Goal: Task Accomplishment & Management: Use online tool/utility

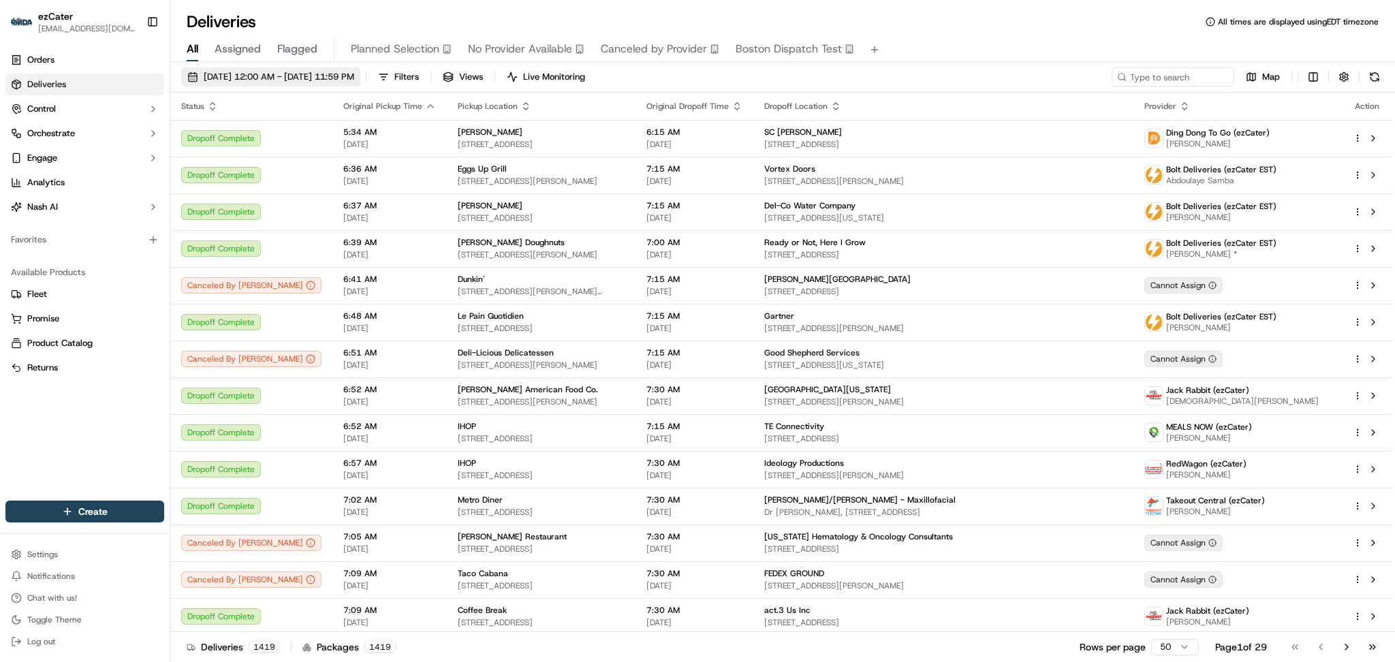
click at [290, 82] on span "09/18/2025 12:00 AM - 09/18/2025 11:59 PM" at bounding box center [279, 77] width 151 height 12
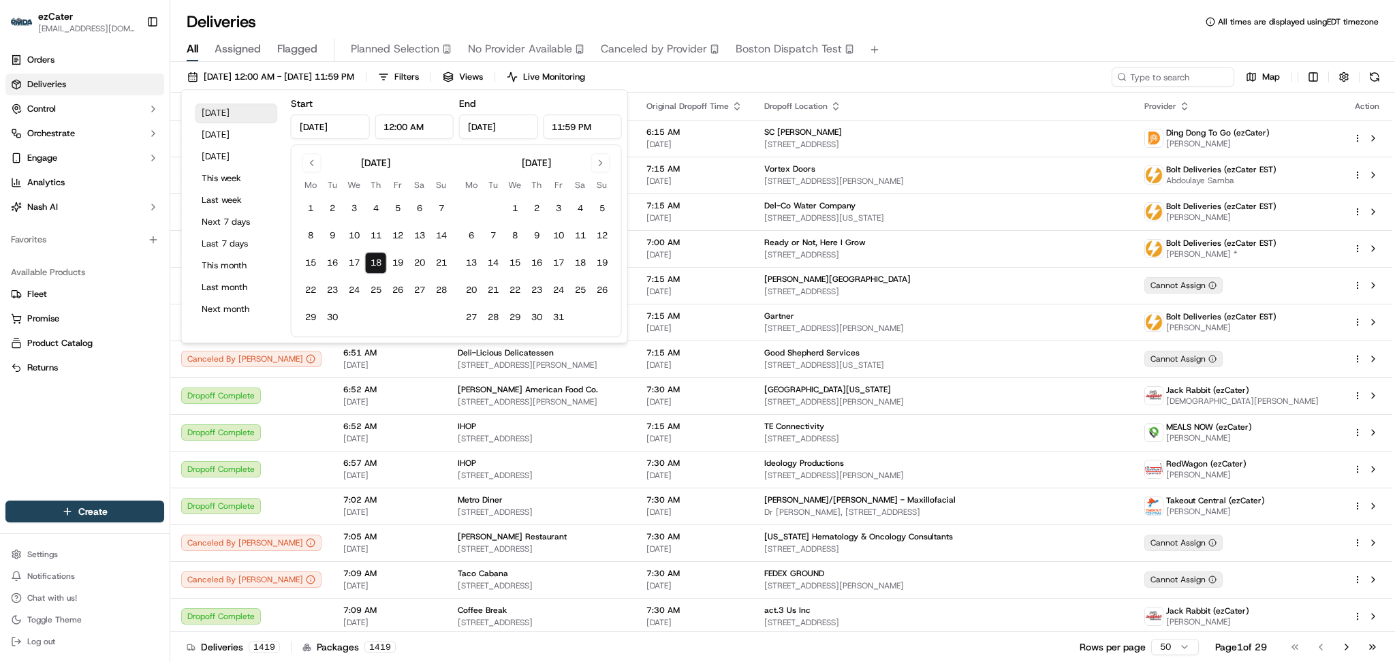
click at [227, 112] on button "[DATE]" at bounding box center [237, 113] width 82 height 19
drag, startPoint x: 405, startPoint y: 126, endPoint x: 367, endPoint y: 126, distance: 37.5
click at [367, 126] on div "Sep 18, 2025 12:00 AM" at bounding box center [372, 126] width 163 height 25
type input "11:30 AM"
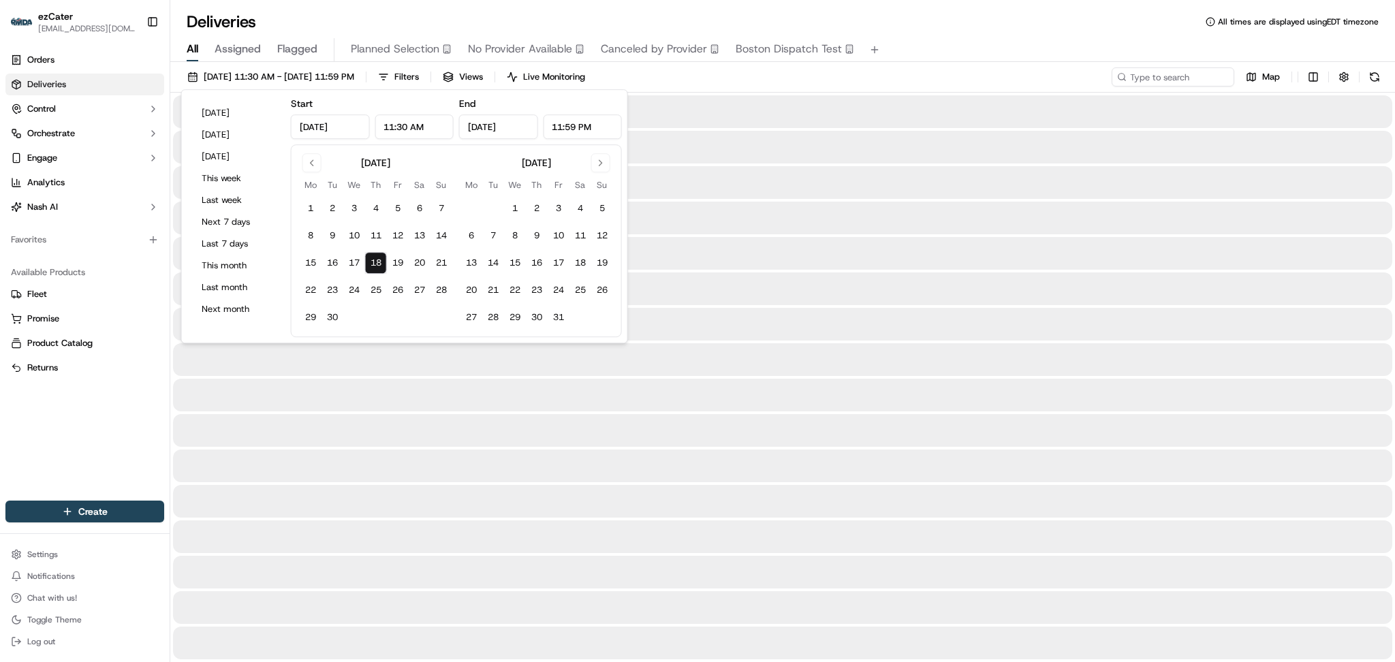
drag, startPoint x: 575, startPoint y: 126, endPoint x: 542, endPoint y: 126, distance: 33.4
click at [542, 126] on div "Sep 18, 2025 11:59 PM" at bounding box center [540, 126] width 163 height 25
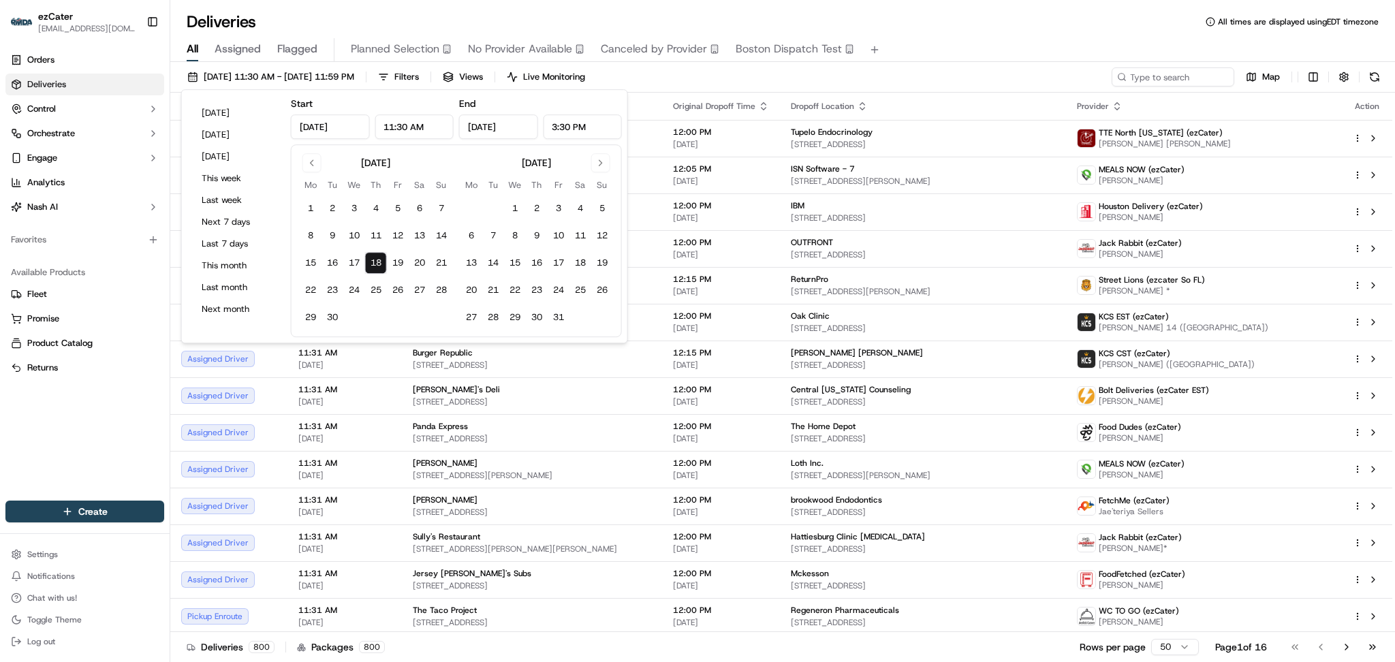
type input "3:30 PM"
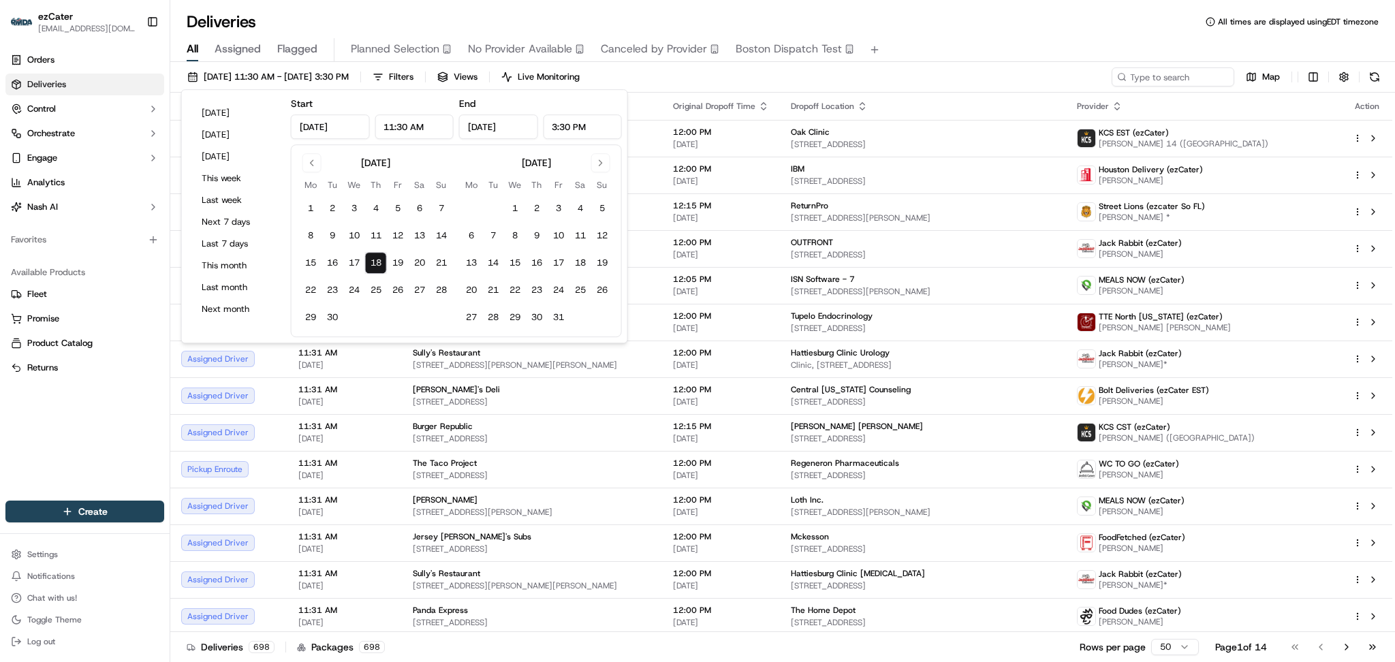
click at [920, 19] on div "Deliveries All times are displayed using EDT timezone" at bounding box center [782, 22] width 1225 height 22
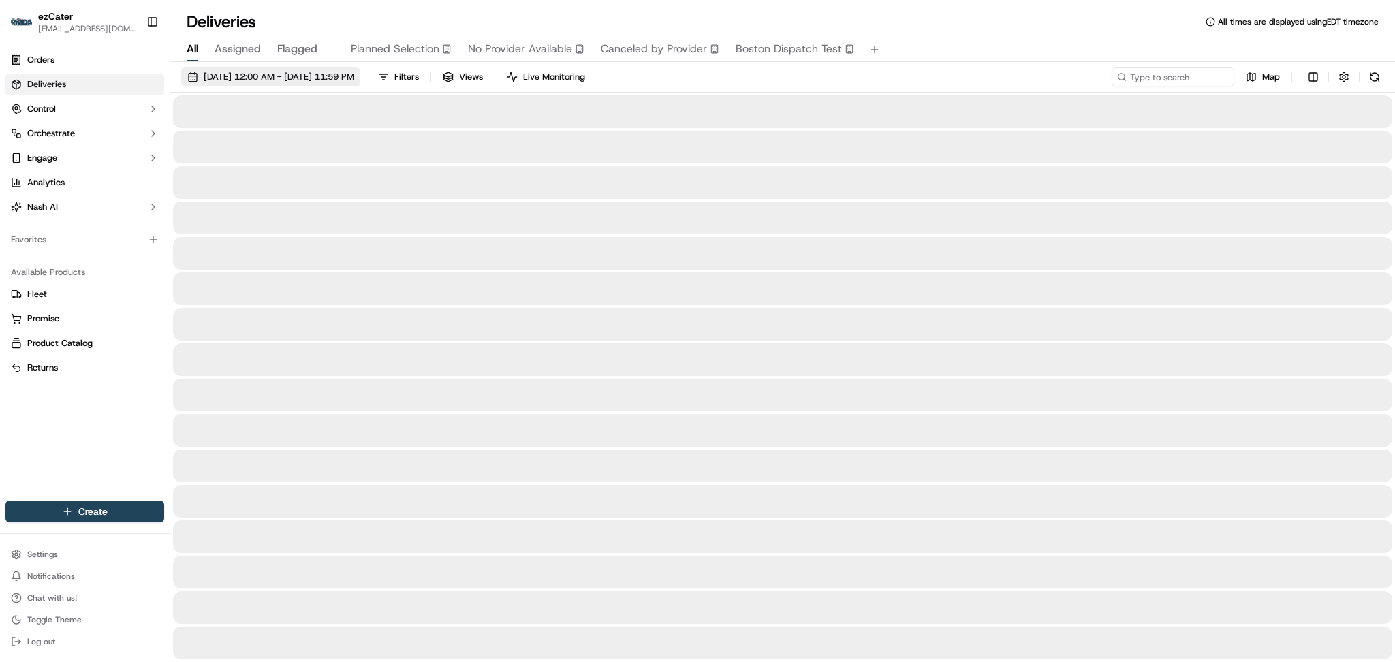
click at [223, 82] on span "09/18/2025 12:00 AM - 09/25/2025 11:59 PM" at bounding box center [279, 77] width 151 height 12
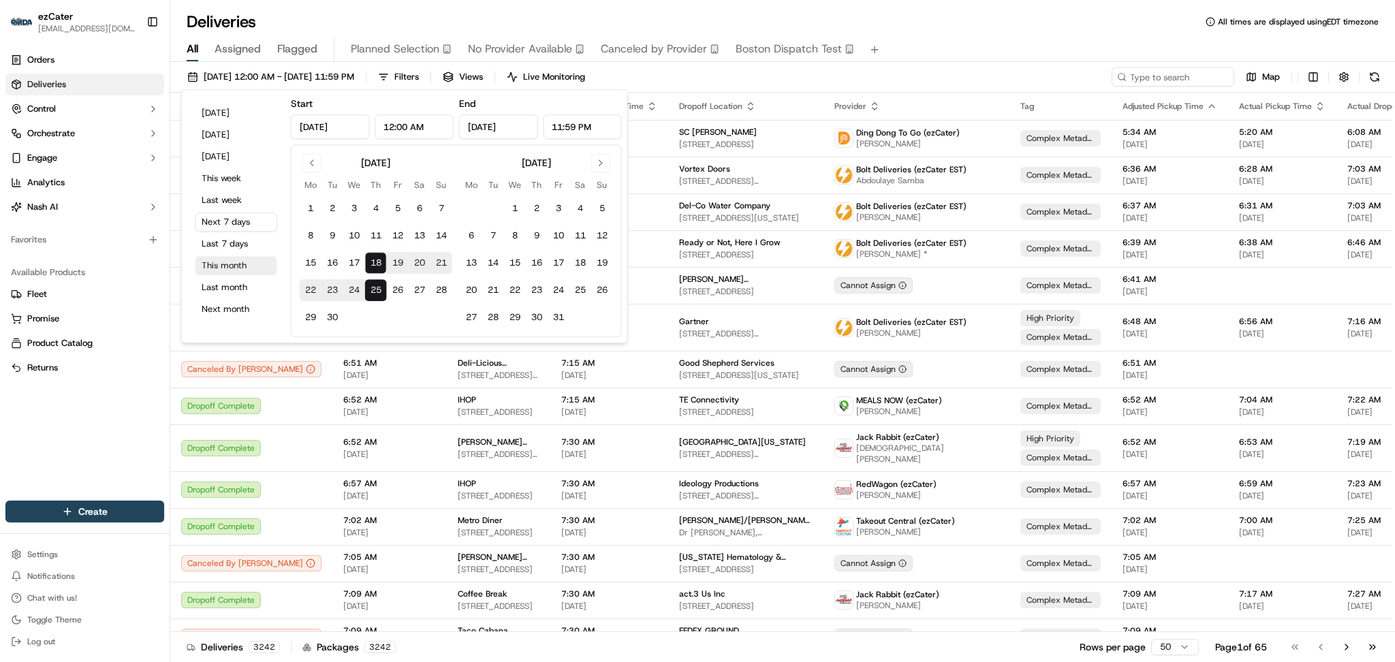
click at [222, 270] on button "This month" at bounding box center [237, 265] width 82 height 19
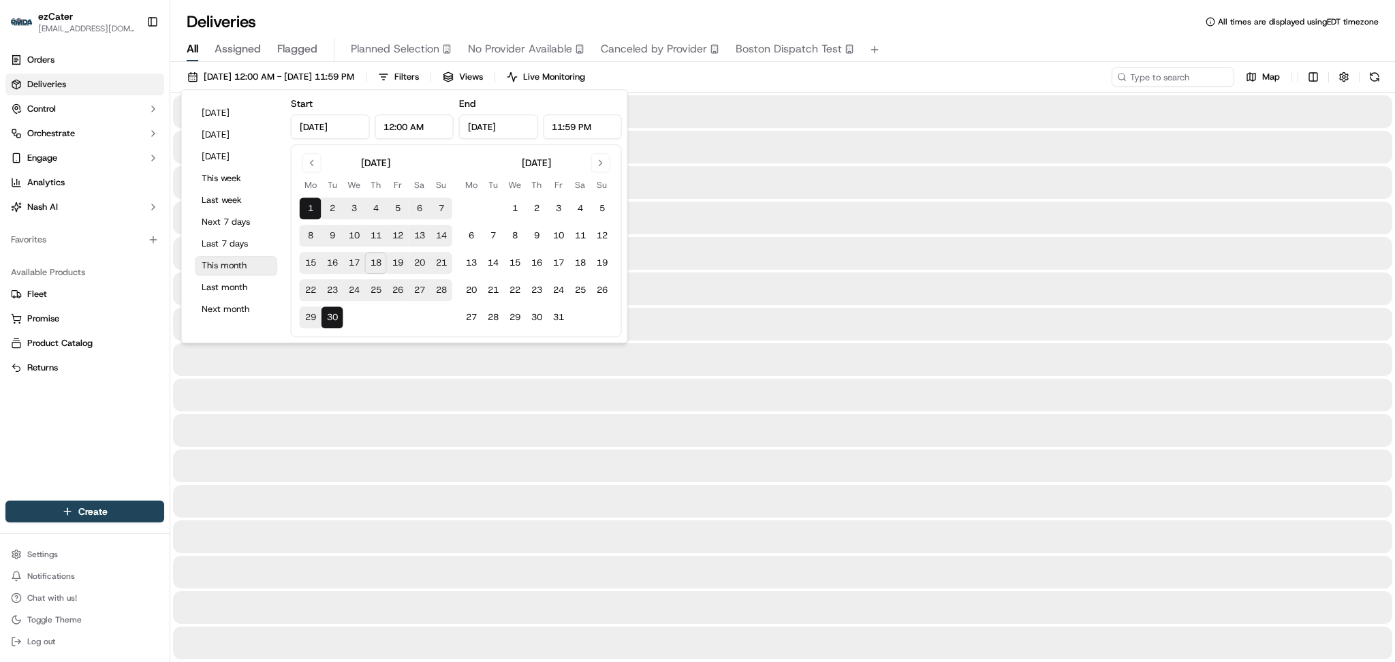
type input "Sep 1, 2025"
type input "Sep 30, 2025"
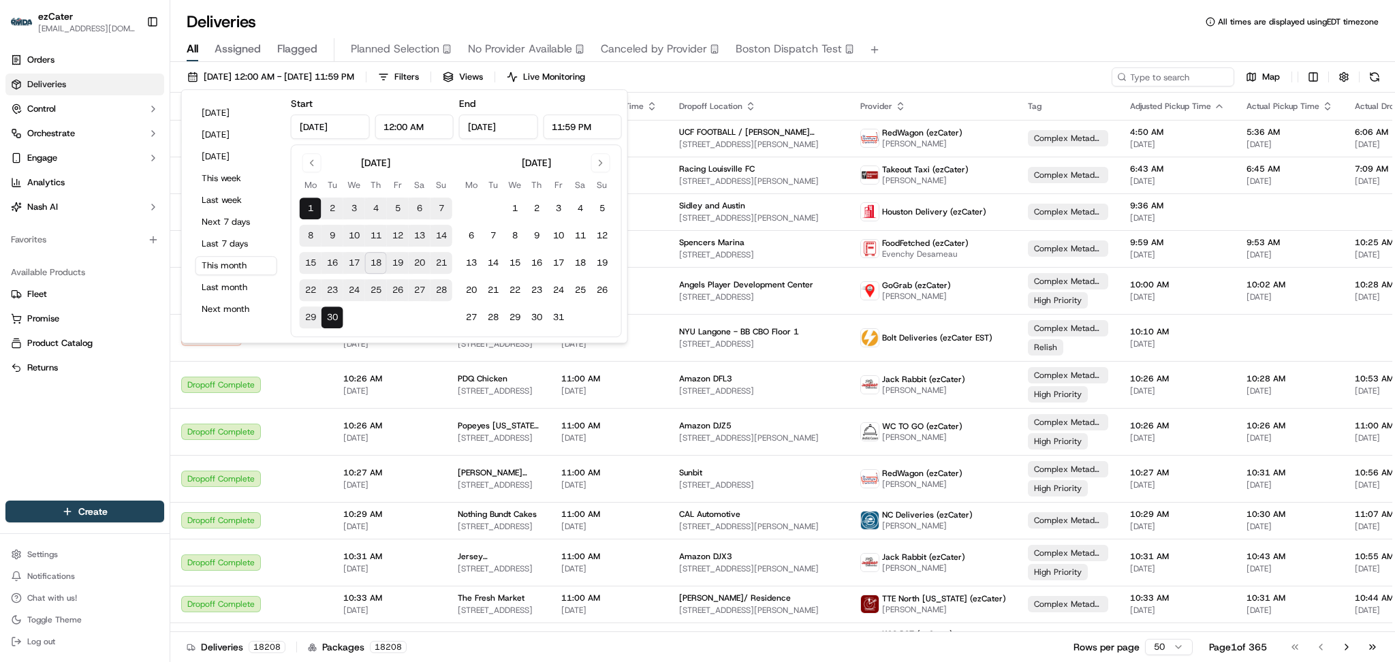
click at [973, 27] on div "Deliveries All times are displayed using EDT timezone" at bounding box center [782, 22] width 1225 height 22
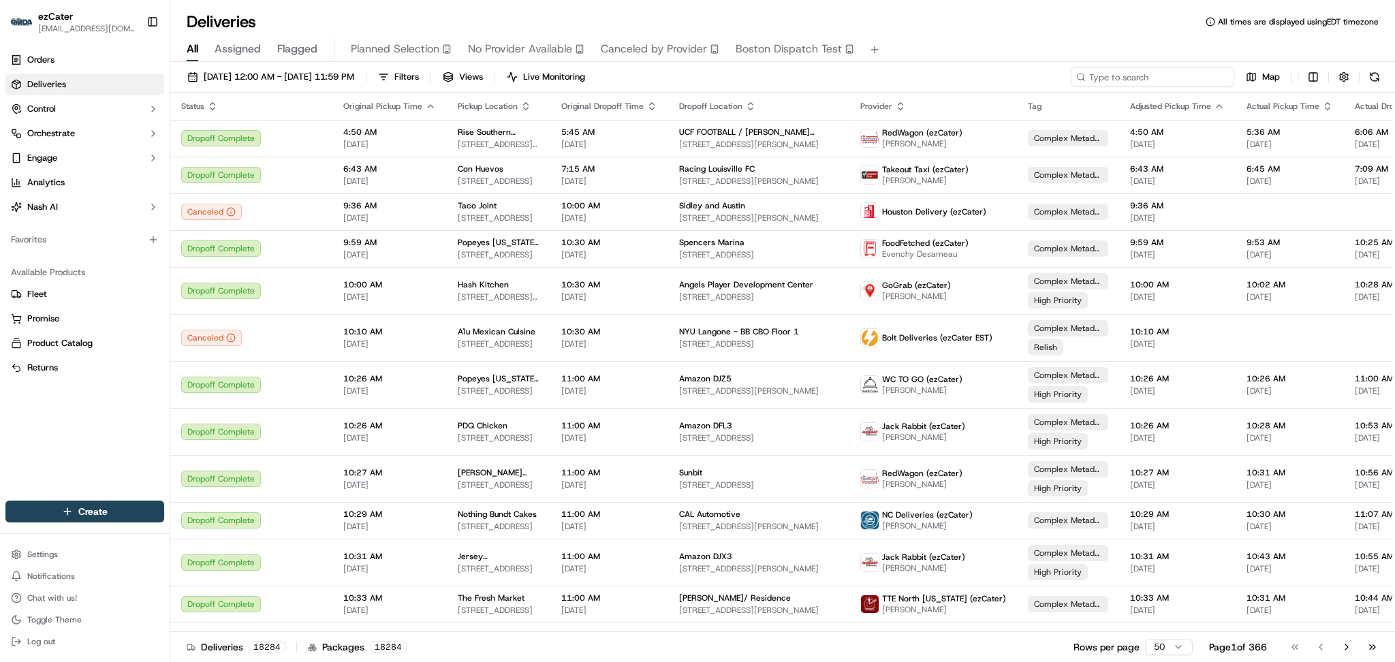
click at [1153, 72] on input at bounding box center [1153, 76] width 164 height 19
paste input "Good morning, I am in until 3:30pm EST"
type input "Good morning, I am in until 3:30pm EST"
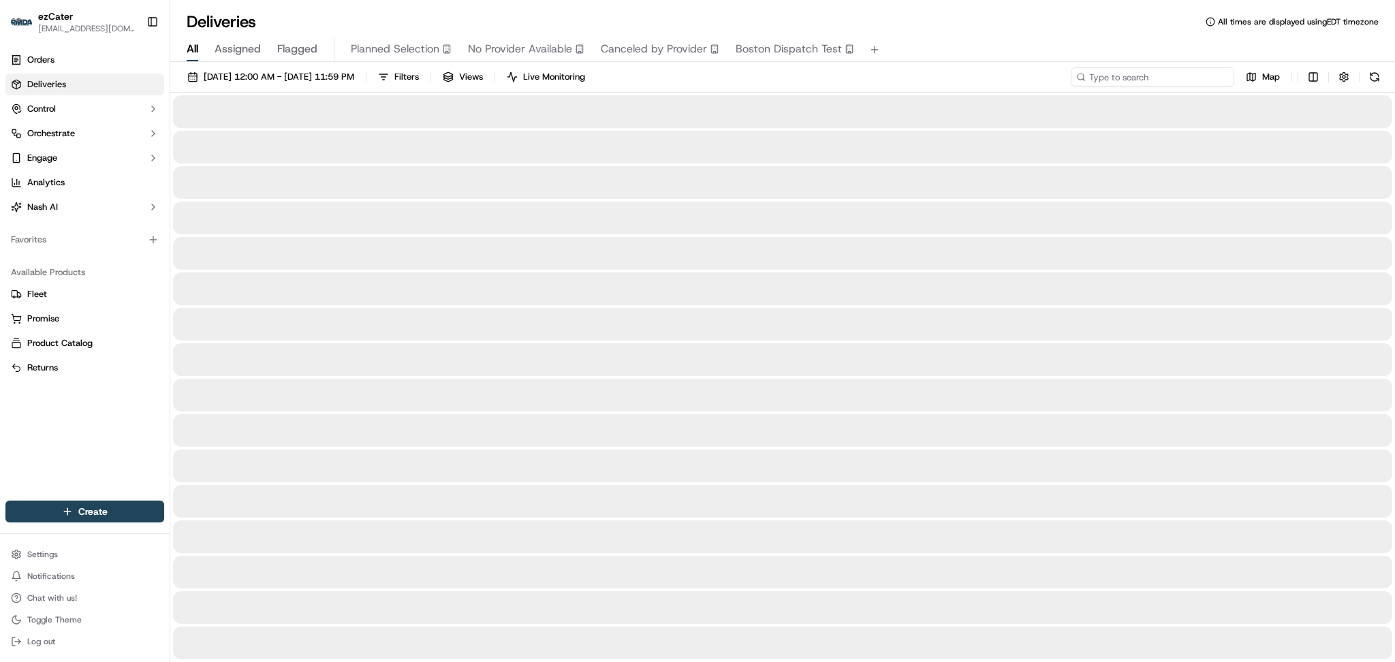
click at [1192, 78] on input at bounding box center [1153, 76] width 164 height 19
paste input "ZG2Y2Z"
type input "ZG2Y2Z"
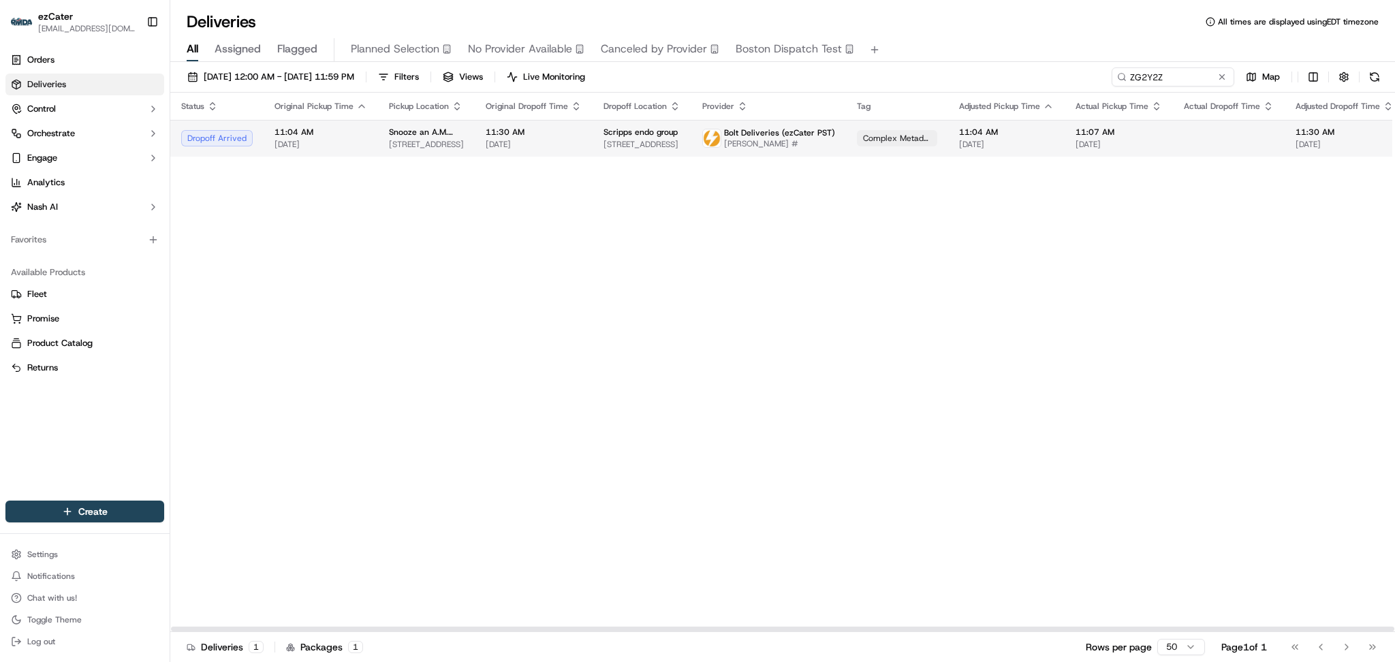
click at [1263, 128] on td at bounding box center [1229, 138] width 112 height 37
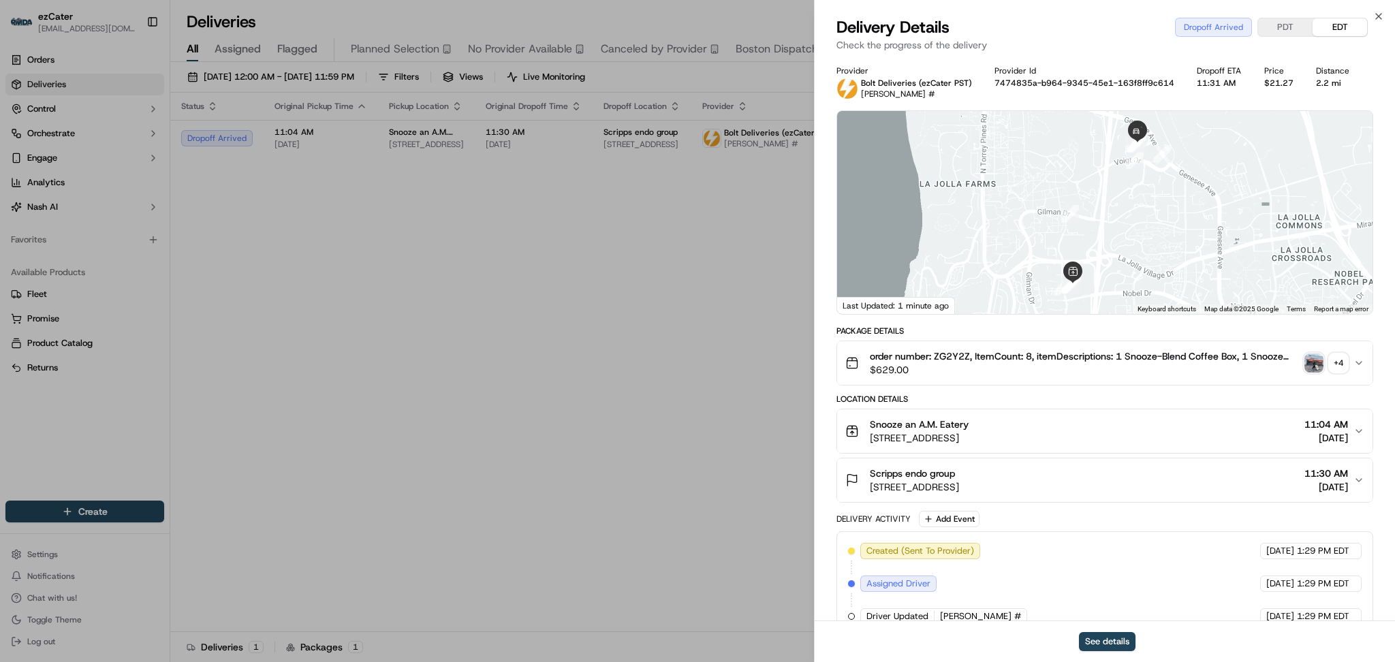
click at [1353, 489] on div "Scripps endo group 9898 Genesee Ave 6th Floor, La Jolla, CA 92037, USA 11:30 AM…" at bounding box center [1100, 480] width 508 height 27
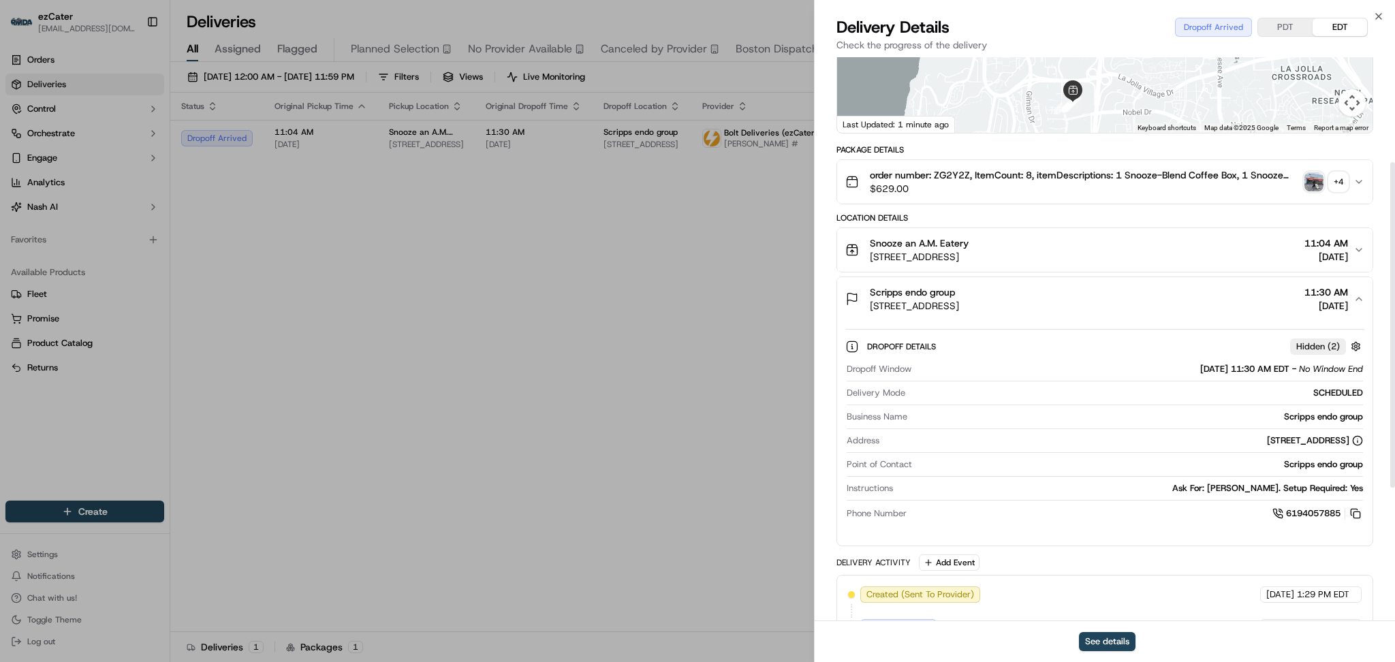
scroll to position [273, 0]
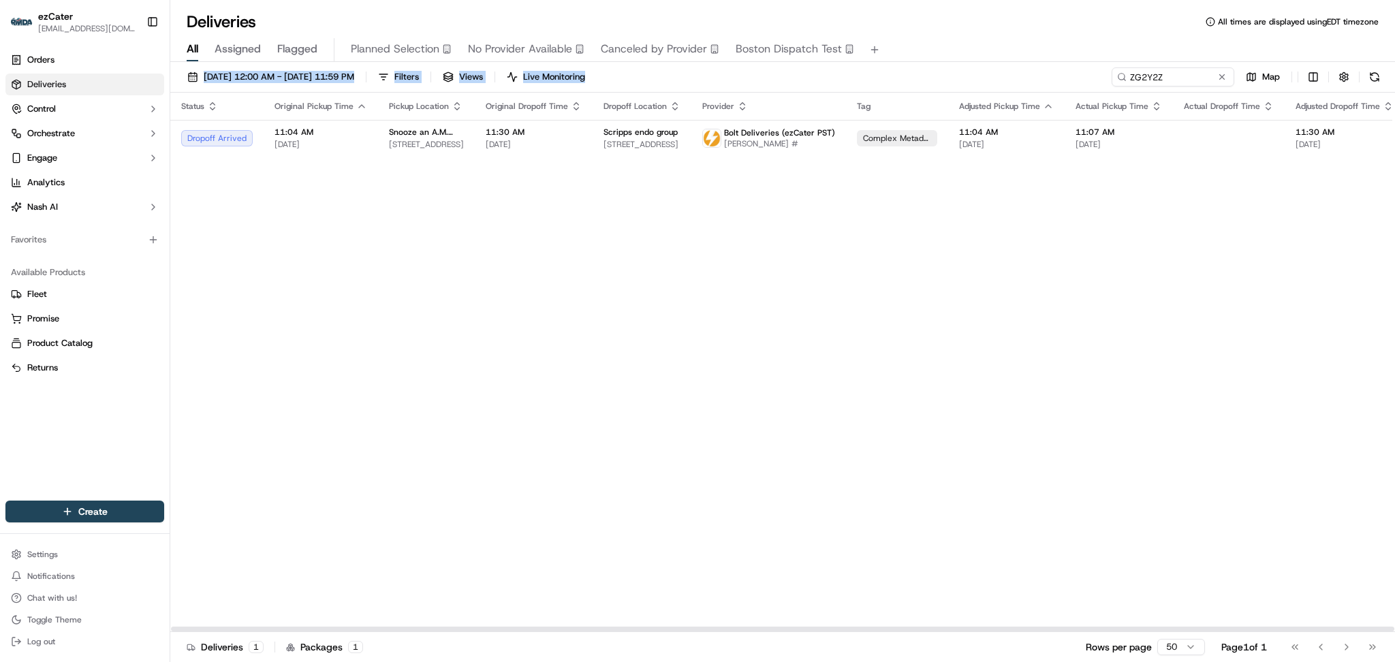
drag, startPoint x: 1173, startPoint y: 64, endPoint x: 990, endPoint y: 67, distance: 182.6
click at [912, 58] on div "Deliveries All times are displayed using EDT timezone All Assigned Flagged Plan…" at bounding box center [782, 331] width 1225 height 662
click at [1175, 72] on input "ZG2Y2Z" at bounding box center [1153, 76] width 164 height 19
drag, startPoint x: 1152, startPoint y: 74, endPoint x: 898, endPoint y: 70, distance: 253.5
click at [898, 70] on div "09/01/2025 12:00 AM - 09/30/2025 11:59 PM Filters Views Live Monitoring ZG2Y2Z …" at bounding box center [782, 79] width 1225 height 25
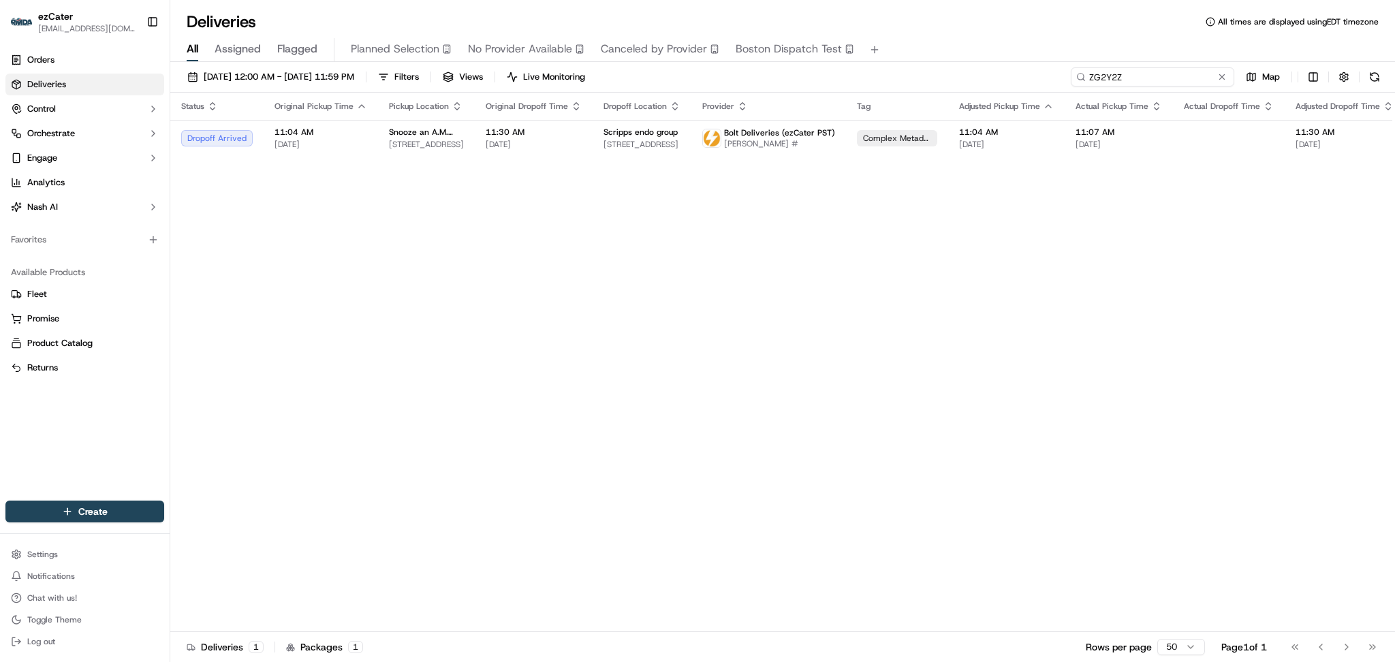
paste input "Y1E1AH"
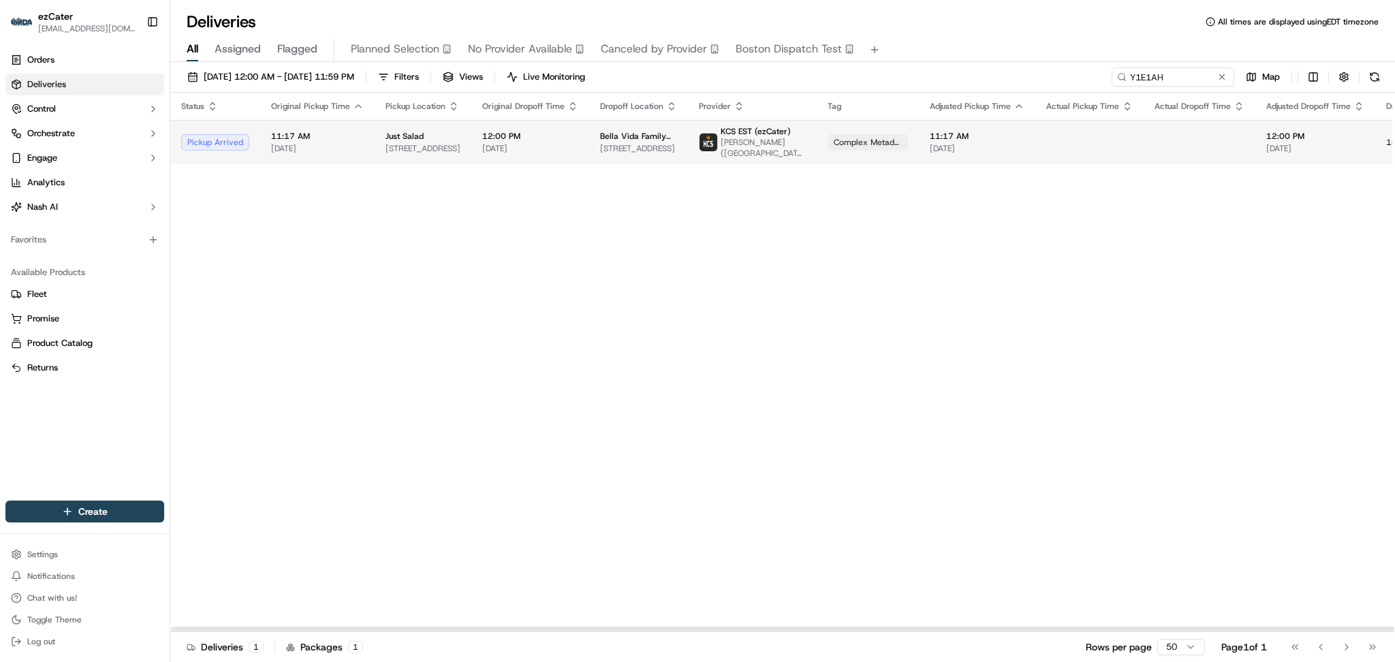
click at [762, 148] on span "Xavier Vasconcellos (West Palm Beach FL)" at bounding box center [763, 148] width 85 height 22
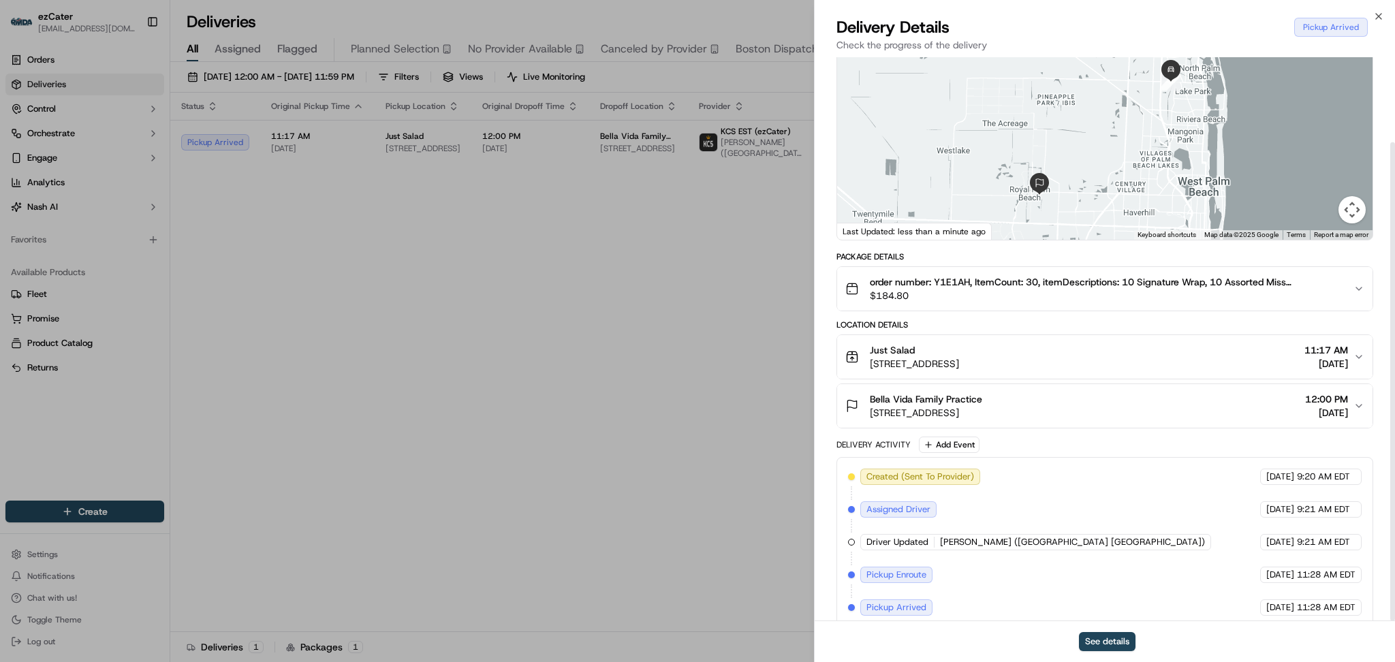
scroll to position [100, 0]
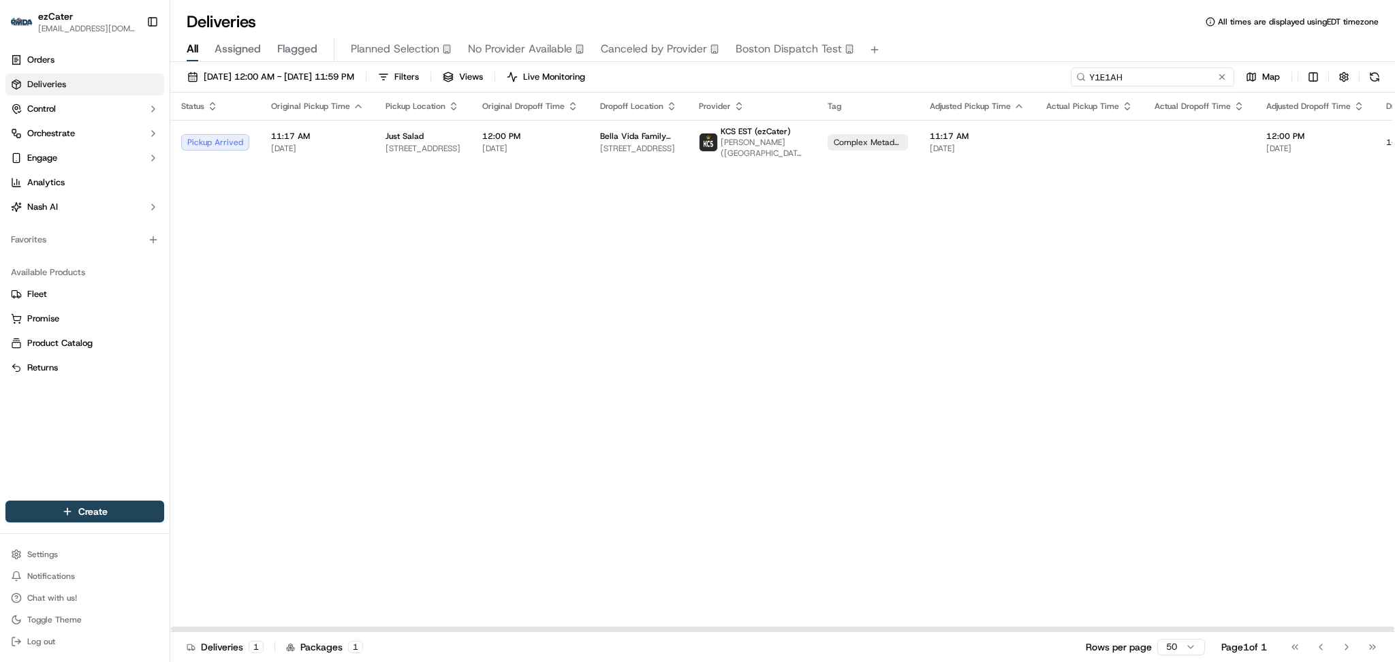
click at [1185, 77] on input "Y1E1AH" at bounding box center [1153, 76] width 164 height 19
drag, startPoint x: 1160, startPoint y: 77, endPoint x: 874, endPoint y: 78, distance: 285.5
click at [874, 78] on div "09/01/2025 12:00 AM - 09/30/2025 11:59 PM Filters Views Live Monitoring Y1E1AH …" at bounding box center [782, 79] width 1225 height 25
paste input "ZG2Y2Z"
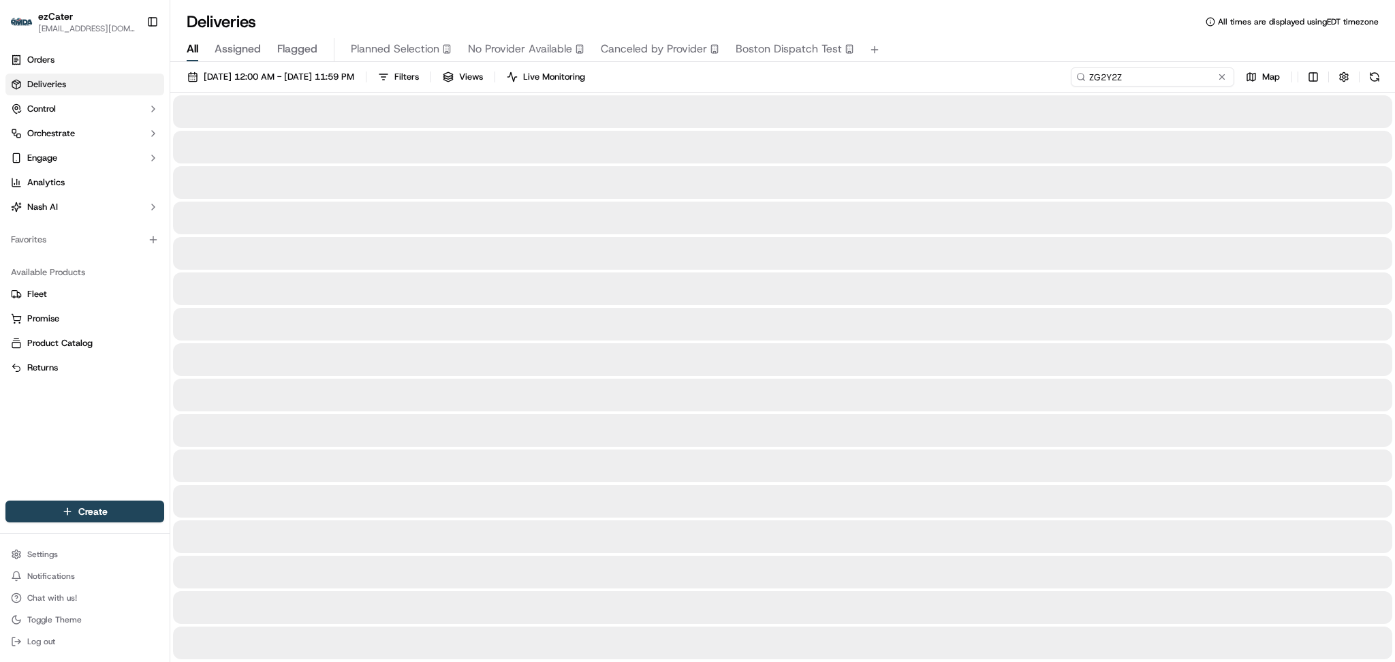
type input "ZG2Y2Z"
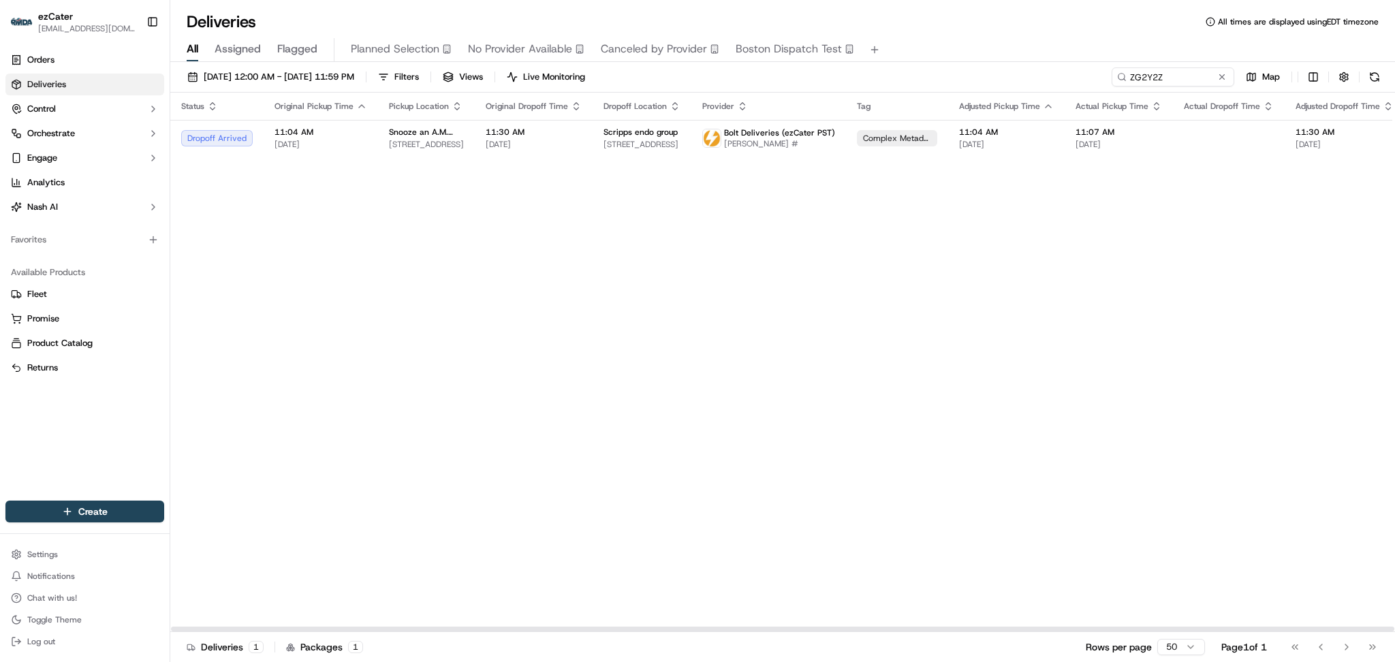
click at [243, 251] on div "Status Original Pickup Time Pickup Location Original Dropoff Time Dropoff Locat…" at bounding box center [890, 363] width 1441 height 540
click at [626, 131] on span "Scripps endo group" at bounding box center [641, 132] width 74 height 11
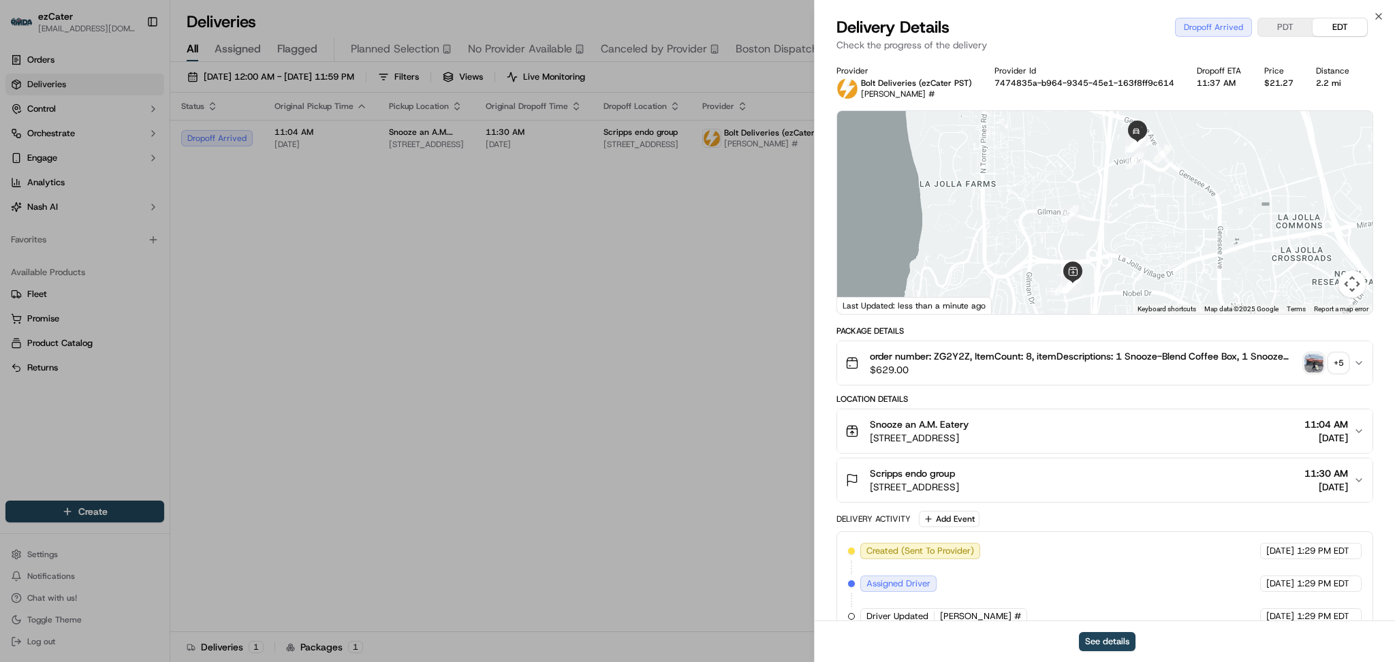
click at [1308, 364] on img "button" at bounding box center [1314, 363] width 19 height 19
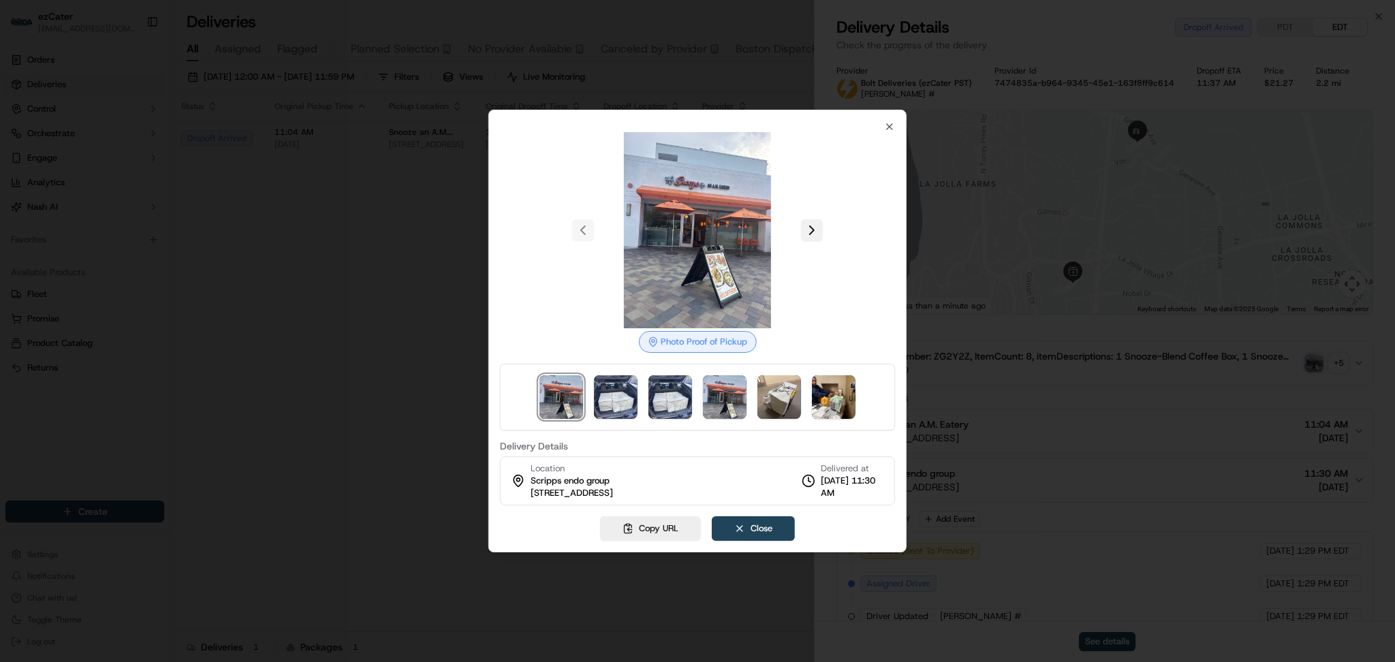
click at [812, 232] on button at bounding box center [812, 230] width 22 height 22
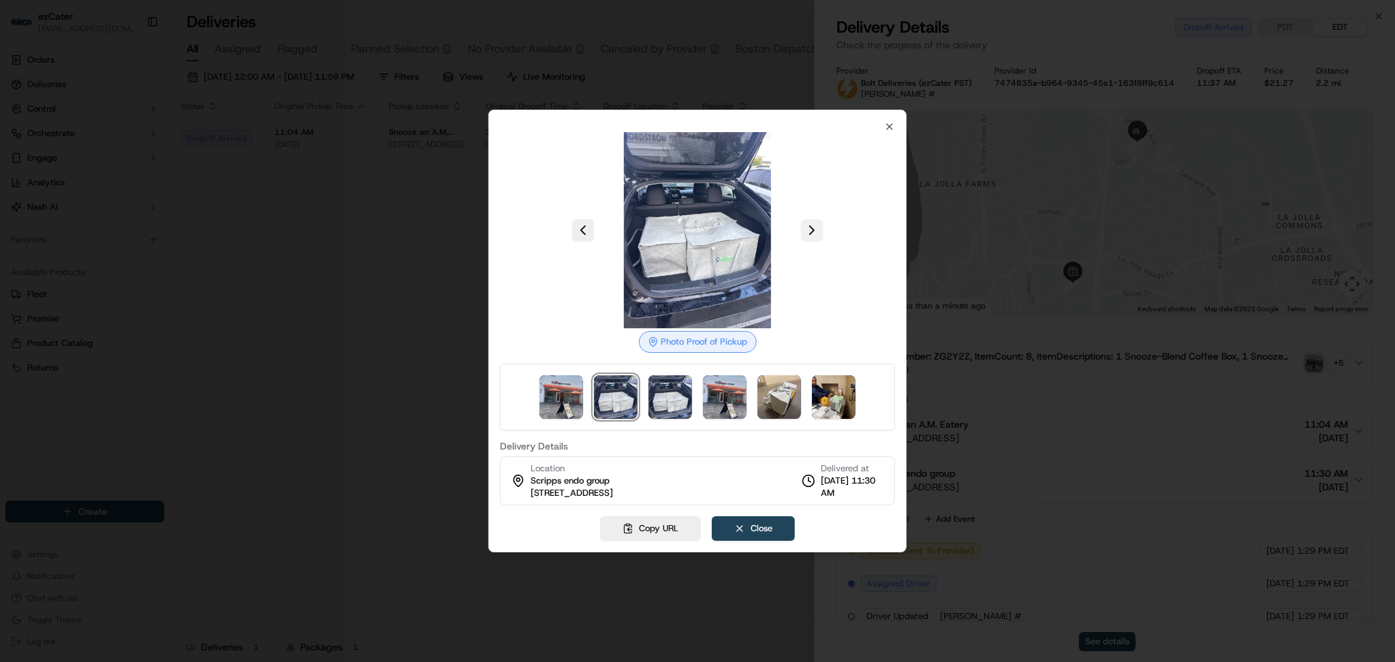
click at [812, 232] on button at bounding box center [812, 230] width 22 height 22
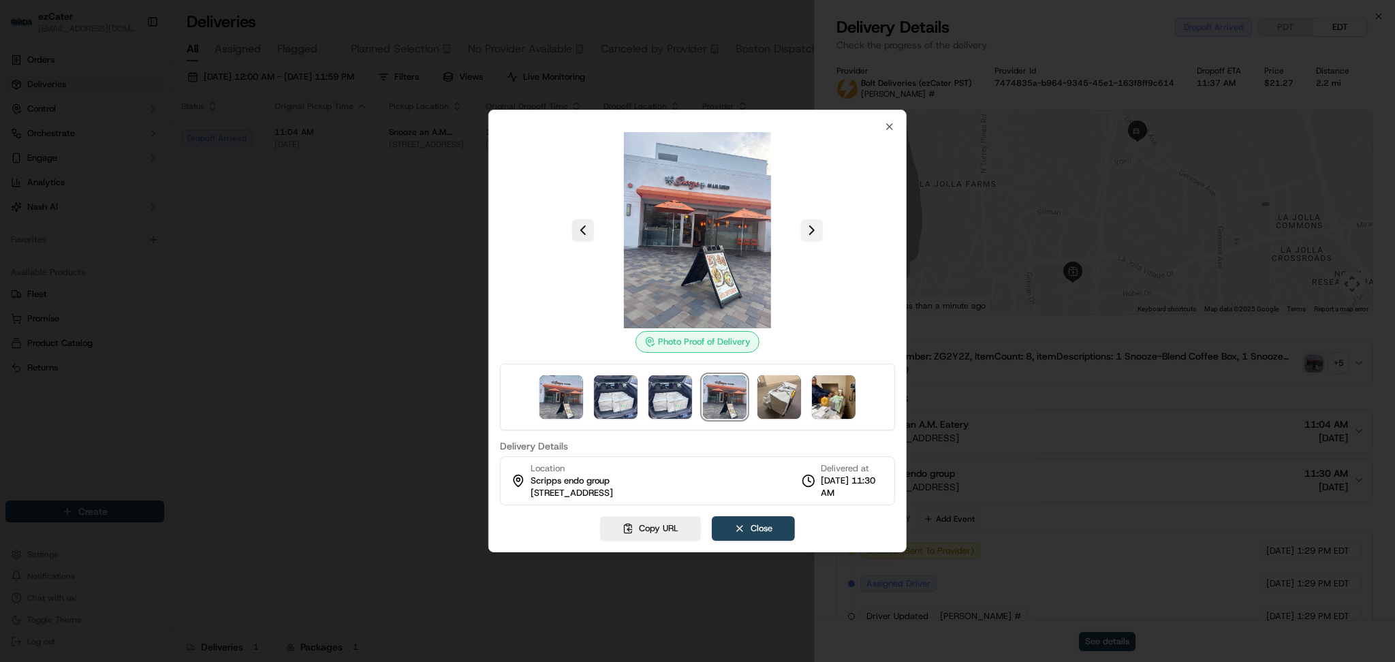
click at [812, 232] on button at bounding box center [812, 230] width 22 height 22
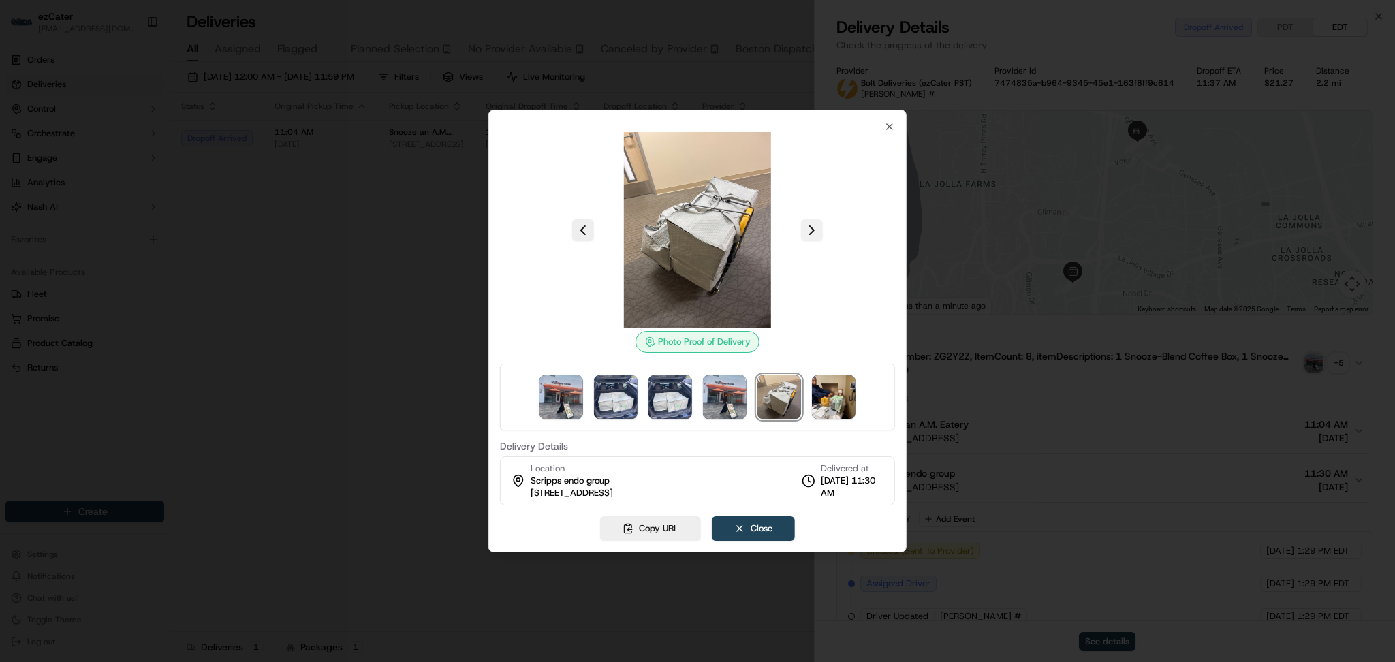
click at [812, 232] on button at bounding box center [812, 230] width 22 height 22
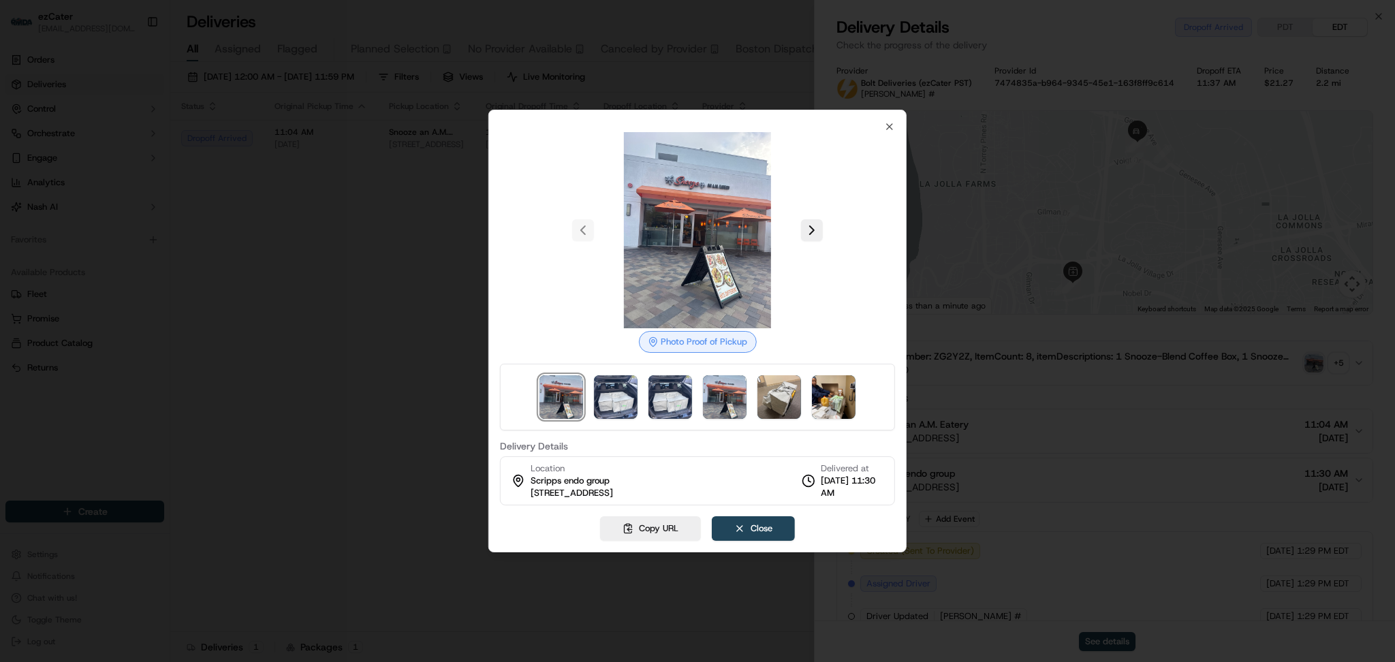
click at [369, 273] on div at bounding box center [697, 331] width 1395 height 662
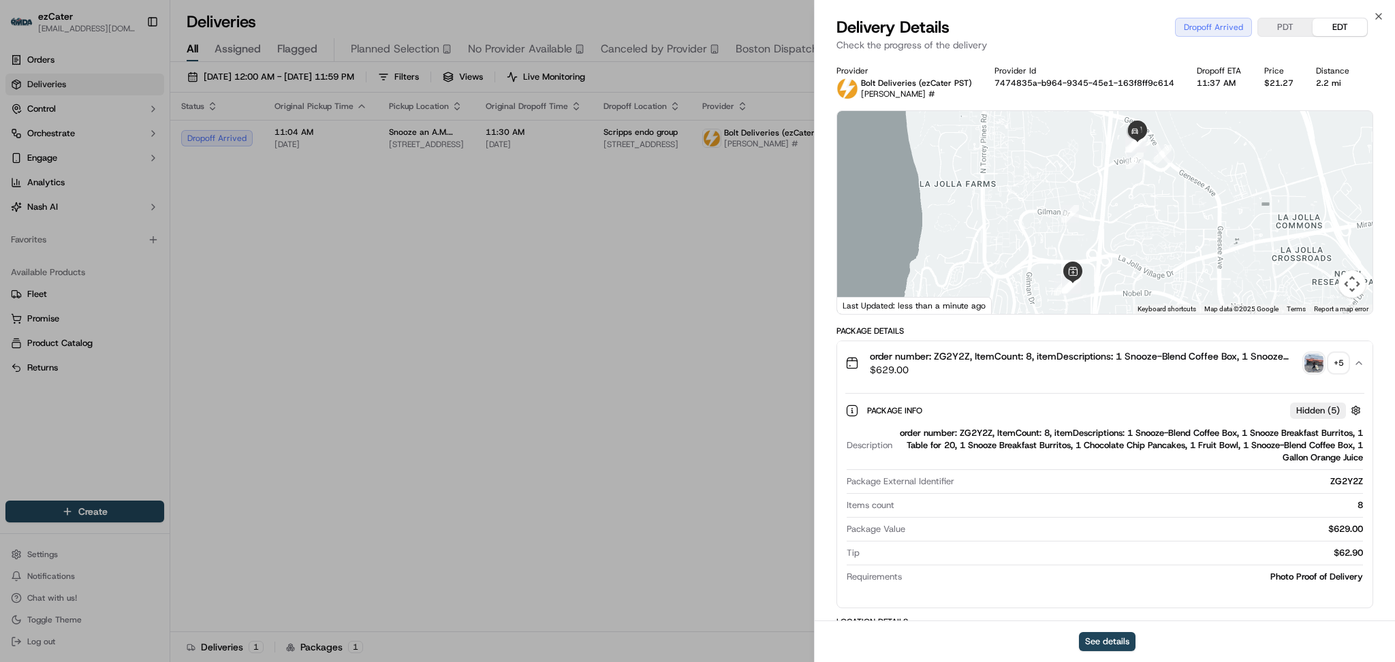
click at [1305, 360] on img "button" at bounding box center [1314, 363] width 19 height 19
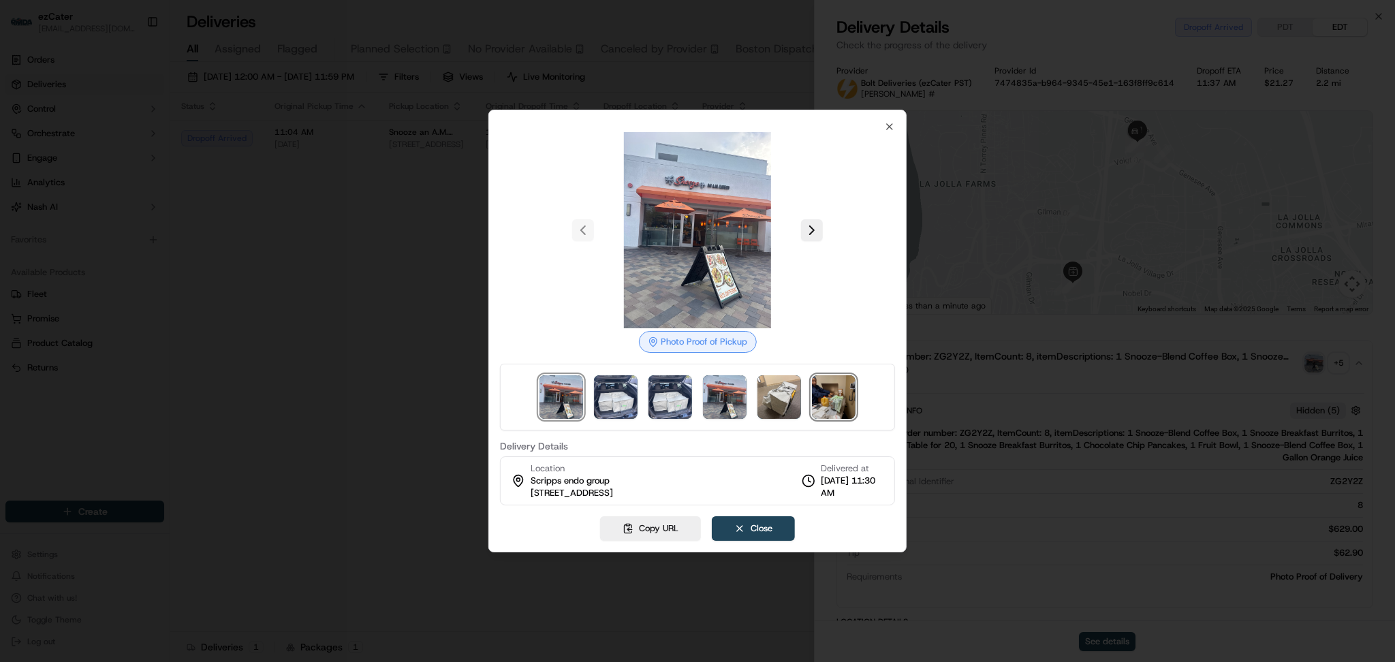
click at [823, 405] on img at bounding box center [834, 397] width 44 height 44
click at [1321, 357] on div at bounding box center [697, 331] width 1395 height 662
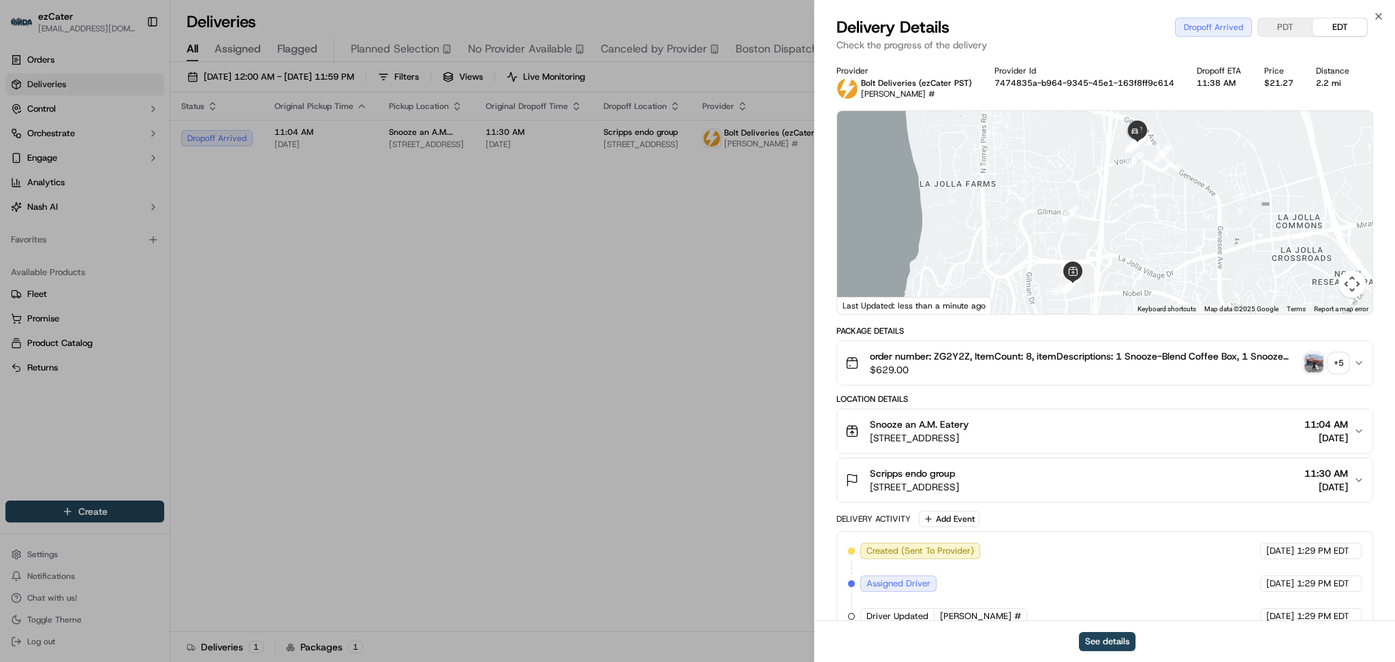
click at [1340, 364] on div "+ 5" at bounding box center [1338, 363] width 19 height 19
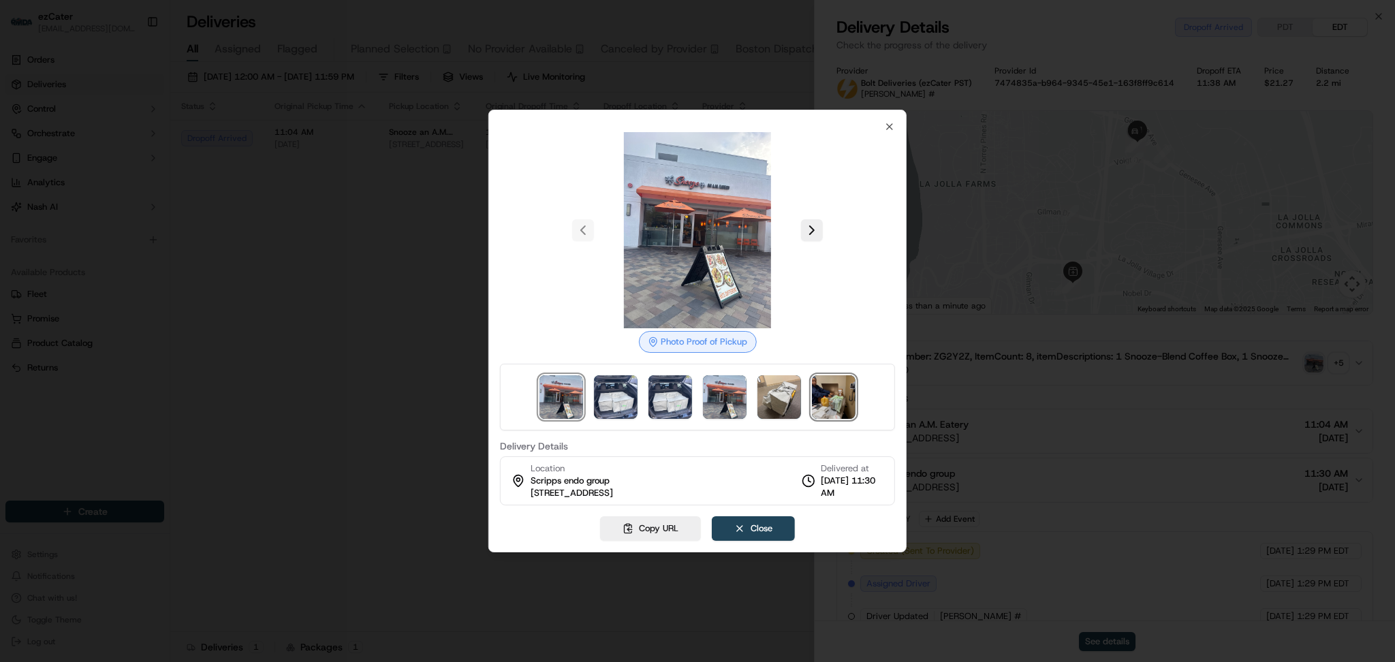
click at [827, 401] on img at bounding box center [834, 397] width 44 height 44
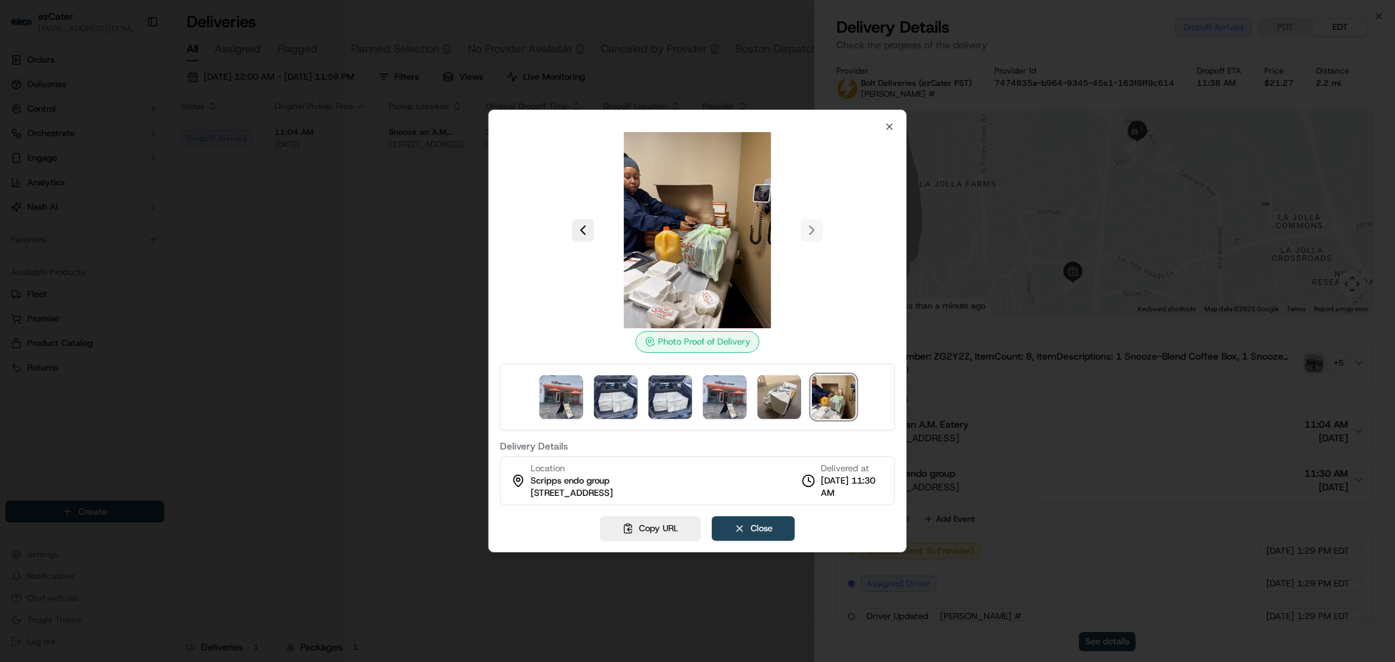
click at [286, 410] on div at bounding box center [697, 331] width 1395 height 662
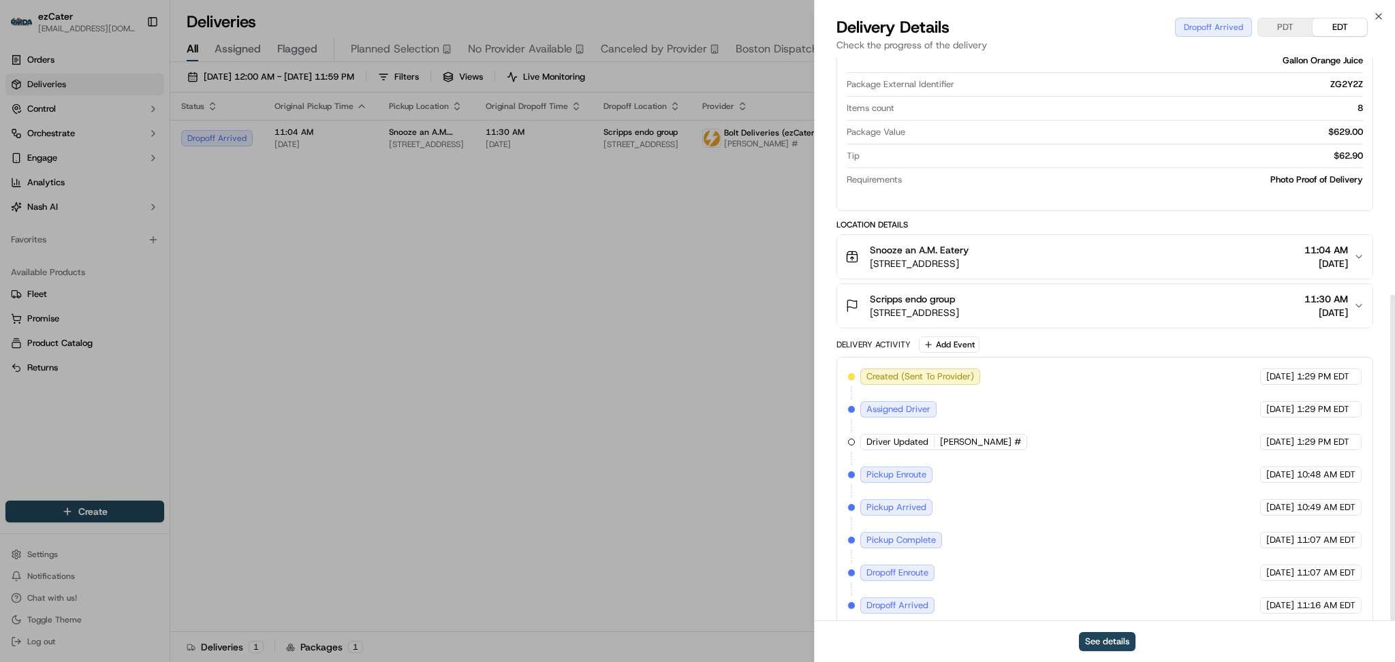
scroll to position [410, 0]
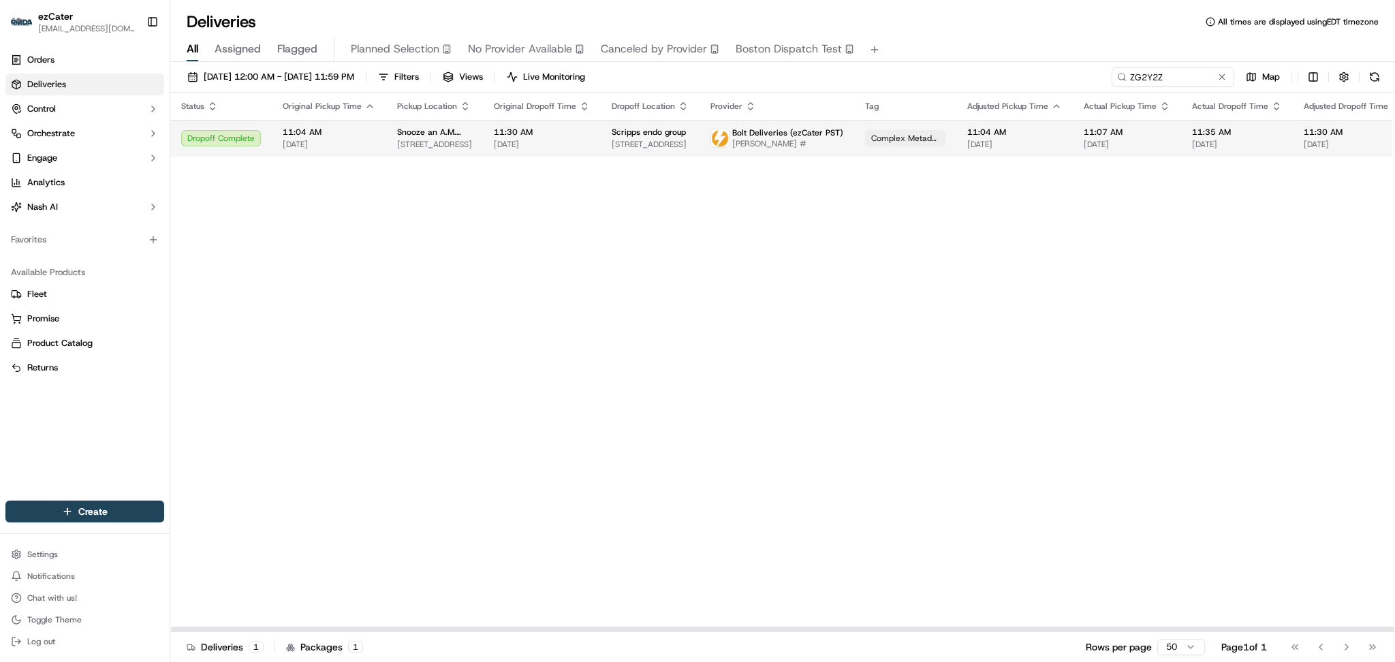
click at [1233, 150] on span "[DATE]" at bounding box center [1237, 144] width 90 height 11
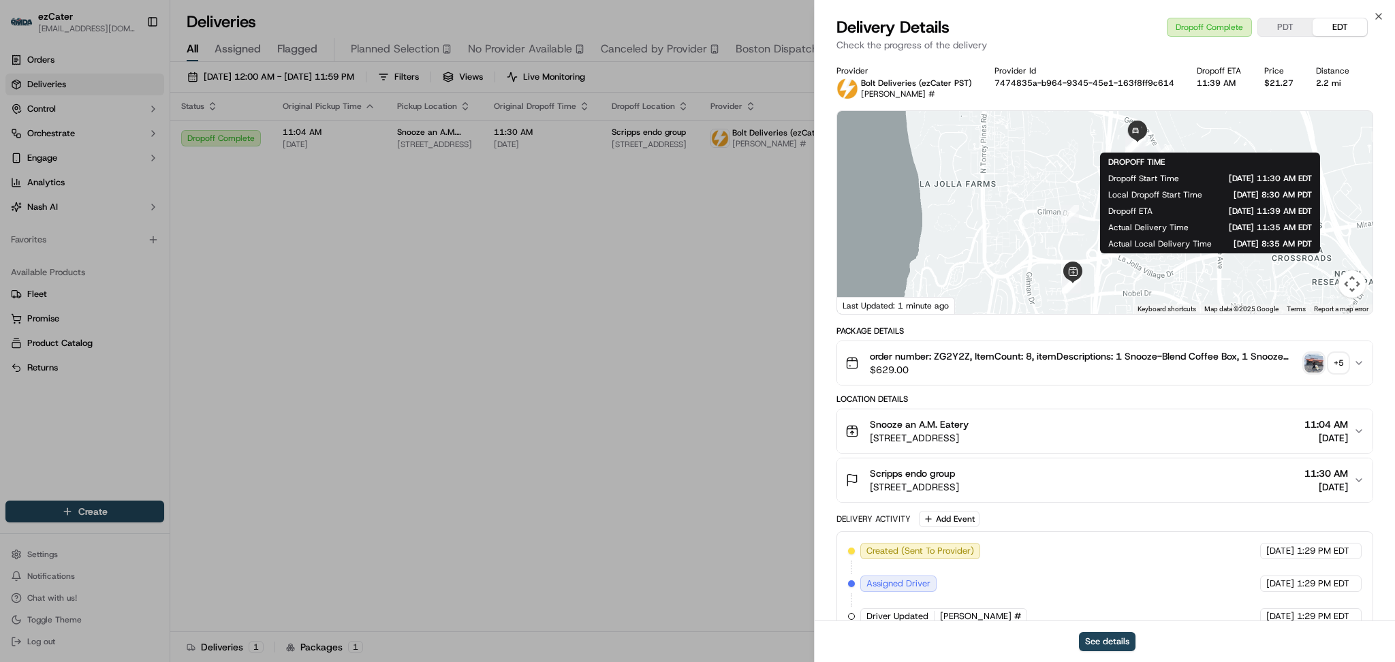
click at [1336, 358] on div "+ 5" at bounding box center [1338, 363] width 19 height 19
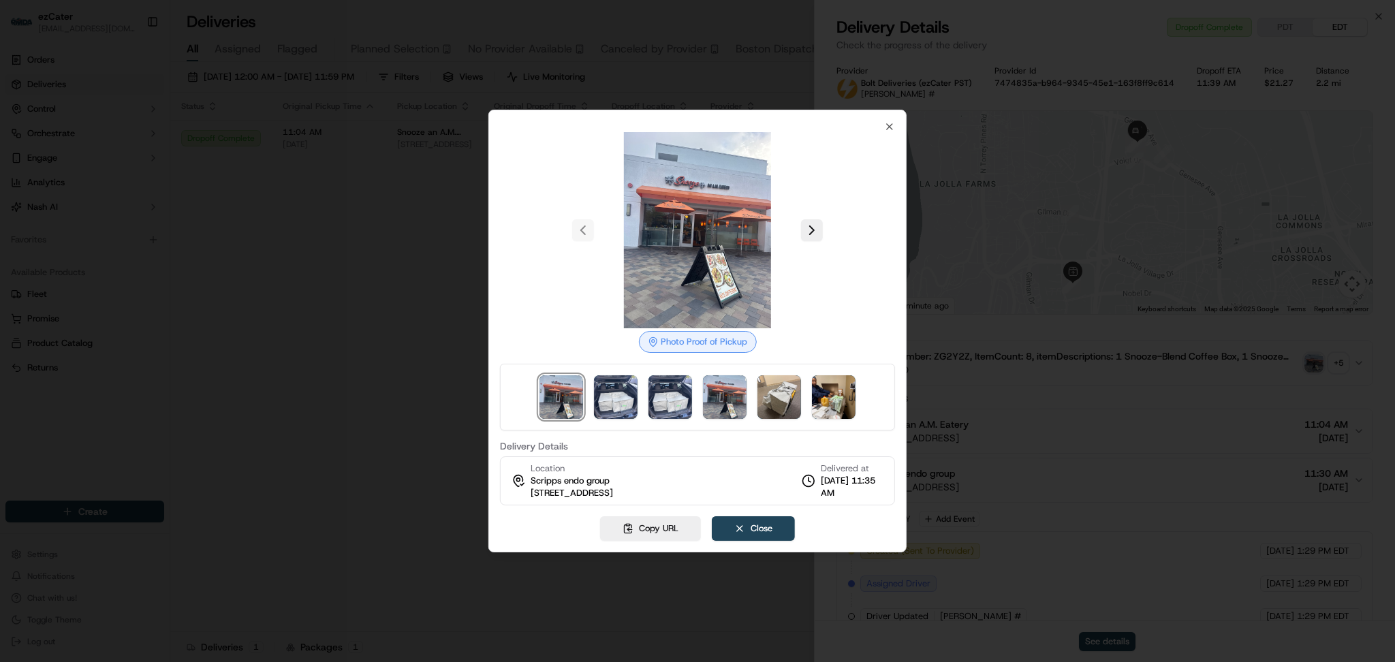
click at [835, 424] on div at bounding box center [697, 397] width 395 height 67
click at [834, 404] on img at bounding box center [834, 397] width 44 height 44
click at [401, 238] on div at bounding box center [697, 331] width 1395 height 662
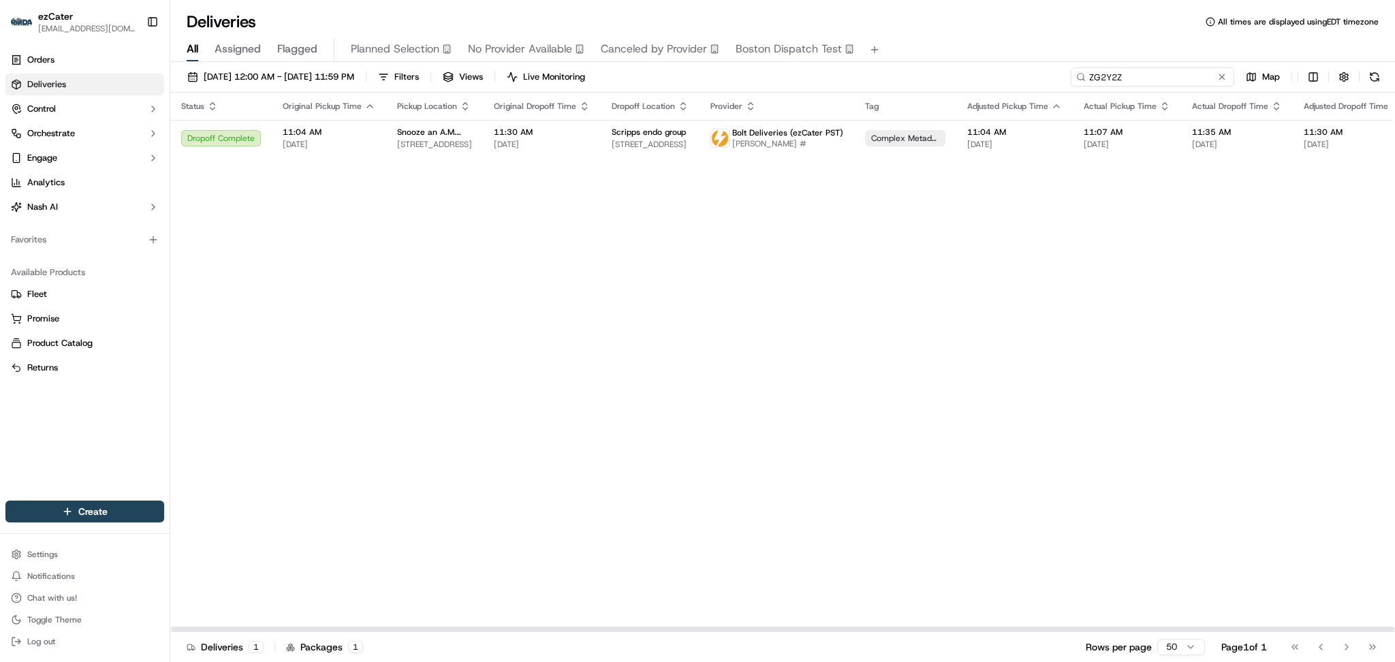
drag, startPoint x: 1185, startPoint y: 83, endPoint x: 1018, endPoint y: 82, distance: 166.9
click at [1019, 82] on div "09/01/2025 12:00 AM - 09/30/2025 11:59 PM Filters Views Live Monitoring ZG2Y2Z …" at bounding box center [782, 79] width 1225 height 25
paste input "REL-WKA97V"
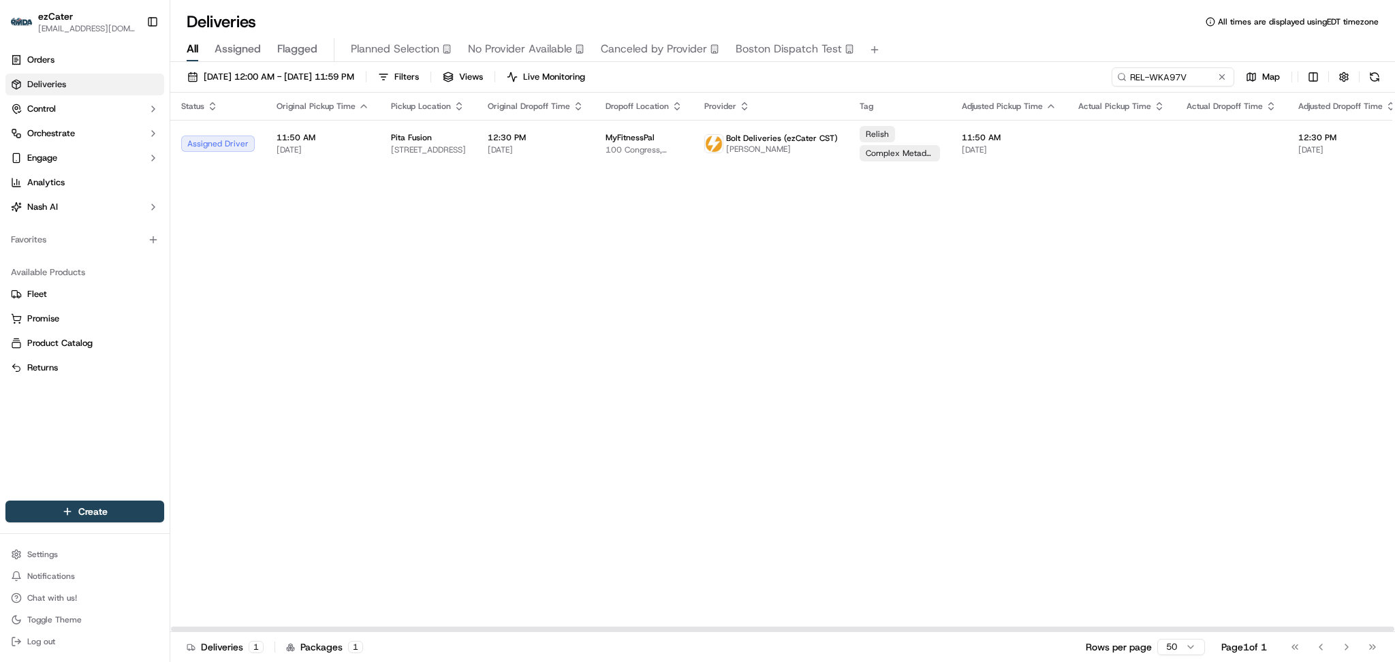
drag, startPoint x: 1260, startPoint y: 196, endPoint x: 1207, endPoint y: 115, distance: 97.0
click at [1260, 190] on div "Status Original Pickup Time Pickup Location Original Dropoff Time Dropoff Locat…" at bounding box center [892, 363] width 1444 height 540
click at [1179, 64] on div "09/01/2025 12:00 AM - 09/30/2025 11:59 PM Filters Views Live Monitoring REL-WKA…" at bounding box center [782, 363] width 1225 height 603
drag, startPoint x: 1194, startPoint y: 75, endPoint x: 883, endPoint y: 75, distance: 311.4
click at [883, 75] on div "09/01/2025 12:00 AM - 09/30/2025 11:59 PM Filters Views Live Monitoring REL-WKA…" at bounding box center [782, 79] width 1225 height 25
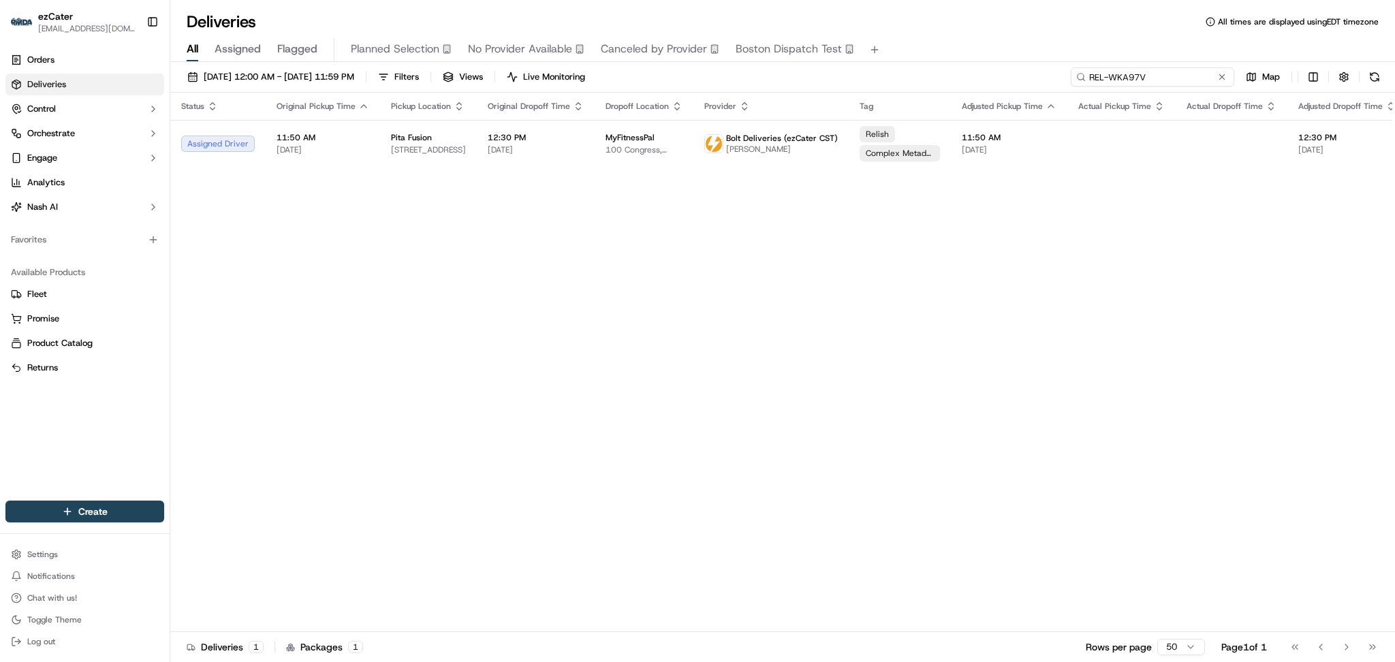
paste input "Y1E1AH"
drag, startPoint x: 1135, startPoint y: 78, endPoint x: 858, endPoint y: 14, distance: 284.5
click at [858, 14] on div "Deliveries All times are displayed using EDT timezone All Assigned Flagged Plan…" at bounding box center [782, 331] width 1225 height 662
paste input "W1V-7MM"
type input "W1V-7MM"
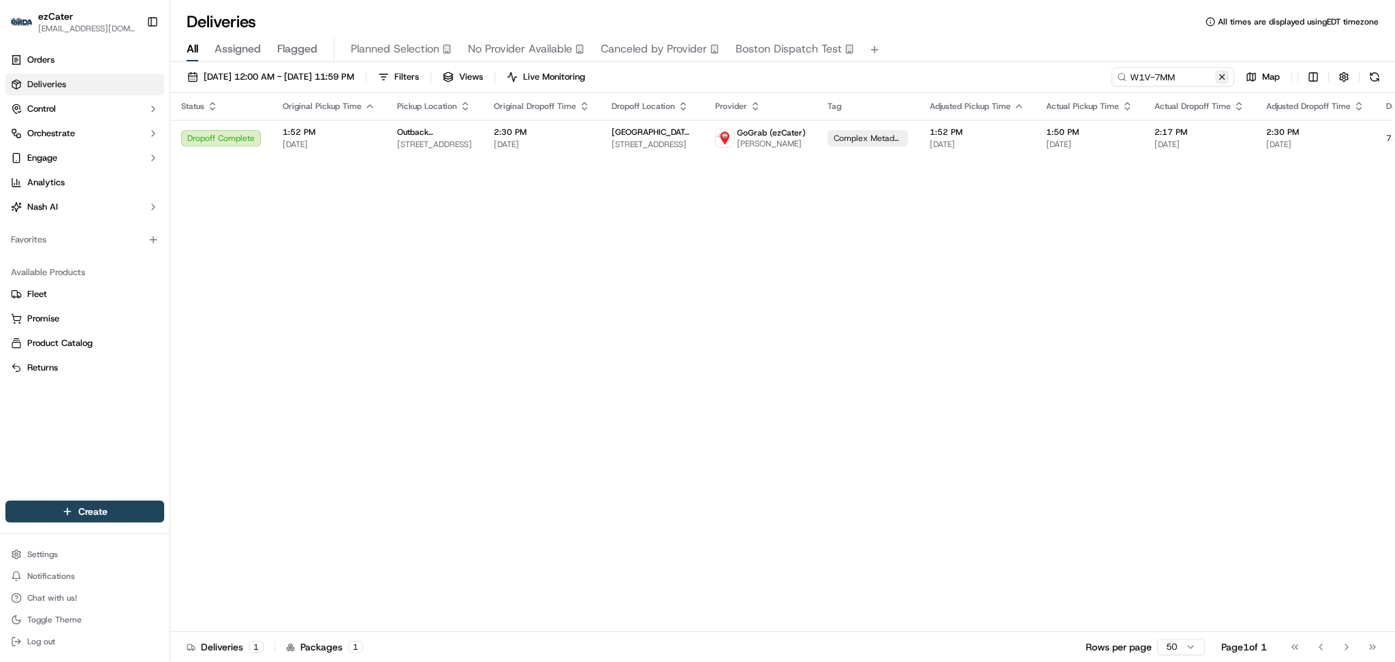
click at [1221, 78] on button at bounding box center [1223, 77] width 14 height 14
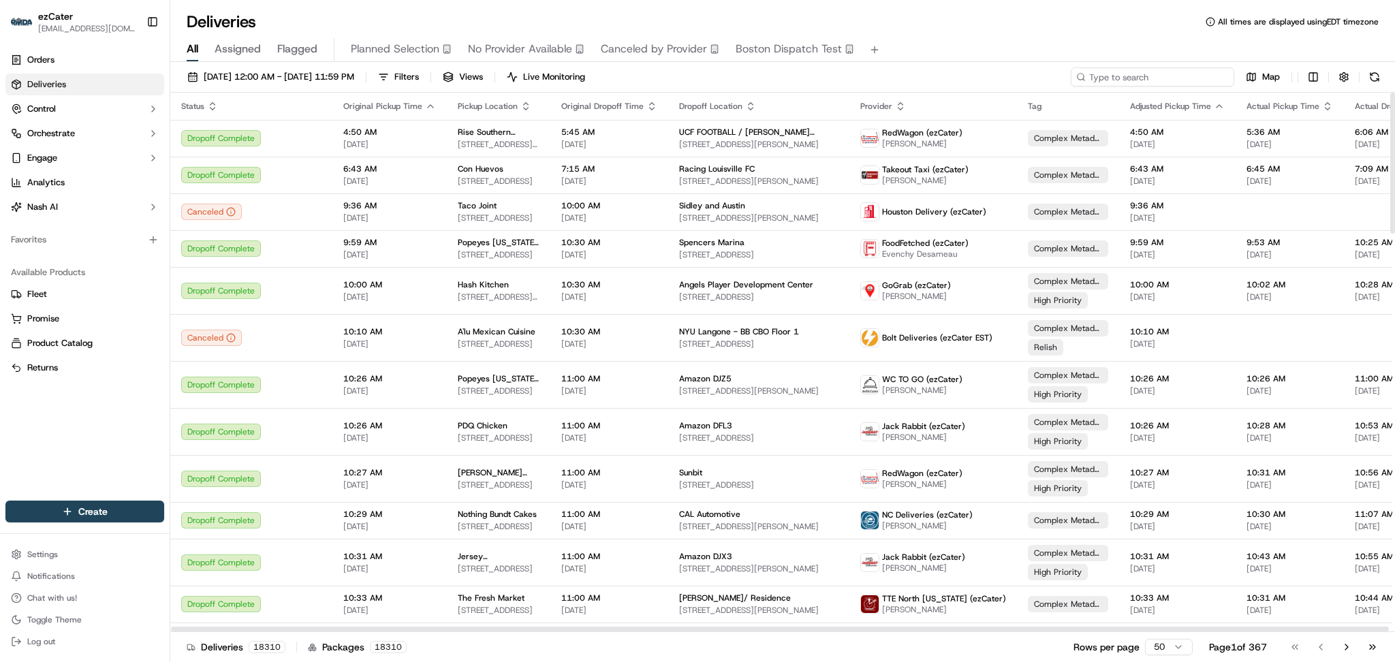
click at [1154, 82] on input at bounding box center [1153, 76] width 164 height 19
paste input "XRGY21"
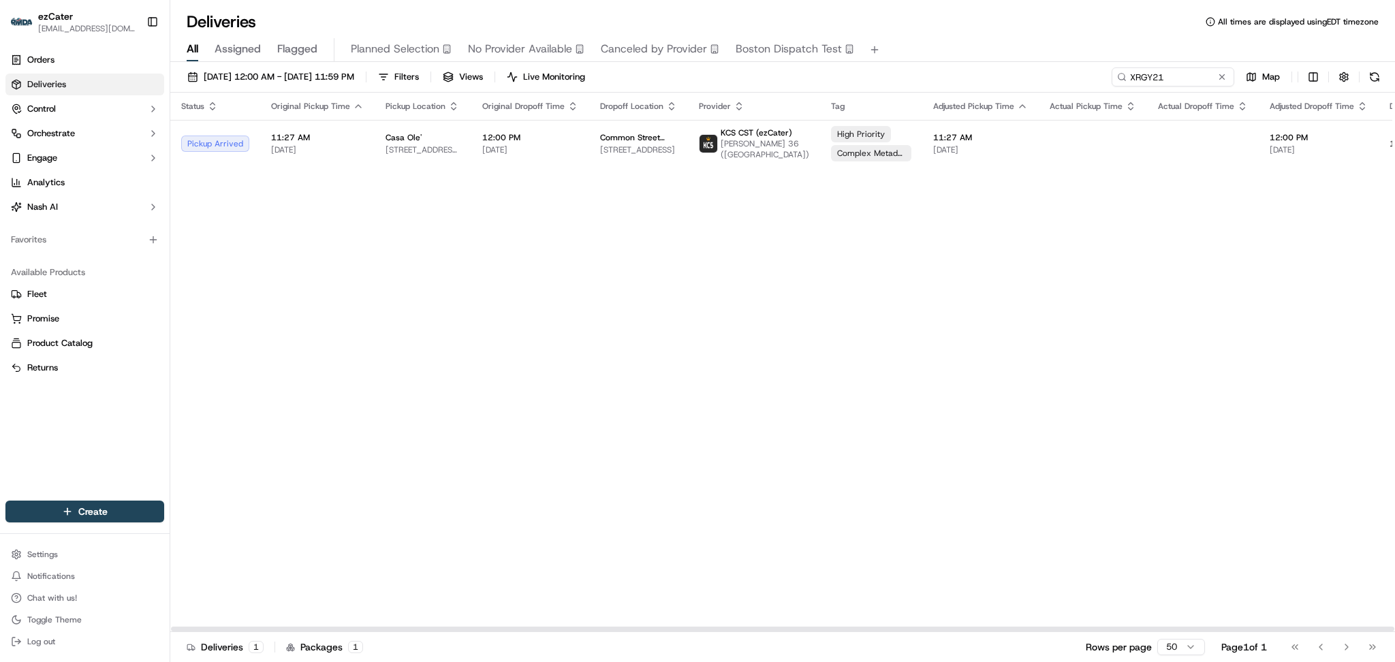
click at [1217, 233] on div "Status Original Pickup Time Pickup Location Original Dropoff Time Dropoff Locat…" at bounding box center [877, 363] width 1415 height 540
drag, startPoint x: 1178, startPoint y: 86, endPoint x: 998, endPoint y: 82, distance: 179.9
click at [998, 82] on div "09/01/2025 12:00 AM - 09/30/2025 11:59 PM Filters Views Live Monitoring XRGY21 …" at bounding box center [782, 79] width 1225 height 25
paste input "REL-WKA97V"
type input "REL-WKA97V"
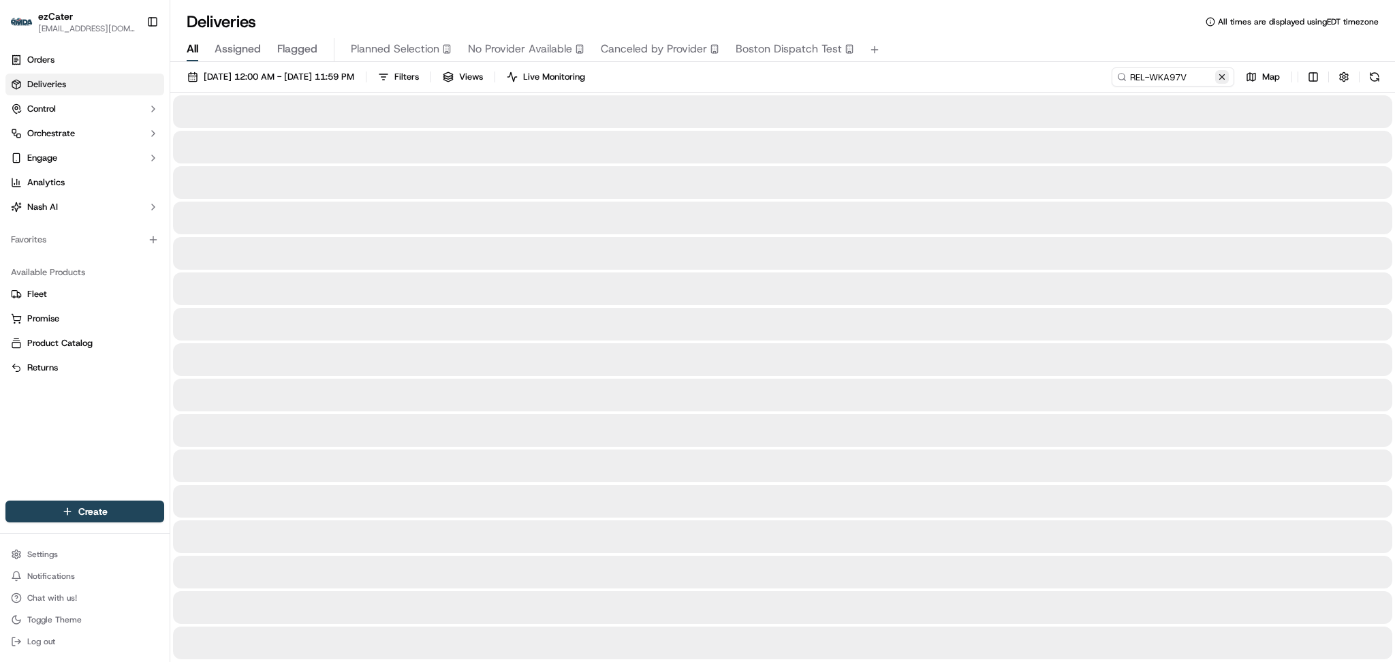
click at [1222, 81] on button at bounding box center [1223, 77] width 14 height 14
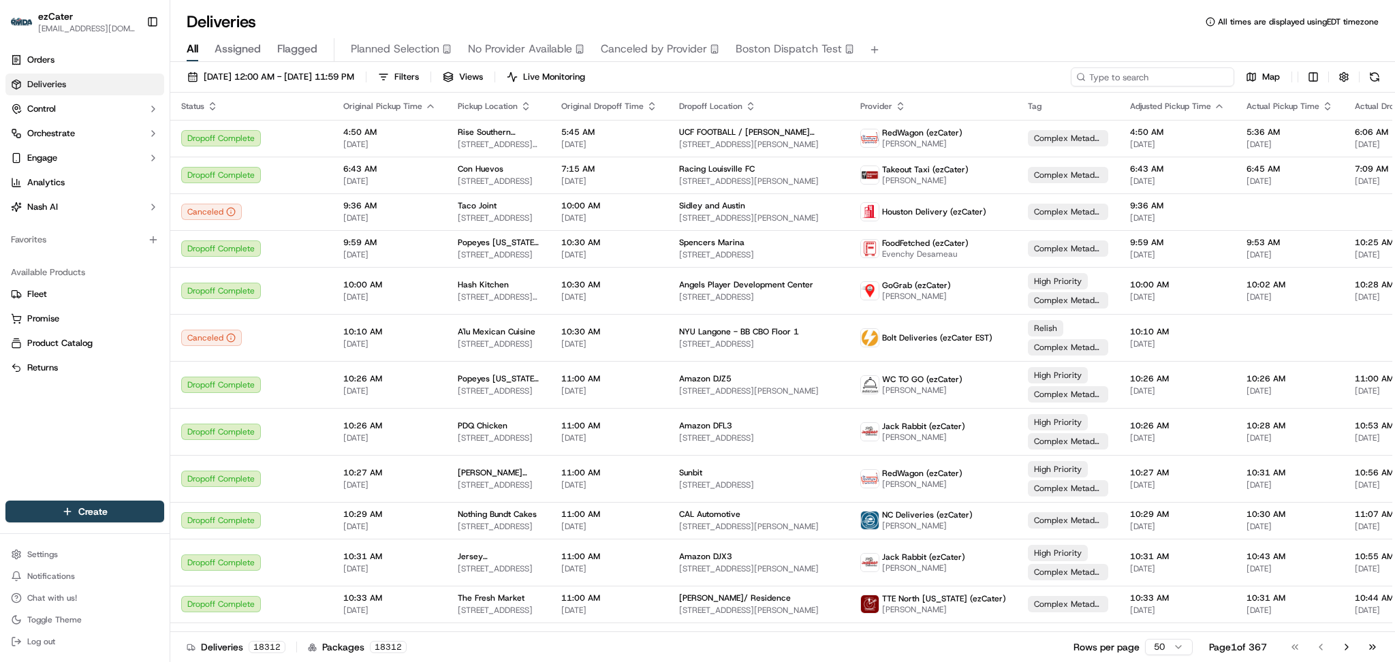
drag, startPoint x: 1175, startPoint y: 78, endPoint x: 1045, endPoint y: 75, distance: 130.9
click at [1045, 75] on div "09/01/2025 12:00 AM - 09/30/2025 11:59 PM Filters Views Live Monitoring Map" at bounding box center [782, 79] width 1225 height 25
paste input "REL-WKA97V"
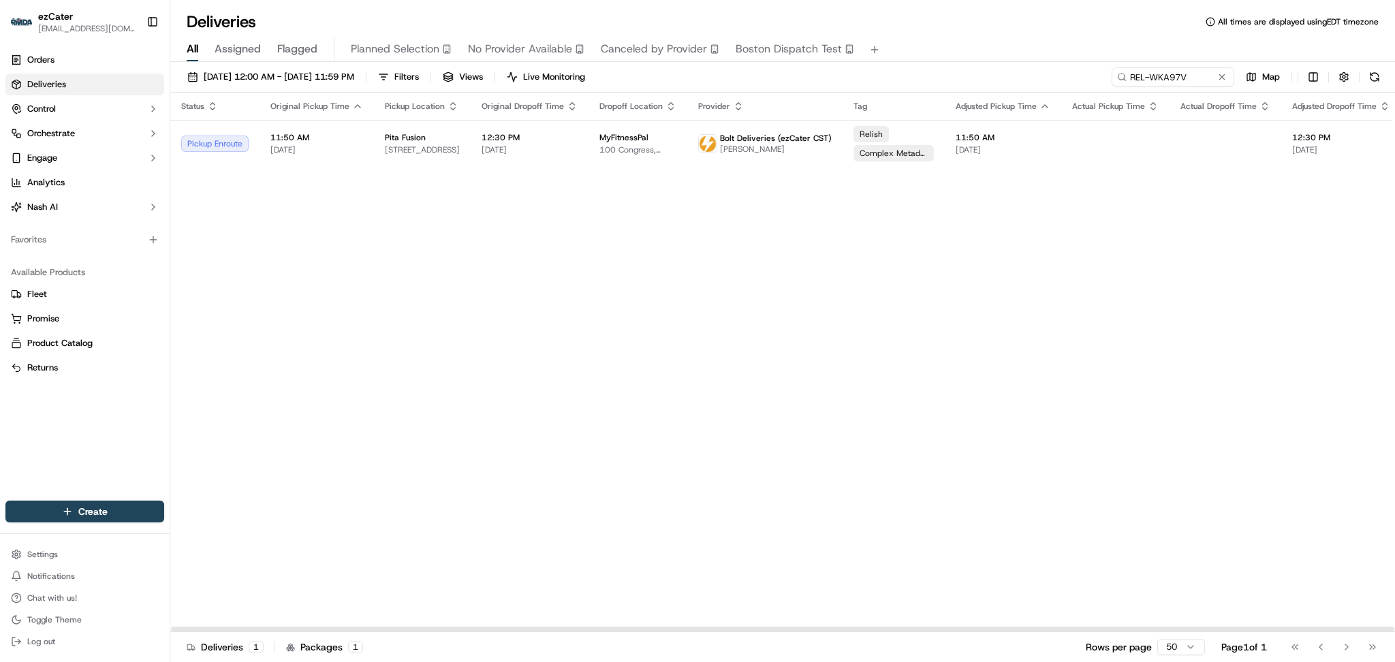
drag, startPoint x: 1192, startPoint y: 217, endPoint x: 1194, endPoint y: 191, distance: 25.3
click at [1194, 217] on div "Status Original Pickup Time Pickup Location Original Dropoff Time Dropoff Locat…" at bounding box center [889, 363] width 1438 height 540
drag, startPoint x: 1183, startPoint y: 77, endPoint x: 865, endPoint y: 52, distance: 319.2
click at [865, 52] on div "Deliveries All times are displayed using EDT timezone All Assigned Flagged Plan…" at bounding box center [782, 331] width 1225 height 662
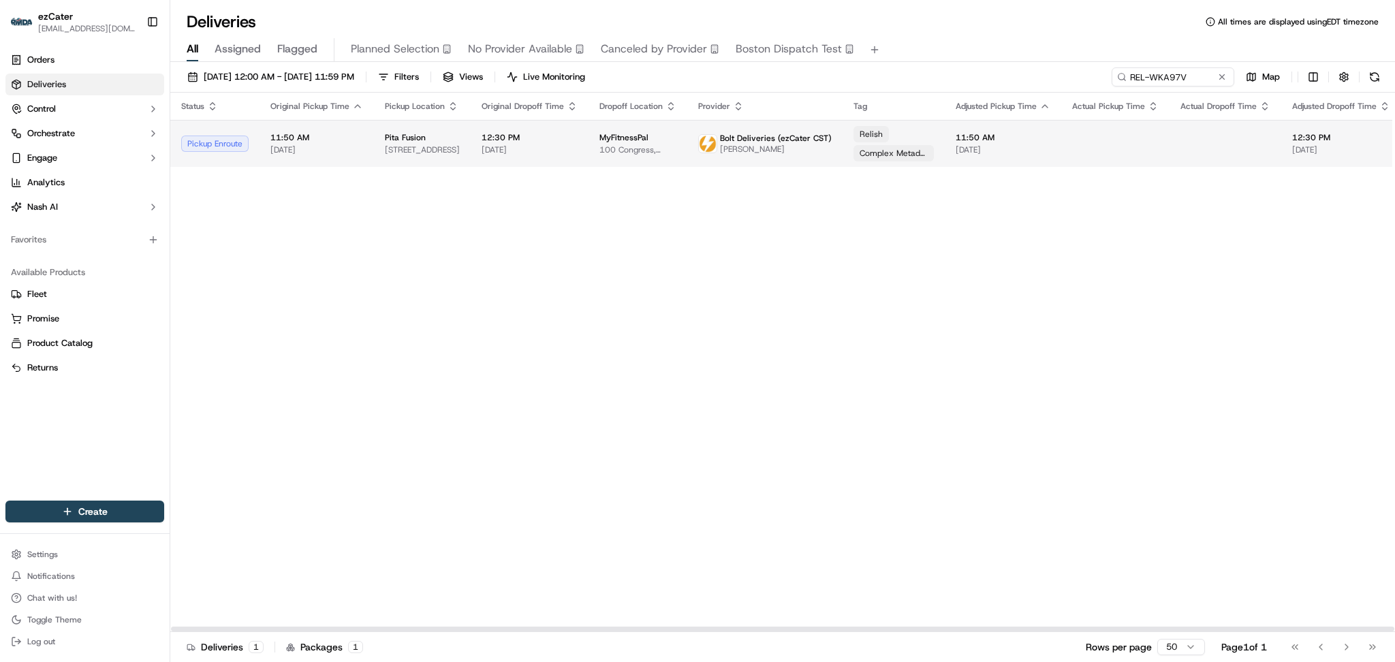
click at [663, 164] on td "MyFitnessPal 100 Congress, 100 Congress Ave. #400, Austin, TX 78701, USA" at bounding box center [638, 143] width 99 height 47
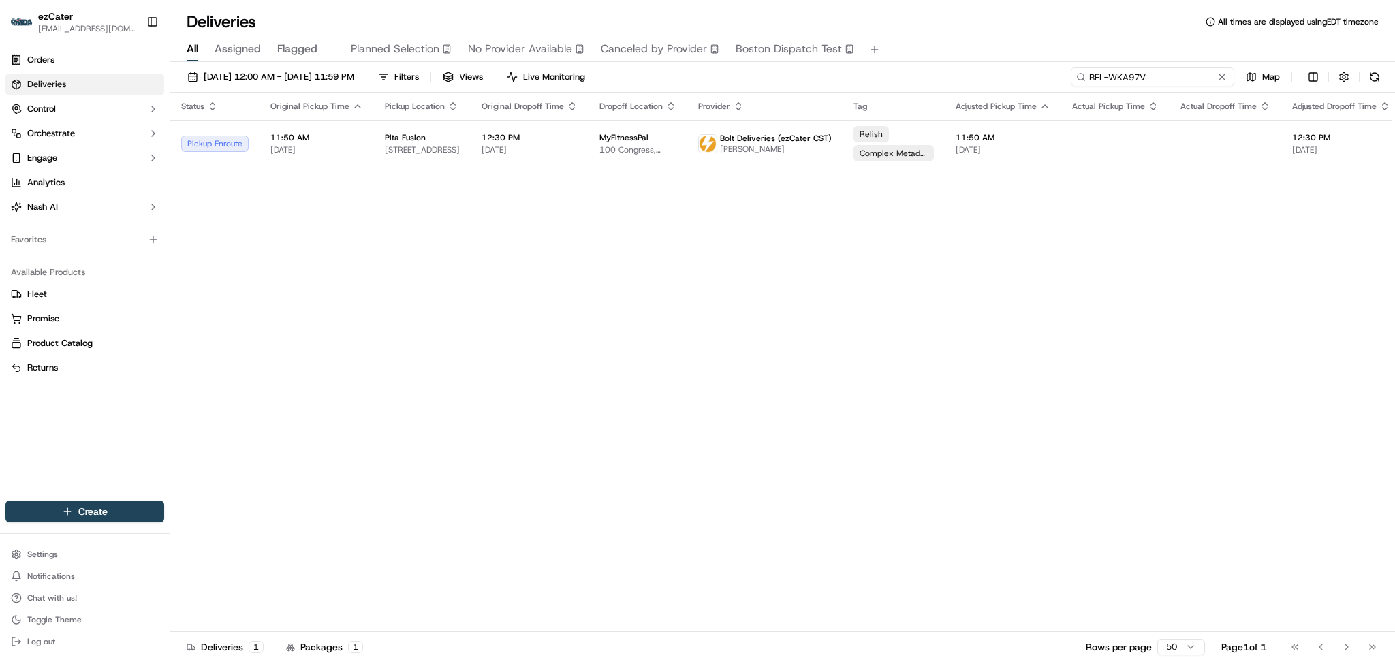
drag, startPoint x: 1190, startPoint y: 72, endPoint x: 853, endPoint y: 72, distance: 337.3
click at [853, 72] on div "09/01/2025 12:00 AM - 09/30/2025 11:59 PM Filters Views Live Monitoring REL-WKA…" at bounding box center [782, 79] width 1225 height 25
paste input "0XK7W4"
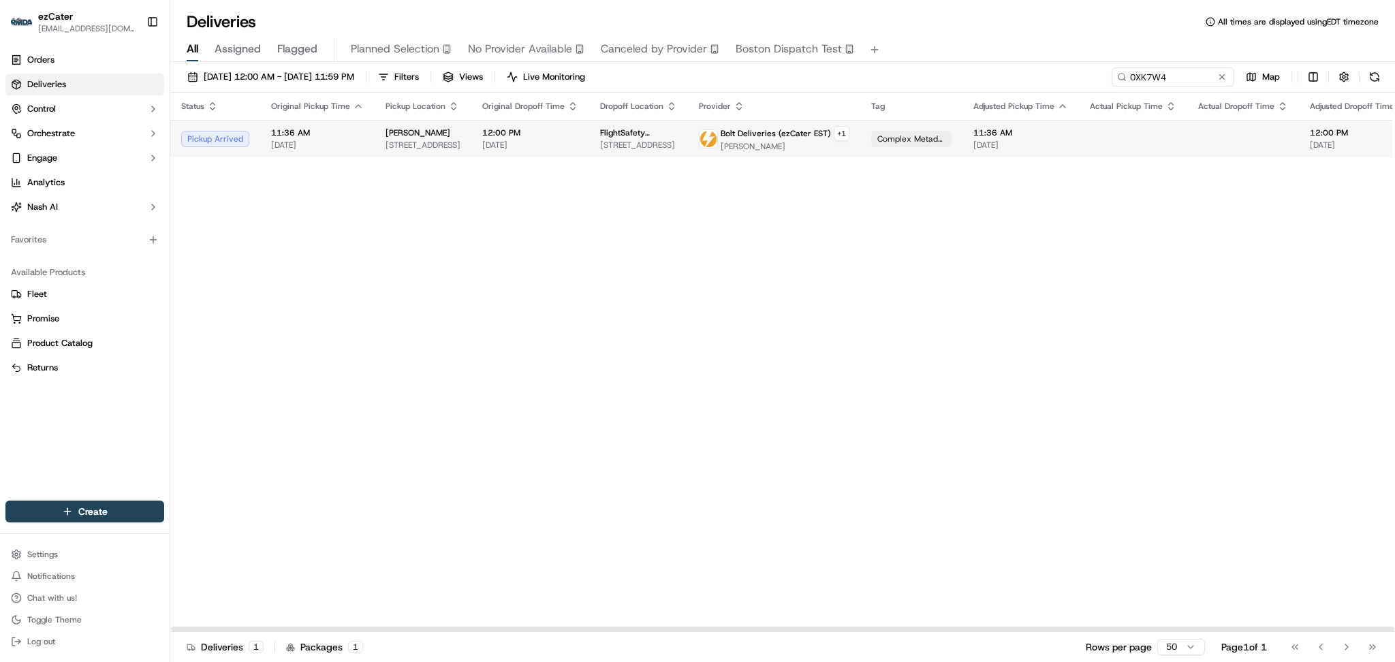
click at [1022, 155] on td "11:36 AM 09/18/2025" at bounding box center [1021, 138] width 117 height 37
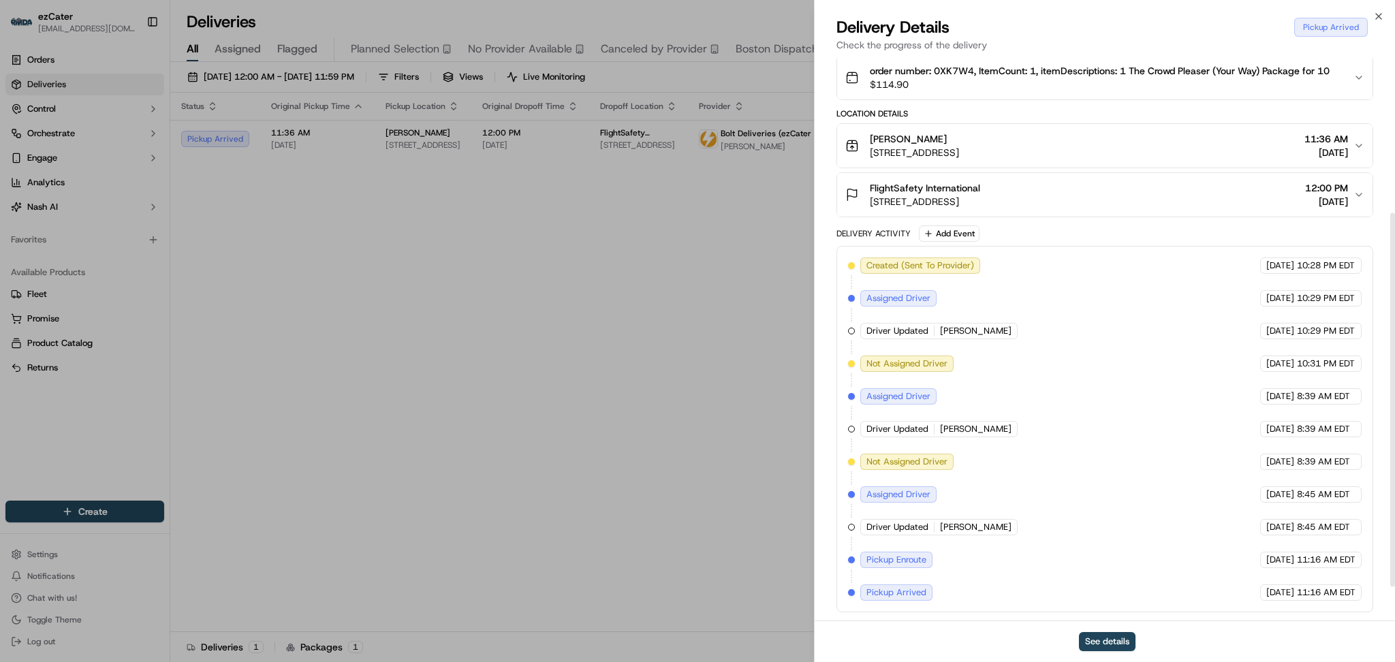
scroll to position [286, 0]
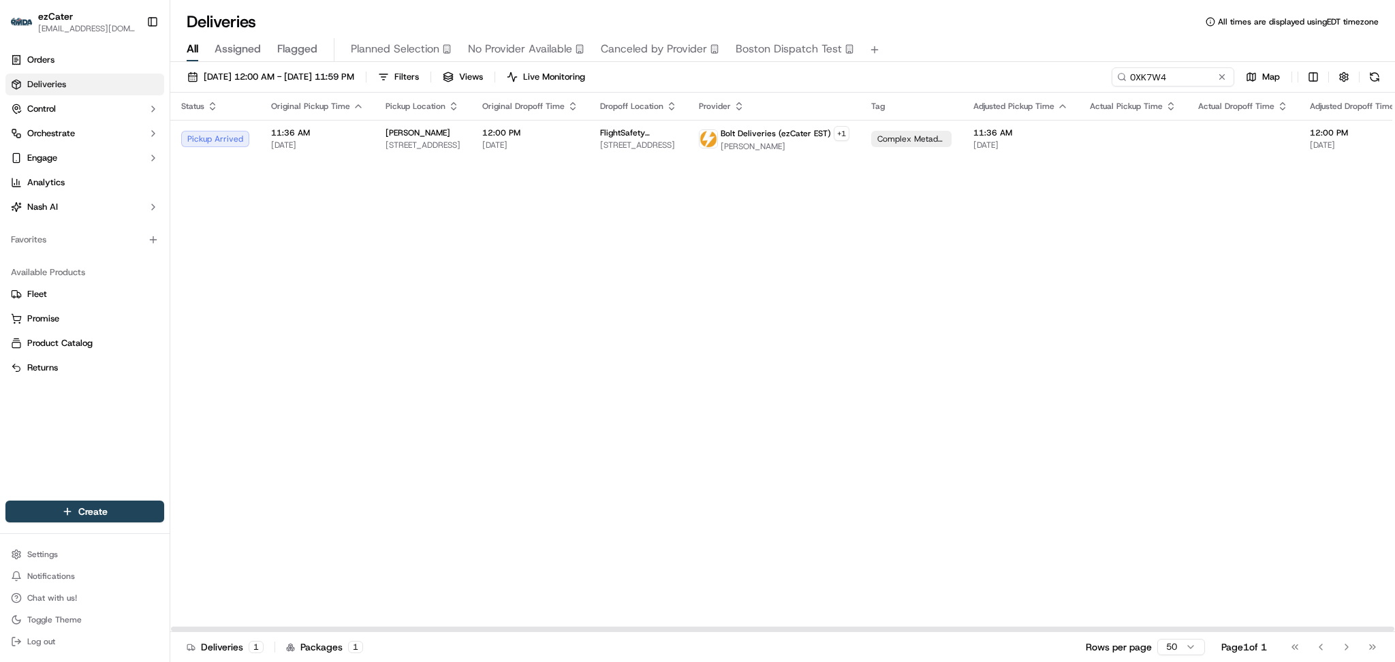
drag, startPoint x: 1216, startPoint y: 249, endPoint x: 1216, endPoint y: 229, distance: 20.4
click at [1216, 240] on div "Status Original Pickup Time Pickup Location Original Dropoff Time Dropoff Locat…" at bounding box center [897, 363] width 1455 height 540
click at [699, 26] on body "ezCater danicaquino0892@gmail.com Toggle Sidebar Orders Deliveries Control Orch…" at bounding box center [697, 331] width 1395 height 662
paste input "XRGY21"
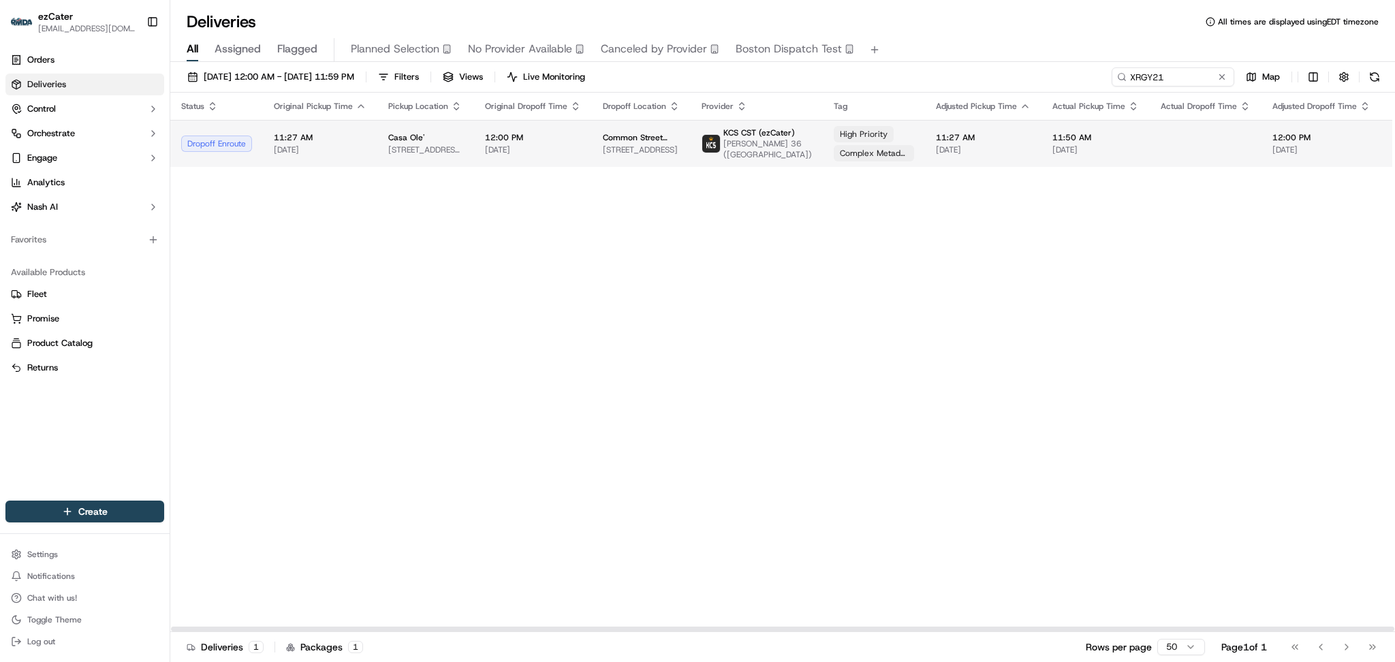
click at [1298, 135] on span "12:00 PM" at bounding box center [1322, 137] width 98 height 11
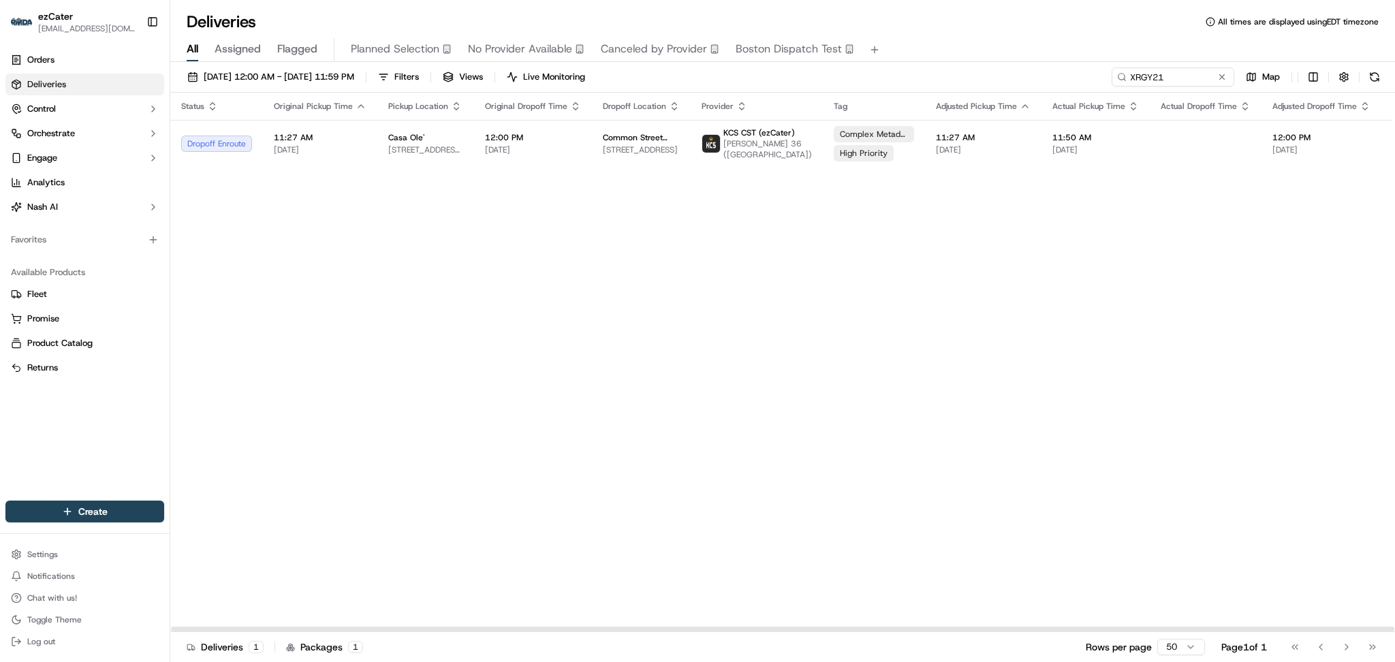
drag, startPoint x: 1200, startPoint y: 318, endPoint x: 1201, endPoint y: 295, distance: 23.2
click at [1200, 317] on div "Status Original Pickup Time Pickup Location Original Dropoff Time Dropoff Locat…" at bounding box center [879, 363] width 1418 height 540
drag, startPoint x: 1176, startPoint y: 67, endPoint x: 852, endPoint y: 55, distance: 324.5
click at [852, 55] on div "Deliveries All times are displayed using EDT timezone All Assigned Flagged Plan…" at bounding box center [782, 331] width 1225 height 662
paste input "5PQPYH"
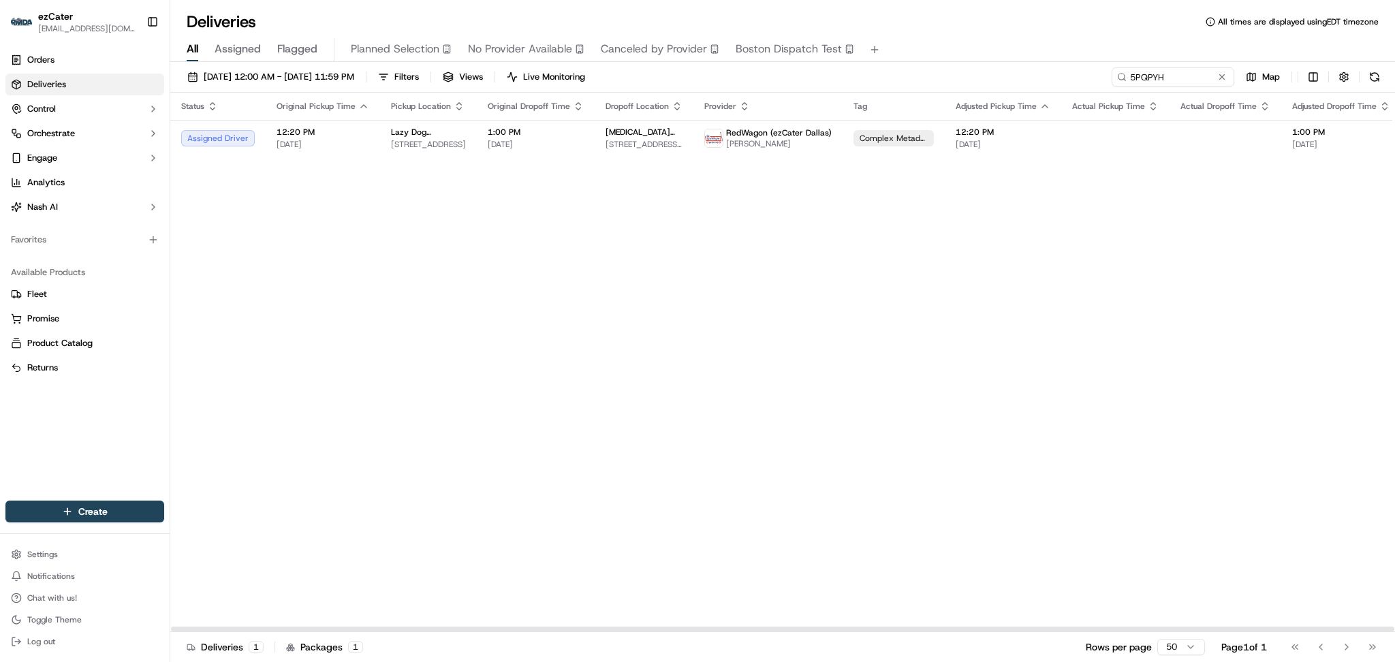
drag, startPoint x: 1215, startPoint y: 343, endPoint x: 1212, endPoint y: 241, distance: 102.9
click at [1216, 341] on div "Status Original Pickup Time Pickup Location Original Dropoff Time Dropoff Locat…" at bounding box center [889, 363] width 1438 height 540
drag, startPoint x: 1159, startPoint y: 72, endPoint x: 801, endPoint y: -11, distance: 367.1
click at [801, 0] on html "ezCater danicaquino0892@gmail.com Toggle Sidebar Orders Deliveries Control Orch…" at bounding box center [697, 331] width 1395 height 662
paste input "8PF6G3"
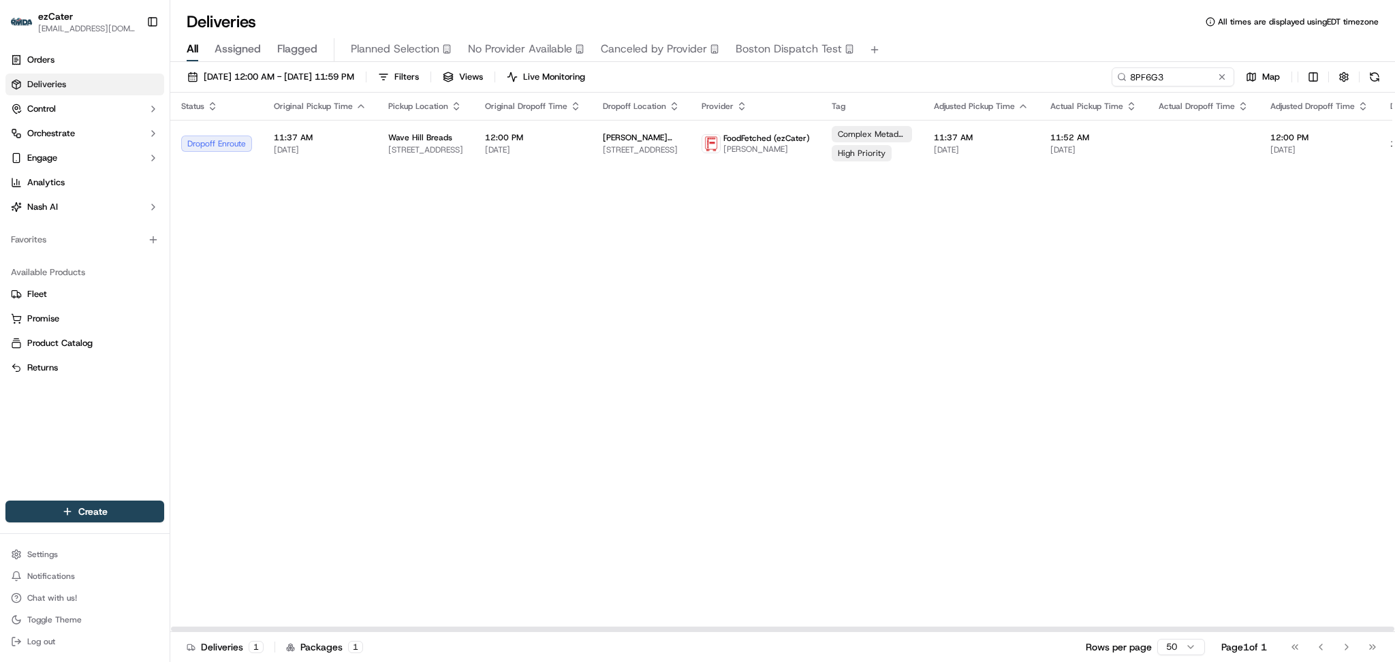
click at [1141, 354] on div "Status Original Pickup Time Pickup Location Original Dropoff Time Dropoff Locat…" at bounding box center [878, 363] width 1416 height 540
drag, startPoint x: 1170, startPoint y: 80, endPoint x: 791, endPoint y: 67, distance: 379.1
click at [791, 67] on div "09/01/2025 12:00 AM - 09/30/2025 11:59 PM Filters Views Live Monitoring 8PF6G3 …" at bounding box center [782, 79] width 1225 height 25
paste input "1QAEH6"
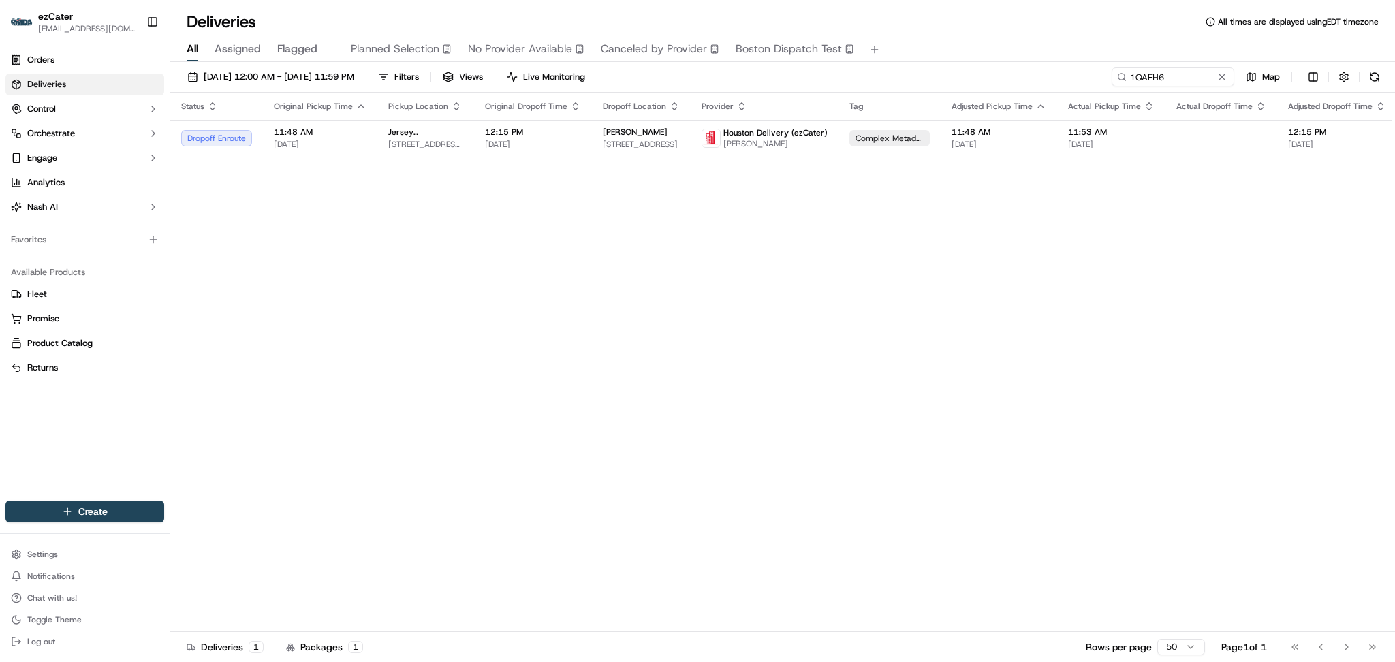
click at [1157, 344] on div "Status Original Pickup Time Pickup Location Original Dropoff Time Dropoff Locat…" at bounding box center [887, 363] width 1434 height 540
drag, startPoint x: 1182, startPoint y: 79, endPoint x: 848, endPoint y: 50, distance: 335.1
click at [848, 50] on div "Deliveries All times are displayed using EDT timezone All Assigned Flagged Plan…" at bounding box center [782, 331] width 1225 height 662
paste input "PWYAZH"
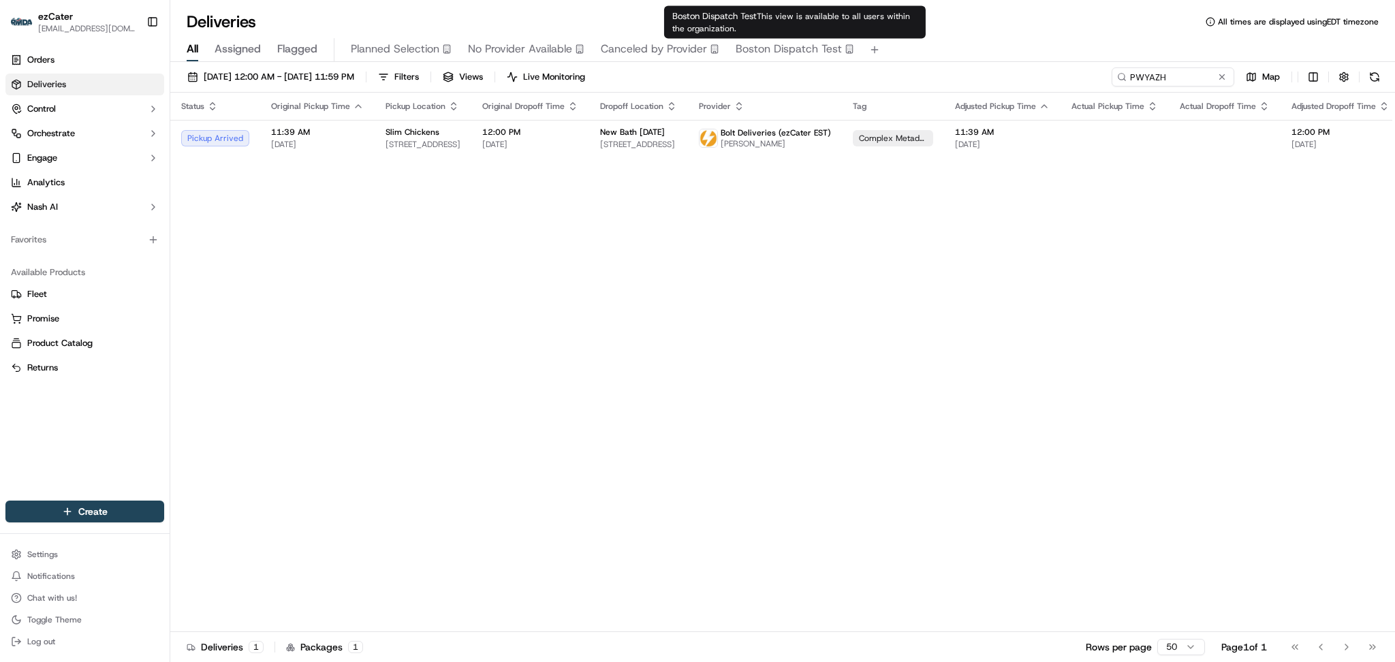
drag, startPoint x: 1203, startPoint y: 283, endPoint x: 1204, endPoint y: 271, distance: 12.3
click at [1204, 282] on div "Status Original Pickup Time Pickup Location Original Dropoff Time Dropoff Locat…" at bounding box center [888, 363] width 1437 height 540
drag, startPoint x: 1168, startPoint y: 70, endPoint x: 884, endPoint y: 42, distance: 284.8
click at [884, 42] on div "Deliveries All times are displayed using EDT timezone All Assigned Flagged Plan…" at bounding box center [782, 331] width 1225 height 662
paste input "Z38T99"
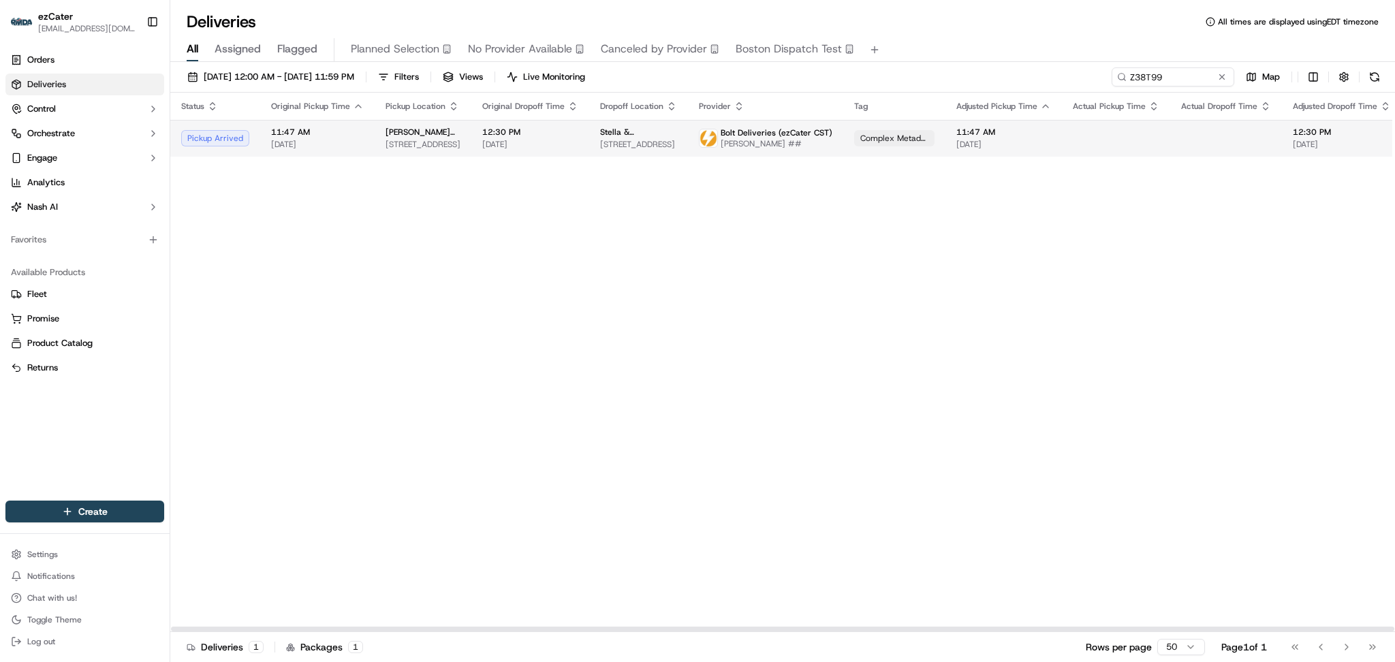
click at [700, 126] on td "Bolt Deliveries (ezCater CST) TAYLOR STEFANSKI ##" at bounding box center [765, 138] width 155 height 37
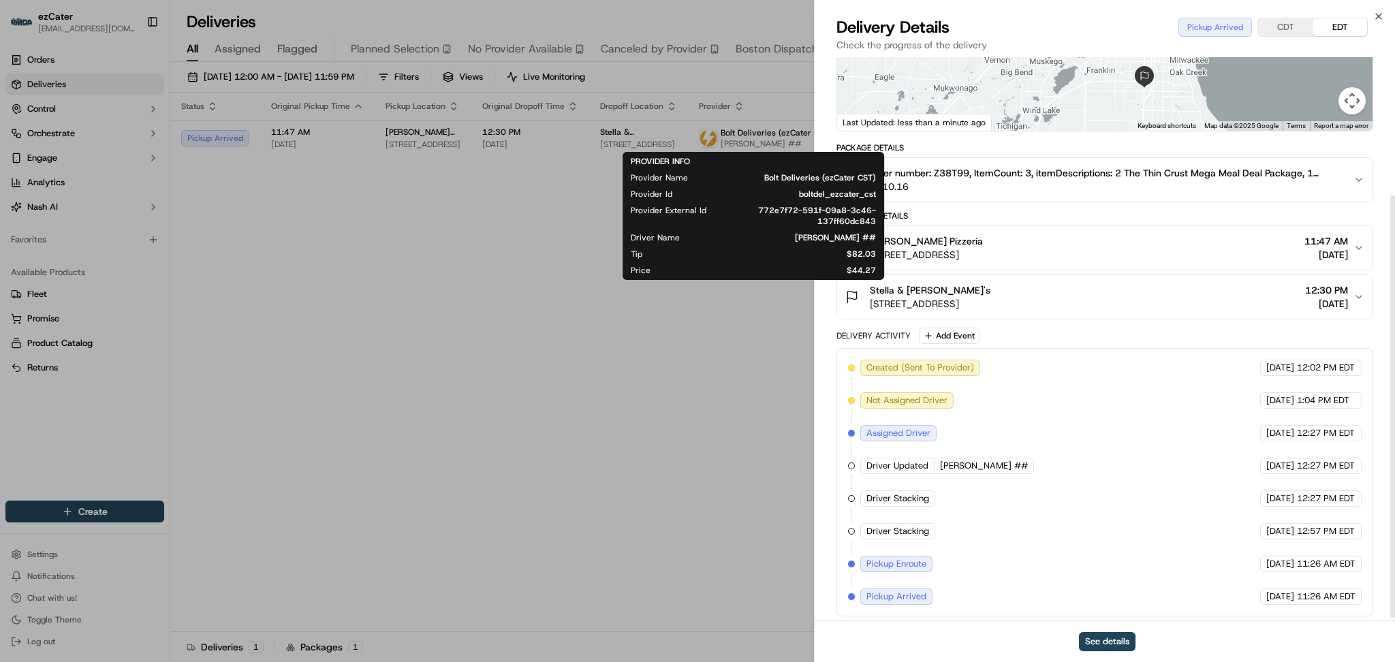
scroll to position [187, 0]
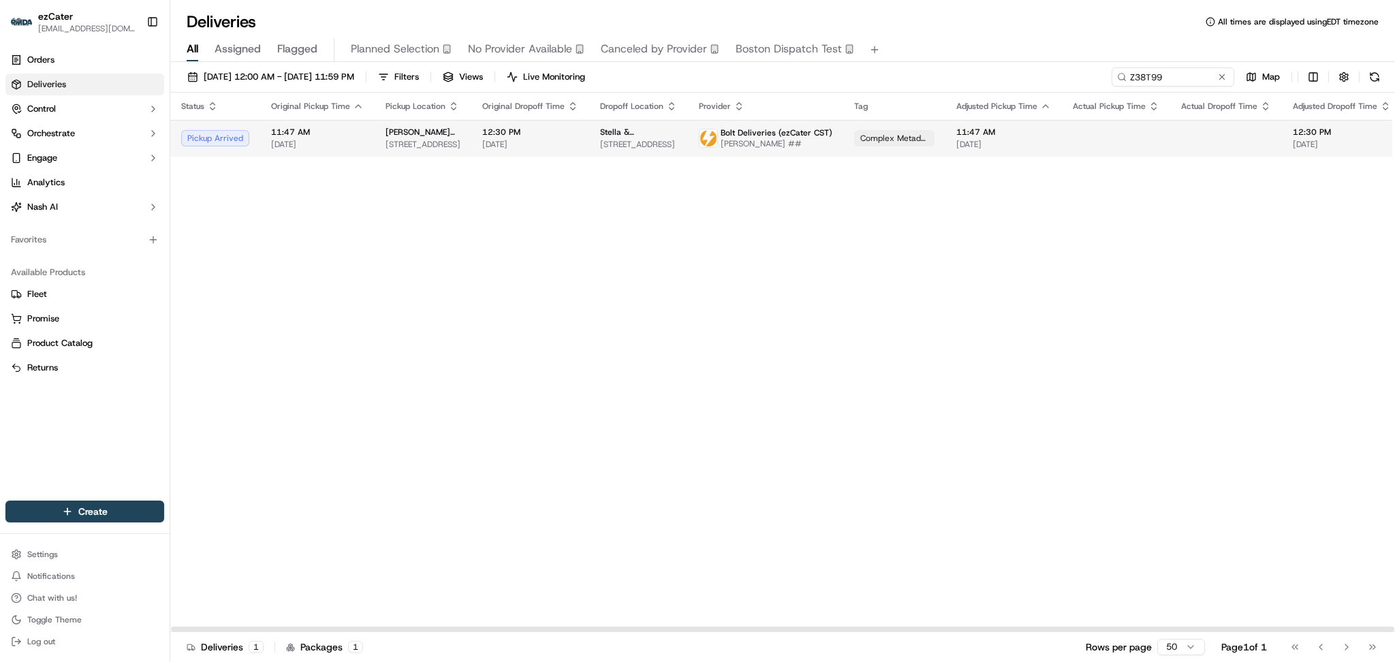
click at [749, 147] on span "TAYLOR STEFANSKI ##" at bounding box center [777, 143] width 112 height 11
paste input "0Q3CAU"
drag, startPoint x: 1193, startPoint y: 81, endPoint x: 890, endPoint y: 63, distance: 303.7
click at [890, 63] on div "09/01/2025 12:00 AM - 09/30/2025 11:59 PM Filters Views Live Monitoring Z38T99 …" at bounding box center [782, 363] width 1225 height 603
click at [958, 132] on span "11:50 AM" at bounding box center [998, 132] width 95 height 11
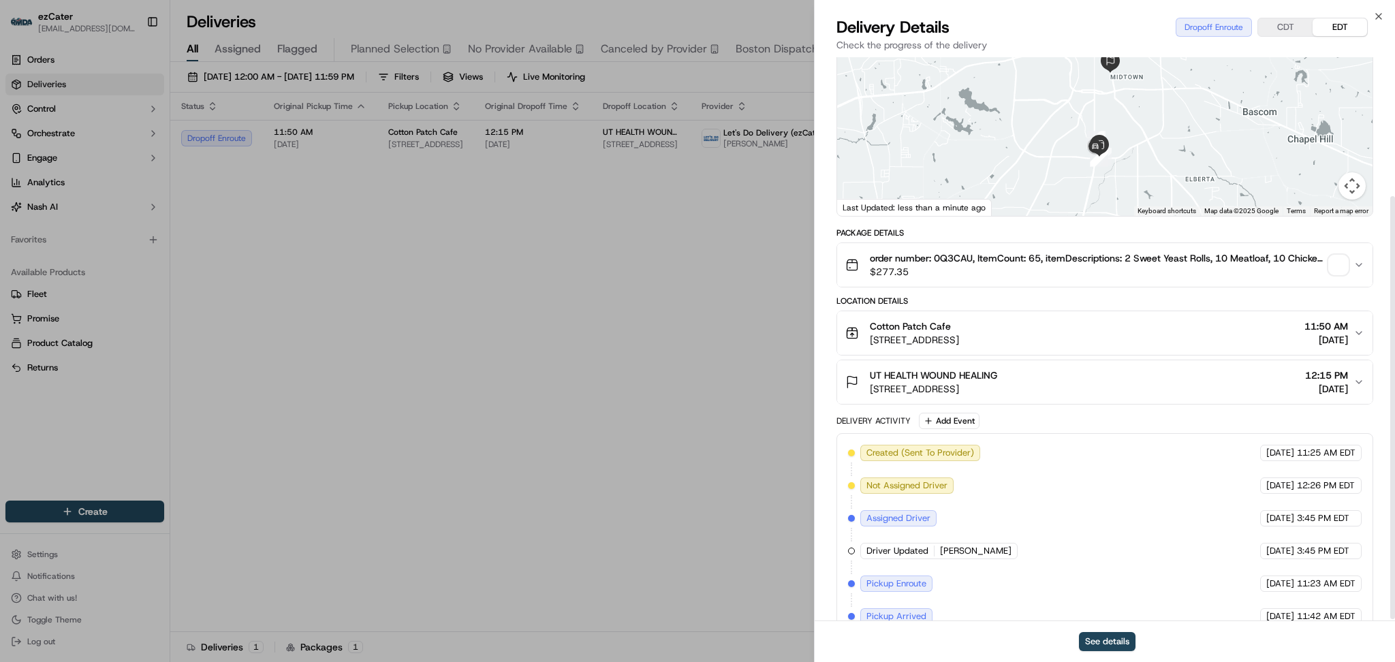
scroll to position [187, 0]
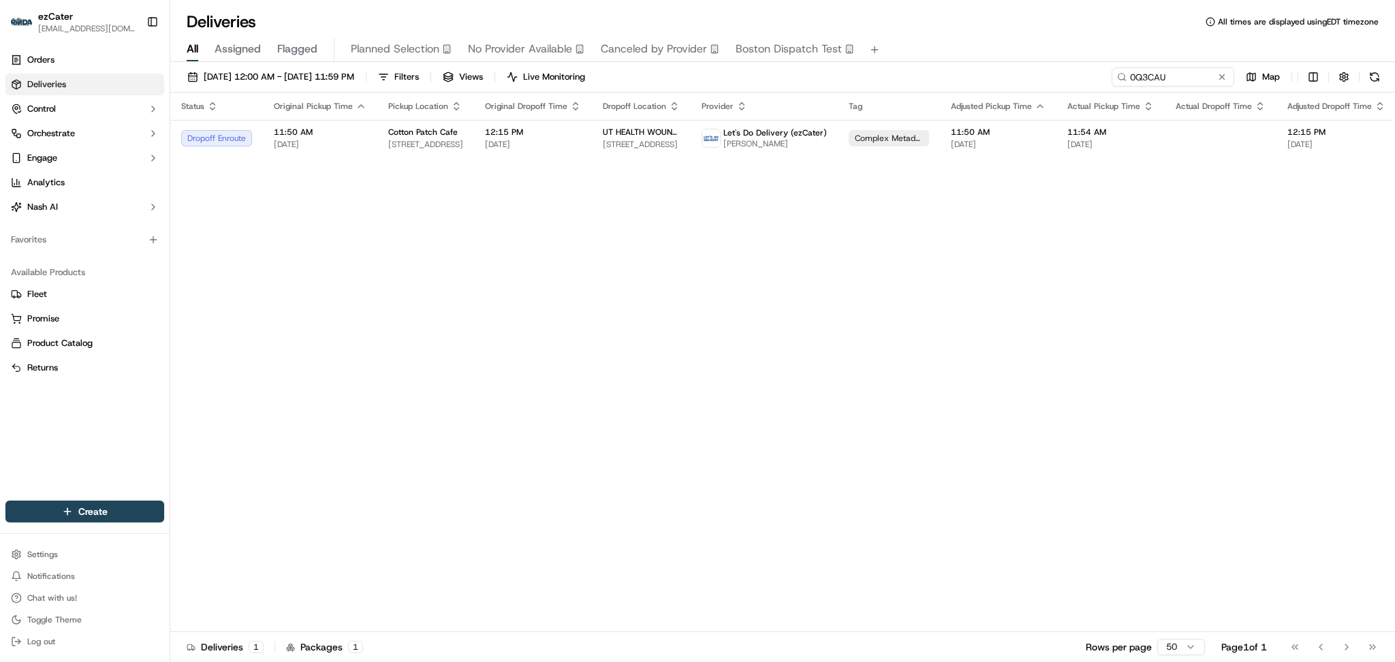
click at [1210, 177] on div "Status Original Pickup Time Pickup Location Original Dropoff Time Dropoff Locat…" at bounding box center [886, 363] width 1433 height 540
drag, startPoint x: 1170, startPoint y: 70, endPoint x: 934, endPoint y: 70, distance: 235.8
click at [934, 70] on div "09/01/2025 12:00 AM - 09/30/2025 11:59 PM Filters Views Live Monitoring 0Q3CAU …" at bounding box center [782, 79] width 1225 height 25
paste input "Z38T99"
drag, startPoint x: 1245, startPoint y: 244, endPoint x: 1195, endPoint y: 188, distance: 74.8
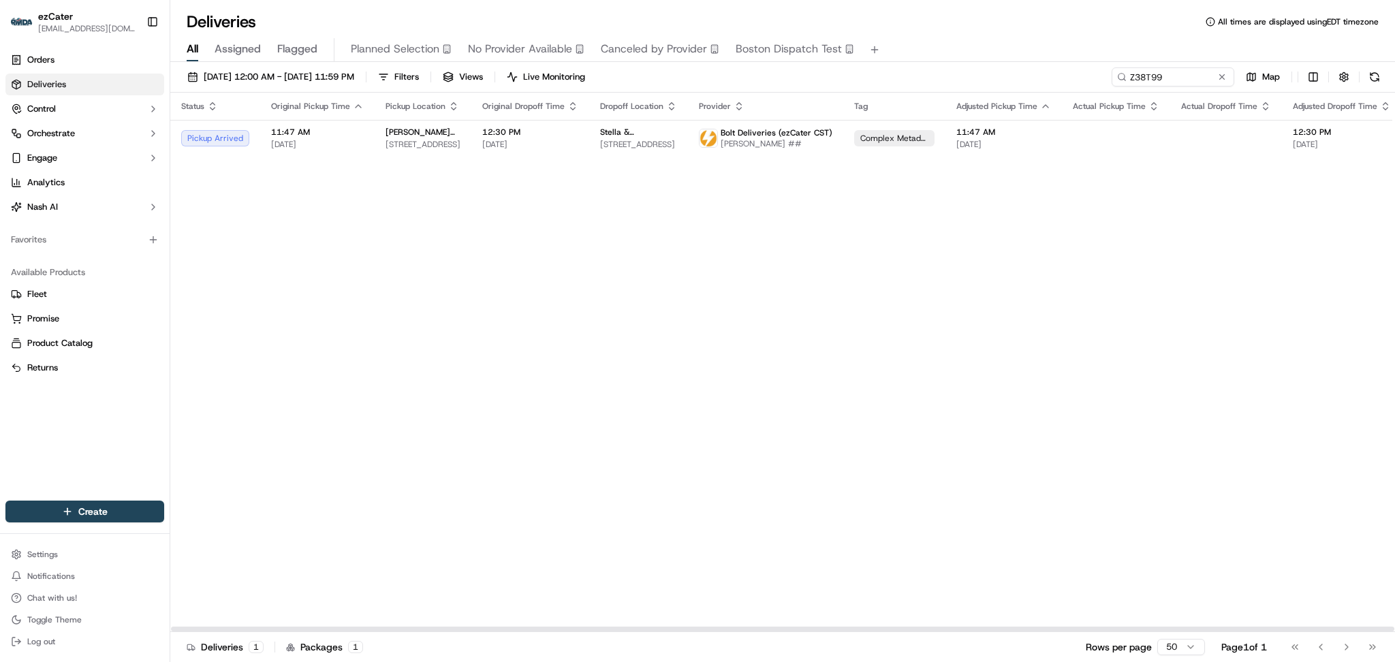
click at [1241, 239] on div "Status Original Pickup Time Pickup Location Original Dropoff Time Dropoff Locat…" at bounding box center [889, 363] width 1438 height 540
paste input "5PQPYH"
drag, startPoint x: 1170, startPoint y: 76, endPoint x: 816, endPoint y: 76, distance: 354.3
click at [816, 76] on div "09/01/2025 12:00 AM - 09/30/2025 11:59 PM Filters Views Live Monitoring Z38T99 …" at bounding box center [782, 79] width 1225 height 25
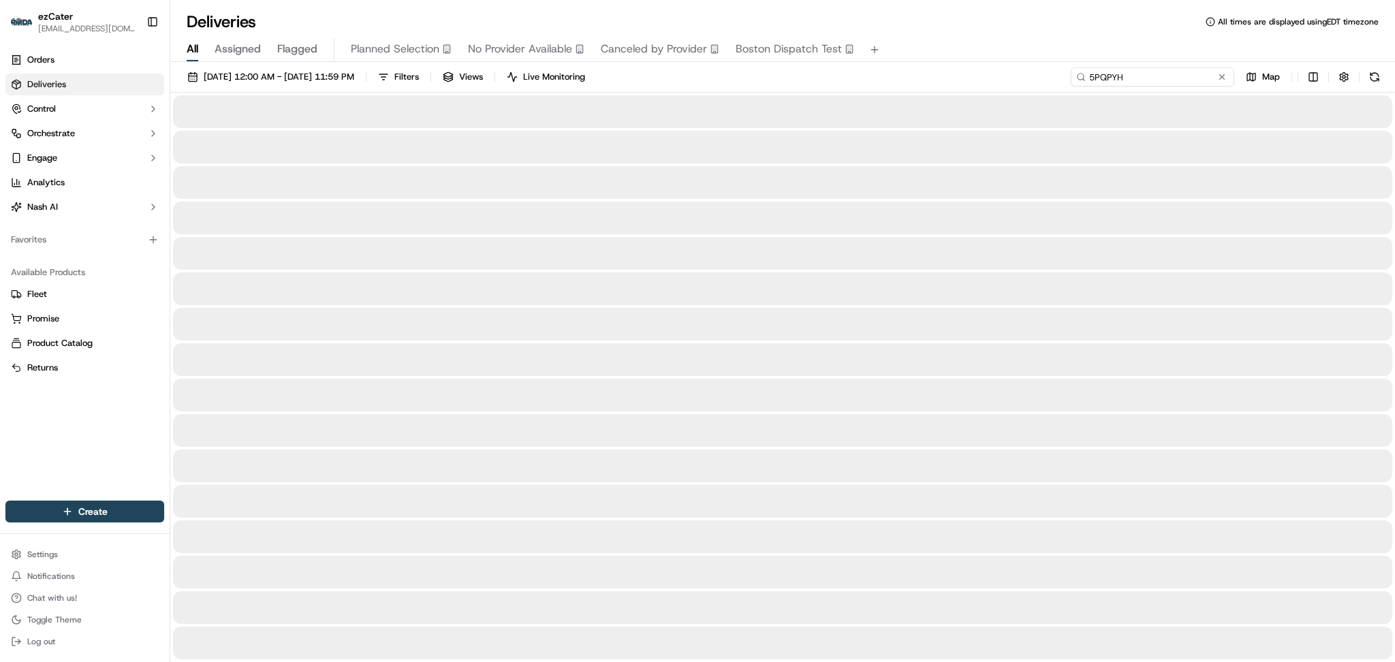
click at [1174, 78] on input "5PQPYH" at bounding box center [1153, 76] width 164 height 19
type input "5PQPYH"
click at [1221, 78] on button at bounding box center [1223, 77] width 14 height 14
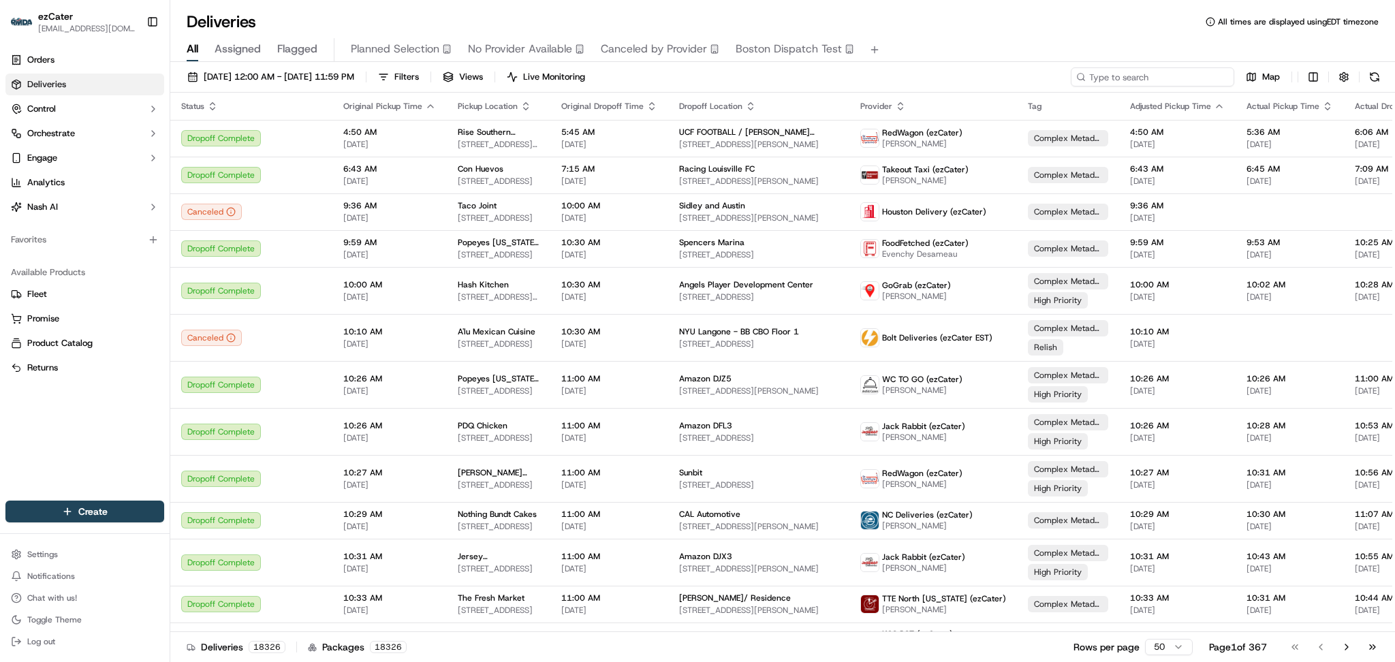
click at [1168, 77] on input at bounding box center [1153, 76] width 164 height 19
click at [1195, 76] on input at bounding box center [1153, 76] width 164 height 19
click at [1192, 76] on input at bounding box center [1153, 76] width 164 height 19
paste input "5PQPYH"
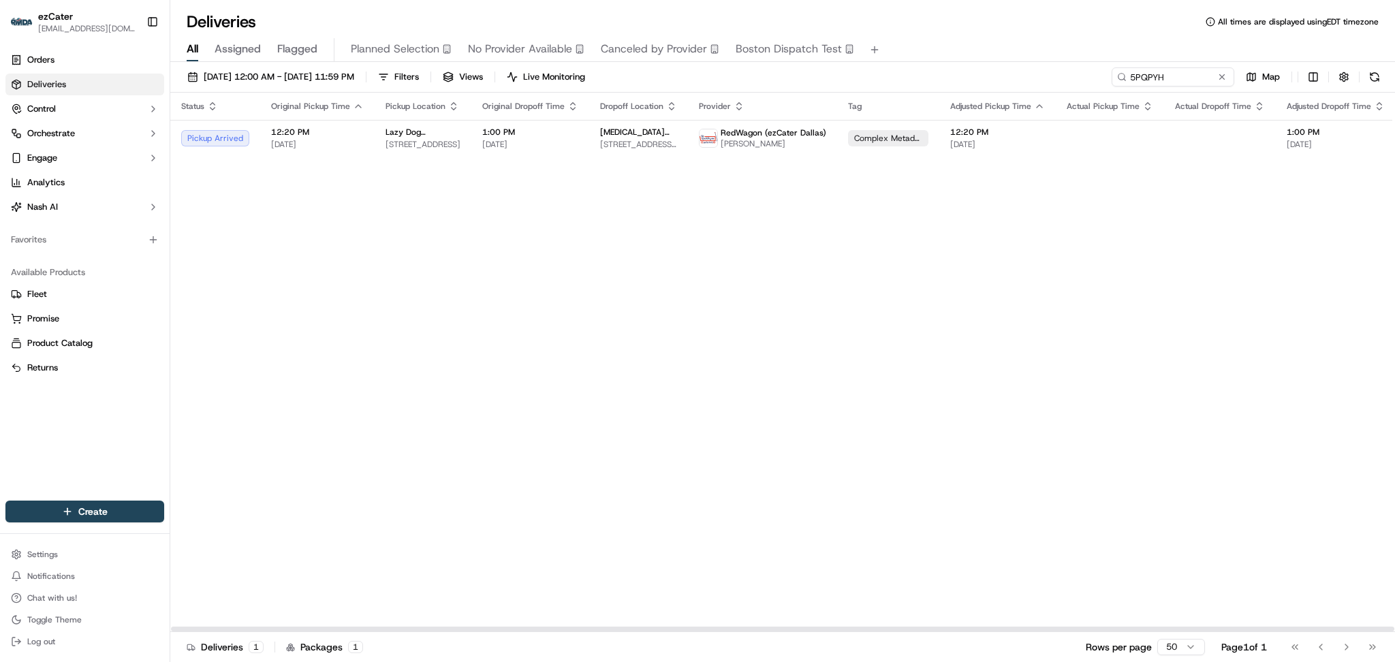
drag, startPoint x: 1181, startPoint y: 234, endPoint x: 1185, endPoint y: 196, distance: 37.7
click at [1182, 232] on div "Status Original Pickup Time Pickup Location Original Dropoff Time Dropoff Locat…" at bounding box center [886, 363] width 1432 height 540
drag, startPoint x: 1175, startPoint y: 80, endPoint x: 930, endPoint y: 56, distance: 245.8
click at [930, 56] on div "Deliveries All times are displayed using EDT timezone All Assigned Flagged Plan…" at bounding box center [782, 331] width 1225 height 662
paste input "8KUVCY"
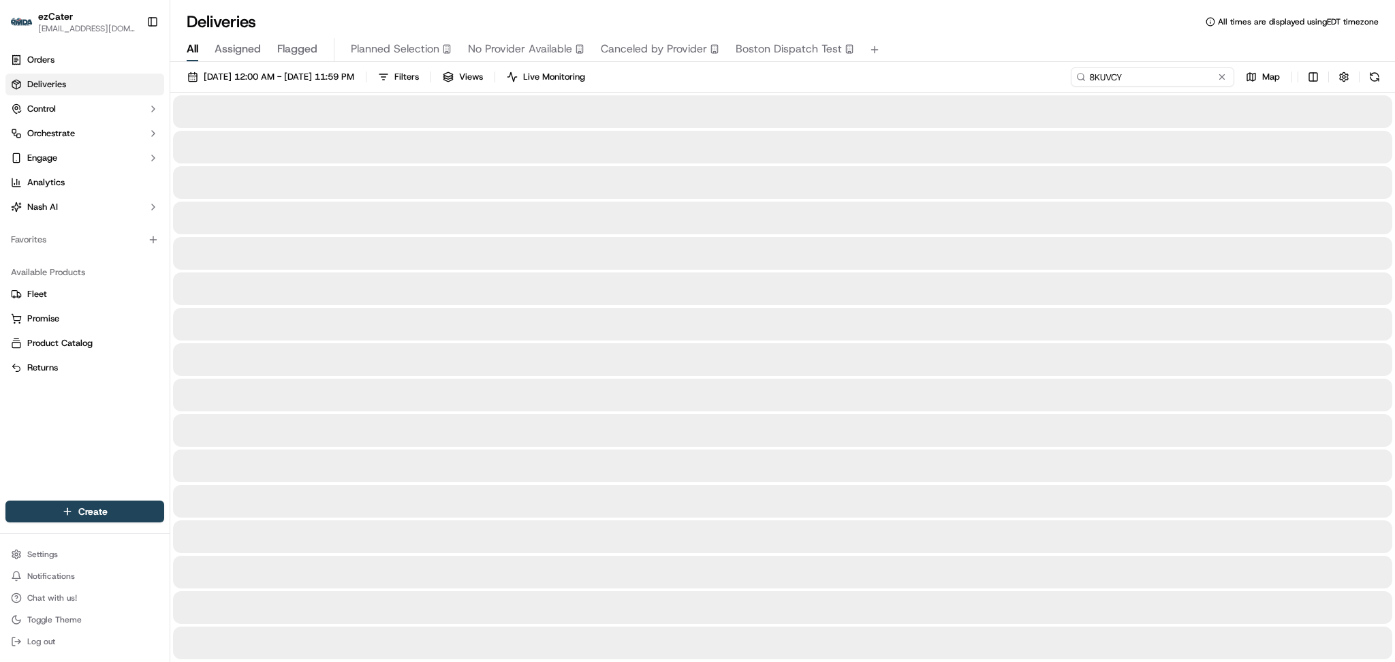
type input "8KUVCY"
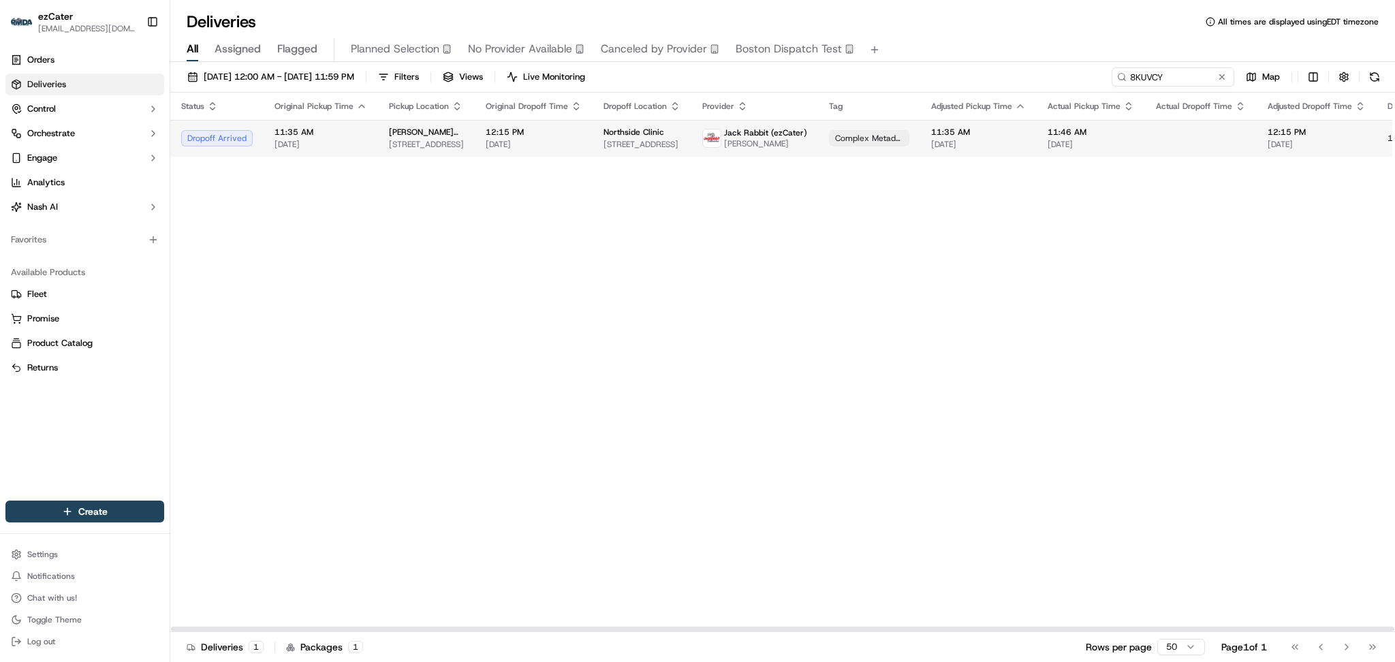
click at [1268, 136] on span "12:15 PM" at bounding box center [1317, 132] width 98 height 11
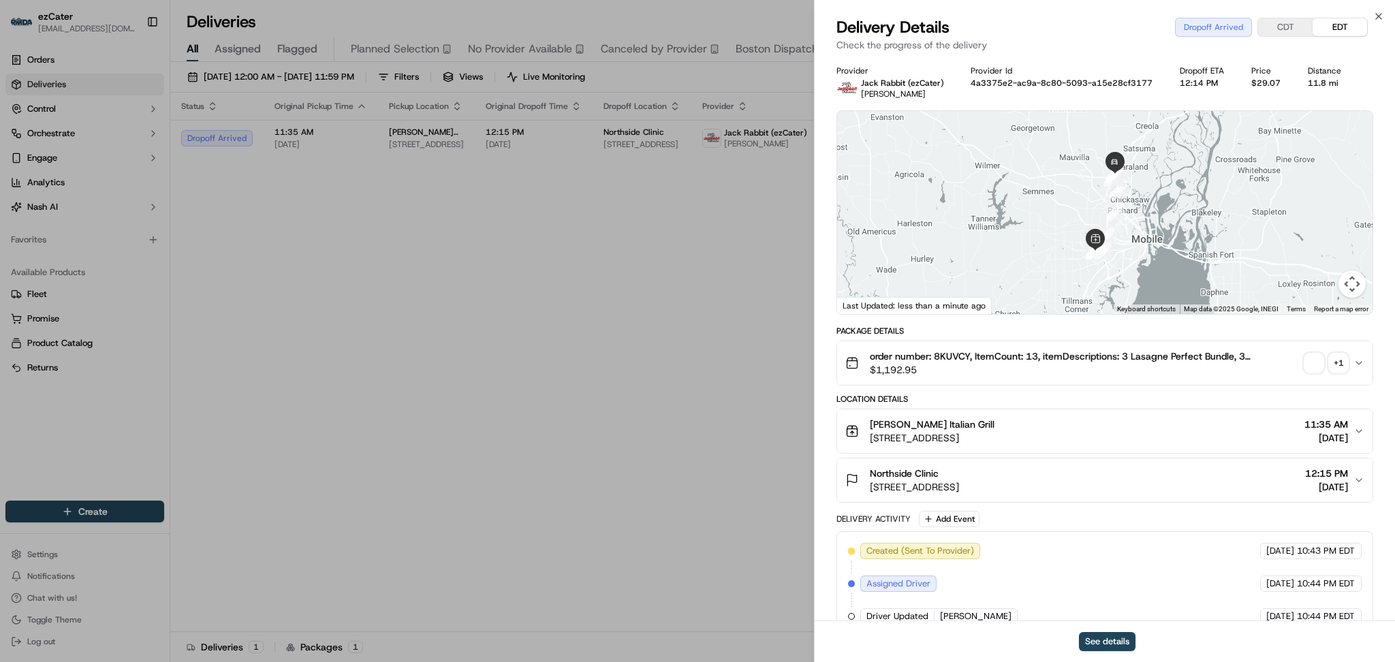
click at [1346, 474] on span "12:15 PM" at bounding box center [1327, 474] width 43 height 14
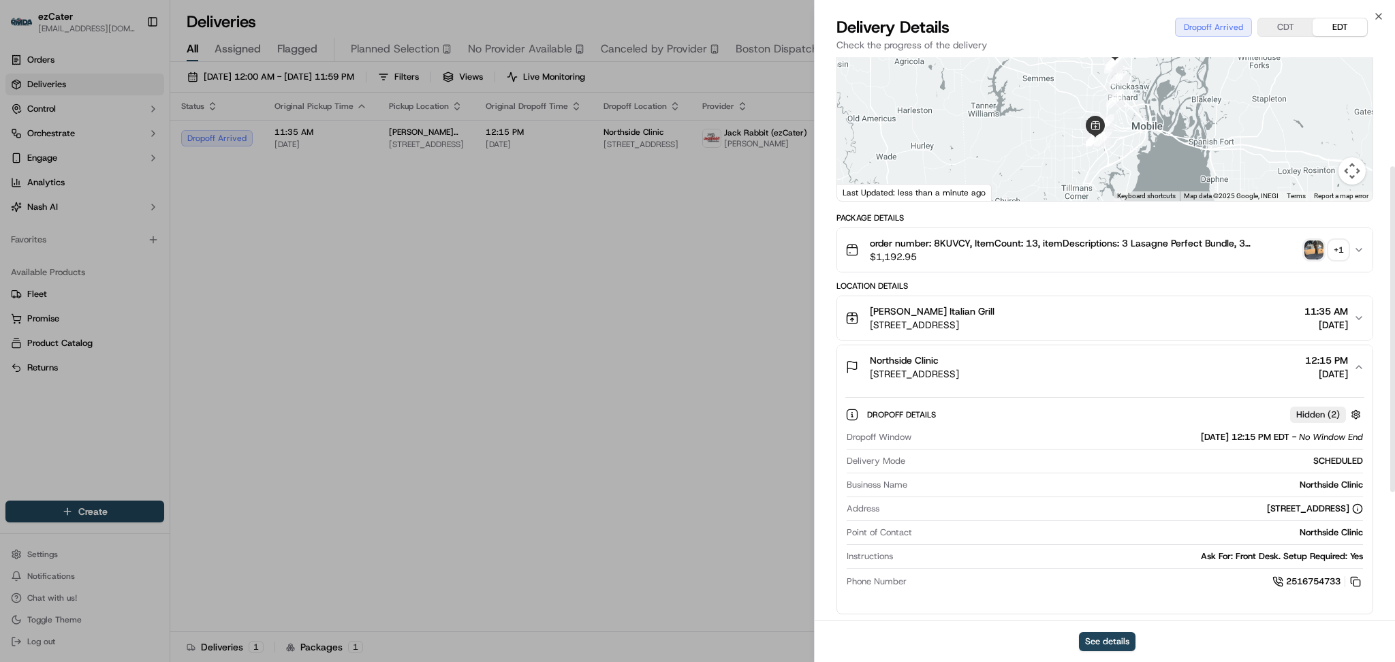
scroll to position [273, 0]
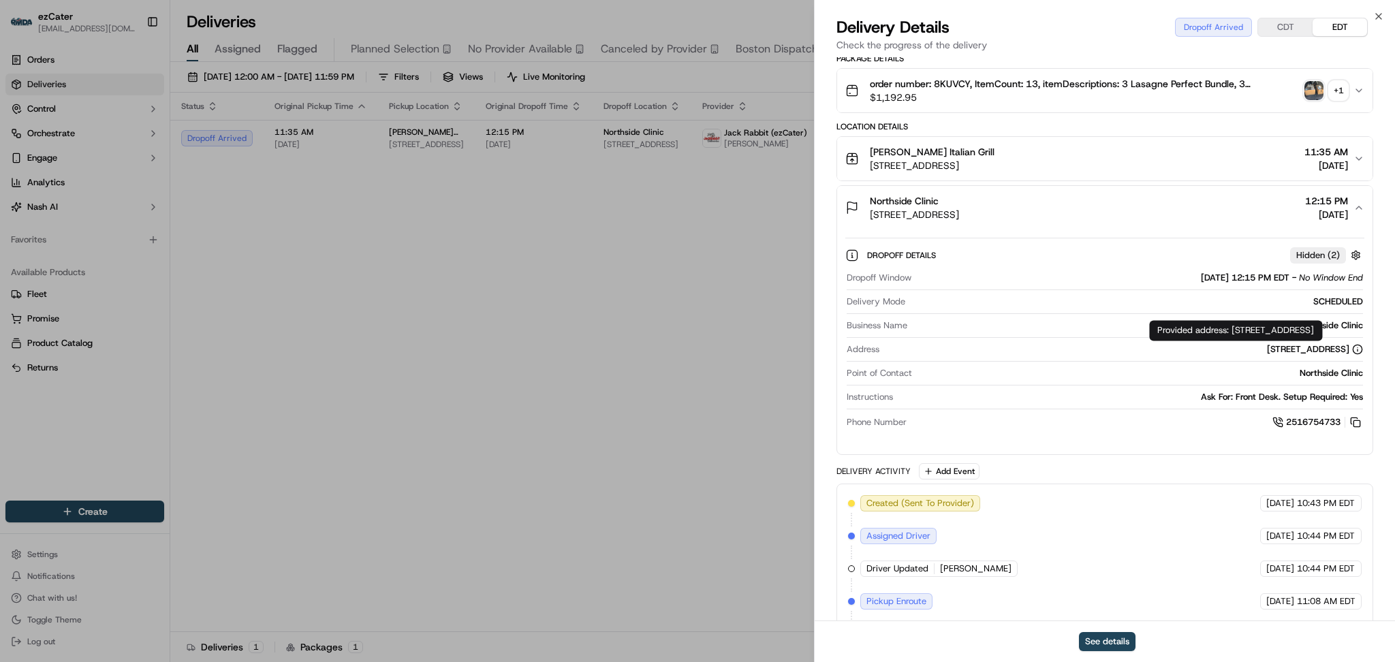
drag, startPoint x: 1233, startPoint y: 331, endPoint x: 1381, endPoint y: 332, distance: 147.2
click at [1323, 332] on div "Provided address: 95 Shell St, 2A, Saraland, AL, 36571 Provided address: 95 She…" at bounding box center [1236, 330] width 173 height 20
copy div "95 Shell St, 2A, Saraland, AL, 36571"
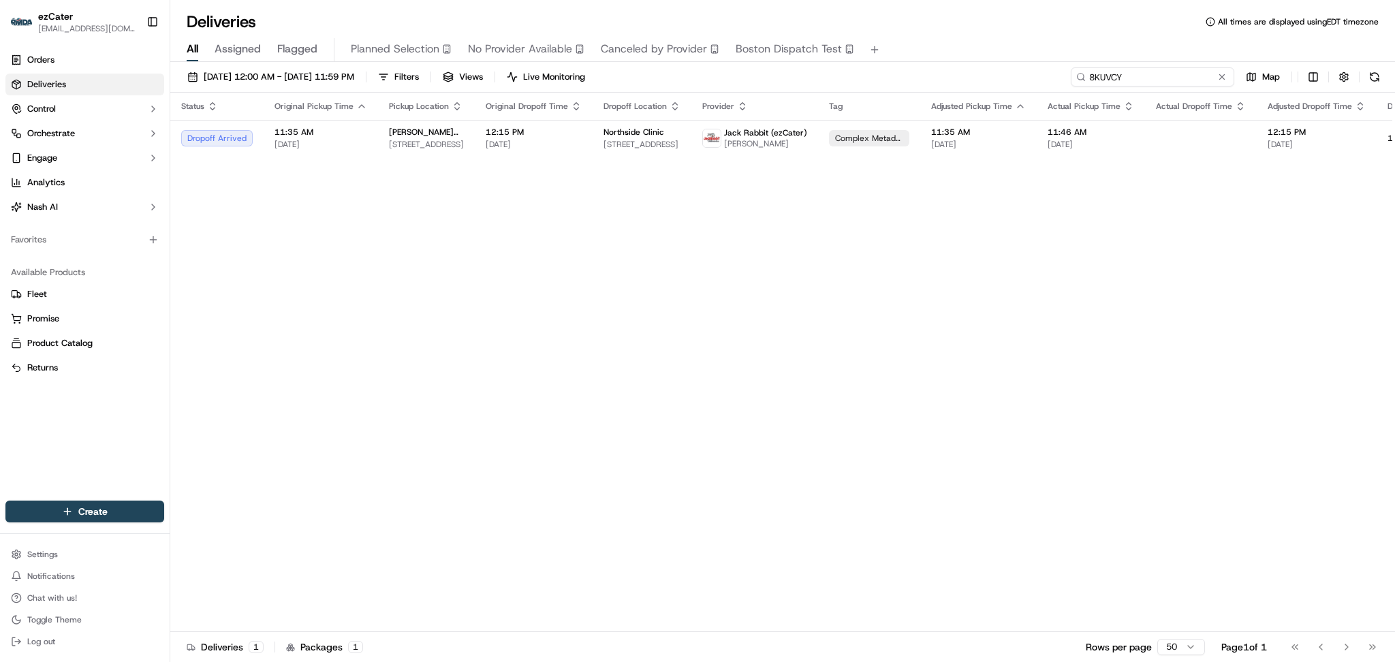
paste input "X9775R"
drag, startPoint x: 1192, startPoint y: 72, endPoint x: 847, endPoint y: 69, distance: 345.5
click at [847, 69] on div "09/01/2025 12:00 AM - 09/30/2025 11:59 PM Filters Views Live Monitoring X9775R …" at bounding box center [782, 79] width 1225 height 25
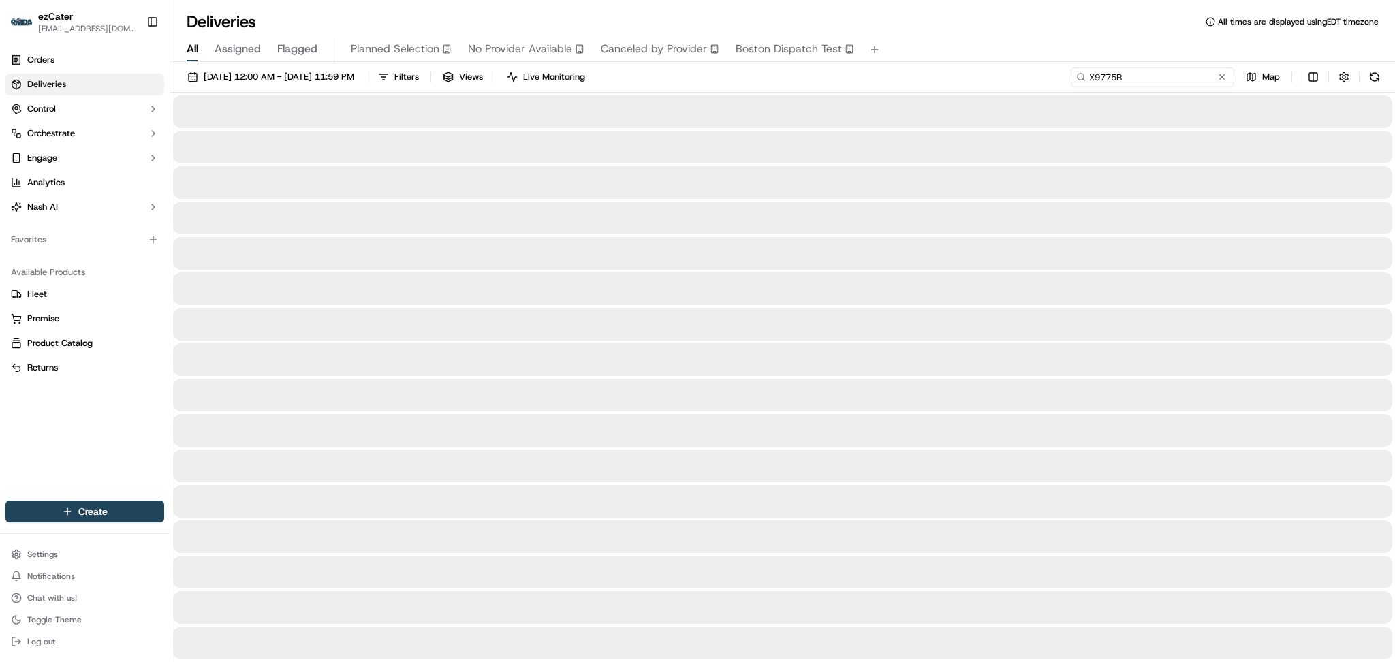
type input "X9775R"
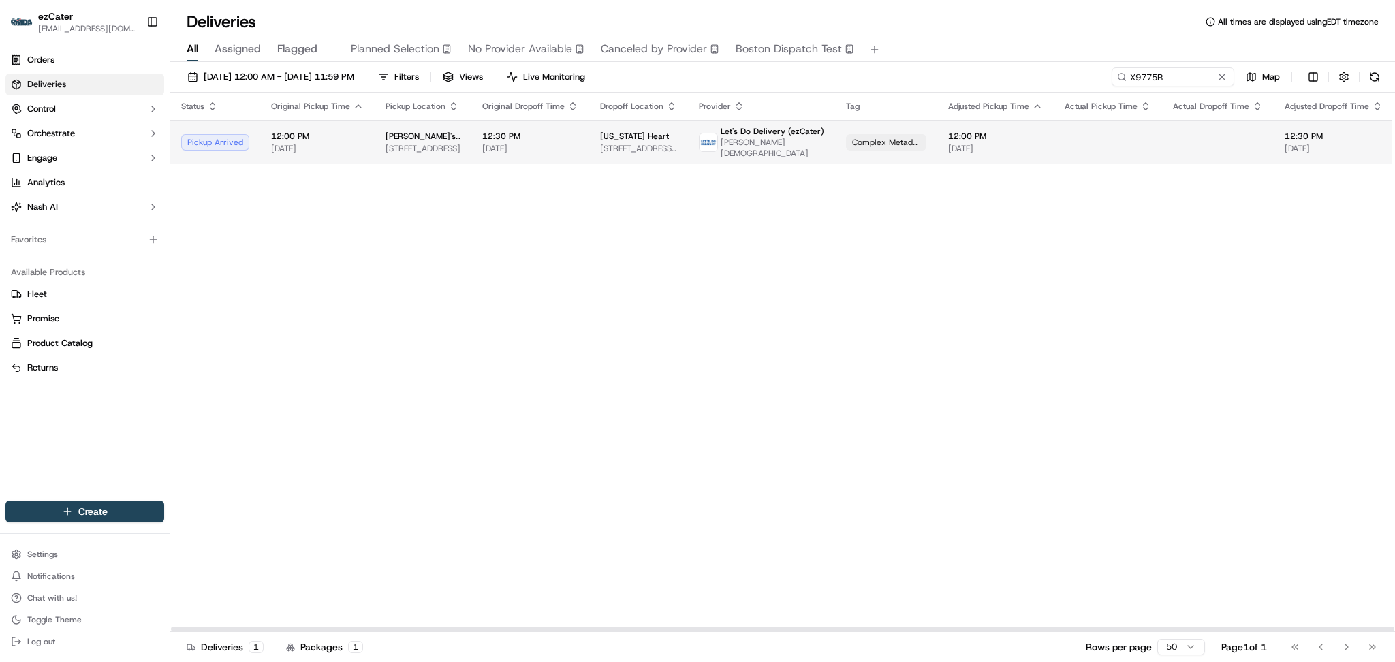
click at [908, 134] on div "Complex Metadata" at bounding box center [886, 142] width 80 height 16
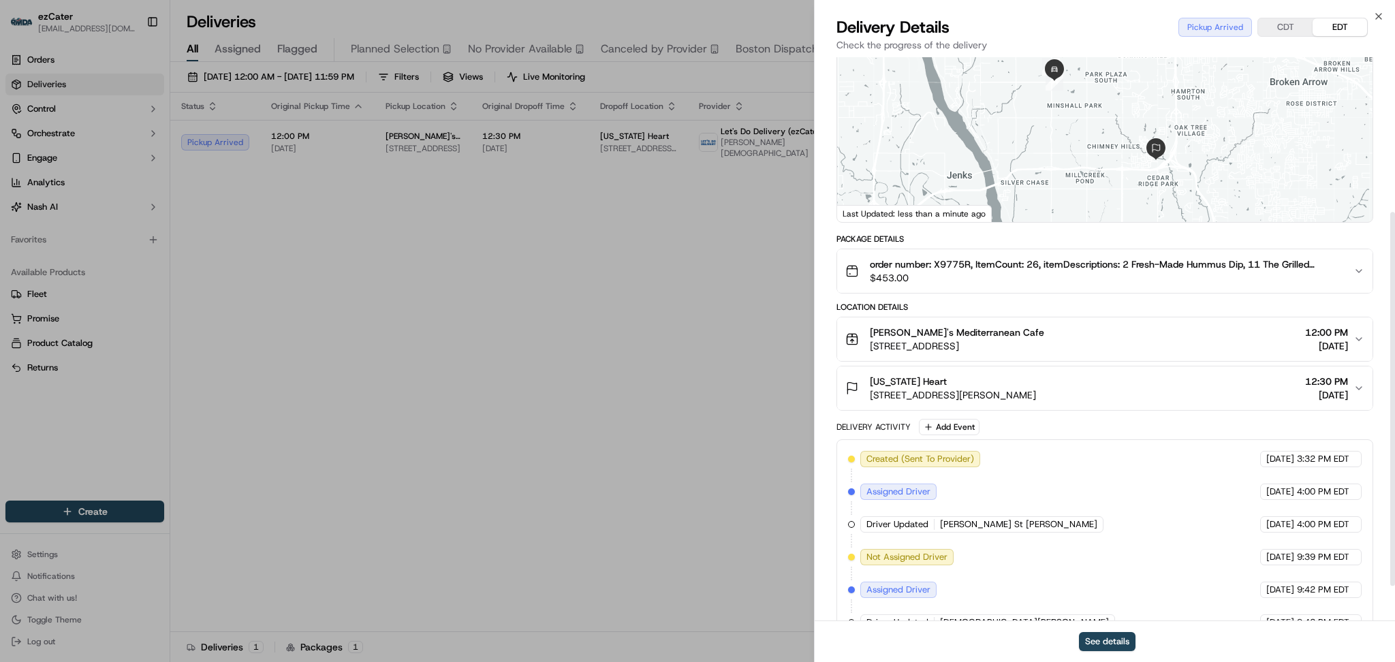
scroll to position [286, 0]
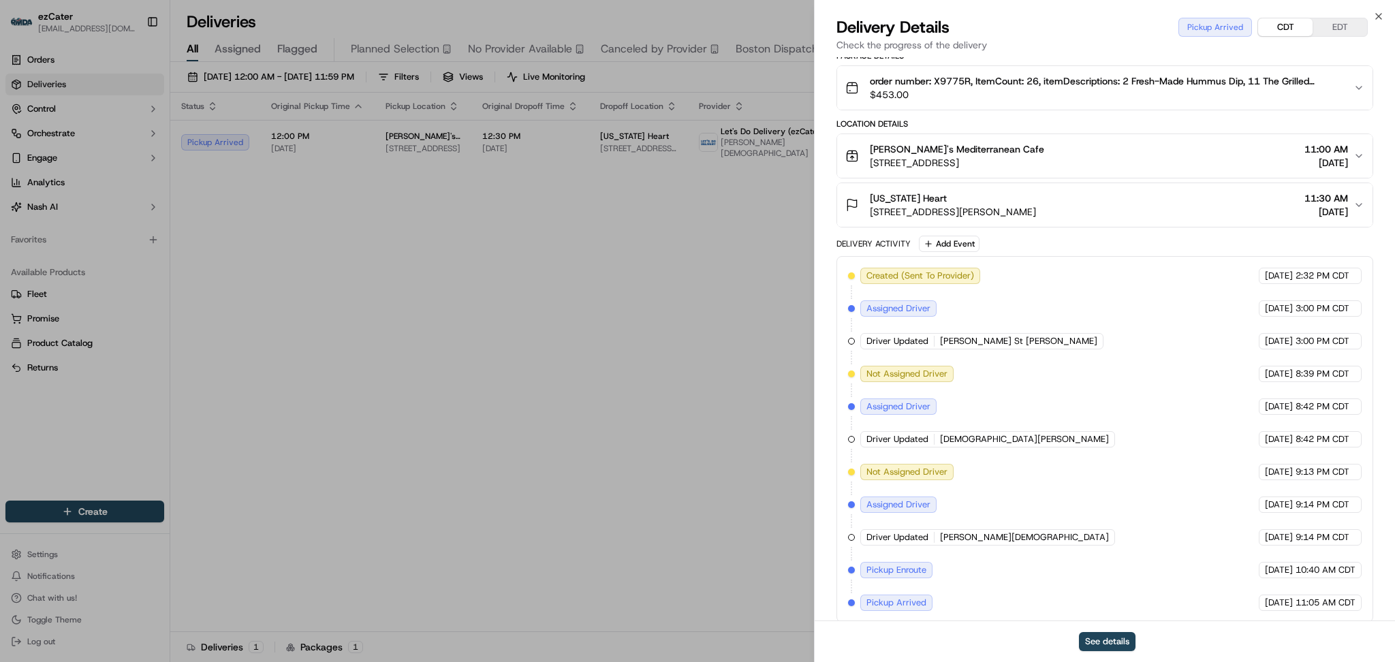
click at [1278, 30] on button "CDT" at bounding box center [1286, 27] width 55 height 18
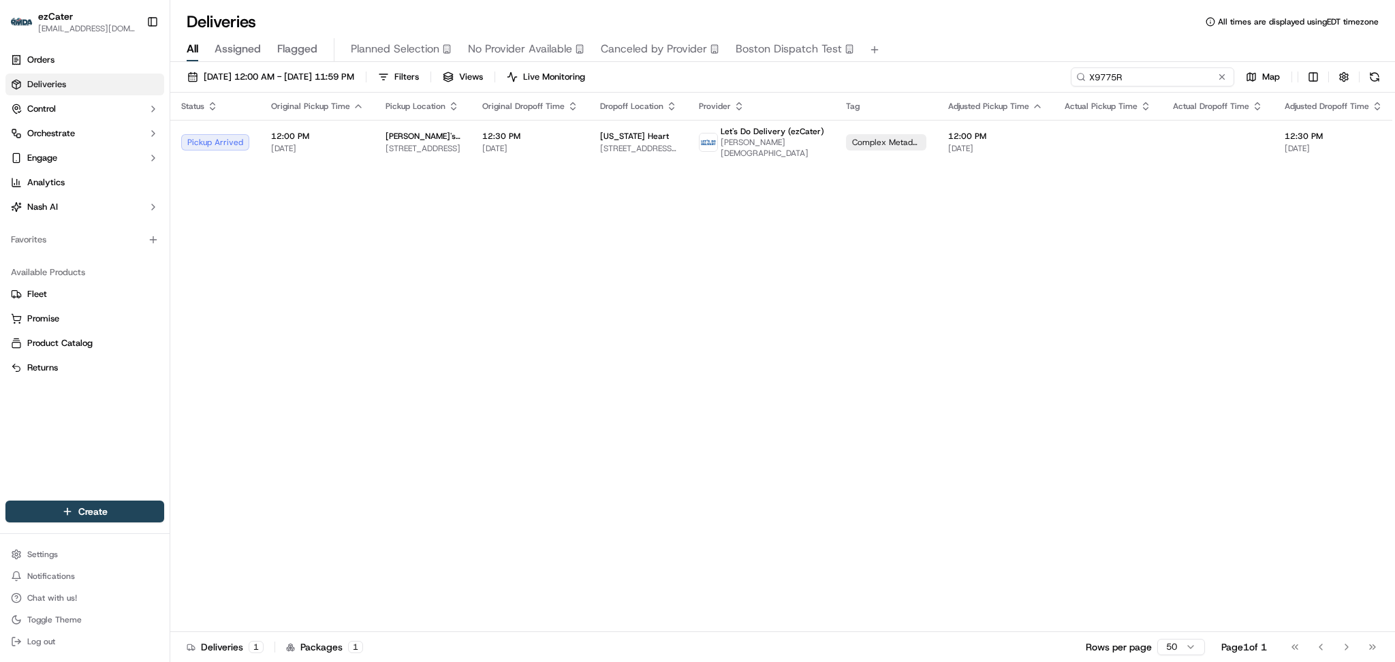
paste input "WKA-97V"
drag, startPoint x: 1175, startPoint y: 74, endPoint x: 927, endPoint y: 37, distance: 250.1
click at [927, 37] on div "Deliveries All times are displayed using EDT timezone All Assigned Flagged Plan…" at bounding box center [782, 331] width 1225 height 662
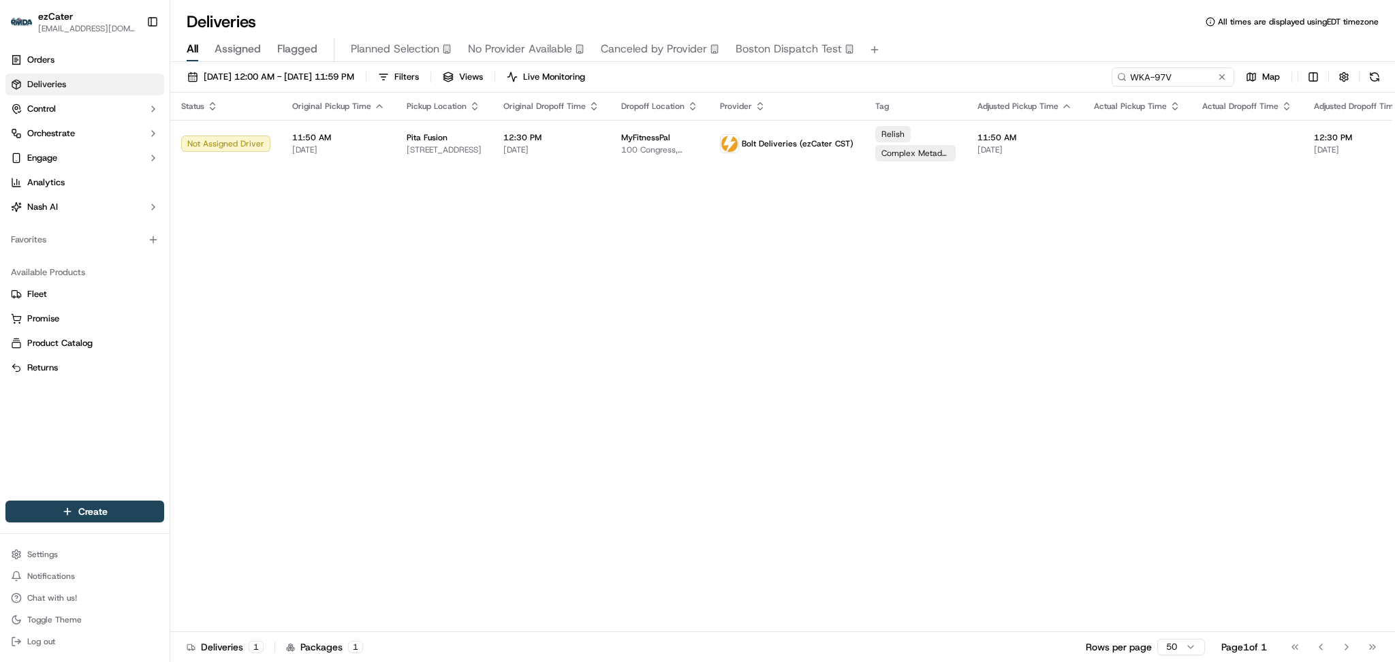
click at [1172, 284] on div "Status Original Pickup Time Pickup Location Original Dropoff Time Dropoff Locat…" at bounding box center [900, 363] width 1460 height 540
paste input "8KUVCY"
drag, startPoint x: 1184, startPoint y: 67, endPoint x: 827, endPoint y: -15, distance: 366.4
click at [827, 0] on html "ezCater danicaquino0892@gmail.com Toggle Sidebar Orders Deliveries Control Orch…" at bounding box center [697, 331] width 1395 height 662
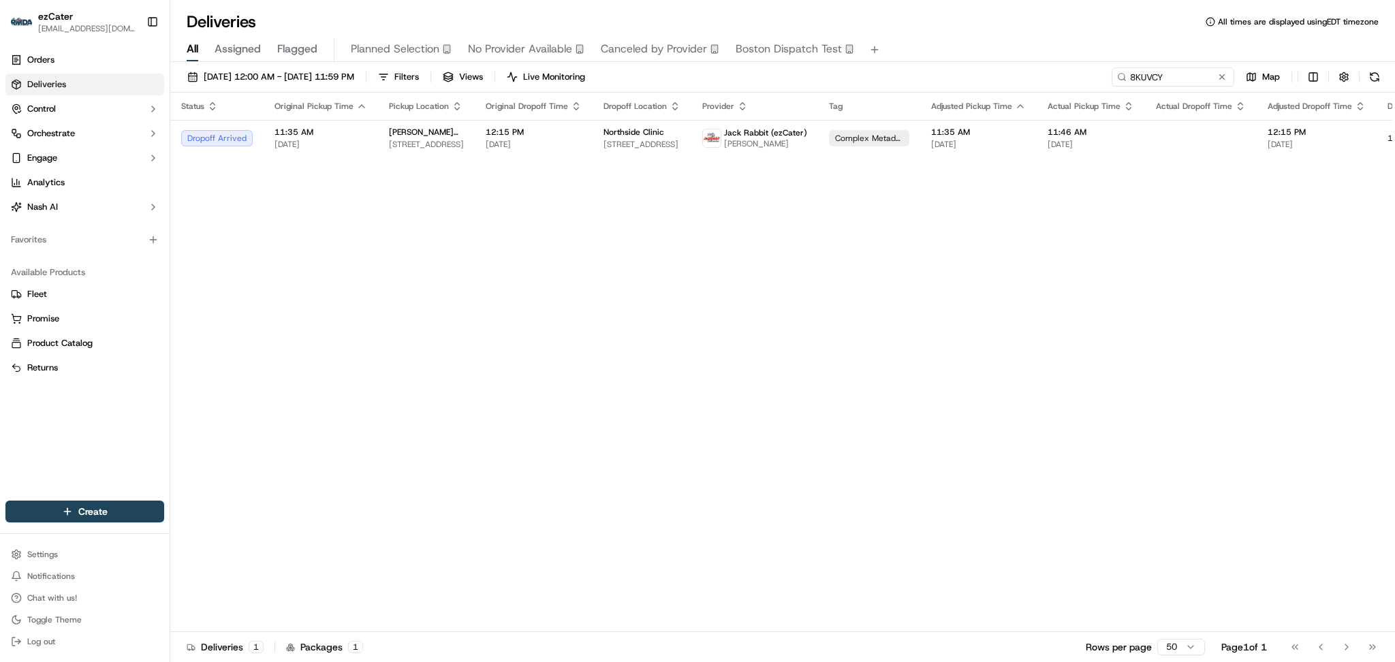
drag, startPoint x: 1218, startPoint y: 346, endPoint x: 1219, endPoint y: 337, distance: 9.6
click at [1219, 337] on div "Status Original Pickup Time Pickup Location Original Dropoff Time Dropoff Locat…" at bounding box center [876, 363] width 1413 height 540
drag, startPoint x: 1182, startPoint y: 76, endPoint x: 772, endPoint y: 69, distance: 410.3
click at [772, 69] on div "09/01/2025 12:00 AM - 09/30/2025 11:59 PM Filters Views Live Monitoring 8KUVCY …" at bounding box center [782, 79] width 1225 height 25
paste input "ZMKW8"
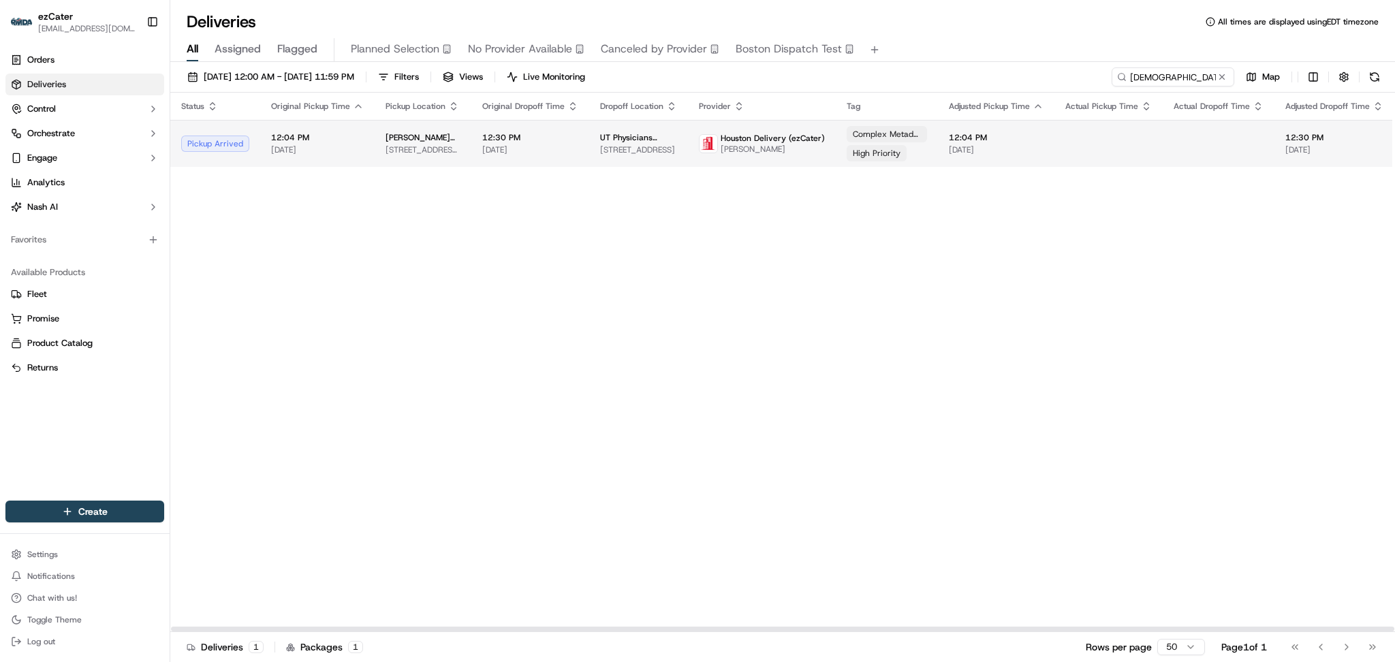
click at [529, 132] on span "12:30 PM" at bounding box center [530, 137] width 96 height 11
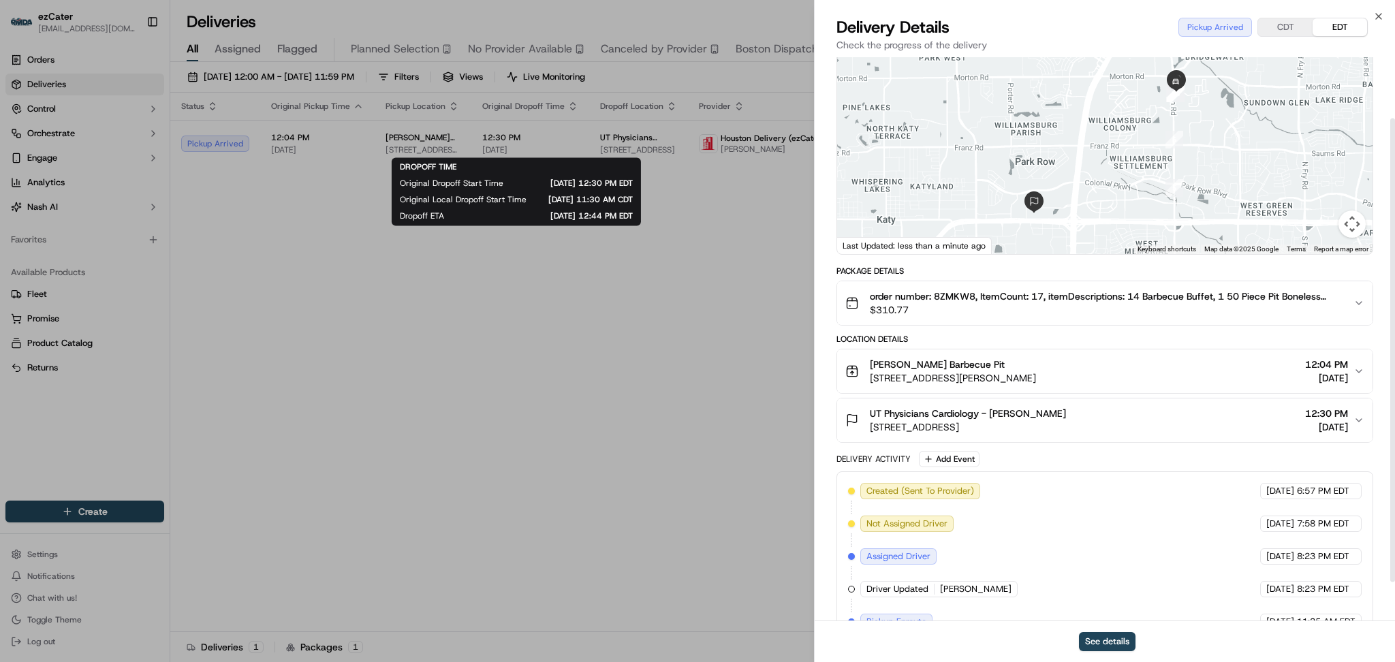
scroll to position [122, 0]
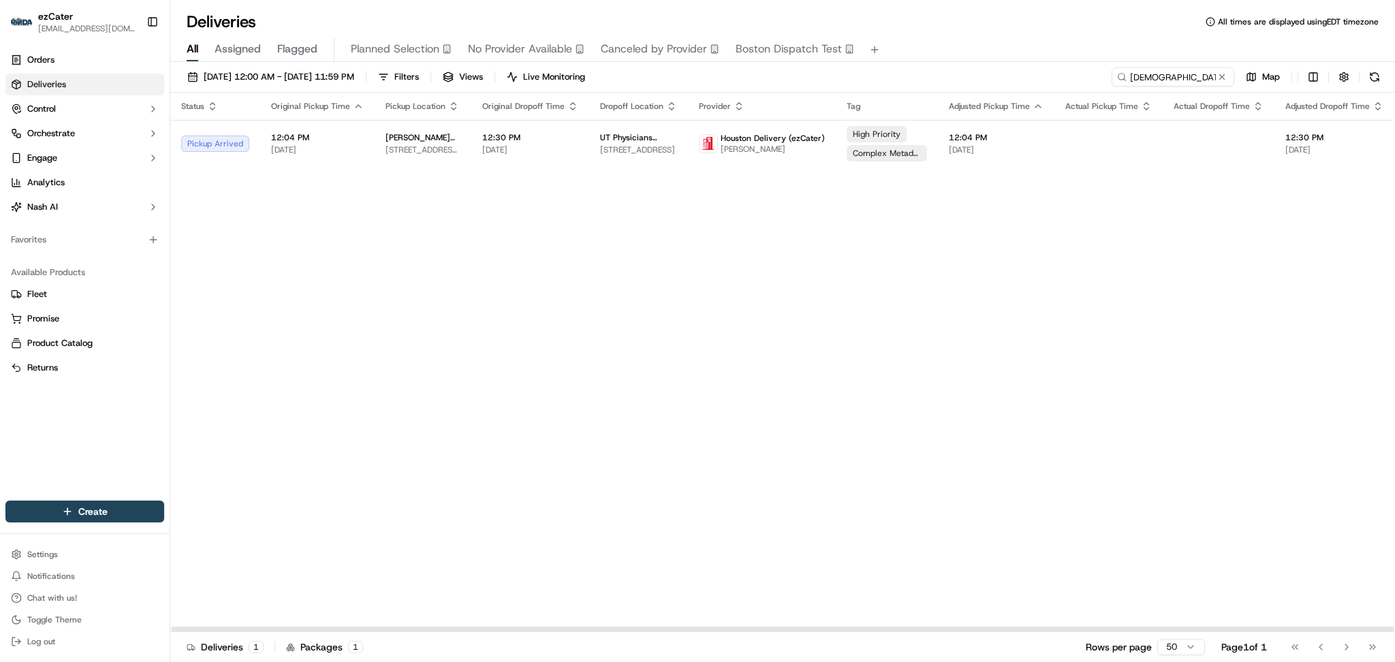
drag, startPoint x: 1208, startPoint y: 253, endPoint x: 1221, endPoint y: 179, distance: 74.7
click at [1211, 251] on div "Status Original Pickup Time Pickup Location Original Dropoff Time Dropoff Locat…" at bounding box center [885, 363] width 1431 height 540
drag, startPoint x: 1110, startPoint y: 76, endPoint x: 897, endPoint y: 72, distance: 213.3
click at [897, 72] on div "09/01/2025 12:00 AM - 09/30/2025 11:59 PM Filters Views Live Monitoring 8ZMKW8 …" at bounding box center [782, 79] width 1225 height 25
paste input "X9775R"
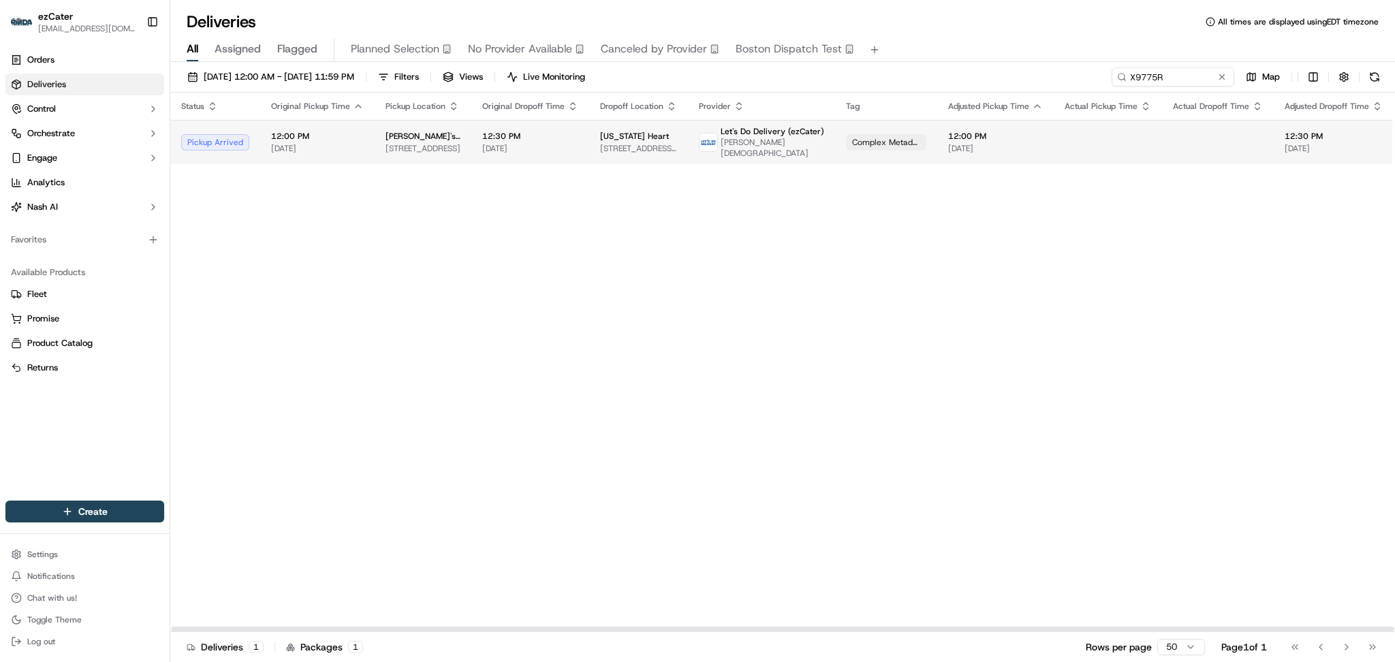
click at [571, 138] on td "12:30 PM 09/18/2025" at bounding box center [531, 142] width 118 height 44
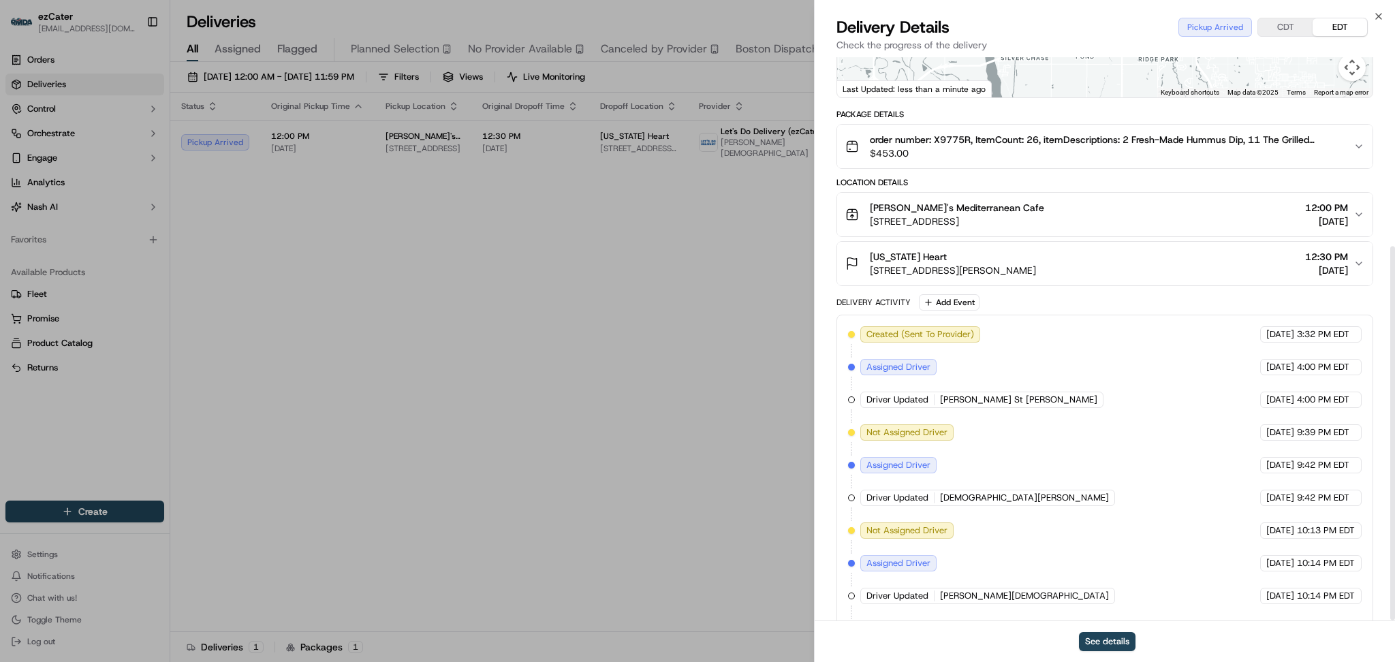
scroll to position [286, 0]
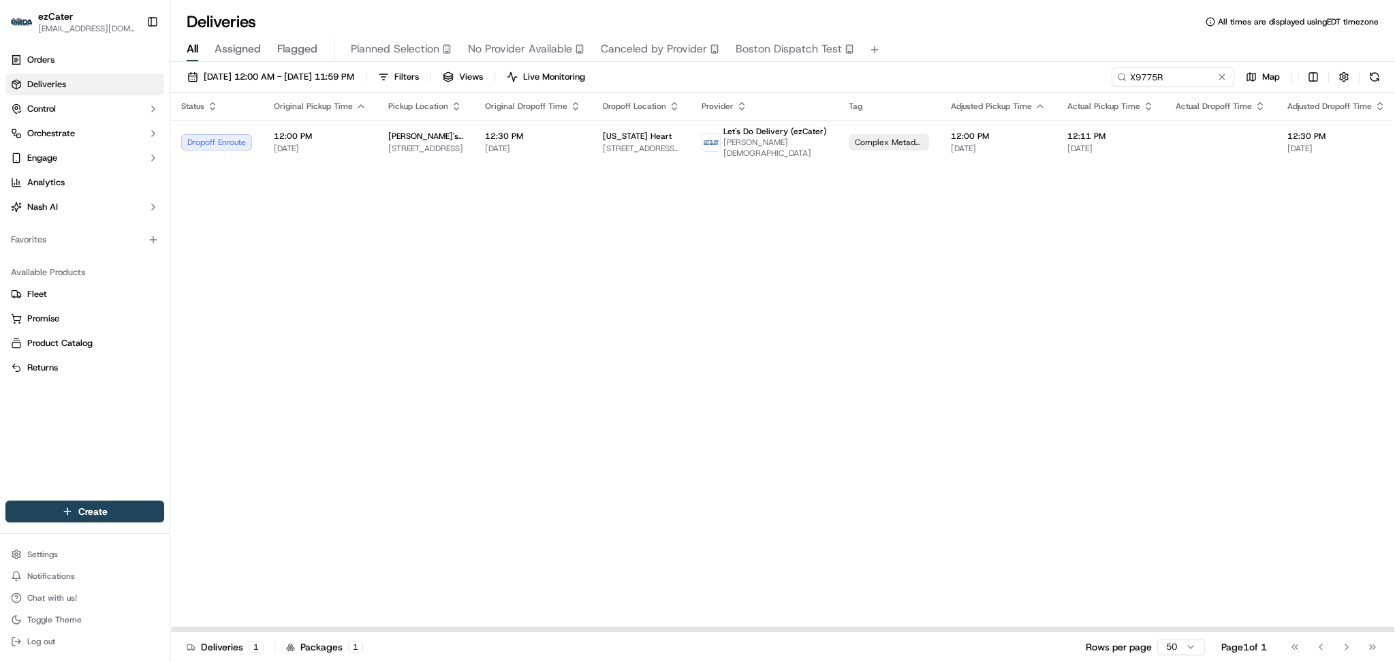
drag, startPoint x: 1185, startPoint y: 234, endPoint x: 1184, endPoint y: 163, distance: 71.5
click at [1185, 228] on div "Status Original Pickup Time Pickup Location Original Dropoff Time Dropoff Locat…" at bounding box center [886, 363] width 1433 height 540
paste input "8KUVCY"
drag, startPoint x: 1003, startPoint y: 63, endPoint x: 809, endPoint y: 14, distance: 199.5
click at [809, 14] on div "Deliveries All times are displayed using EDT timezone All Assigned Flagged Plan…" at bounding box center [782, 331] width 1225 height 662
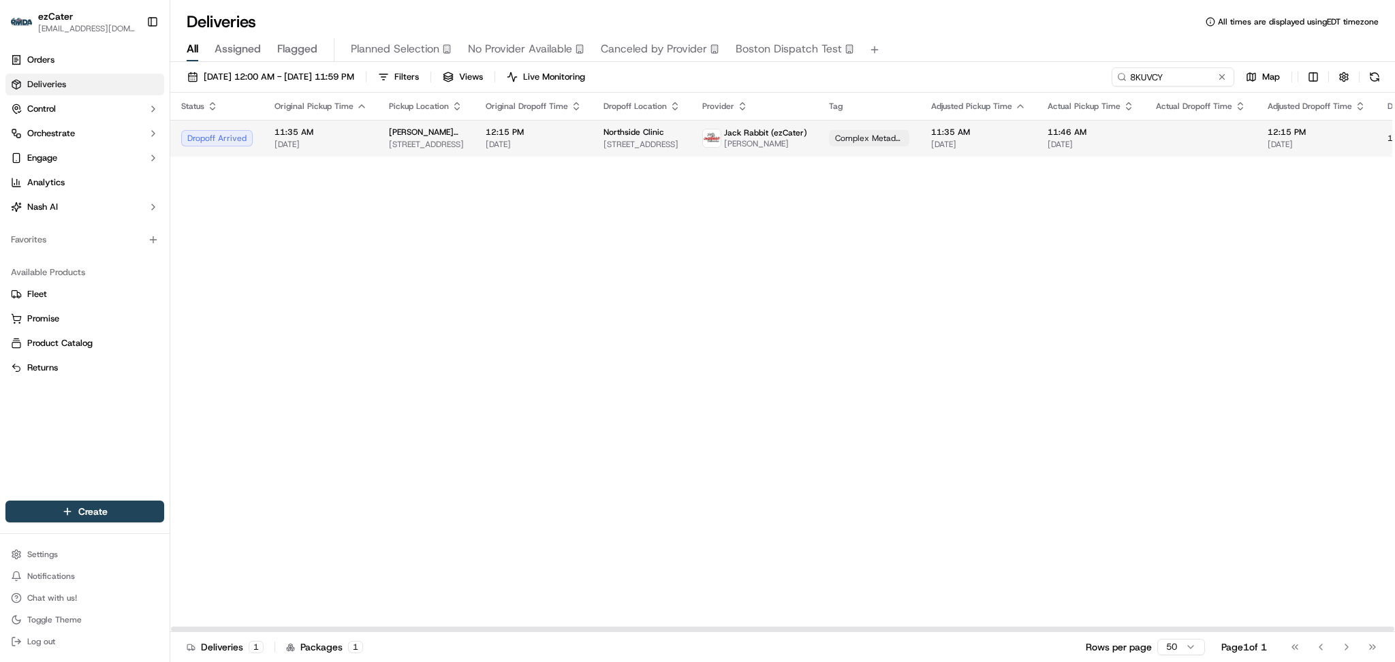
click at [1274, 135] on span "12:15 PM" at bounding box center [1317, 132] width 98 height 11
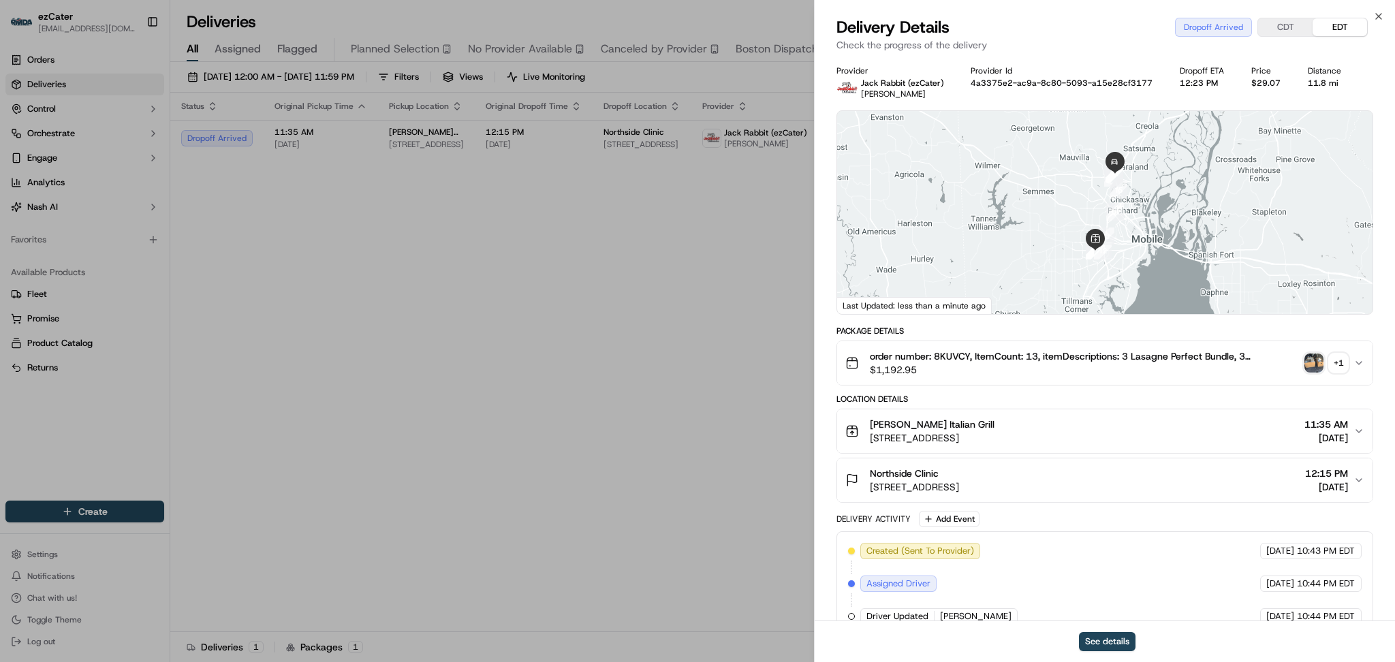
click at [1338, 481] on span "[DATE]" at bounding box center [1327, 487] width 43 height 14
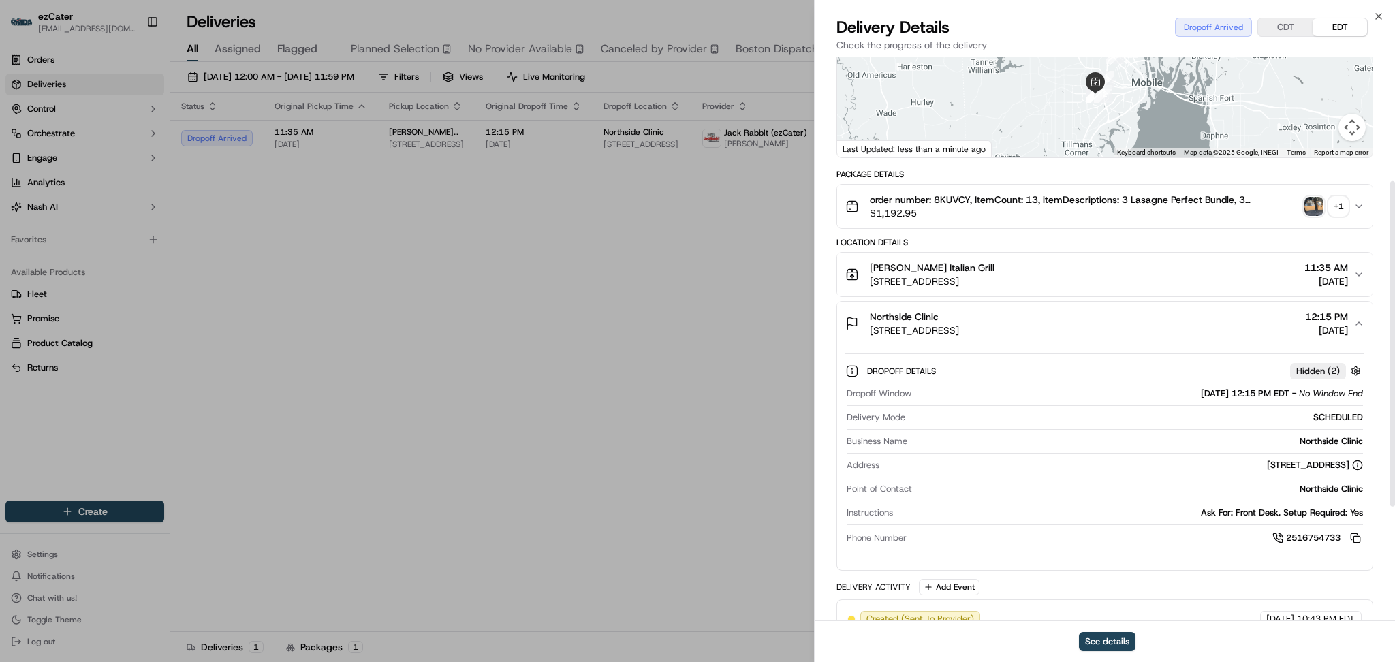
scroll to position [91, 0]
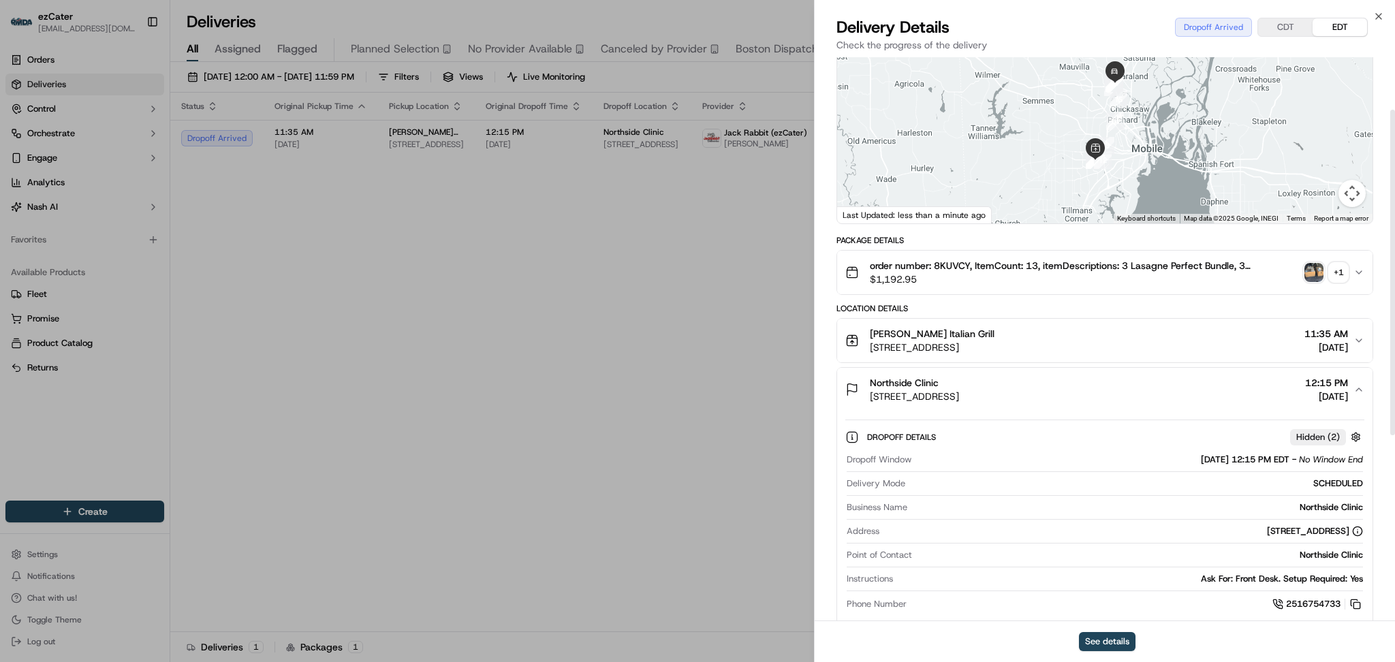
click at [1315, 268] on img "button" at bounding box center [1314, 272] width 19 height 19
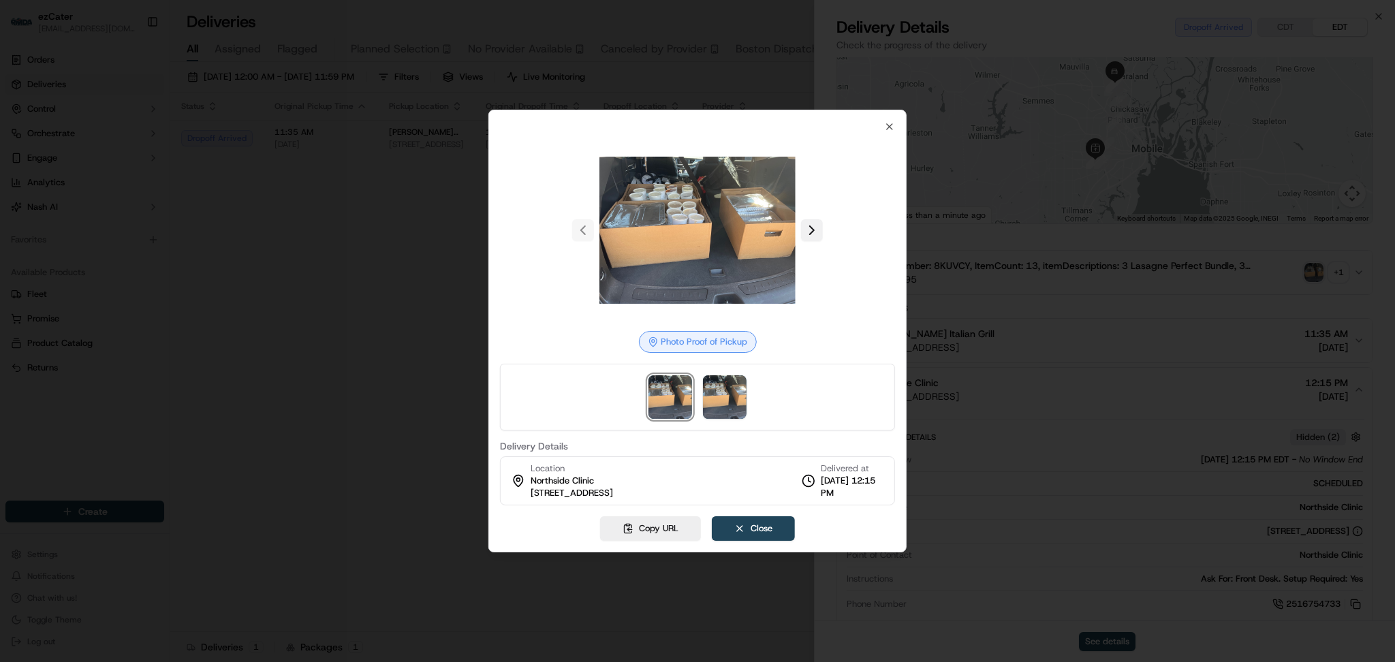
click at [812, 232] on button at bounding box center [812, 230] width 22 height 22
click at [582, 228] on button at bounding box center [583, 230] width 22 height 22
click at [743, 532] on button "Close" at bounding box center [753, 528] width 83 height 25
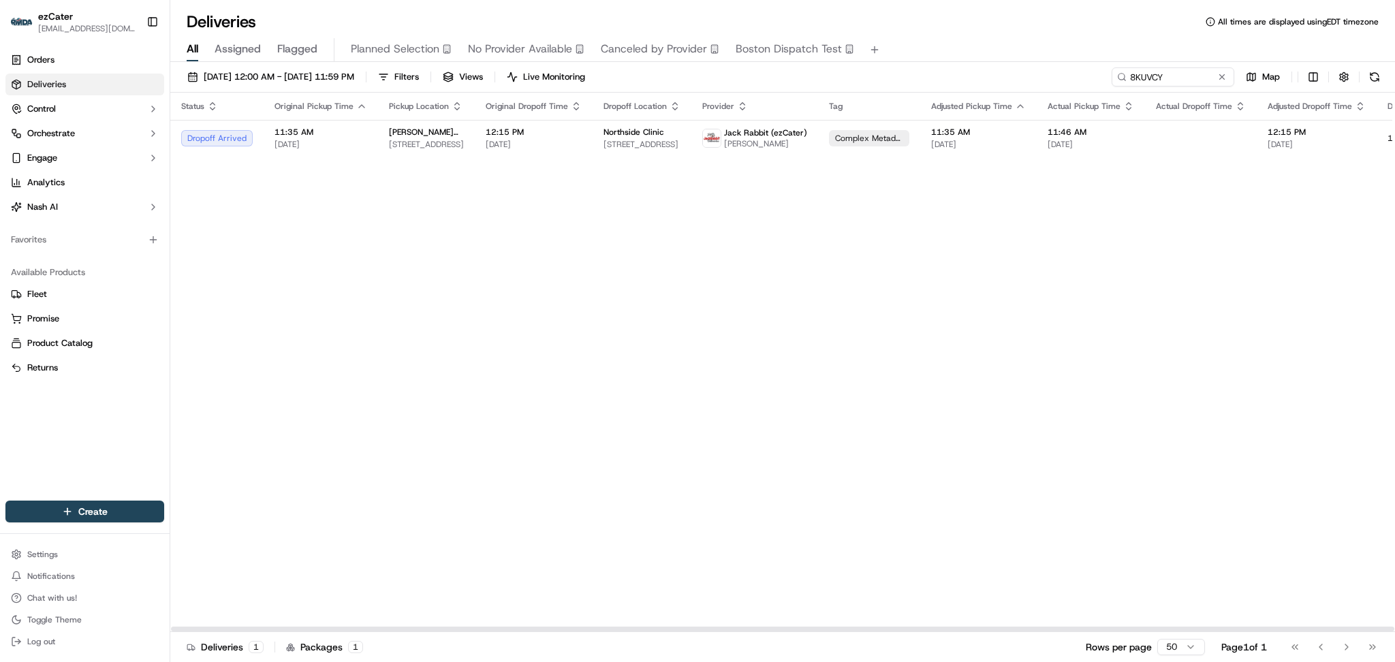
click at [1235, 342] on div "Status Original Pickup Time Pickup Location Original Dropoff Time Dropoff Locat…" at bounding box center [876, 363] width 1413 height 540
drag, startPoint x: 1190, startPoint y: 87, endPoint x: 964, endPoint y: 87, distance: 225.5
click at [964, 87] on div "09/01/2025 12:00 AM - 09/30/2025 11:59 PM Filters Views Live Monitoring 8KUVCY …" at bounding box center [782, 79] width 1225 height 25
click at [1196, 79] on input "8KUVCY" at bounding box center [1153, 76] width 164 height 19
drag, startPoint x: 1167, startPoint y: 76, endPoint x: 945, endPoint y: 77, distance: 222.1
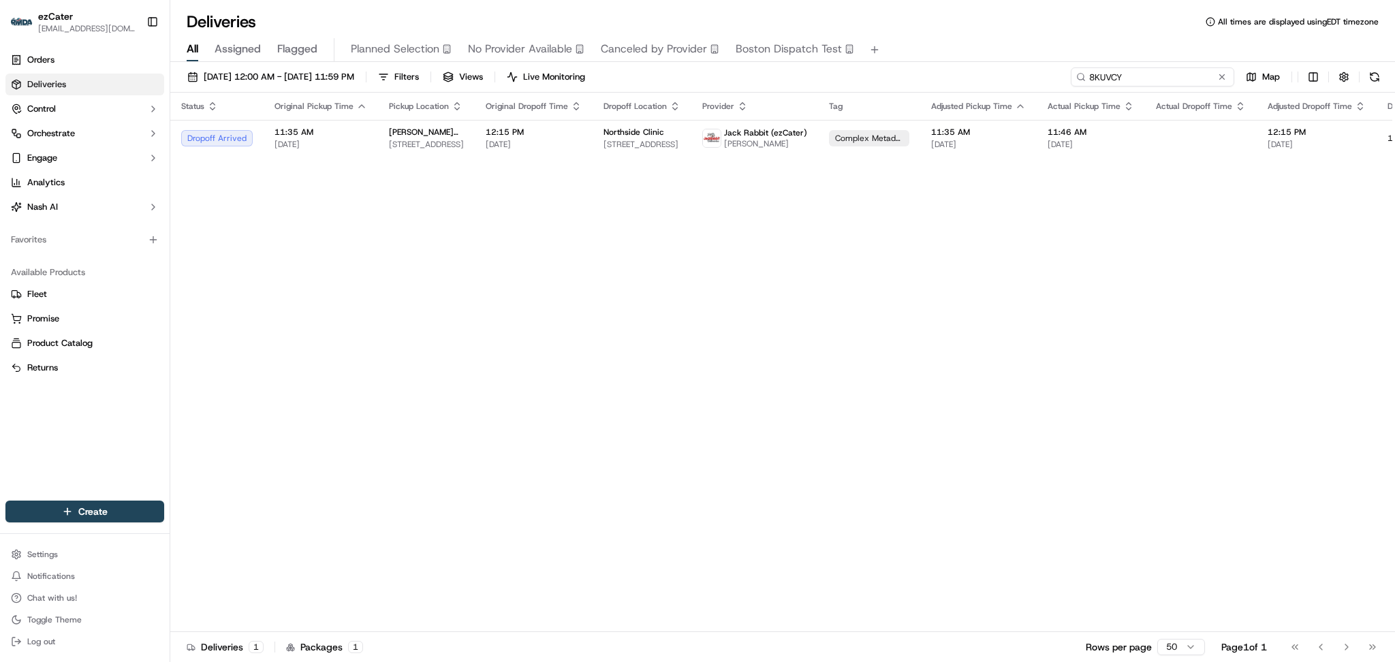
click at [945, 77] on div "09/01/2025 12:00 AM - 09/30/2025 11:59 PM Filters Views Live Monitoring 8KUVCY …" at bounding box center [782, 79] width 1225 height 25
paste input "HHVXXX"
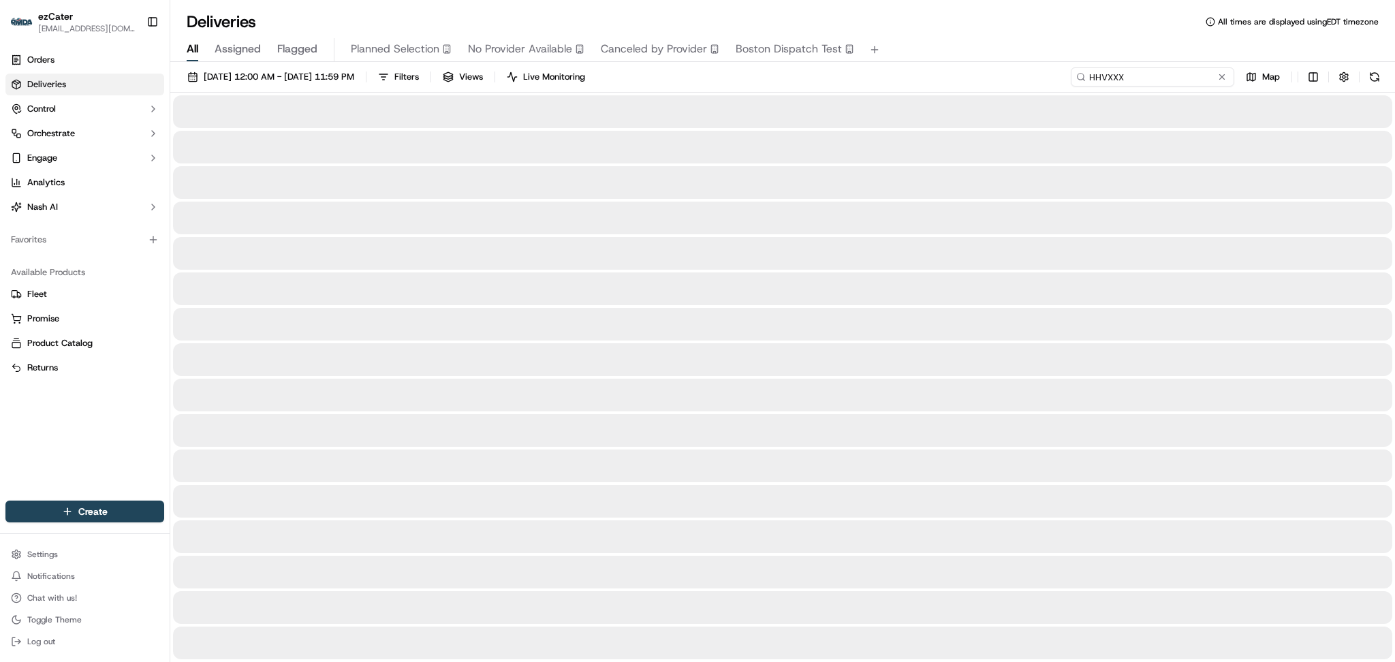
type input "HHVXXX"
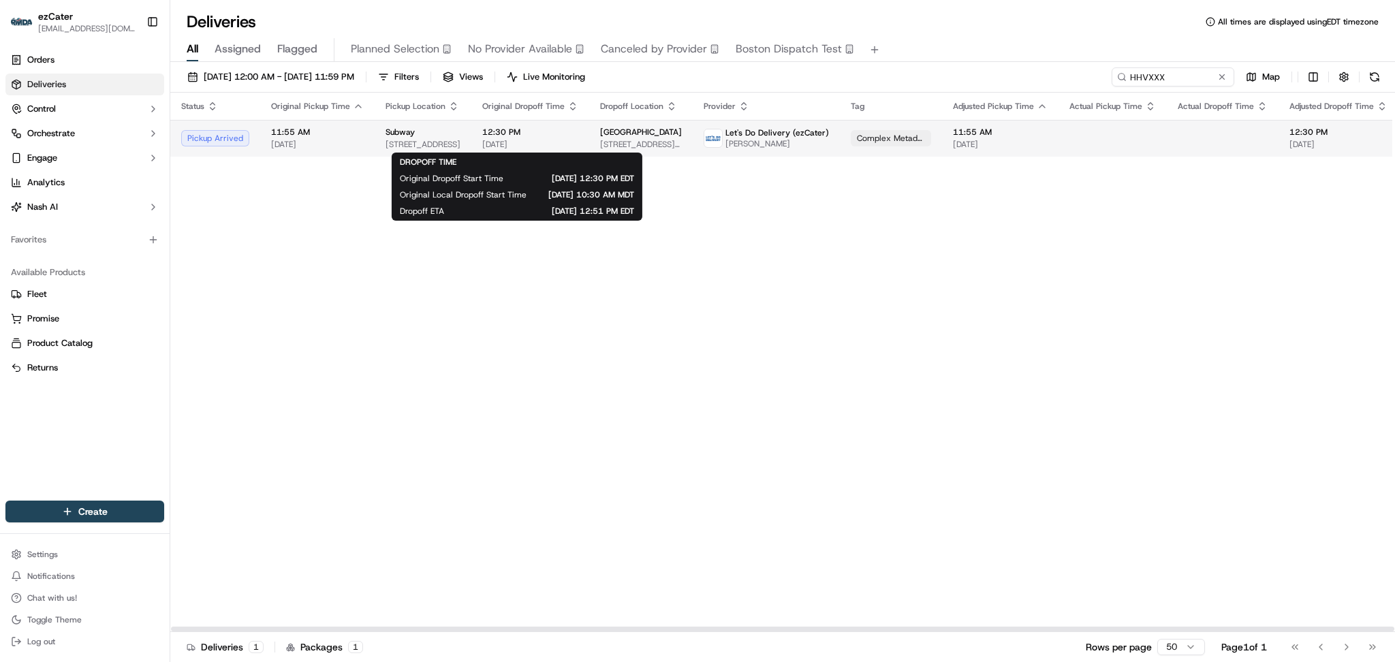
click at [519, 144] on span "[DATE]" at bounding box center [530, 144] width 96 height 11
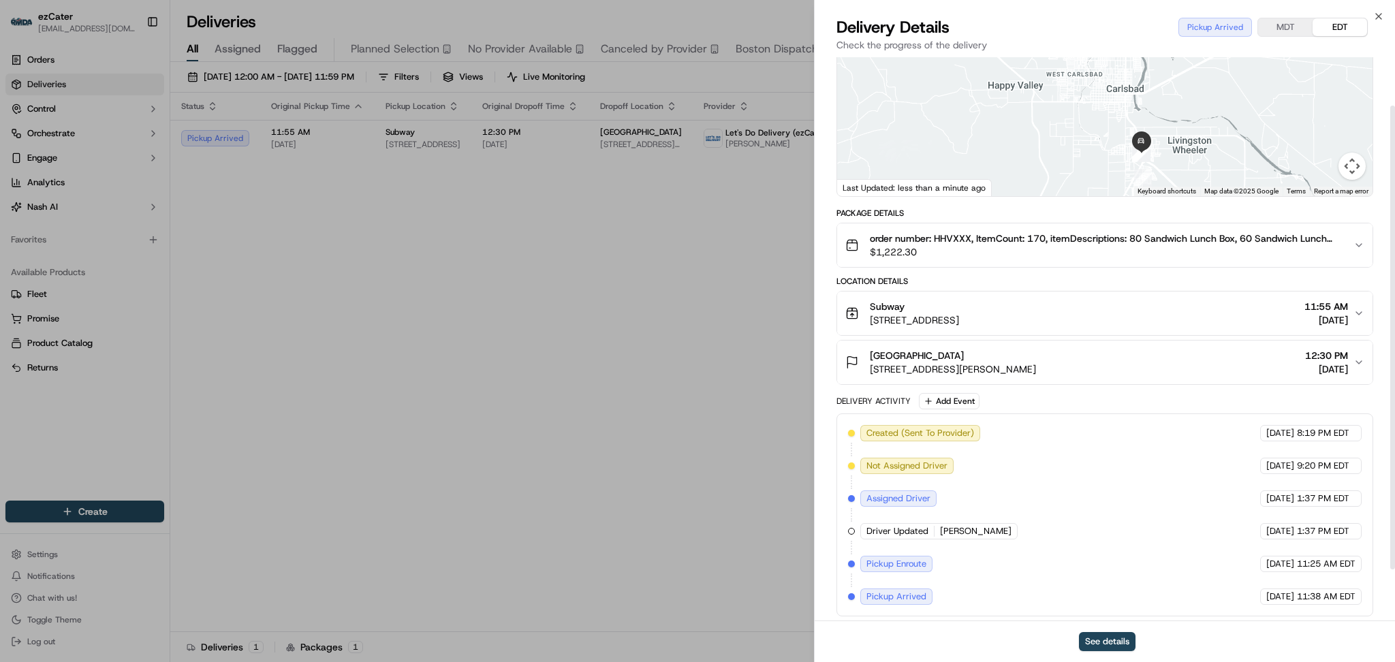
scroll to position [122, 0]
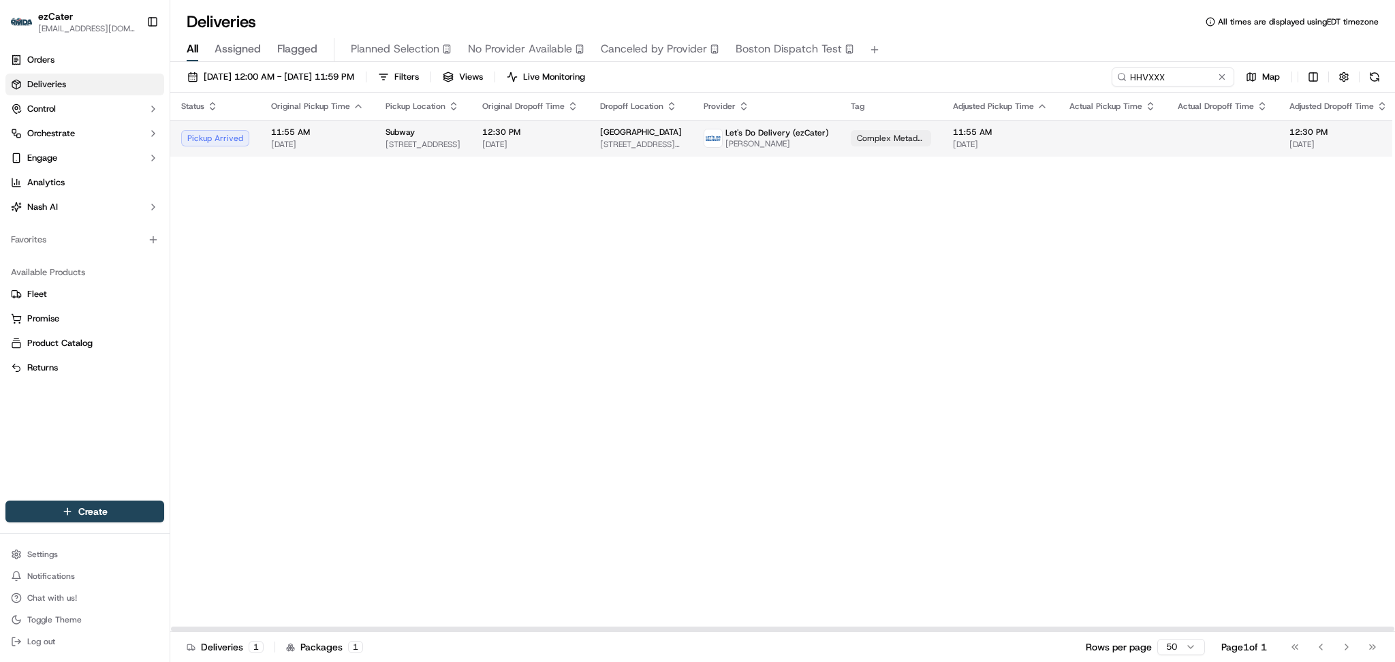
click at [1172, 156] on td at bounding box center [1223, 138] width 112 height 37
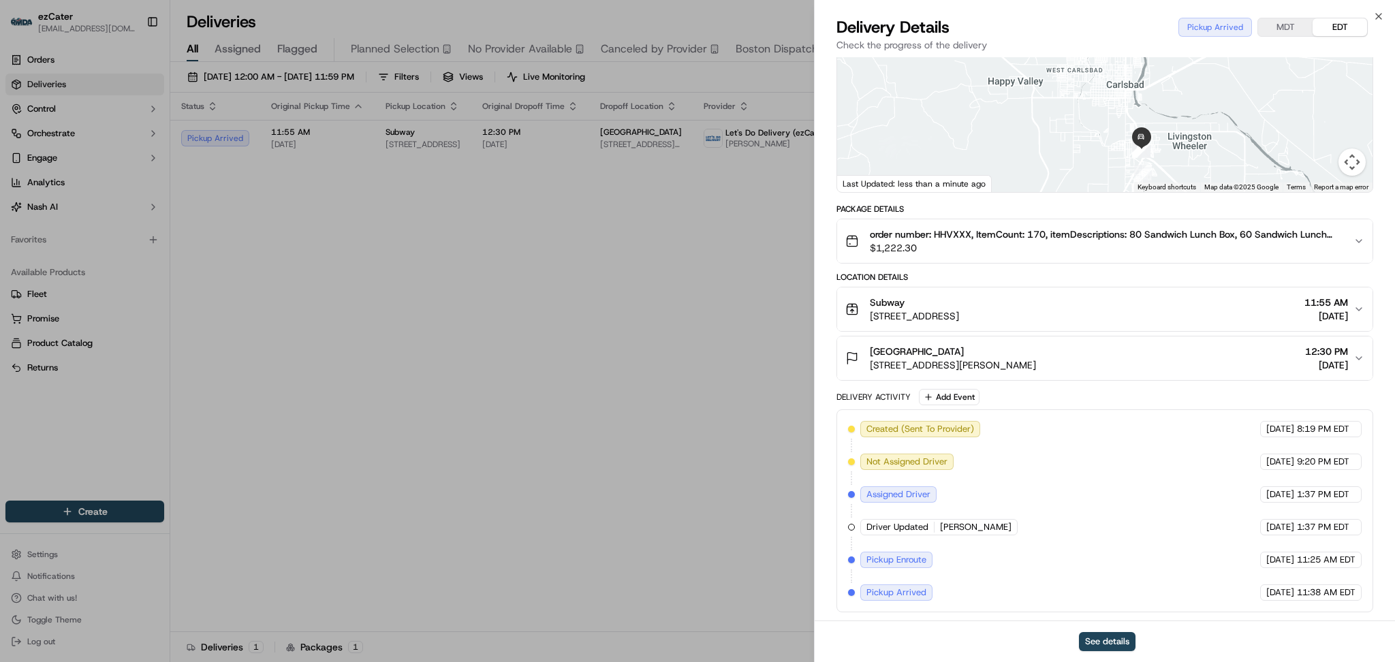
drag, startPoint x: 862, startPoint y: 638, endPoint x: 859, endPoint y: 631, distance: 7.3
click at [862, 638] on div "See details" at bounding box center [1105, 642] width 581 height 42
drag, startPoint x: 271, startPoint y: 294, endPoint x: 340, endPoint y: 256, distance: 79.0
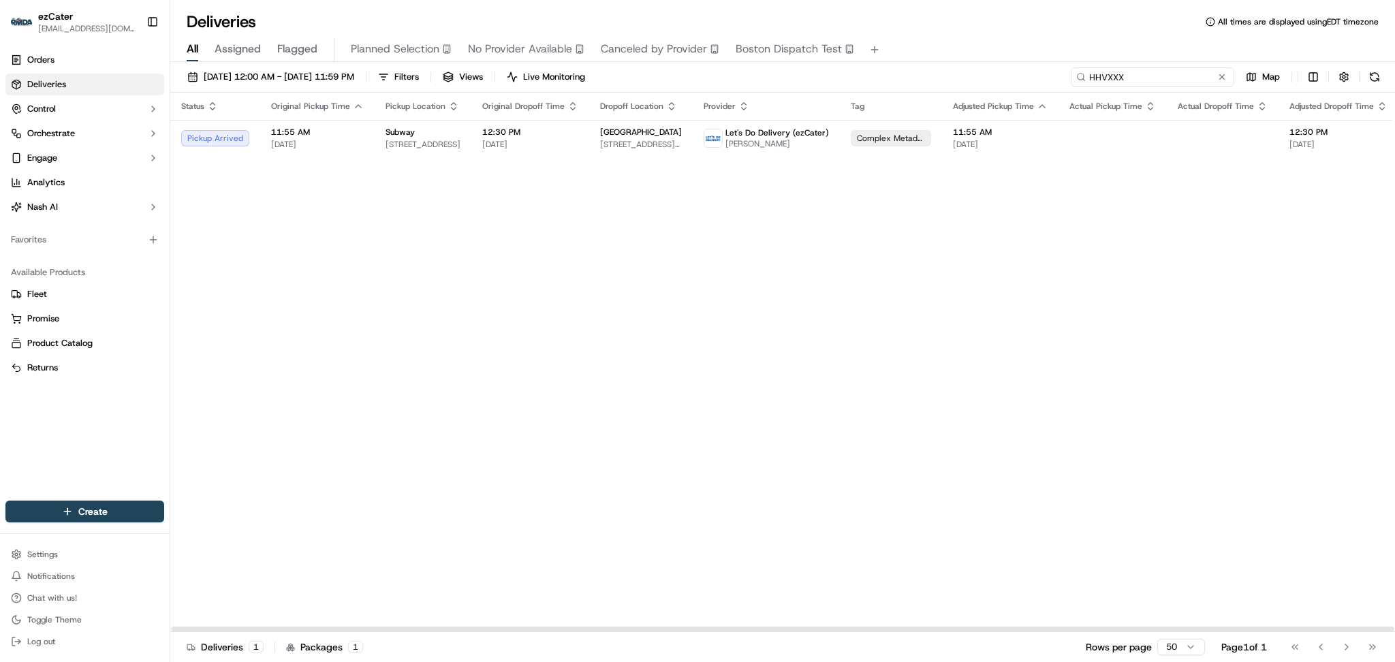
drag, startPoint x: 1173, startPoint y: 78, endPoint x: 807, endPoint y: 77, distance: 365.9
click at [807, 77] on div "09/01/2025 12:00 AM - 09/30/2025 11:59 PM Filters Views Live Monitoring HHVXXX …" at bounding box center [782, 79] width 1225 height 25
paste input "8ZMKW8"
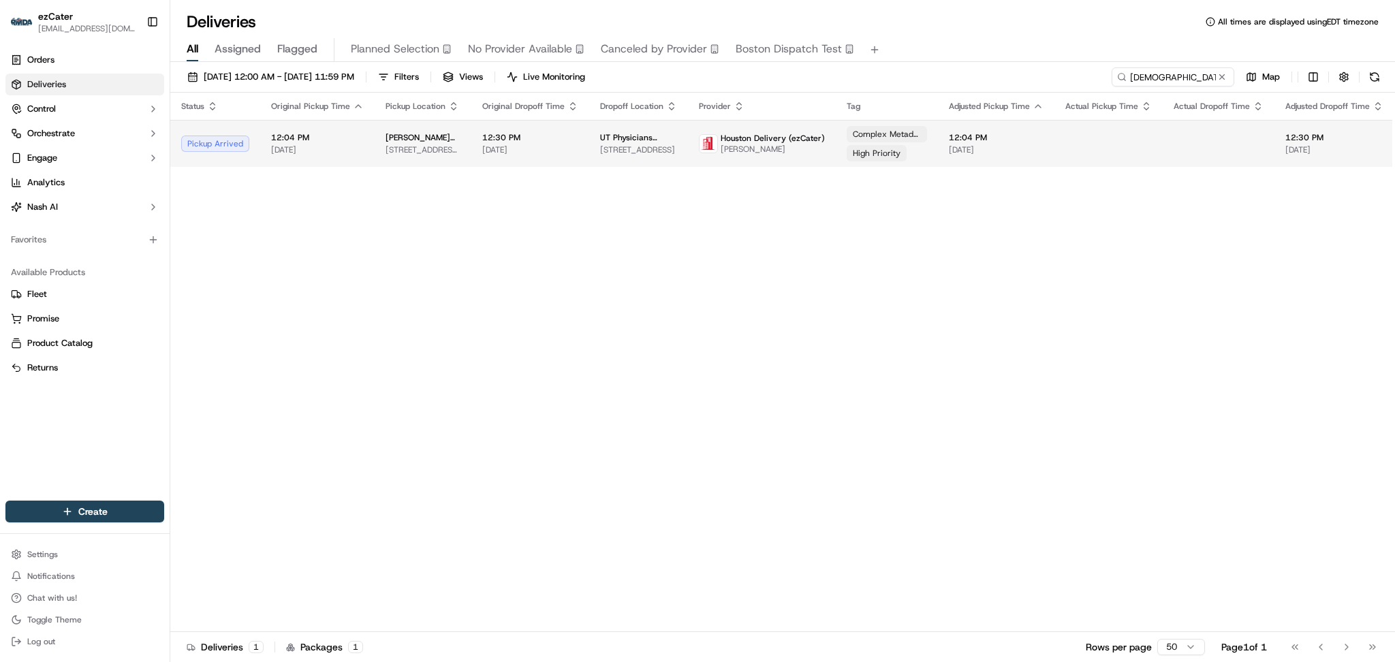
drag, startPoint x: 1130, startPoint y: 298, endPoint x: 1077, endPoint y: 158, distance: 149.5
click at [1130, 293] on div "Status Original Pickup Time Pickup Location Original Dropoff Time Dropoff Locat…" at bounding box center [885, 363] width 1431 height 540
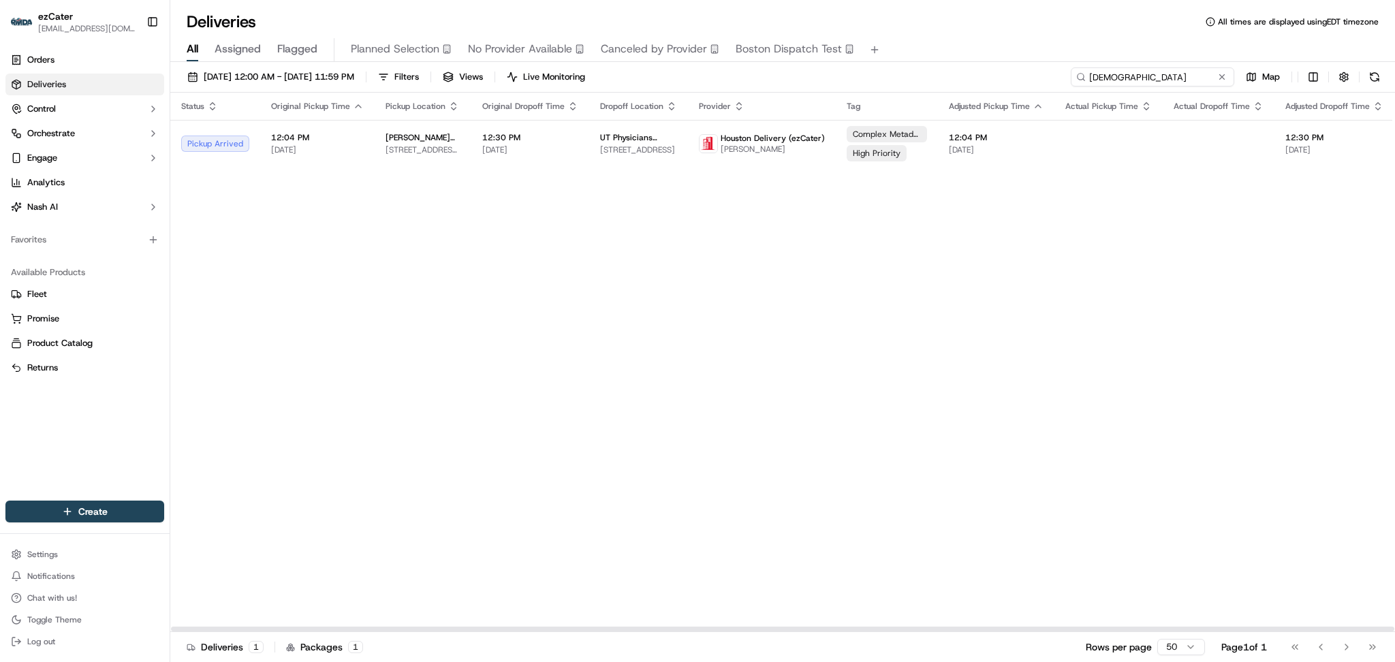
drag, startPoint x: 1177, startPoint y: 82, endPoint x: 943, endPoint y: 56, distance: 235.9
click at [943, 56] on div "Deliveries All times are displayed using EDT timezone All Assigned Flagged Plan…" at bounding box center [782, 331] width 1225 height 662
paste input "4F648T"
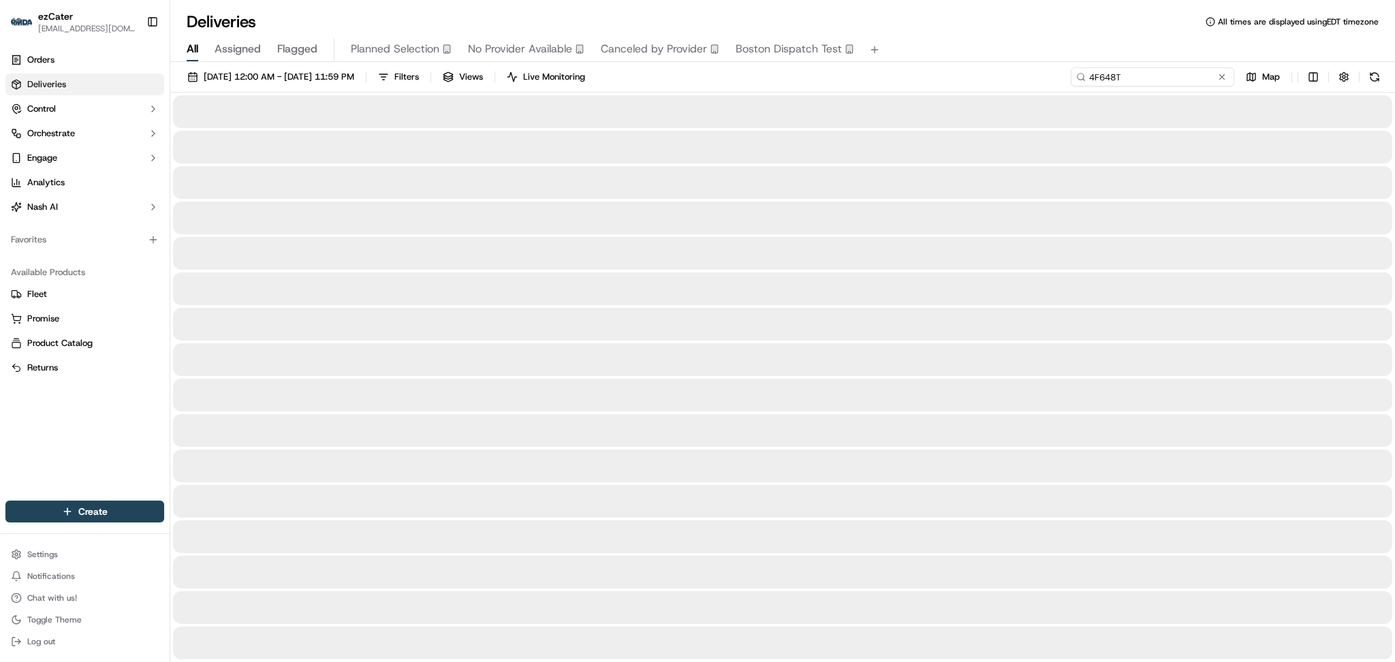
click at [1195, 72] on input "4F648T" at bounding box center [1153, 76] width 164 height 19
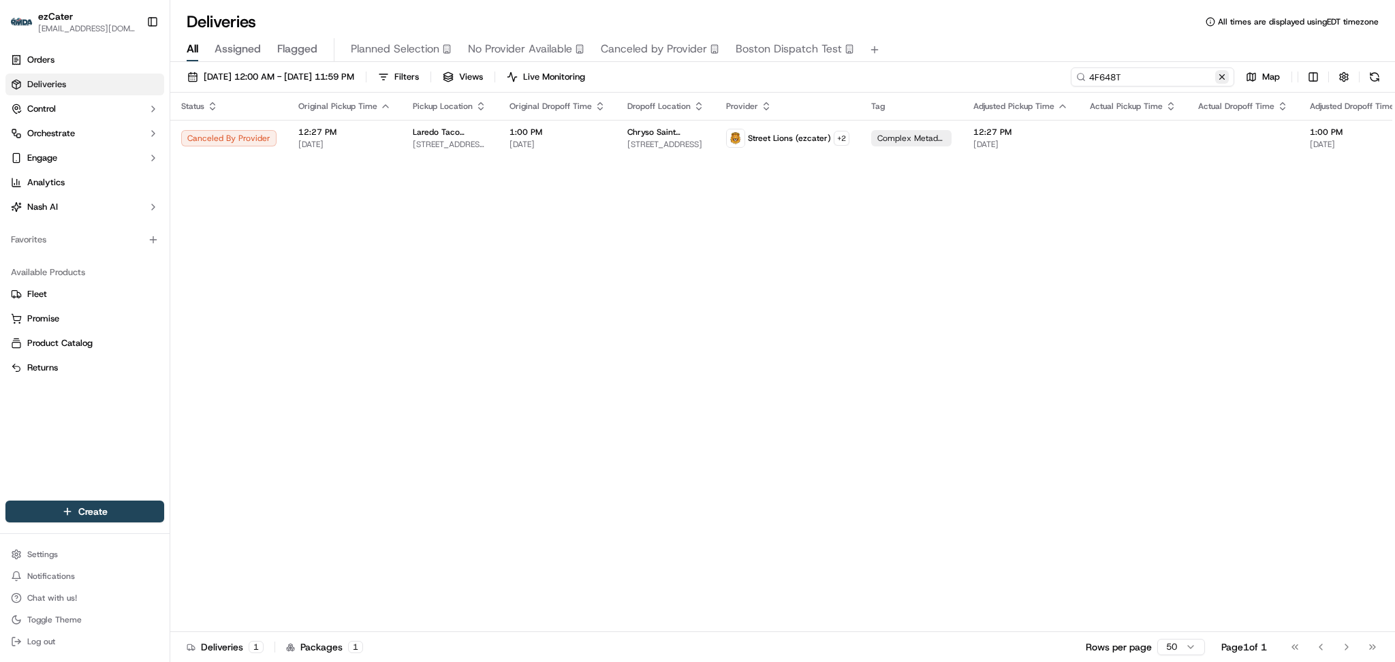
type input "4F648T"
click at [1221, 78] on button at bounding box center [1223, 77] width 14 height 14
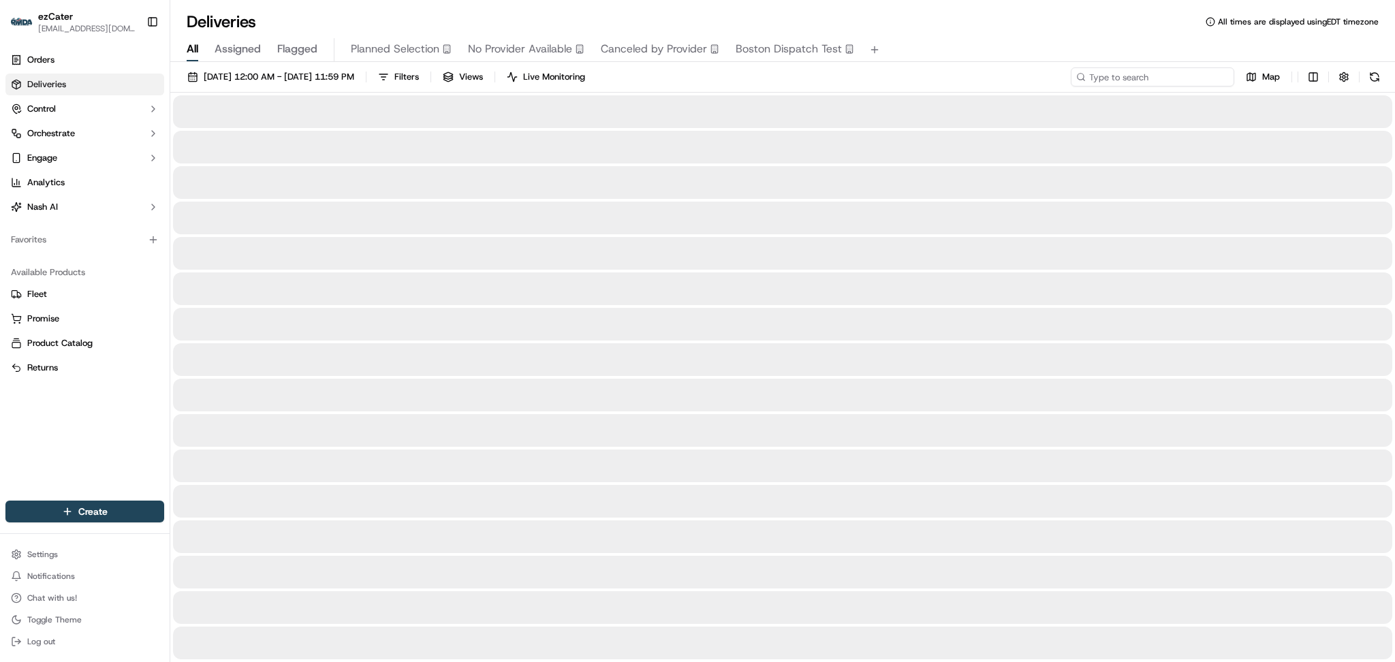
click at [1165, 76] on input at bounding box center [1153, 76] width 164 height 19
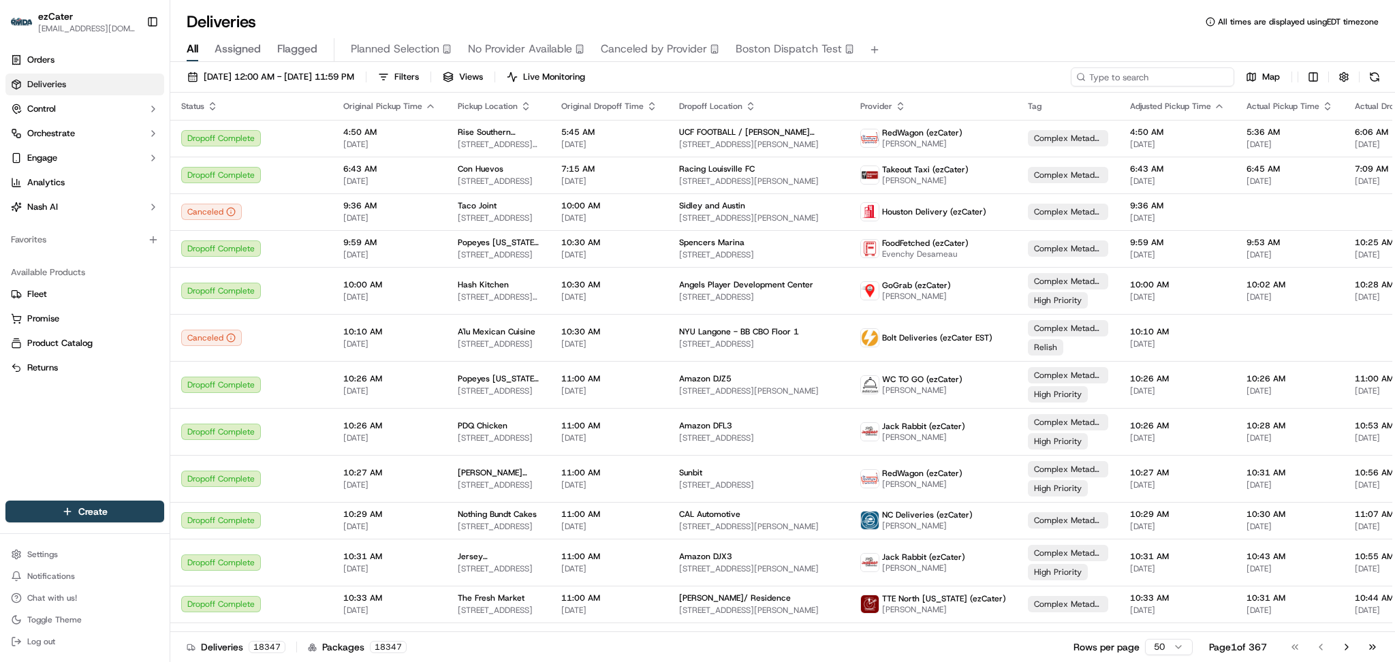
click at [1171, 75] on input at bounding box center [1153, 76] width 164 height 19
paste input "4F648T"
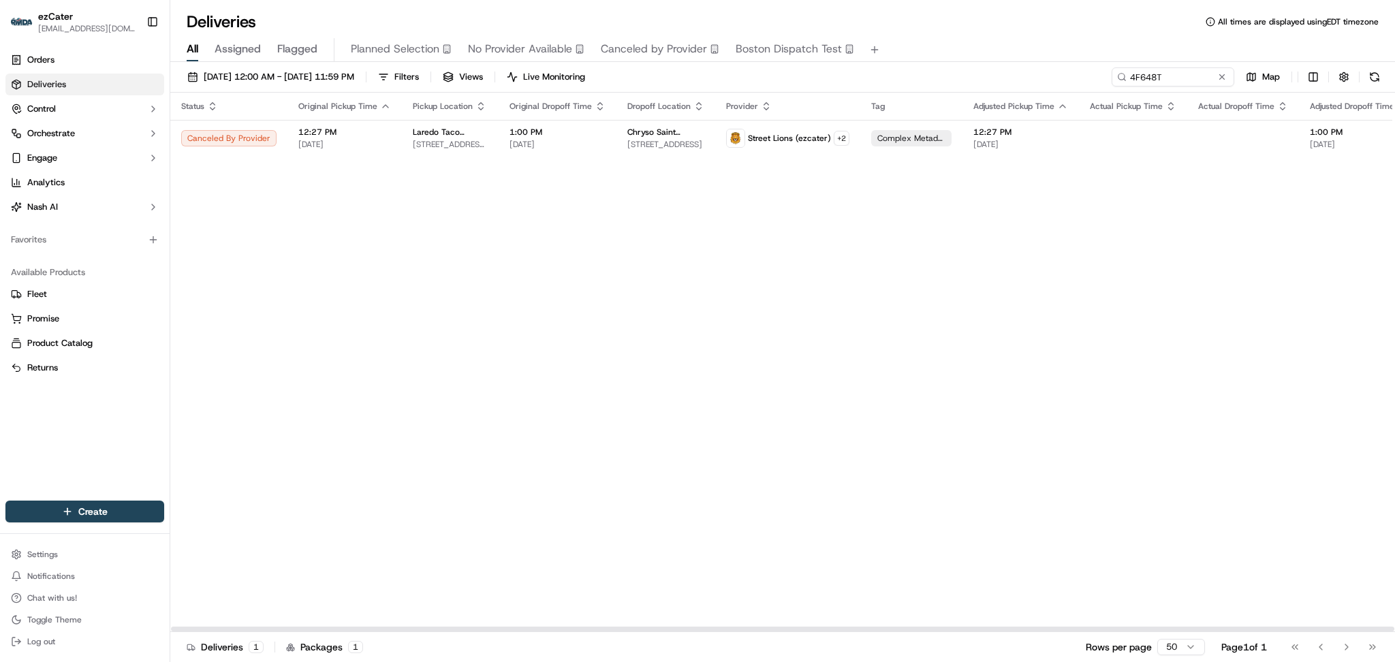
drag, startPoint x: 1251, startPoint y: 275, endPoint x: 1243, endPoint y: 246, distance: 30.4
click at [1251, 275] on div "Status Original Pickup Time Pickup Location Original Dropoff Time Dropoff Locat…" at bounding box center [897, 363] width 1455 height 540
drag, startPoint x: 1194, startPoint y: 74, endPoint x: 913, endPoint y: 71, distance: 280.8
click at [913, 71] on div "09/01/2025 12:00 AM - 09/30/2025 11:59 PM Filters Views Live Monitoring 4F648T …" at bounding box center [782, 79] width 1225 height 25
paste input "8KUVCY"
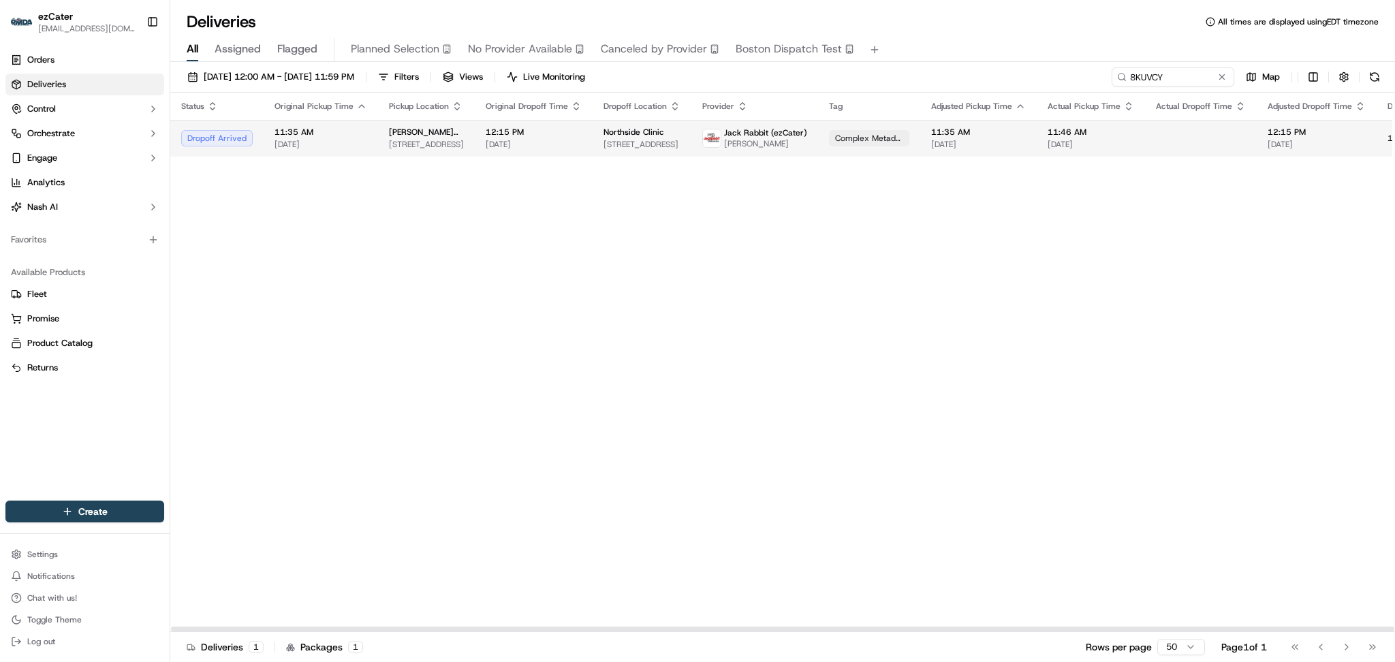
click at [779, 129] on span "Jack Rabbit (ezCater)" at bounding box center [765, 132] width 83 height 11
click at [547, 356] on div "Status Original Pickup Time Pickup Location Original Dropoff Time Dropoff Locat…" at bounding box center [876, 363] width 1413 height 540
click at [1263, 296] on div "Status Original Pickup Time Pickup Location Original Dropoff Time Dropoff Locat…" at bounding box center [876, 363] width 1413 height 540
drag, startPoint x: 1256, startPoint y: 347, endPoint x: 1249, endPoint y: 309, distance: 38.1
click at [1259, 343] on div "Status Original Pickup Time Pickup Location Original Dropoff Time Dropoff Locat…" at bounding box center [876, 363] width 1413 height 540
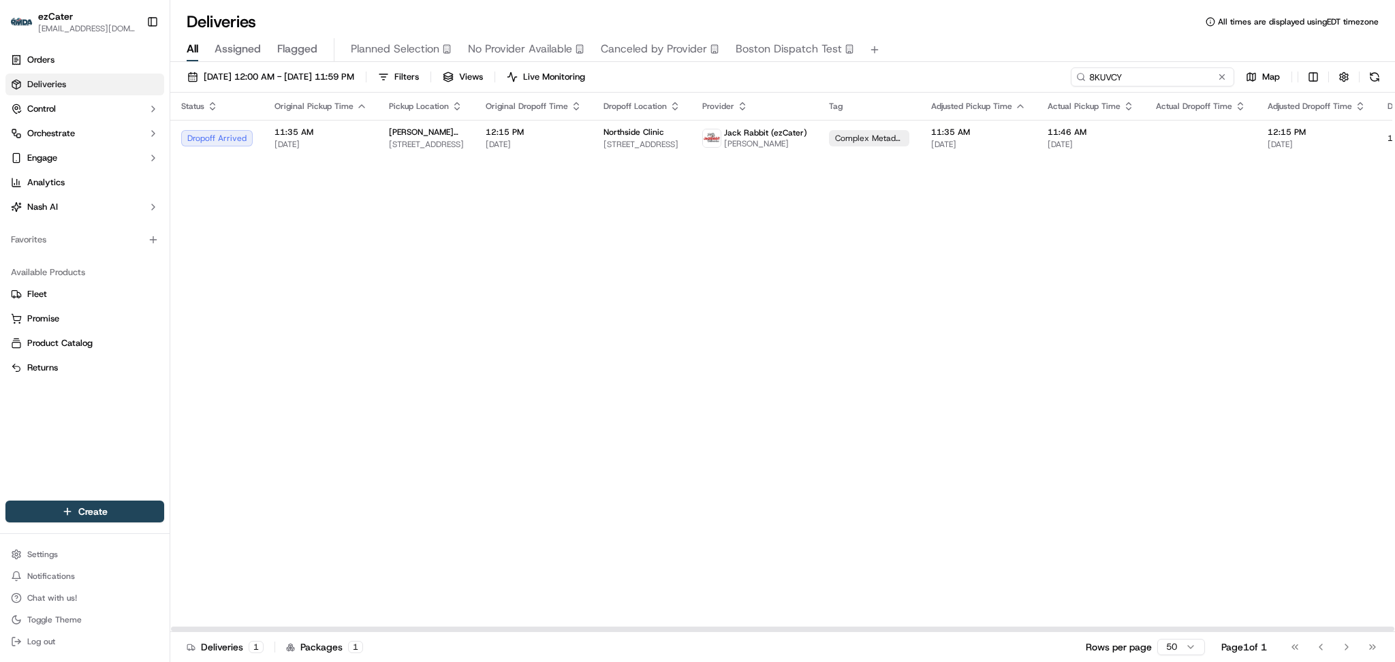
drag, startPoint x: 1173, startPoint y: 72, endPoint x: 961, endPoint y: 54, distance: 212.7
click at [965, 54] on div "Deliveries All times are displayed using EDT timezone All Assigned Flagged Plan…" at bounding box center [782, 331] width 1225 height 662
paste input "ZMKW8"
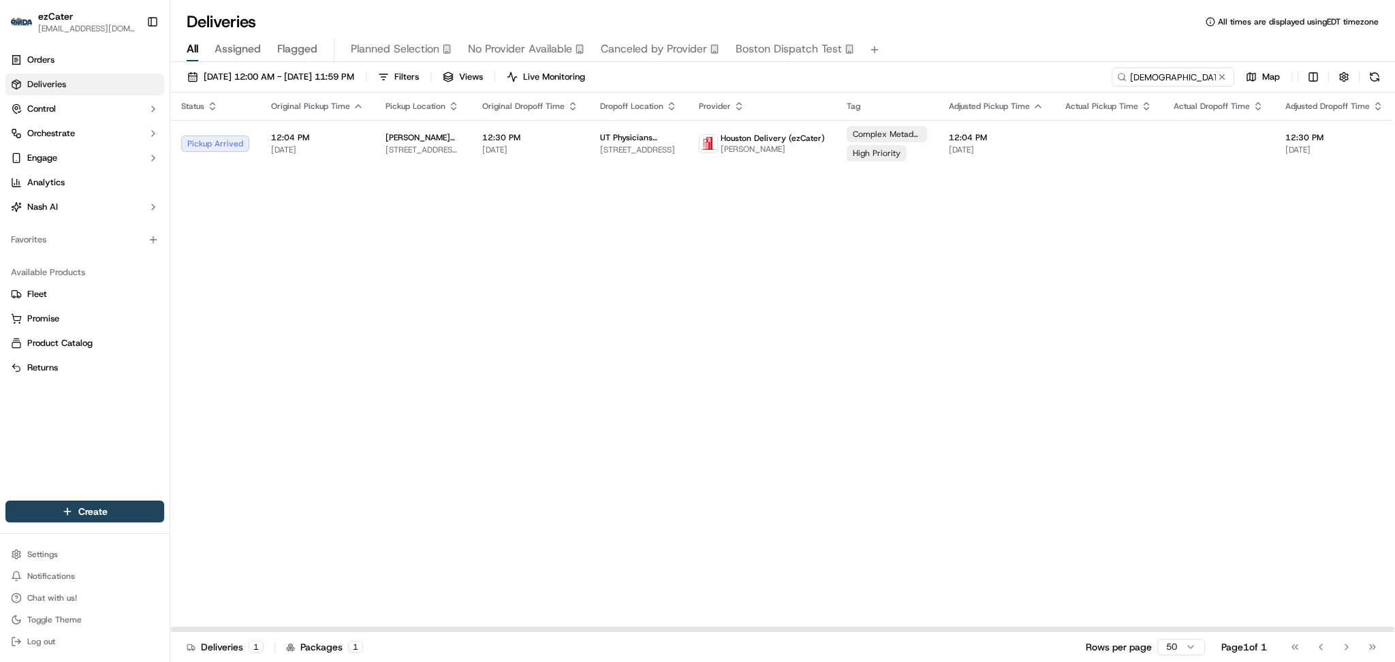
drag, startPoint x: 1239, startPoint y: 206, endPoint x: 1194, endPoint y: 97, distance: 118.2
click at [1239, 194] on div "Status Original Pickup Time Pickup Location Original Dropoff Time Dropoff Locat…" at bounding box center [885, 363] width 1431 height 540
drag, startPoint x: 1186, startPoint y: 76, endPoint x: 869, endPoint y: 22, distance: 321.4
click at [869, 22] on div "Deliveries All times are displayed using EDT timezone All Assigned Flagged Plan…" at bounding box center [782, 331] width 1225 height 662
paste input "T855ZU"
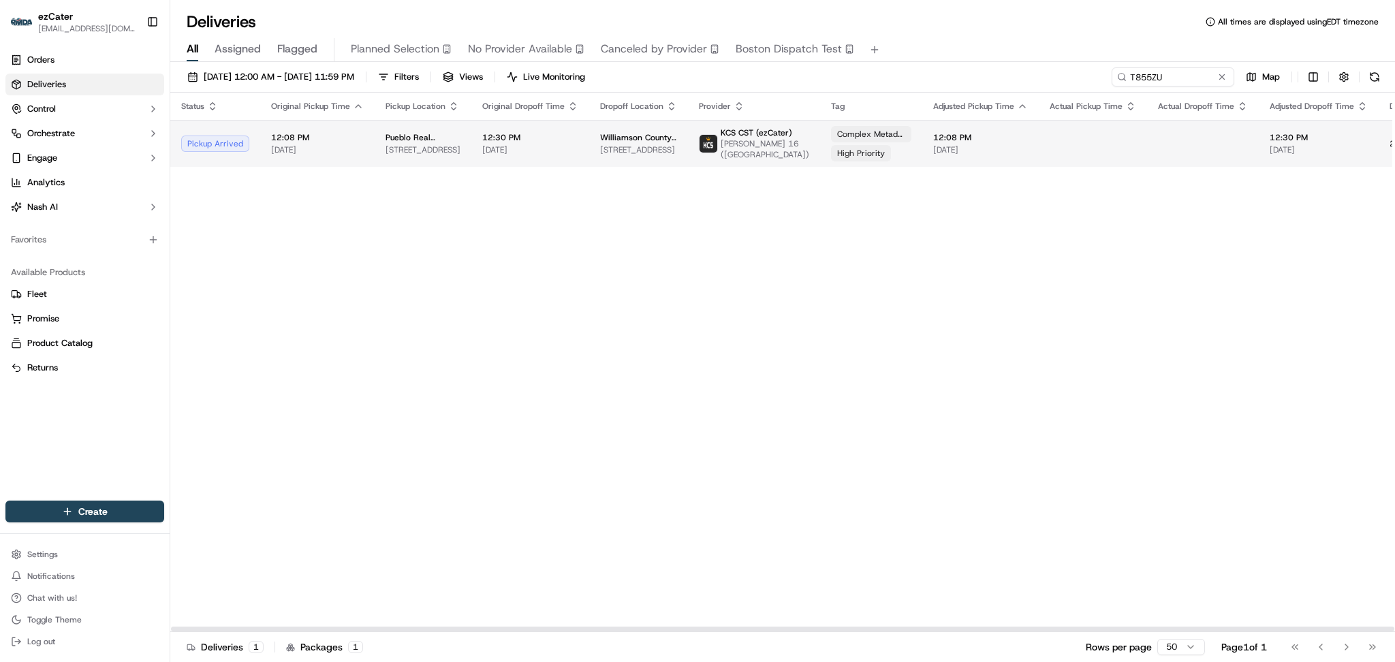
click at [1147, 138] on td at bounding box center [1203, 143] width 112 height 47
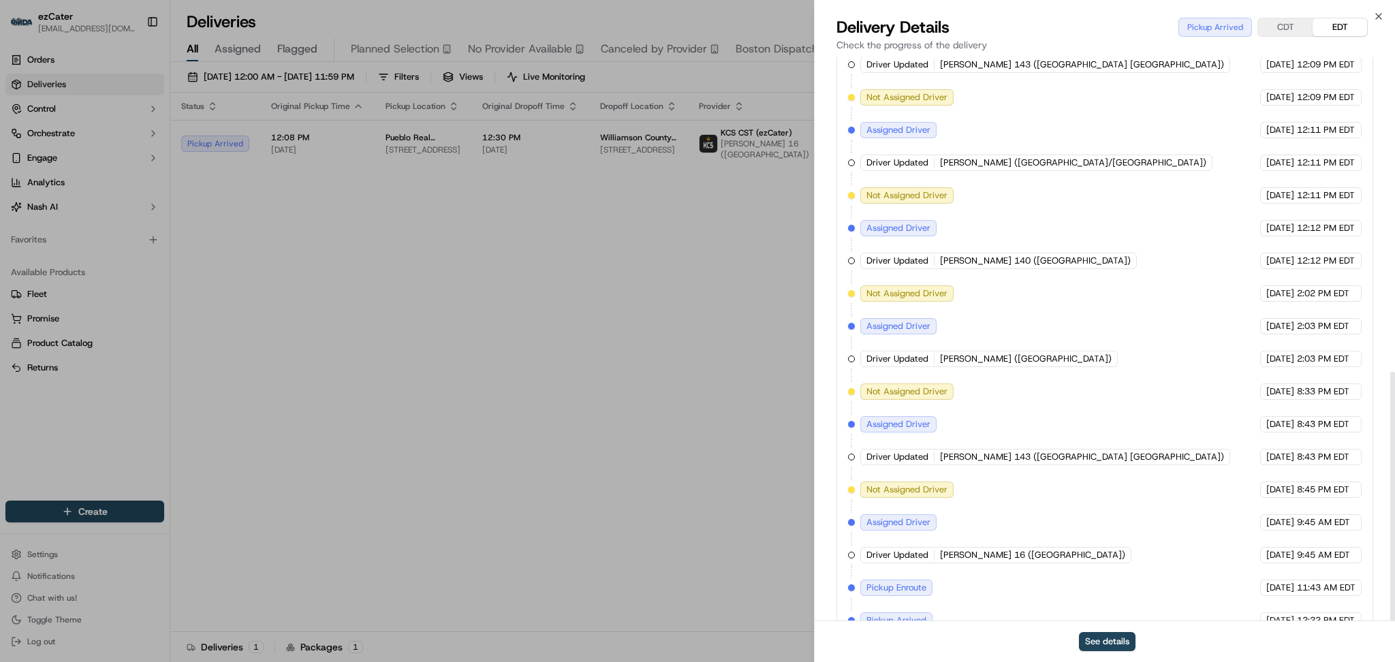
scroll to position [712, 0]
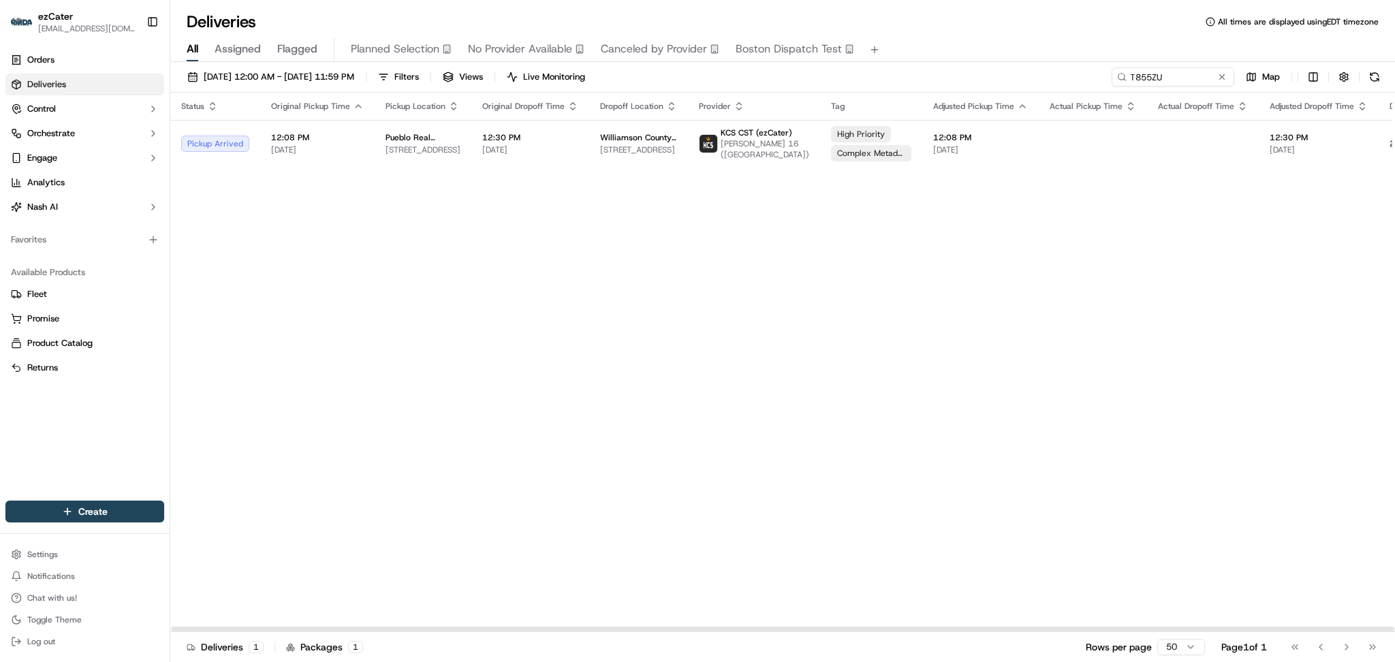
click at [1280, 256] on div "Status Original Pickup Time Pickup Location Original Dropoff Time Dropoff Locat…" at bounding box center [877, 363] width 1415 height 540
paste input "8ZMKW8"
drag, startPoint x: 1194, startPoint y: 74, endPoint x: 803, endPoint y: 48, distance: 391.3
click at [803, 48] on div "Deliveries All times are displayed using EDT timezone All Assigned Flagged Plan…" at bounding box center [782, 331] width 1225 height 662
drag, startPoint x: 1199, startPoint y: 211, endPoint x: 1191, endPoint y: 181, distance: 31.7
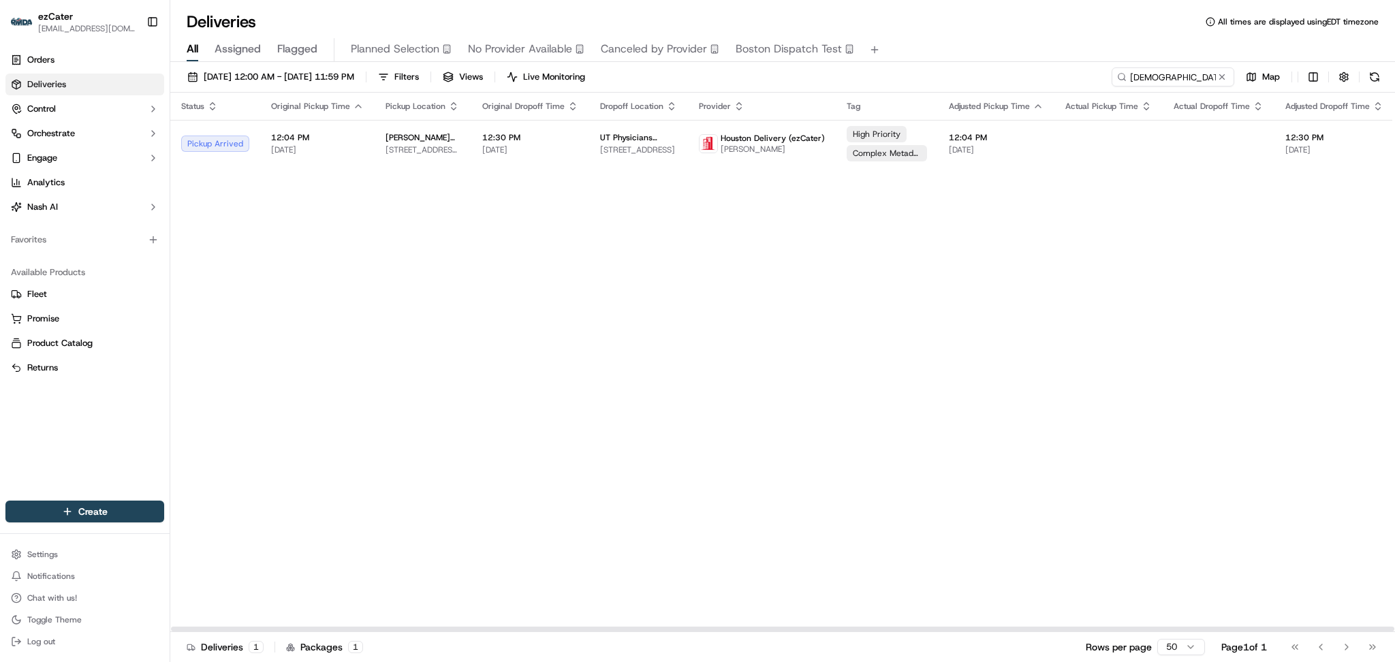
click at [1199, 211] on div "Status Original Pickup Time Pickup Location Original Dropoff Time Dropoff Locat…" at bounding box center [885, 363] width 1431 height 540
paste input "0XK7W4"
drag, startPoint x: 1175, startPoint y: 75, endPoint x: 816, endPoint y: 47, distance: 359.5
click at [816, 47] on div "Deliveries All times are displayed using EDT timezone All Assigned Flagged Plan…" at bounding box center [782, 331] width 1225 height 662
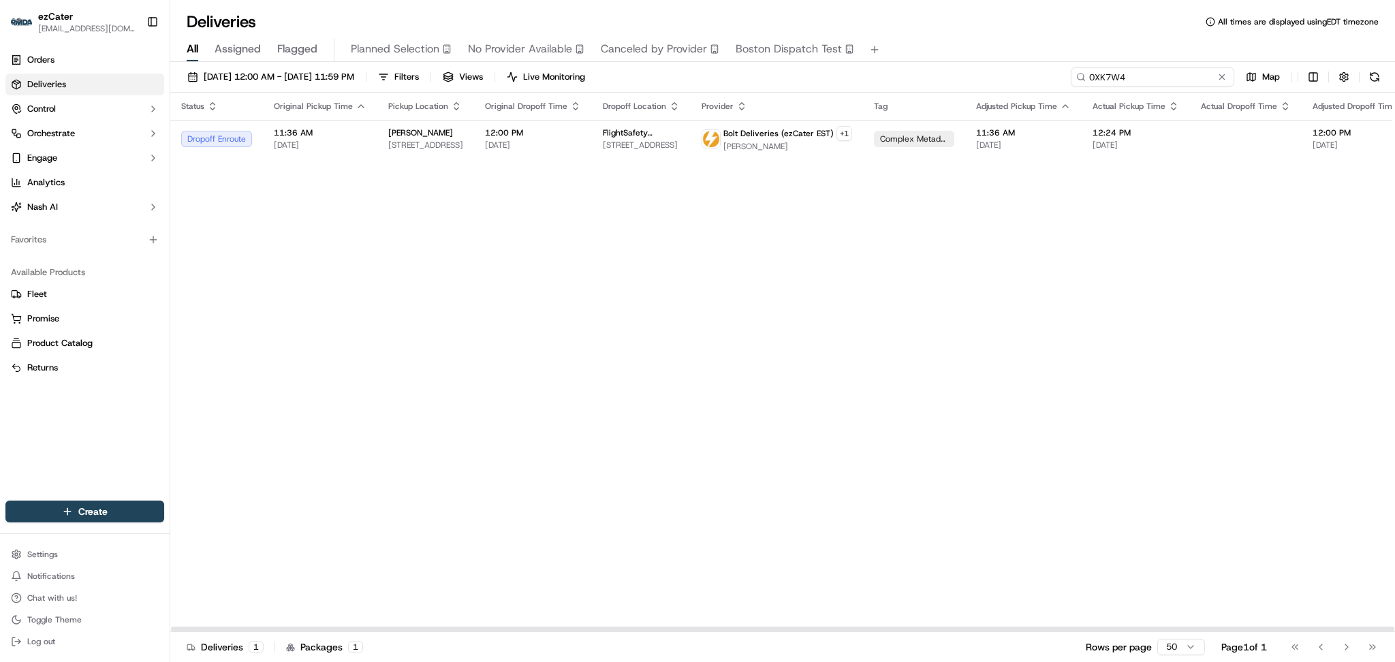
click at [1181, 75] on input "0XK7W4" at bounding box center [1153, 76] width 164 height 19
drag, startPoint x: 1174, startPoint y: 75, endPoint x: 863, endPoint y: 75, distance: 310.7
click at [863, 75] on div "09/01/2025 12:00 AM - 09/30/2025 11:59 PM Filters Views Live Monitoring 0XK7W4 …" at bounding box center [782, 79] width 1225 height 25
paste input "HKCV7X"
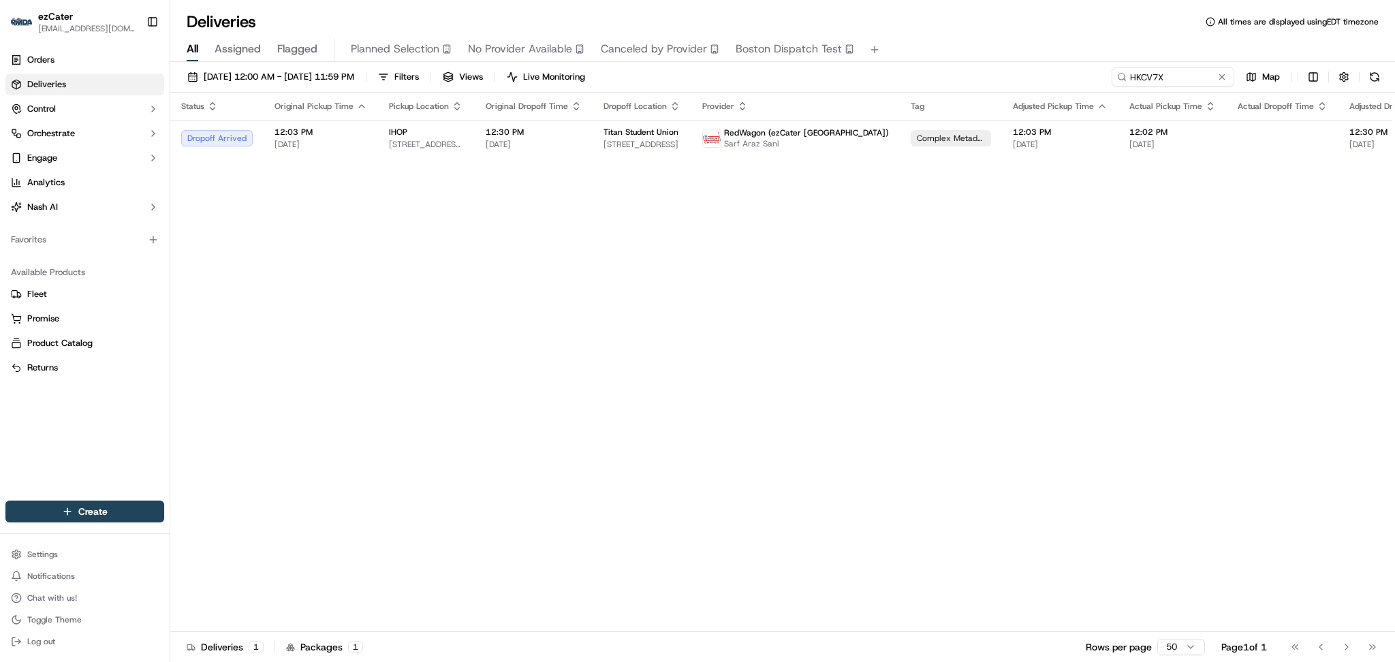
drag, startPoint x: 1268, startPoint y: 274, endPoint x: 1201, endPoint y: 166, distance: 127.3
click at [1263, 262] on div "Status Original Pickup Time Pickup Location Original Dropoff Time Dropoff Locat…" at bounding box center [917, 363] width 1495 height 540
drag, startPoint x: 1105, startPoint y: 76, endPoint x: 923, endPoint y: 72, distance: 182.0
click at [923, 72] on div "09/01/2025 12:00 AM - 09/30/2025 11:59 PM Filters Views Live Monitoring HKCV7X …" at bounding box center [782, 79] width 1225 height 25
paste input "T855ZU"
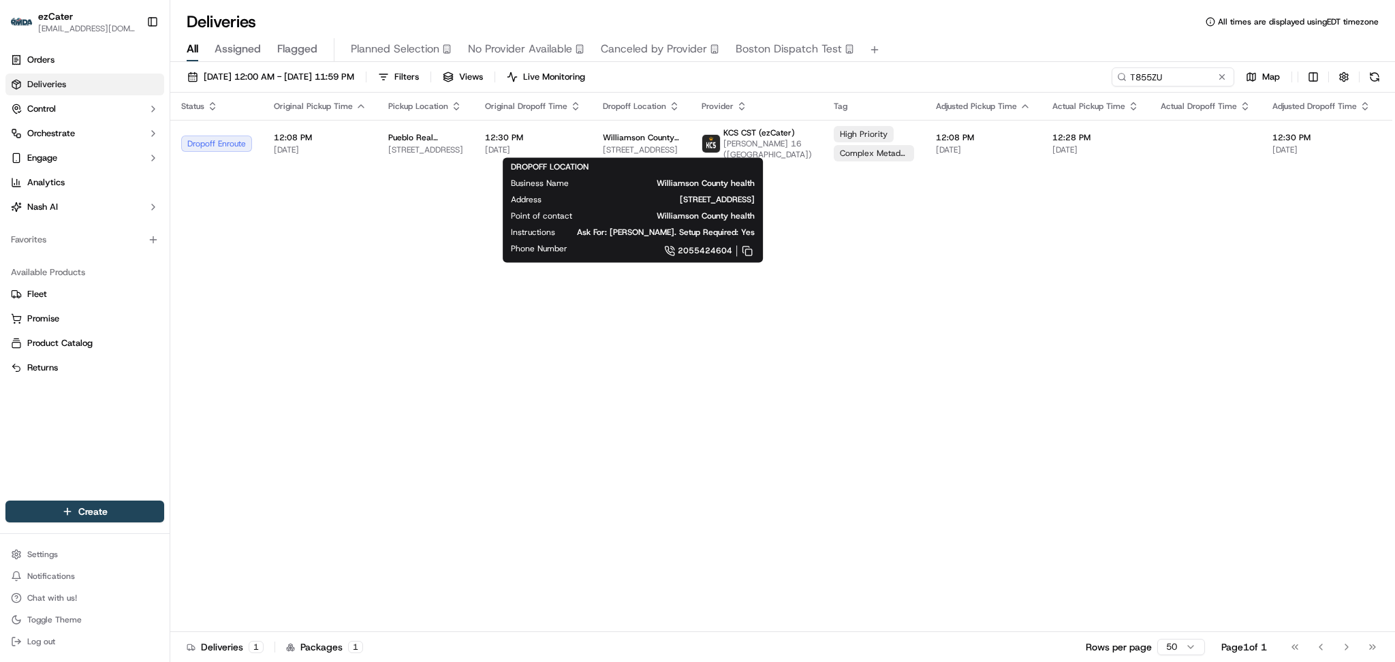
drag, startPoint x: 1181, startPoint y: 232, endPoint x: 1177, endPoint y: 188, distance: 43.7
click at [1182, 229] on div "Status Original Pickup Time Pickup Location Original Dropoff Time Dropoff Locat…" at bounding box center [879, 363] width 1418 height 540
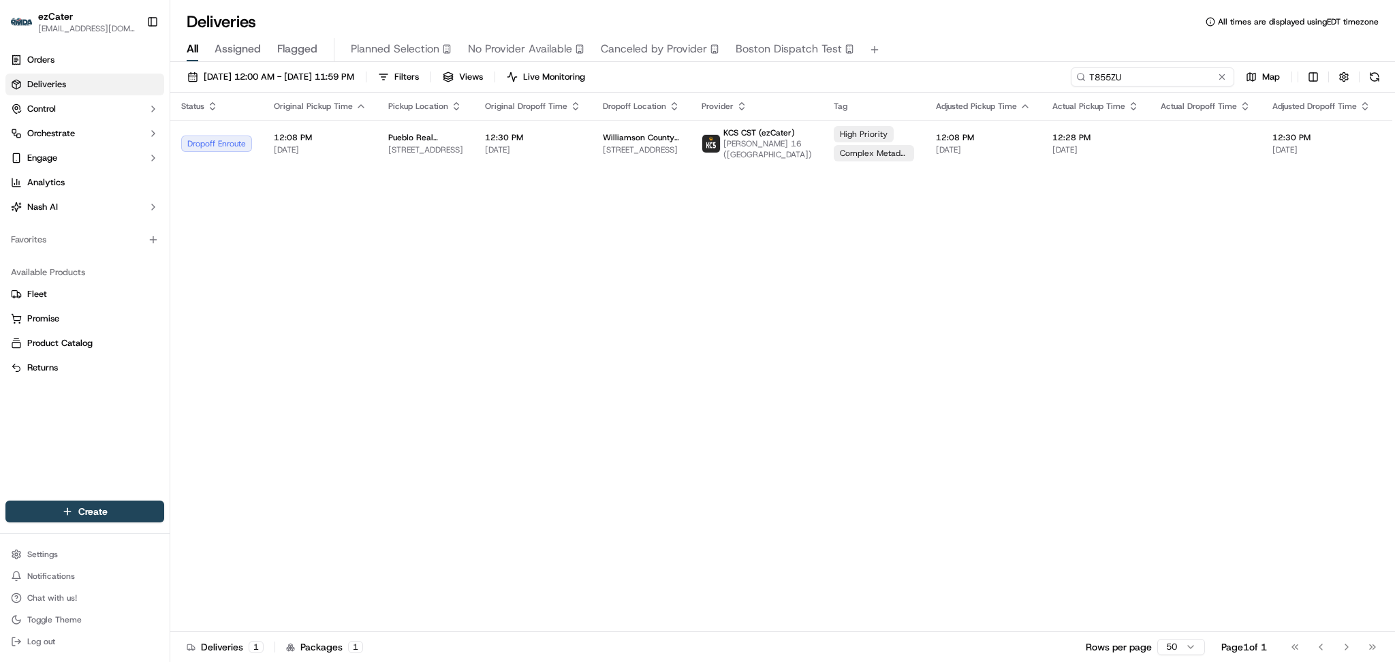
drag, startPoint x: 1171, startPoint y: 74, endPoint x: 910, endPoint y: 56, distance: 260.9
click at [910, 56] on div "Deliveries All times are displayed using EDT timezone All Assigned Flagged Plan…" at bounding box center [782, 331] width 1225 height 662
paste input "HKCV7X"
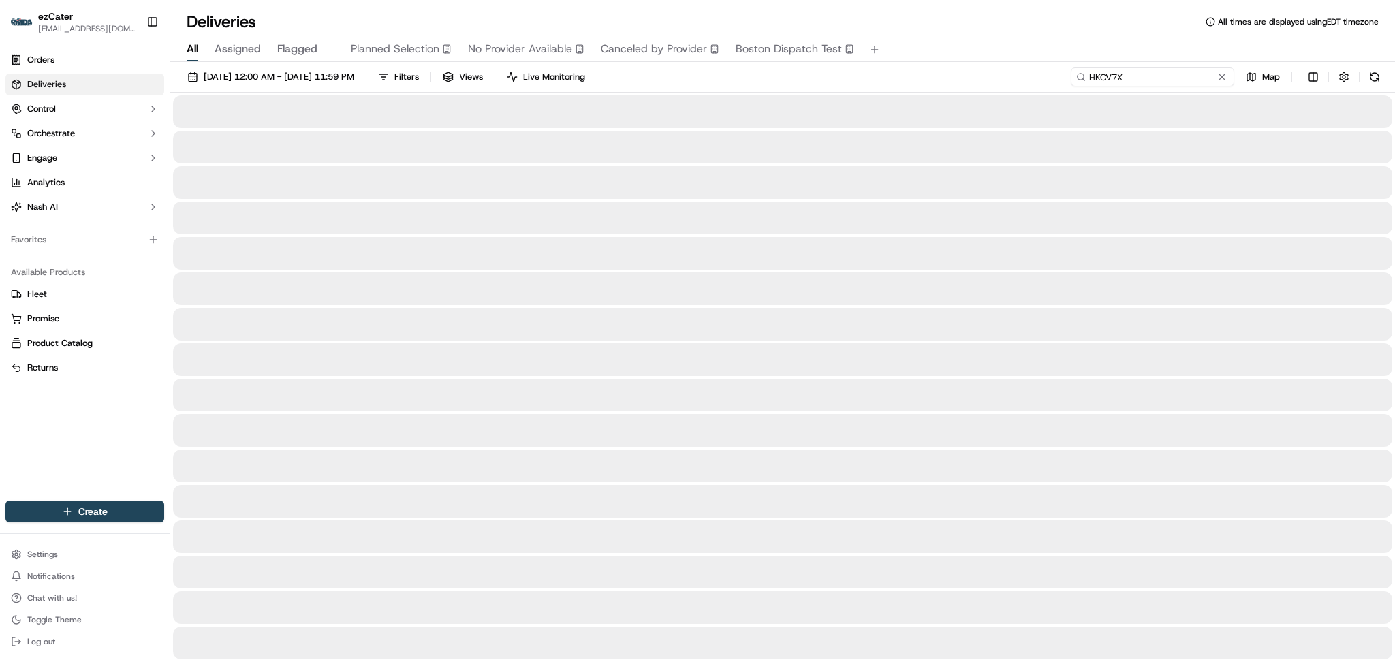
type input "HKCV7X"
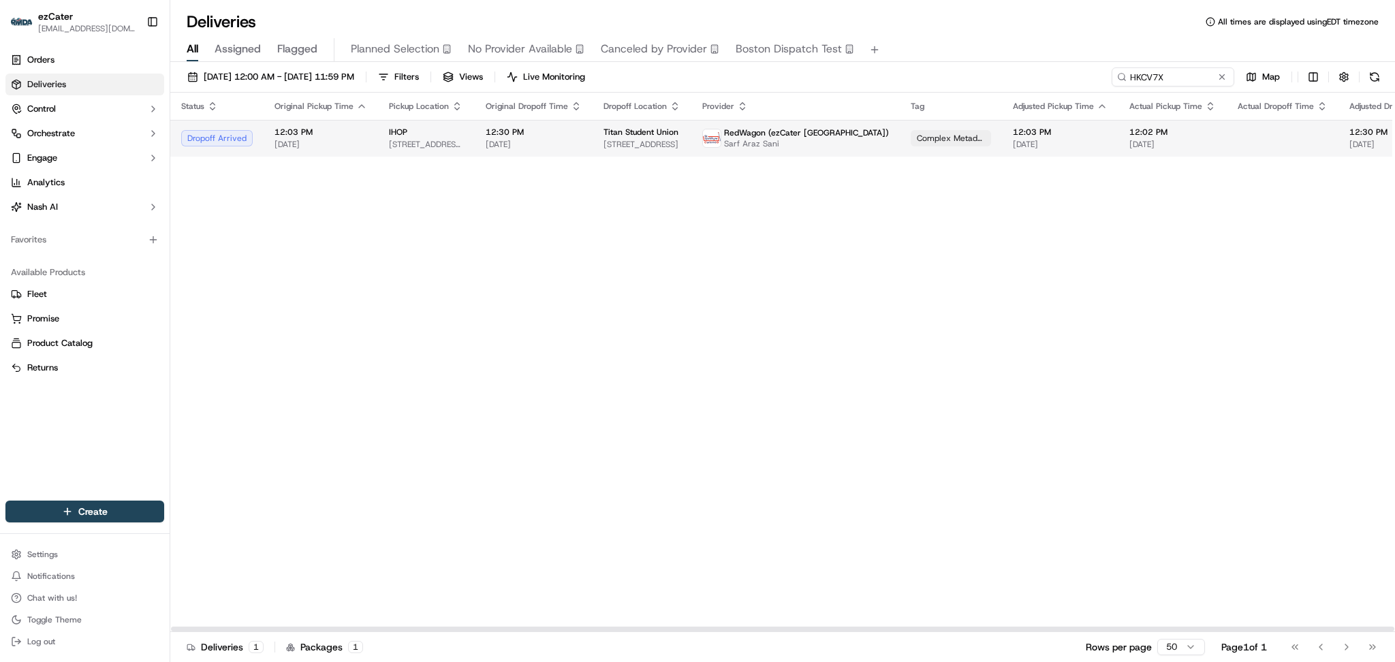
click at [760, 149] on span "Sarf Araz Sani" at bounding box center [806, 143] width 165 height 11
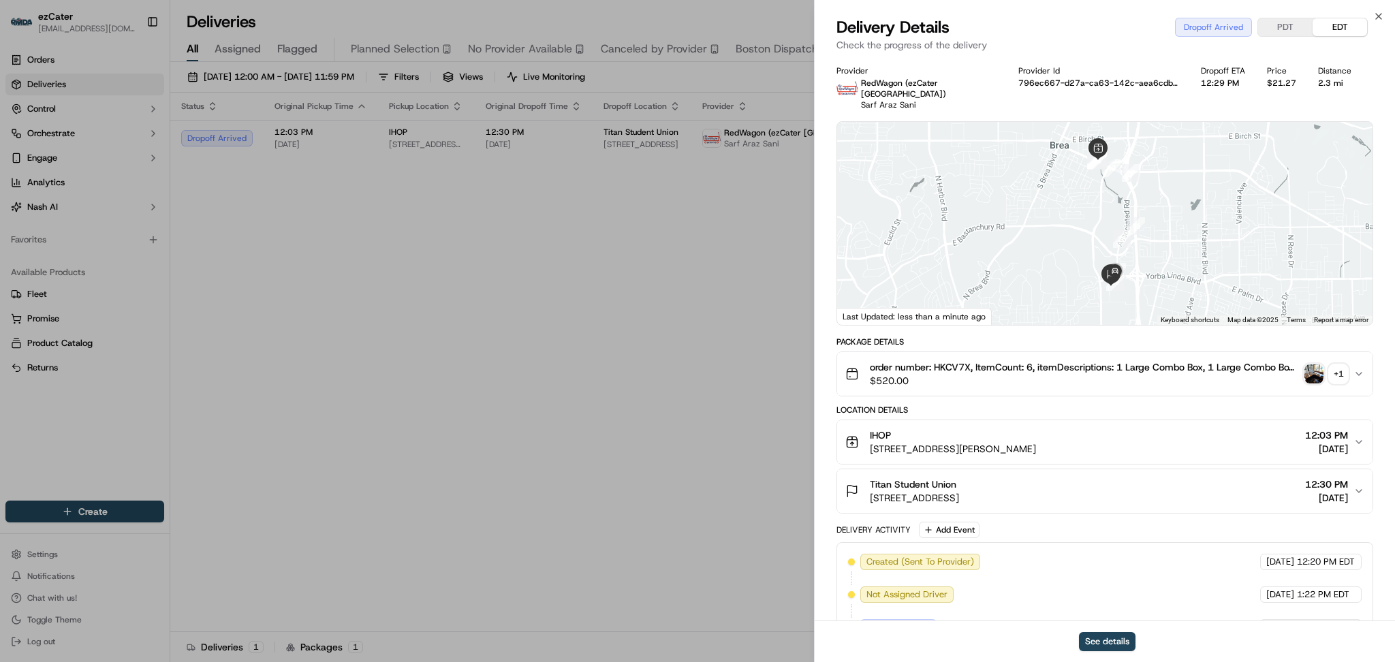
click at [1312, 478] on span "12:30 PM" at bounding box center [1327, 485] width 43 height 14
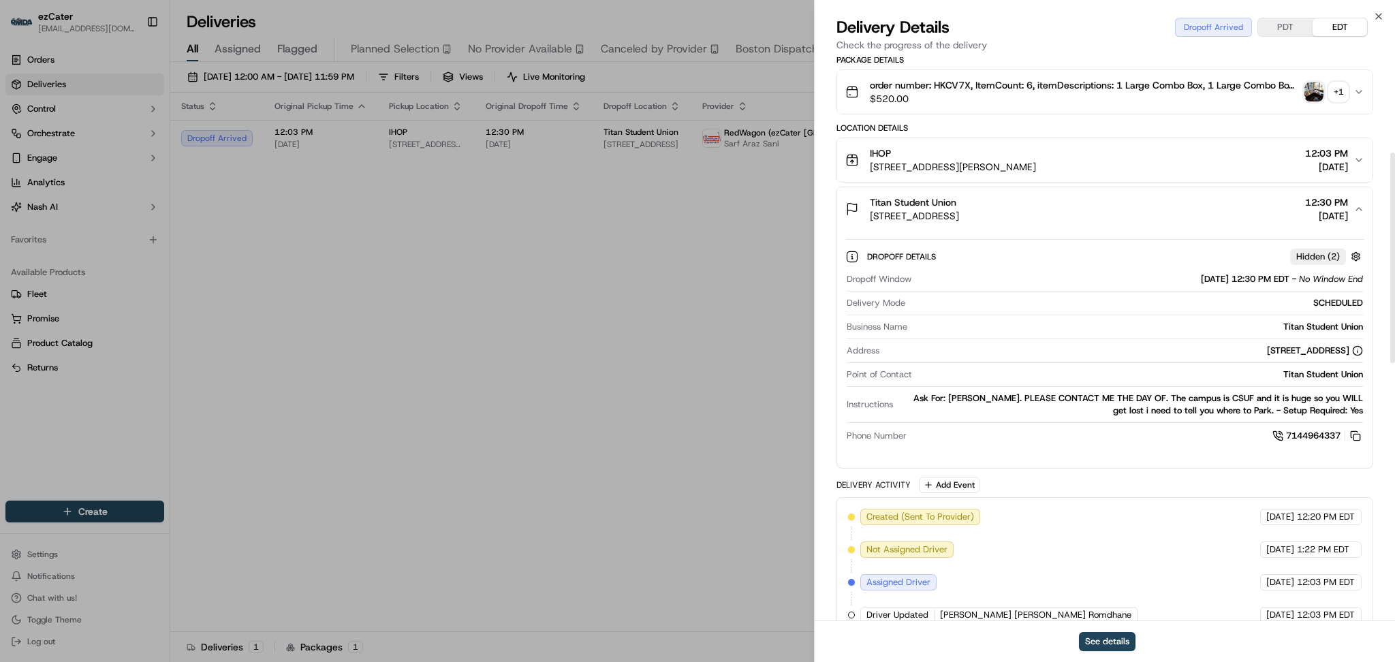
scroll to position [363, 0]
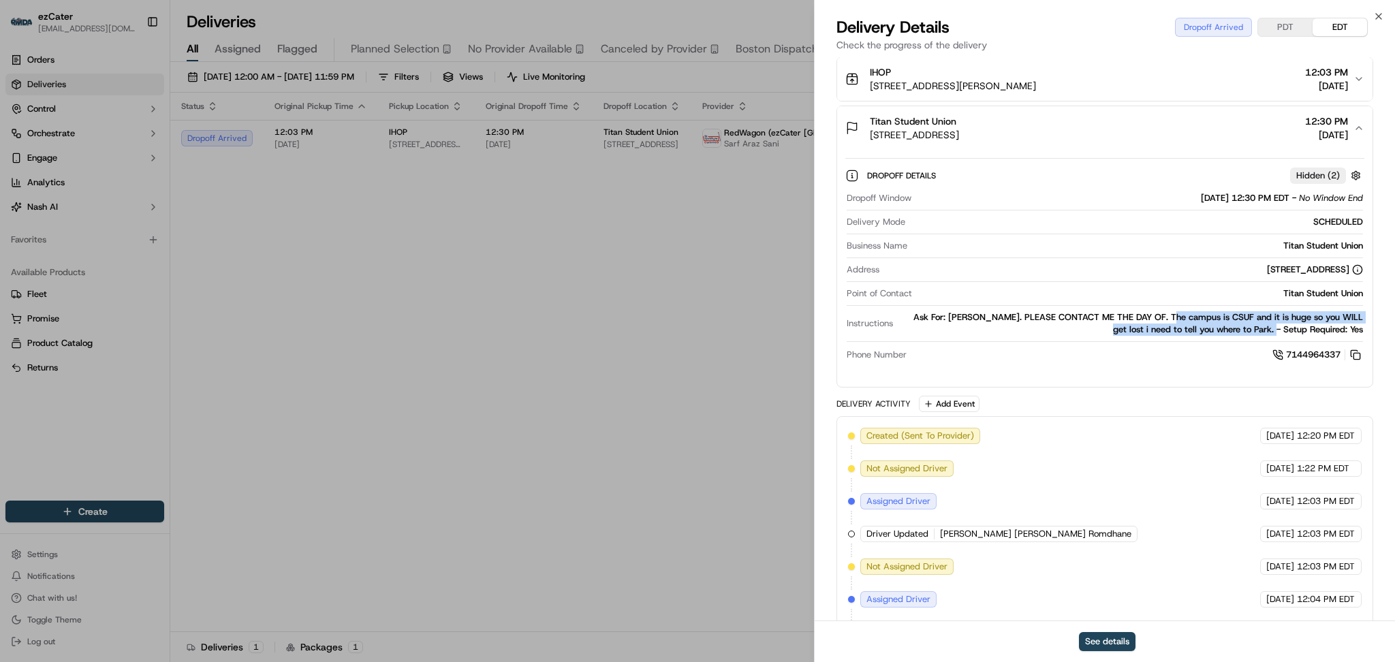
drag, startPoint x: 1274, startPoint y: 321, endPoint x: 1156, endPoint y: 304, distance: 119.1
click at [1156, 311] on div "Ask For: Ashley Zazueta. PLEASE CONTACT ME THE DAY OF. The campus is CSUF and i…" at bounding box center [1131, 323] width 465 height 25
drag, startPoint x: 1212, startPoint y: 316, endPoint x: 1187, endPoint y: 345, distance: 38.1
click at [1212, 318] on div "Ask For: Ashley Zazueta. PLEASE CONTACT ME THE DAY OF. The campus is CSUF and i…" at bounding box center [1131, 323] width 465 height 25
drag, startPoint x: 1112, startPoint y: 129, endPoint x: 865, endPoint y: 111, distance: 248.0
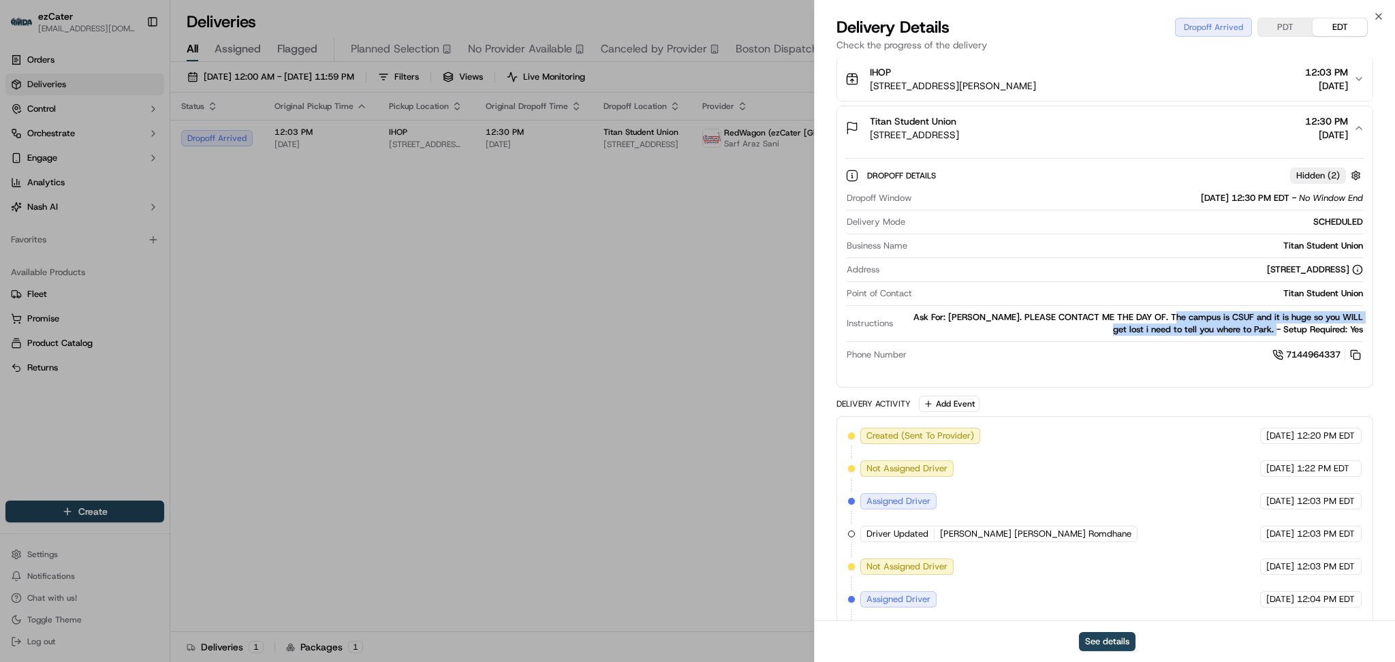
click at [865, 114] on div "Titan Student Union 800 N State College Blvd, Fullerton, CA 92831, USA 12:30 PM…" at bounding box center [1100, 127] width 508 height 27
copy div "Titan Student Union 800 N State College Blvd, Fullerton, CA 92831, USA"
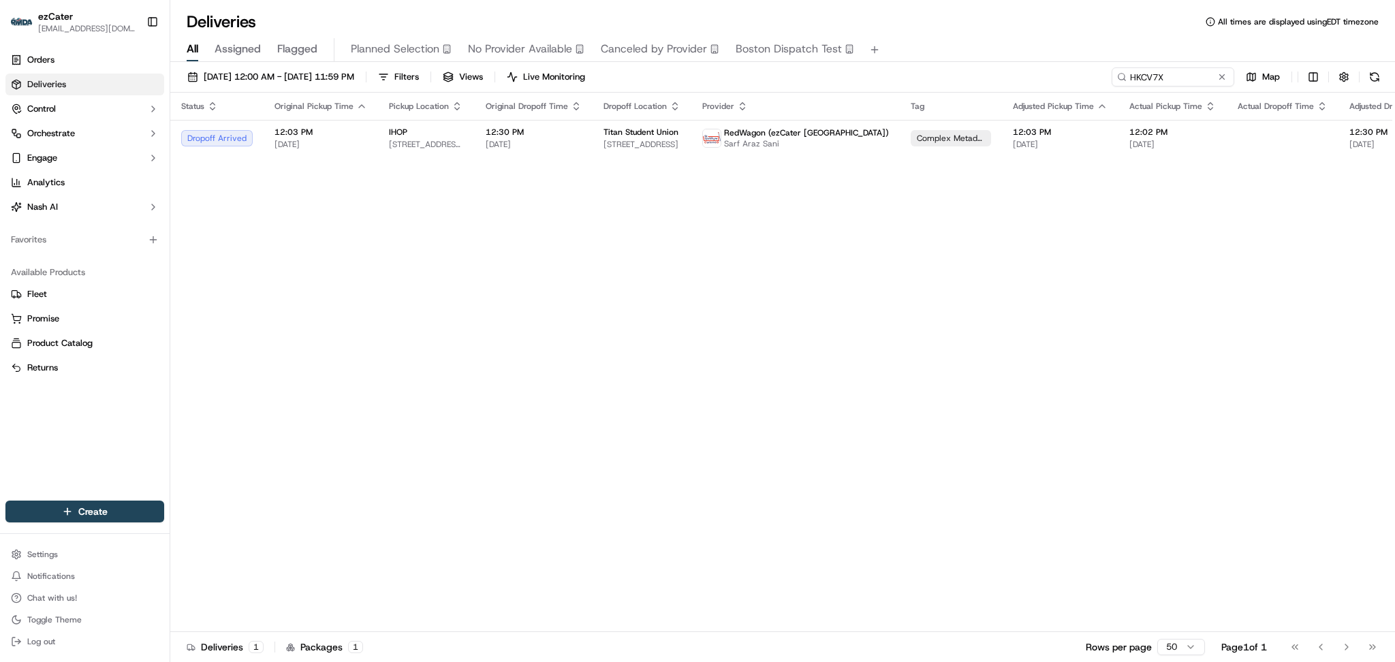
drag, startPoint x: 581, startPoint y: 279, endPoint x: 593, endPoint y: 266, distance: 17.4
paste input "XEVWF1"
drag, startPoint x: 1183, startPoint y: 75, endPoint x: 925, endPoint y: 67, distance: 257.7
click at [929, 67] on div "09/01/2025 12:00 AM - 09/30/2025 11:59 PM Filters Views Live Monitoring XEVWF1 …" at bounding box center [782, 79] width 1225 height 25
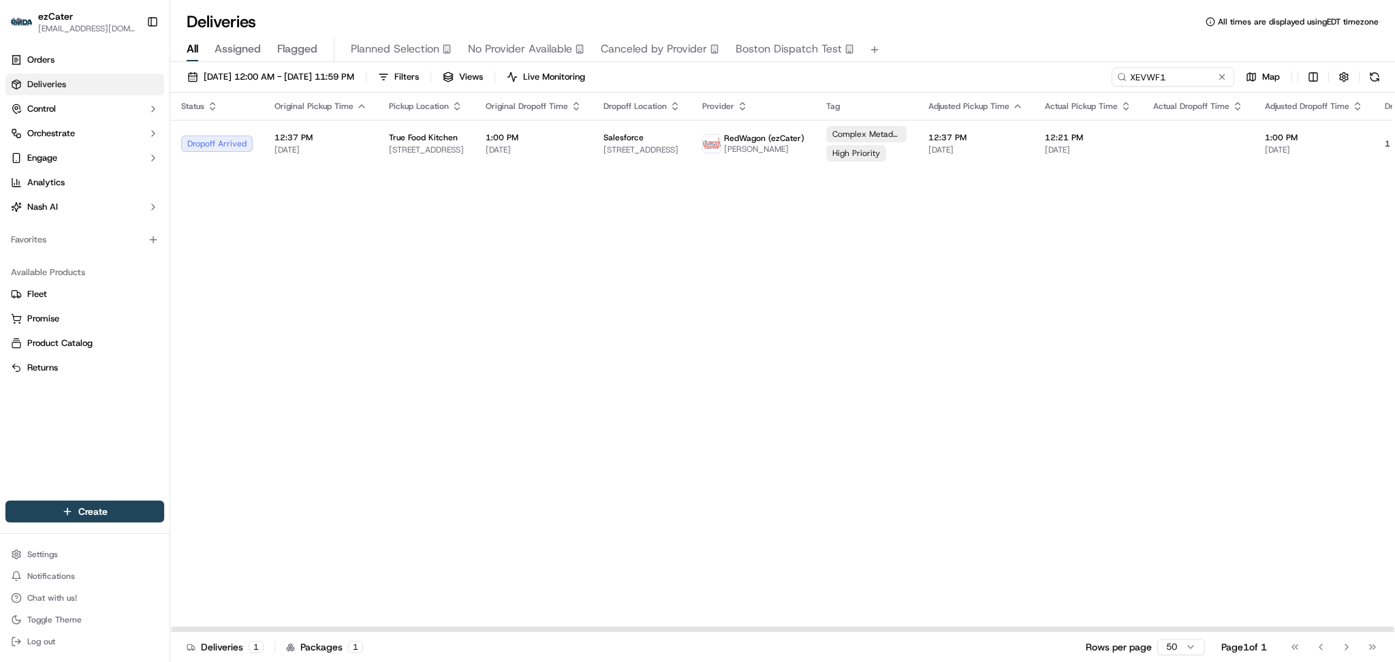
drag, startPoint x: 1202, startPoint y: 240, endPoint x: 1158, endPoint y: 116, distance: 131.5
click at [1194, 206] on div "Status Original Pickup Time Pickup Location Original Dropoff Time Dropoff Locat…" at bounding box center [875, 363] width 1410 height 540
drag, startPoint x: 1184, startPoint y: 75, endPoint x: 978, endPoint y: 69, distance: 206.6
click at [979, 69] on div "09/01/2025 12:00 AM - 09/30/2025 11:59 PM Filters Views Live Monitoring XEVWF1 …" at bounding box center [782, 79] width 1225 height 25
paste input "HKCV7X"
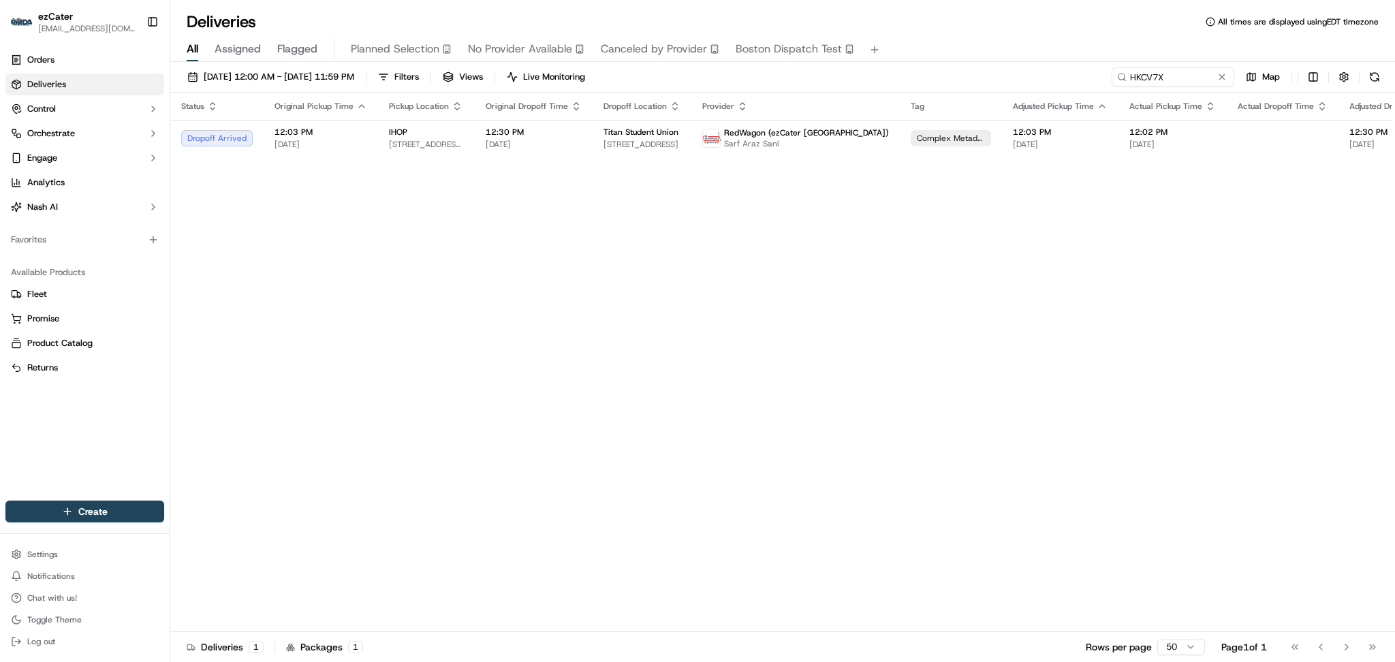
drag, startPoint x: 1174, startPoint y: 356, endPoint x: 1170, endPoint y: 288, distance: 68.3
click at [1174, 355] on div "Status Original Pickup Time Pickup Location Original Dropoff Time Dropoff Locat…" at bounding box center [917, 363] width 1495 height 540
paste input "6PKP1M"
drag, startPoint x: 1182, startPoint y: 78, endPoint x: 928, endPoint y: 72, distance: 254.2
click at [929, 72] on div "09/01/2025 12:00 AM - 09/30/2025 11:59 PM Filters Views Live Monitoring HKCV7X …" at bounding box center [782, 79] width 1225 height 25
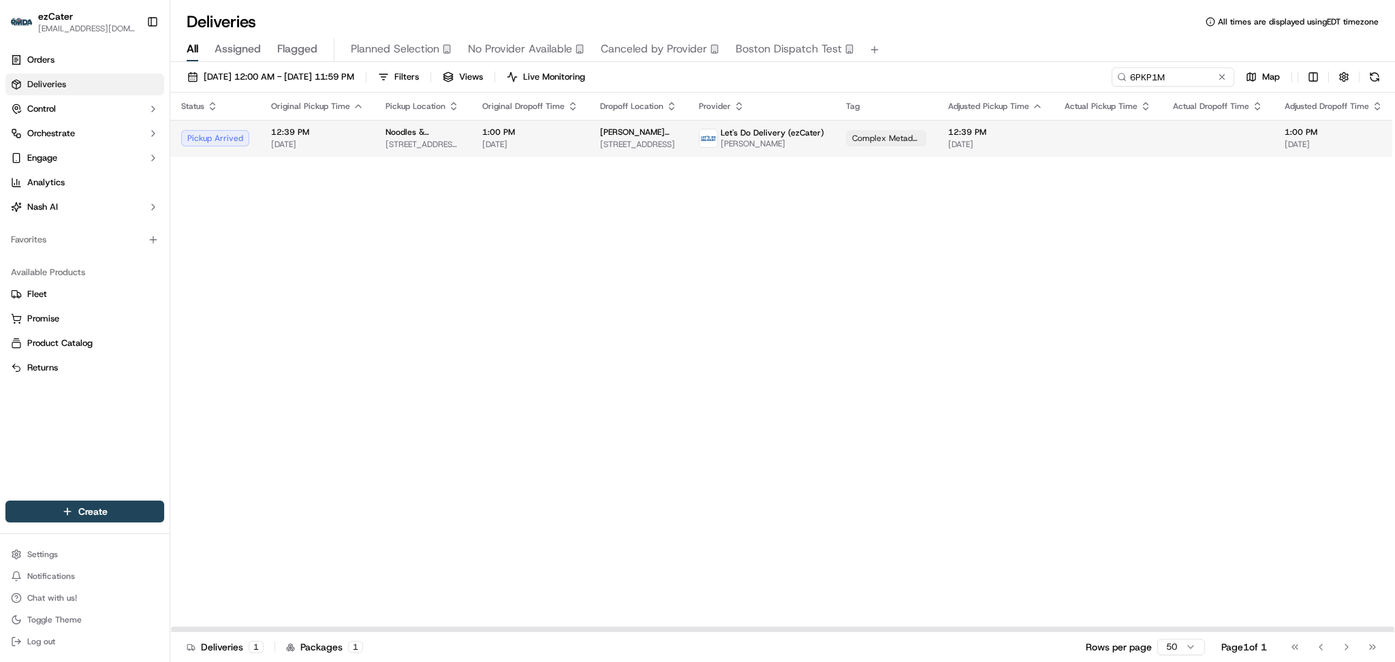
click at [674, 148] on td "Billings Heart and Vascular clinic 2827 Fort Missoula Rd building 5, Missoula, …" at bounding box center [638, 138] width 99 height 37
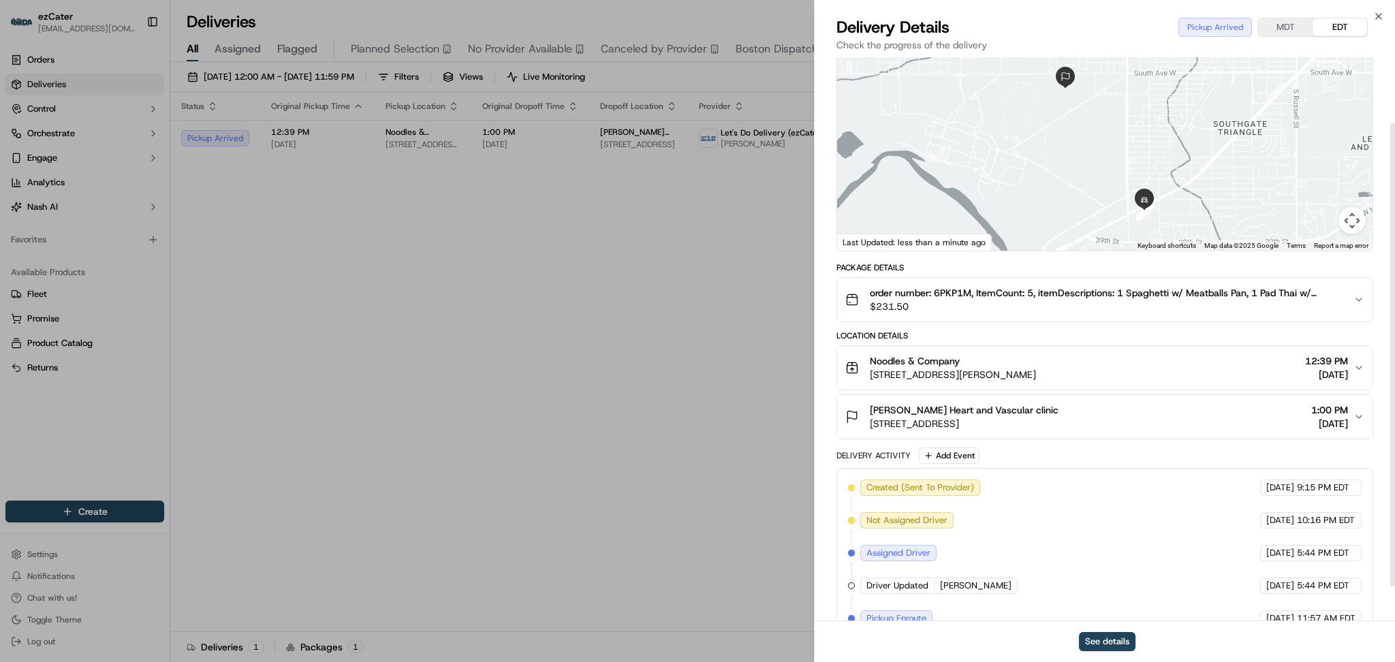
scroll to position [122, 0]
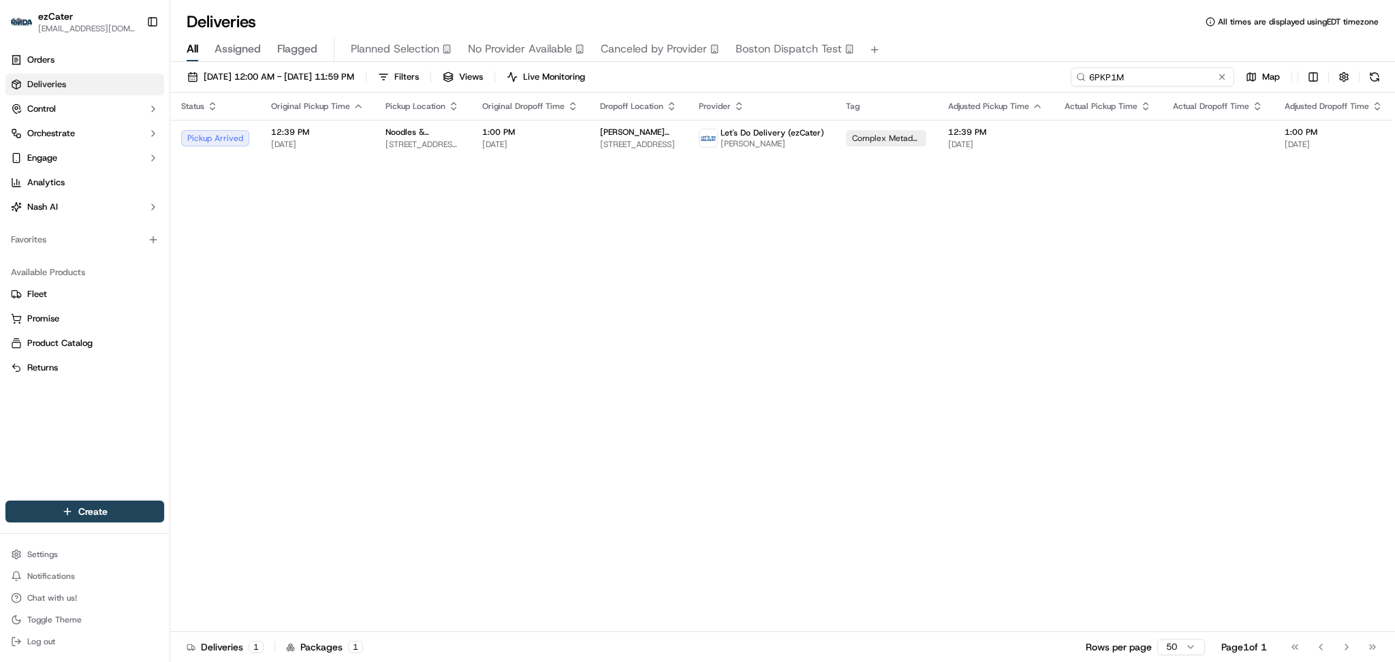
drag, startPoint x: 1182, startPoint y: 72, endPoint x: 989, endPoint y: 70, distance: 192.8
click at [989, 70] on div "09/01/2025 12:00 AM - 09/30/2025 11:59 PM Filters Views Live Monitoring 6PKP1M …" at bounding box center [782, 79] width 1225 height 25
paste input "HHVXXX"
click at [1197, 337] on div "Status Original Pickup Time Pickup Location Original Dropoff Time Dropoff Locat…" at bounding box center [889, 363] width 1438 height 540
paste input "TG6WCM"
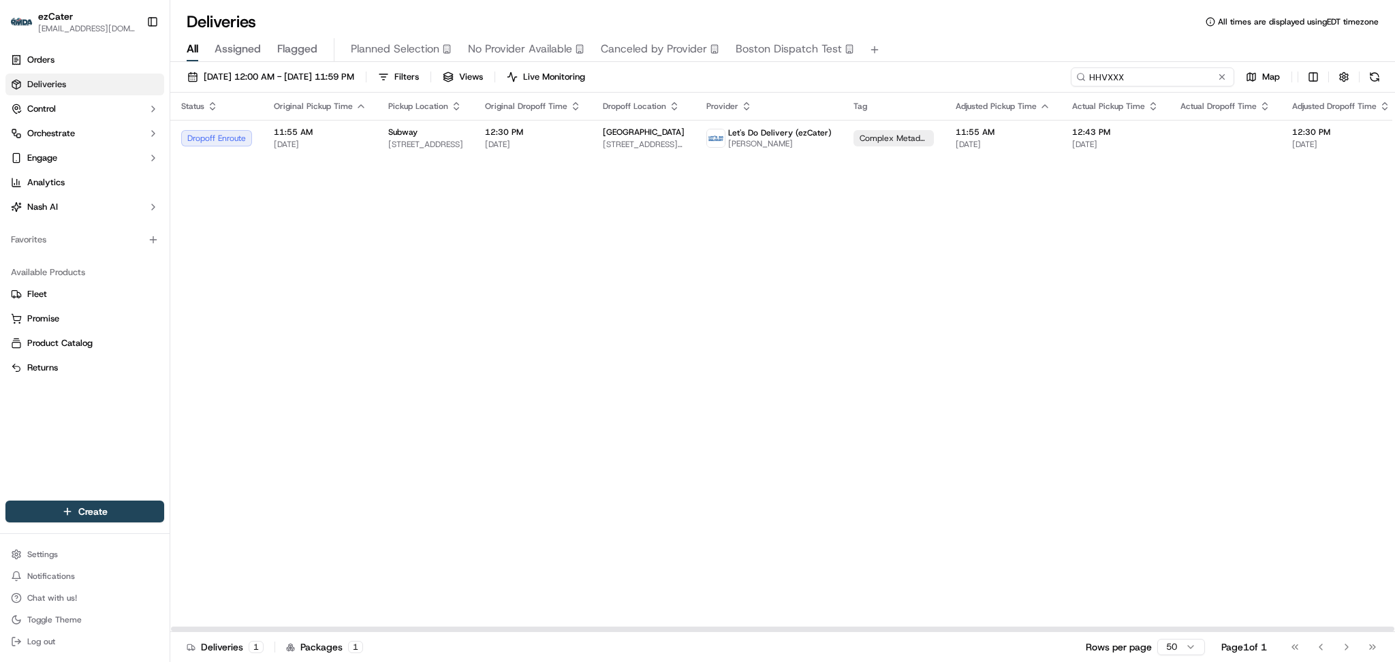
drag, startPoint x: 1170, startPoint y: 70, endPoint x: 971, endPoint y: 58, distance: 199.3
click at [971, 58] on div "Deliveries All times are displayed using EDT timezone All Assigned Flagged Plan…" at bounding box center [782, 331] width 1225 height 662
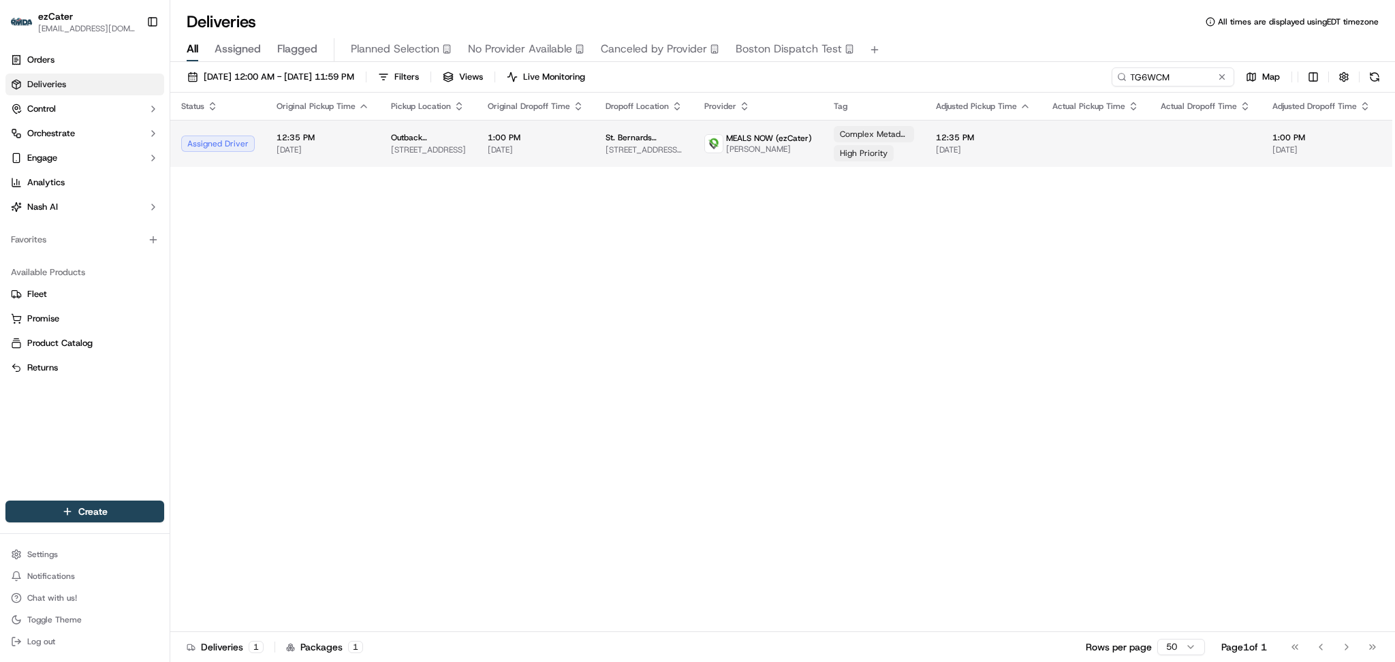
drag, startPoint x: 1208, startPoint y: 267, endPoint x: 1204, endPoint y: 154, distance: 113.2
click at [1207, 260] on div "Status Original Pickup Time Pickup Location Original Dropoff Time Dropoff Locat…" at bounding box center [879, 363] width 1418 height 540
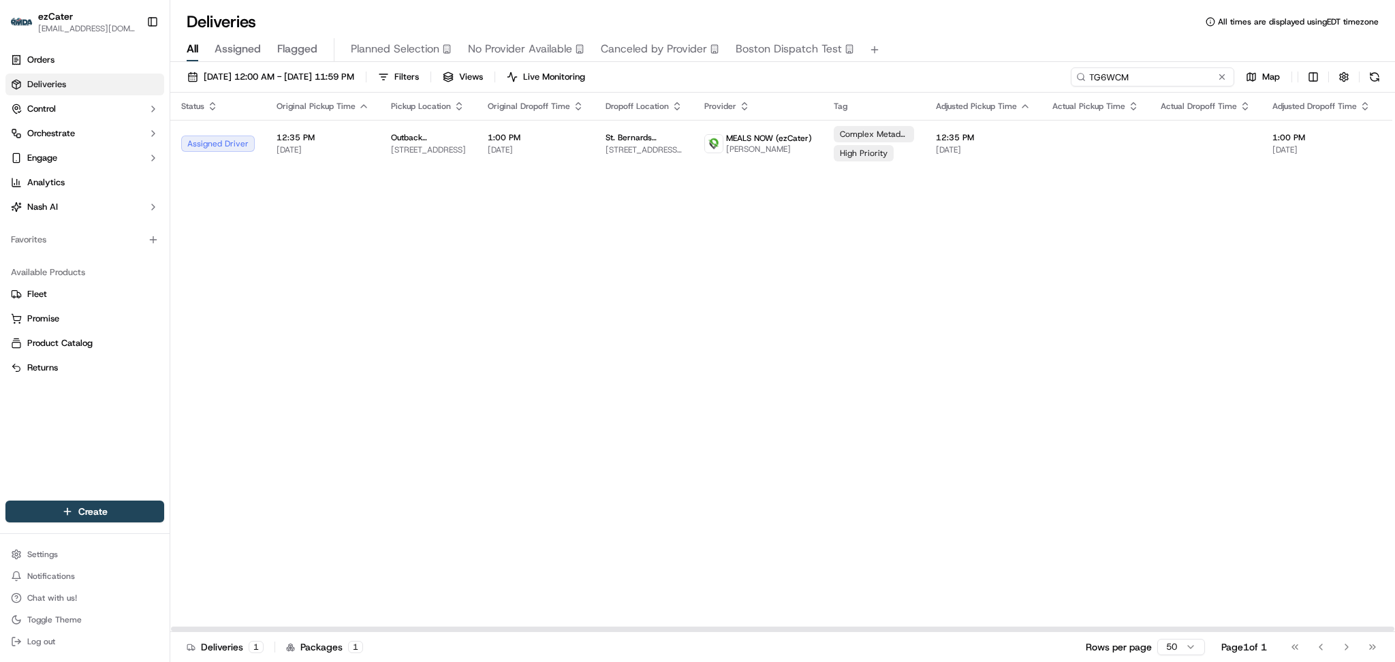
drag, startPoint x: 1085, startPoint y: 71, endPoint x: 962, endPoint y: 65, distance: 123.5
click at [962, 65] on div "09/01/2025 12:00 AM - 09/30/2025 11:59 PM Filters Views Live Monitoring TG6WCM …" at bounding box center [782, 363] width 1225 height 603
paste input "HKCV7X"
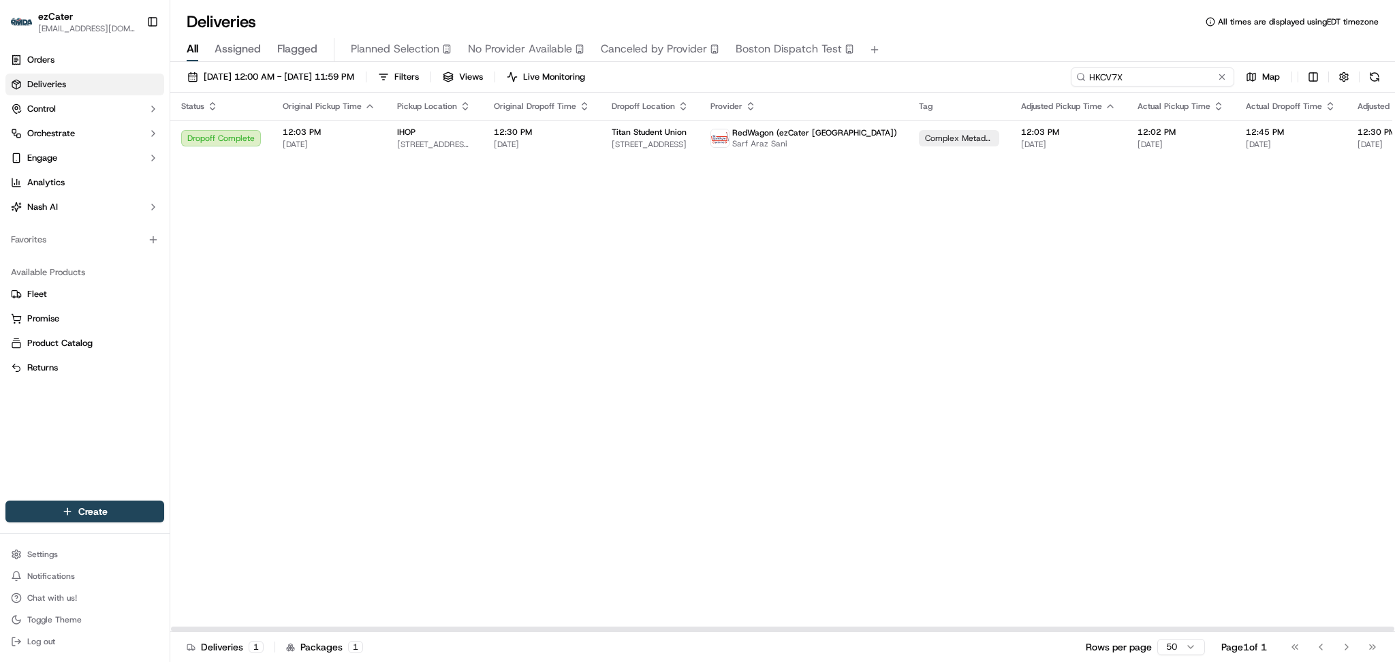
click at [1167, 76] on input "HKCV7X" at bounding box center [1153, 76] width 164 height 19
drag, startPoint x: 1173, startPoint y: 76, endPoint x: 889, endPoint y: 74, distance: 283.5
click at [889, 74] on div "09/01/2025 12:00 AM - 09/30/2025 11:59 PM Filters Views Live Monitoring HKCV7X …" at bounding box center [782, 79] width 1225 height 25
paste input "TG6WCM"
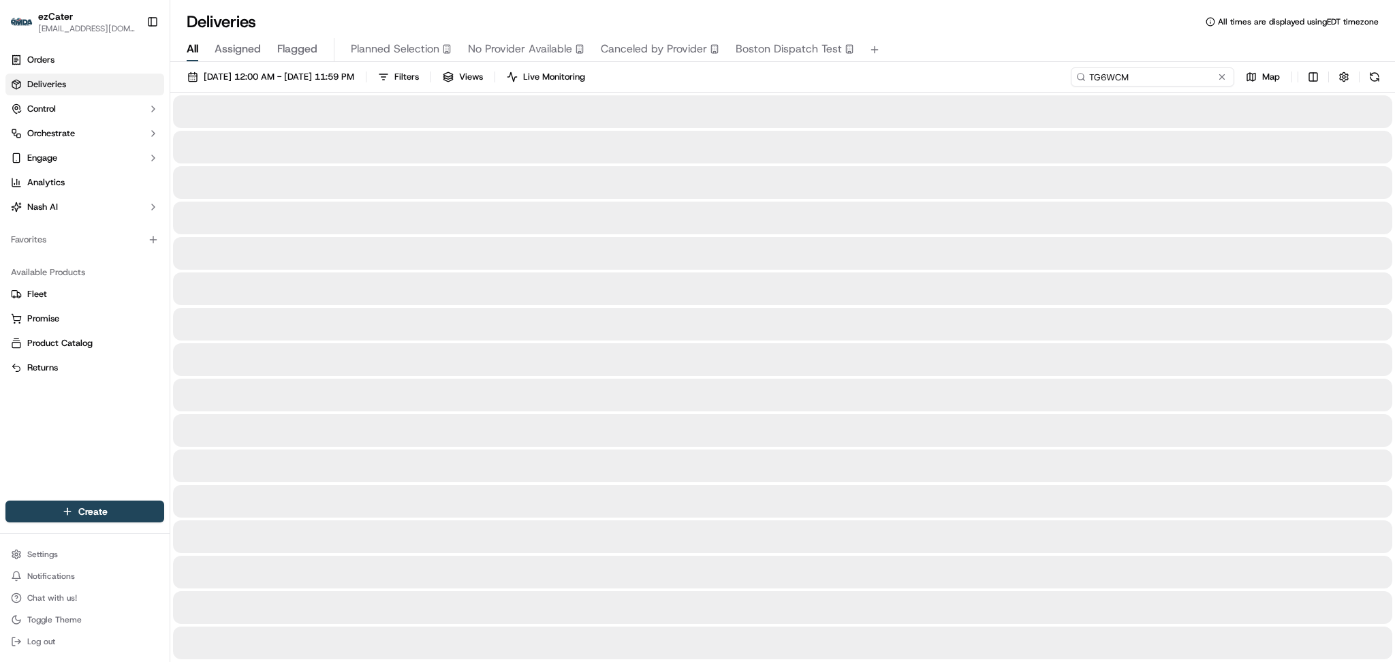
type input "TG6WCM"
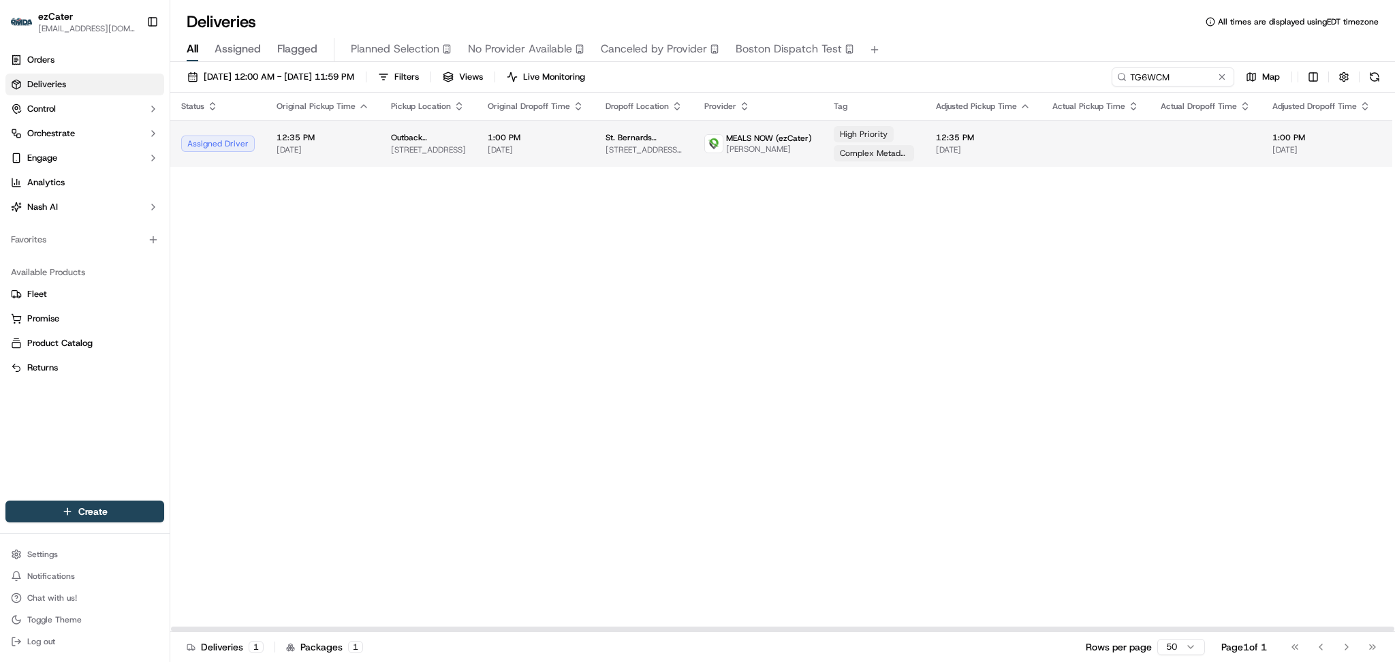
click at [1282, 145] on span "[DATE]" at bounding box center [1322, 149] width 98 height 11
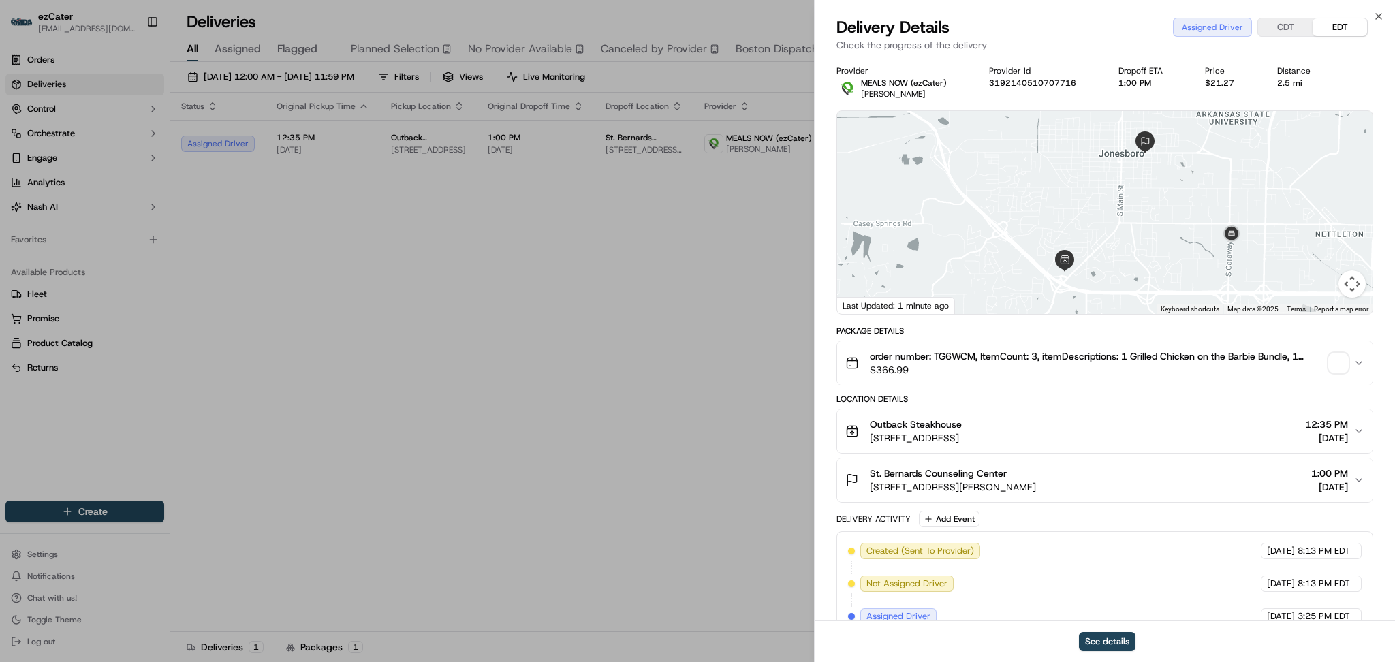
click at [1296, 25] on button "CDT" at bounding box center [1286, 27] width 55 height 18
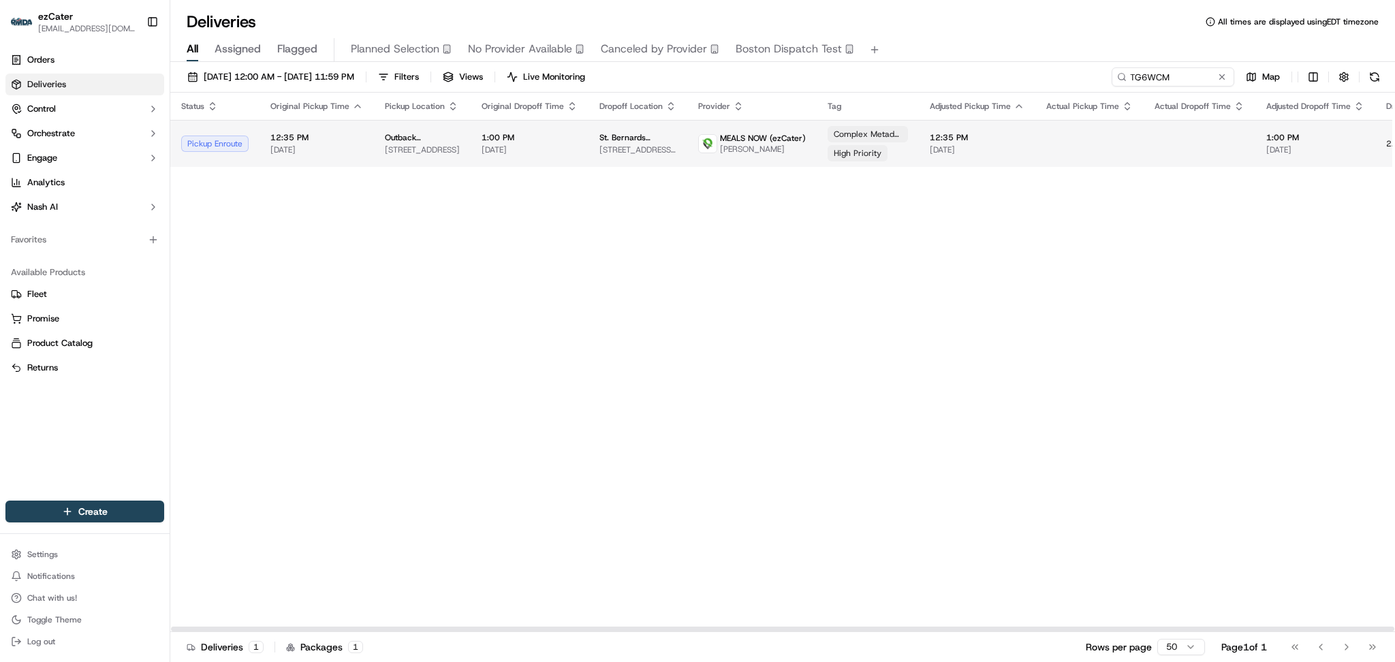
click at [752, 140] on span "MEALS NOW (ezCater)" at bounding box center [763, 138] width 86 height 11
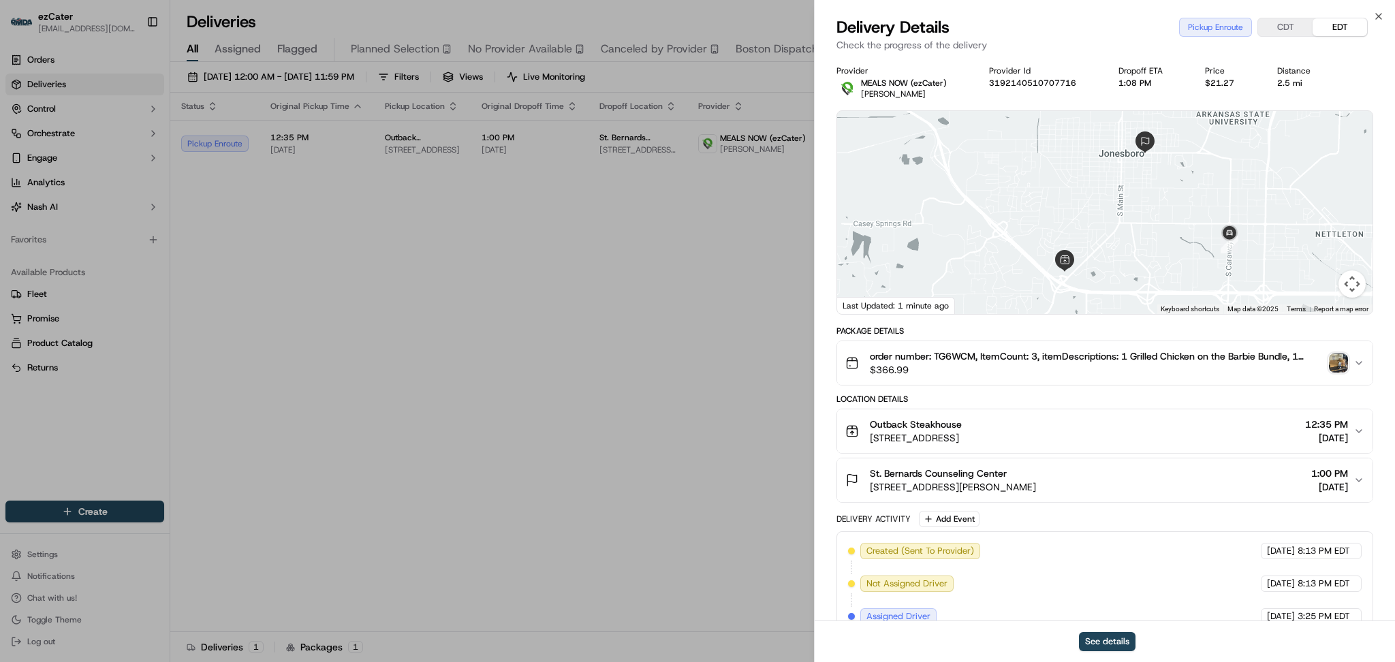
click at [1343, 365] on img "button" at bounding box center [1338, 363] width 19 height 19
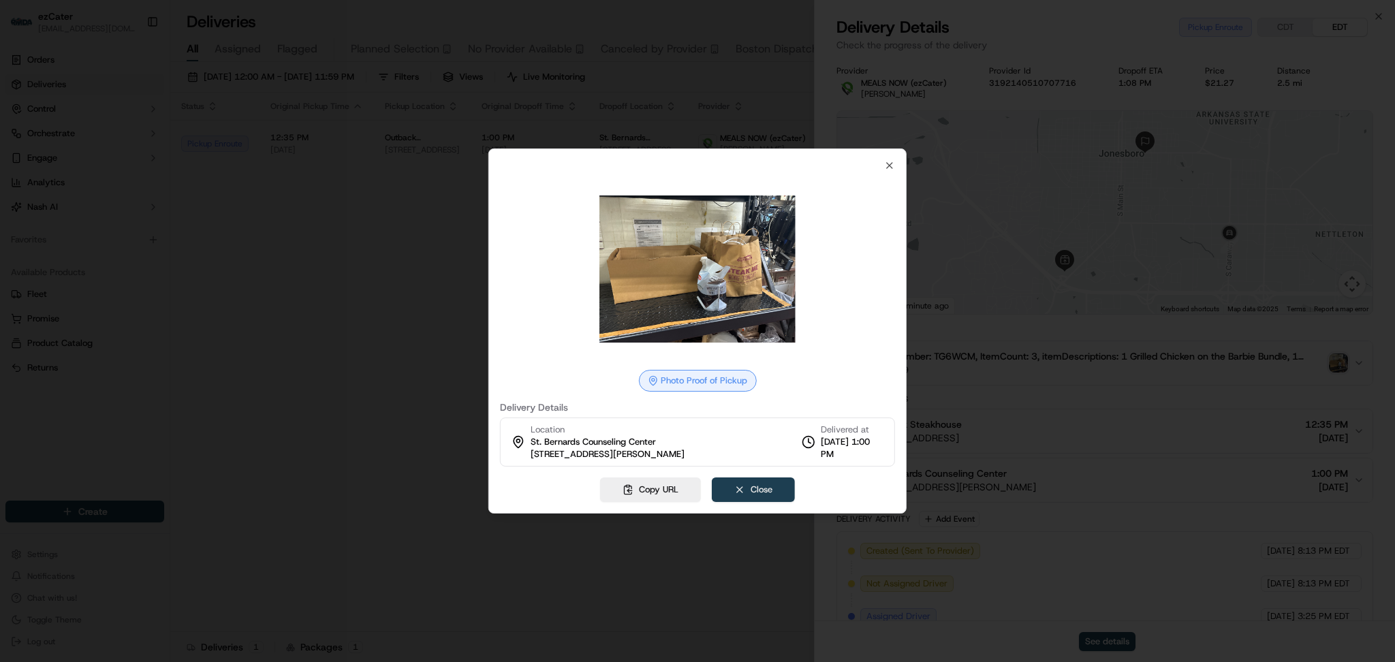
click at [741, 484] on button "Close" at bounding box center [753, 490] width 83 height 25
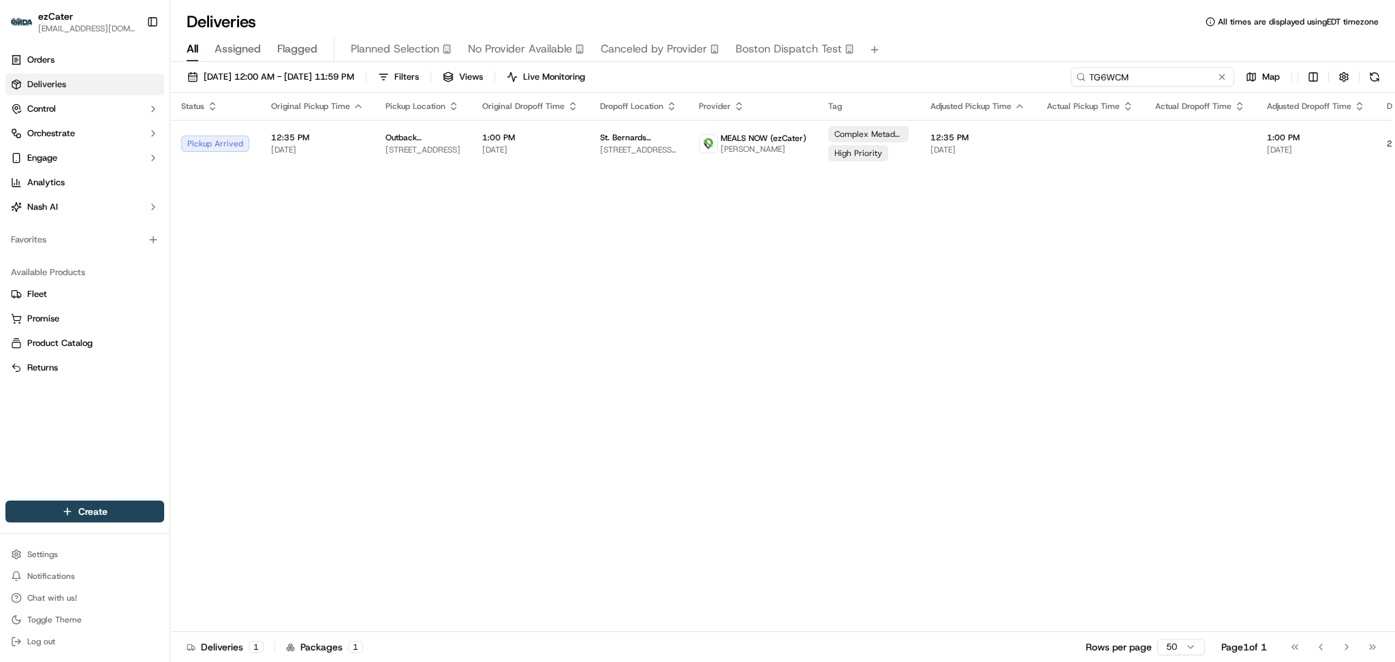
drag, startPoint x: 1179, startPoint y: 77, endPoint x: 985, endPoint y: 76, distance: 194.2
click at [985, 76] on div "[DATE] 12:00 AM - [DATE] 11:59 PM Filters Views Live Monitoring TG6WCM Map" at bounding box center [782, 79] width 1225 height 25
paste input "6PKP1M"
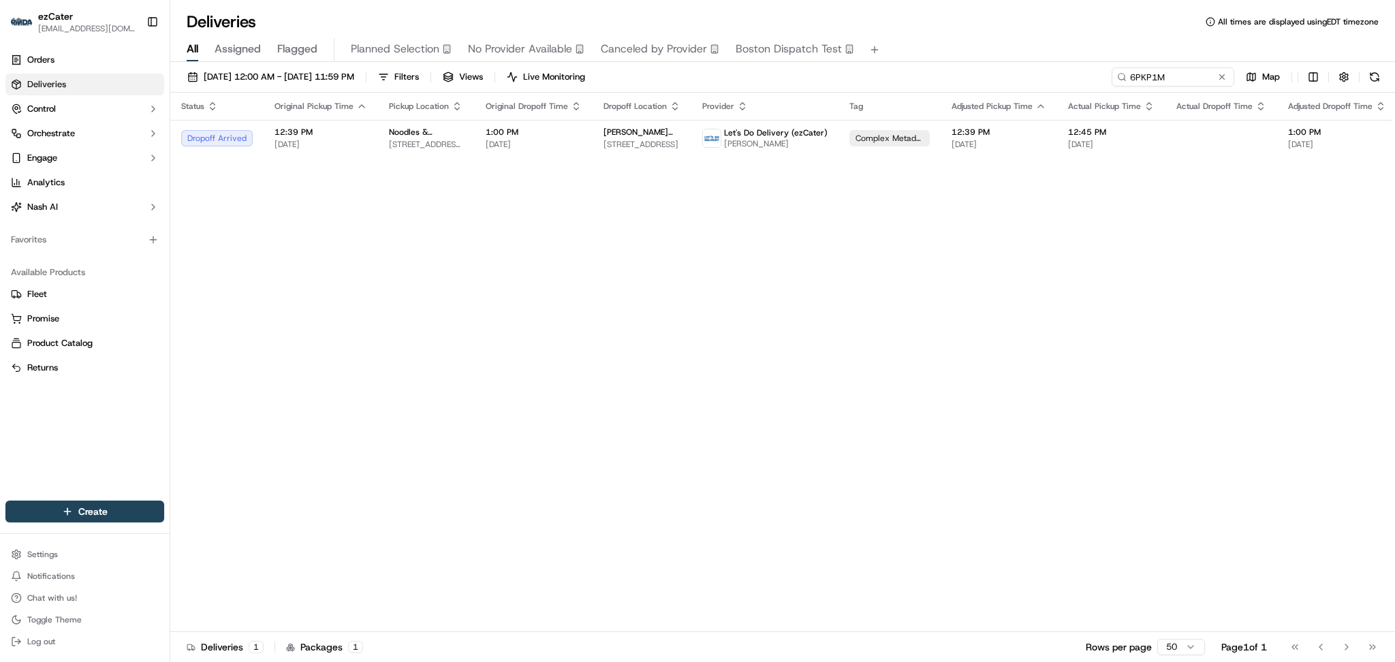
drag, startPoint x: 1190, startPoint y: 246, endPoint x: 1185, endPoint y: 187, distance: 58.8
click at [1191, 241] on div "Status Original Pickup Time Pickup Location Original Dropoff Time Dropoff Locat…" at bounding box center [887, 363] width 1434 height 540
drag, startPoint x: 1183, startPoint y: 79, endPoint x: 876, endPoint y: 5, distance: 316.2
click at [876, 5] on div "Deliveries All times are displayed using EDT timezone All Assigned Flagged Plan…" at bounding box center [782, 331] width 1225 height 662
paste input
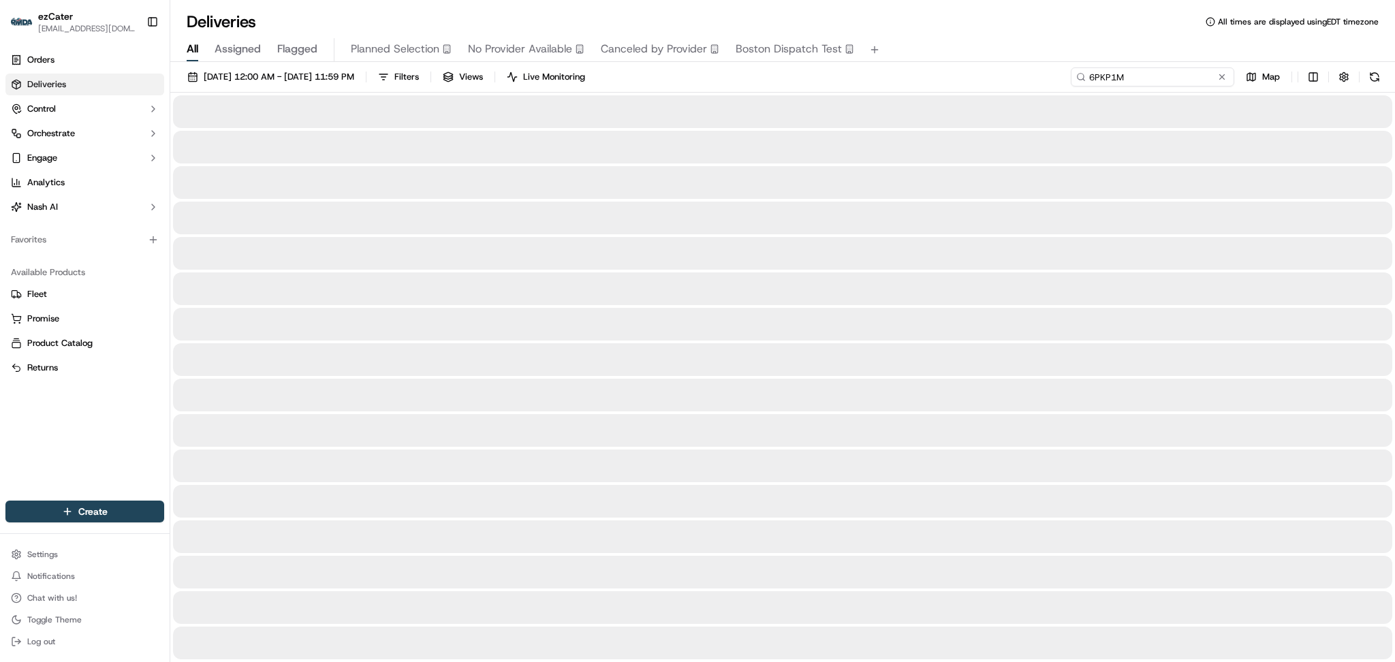
click at [1182, 82] on input "6PKP1M" at bounding box center [1153, 76] width 164 height 19
type input "6PKP1M"
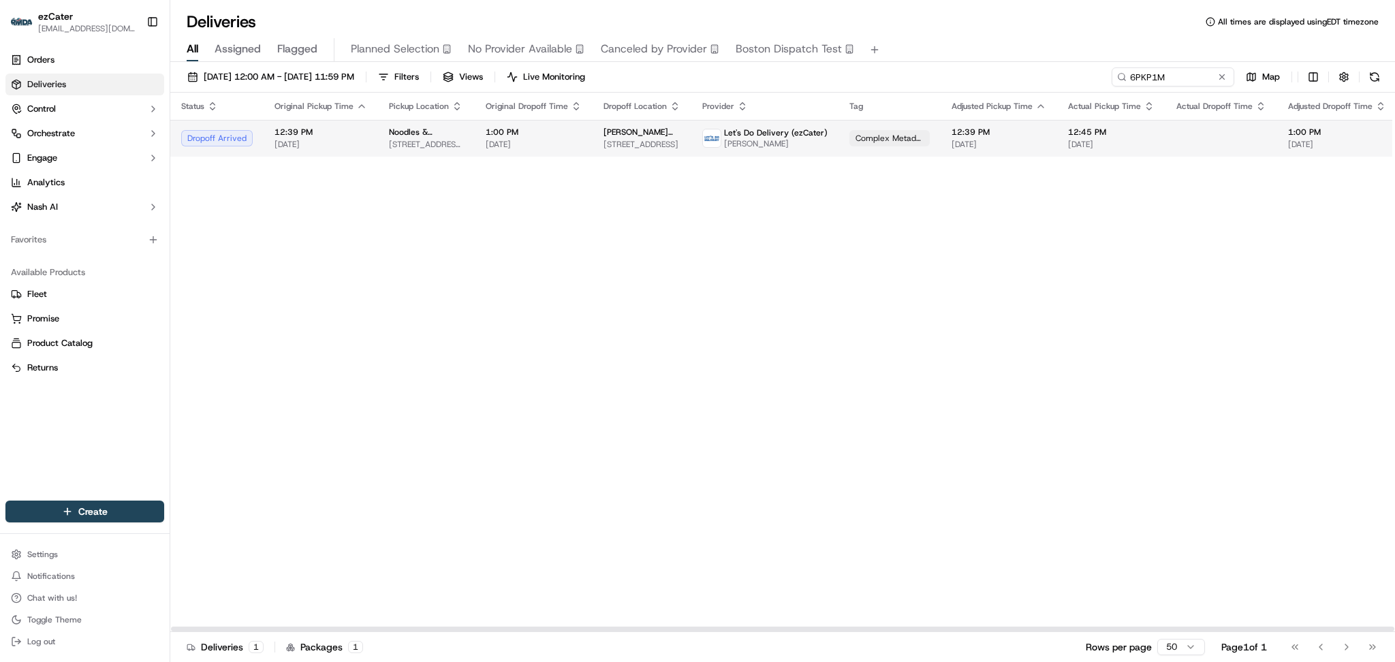
click at [1058, 129] on td "12:45 PM 09/18/2025" at bounding box center [1112, 138] width 108 height 37
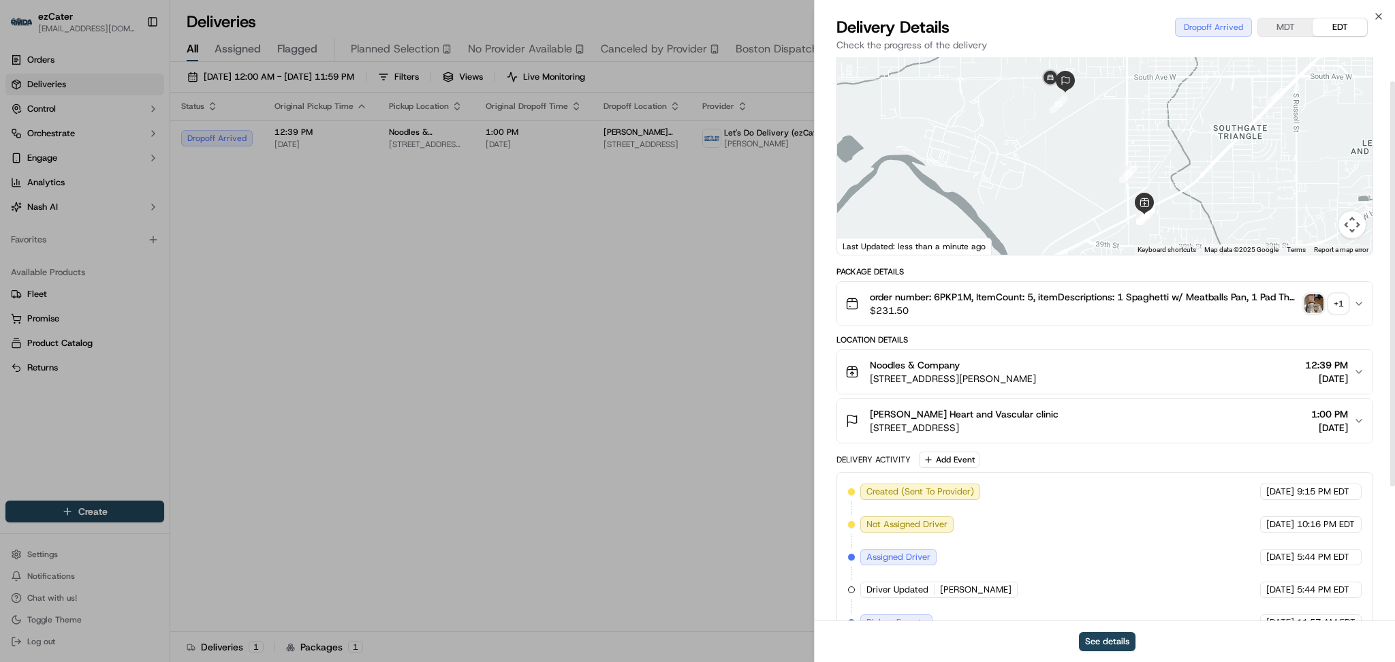
scroll to position [91, 0]
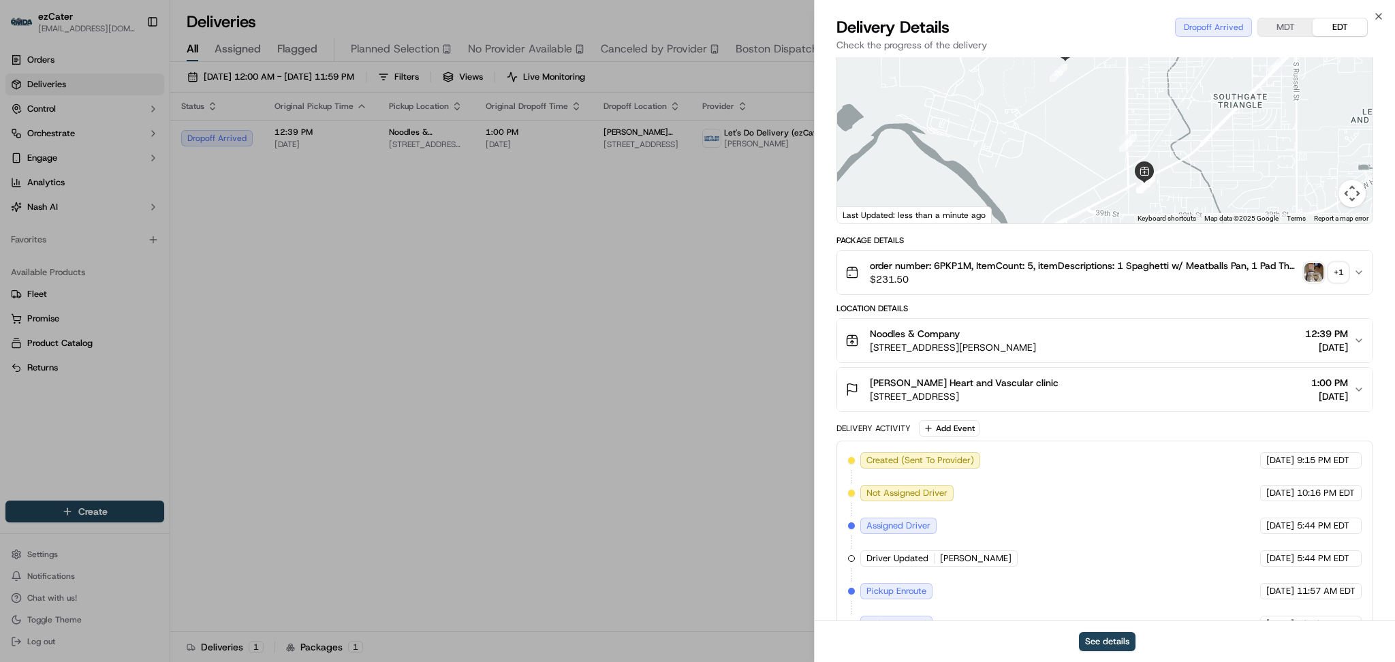
click at [1361, 390] on icon "button" at bounding box center [1359, 389] width 11 height 11
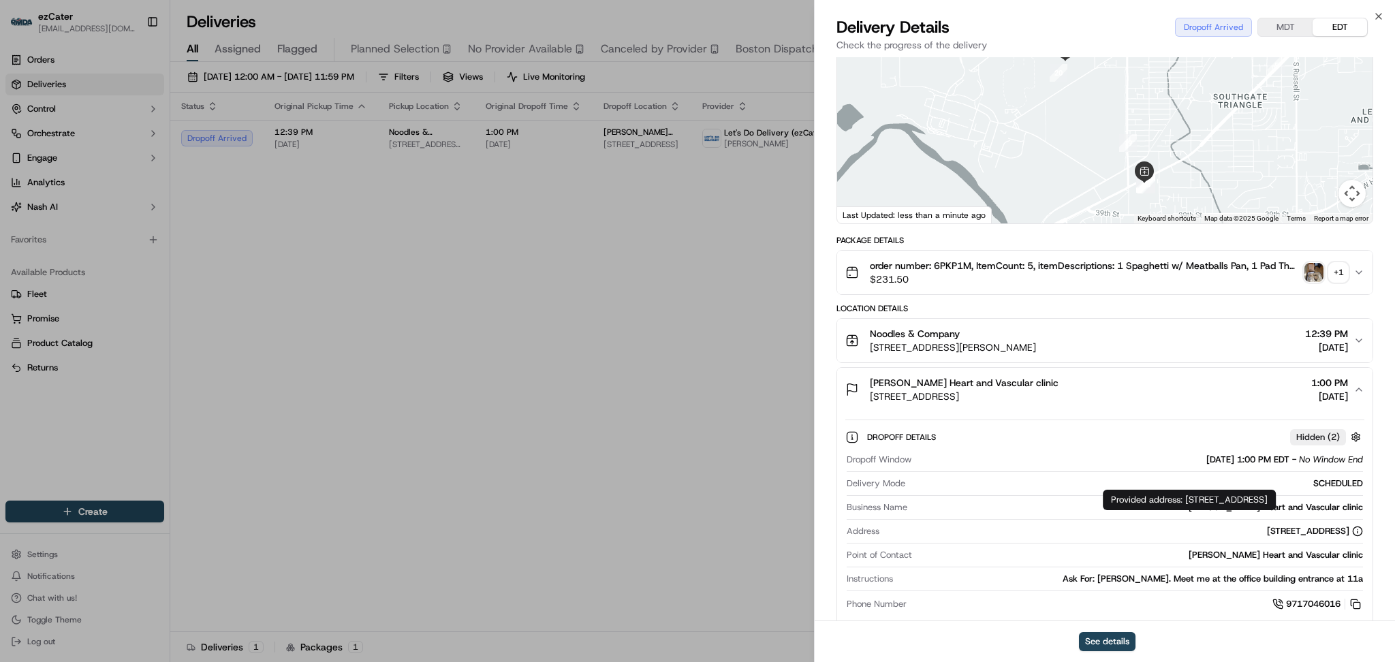
scroll to position [181, 0]
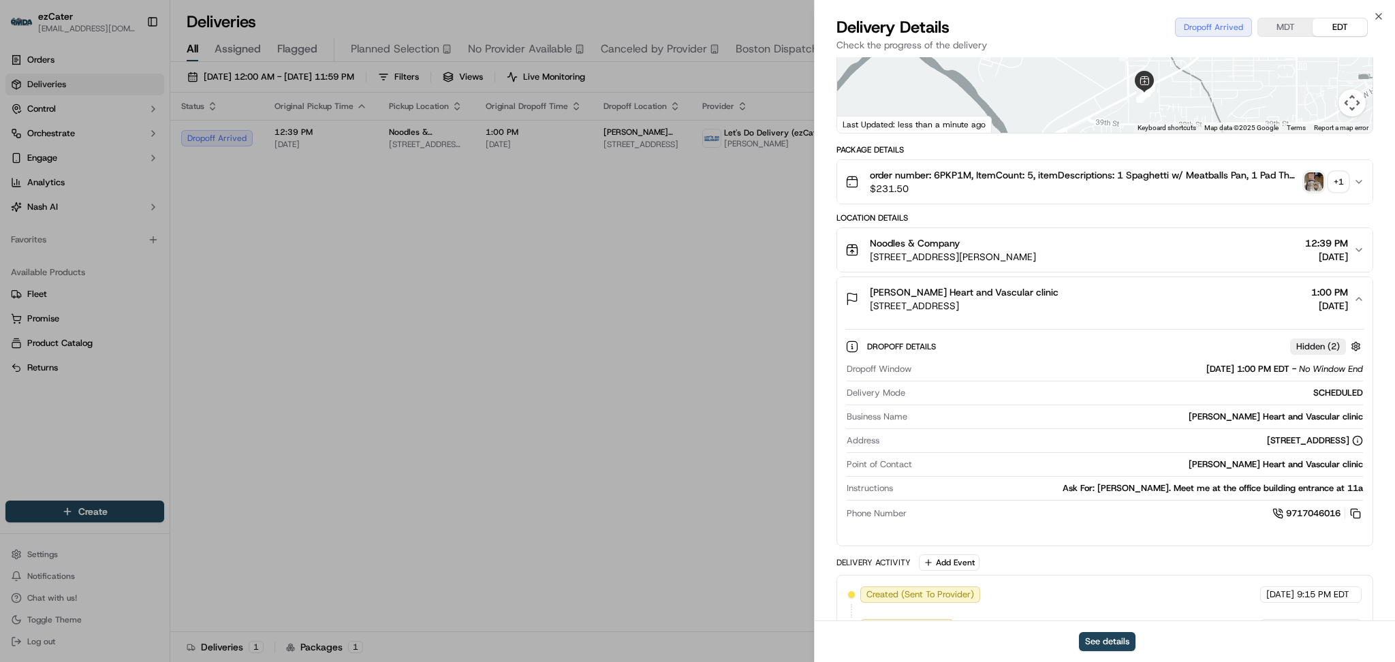
click at [1313, 151] on div "Package Details" at bounding box center [1105, 149] width 537 height 11
drag, startPoint x: 1151, startPoint y: 304, endPoint x: 868, endPoint y: 290, distance: 283.1
click at [868, 290] on div "Billings Heart and Vascular clinic 2827 Fort Missoula Rd building 5, Missoula, …" at bounding box center [1100, 299] width 508 height 27
copy div "Billings Heart and Vascular clinic 2827 Fort Missoula Rd building 5, Missoula, …"
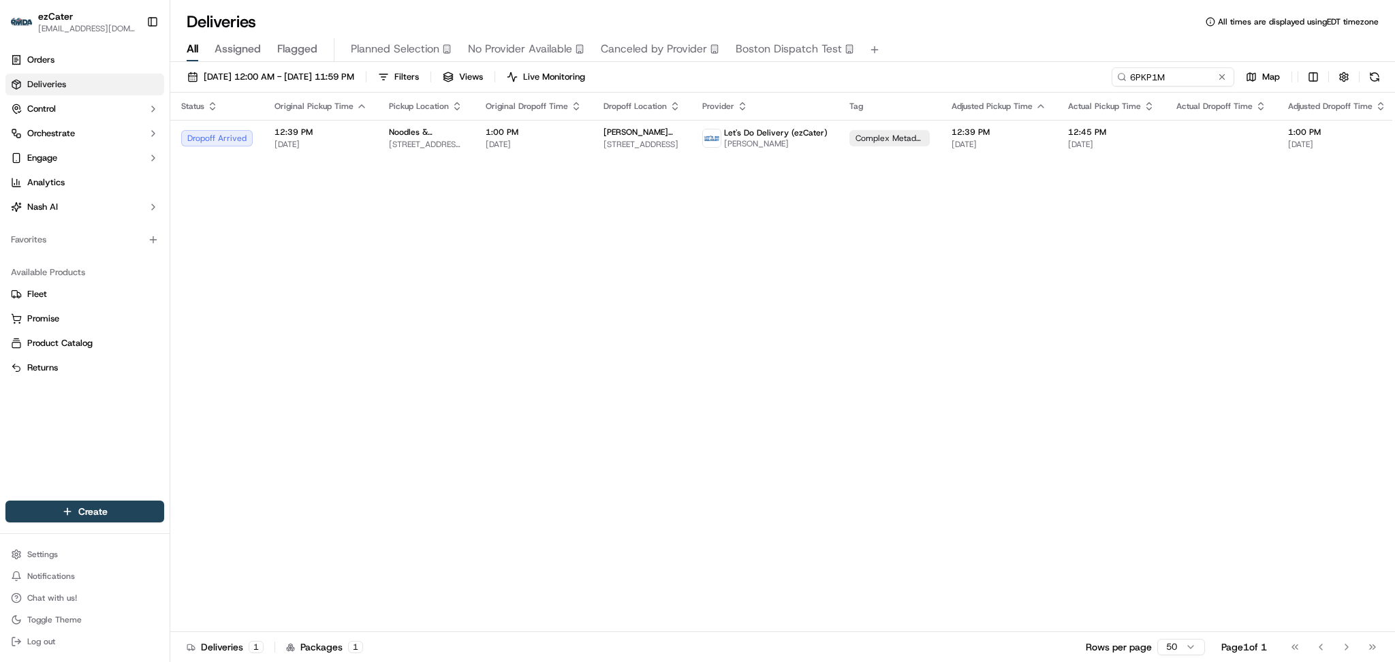
drag, startPoint x: 266, startPoint y: 320, endPoint x: 743, endPoint y: 157, distance: 504.0
drag, startPoint x: 1191, startPoint y: 85, endPoint x: 888, endPoint y: 76, distance: 303.3
click at [888, 76] on div "09/01/2025 12:00 AM - 09/30/2025 11:59 PM Filters Views Live Monitoring 6PKP1M …" at bounding box center [782, 79] width 1225 height 25
paste input "QRYEQR"
click at [519, 142] on span "[DATE]" at bounding box center [530, 144] width 96 height 11
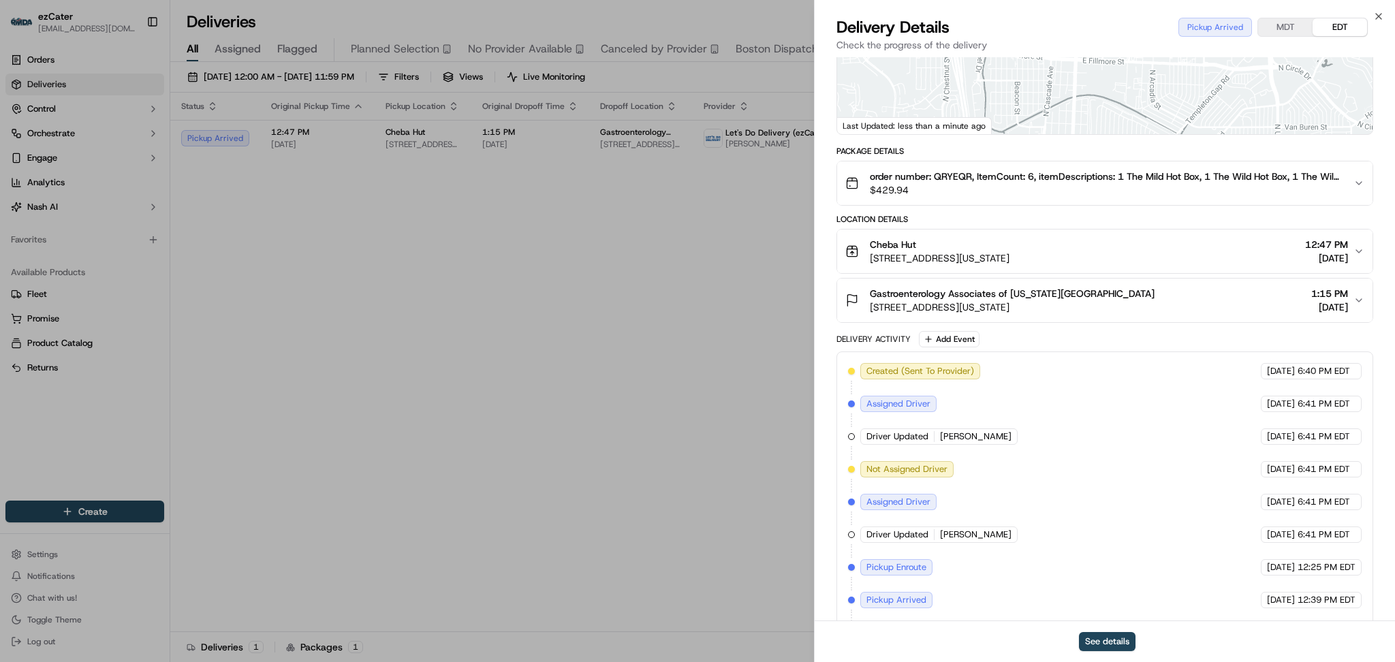
scroll to position [319, 0]
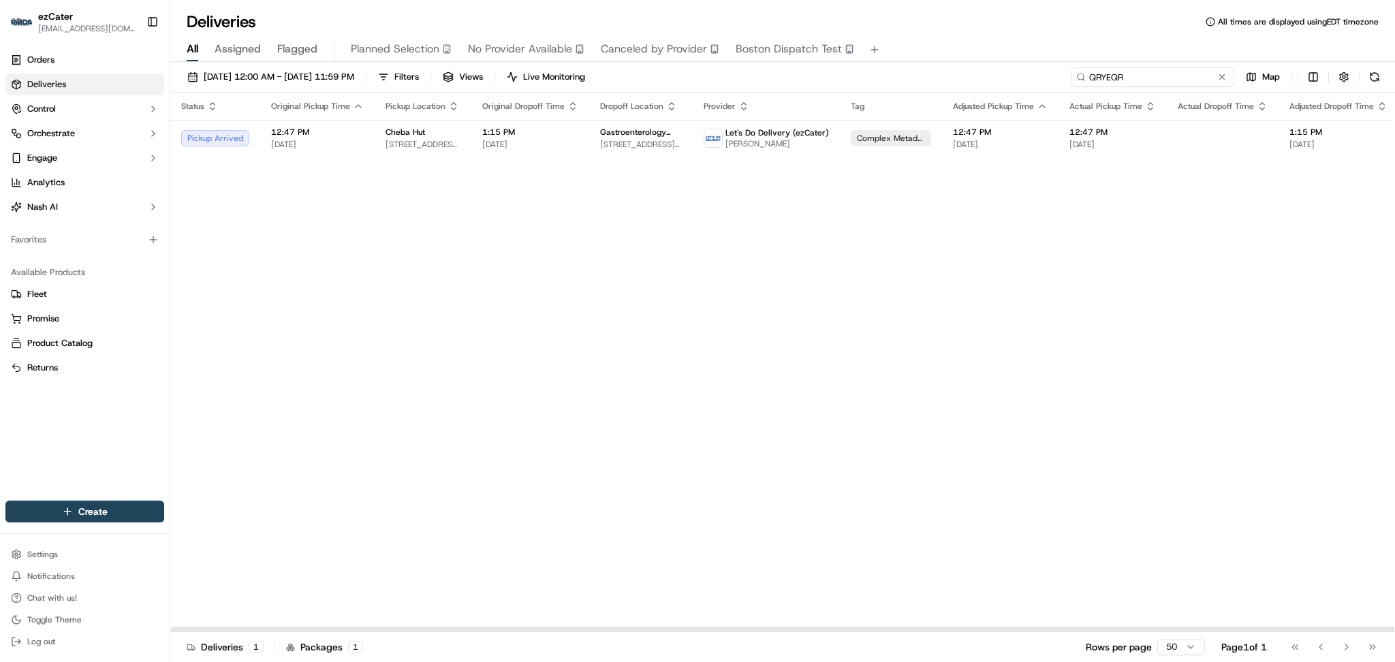
drag, startPoint x: 1178, startPoint y: 74, endPoint x: 802, endPoint y: 57, distance: 376.5
click at [802, 57] on div "Deliveries All times are displayed using EDT timezone All Assigned Flagged Plan…" at bounding box center [782, 331] width 1225 height 662
paste input "YP19HU"
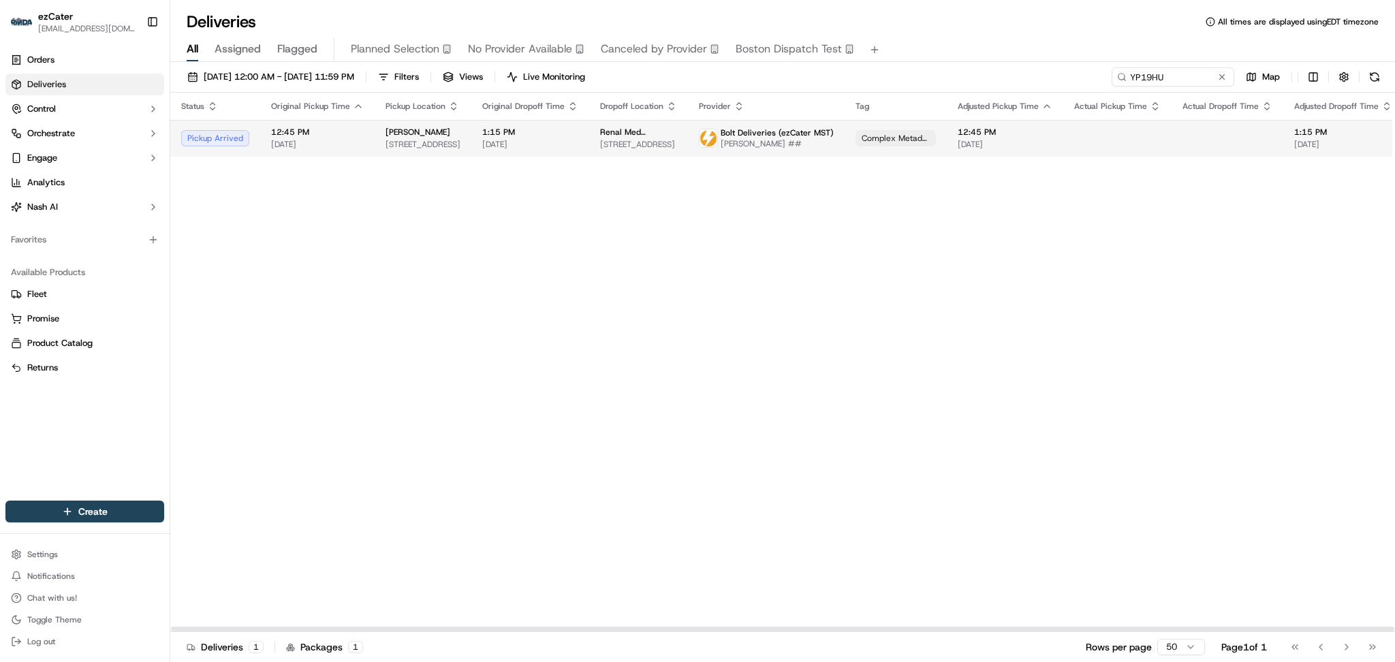
click at [560, 148] on span "[DATE]" at bounding box center [530, 144] width 96 height 11
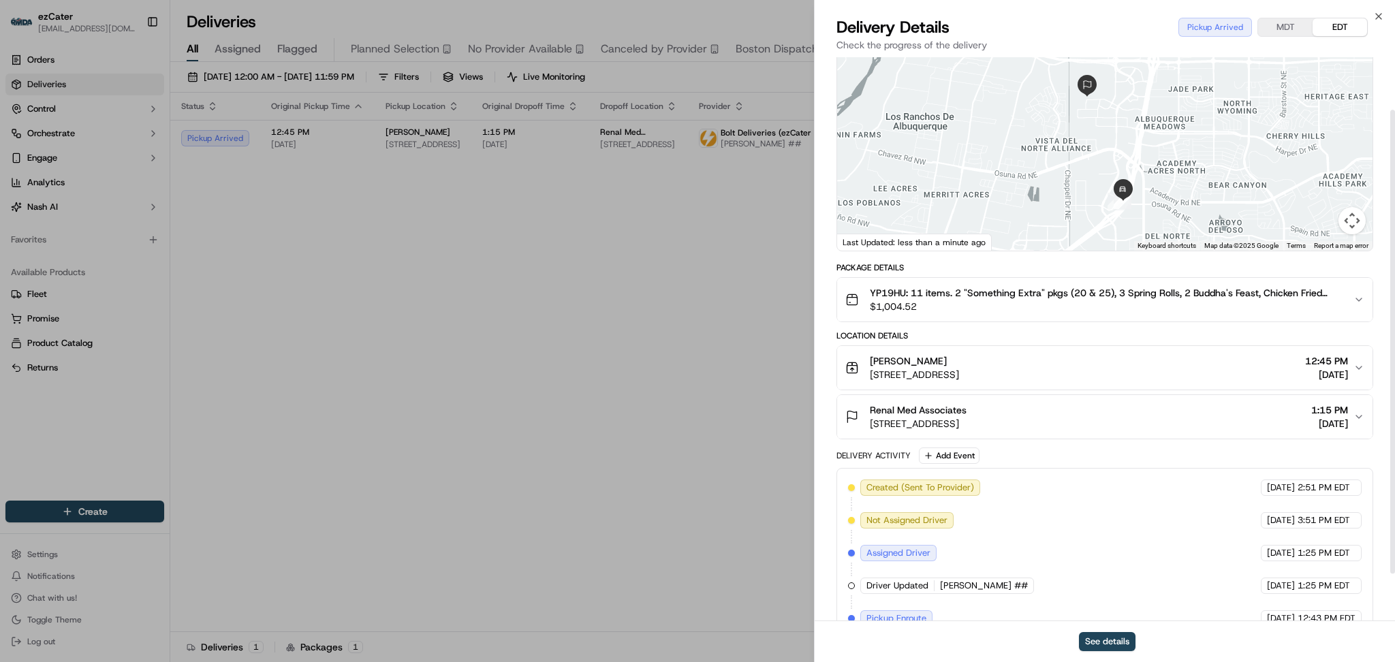
scroll to position [122, 0]
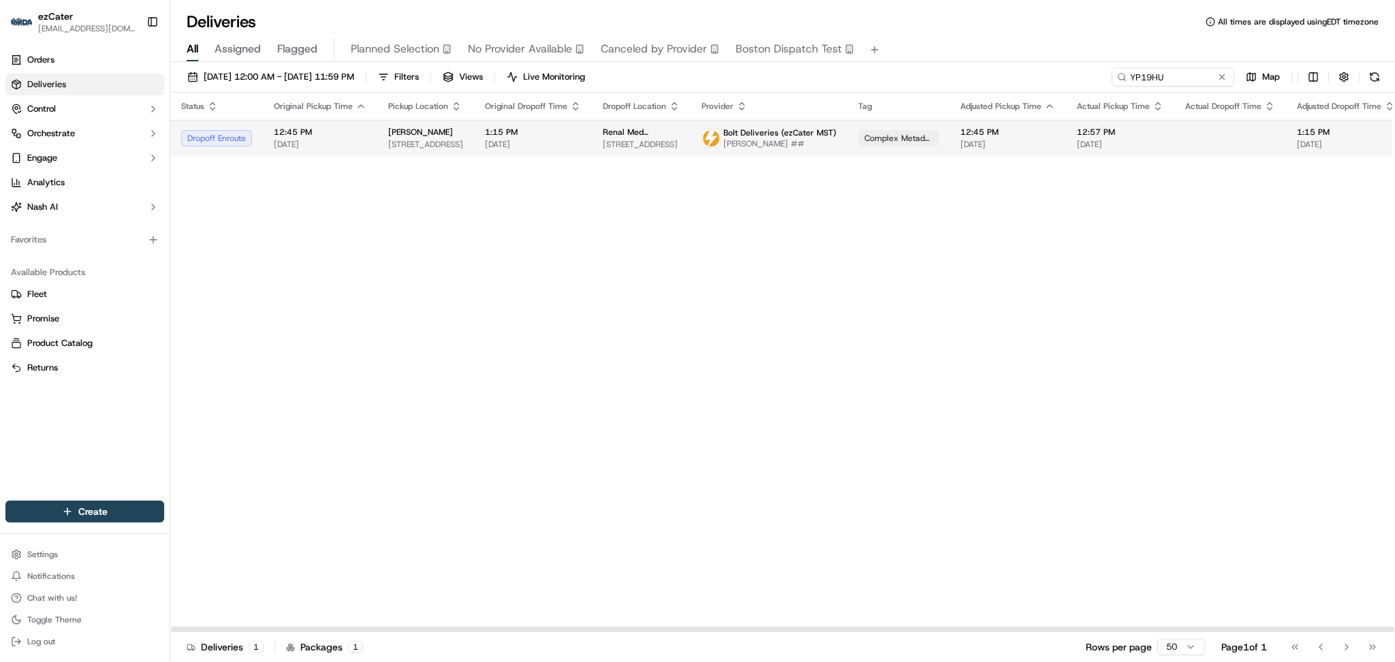
click at [1214, 150] on td at bounding box center [1231, 138] width 112 height 37
drag, startPoint x: 1201, startPoint y: 272, endPoint x: 1201, endPoint y: 228, distance: 43.6
click at [1201, 272] on div "Status Original Pickup Time Pickup Location Original Dropoff Time Dropoff Locat…" at bounding box center [891, 363] width 1443 height 540
drag, startPoint x: 1173, startPoint y: 80, endPoint x: 853, endPoint y: 80, distance: 320.3
click at [853, 80] on div "09/01/2025 12:00 AM - 09/30/2025 11:59 PM Filters Views Live Monitoring YP19HU …" at bounding box center [782, 79] width 1225 height 25
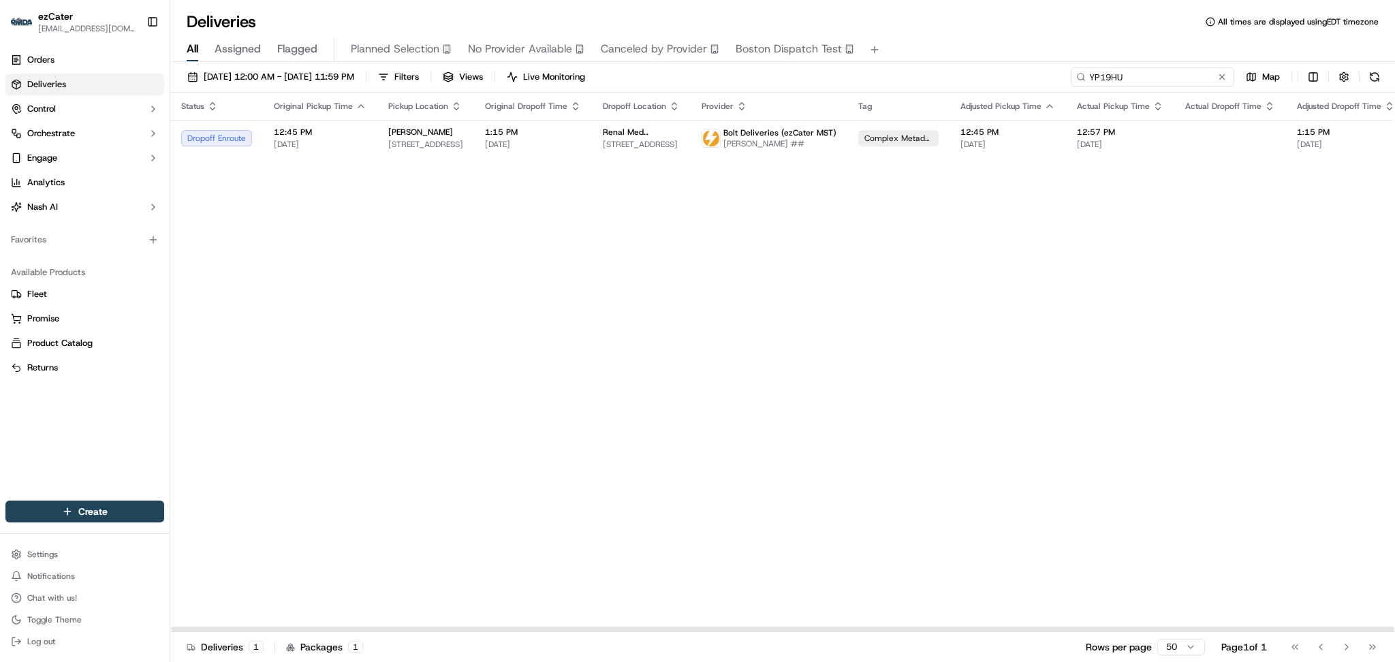
paste input "QRYEQR"
click at [631, 142] on span "[STREET_ADDRESS][US_STATE]" at bounding box center [641, 144] width 82 height 11
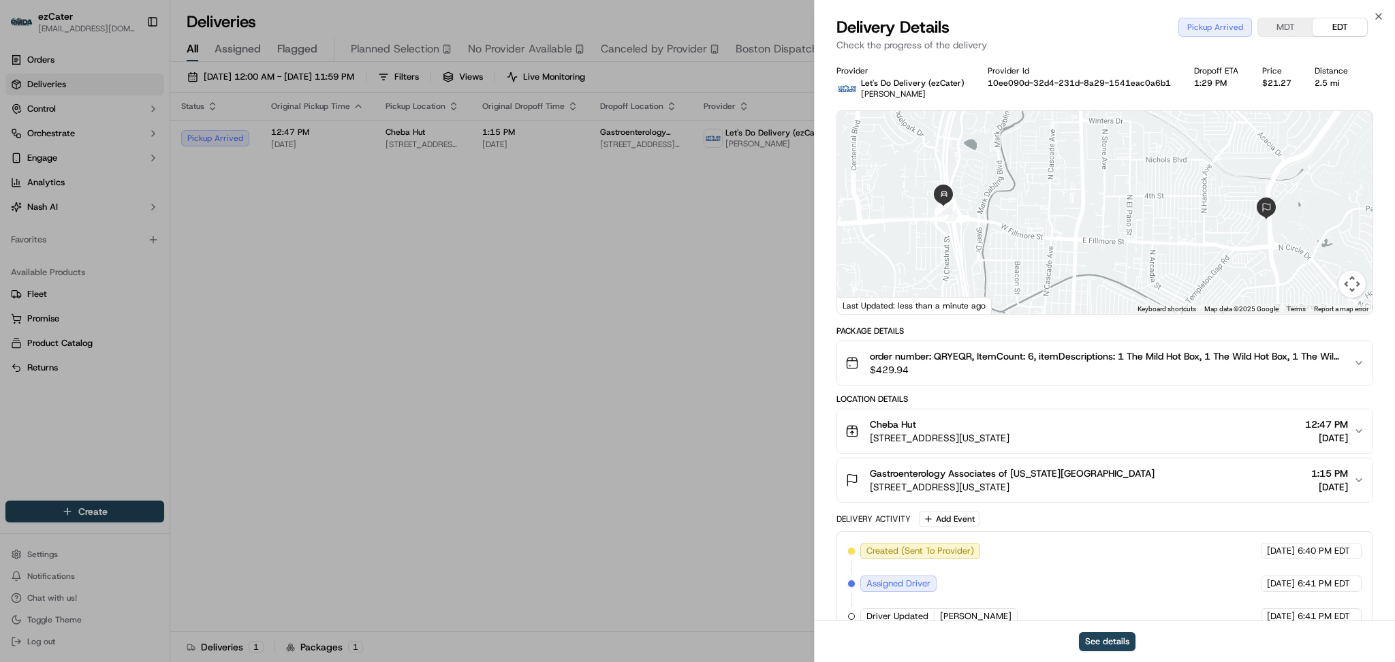
scroll to position [319, 0]
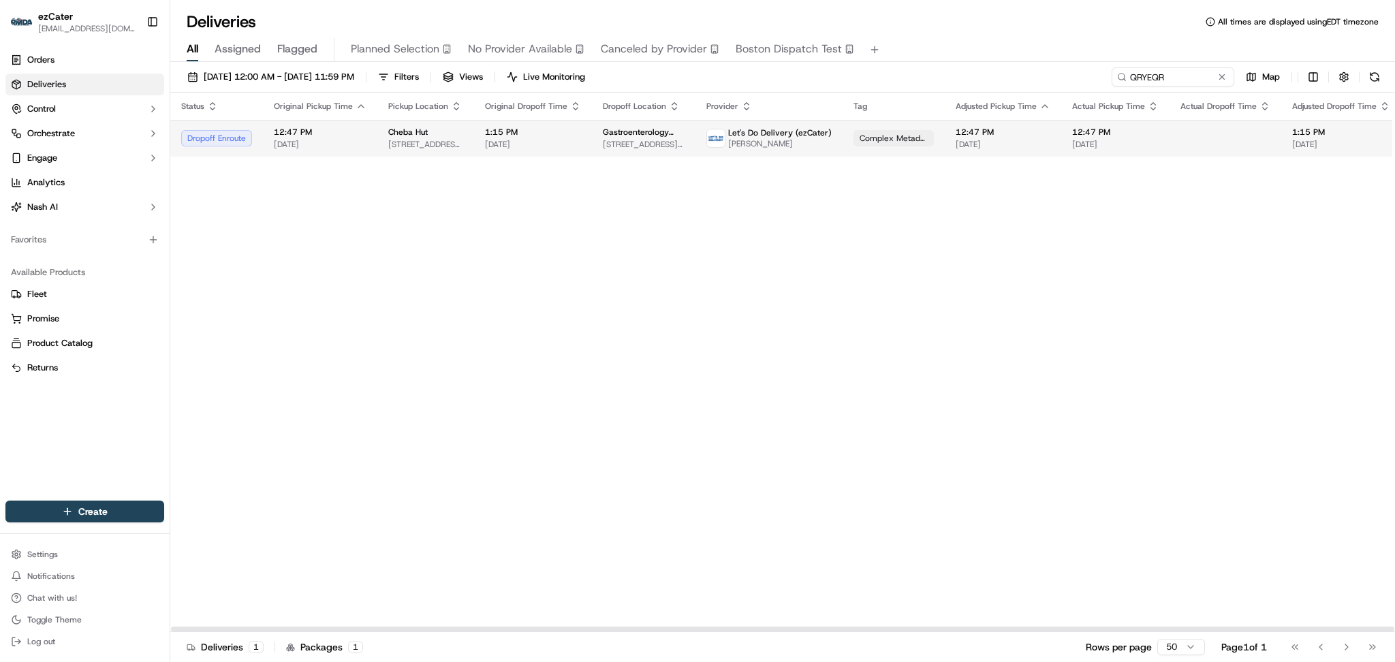
click at [570, 133] on span "1:15 PM" at bounding box center [533, 132] width 96 height 11
click at [1310, 275] on div "Status Original Pickup Time Pickup Location Original Dropoff Time Dropoff Locat…" at bounding box center [889, 363] width 1438 height 540
drag, startPoint x: 1245, startPoint y: 350, endPoint x: 1248, endPoint y: 334, distance: 16.7
click at [1248, 339] on div "Status Original Pickup Time Pickup Location Original Dropoff Time Dropoff Locat…" at bounding box center [889, 363] width 1438 height 540
paste input "WQ096C"
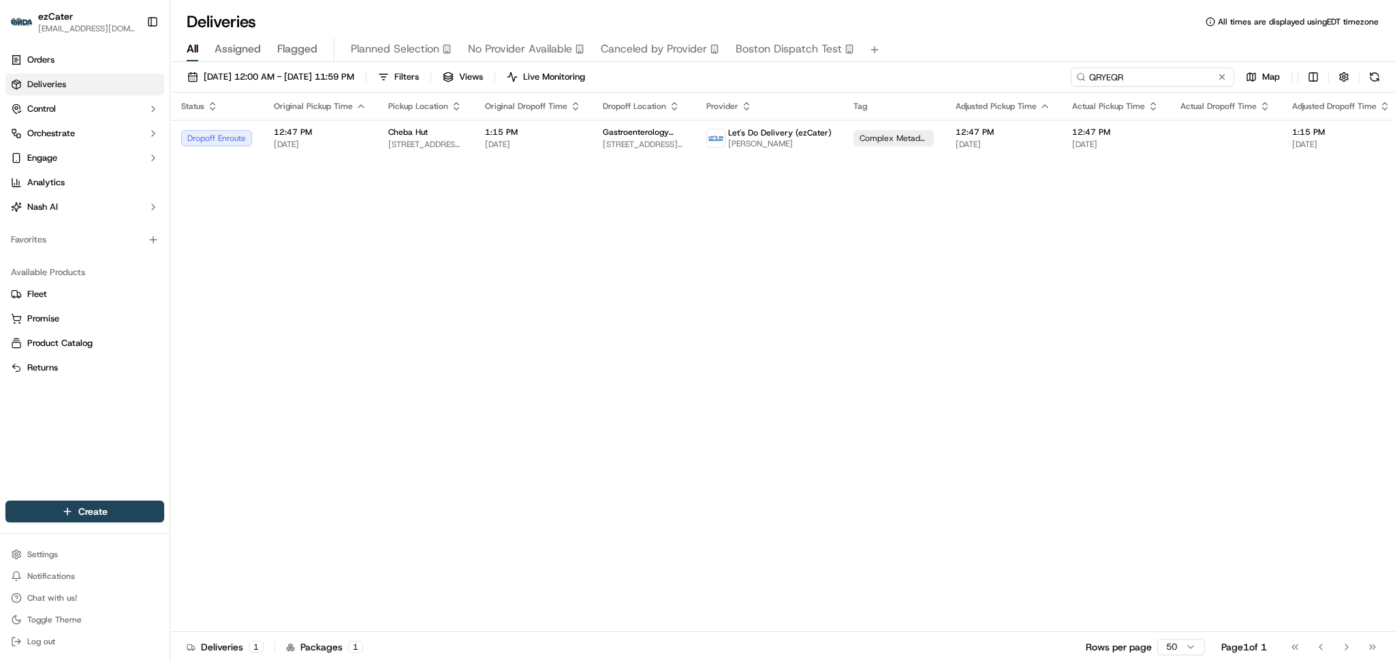
type input "WQ096C"
drag, startPoint x: 1179, startPoint y: 71, endPoint x: 902, endPoint y: 76, distance: 277.4
click at [902, 76] on div "09/01/2025 12:00 AM - 09/30/2025 11:59 PM Filters Views Live Monitoring WQ096C …" at bounding box center [782, 79] width 1225 height 25
drag, startPoint x: 1140, startPoint y: 77, endPoint x: 919, endPoint y: 77, distance: 221.5
click at [919, 77] on div "09/01/2025 12:00 AM - 09/30/2025 11:59 PM Filters Views Live Monitoring WQ096C …" at bounding box center [782, 79] width 1225 height 25
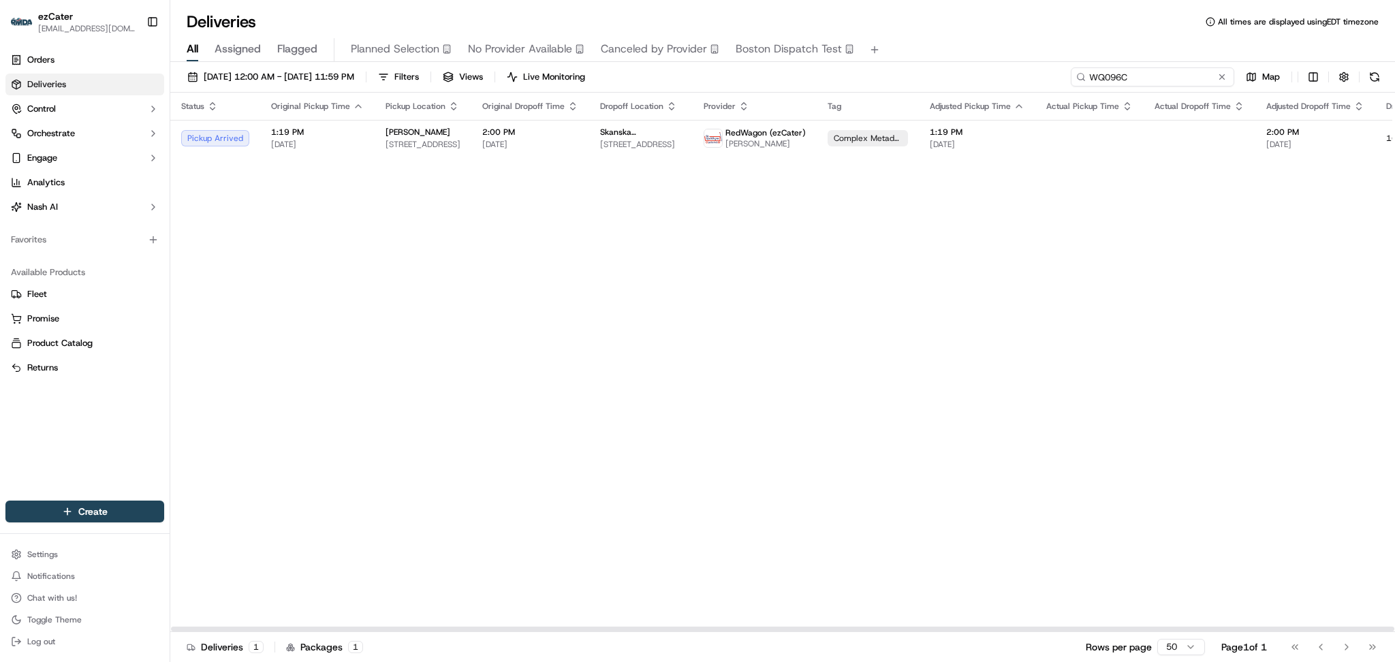
paste input "QRYEQR"
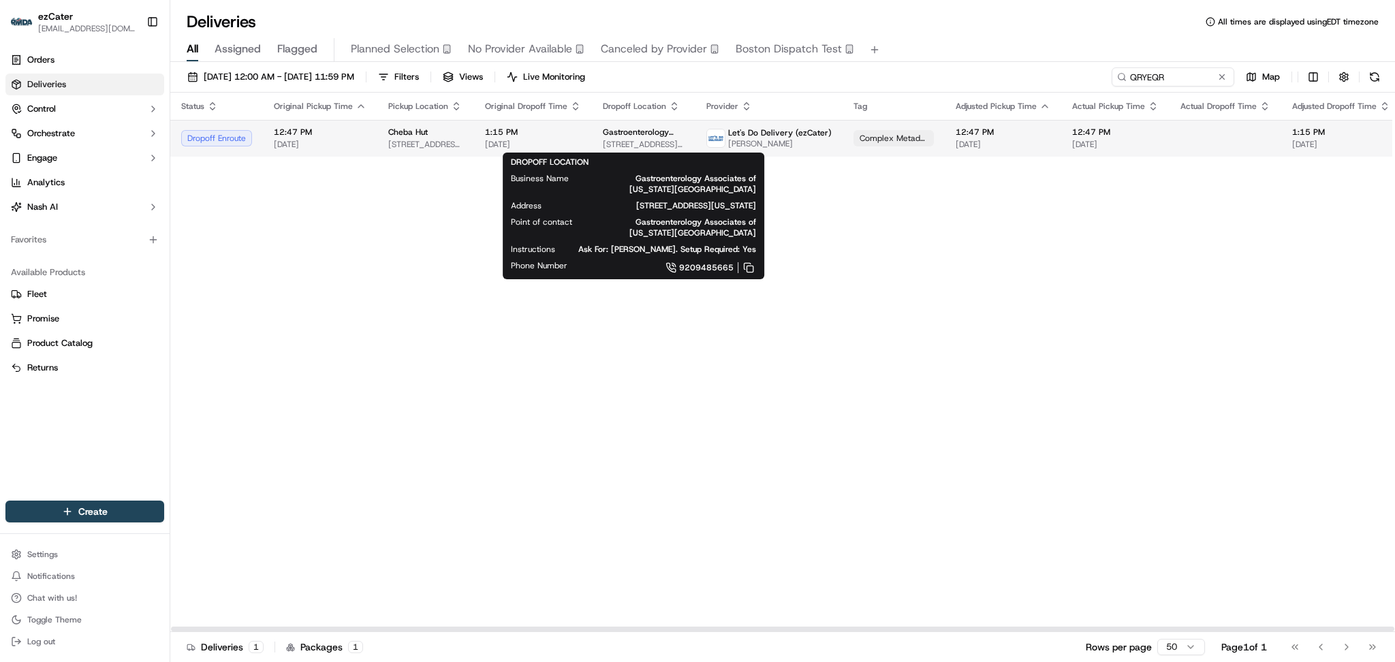
click at [635, 142] on span "[STREET_ADDRESS][US_STATE]" at bounding box center [644, 144] width 82 height 11
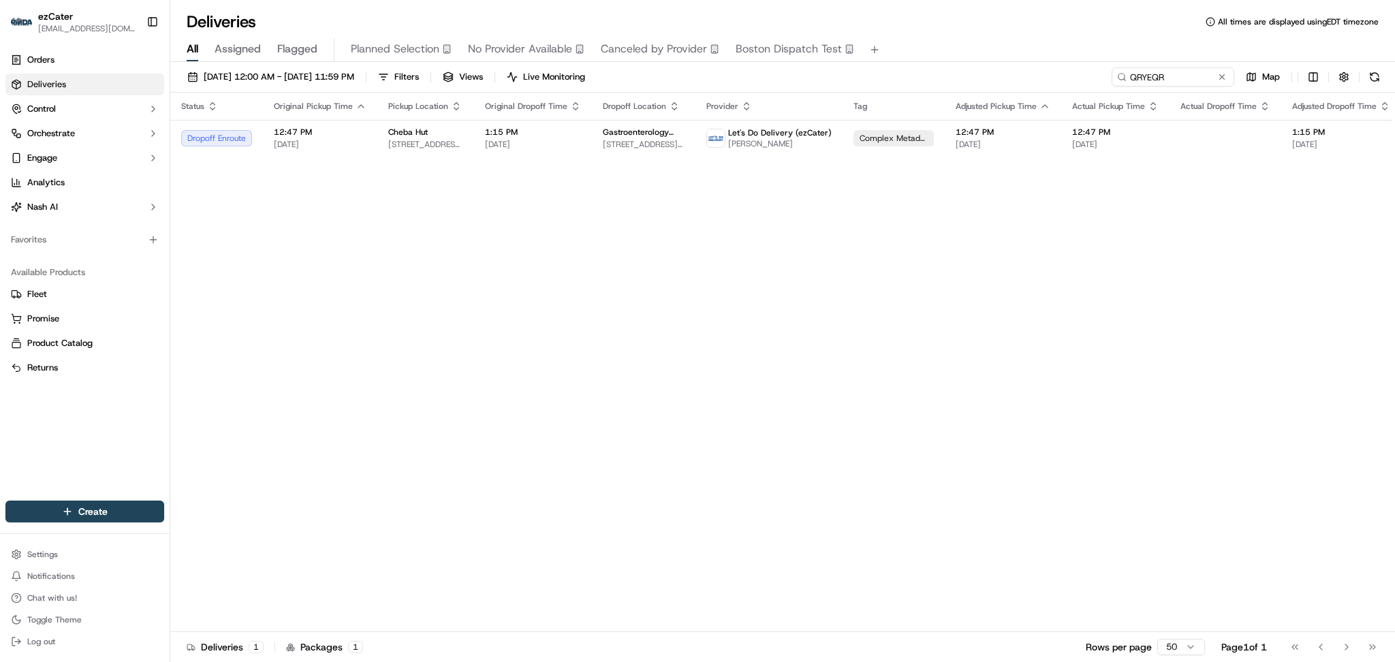
click at [1135, 352] on div "Status Original Pickup Time Pickup Location Original Dropoff Time Dropoff Locat…" at bounding box center [889, 363] width 1438 height 540
paste input "JZ7-52H"
drag, startPoint x: 1170, startPoint y: 78, endPoint x: 830, endPoint y: 71, distance: 340.1
click at [830, 71] on div "09/01/2025 12:00 AM - 09/30/2025 11:59 PM Filters Views Live Monitoring JZ7-52H…" at bounding box center [782, 79] width 1225 height 25
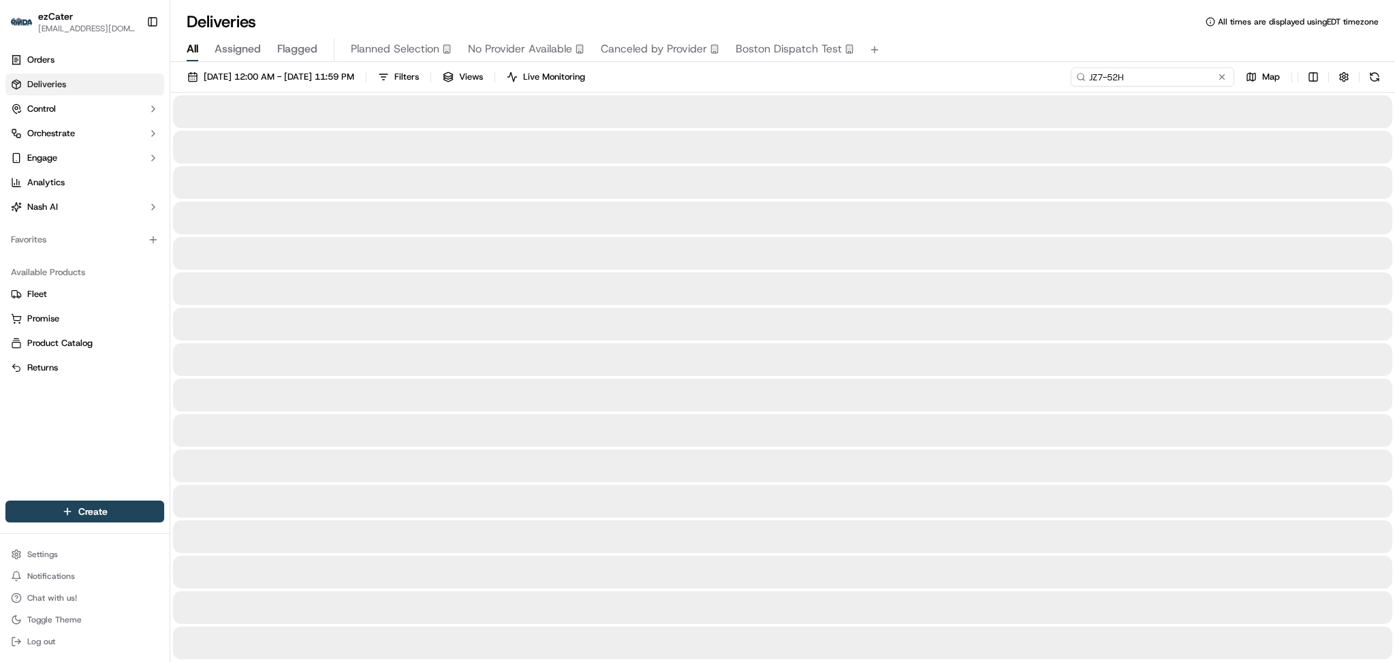
type input "JZ7-52H"
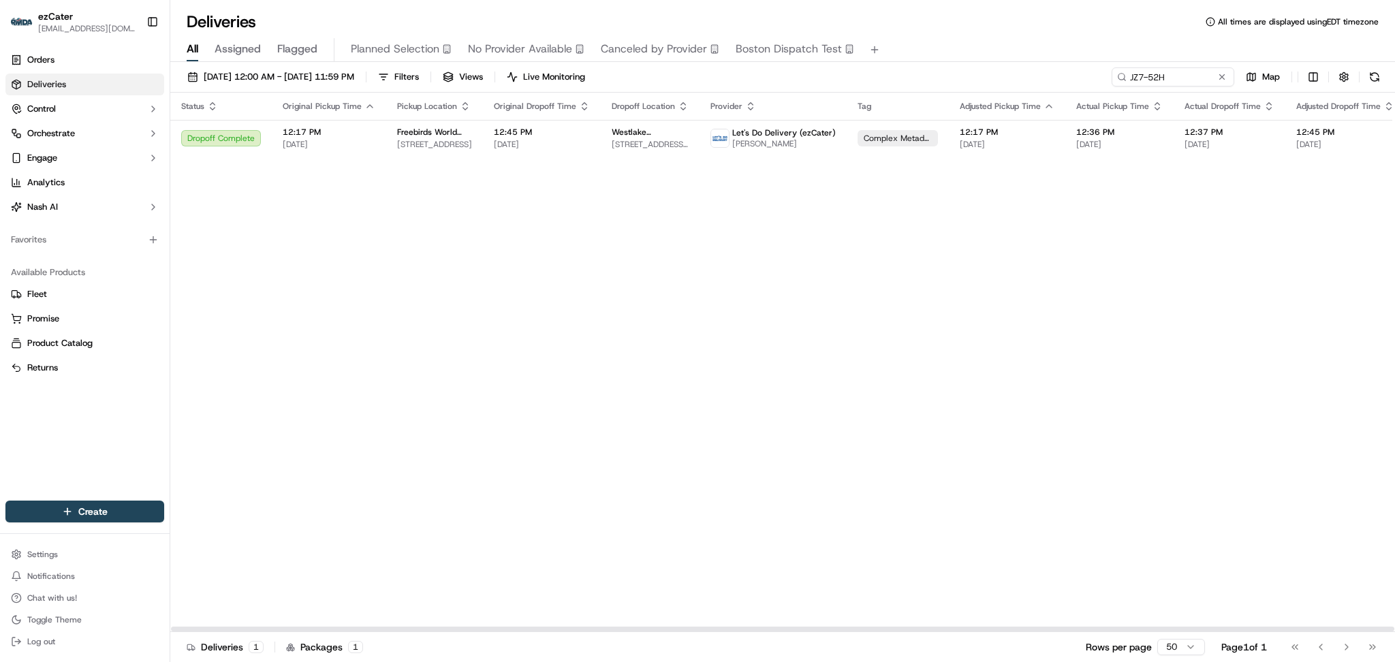
click at [1237, 202] on div "Status Original Pickup Time Pickup Location Original Dropoff Time Dropoff Locat…" at bounding box center [891, 363] width 1442 height 540
click at [769, 132] on span "Let's Do Delivery (ezCater)" at bounding box center [784, 132] width 104 height 11
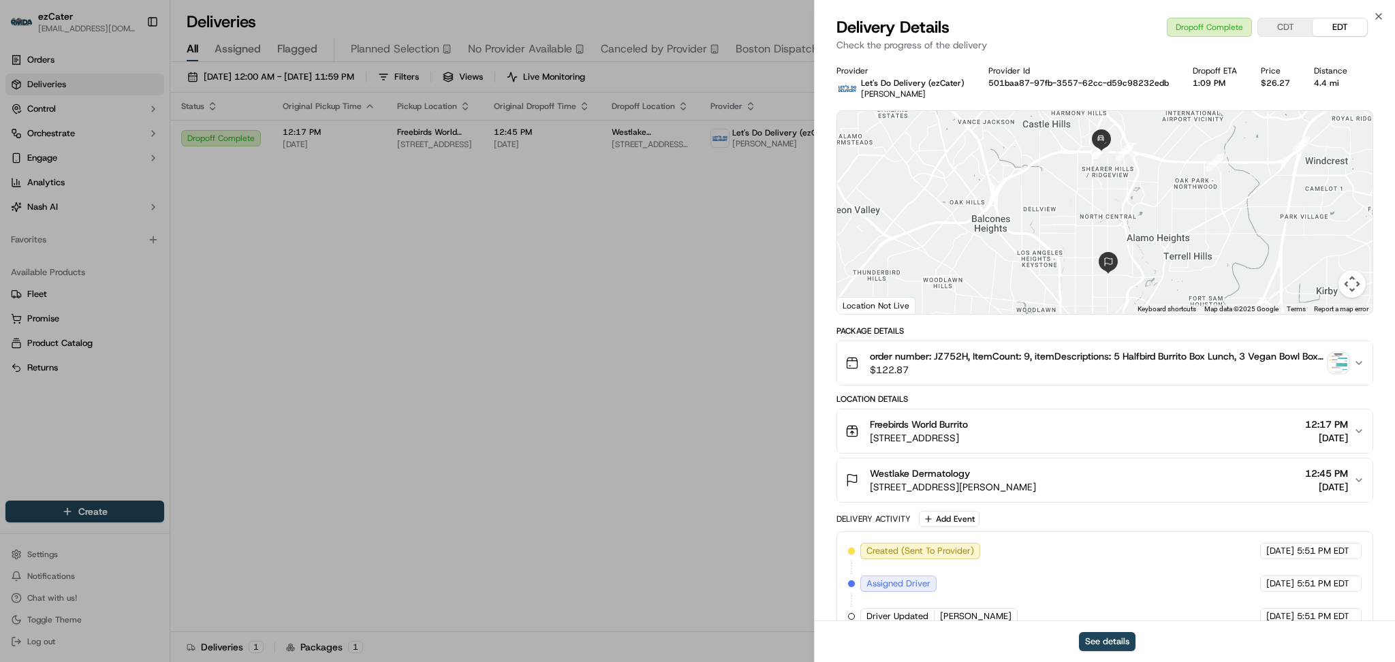
click at [1335, 361] on img "button" at bounding box center [1338, 363] width 19 height 19
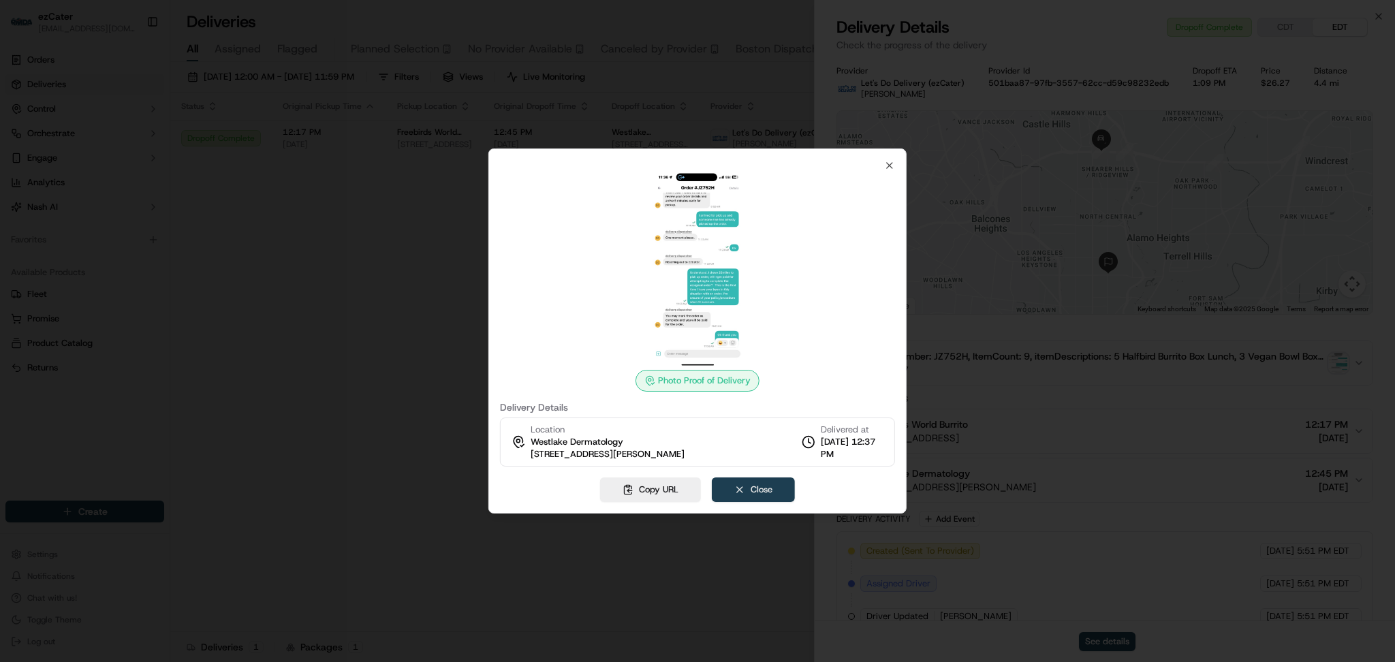
click at [754, 479] on button "Close" at bounding box center [753, 490] width 83 height 25
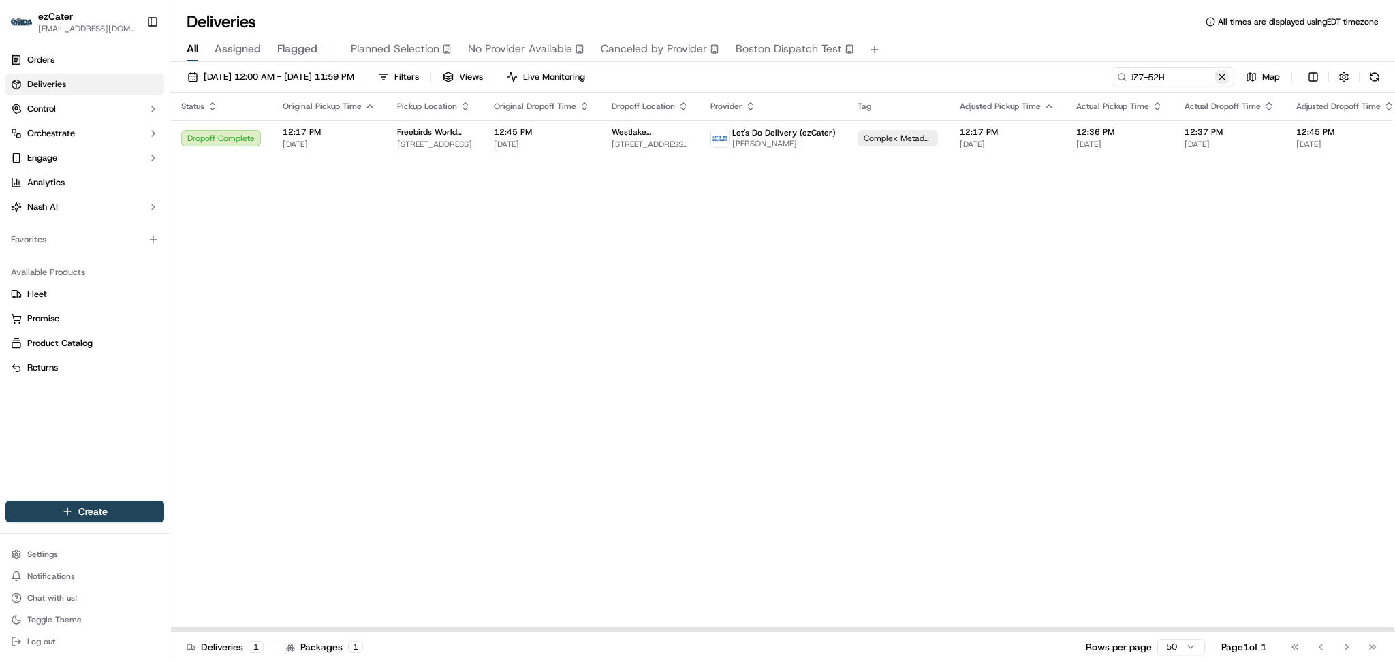
click at [1224, 74] on button at bounding box center [1223, 77] width 14 height 14
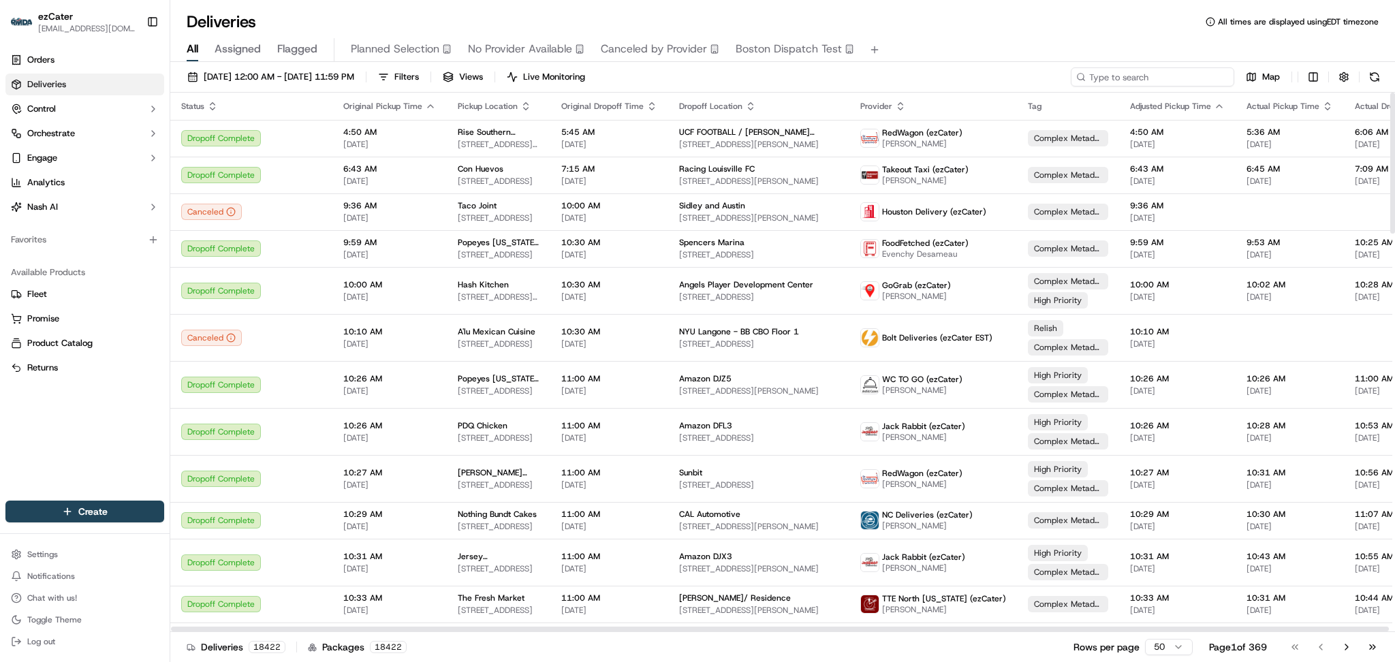
click at [1149, 76] on input at bounding box center [1153, 76] width 164 height 19
paste input "TG6WCM"
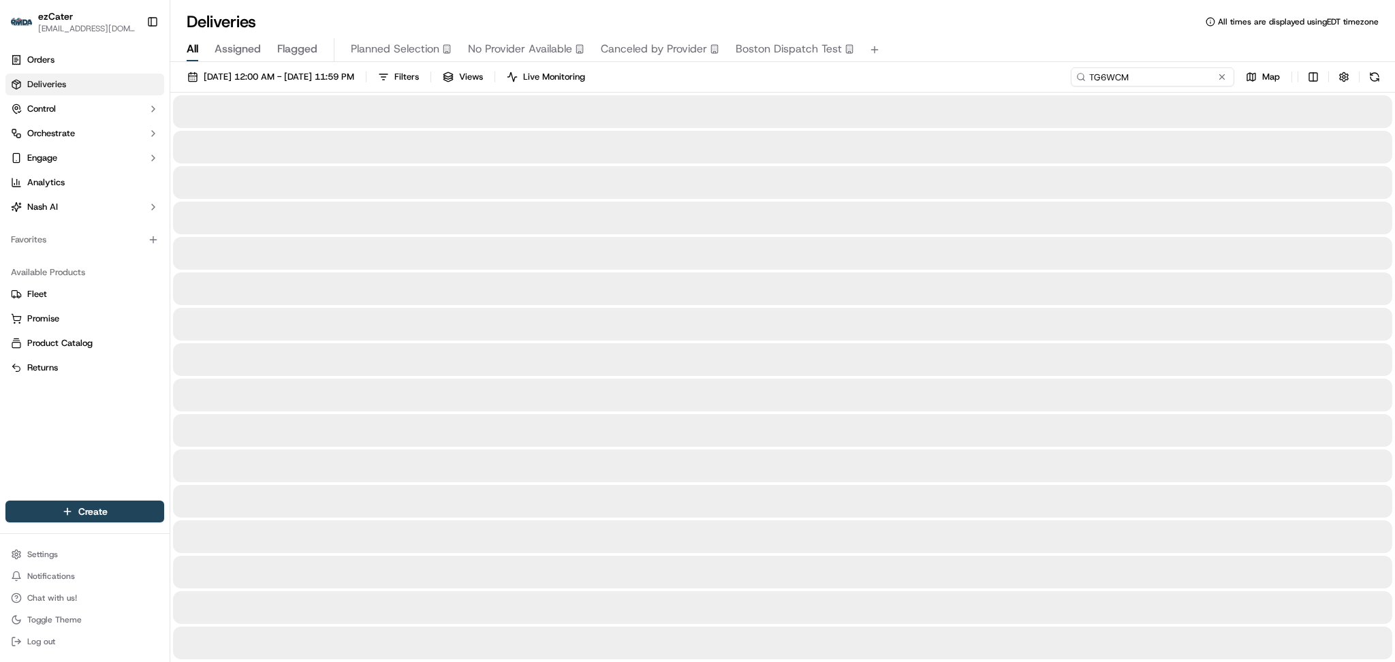
type input "TG6WCM"
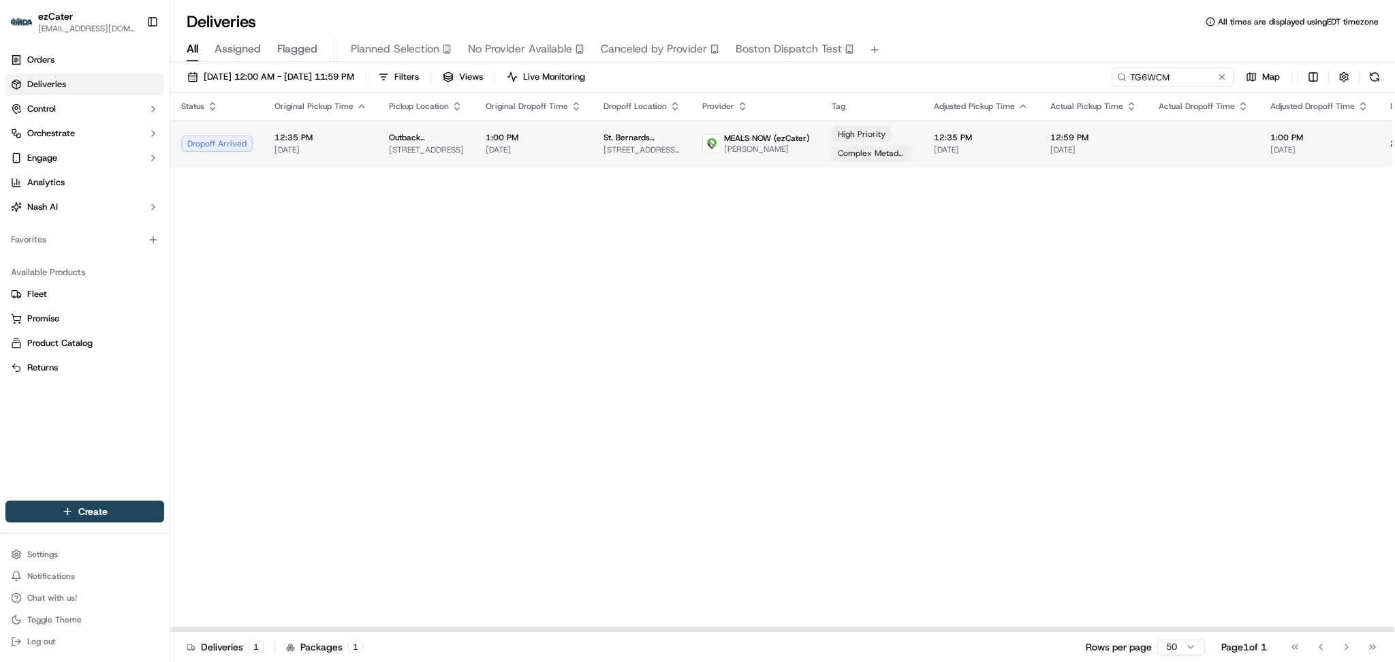
click at [1301, 139] on span "1:00 PM" at bounding box center [1320, 137] width 98 height 11
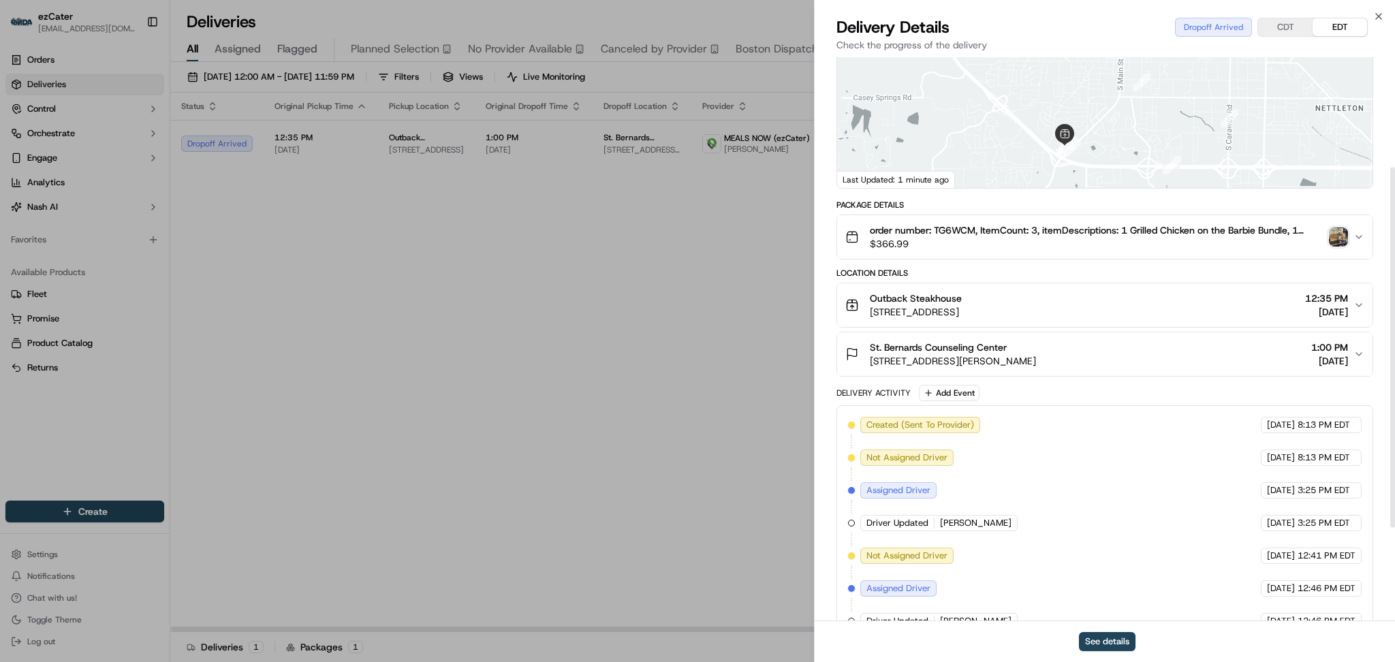
scroll to position [319, 0]
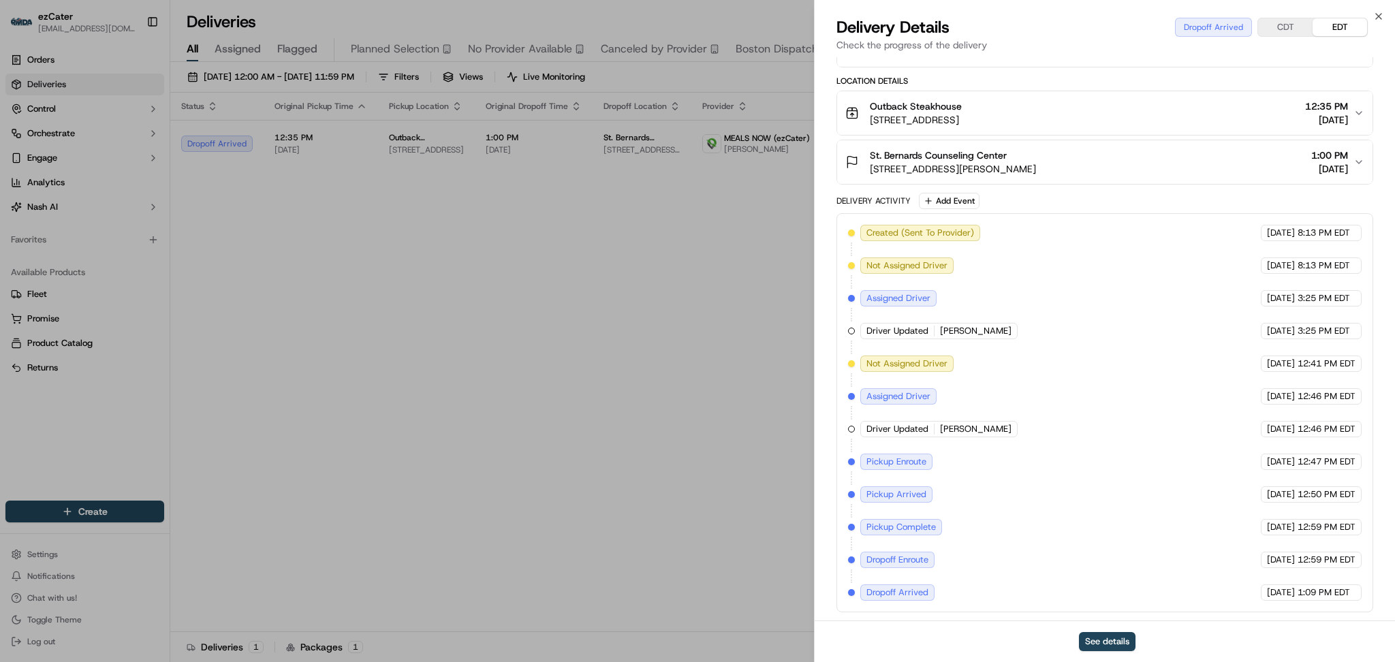
click at [1237, 197] on body "ezCater danicaquino0892@gmail.com Toggle Sidebar Orders Deliveries Control Orch…" at bounding box center [697, 331] width 1395 height 662
click at [1282, 31] on button "CDT" at bounding box center [1286, 27] width 55 height 18
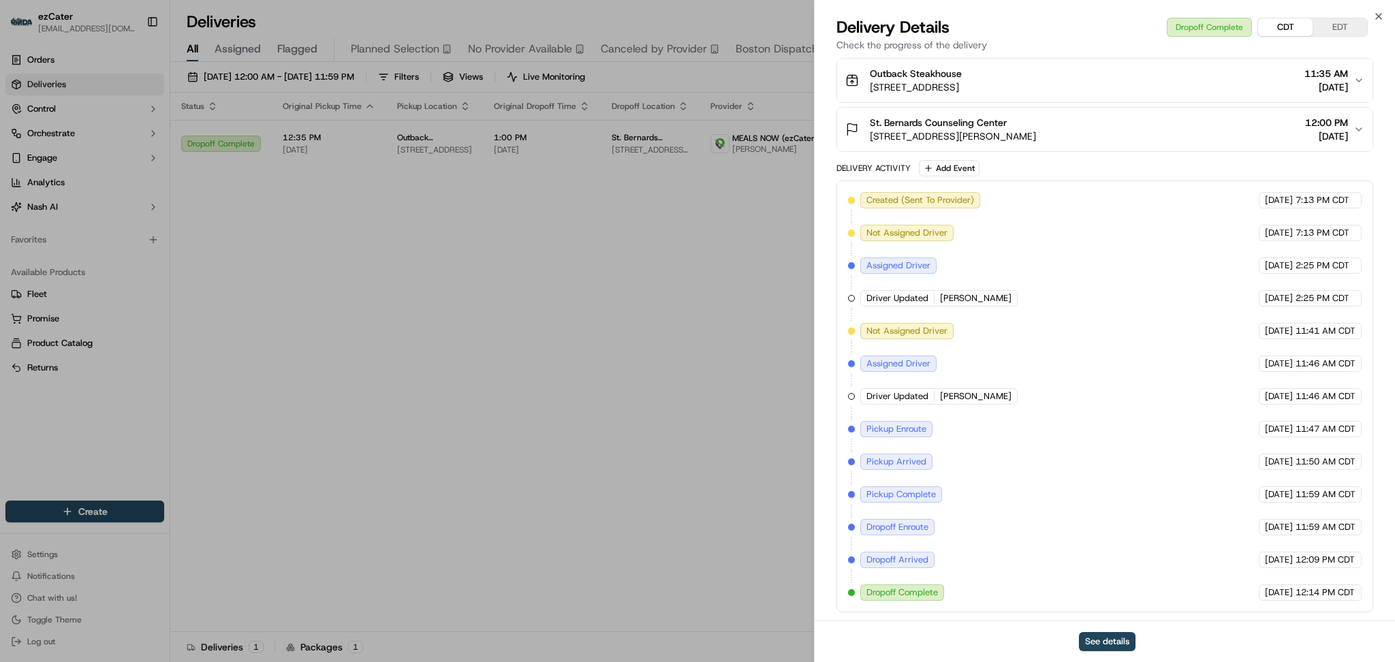
click at [1130, 27] on div "Delivery Details Dropoff Complete CDT EDT" at bounding box center [1105, 27] width 537 height 22
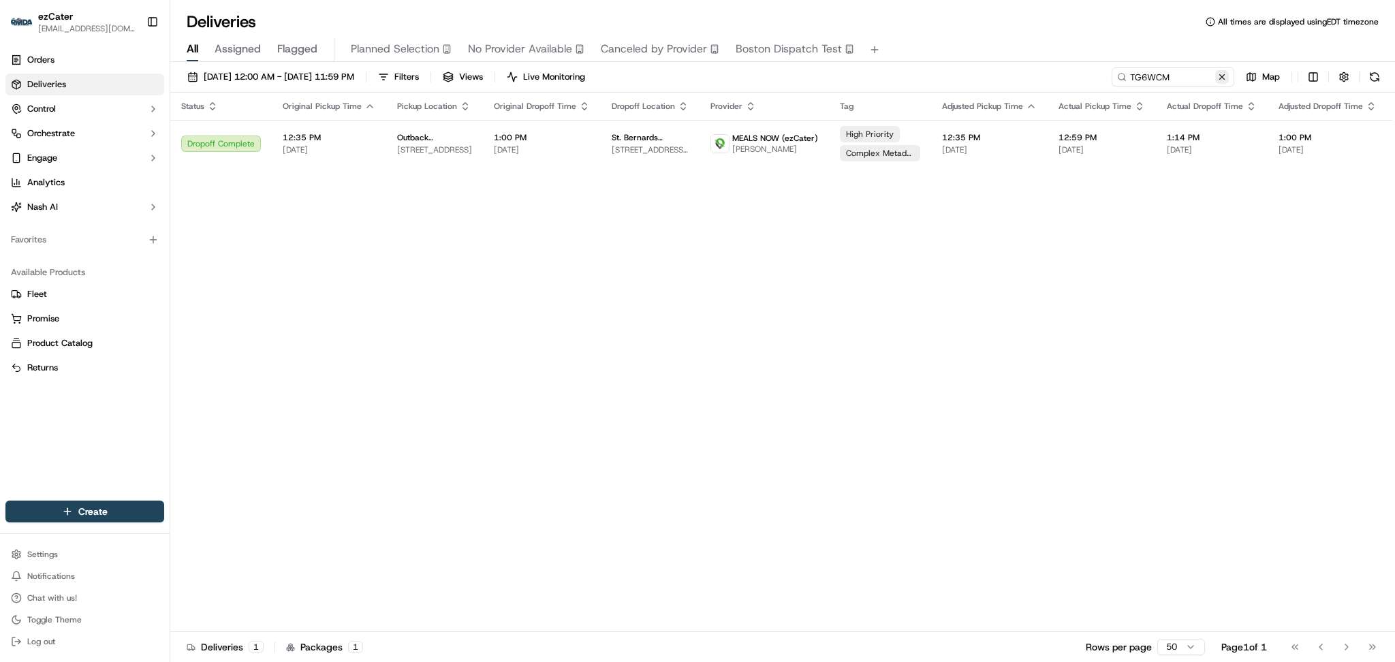
click at [1224, 82] on button at bounding box center [1223, 77] width 14 height 14
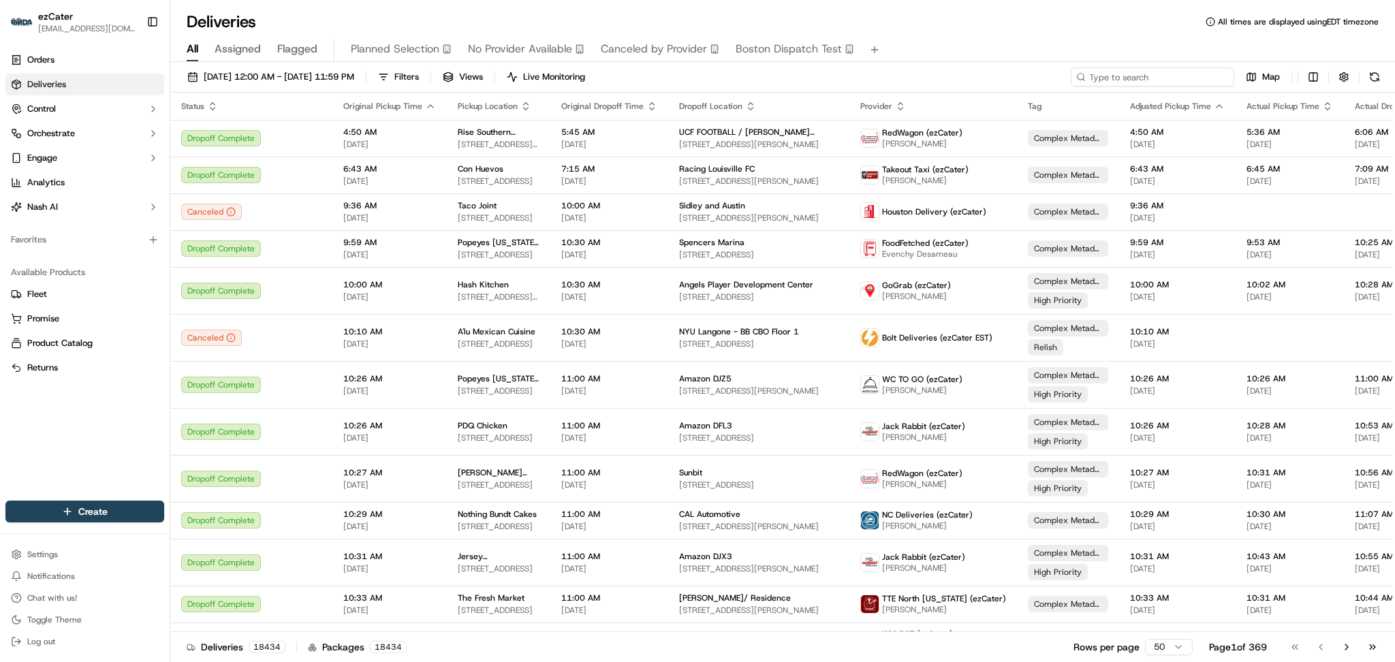
click at [1228, 72] on input at bounding box center [1153, 76] width 164 height 19
paste input "H7F-7YA"
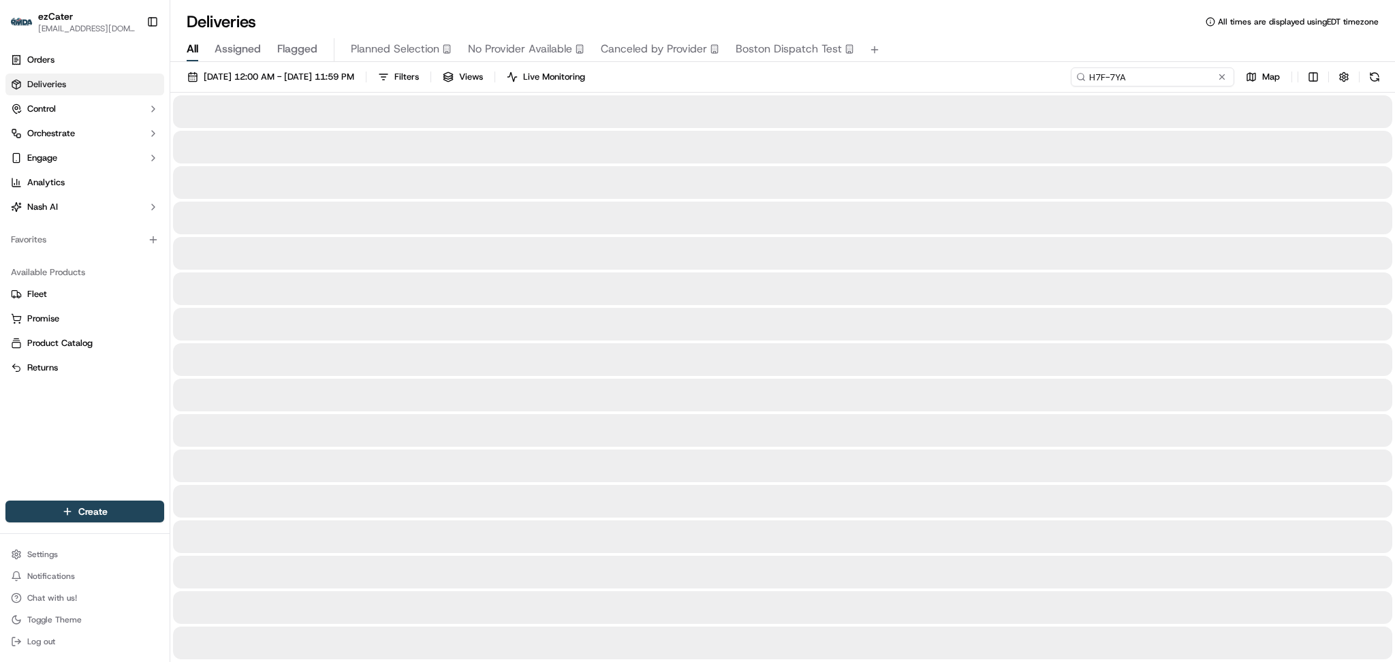
type input "H7F-7YA"
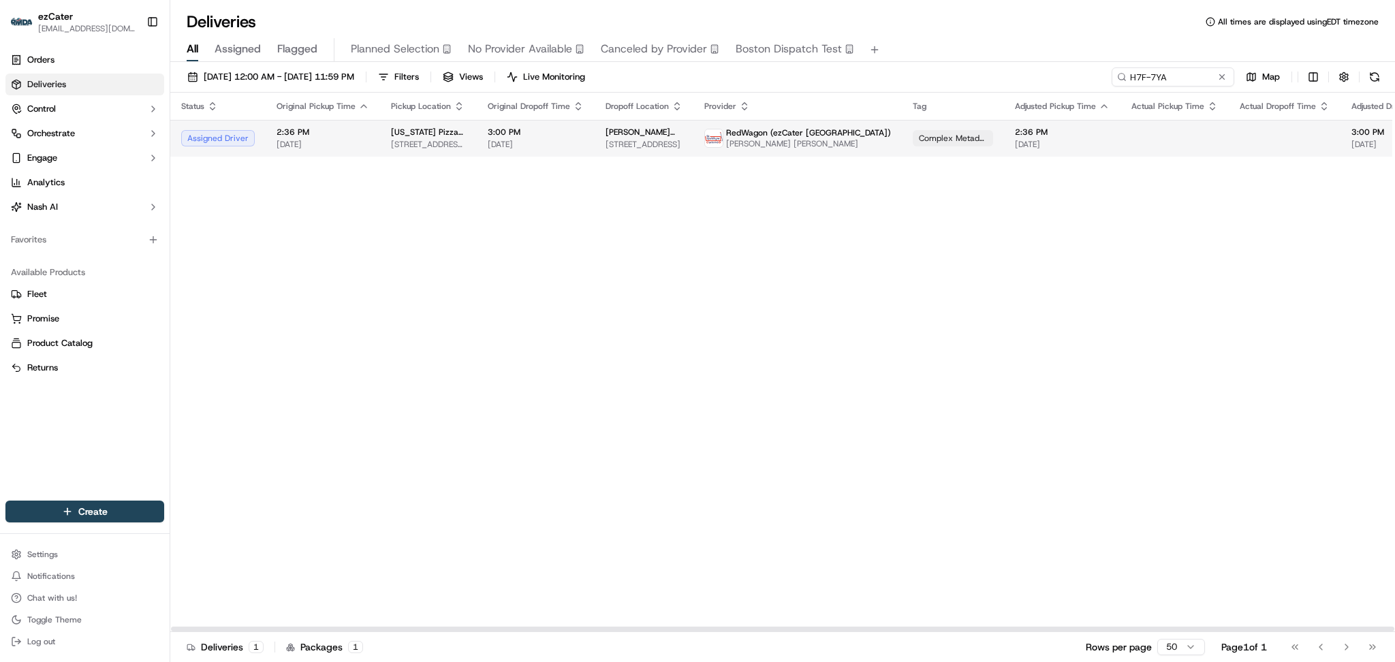
click at [767, 123] on td "RedWagon (ezCater Los Angeles) Luan Minh Tran" at bounding box center [798, 138] width 209 height 37
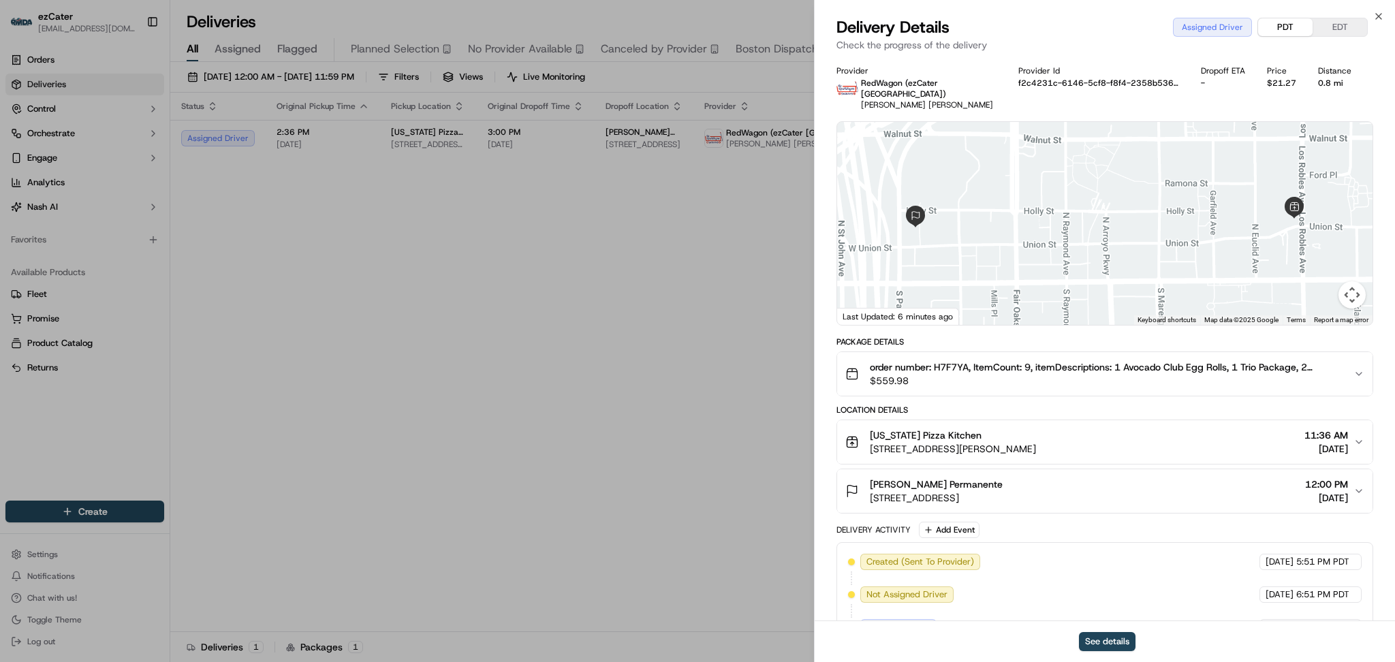
click at [1286, 20] on button "PDT" at bounding box center [1286, 27] width 55 height 18
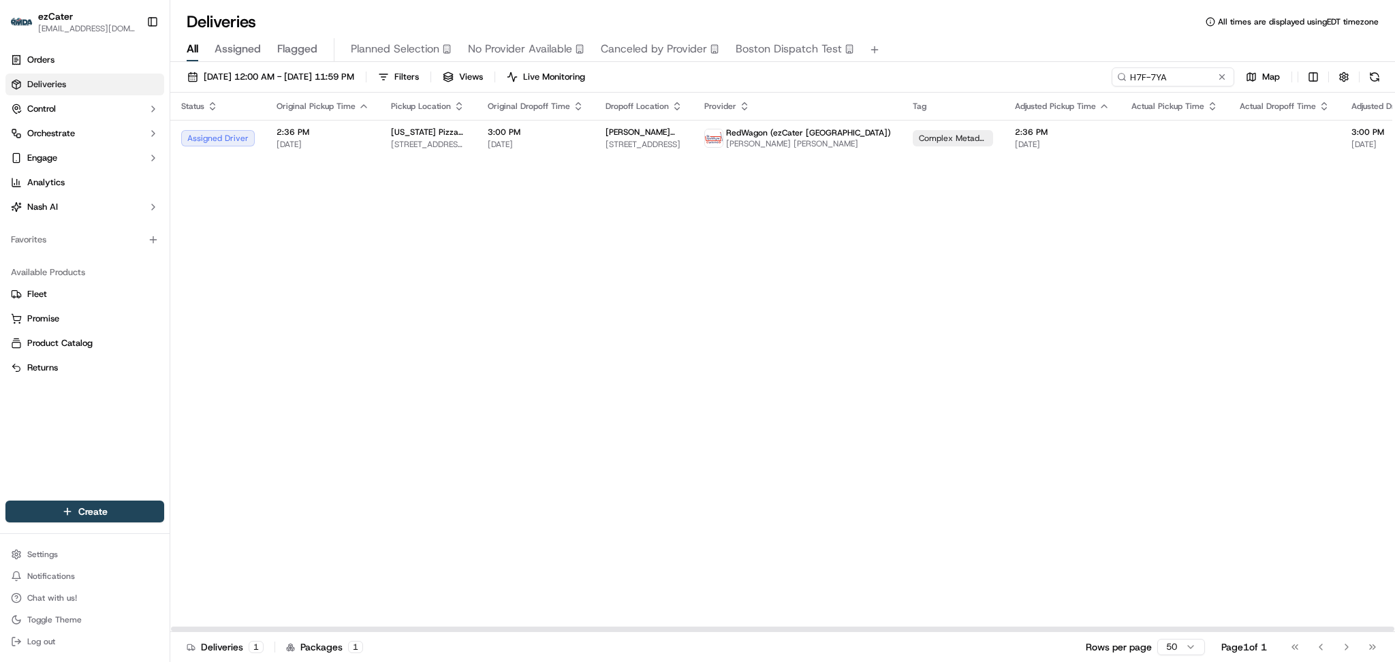
click at [1197, 307] on div "Status Original Pickup Time Pickup Location Original Dropoff Time Dropoff Locat…" at bounding box center [918, 363] width 1497 height 540
click at [1045, 151] on td "2:36 PM 09/18/2025" at bounding box center [1062, 138] width 117 height 37
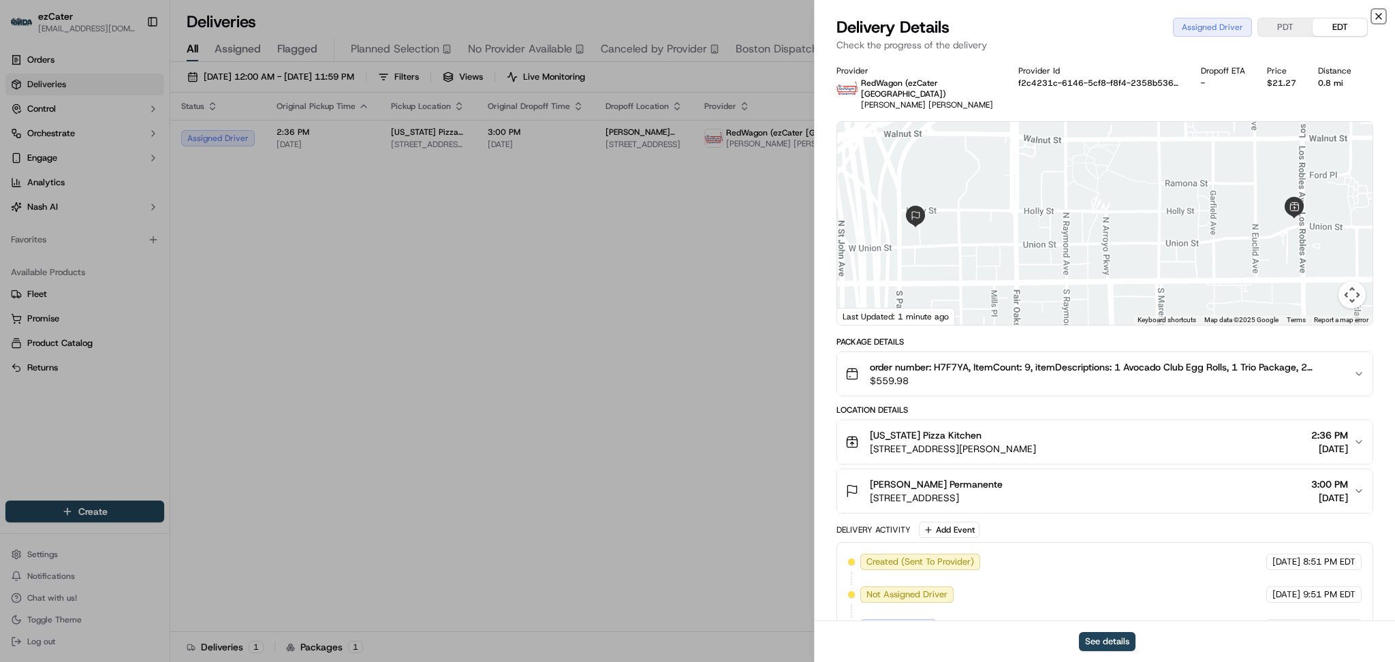
click at [1381, 16] on icon "button" at bounding box center [1379, 16] width 11 height 11
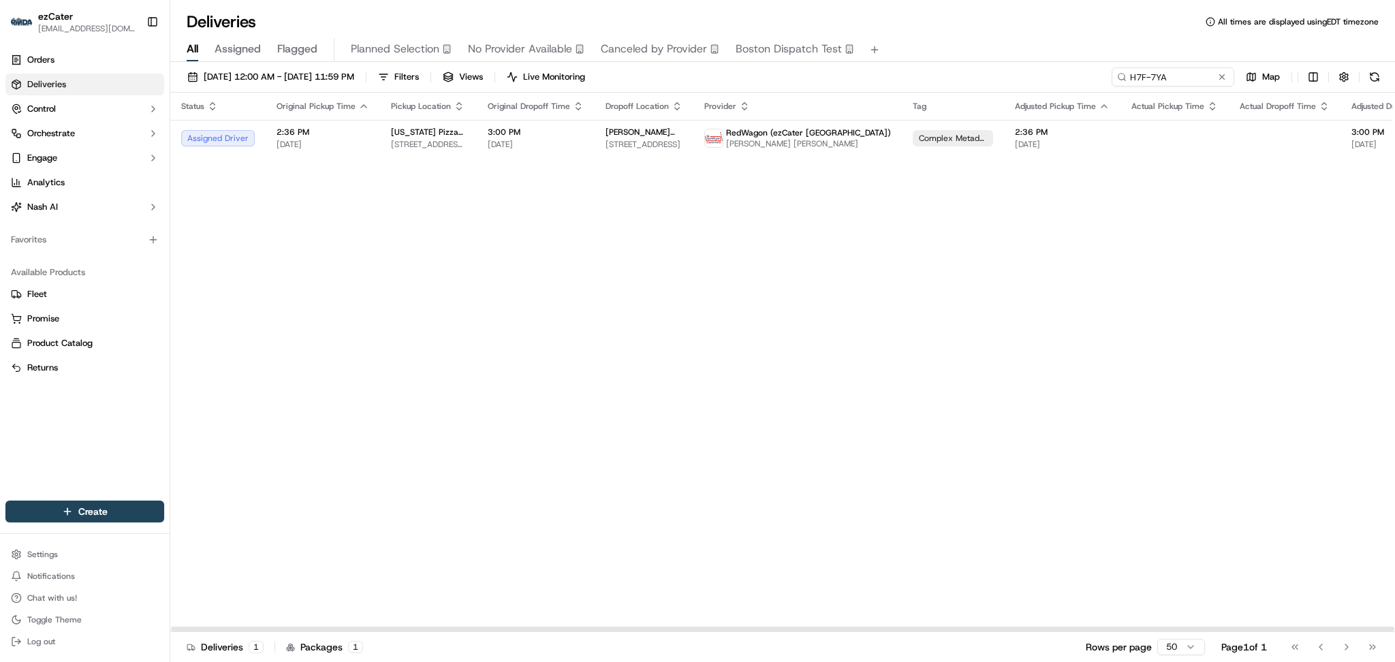
click at [738, 397] on div "Status Original Pickup Time Pickup Location Original Dropoff Time Dropoff Locat…" at bounding box center [918, 363] width 1497 height 540
click at [1219, 77] on button at bounding box center [1223, 77] width 14 height 14
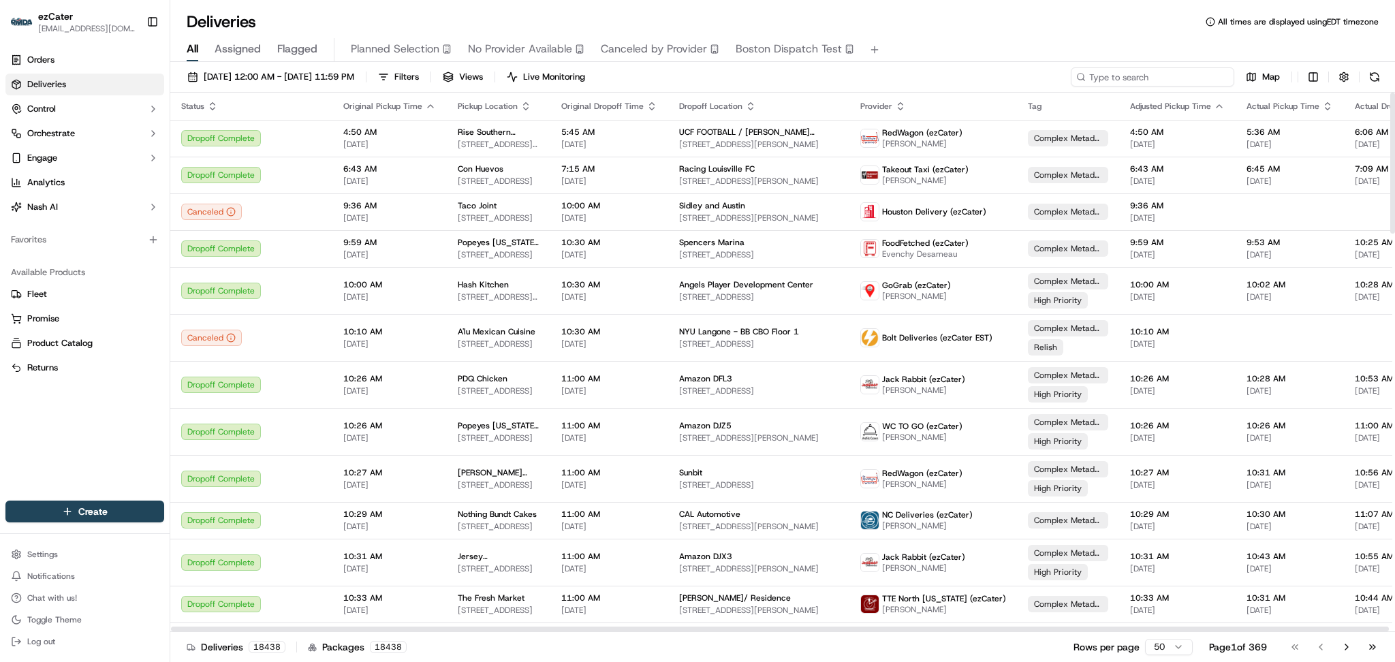
click at [1160, 83] on input at bounding box center [1153, 76] width 164 height 19
paste input "8K3CA5"
type input "8K3CA5"
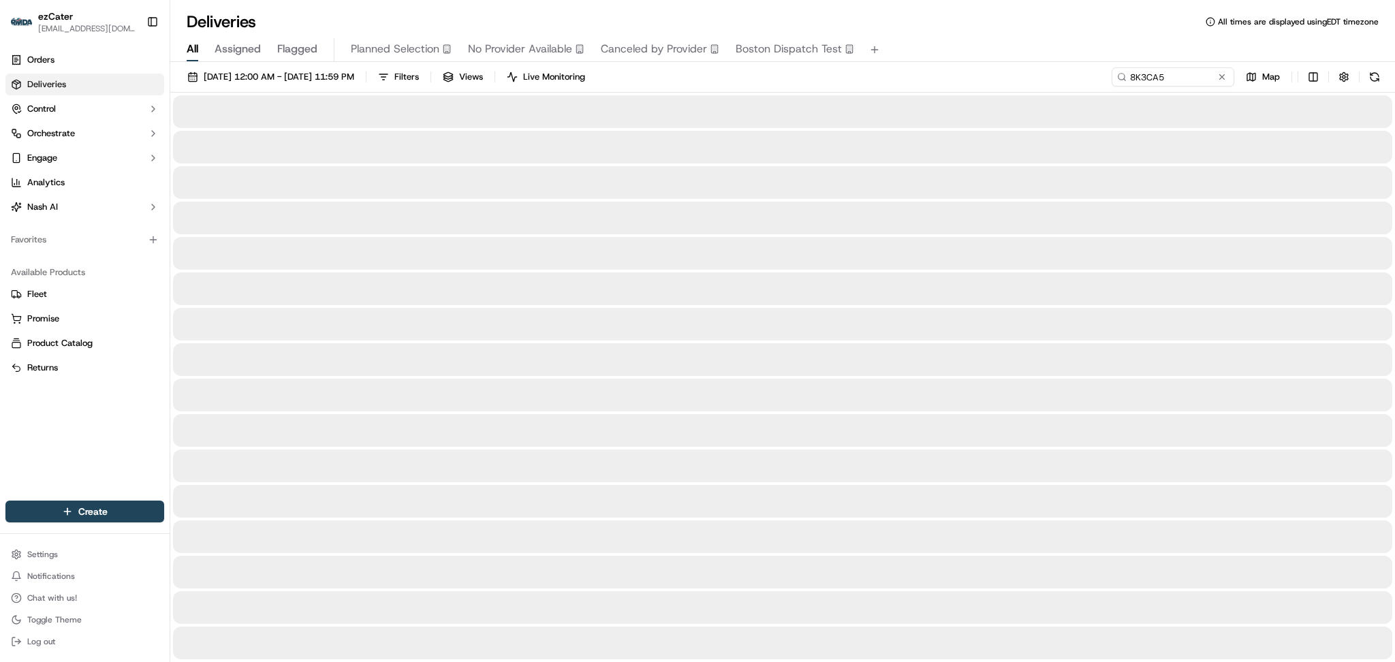
click at [297, 17] on div "Deliveries All times are displayed using EDT timezone" at bounding box center [782, 22] width 1225 height 22
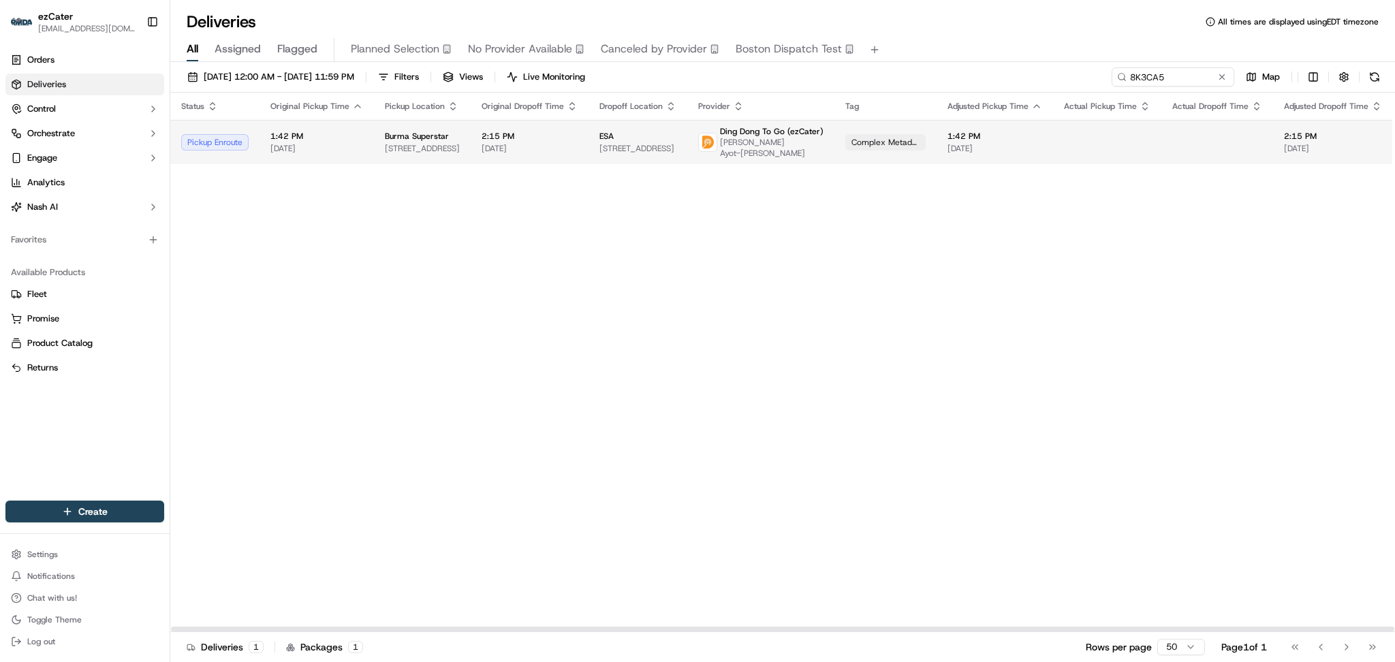
click at [1146, 146] on td at bounding box center [1107, 142] width 108 height 44
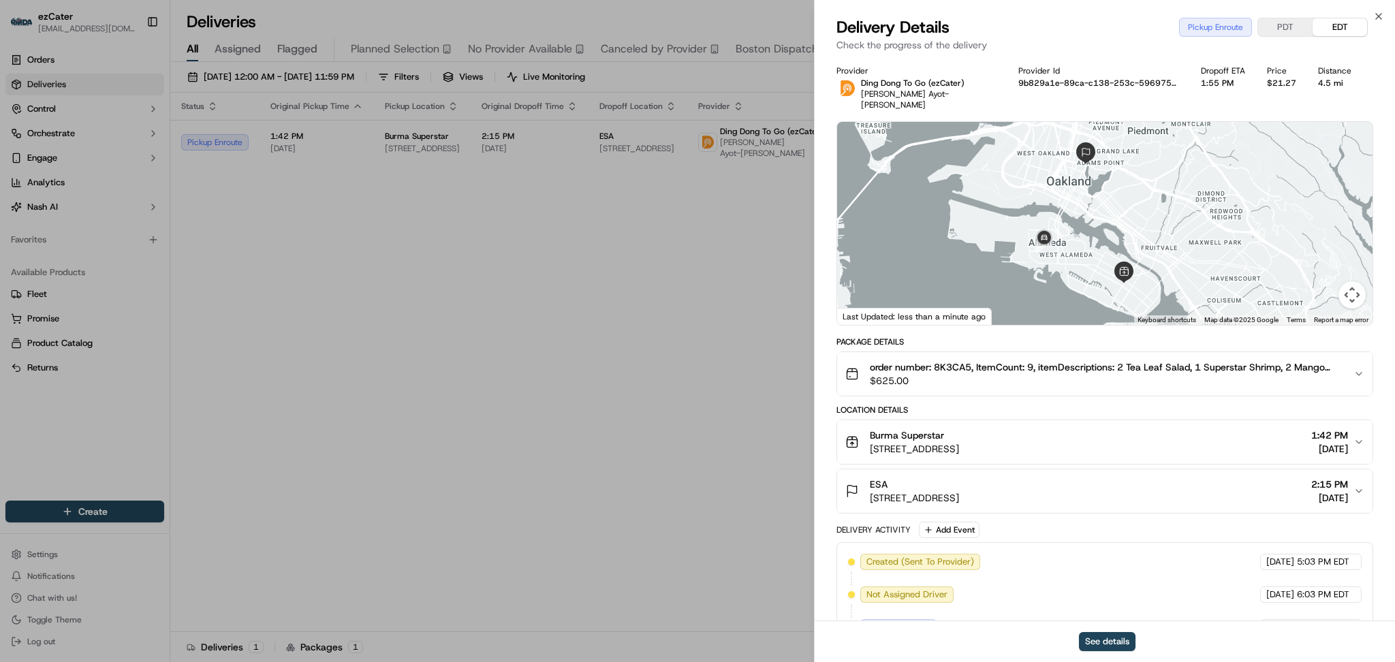
click at [1301, 24] on button "PDT" at bounding box center [1286, 27] width 55 height 18
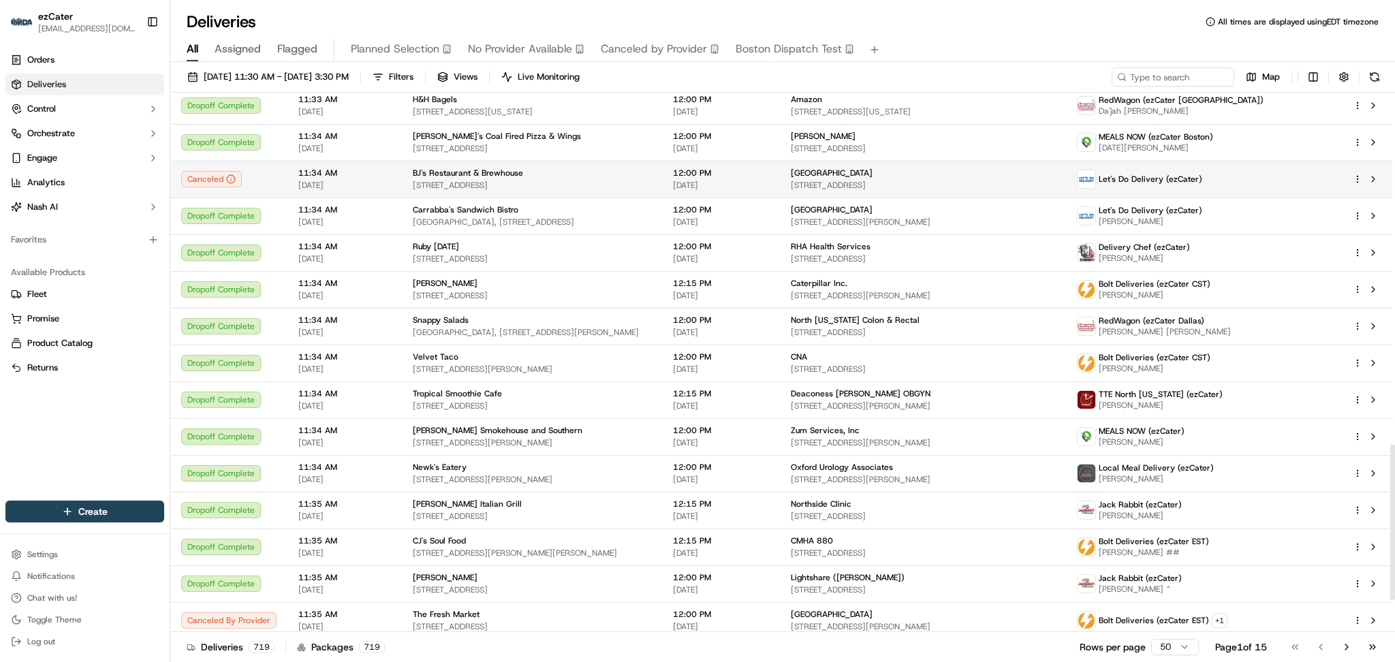
scroll to position [1327, 0]
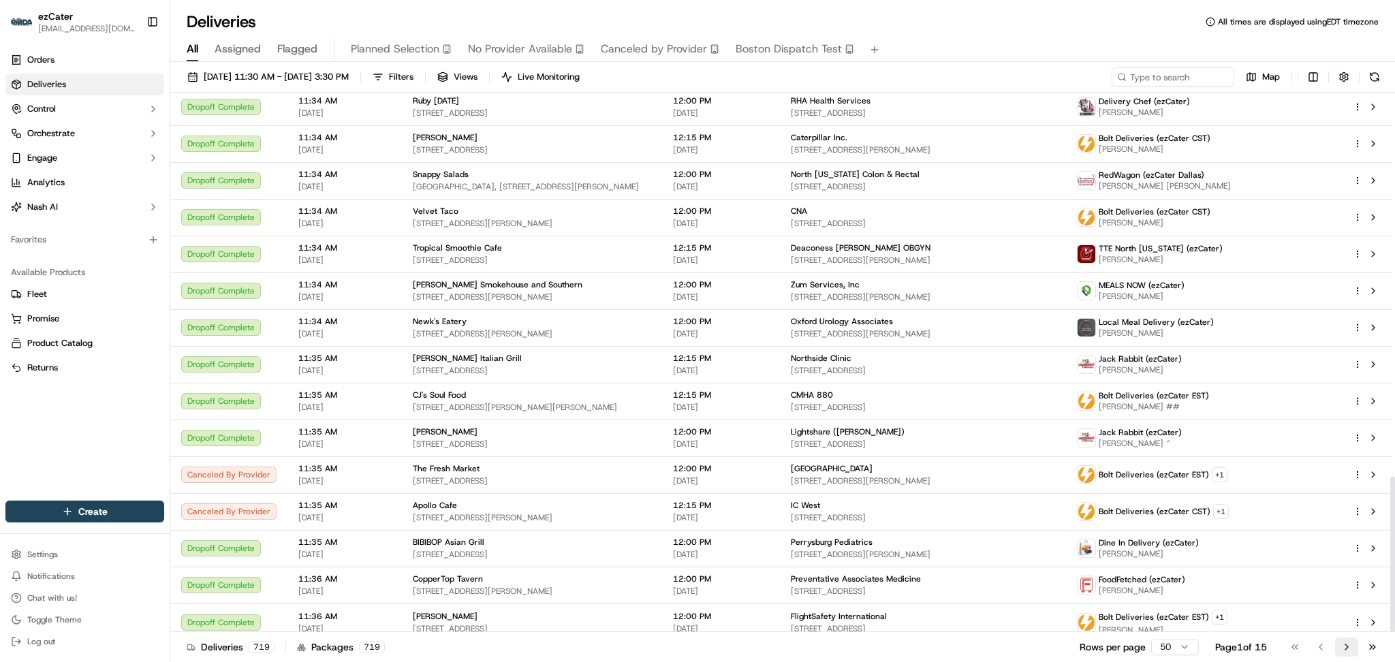
click at [1345, 647] on button "Go to next page" at bounding box center [1347, 647] width 23 height 19
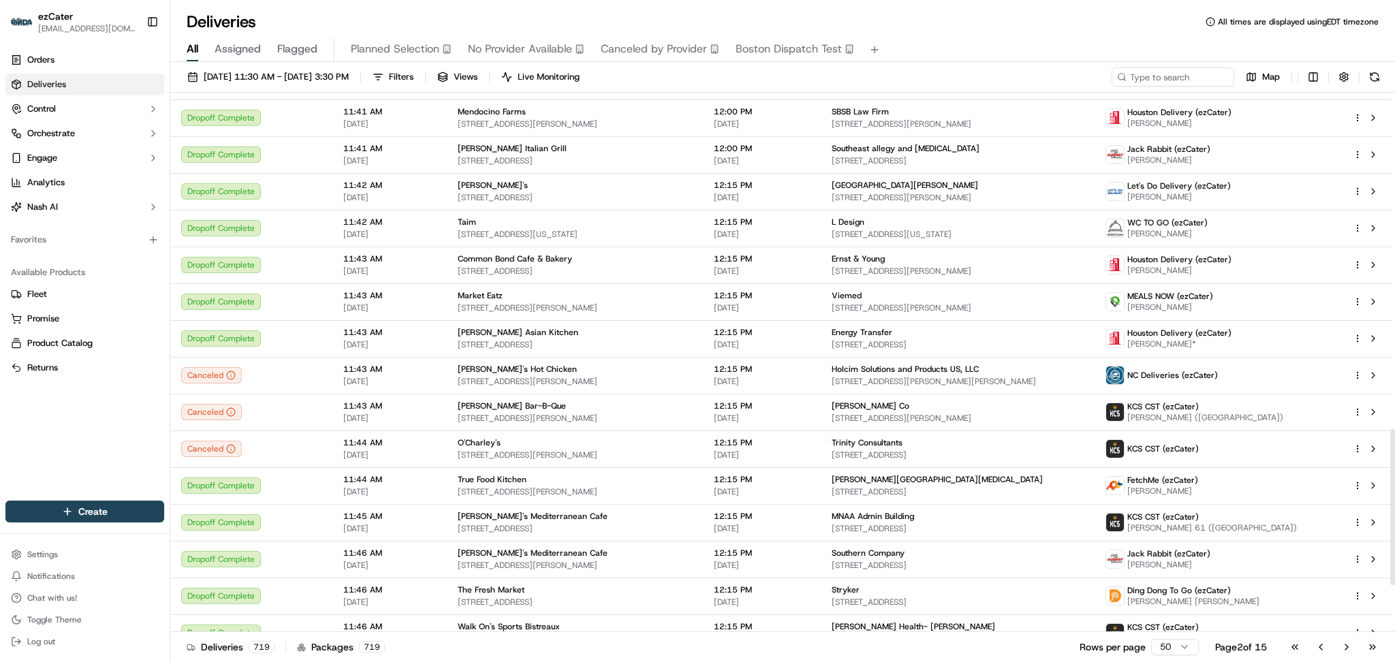
scroll to position [1326, 0]
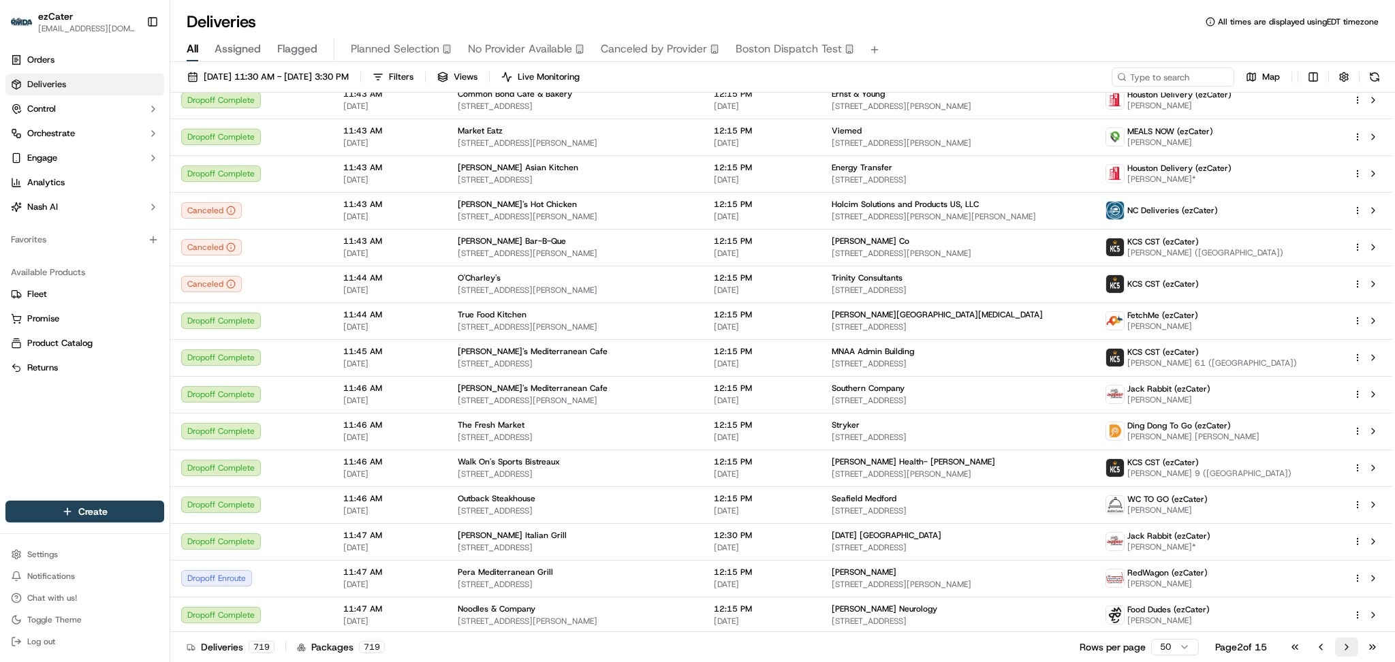
click at [1346, 649] on button "Go to next page" at bounding box center [1347, 647] width 23 height 19
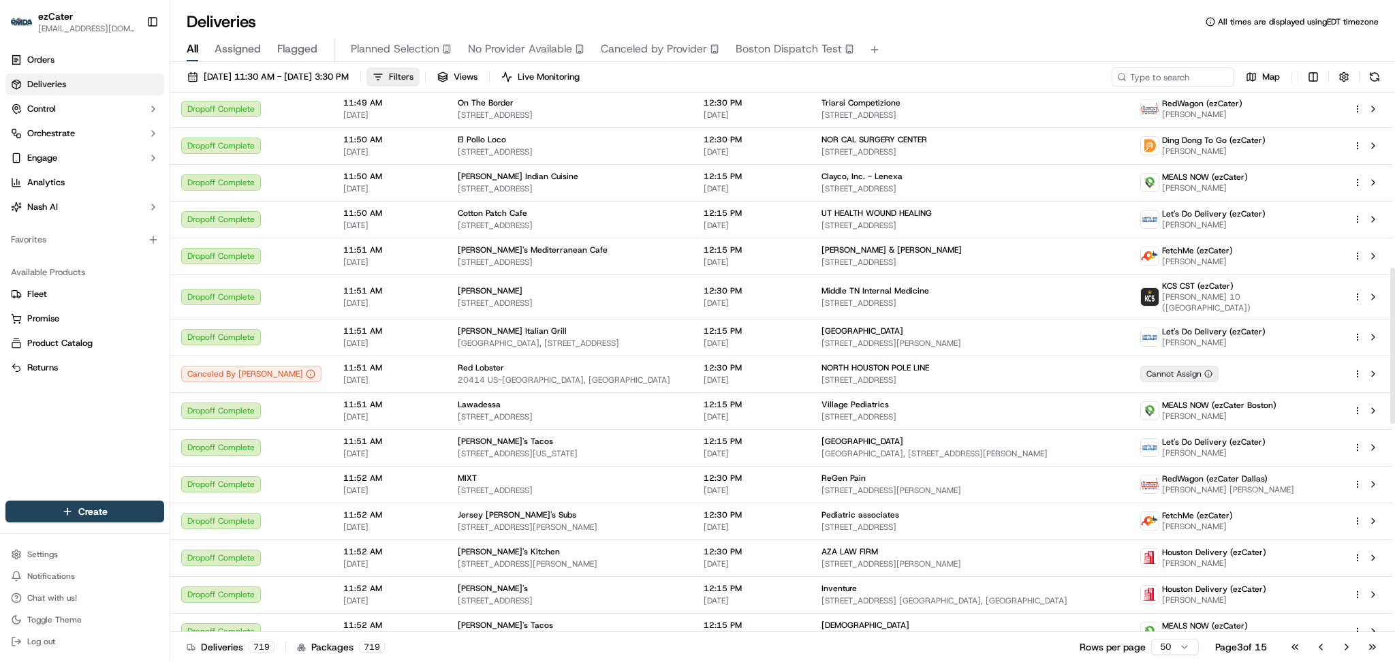
scroll to position [608, 0]
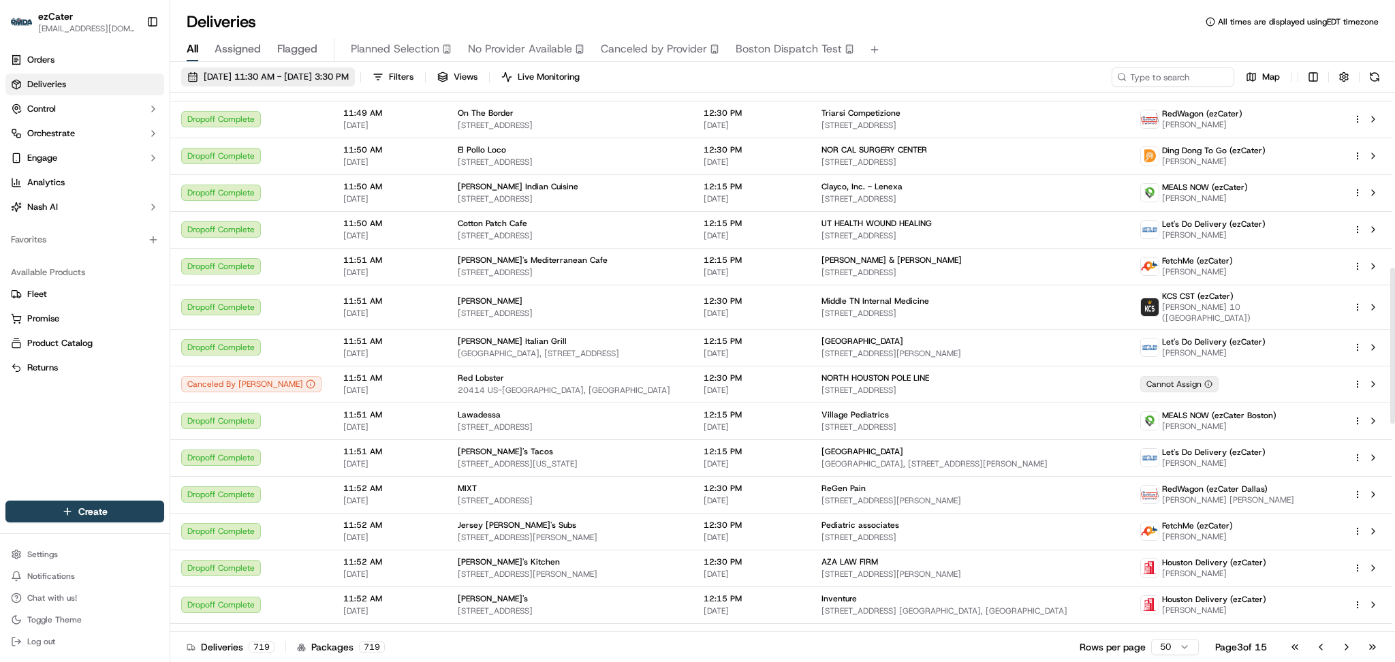
click at [349, 80] on span "09/18/2025 11:30 AM - 09/18/2025 3:30 PM" at bounding box center [276, 77] width 145 height 12
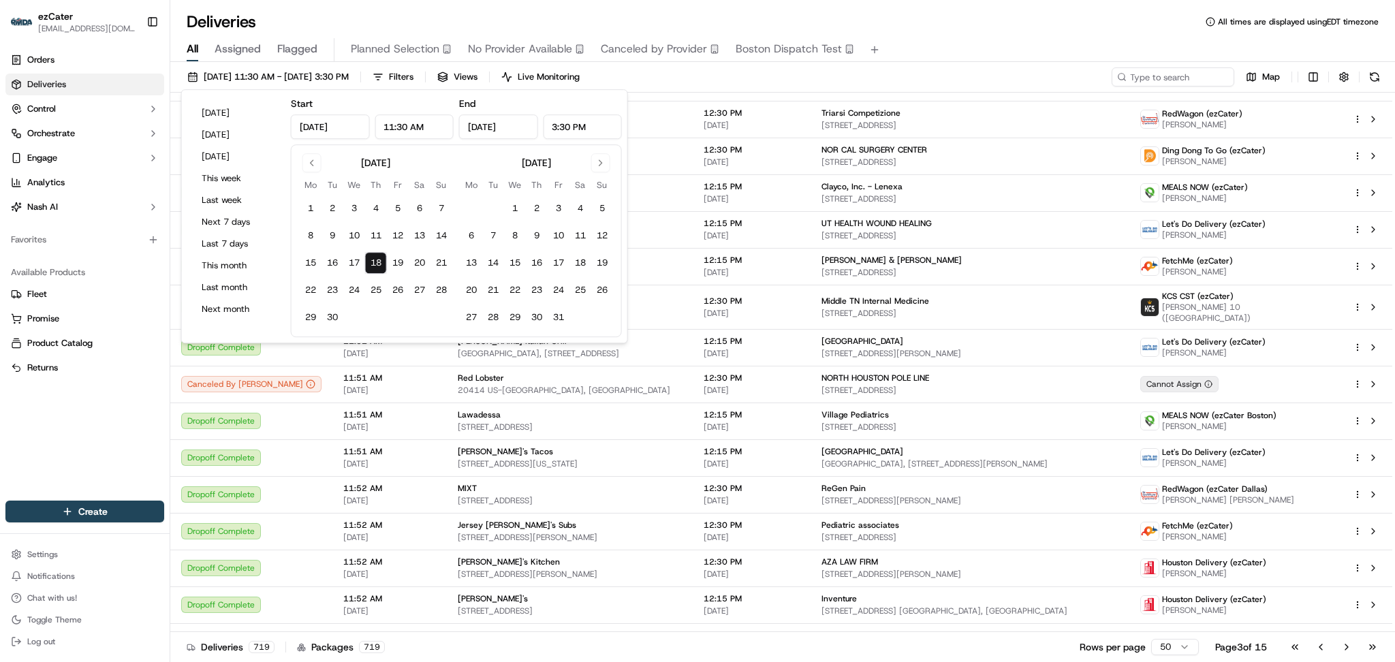
click at [548, 127] on input "3:30 PM" at bounding box center [582, 126] width 79 height 25
type input "4:00 PM"
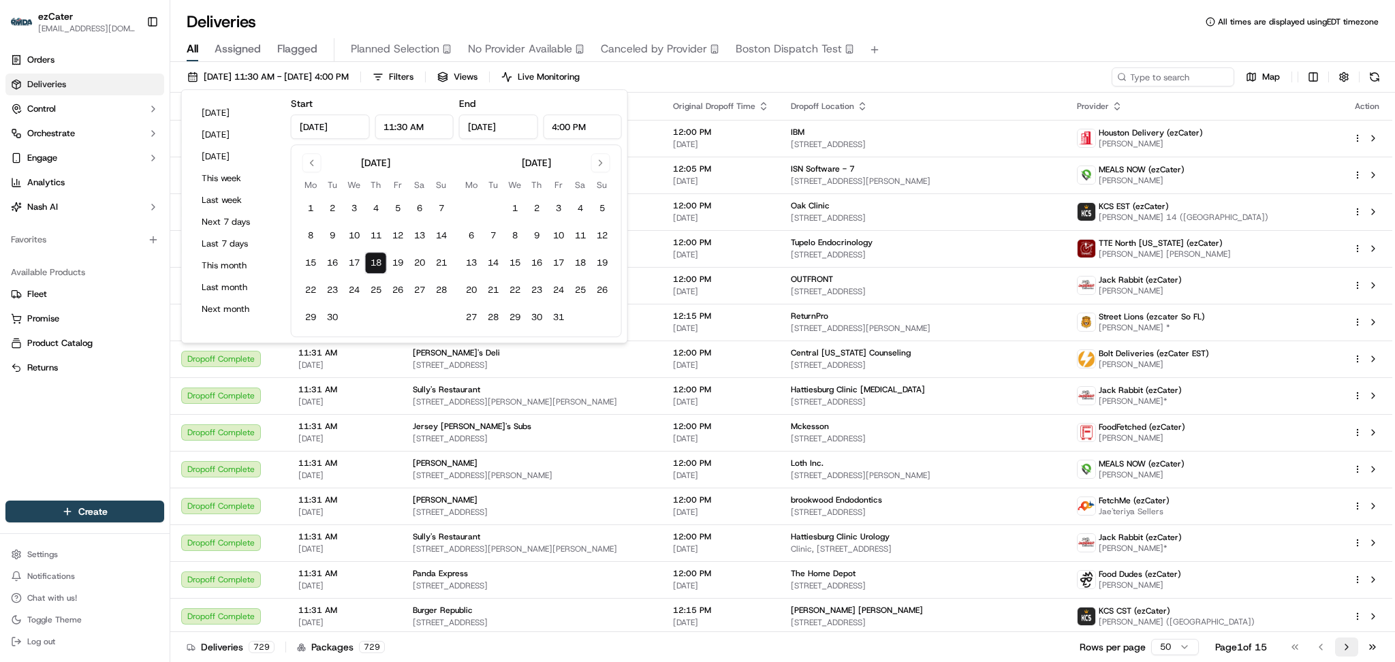
click at [1347, 654] on button "Go to next page" at bounding box center [1347, 647] width 23 height 19
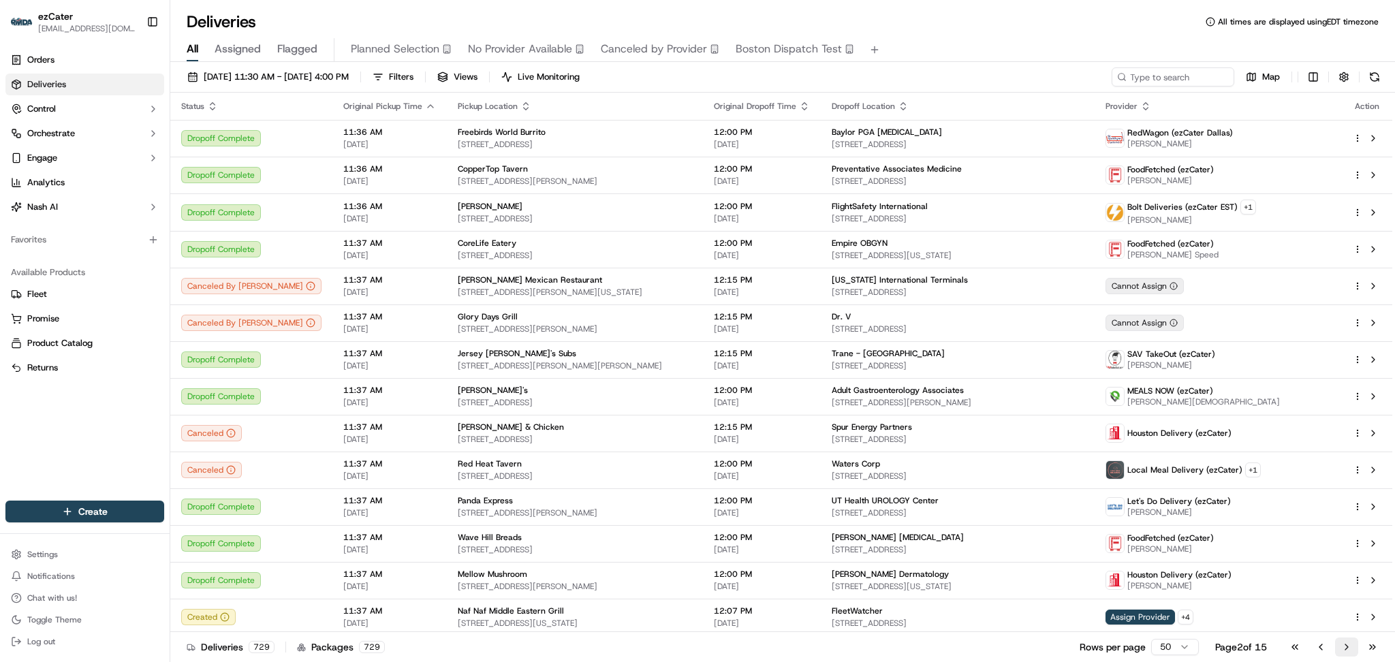
click at [1344, 642] on button "Go to next page" at bounding box center [1347, 647] width 23 height 19
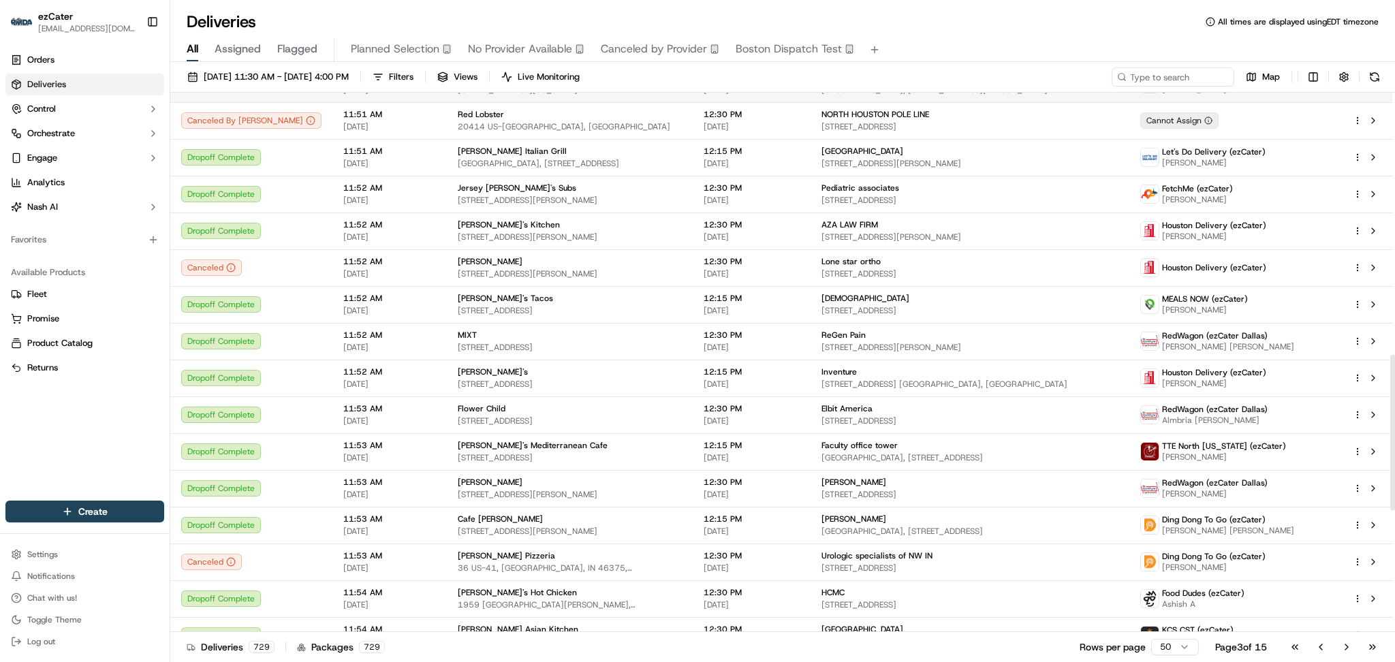
scroll to position [1335, 0]
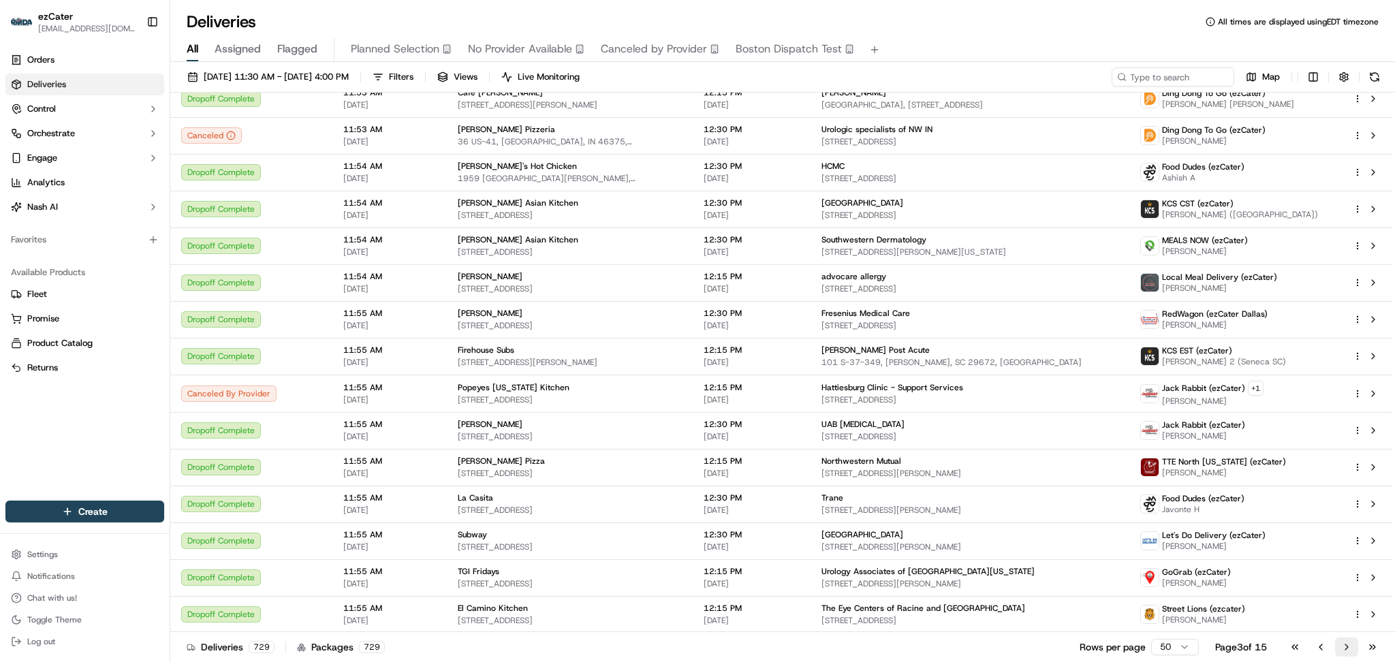
click at [1346, 644] on button "Go to next page" at bounding box center [1347, 647] width 23 height 19
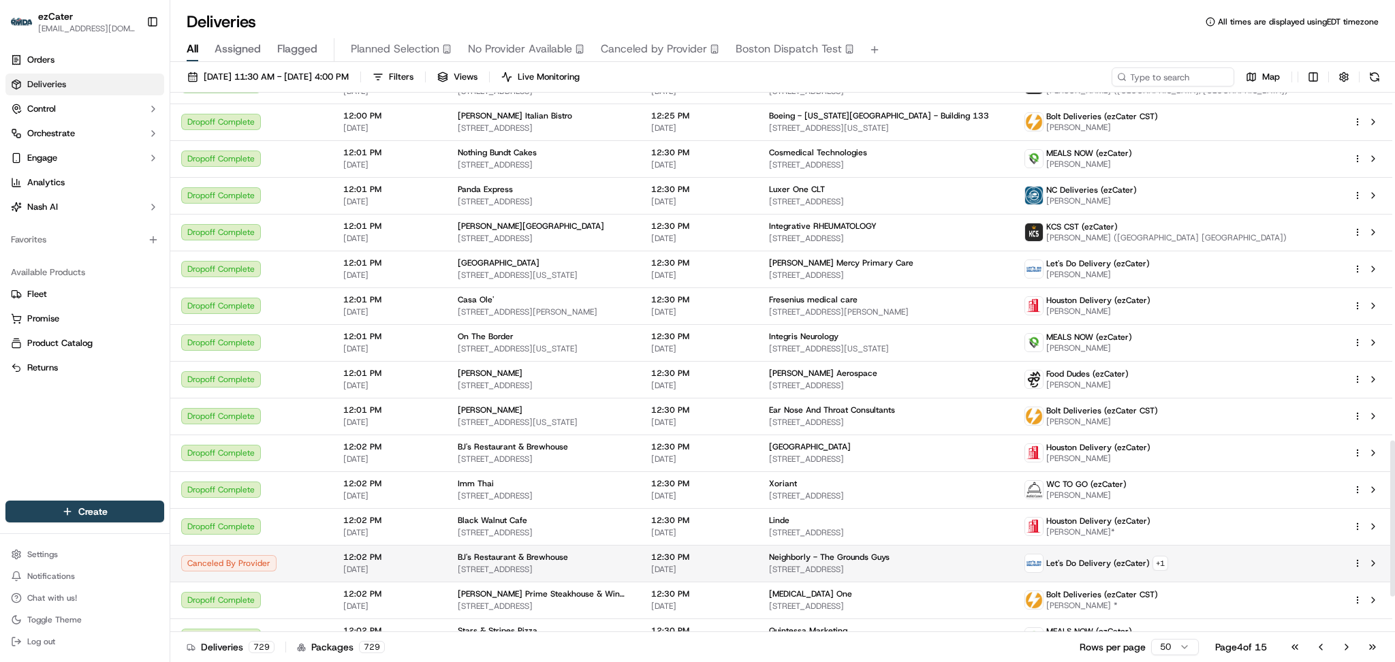
scroll to position [1327, 0]
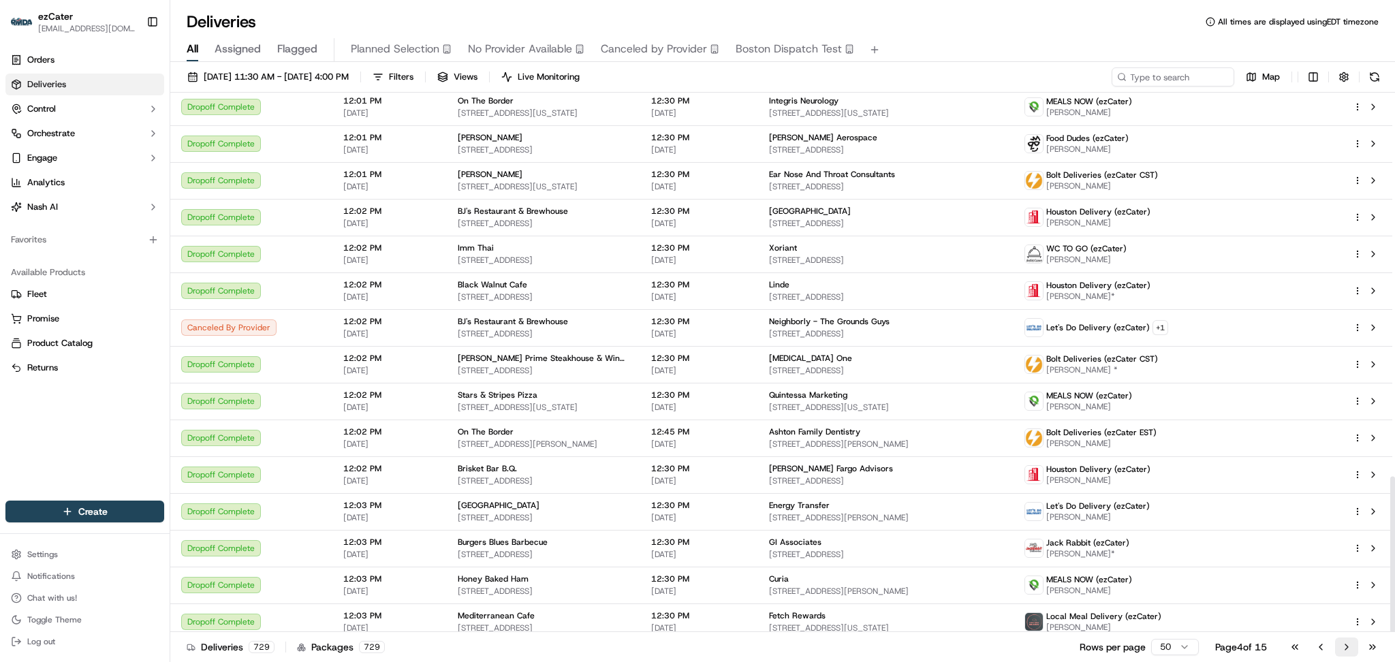
click at [1346, 645] on button "Go to next page" at bounding box center [1347, 647] width 23 height 19
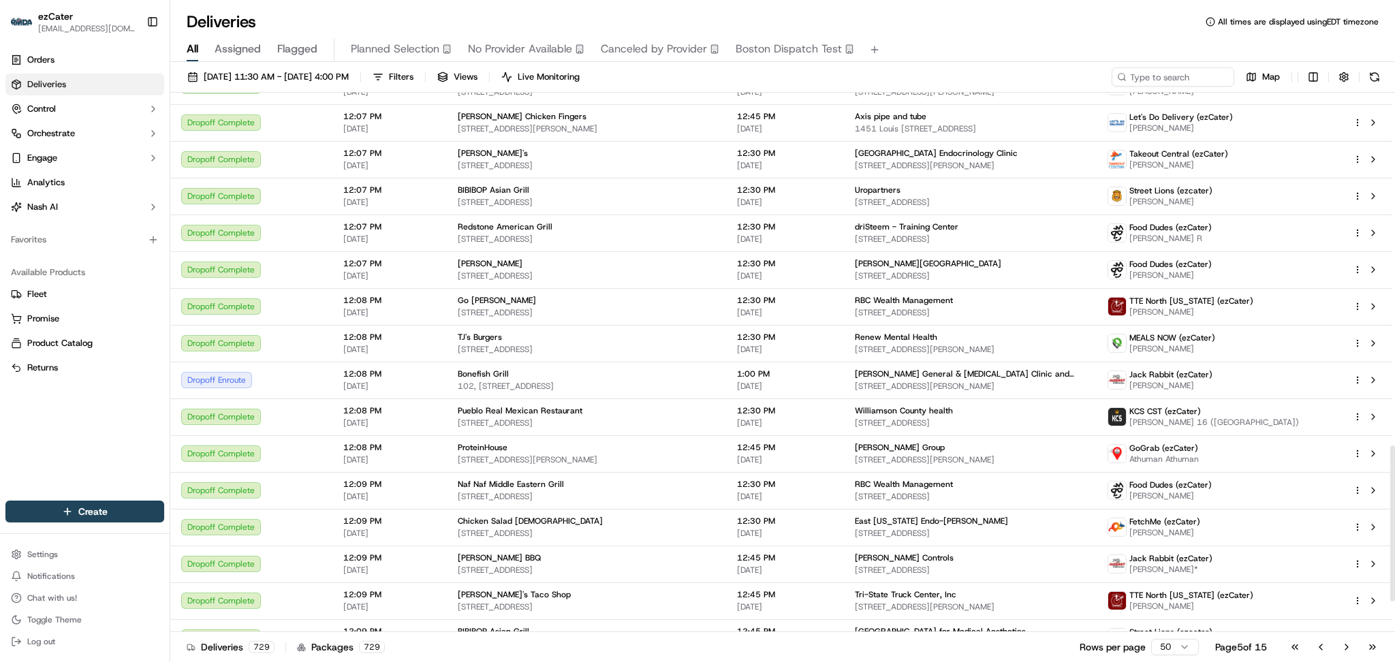
scroll to position [1334, 0]
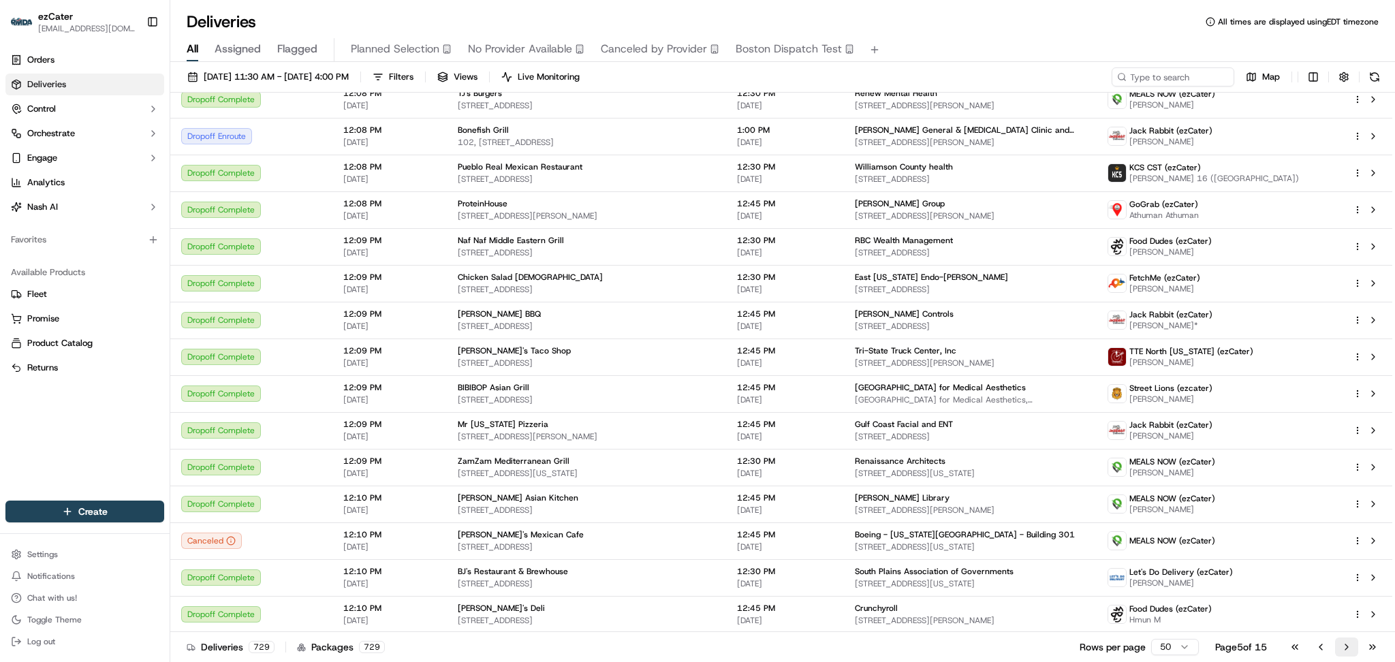
click at [1347, 649] on button "Go to next page" at bounding box center [1347, 647] width 23 height 19
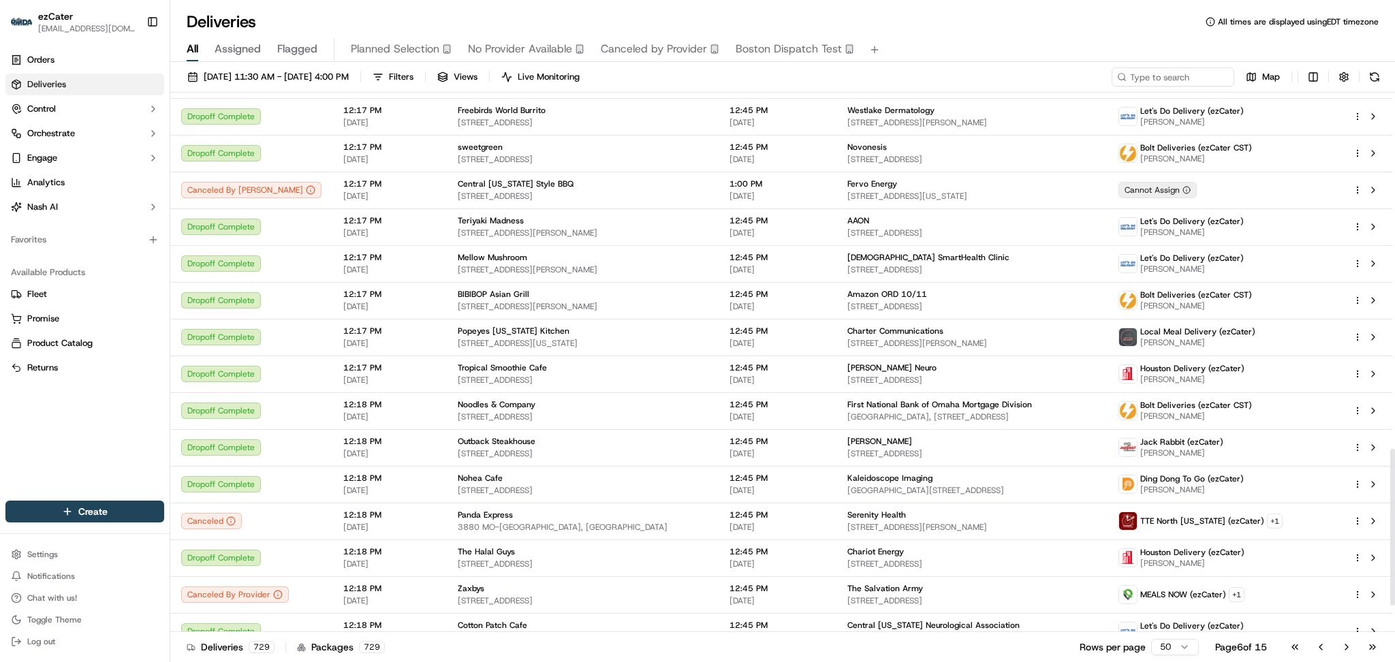
scroll to position [1326, 0]
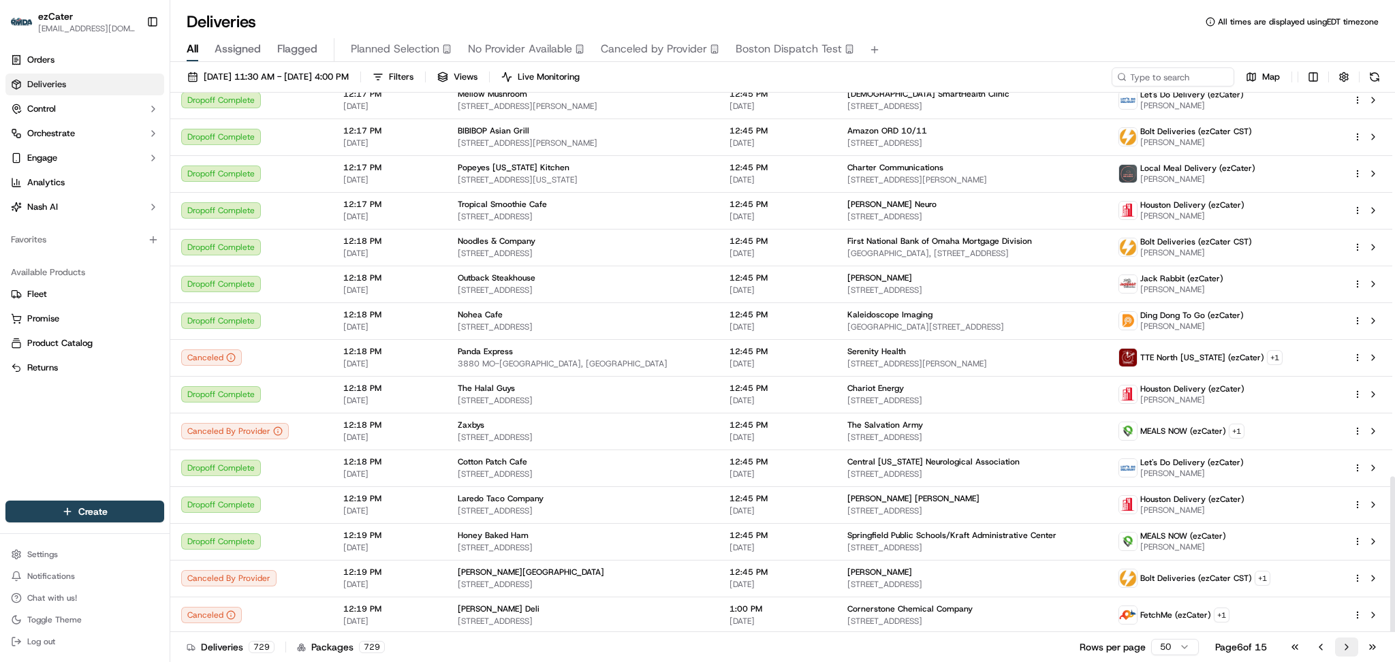
click at [1344, 652] on button "Go to next page" at bounding box center [1347, 647] width 23 height 19
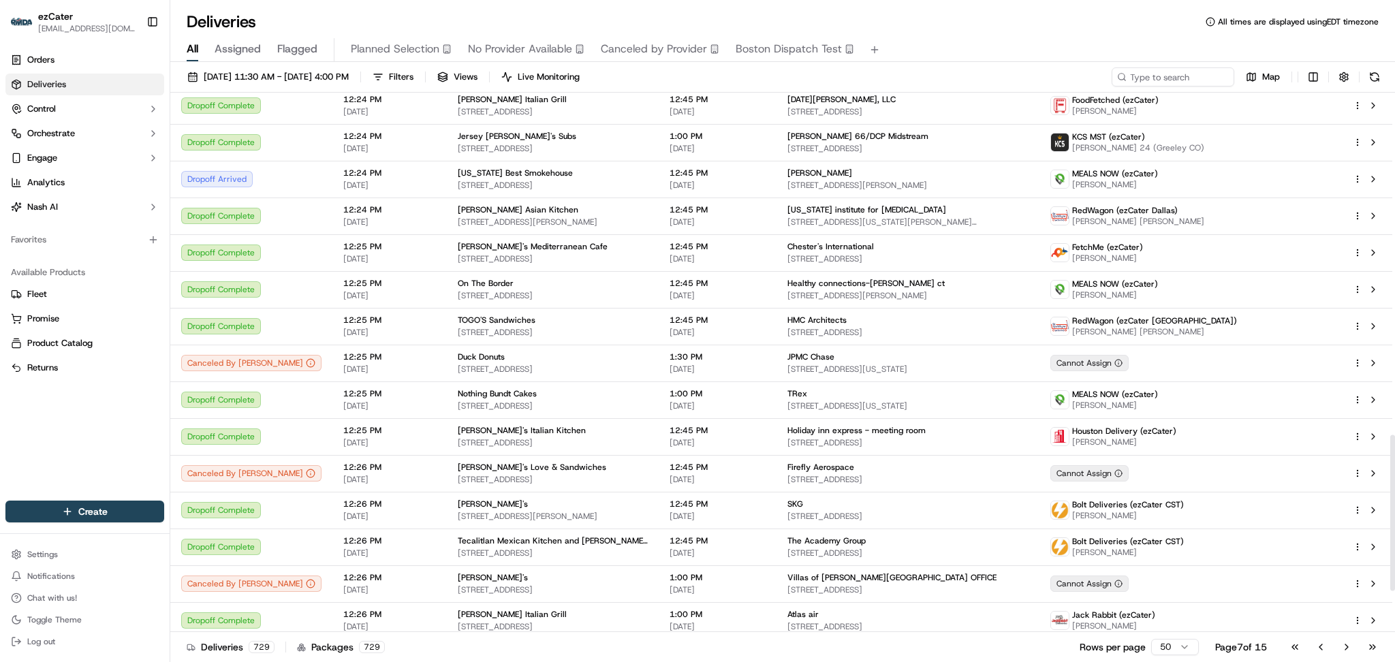
scroll to position [1334, 0]
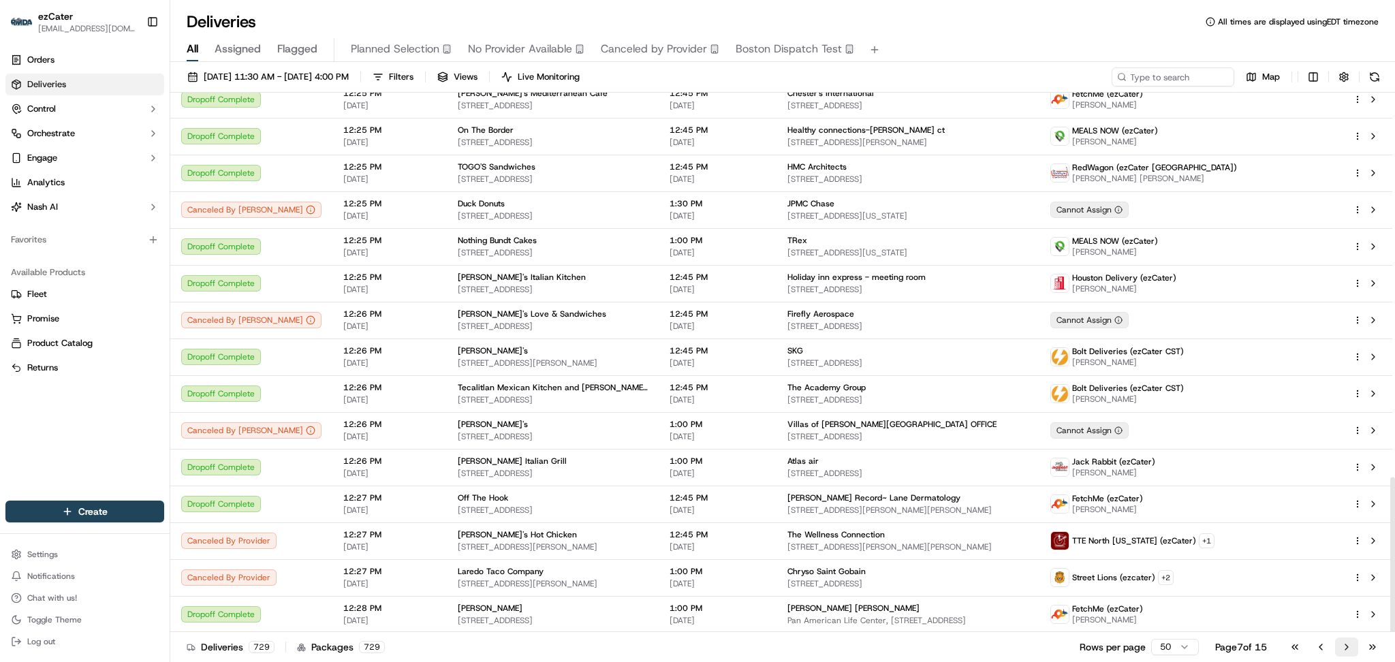
click at [1348, 644] on button "Go to next page" at bounding box center [1347, 647] width 23 height 19
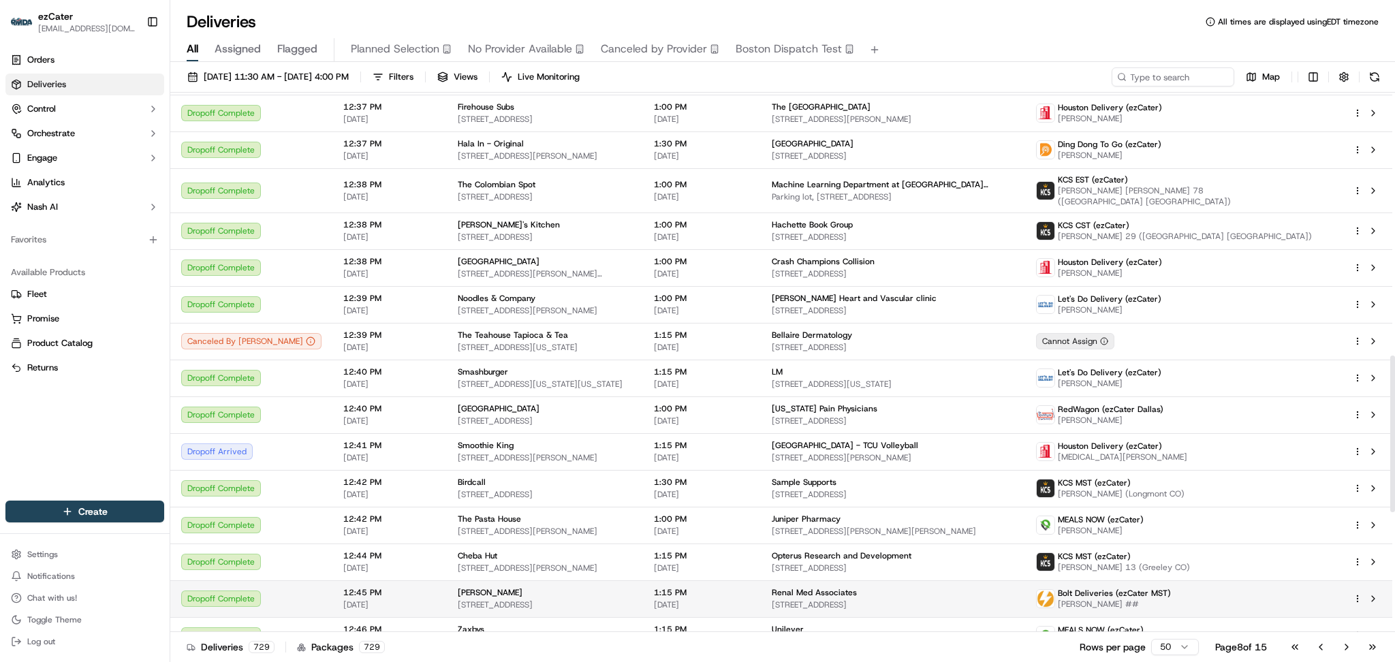
scroll to position [1326, 0]
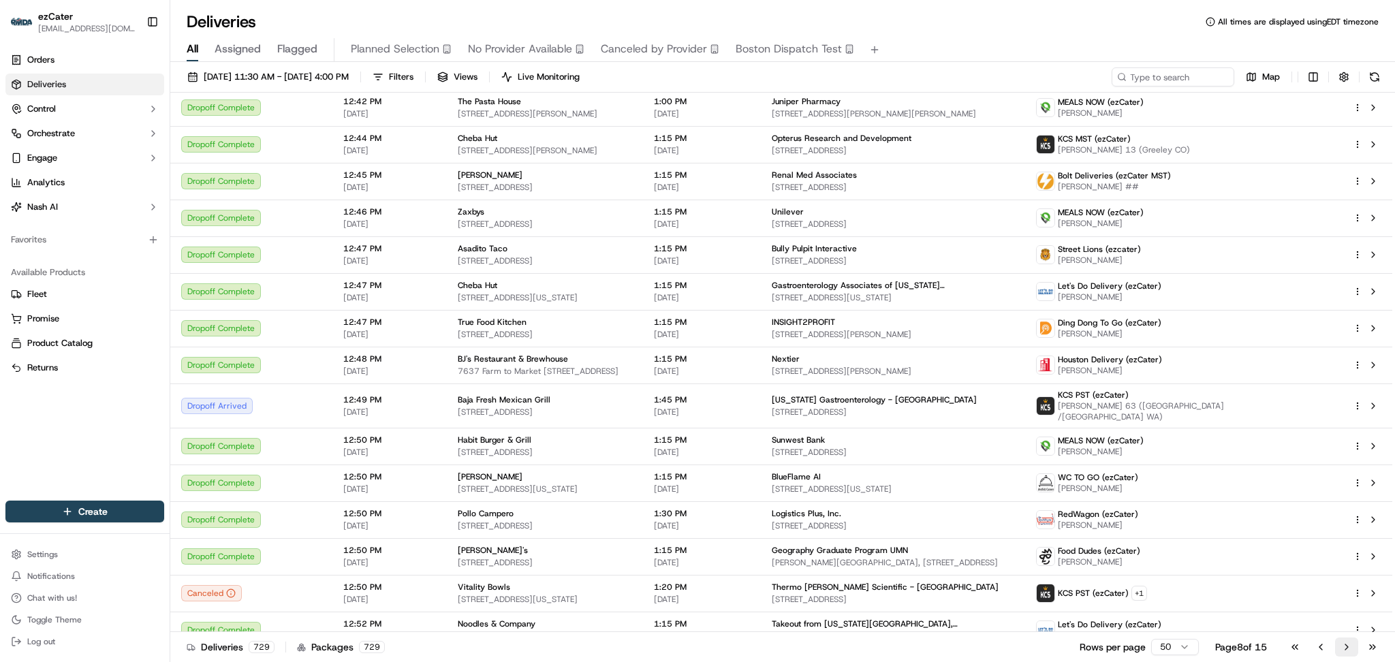
click at [1348, 649] on button "Go to next page" at bounding box center [1347, 647] width 23 height 19
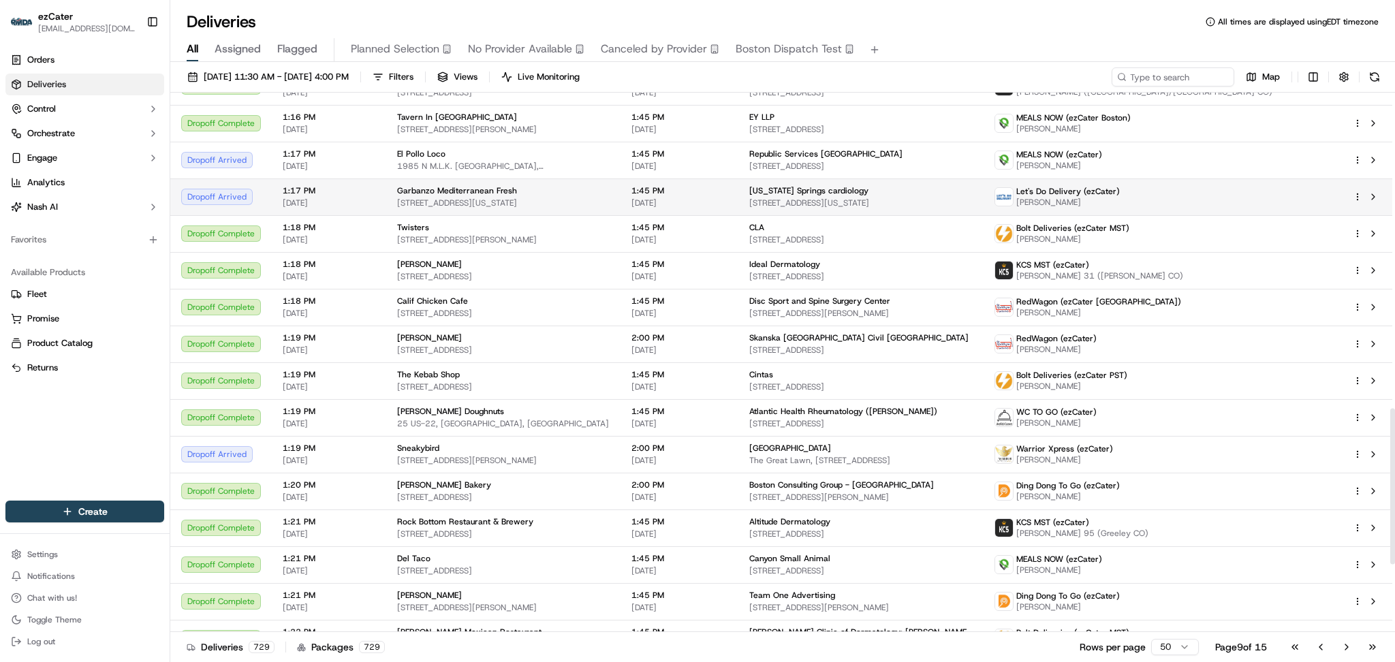
scroll to position [1327, 0]
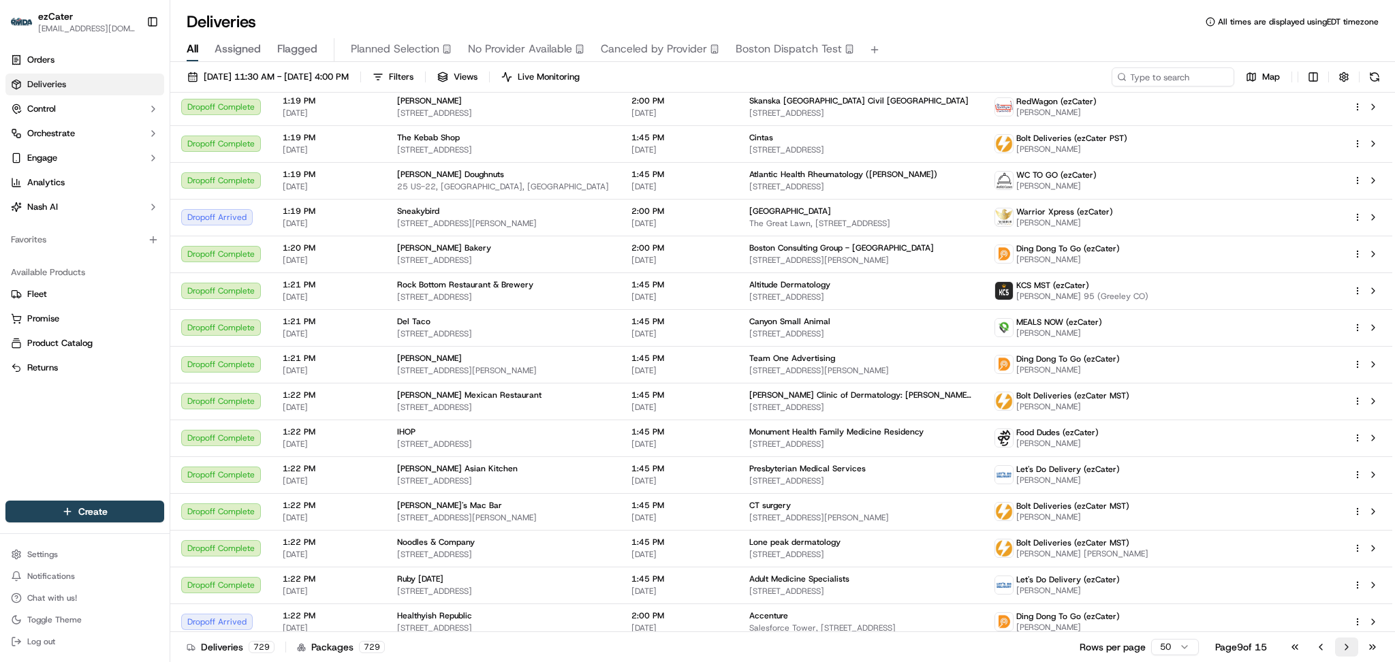
click at [1344, 649] on button "Go to next page" at bounding box center [1347, 647] width 23 height 19
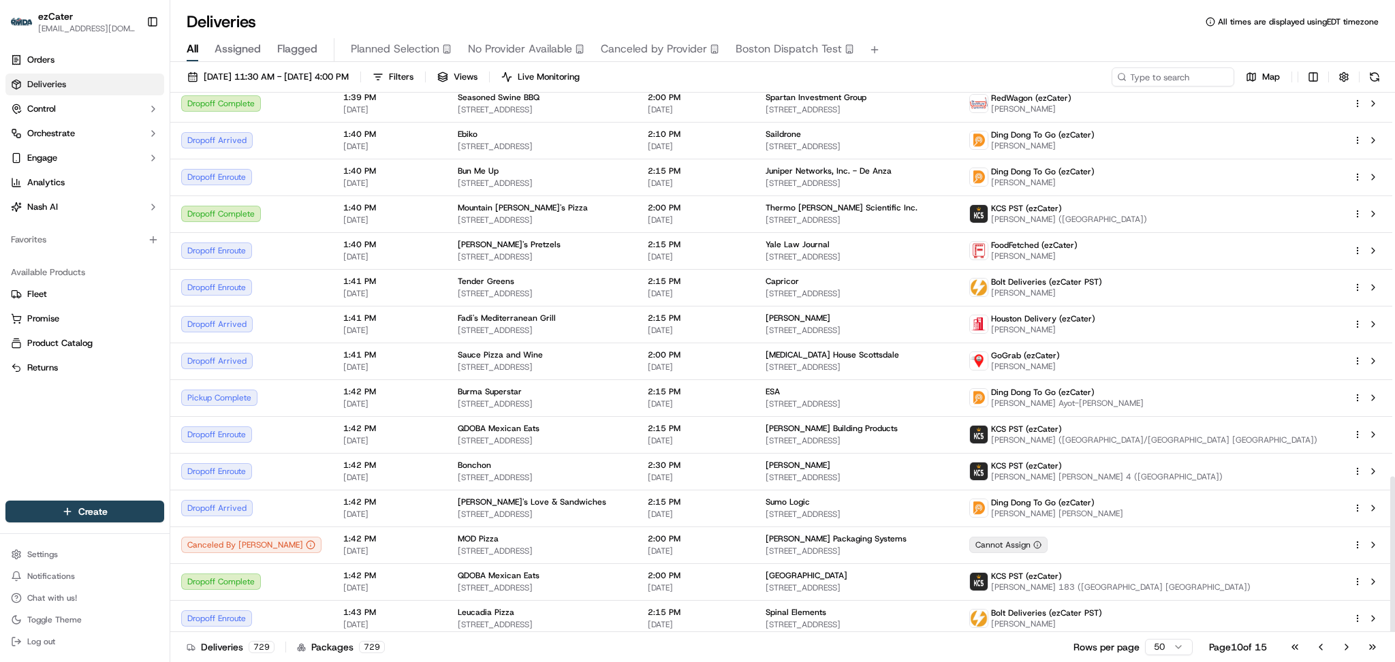
scroll to position [1326, 0]
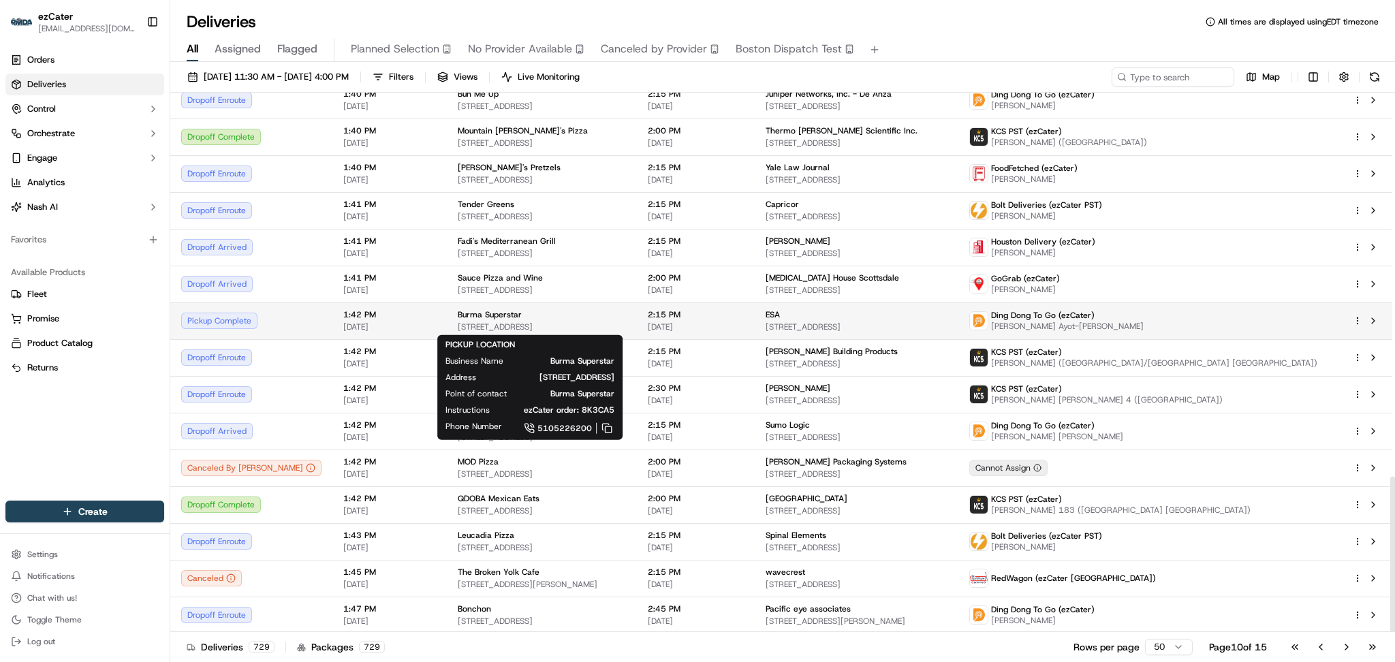
click at [458, 311] on span "Burma Superstar" at bounding box center [490, 314] width 64 height 11
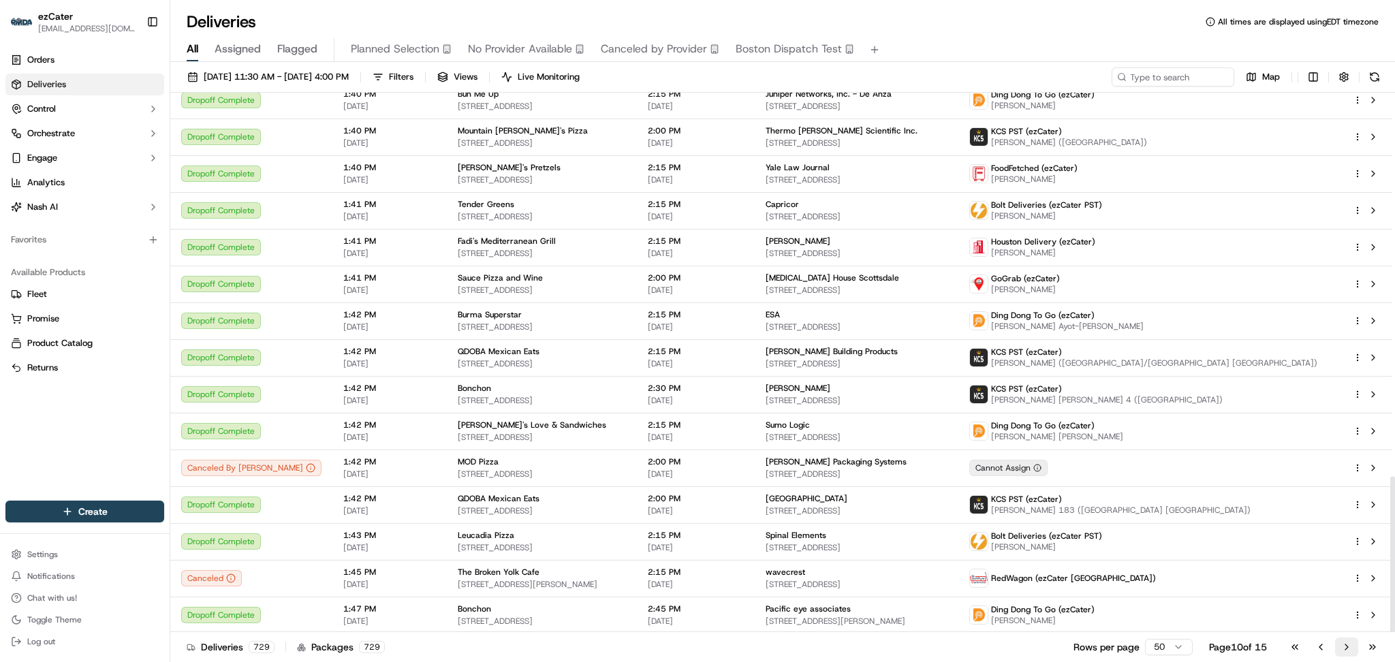
click at [1349, 649] on button "Go to next page" at bounding box center [1347, 647] width 23 height 19
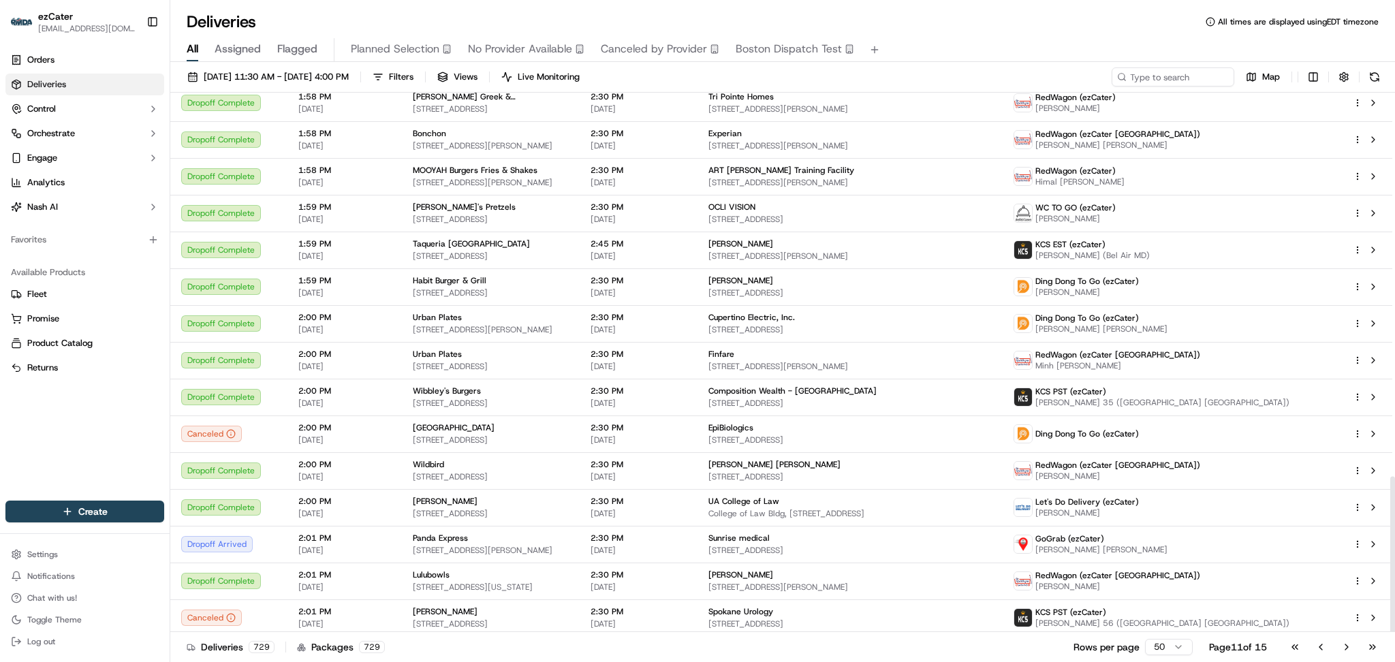
scroll to position [1326, 0]
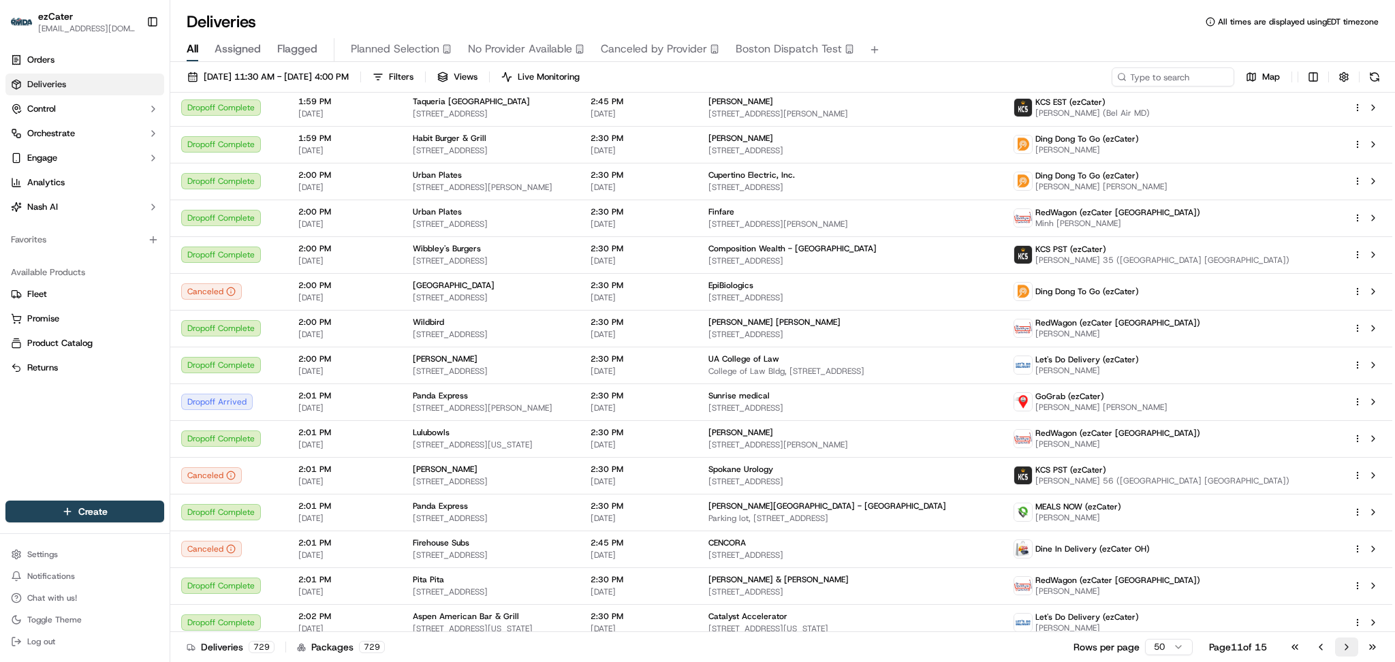
click at [1350, 642] on button "Go to next page" at bounding box center [1347, 647] width 23 height 19
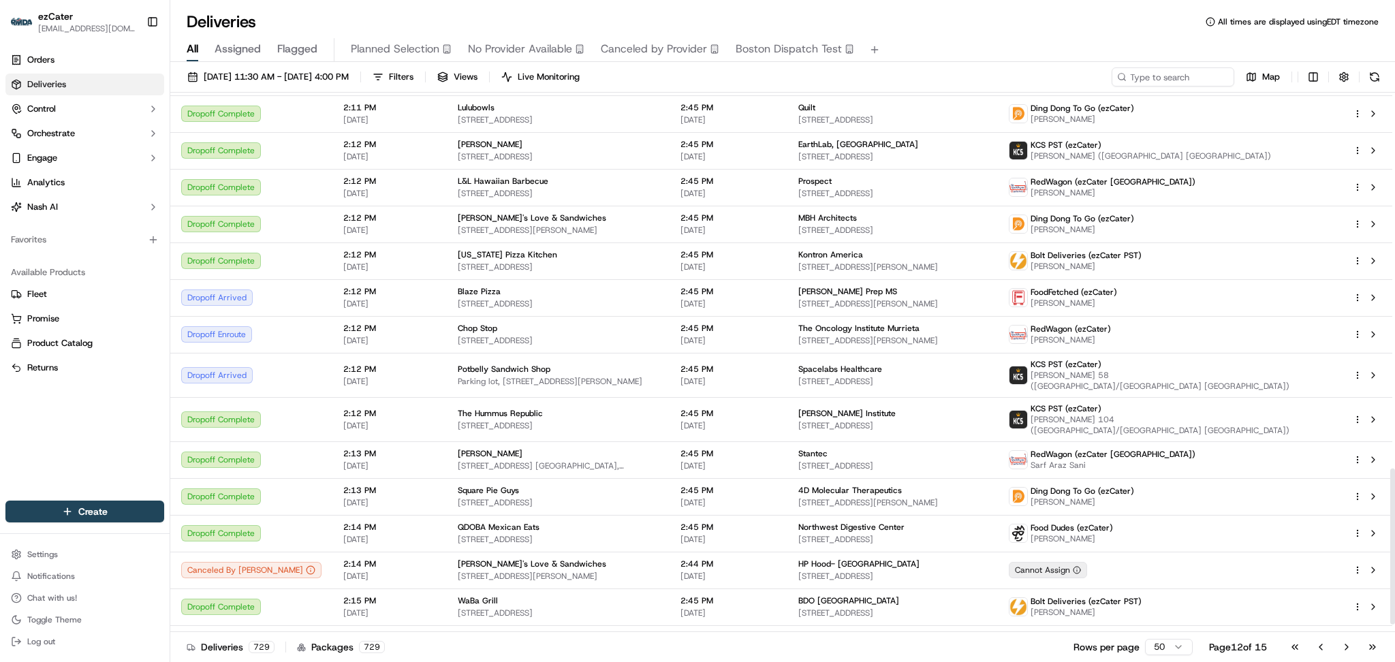
scroll to position [1327, 0]
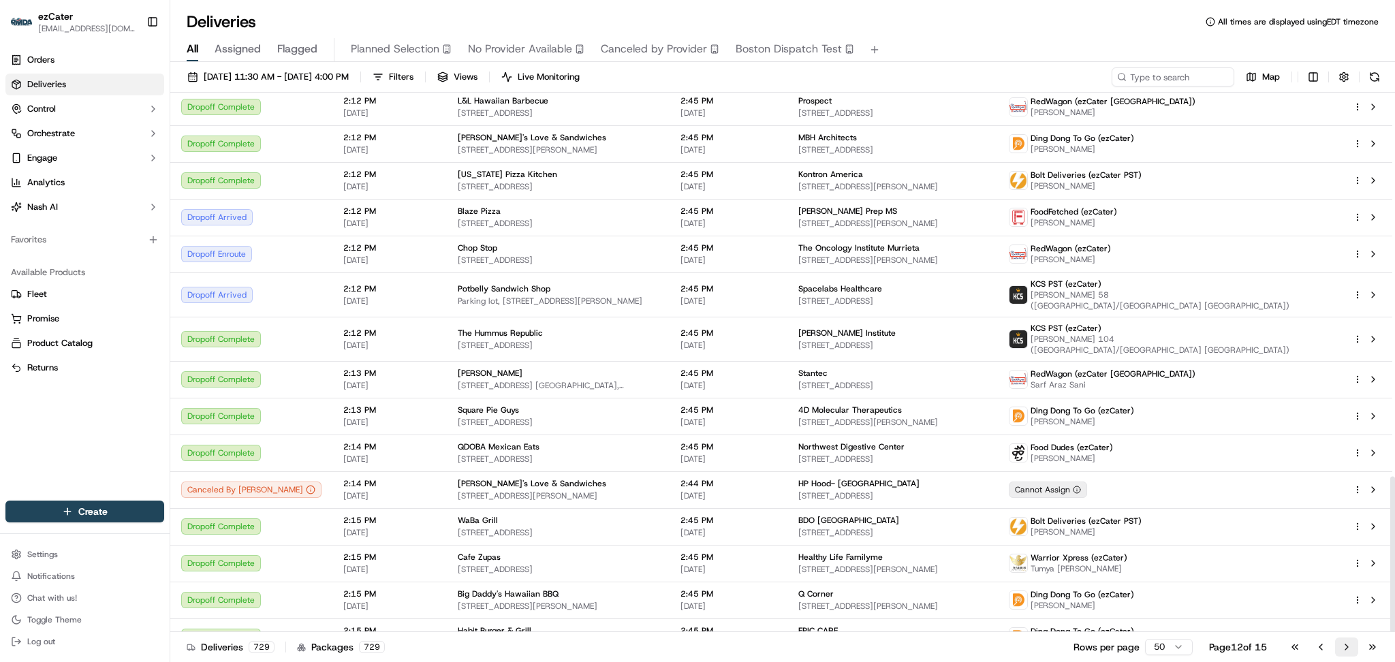
click at [1343, 650] on button "Go to next page" at bounding box center [1347, 647] width 23 height 19
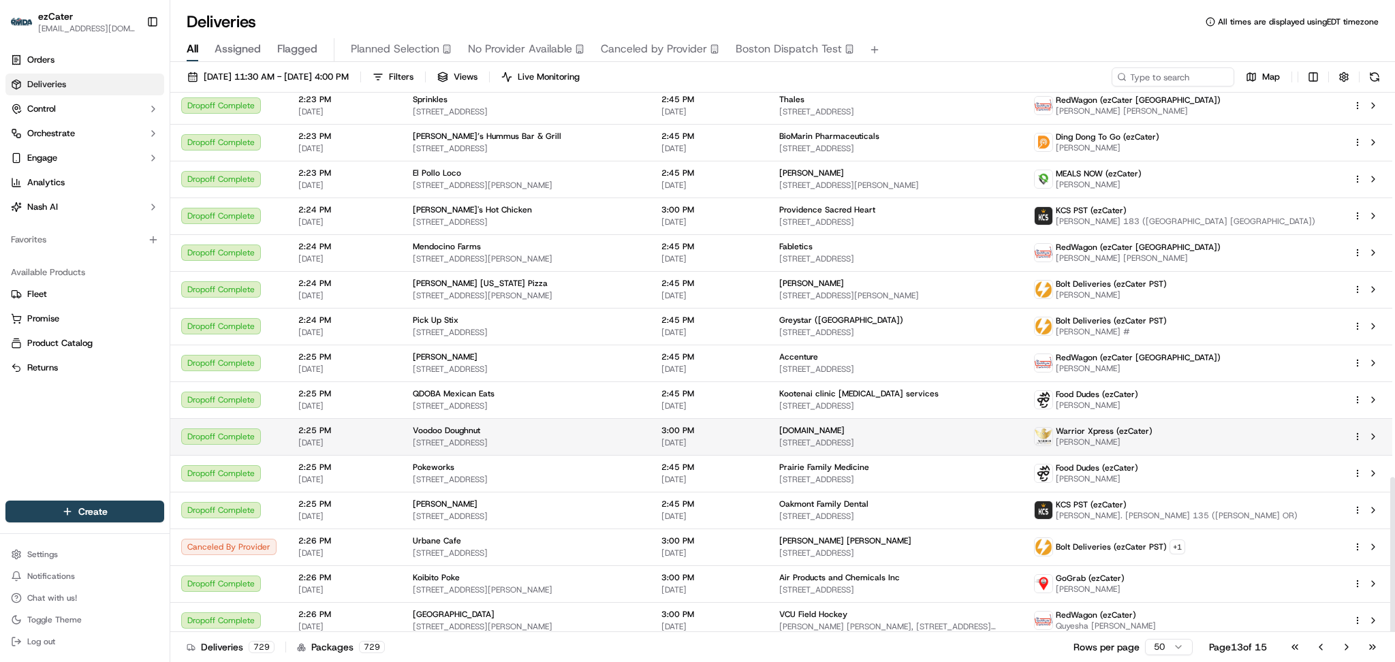
scroll to position [1334, 0]
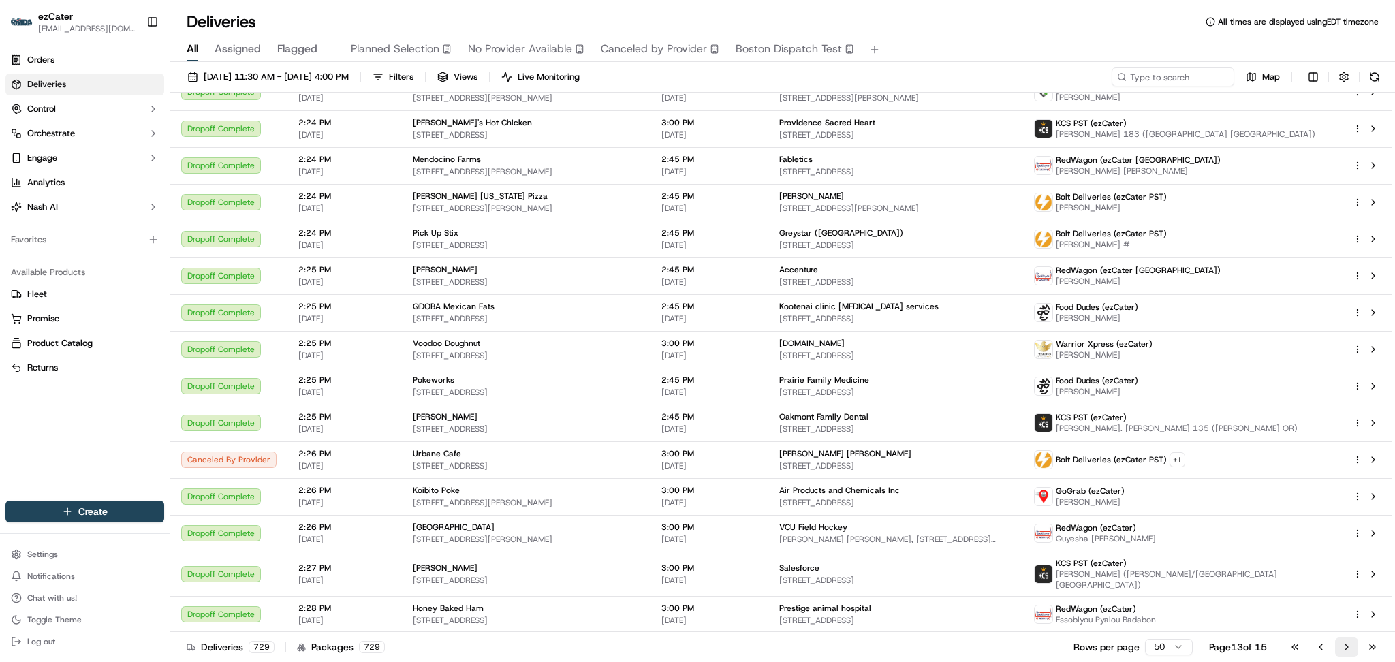
click at [1342, 645] on button "Go to next page" at bounding box center [1347, 647] width 23 height 19
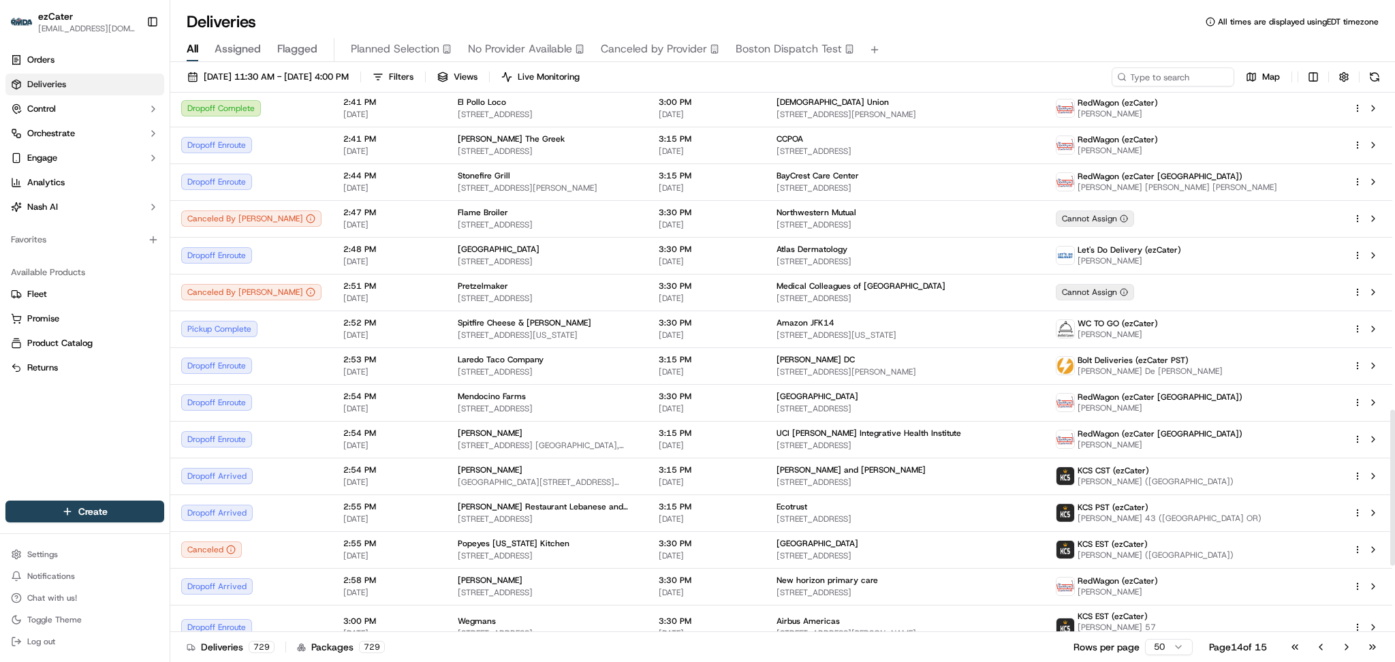
scroll to position [1334, 0]
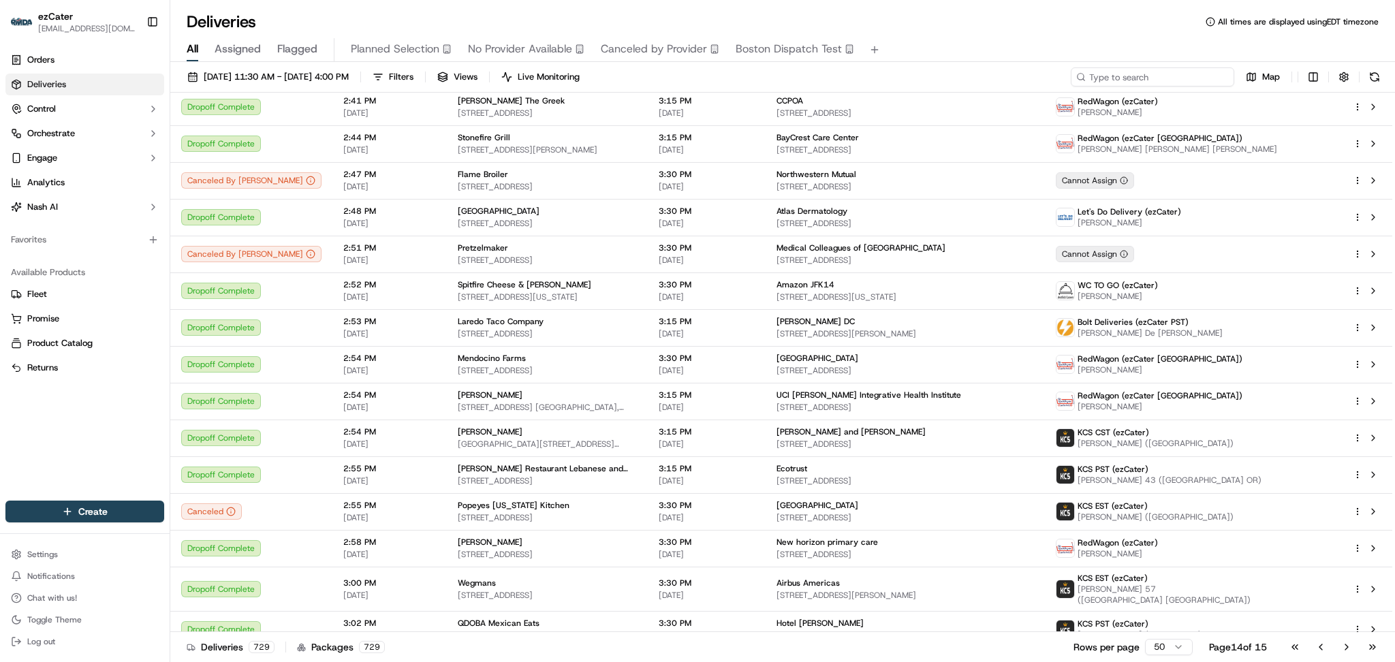
click at [1168, 76] on input at bounding box center [1153, 76] width 164 height 19
paste input "CYC6C5"
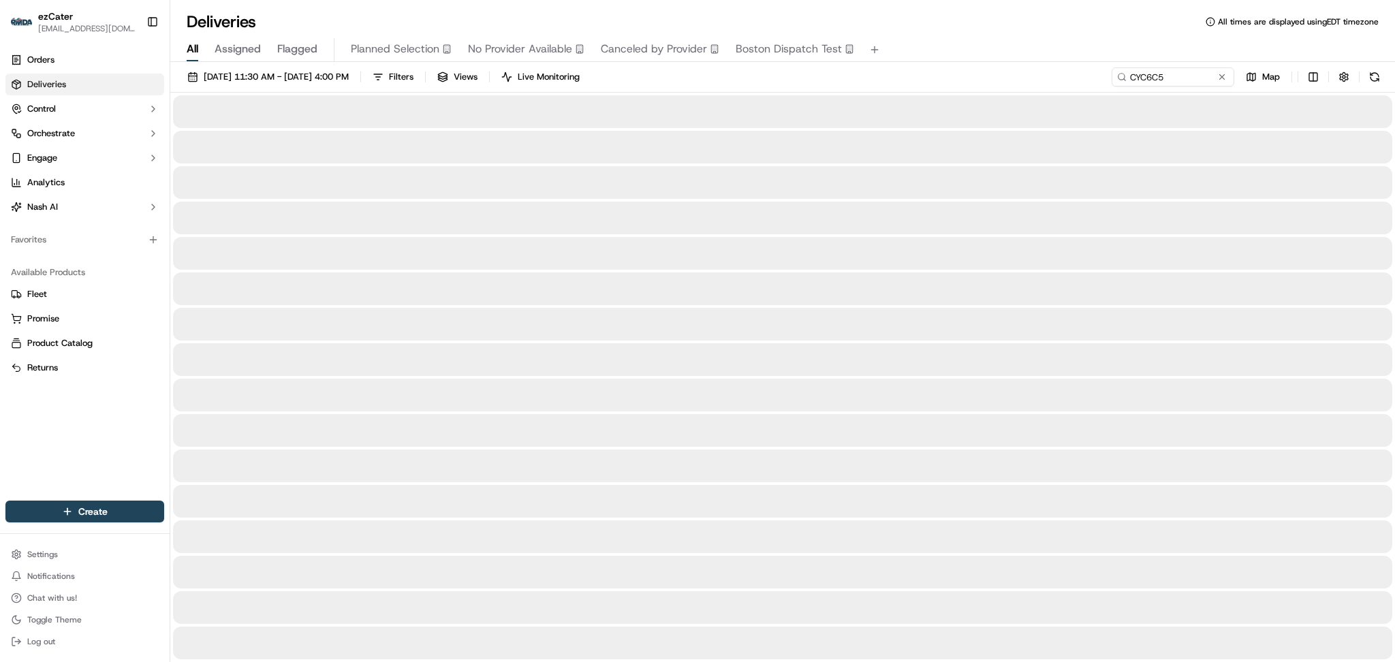
type input "CYC6C5"
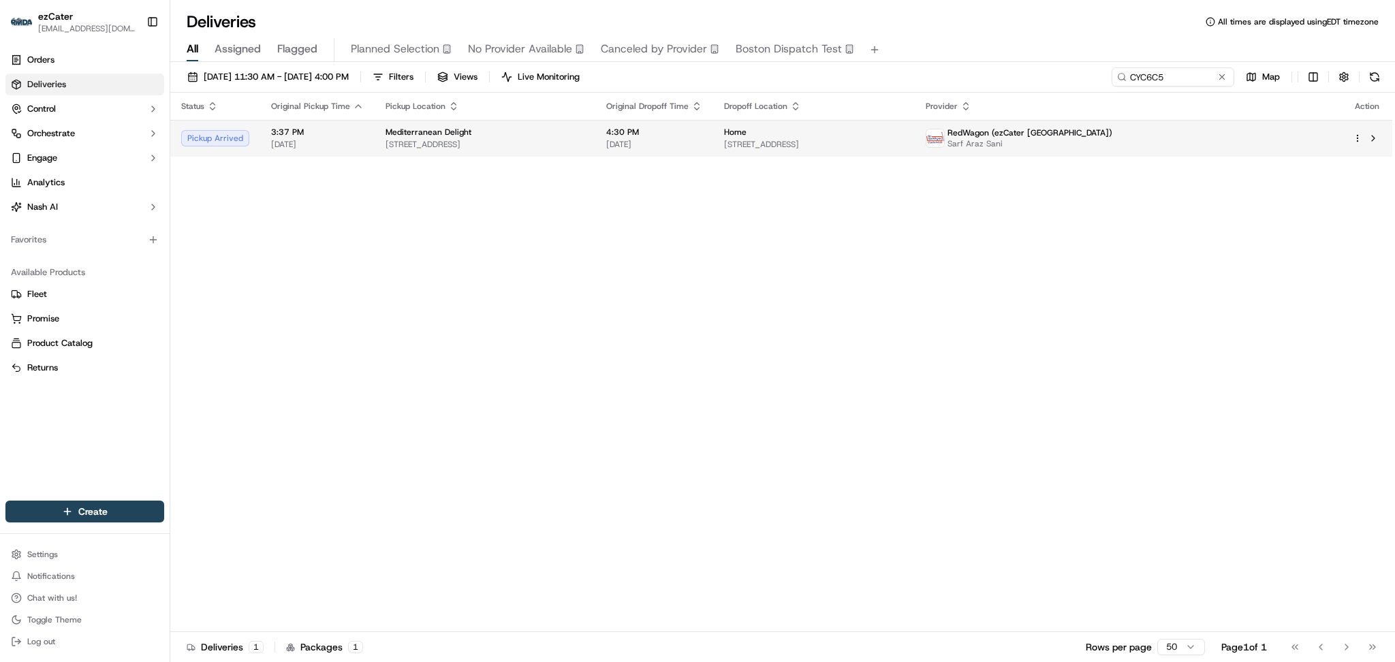
click at [703, 142] on span "[DATE]" at bounding box center [654, 144] width 96 height 11
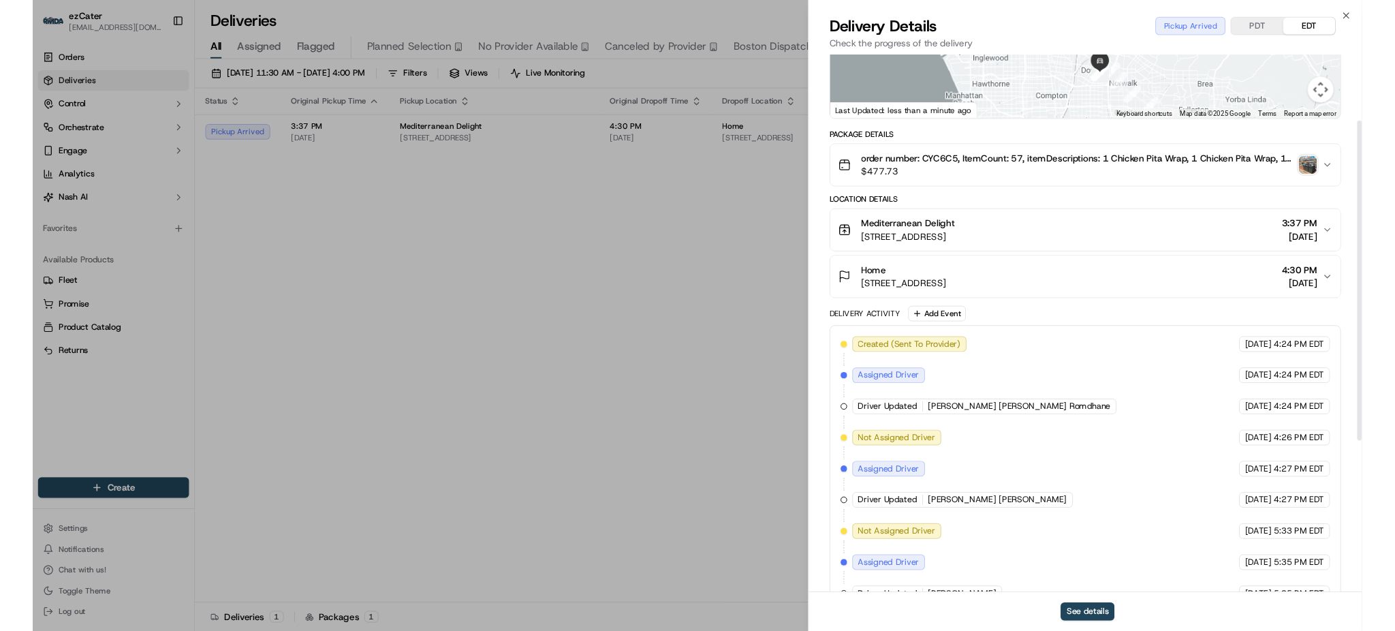
scroll to position [384, 0]
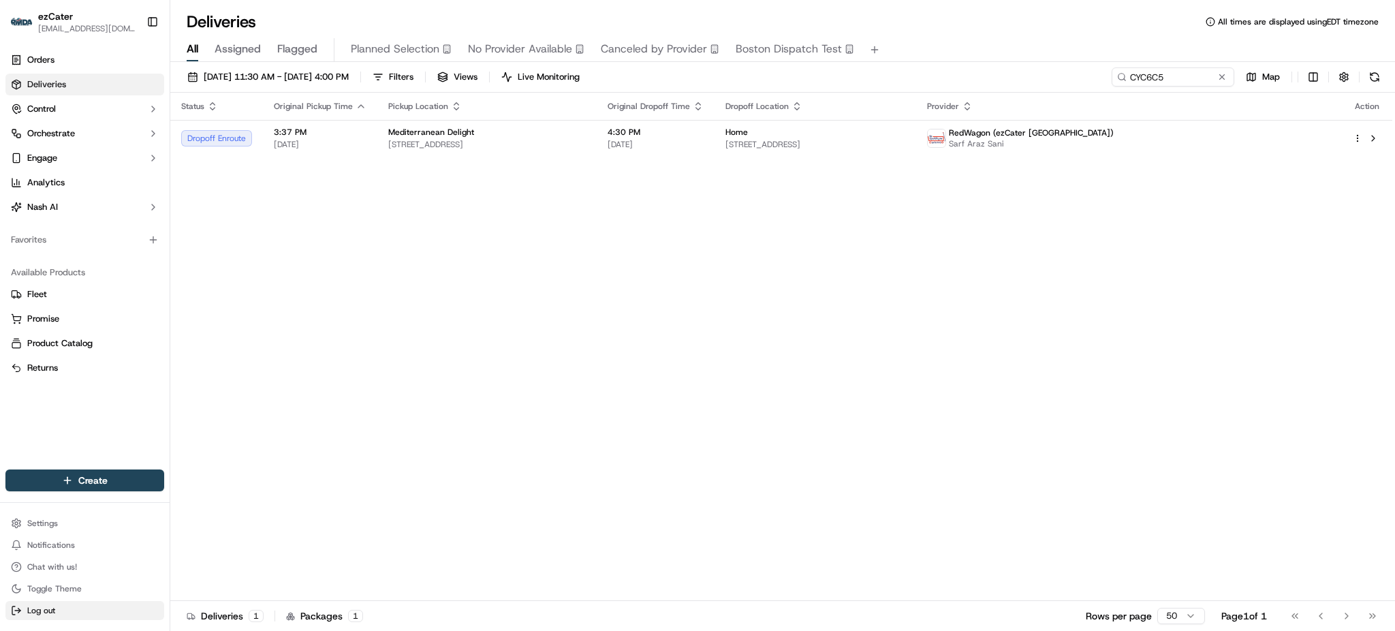
click at [47, 609] on span "Log out" at bounding box center [41, 610] width 28 height 11
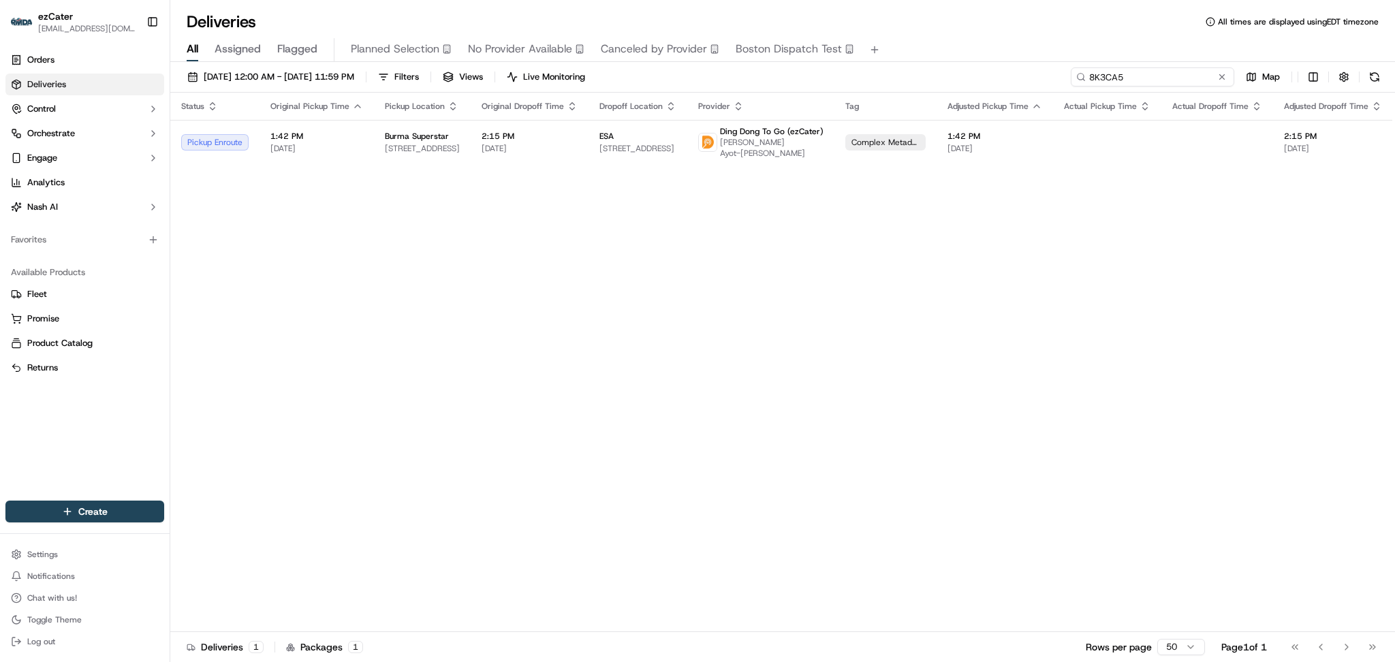
paste input "WYX8Y0"
drag, startPoint x: 1196, startPoint y: 82, endPoint x: 833, endPoint y: 80, distance: 362.5
click at [833, 80] on div "[DATE] 12:00 AM - [DATE] 11:59 PM Filters Views Live Monitoring WYX8Y0 Map" at bounding box center [782, 79] width 1225 height 25
drag, startPoint x: 1202, startPoint y: 76, endPoint x: 927, endPoint y: 75, distance: 274.6
click at [927, 75] on div "[DATE] 12:00 AM - [DATE] 11:59 PM Filters Views Live Monitoring WYX8Y0 Map" at bounding box center [782, 79] width 1225 height 25
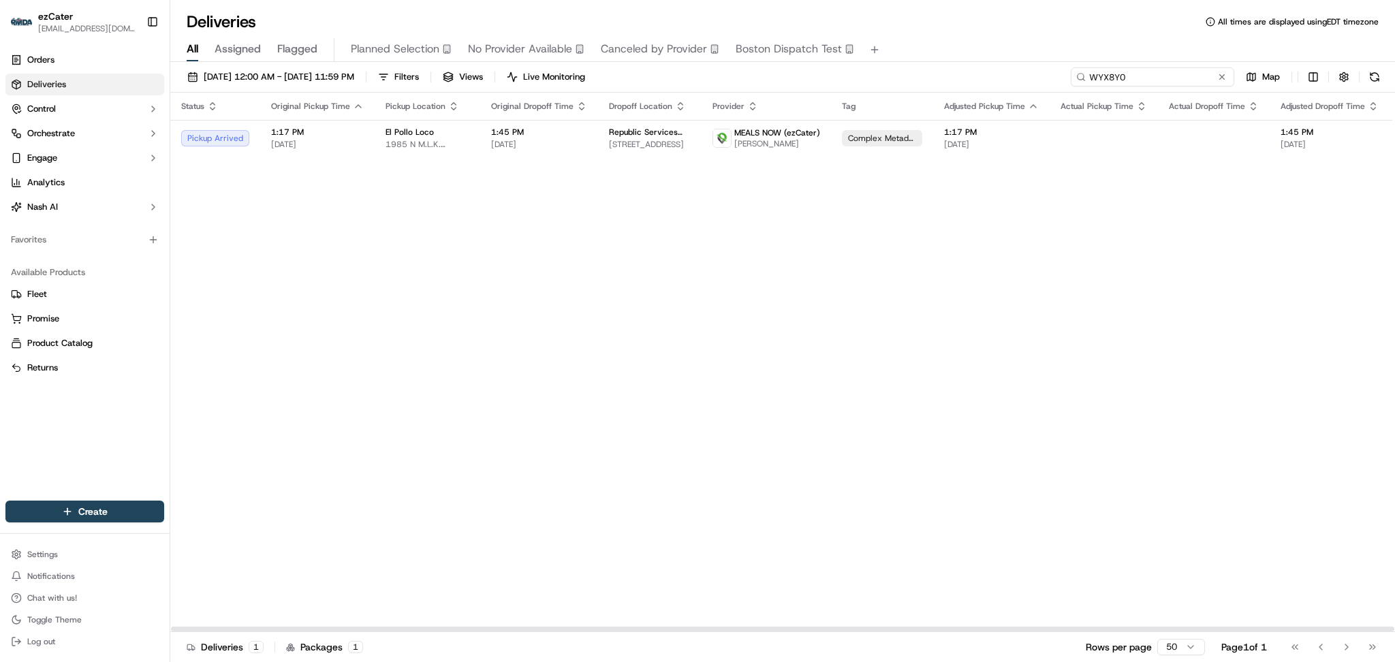
paste input "TH4-PZX"
type input "TH4-PZX"
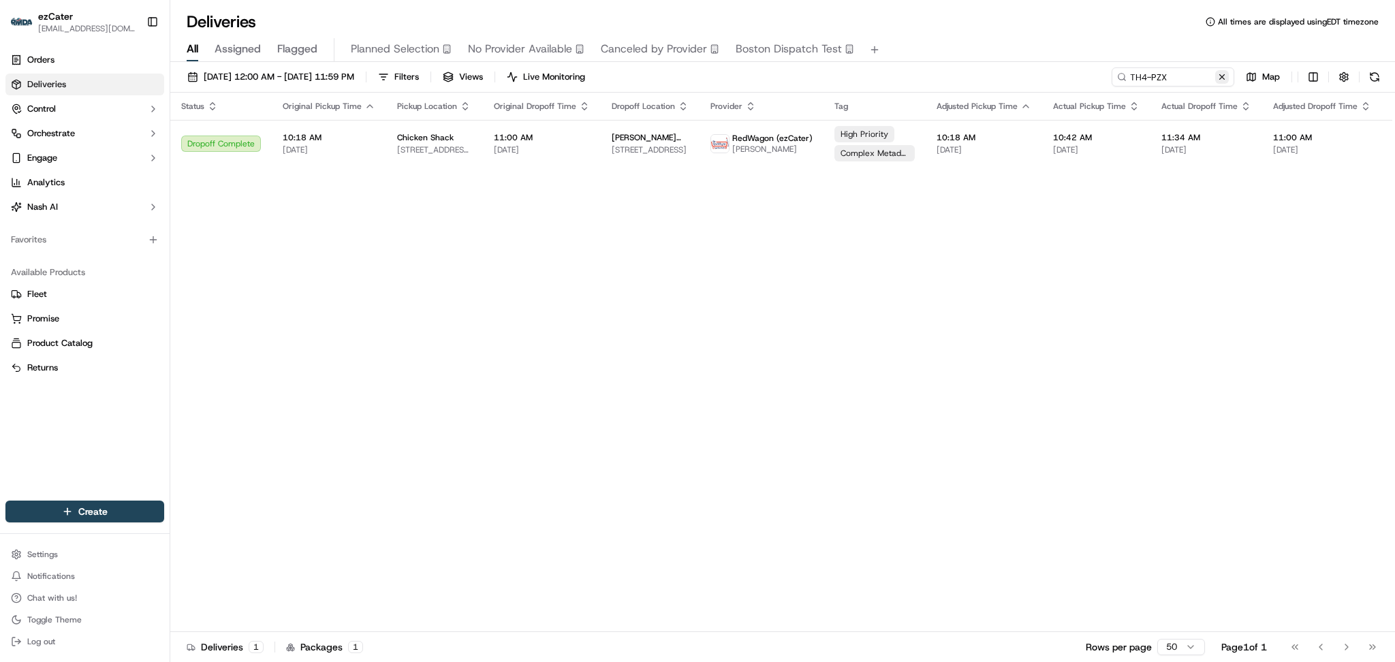
click at [1221, 74] on button at bounding box center [1223, 77] width 14 height 14
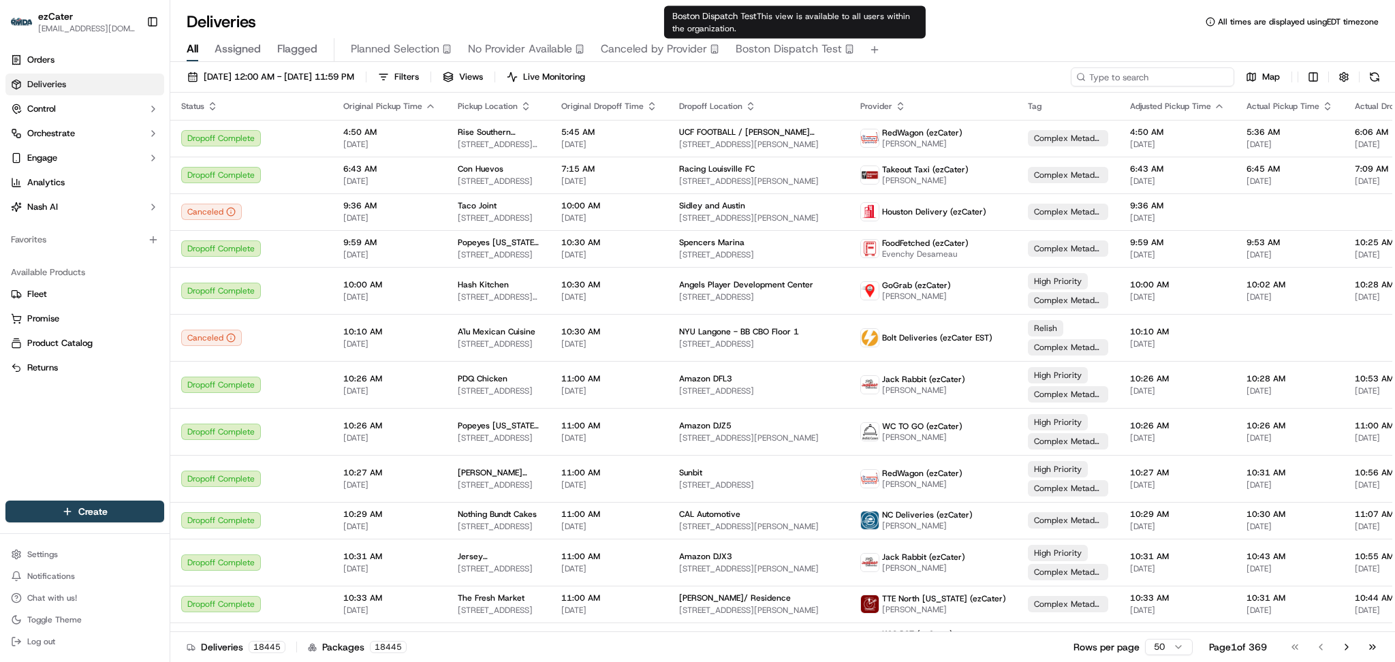
click at [1172, 77] on input at bounding box center [1153, 76] width 164 height 19
paste input "FFH90T"
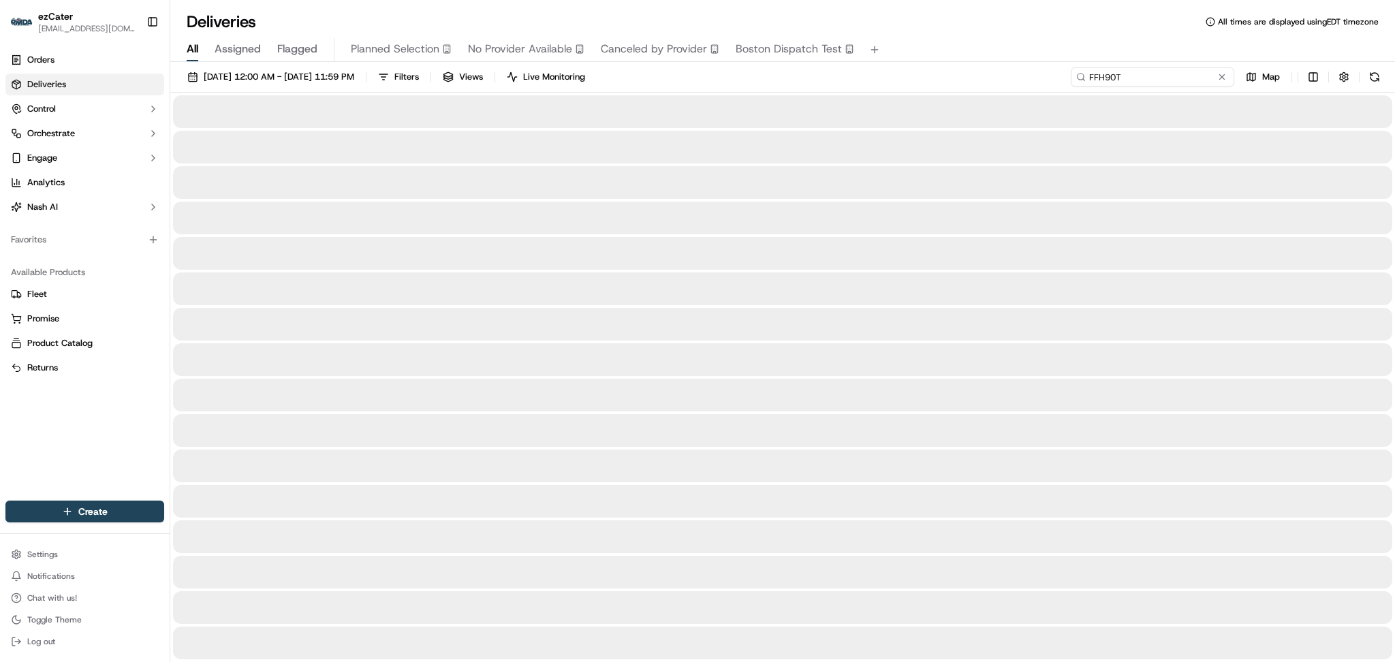
type input "FFH90T"
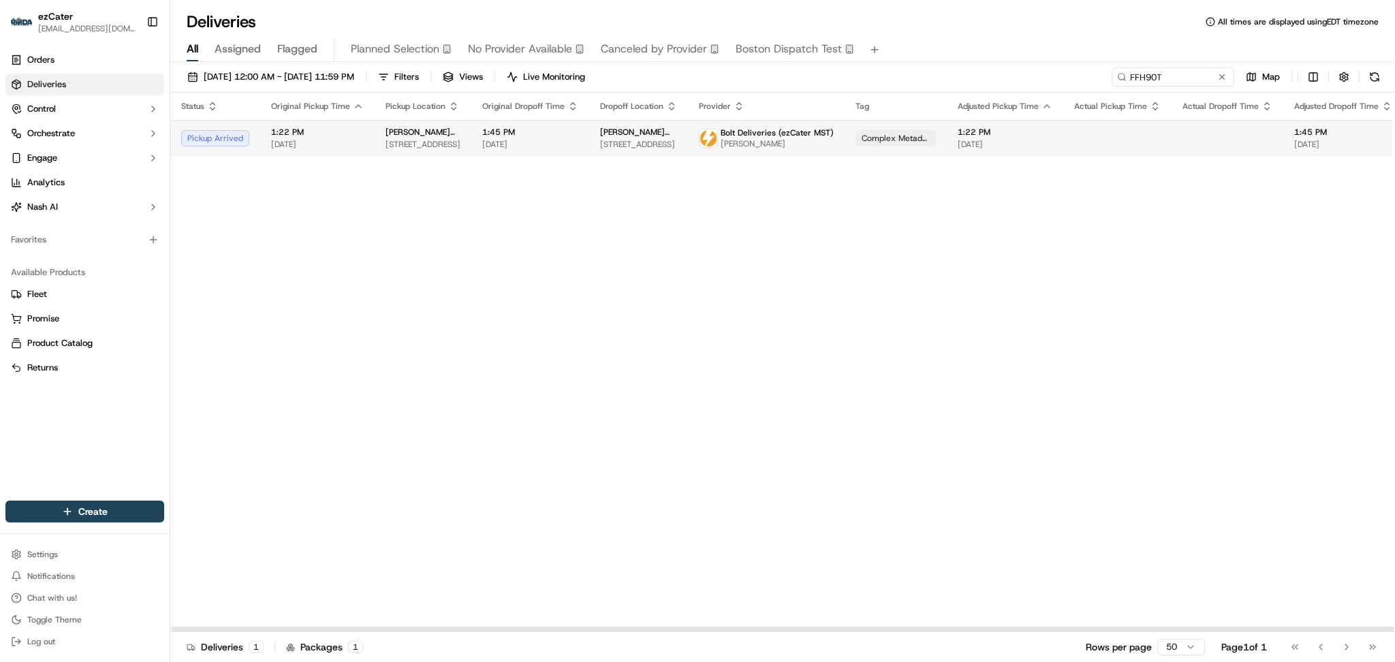
click at [773, 144] on span "[PERSON_NAME]" at bounding box center [777, 143] width 113 height 11
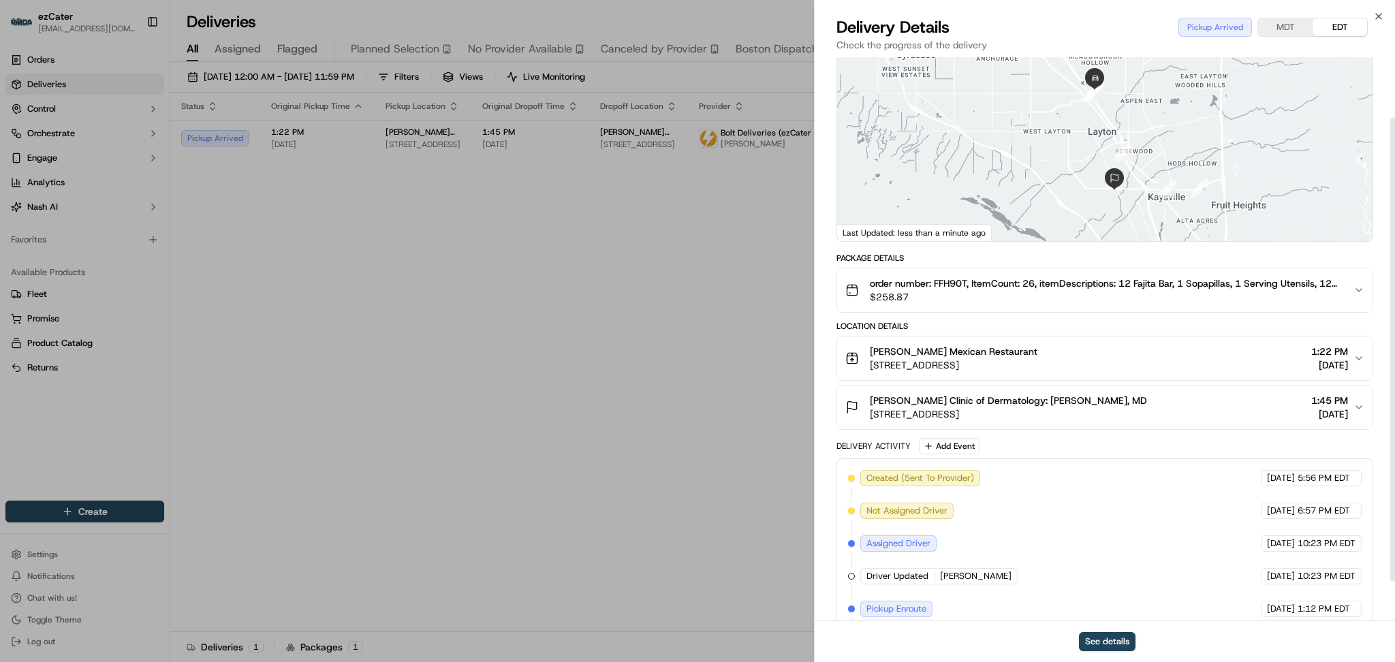
scroll to position [122, 0]
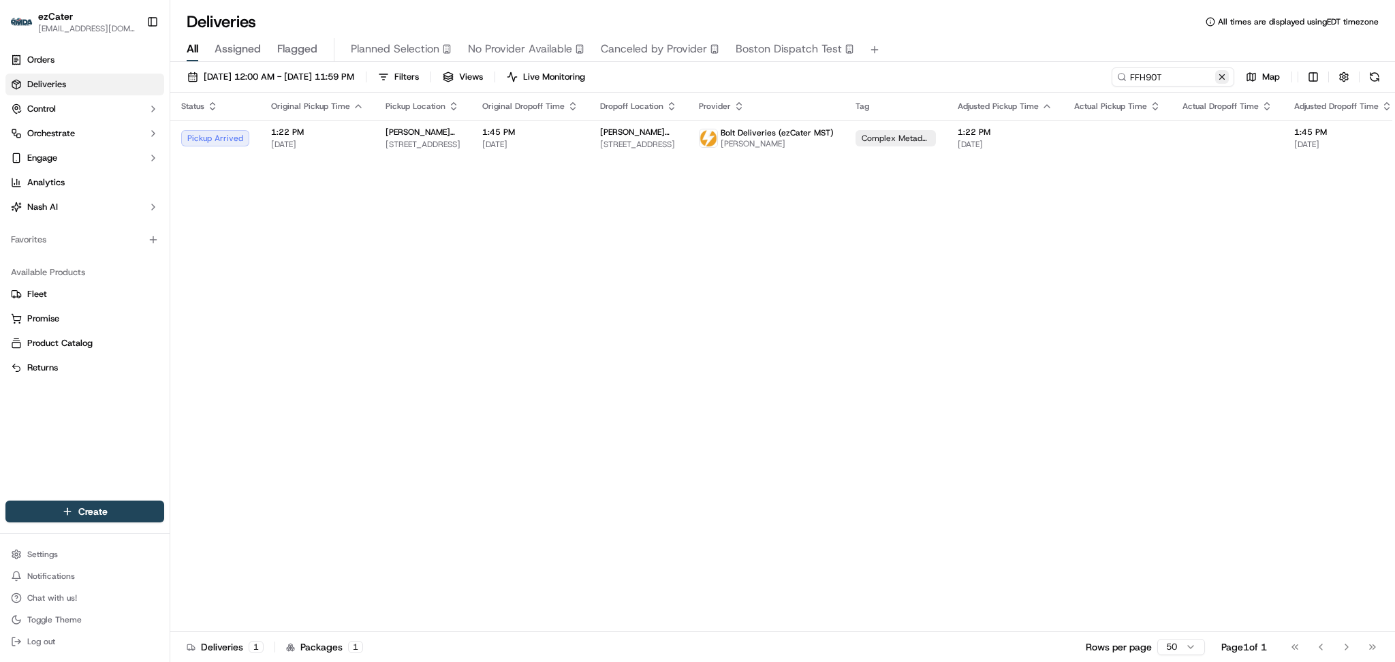
click at [1224, 78] on button at bounding box center [1223, 77] width 14 height 14
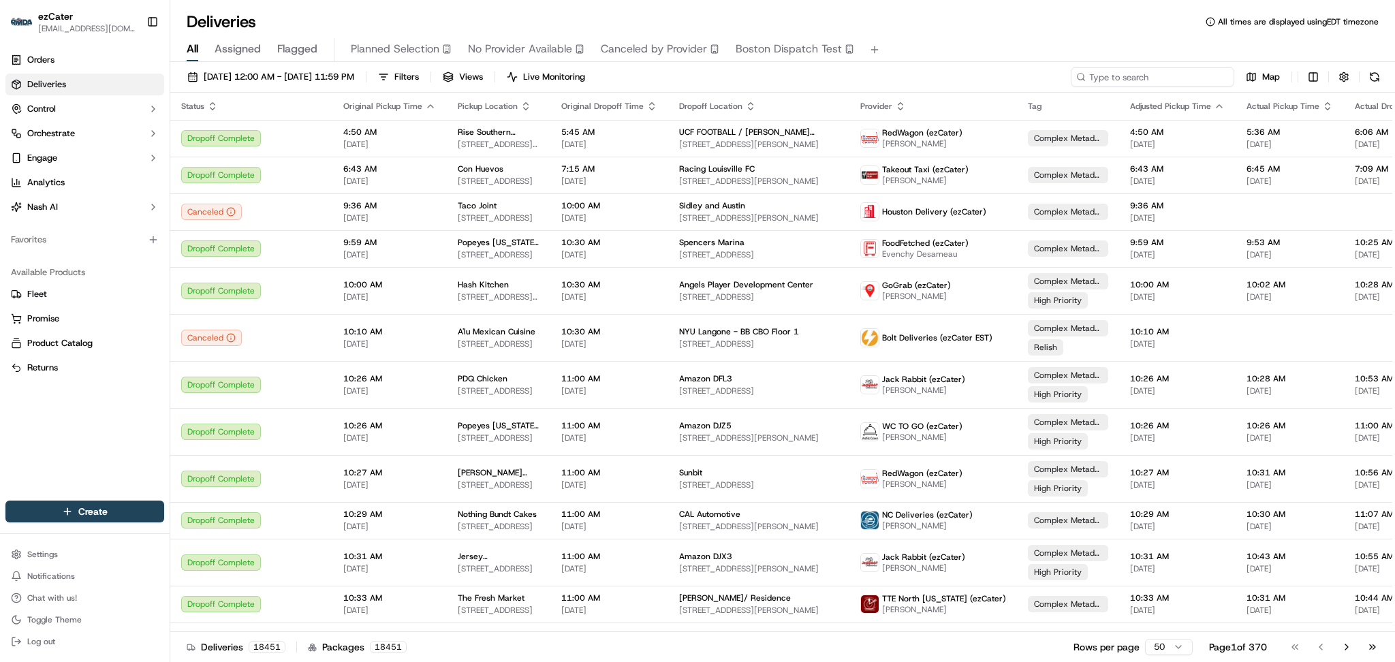
click at [1177, 76] on input at bounding box center [1153, 76] width 164 height 19
paste input "JAU5CX"
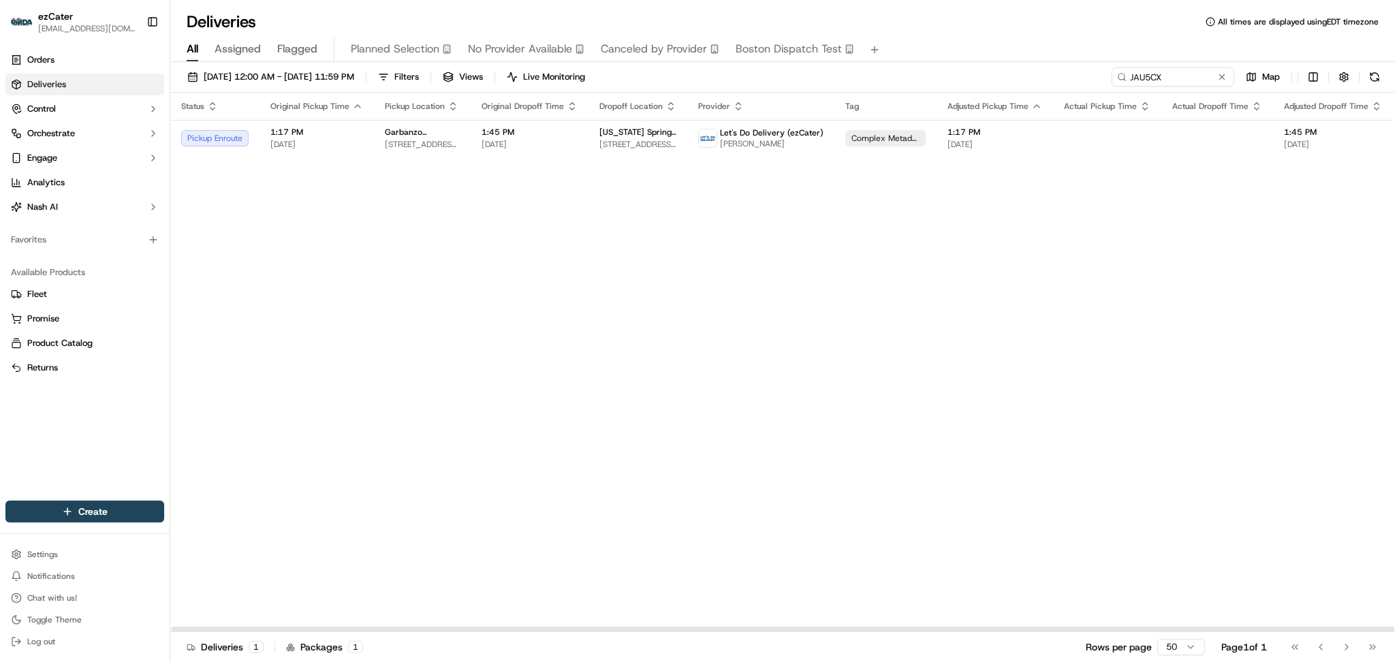
drag, startPoint x: 1197, startPoint y: 361, endPoint x: 1190, endPoint y: 298, distance: 63.0
click at [1199, 354] on div "Status Original Pickup Time Pickup Location Original Dropoff Time Dropoff Locat…" at bounding box center [885, 363] width 1430 height 540
paste input "FFH90T"
drag, startPoint x: 1128, startPoint y: 72, endPoint x: 790, endPoint y: 66, distance: 338.0
click at [790, 66] on div "09/01/2025 12:00 AM - 09/30/2025 11:59 PM Filters Views Live Monitoring JAU5CX …" at bounding box center [782, 363] width 1225 height 603
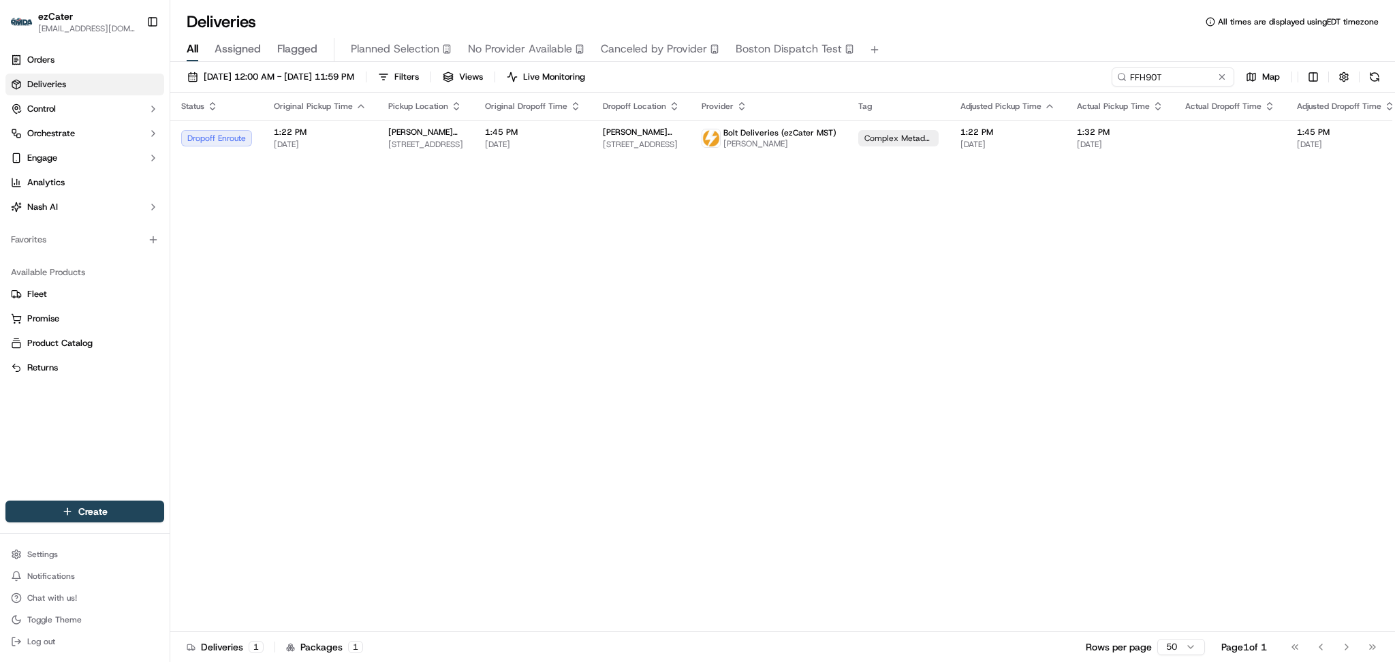
click at [1181, 337] on div "Status Original Pickup Time Pickup Location Original Dropoff Time Dropoff Locat…" at bounding box center [891, 363] width 1443 height 540
drag, startPoint x: 1162, startPoint y: 72, endPoint x: 883, endPoint y: 89, distance: 279.9
click at [914, 75] on div "09/01/2025 12:00 AM - 09/30/2025 11:59 PM Filters Views Live Monitoring FFH90T …" at bounding box center [782, 79] width 1225 height 25
paste input "JAU5CX"
click at [1194, 136] on td at bounding box center [1218, 138] width 112 height 37
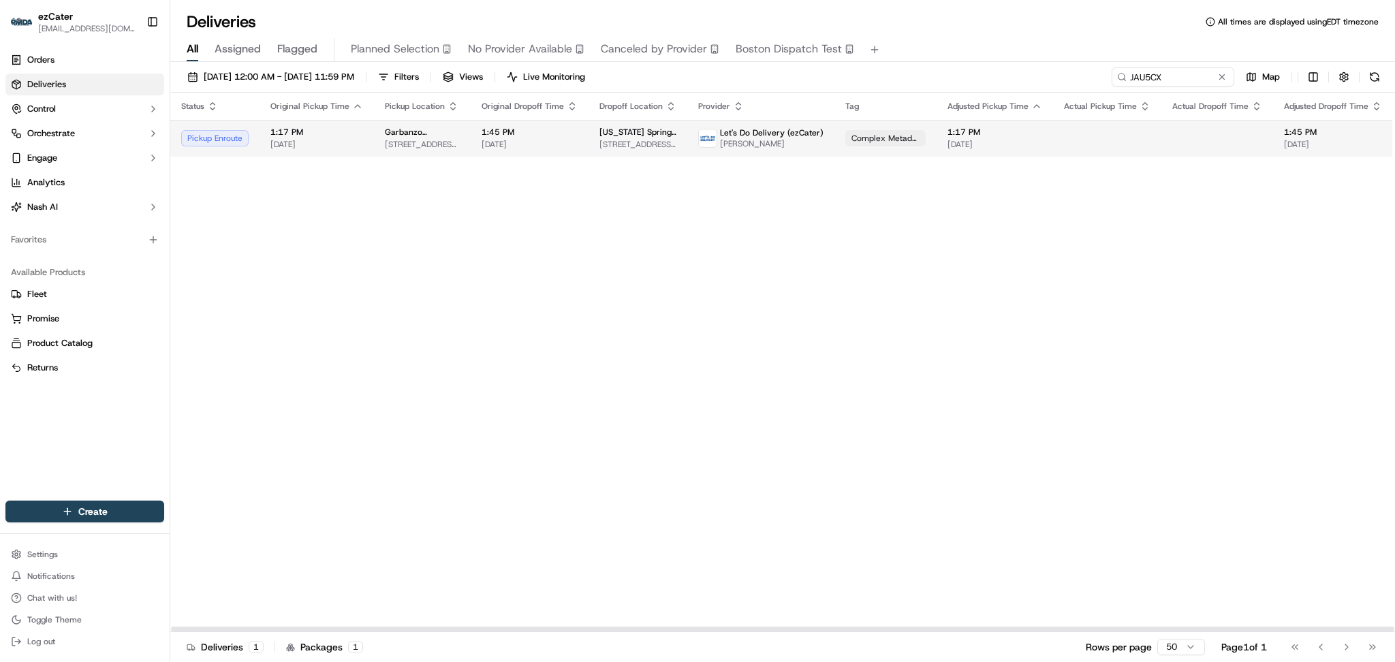
click at [641, 146] on span "7435 Sisters Grove suite 100, Colorado Springs, CO 80923, USA" at bounding box center [638, 144] width 77 height 11
drag, startPoint x: 1177, startPoint y: 71, endPoint x: 987, endPoint y: 71, distance: 190.8
click at [987, 71] on div "09/01/2025 12:00 AM - 09/30/2025 11:59 PM Filters Views Live Monitoring JAU5CX …" at bounding box center [782, 79] width 1225 height 25
paste input "TW1A76"
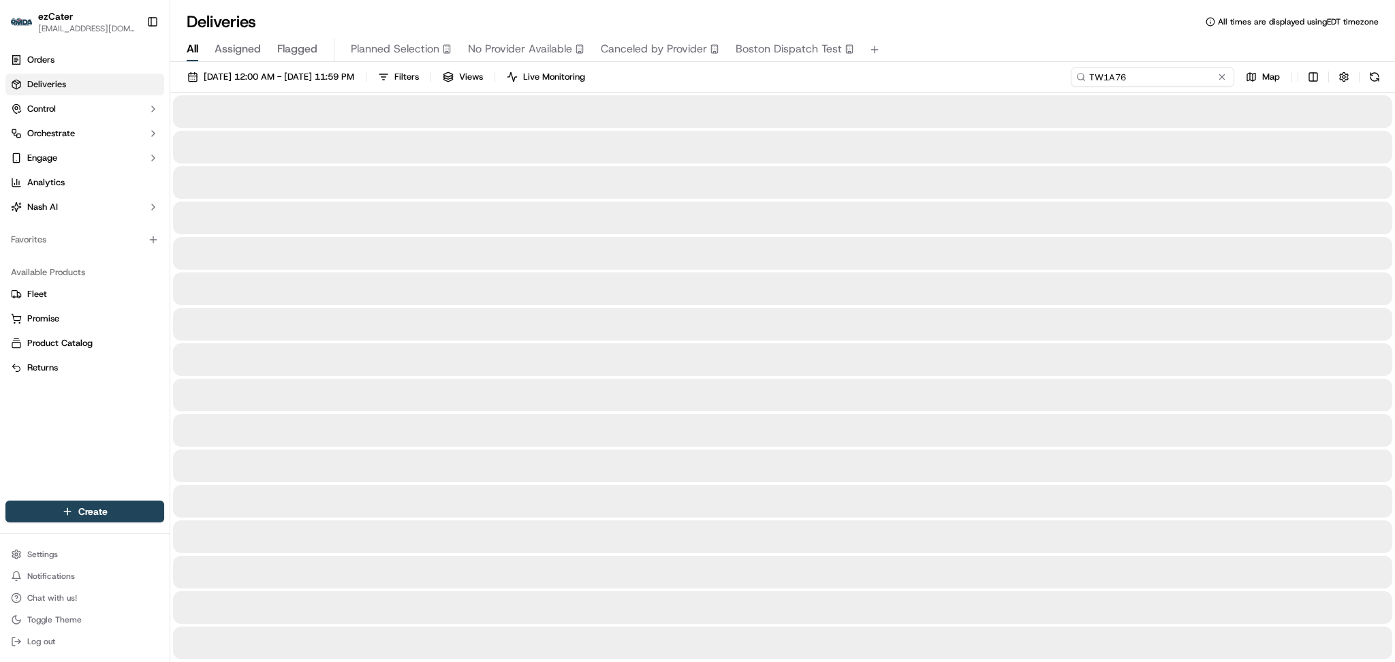
type input "TW1A76"
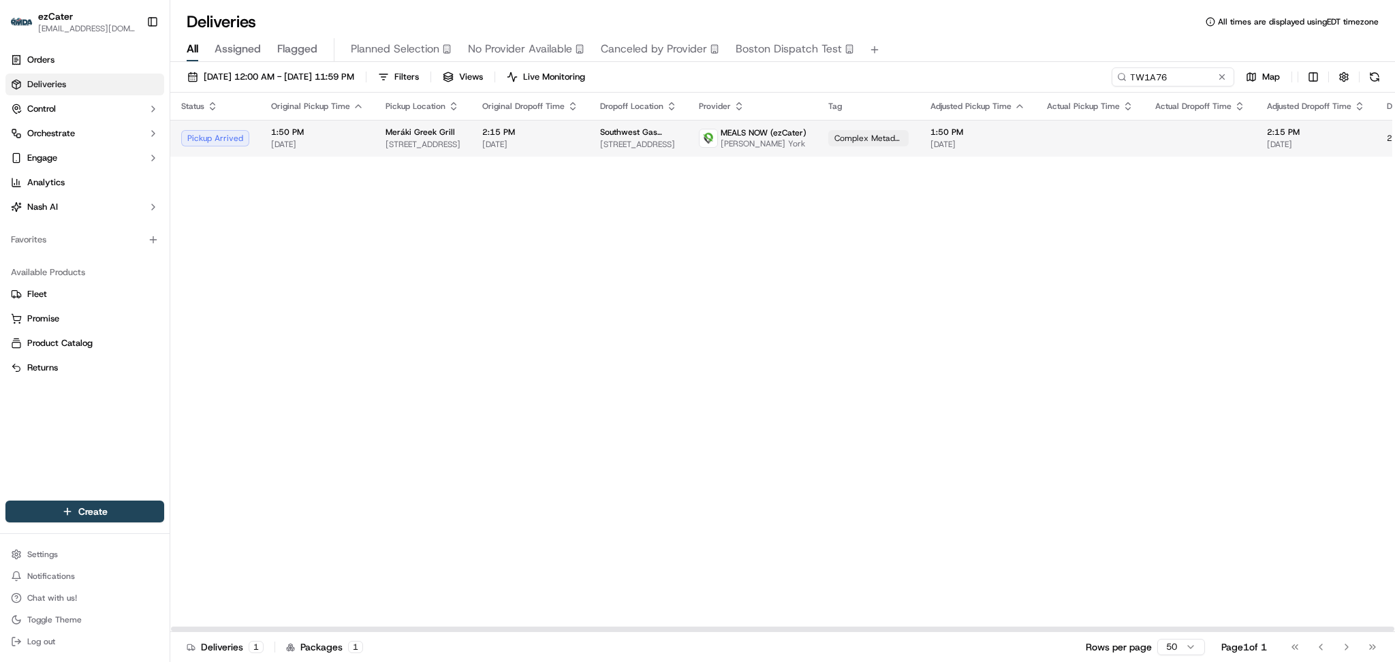
click at [294, 136] on span "1:50 PM" at bounding box center [317, 132] width 93 height 11
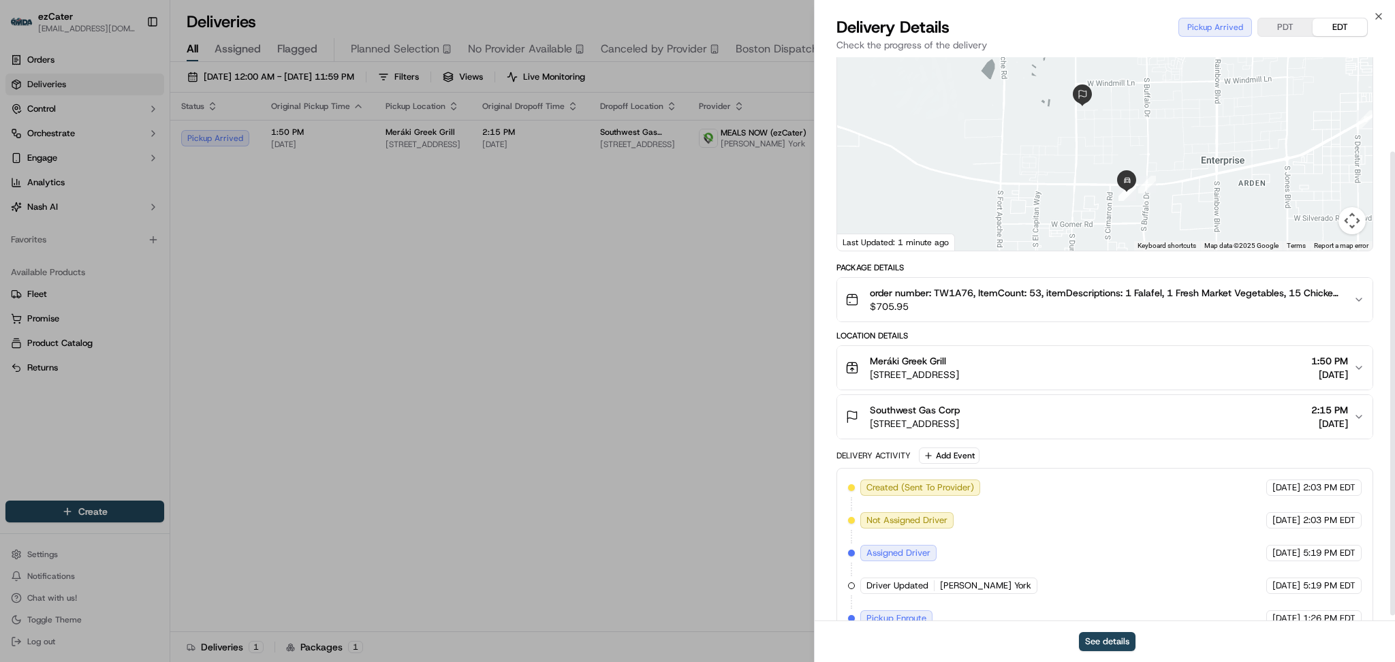
scroll to position [122, 0]
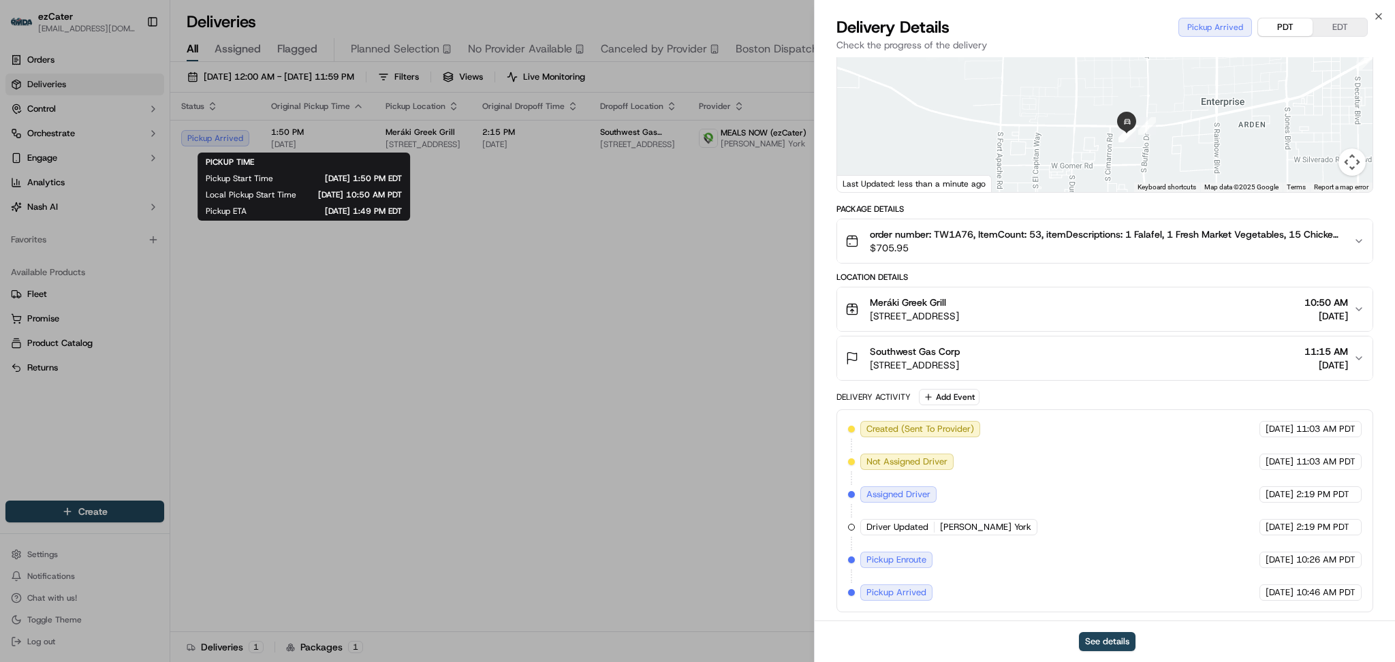
click at [1296, 29] on button "PDT" at bounding box center [1286, 27] width 55 height 18
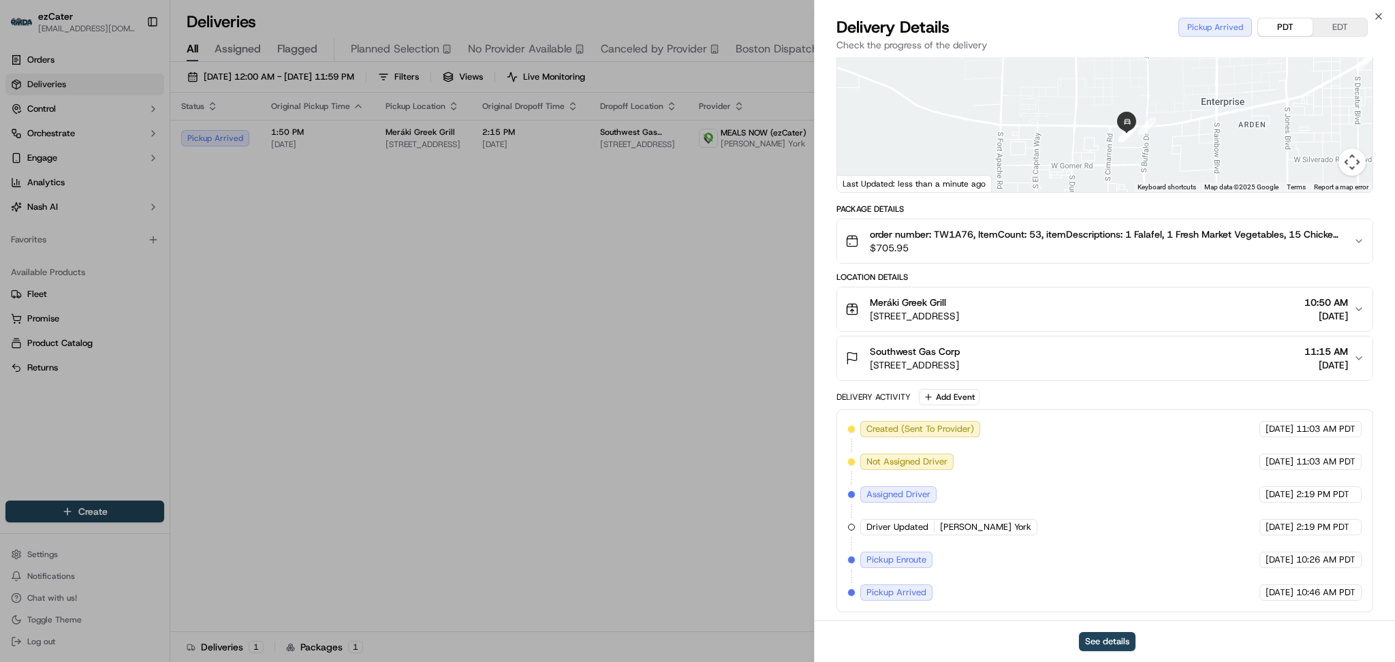
click at [1336, 27] on button "EDT" at bounding box center [1340, 27] width 55 height 18
drag, startPoint x: 1187, startPoint y: 134, endPoint x: 1190, endPoint y: 161, distance: 26.8
click at [1190, 161] on div at bounding box center [1105, 90] width 536 height 203
drag, startPoint x: 1255, startPoint y: 106, endPoint x: 1202, endPoint y: 148, distance: 67.5
click at [1202, 148] on div at bounding box center [1105, 90] width 536 height 203
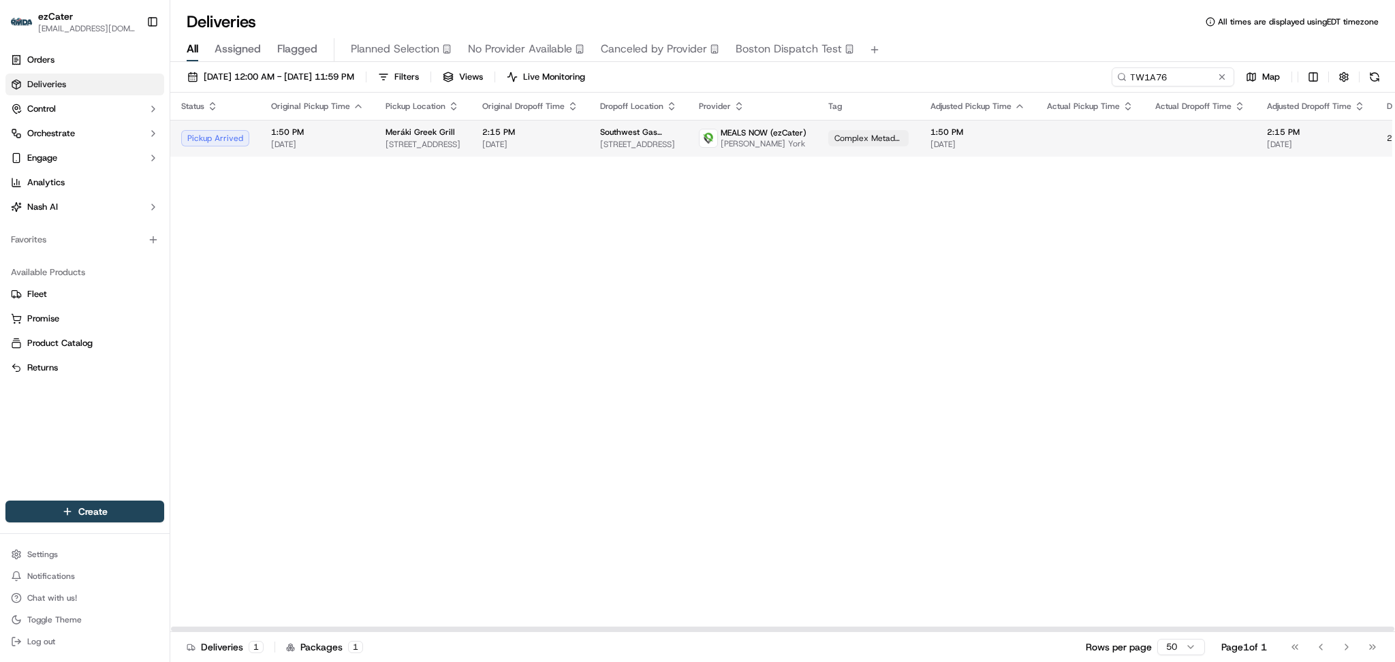
click at [542, 147] on span "[DATE]" at bounding box center [530, 144] width 96 height 11
click at [1165, 155] on td at bounding box center [1201, 138] width 112 height 37
click at [1207, 306] on div "Status Original Pickup Time Pickup Location Original Dropoff Time Dropoff Locat…" at bounding box center [876, 363] width 1413 height 540
paste input "YJ3TWV"
drag, startPoint x: 1174, startPoint y: 75, endPoint x: 885, endPoint y: 79, distance: 288.9
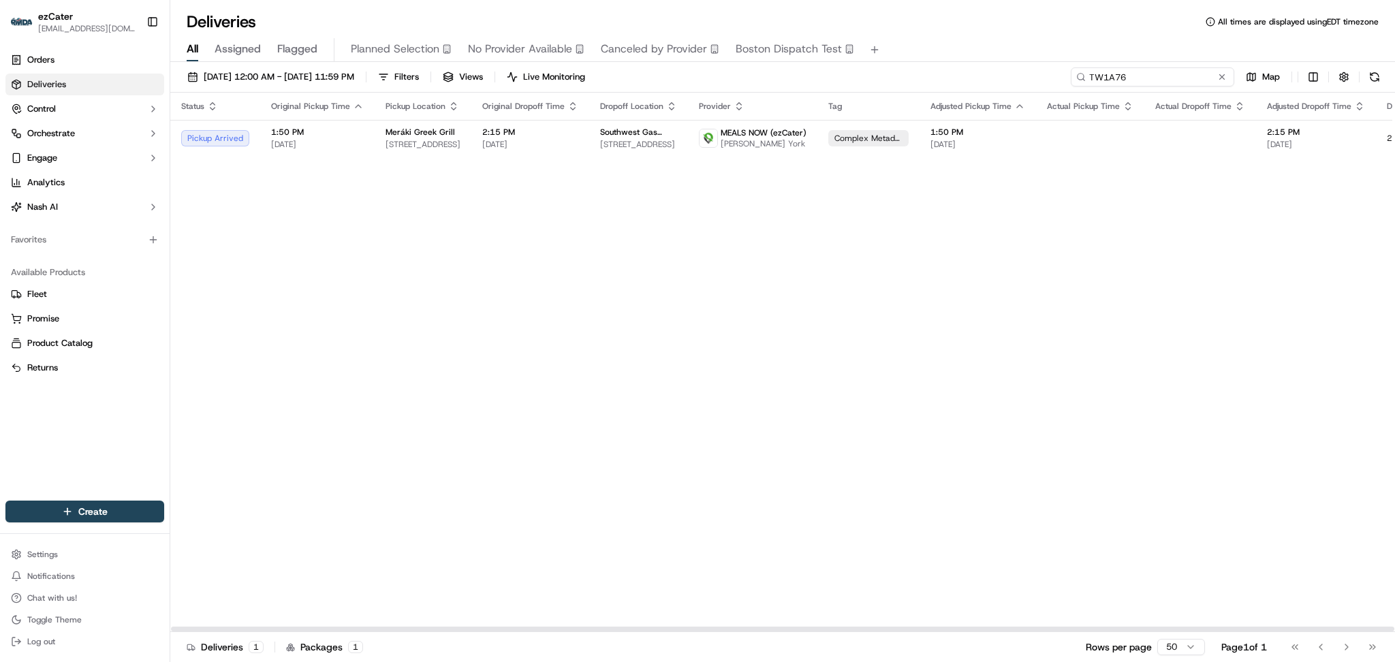
click at [892, 76] on div "09/01/2025 12:00 AM - 09/30/2025 11:59 PM Filters Views Live Monitoring TW1A76 …" at bounding box center [782, 79] width 1225 height 25
click at [1238, 349] on div "Status Original Pickup Time Pickup Location Original Dropoff Time Dropoff Locat…" at bounding box center [885, 363] width 1430 height 540
drag, startPoint x: 1176, startPoint y: 72, endPoint x: 868, endPoint y: 71, distance: 308.0
click at [878, 71] on div "09/01/2025 12:00 AM - 09/30/2025 11:59 PM Filters Views Live Monitoring YJ3TWV …" at bounding box center [782, 79] width 1225 height 25
paste input "J9F5P5"
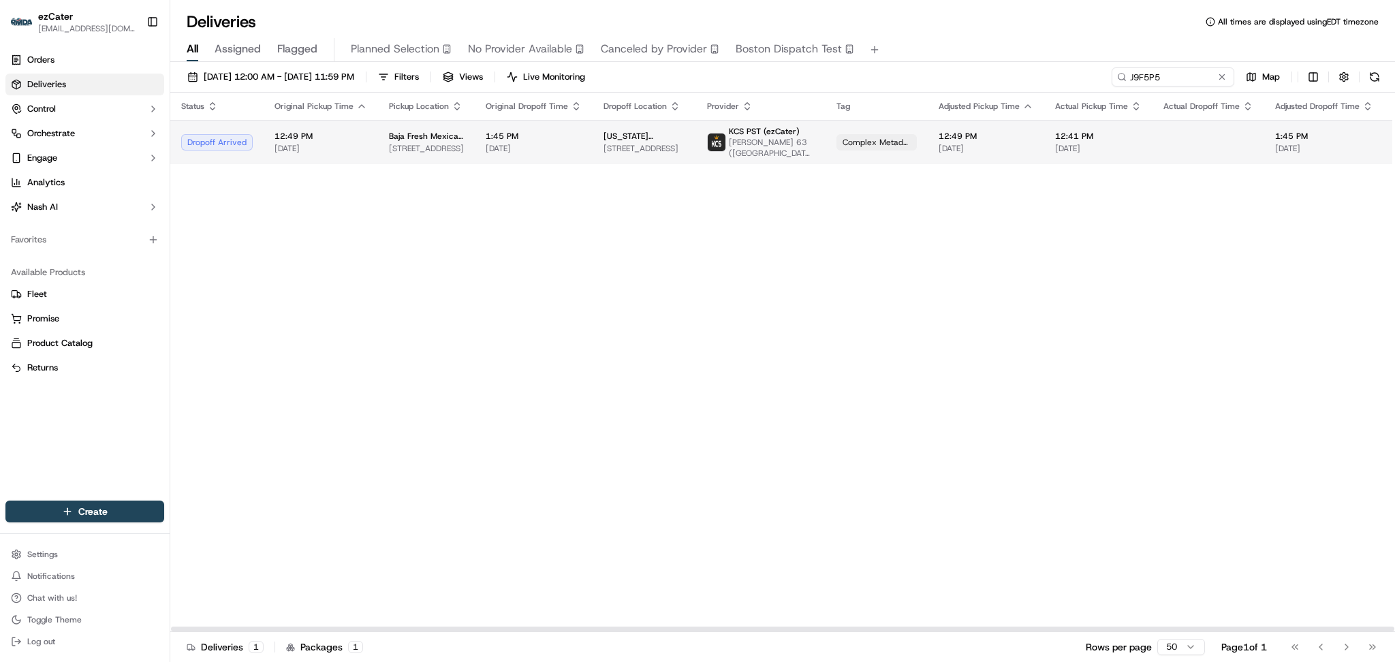
click at [563, 132] on span "1:45 PM" at bounding box center [534, 136] width 96 height 11
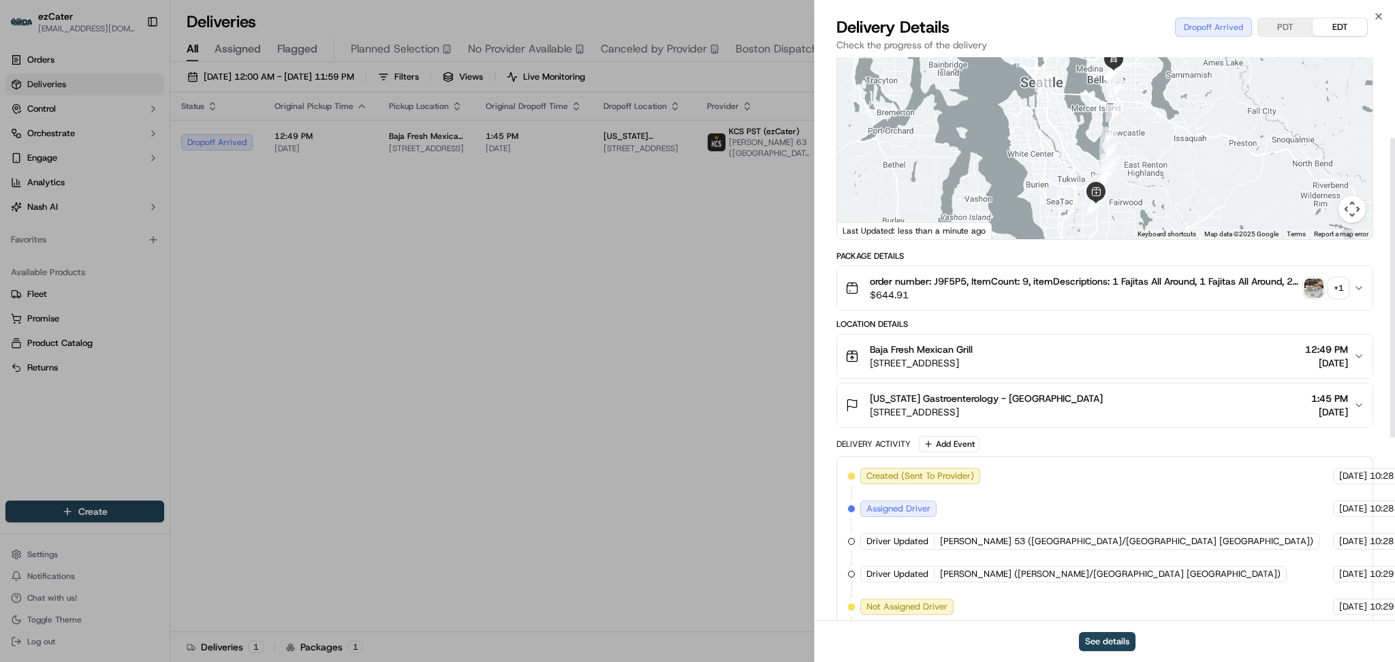
scroll to position [181, 0]
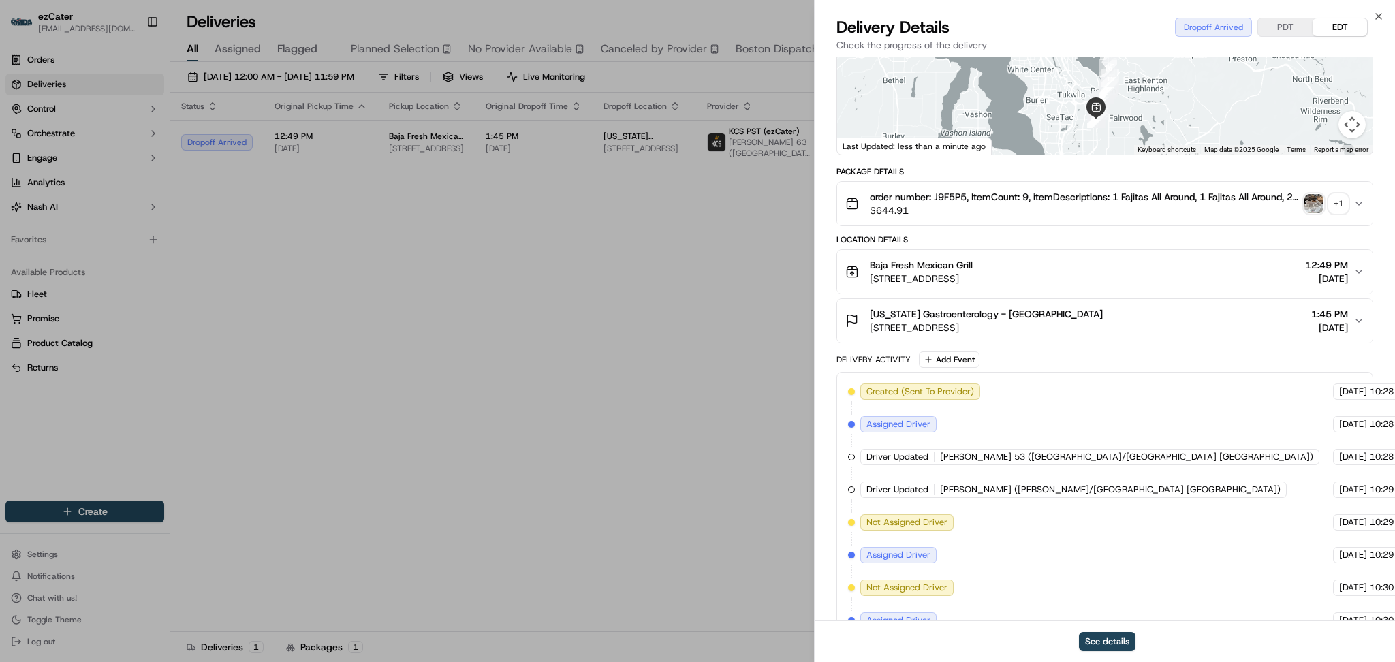
click at [1308, 194] on img "button" at bounding box center [1314, 203] width 19 height 19
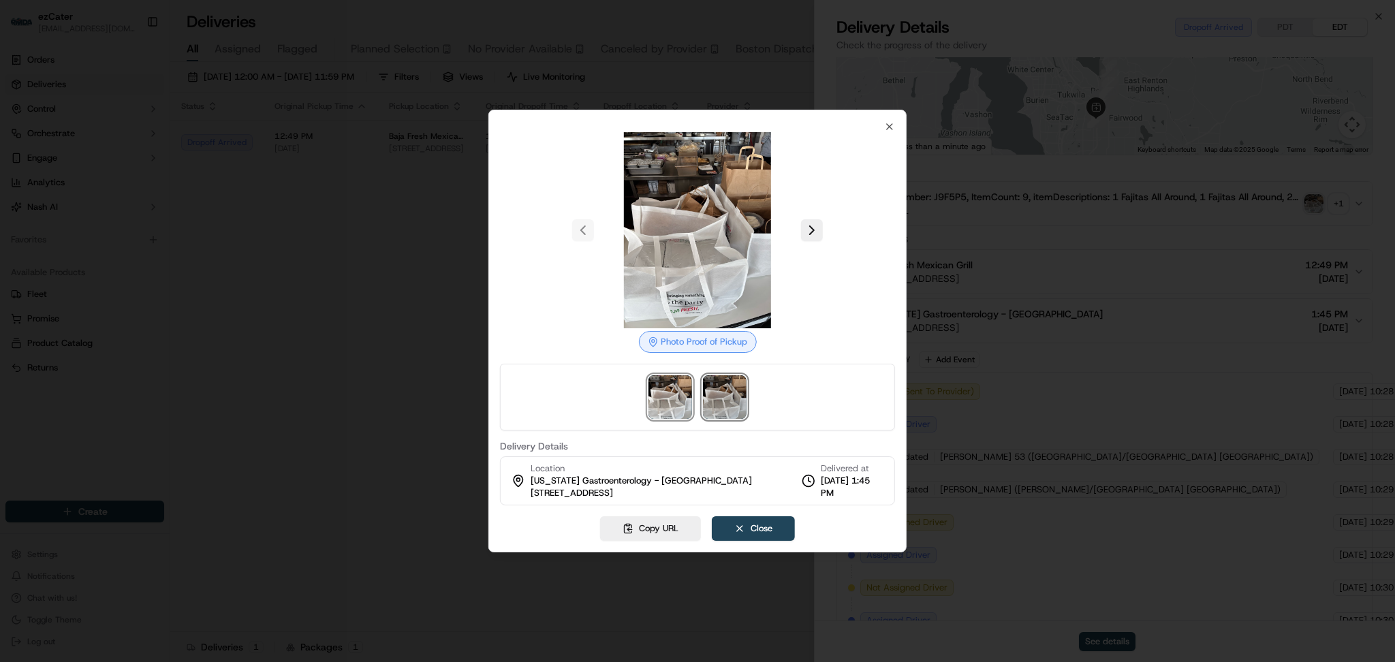
click at [732, 412] on img at bounding box center [725, 397] width 44 height 44
click at [773, 521] on button "Close" at bounding box center [753, 528] width 83 height 25
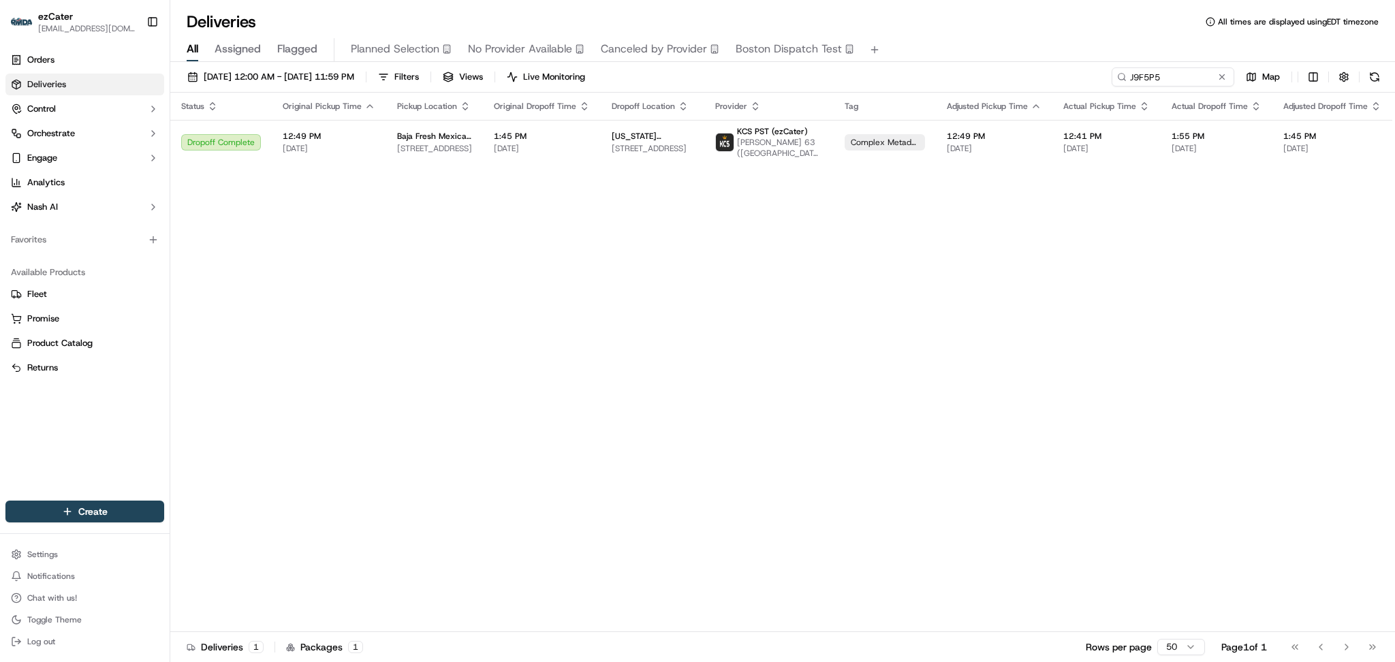
click at [1163, 226] on div "Status Original Pickup Time Pickup Location Original Dropoff Time Dropoff Locat…" at bounding box center [884, 363] width 1429 height 540
drag, startPoint x: 1173, startPoint y: 78, endPoint x: 971, endPoint y: 78, distance: 202.4
click at [971, 78] on div "09/01/2025 12:00 AM - 09/30/2025 11:59 PM Filters Views Live Monitoring J9F5P5 …" at bounding box center [782, 79] width 1225 height 25
paste input "YJ3TWV"
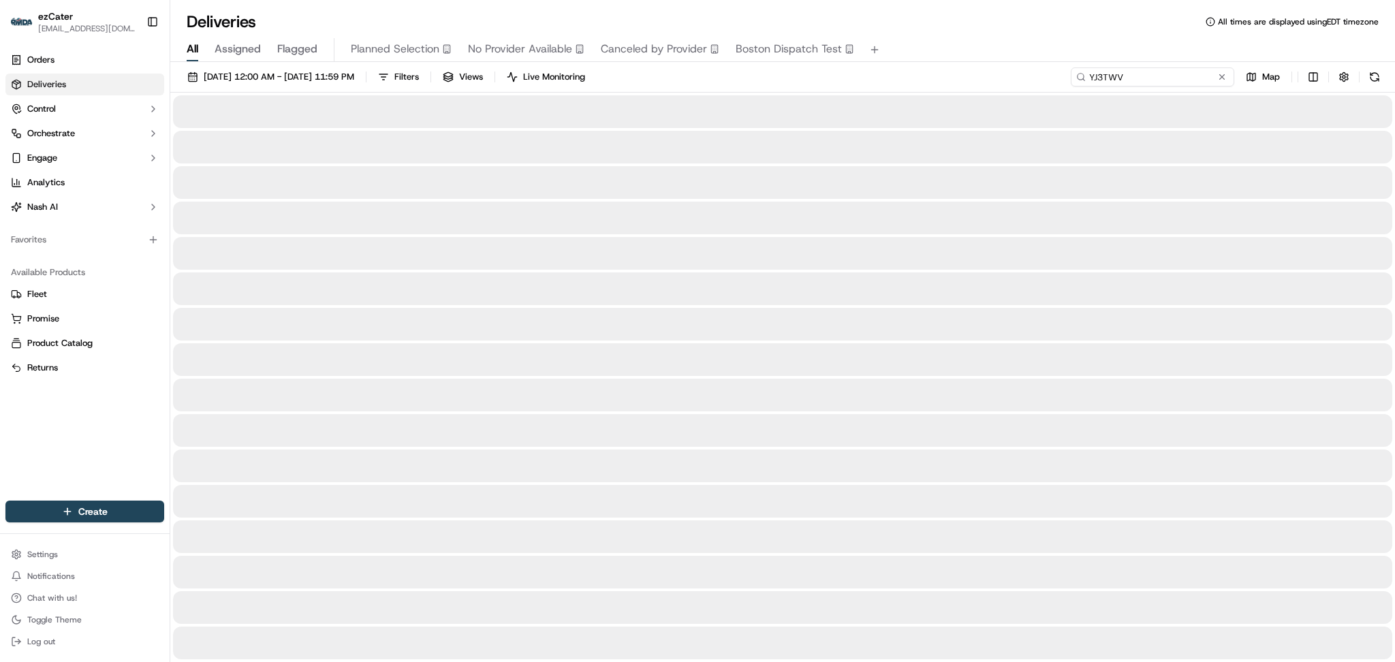
type input "YJ3TWV"
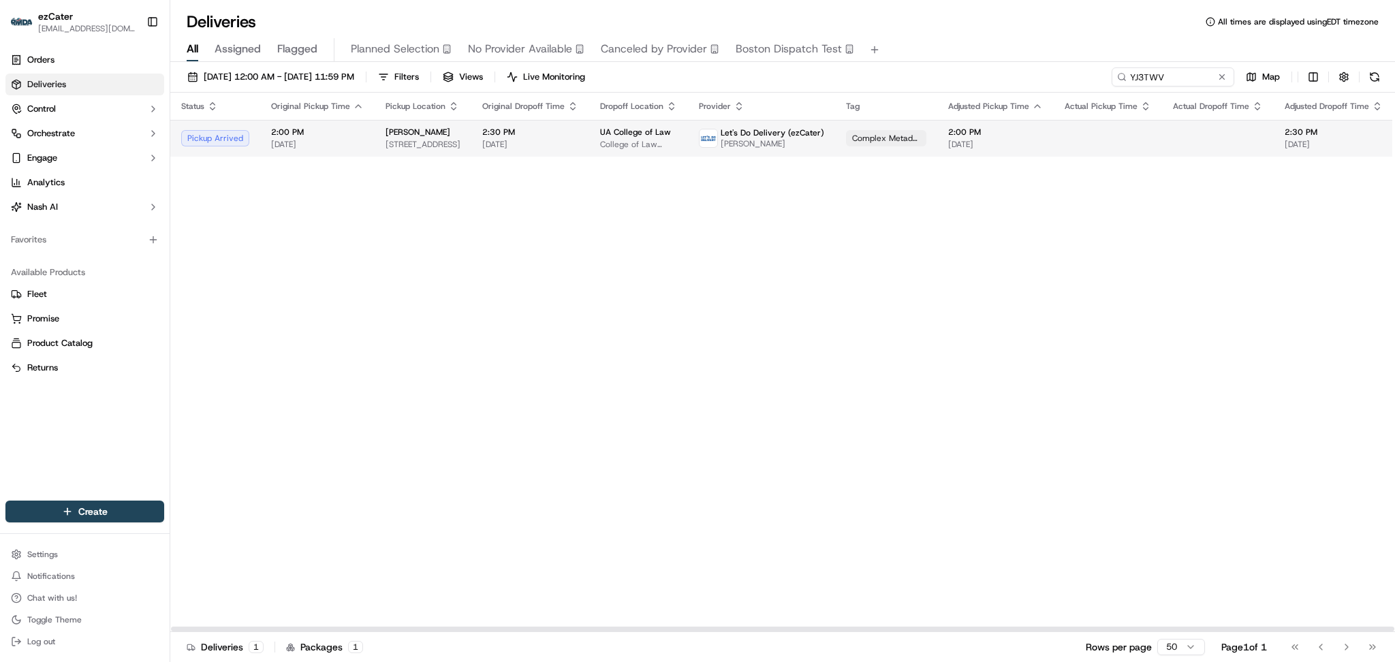
click at [784, 148] on span "[PERSON_NAME]" at bounding box center [773, 143] width 104 height 11
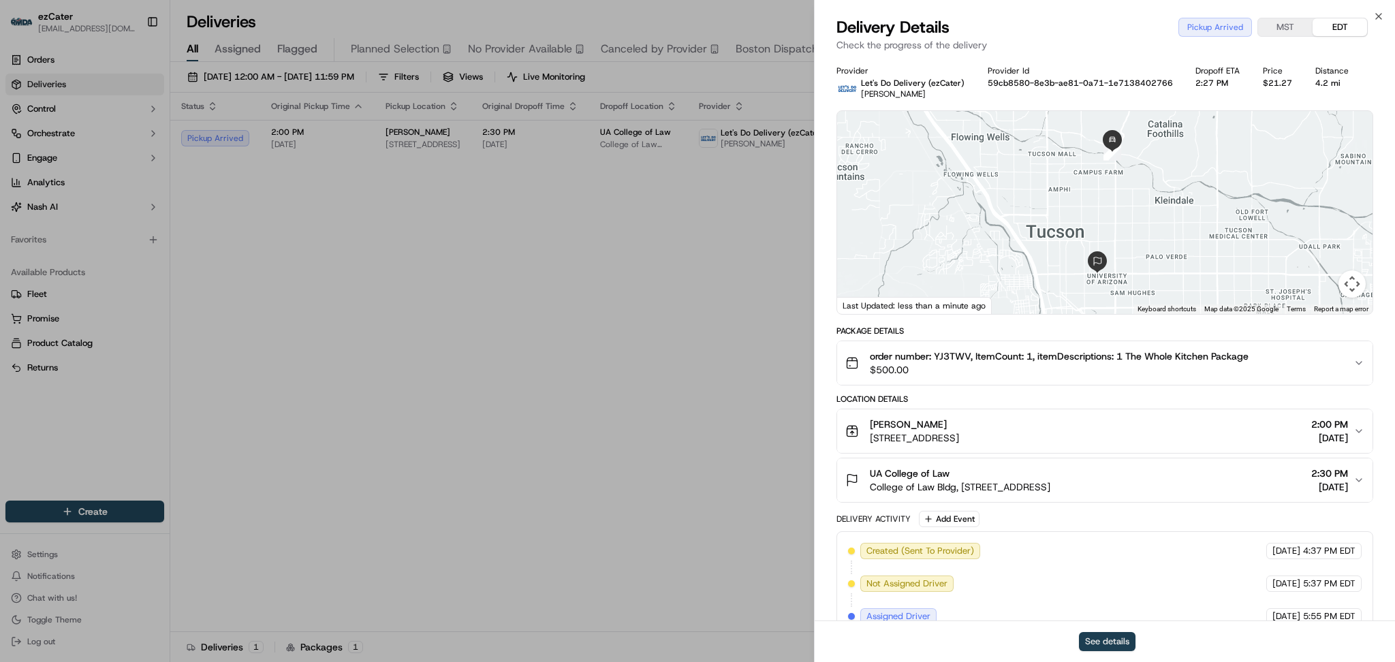
click at [1099, 642] on button "See details" at bounding box center [1107, 641] width 57 height 19
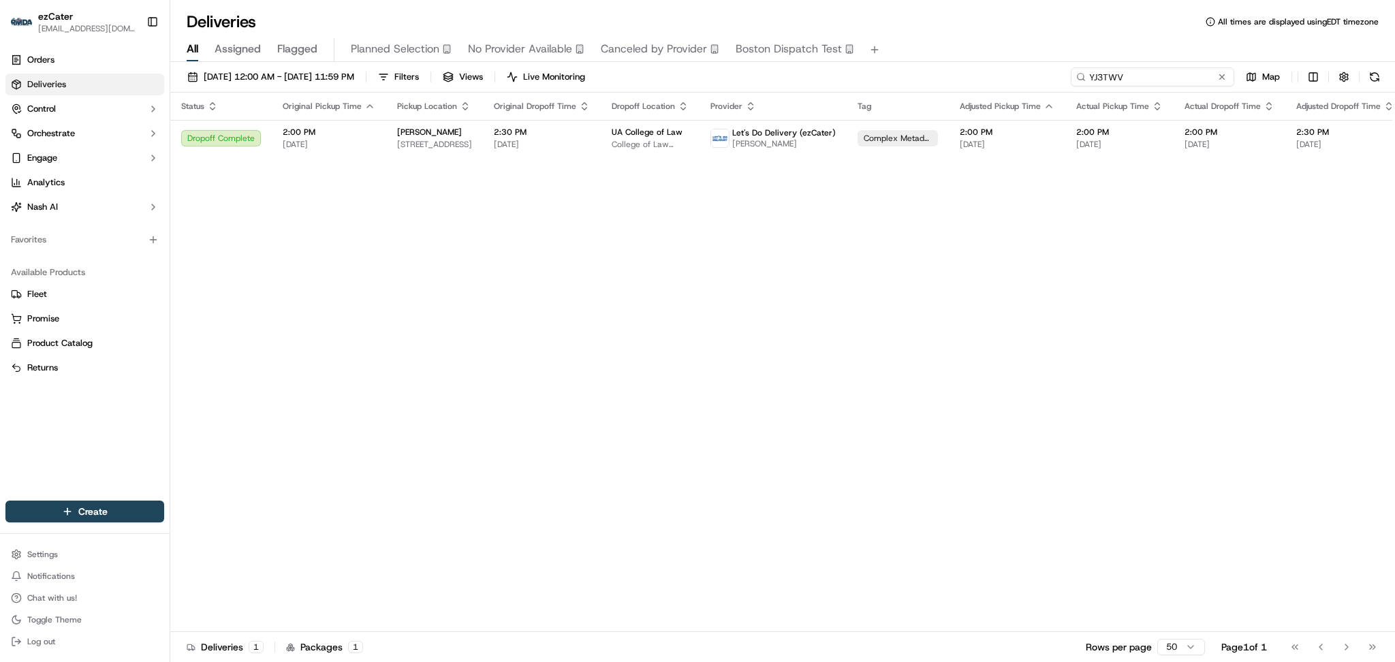
drag, startPoint x: 1203, startPoint y: 70, endPoint x: 971, endPoint y: 72, distance: 231.7
click at [977, 71] on div "09/01/2025 12:00 AM - 09/30/2025 11:59 PM Filters Views Live Monitoring YJ3TWV …" at bounding box center [782, 79] width 1225 height 25
paste input "X2Y-00C"
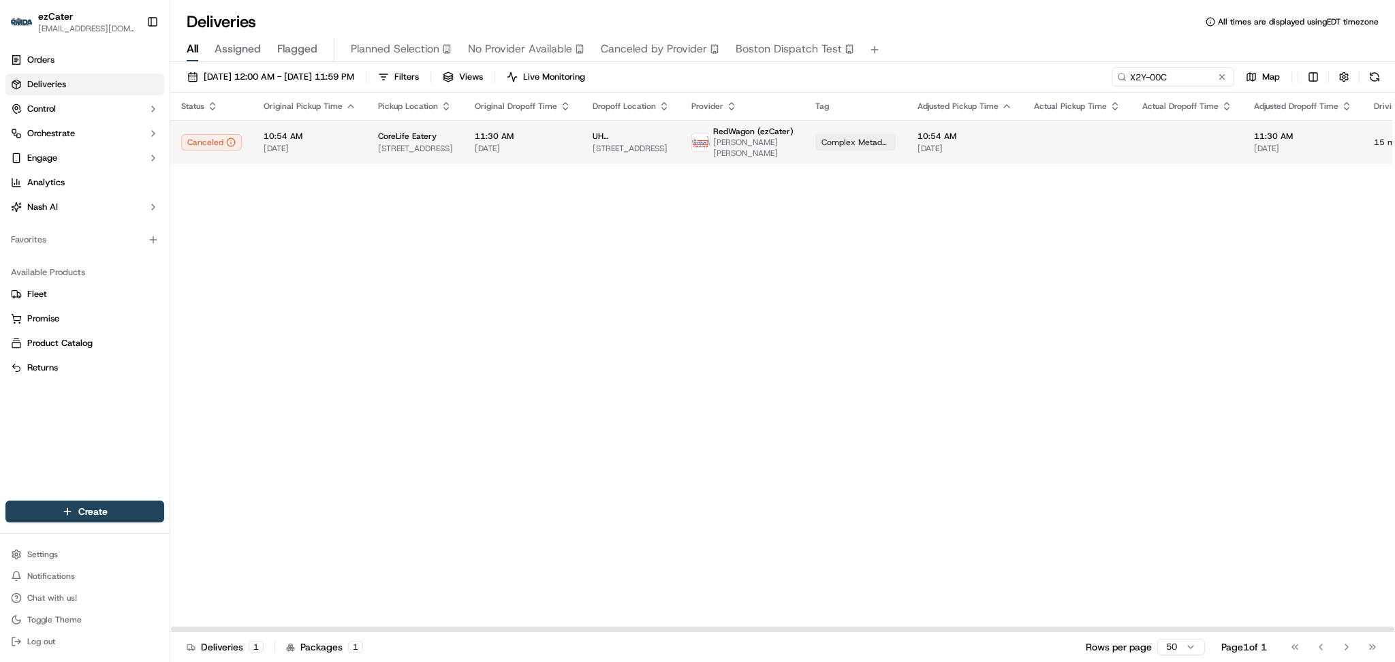
click at [816, 143] on div "Complex Metadata" at bounding box center [856, 142] width 80 height 16
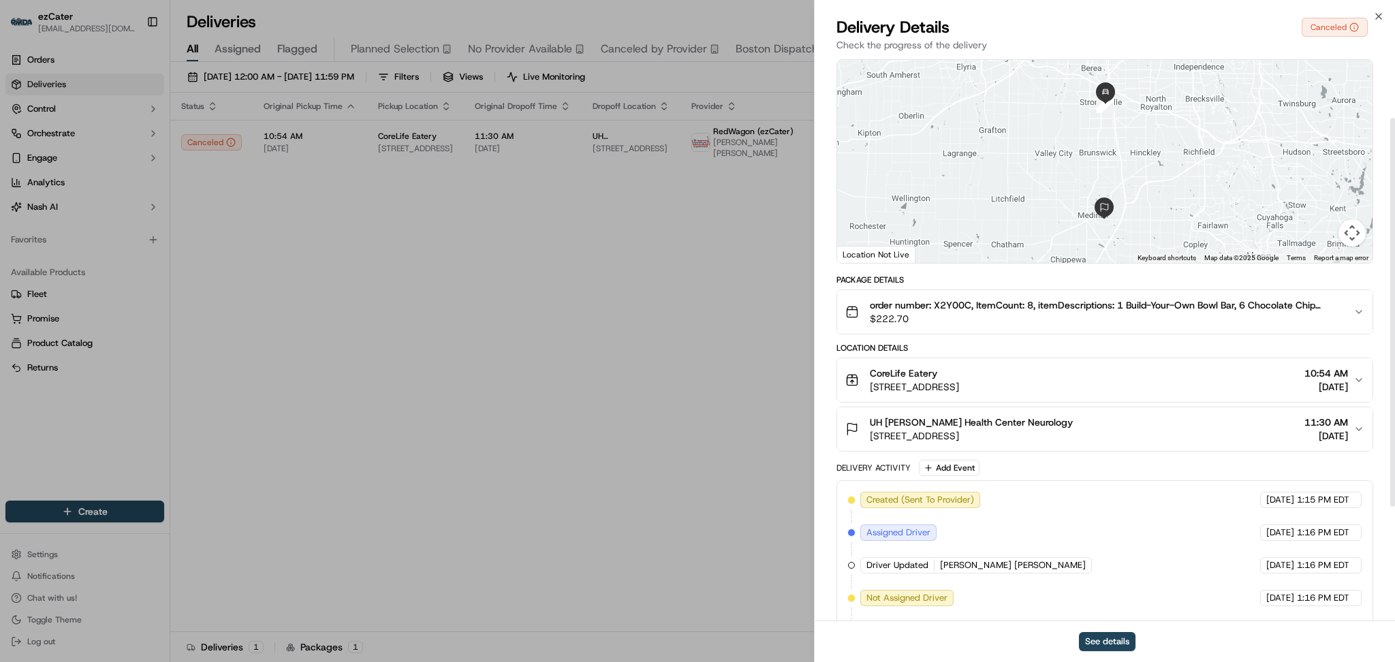
scroll to position [253, 0]
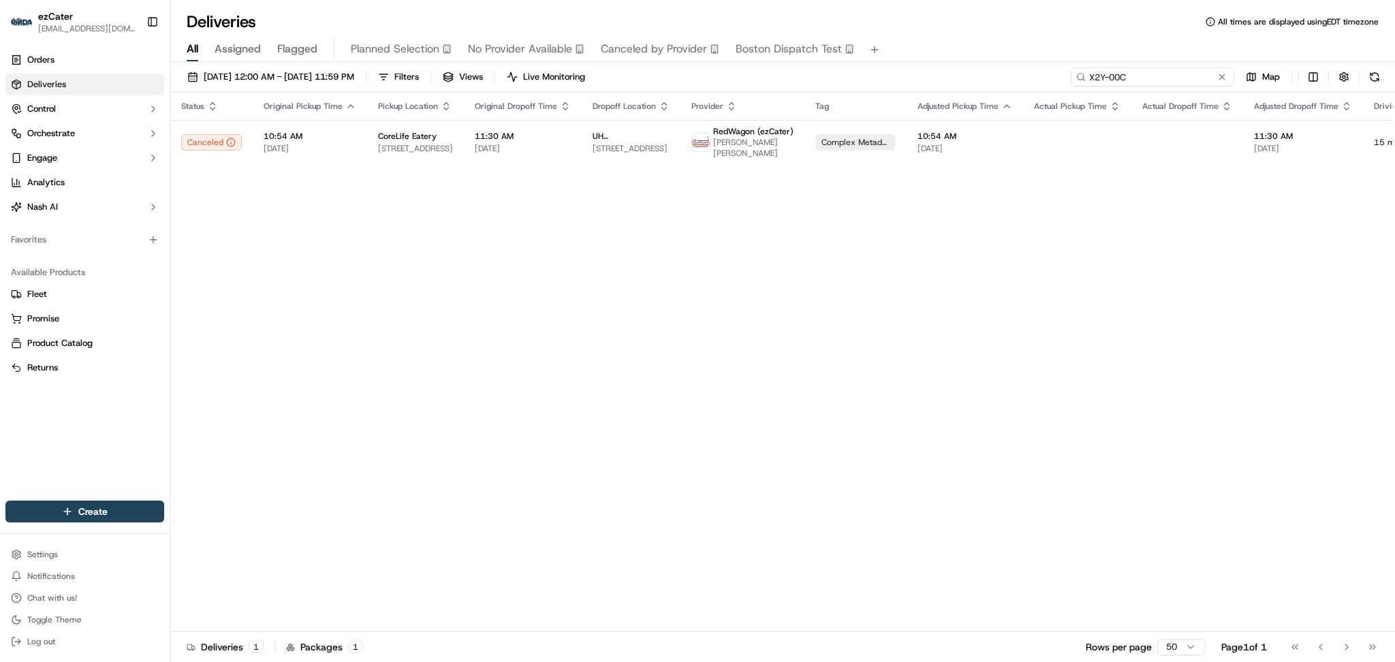
paste input "CZYA6K"
drag, startPoint x: 1176, startPoint y: 74, endPoint x: 919, endPoint y: 74, distance: 257.6
click at [919, 74] on div "09/01/2025 12:00 AM - 09/30/2025 11:59 PM Filters Views Live Monitoring CZYA6K …" at bounding box center [782, 79] width 1225 height 25
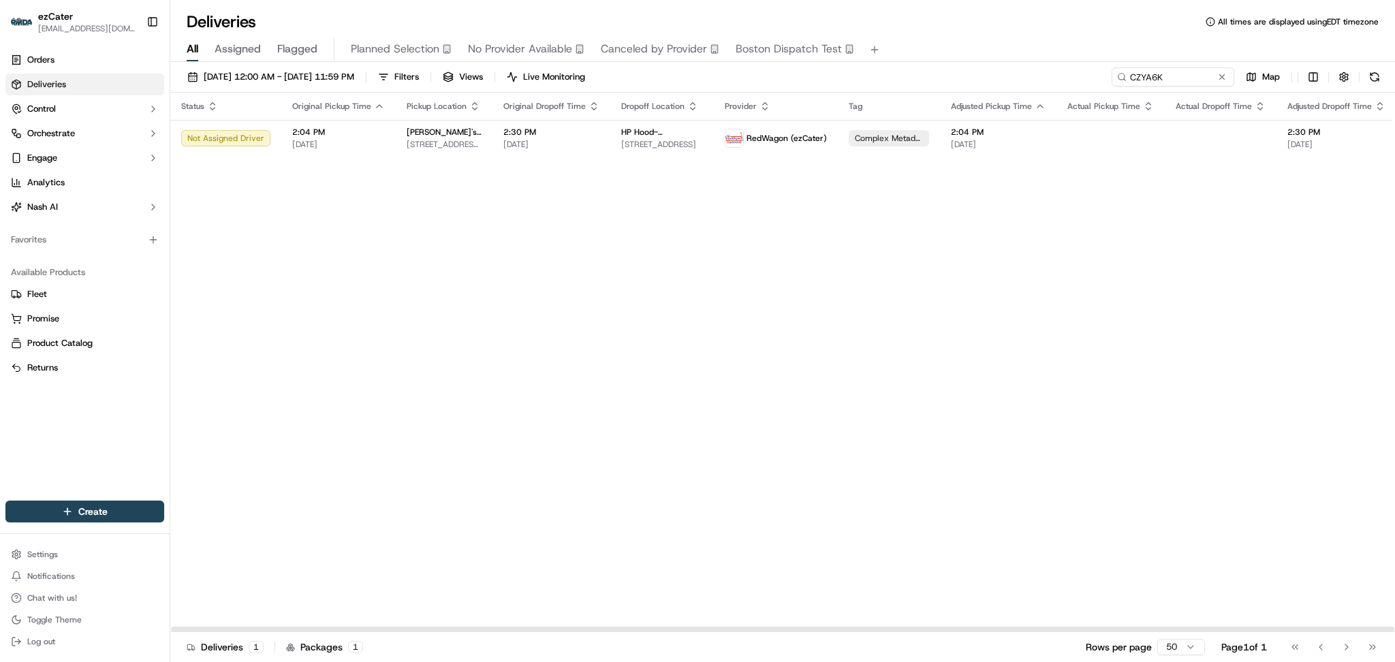
click at [1168, 309] on div "Status Original Pickup Time Pickup Location Original Dropoff Time Dropoff Locat…" at bounding box center [886, 363] width 1433 height 540
drag, startPoint x: 1178, startPoint y: 67, endPoint x: 992, endPoint y: 72, distance: 186.1
click at [992, 72] on div "09/01/2025 12:00 AM - 09/30/2025 11:59 PM Filters Views Live Monitoring CZYA6K …" at bounding box center [782, 363] width 1225 height 603
click at [1129, 311] on div "Status Original Pickup Time Pickup Location Original Dropoff Time Dropoff Locat…" at bounding box center [886, 363] width 1433 height 540
click at [1195, 96] on th "Actual Dropoff Time" at bounding box center [1221, 106] width 112 height 27
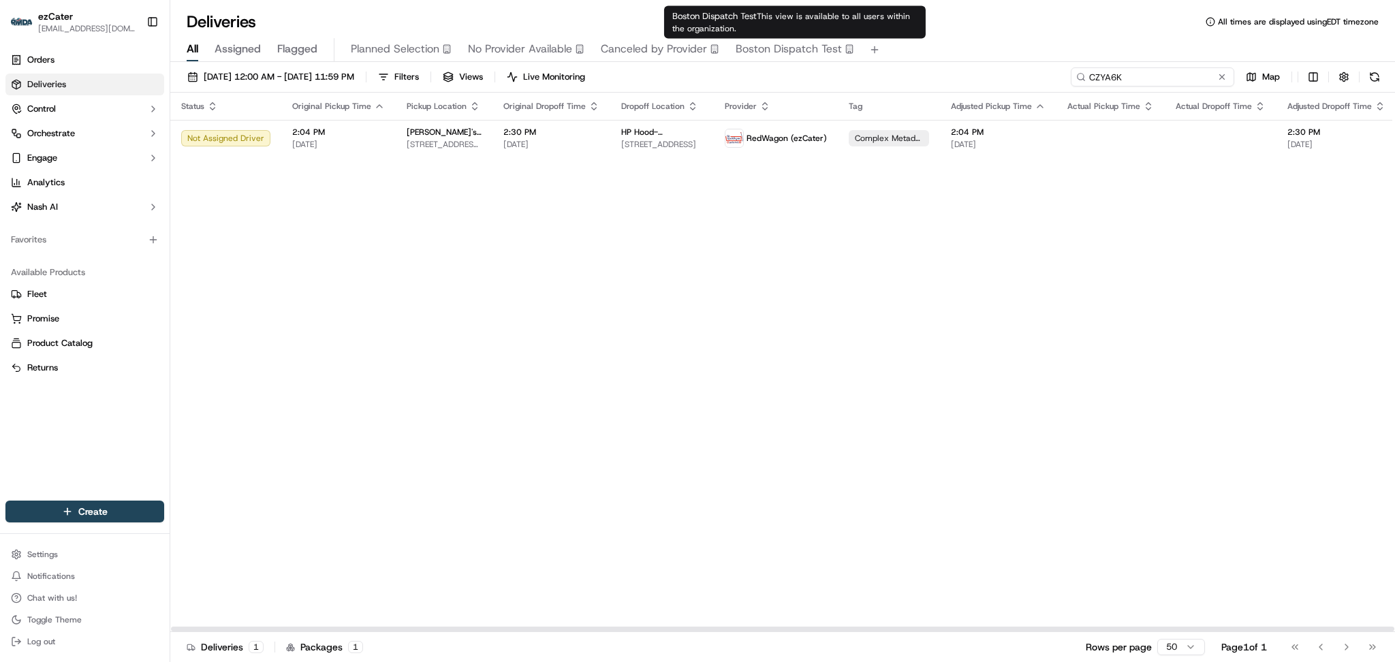
drag, startPoint x: 1179, startPoint y: 75, endPoint x: 805, endPoint y: 35, distance: 376.2
click at [805, 35] on body "ezCater danicaquino0892@gmail.com Toggle Sidebar Orders Deliveries Control Orch…" at bounding box center [697, 331] width 1395 height 662
paste input "G8WXAP"
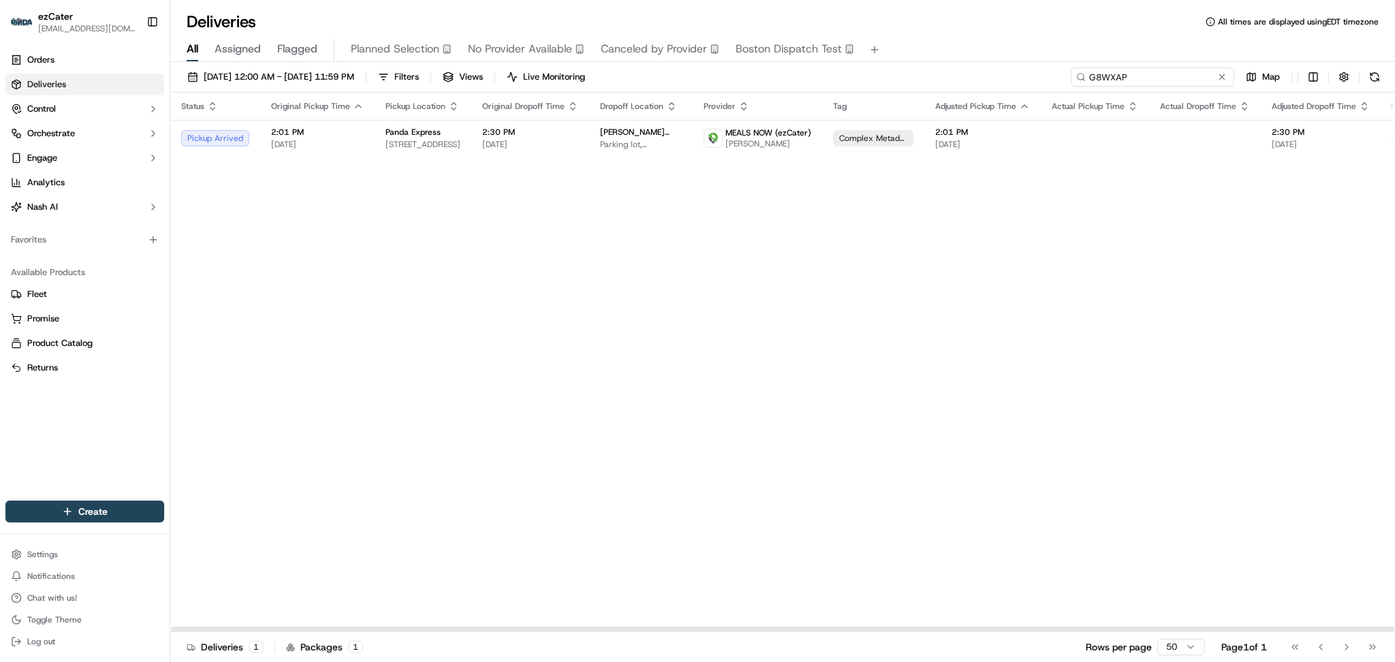
drag, startPoint x: 1130, startPoint y: 75, endPoint x: 916, endPoint y: 75, distance: 213.3
click at [916, 75] on div "09/01/2025 12:00 AM - 09/30/2025 11:59 PM Filters Views Live Monitoring G8WXAP …" at bounding box center [782, 79] width 1225 height 25
paste input "CZYA6K"
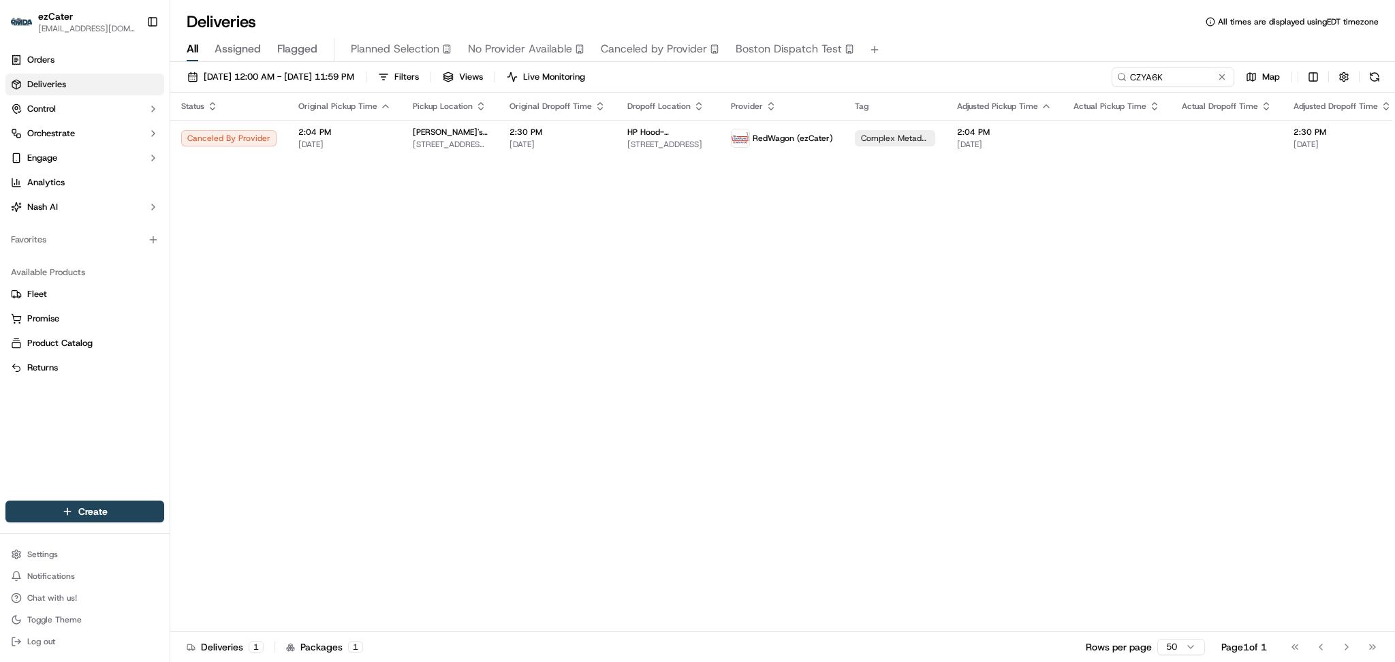
drag, startPoint x: 1245, startPoint y: 360, endPoint x: 1239, endPoint y: 318, distance: 43.3
click at [1246, 345] on div "Status Original Pickup Time Pickup Location Original Dropoff Time Dropoff Locat…" at bounding box center [889, 363] width 1439 height 540
paste input "THK9UA"
drag, startPoint x: 1175, startPoint y: 72, endPoint x: 909, endPoint y: 72, distance: 265.7
click at [909, 72] on div "09/01/2025 12:00 AM - 09/30/2025 11:59 PM Filters Views Live Monitoring THK9UA …" at bounding box center [782, 79] width 1225 height 25
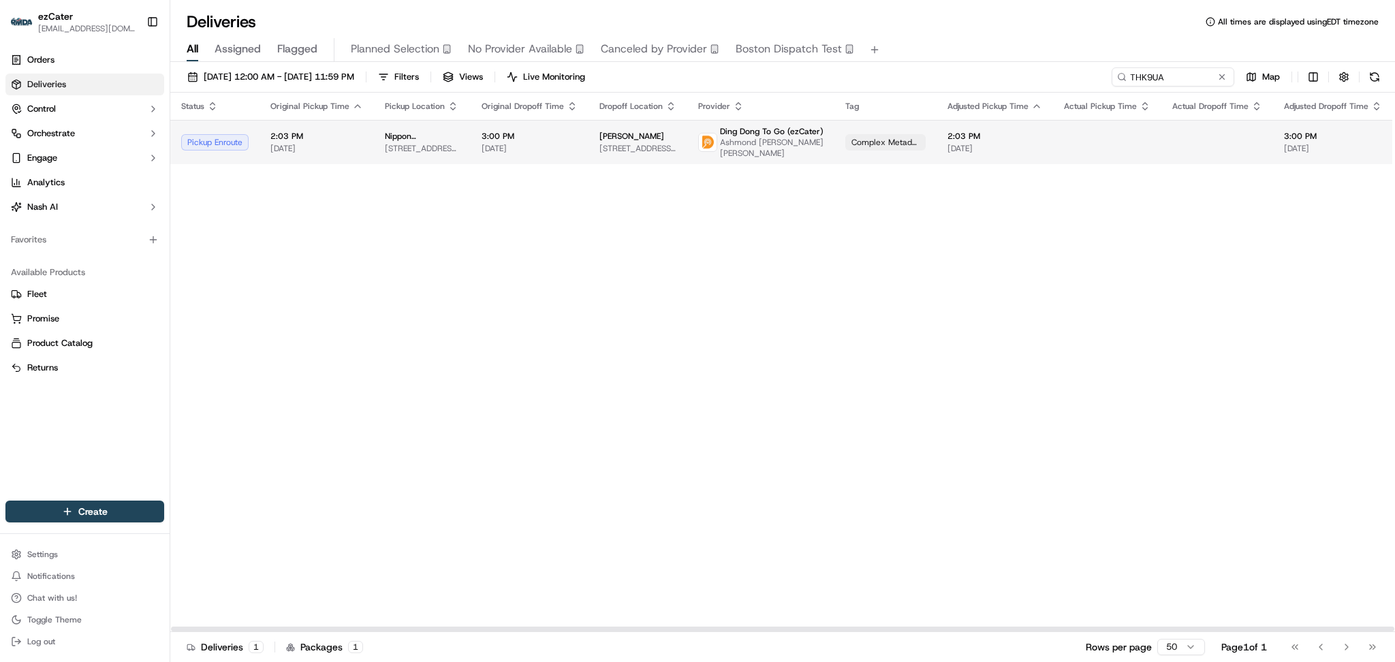
drag, startPoint x: 1201, startPoint y: 333, endPoint x: 1161, endPoint y: 154, distance: 183.7
click at [1201, 324] on div "Status Original Pickup Time Pickup Location Original Dropoff Time Dropoff Locat…" at bounding box center [885, 363] width 1430 height 540
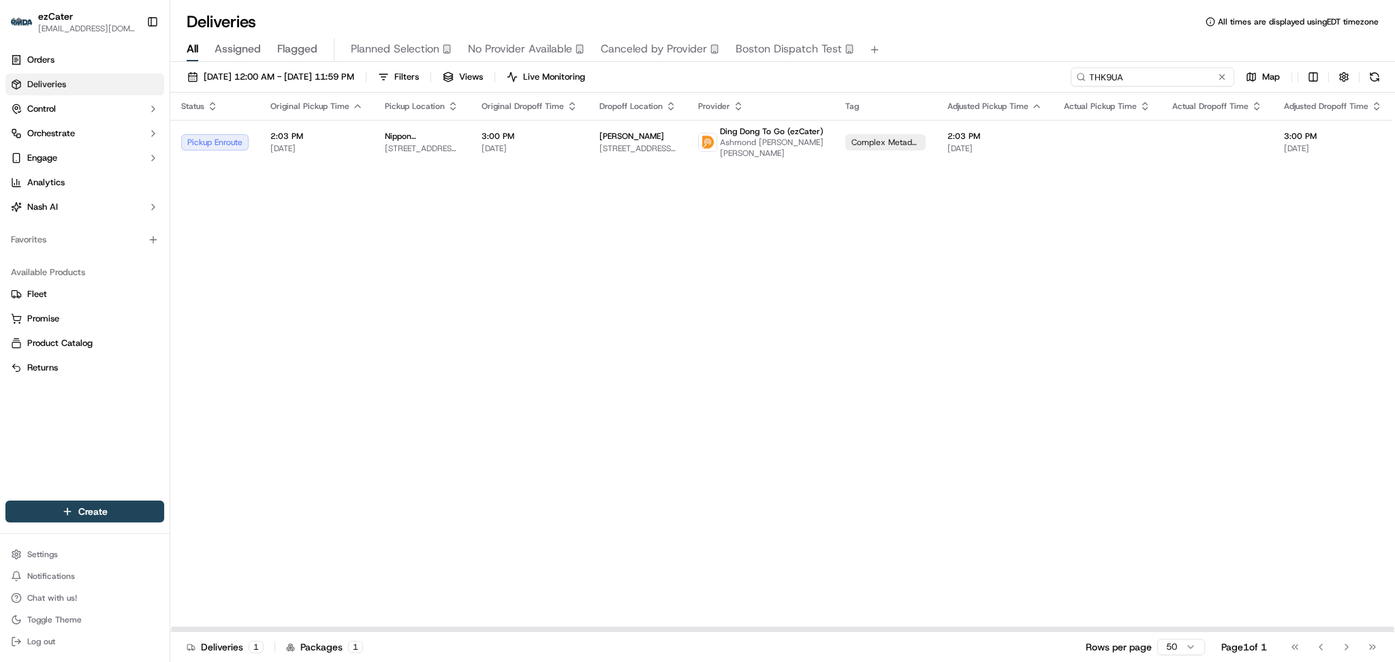
drag, startPoint x: 1172, startPoint y: 76, endPoint x: 958, endPoint y: 61, distance: 214.4
click at [958, 61] on div "Deliveries All times are displayed using EDT timezone All Assigned Flagged Plan…" at bounding box center [782, 331] width 1225 height 662
paste input "CZYA6K"
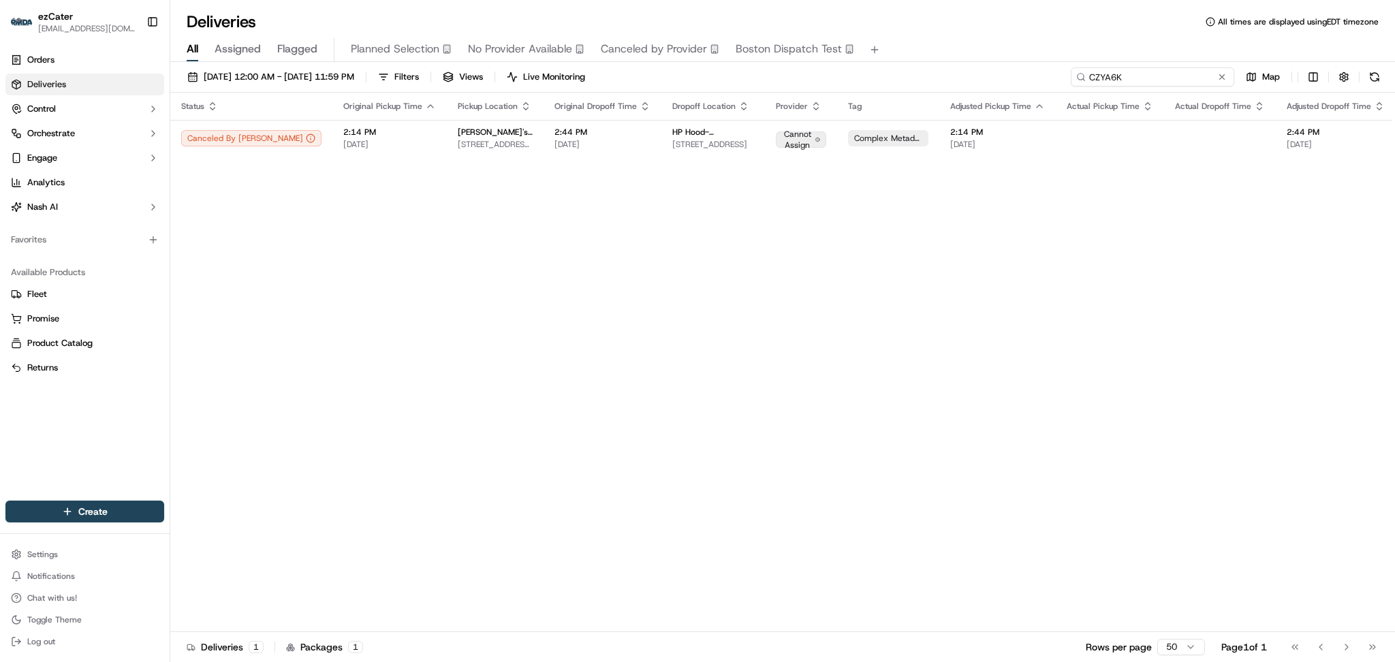
paste input "49HFGP"
drag, startPoint x: 1130, startPoint y: 72, endPoint x: 879, endPoint y: 37, distance: 253.8
click at [879, 37] on div "Deliveries All times are displayed using EDT timezone All Assigned Flagged Plan…" at bounding box center [782, 331] width 1225 height 662
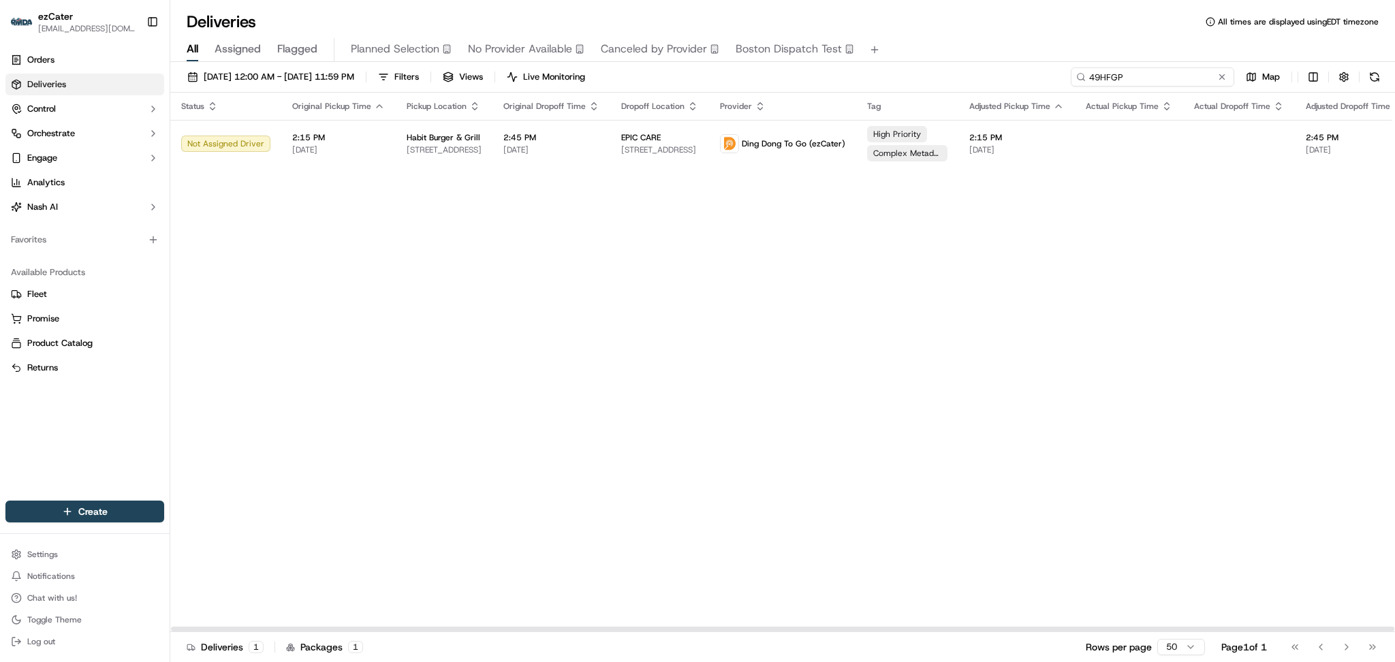
drag, startPoint x: 1135, startPoint y: 69, endPoint x: 927, endPoint y: 69, distance: 208.5
click at [927, 69] on div "09/01/2025 12:00 AM - 09/30/2025 11:59 PM Filters Views Live Monitoring 49HFGP …" at bounding box center [782, 79] width 1225 height 25
paste input "QREMQK"
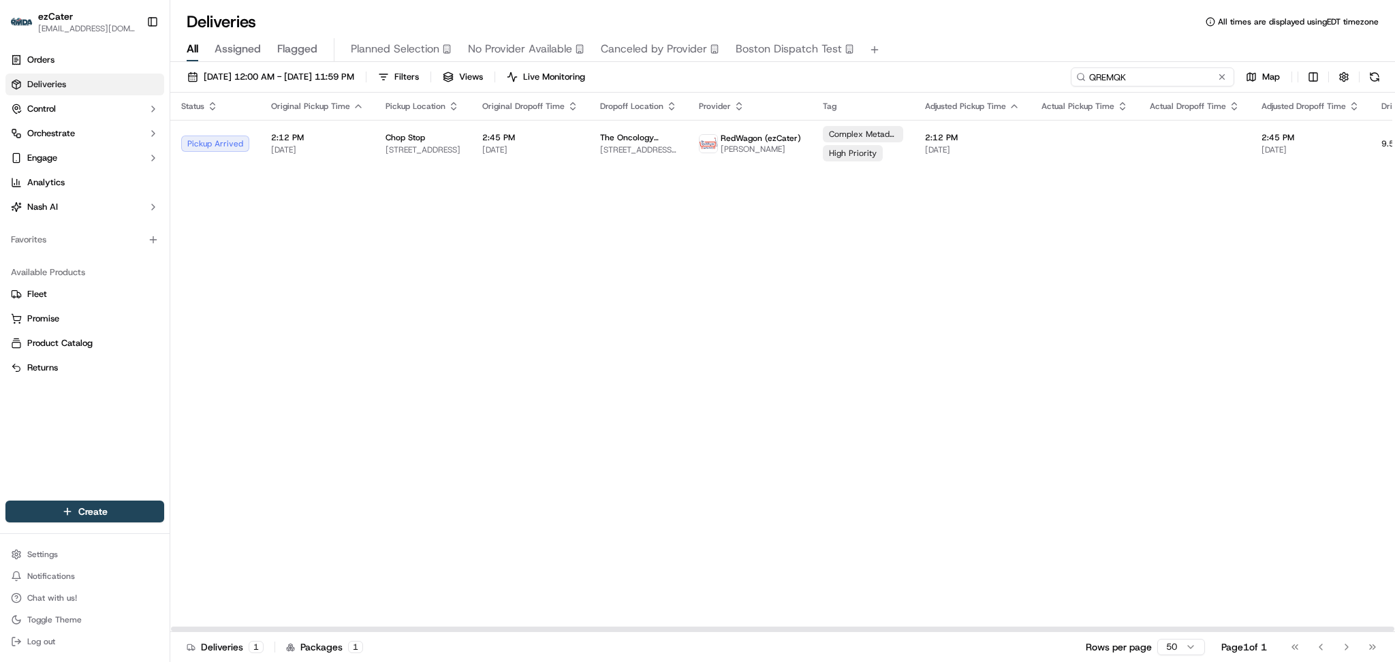
drag, startPoint x: 1122, startPoint y: 80, endPoint x: 914, endPoint y: 80, distance: 207.1
click at [914, 80] on div "09/01/2025 12:00 AM - 09/30/2025 11:59 PM Filters Views Live Monitoring QREMQK …" at bounding box center [782, 79] width 1225 height 25
paste input "49HFGP"
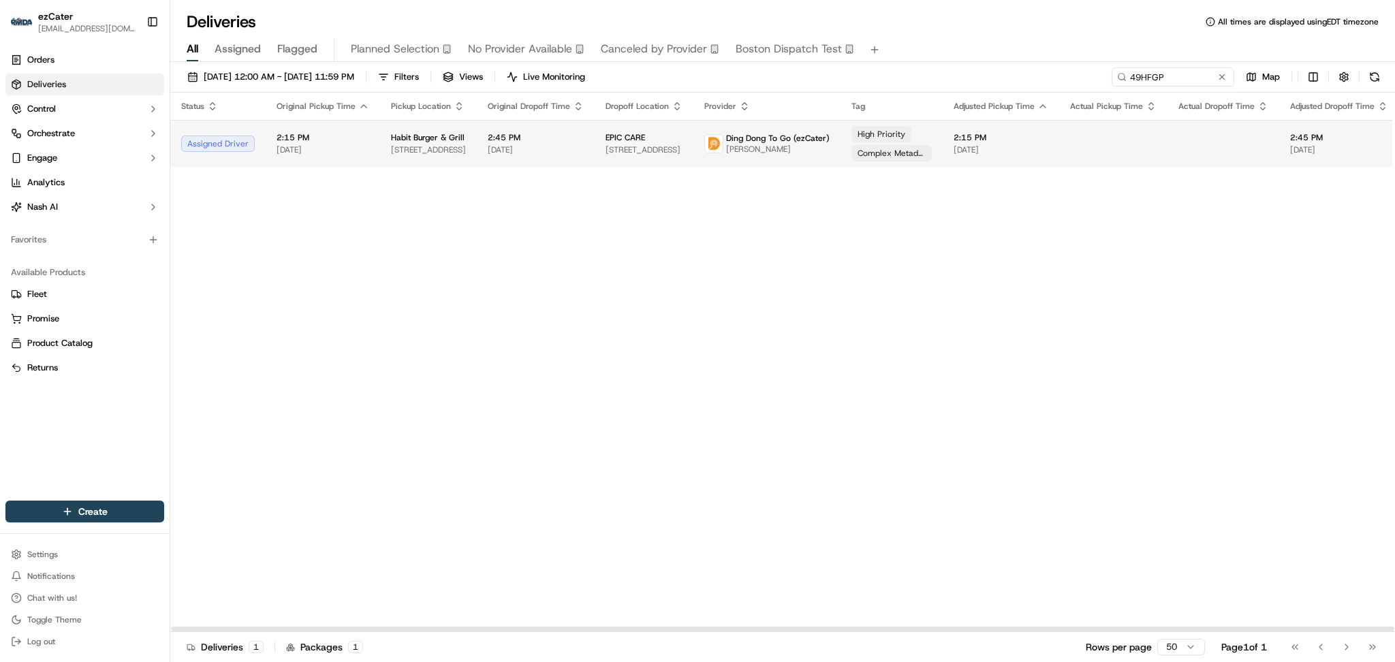
click at [271, 153] on td "2:15 PM 09/18/2025" at bounding box center [323, 143] width 114 height 47
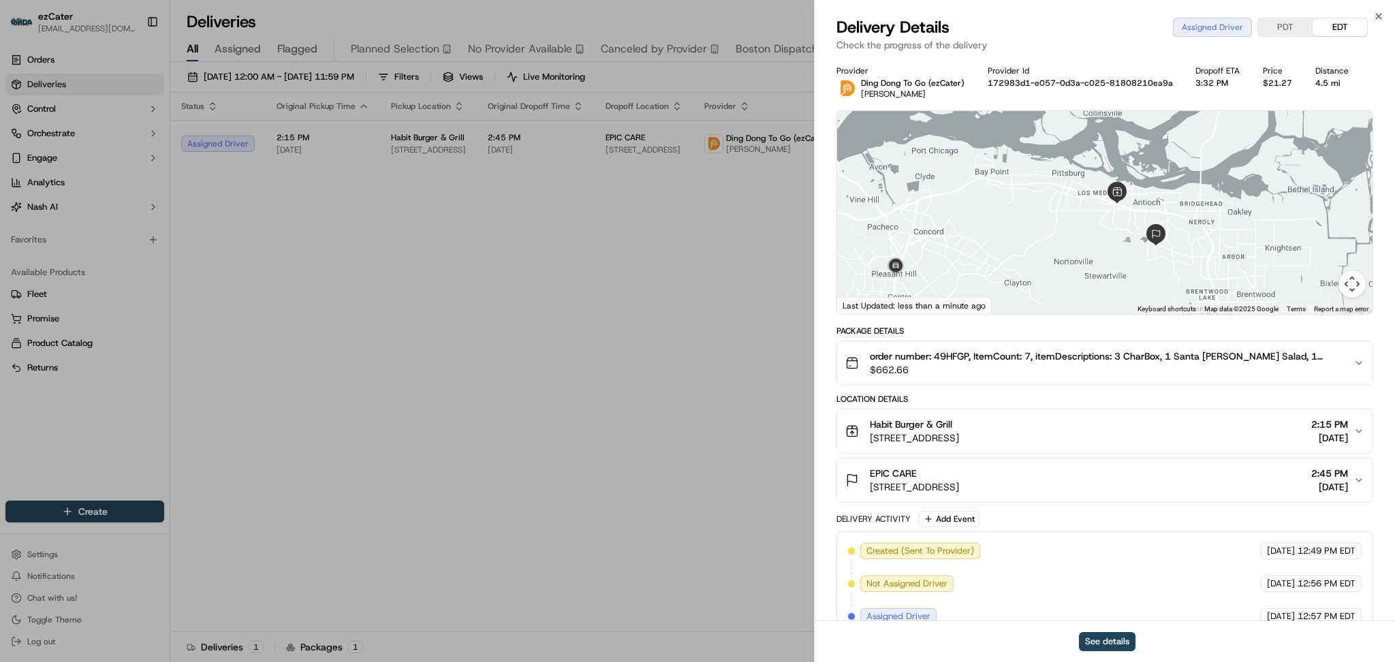
drag, startPoint x: 257, startPoint y: 281, endPoint x: 274, endPoint y: 263, distance: 25.1
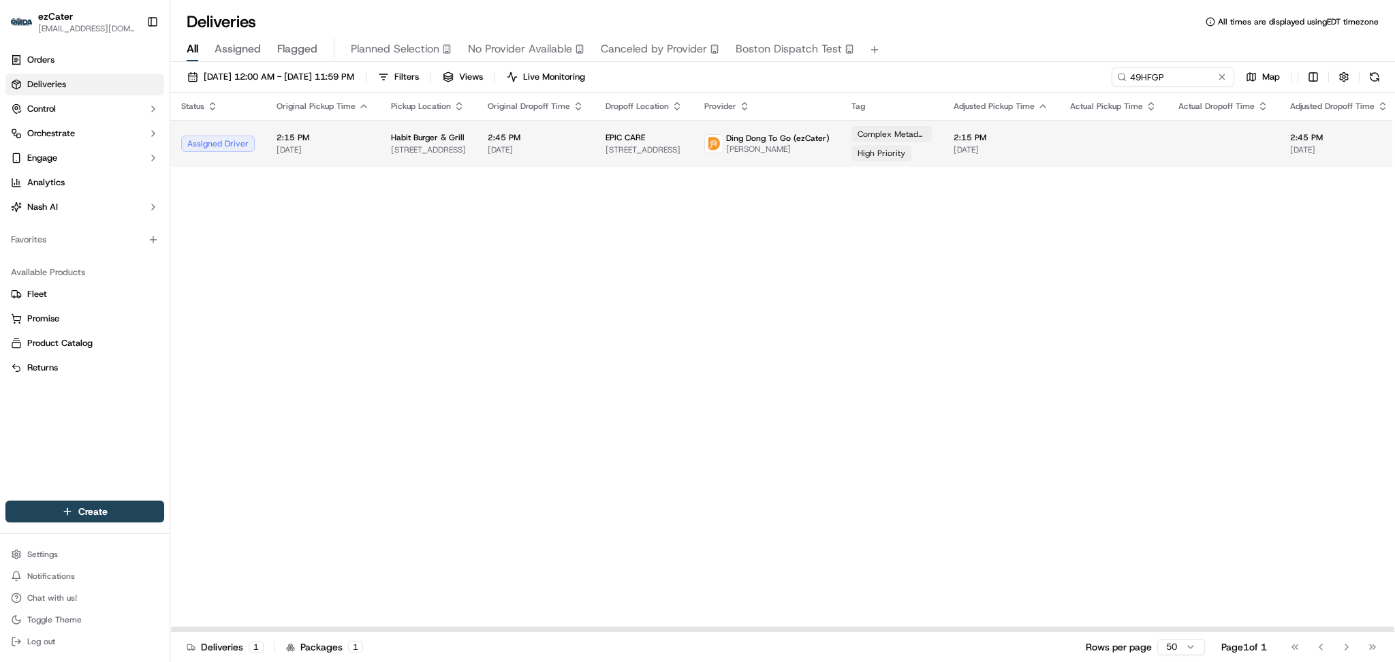
click at [459, 140] on td "Habit Burger & Grill 2430 Mahogany Way, Antioch, CA 94509, USA" at bounding box center [428, 143] width 97 height 47
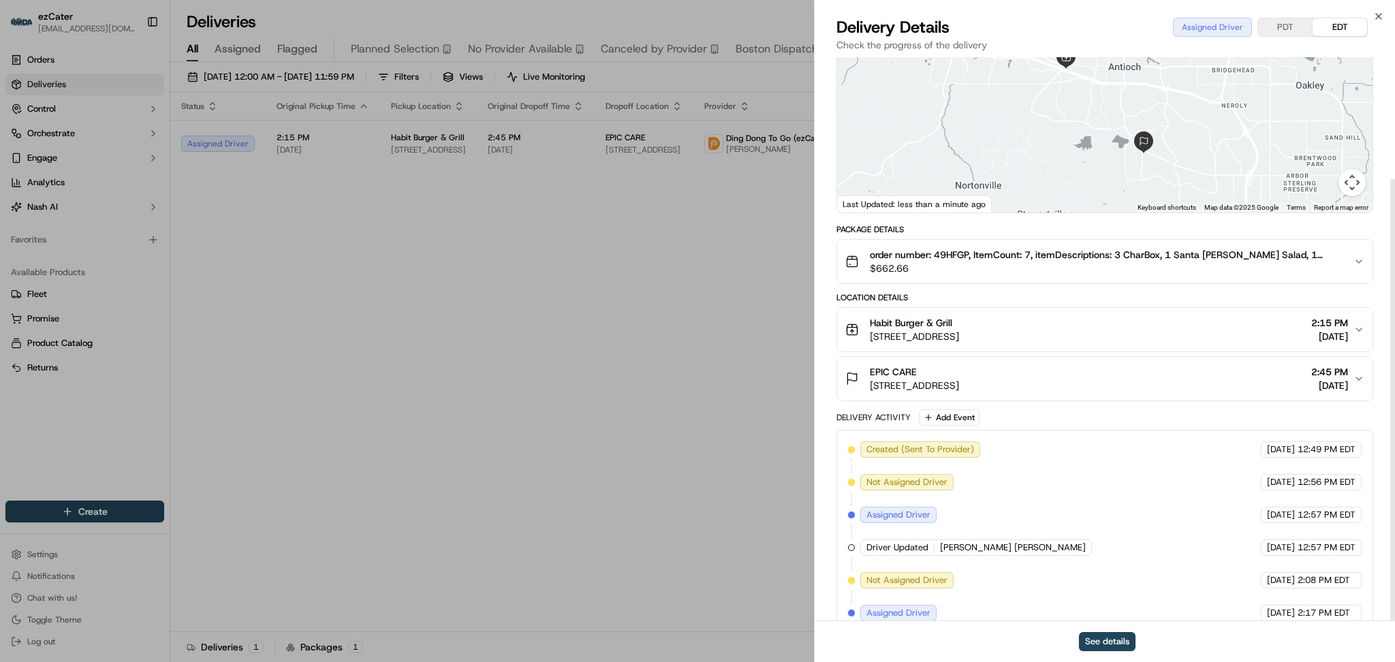
scroll to position [155, 0]
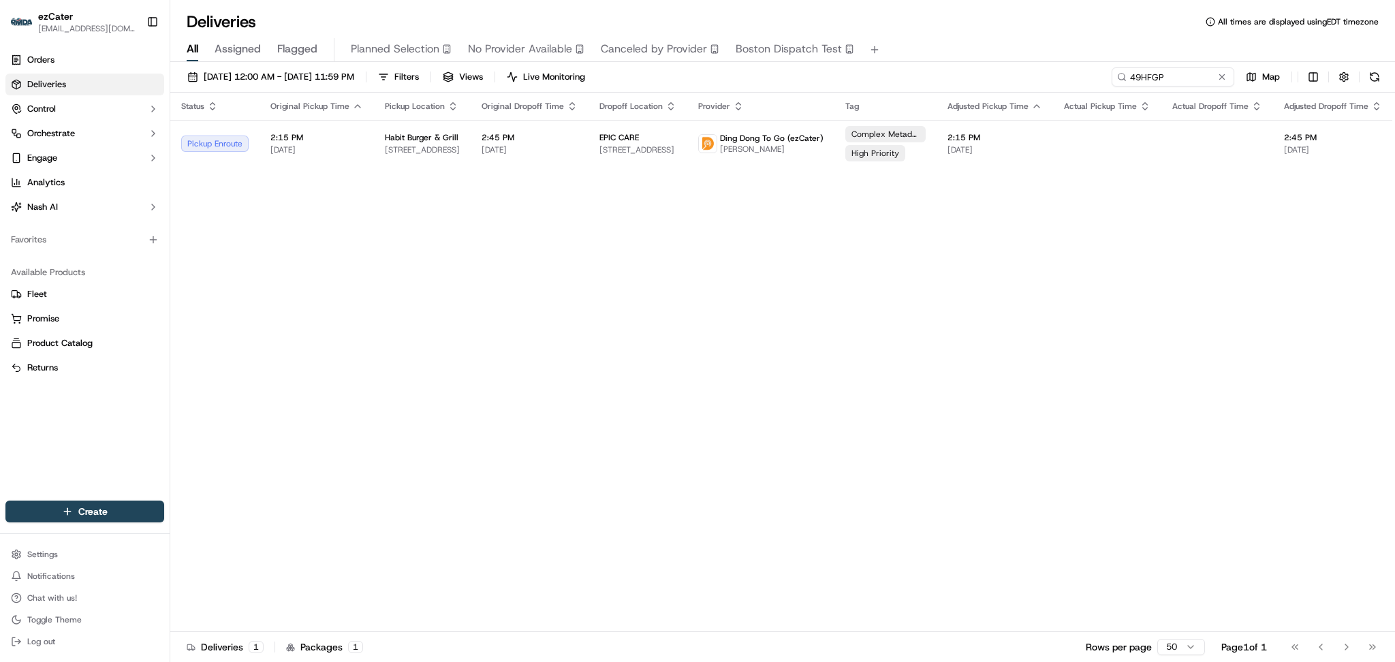
click at [1173, 281] on div "Status Original Pickup Time Pickup Location Original Dropoff Time Dropoff Locat…" at bounding box center [885, 363] width 1430 height 540
click at [1171, 356] on div "Status Original Pickup Time Pickup Location Original Dropoff Time Dropoff Locat…" at bounding box center [885, 363] width 1430 height 540
paste input "YJ3-TWV"
drag, startPoint x: 1173, startPoint y: 75, endPoint x: 833, endPoint y: 74, distance: 340.0
click at [833, 74] on div "09/01/2025 12:00 AM - 09/30/2025 11:59 PM Filters Views Live Monitoring 49HFGP …" at bounding box center [782, 79] width 1225 height 25
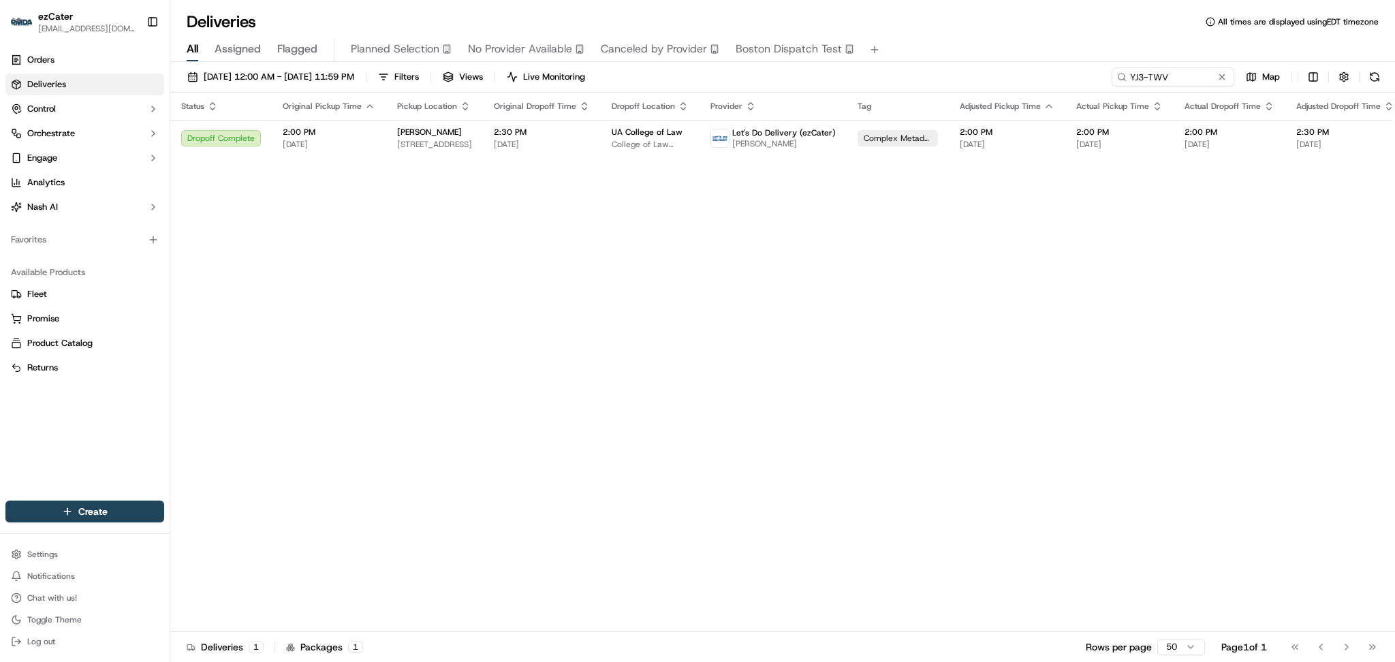
drag, startPoint x: 1194, startPoint y: 338, endPoint x: 1204, endPoint y: 298, distance: 41.3
click at [1197, 333] on div "Status Original Pickup Time Pickup Location Original Dropoff Time Dropoff Locat…" at bounding box center [891, 363] width 1442 height 540
paste input "H5PQ1M"
drag, startPoint x: 1171, startPoint y: 72, endPoint x: 910, endPoint y: 76, distance: 260.3
click at [910, 76] on div "09/01/2025 12:00 AM - 09/30/2025 11:59 PM Filters Views Live Monitoring H5PQ1M …" at bounding box center [782, 79] width 1225 height 25
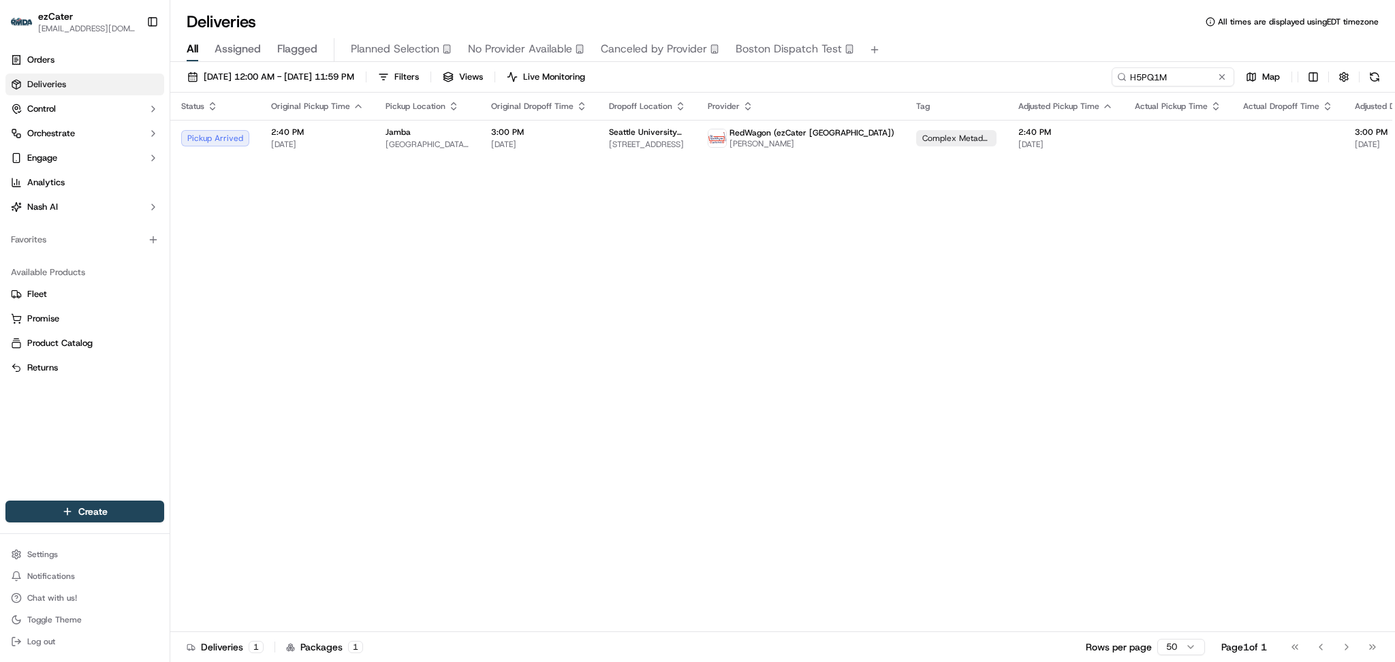
drag, startPoint x: 1215, startPoint y: 200, endPoint x: 1212, endPoint y: 161, distance: 38.3
click at [1216, 198] on div "Status Original Pickup Time Pickup Location Original Dropoff Time Dropoff Locat…" at bounding box center [920, 363] width 1500 height 540
drag, startPoint x: 1187, startPoint y: 60, endPoint x: 1185, endPoint y: 70, distance: 9.8
click at [1187, 64] on div "Deliveries All times are displayed using EDT timezone All Assigned Flagged Plan…" at bounding box center [782, 331] width 1225 height 662
drag, startPoint x: 1181, startPoint y: 77, endPoint x: 1034, endPoint y: 79, distance: 146.5
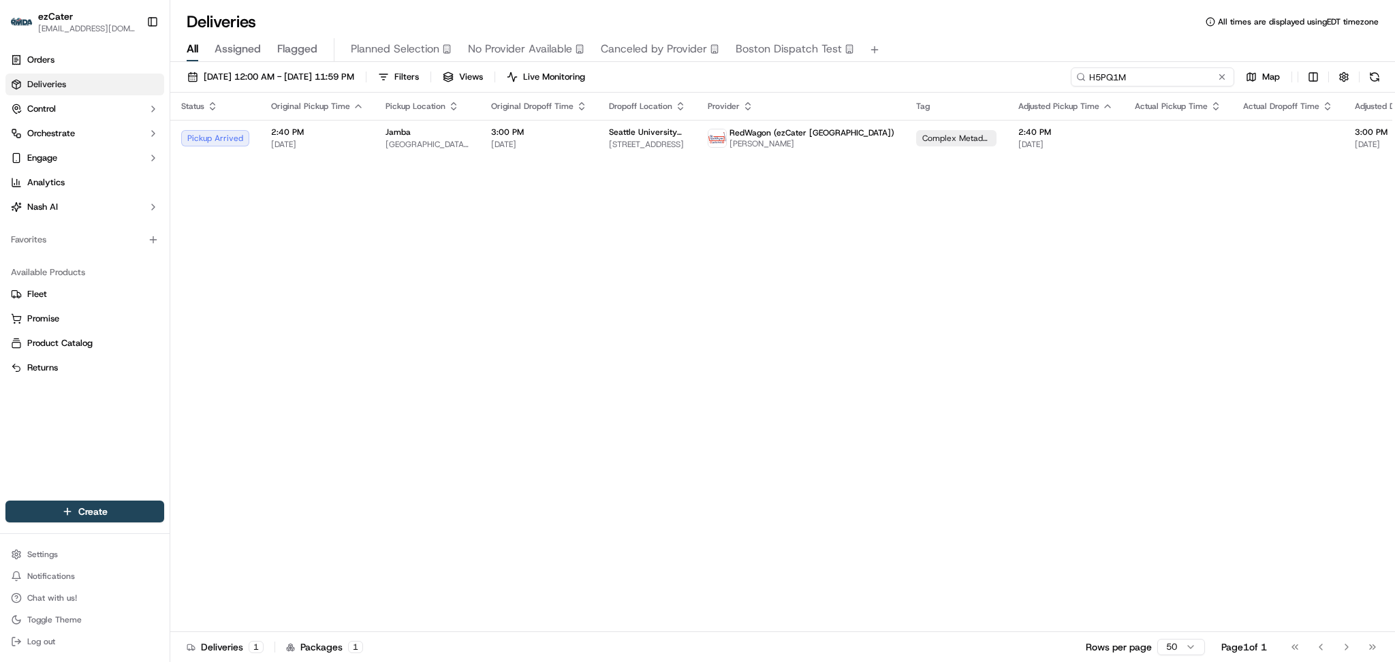
click at [1180, 78] on input "H5PQ1M" at bounding box center [1153, 76] width 164 height 19
drag, startPoint x: 1034, startPoint y: 79, endPoint x: 989, endPoint y: 80, distance: 45.0
click at [990, 80] on div "09/01/2025 12:00 AM - 09/30/2025 11:59 PM Filters Views Live Monitoring H5PQ1M …" at bounding box center [782, 79] width 1225 height 25
drag, startPoint x: 1175, startPoint y: 88, endPoint x: 1163, endPoint y: 78, distance: 15.4
click at [1175, 88] on div "09/01/2025 12:00 AM - 09/30/2025 11:59 PM Filters Views Live Monitoring H5PQ1M …" at bounding box center [782, 79] width 1225 height 25
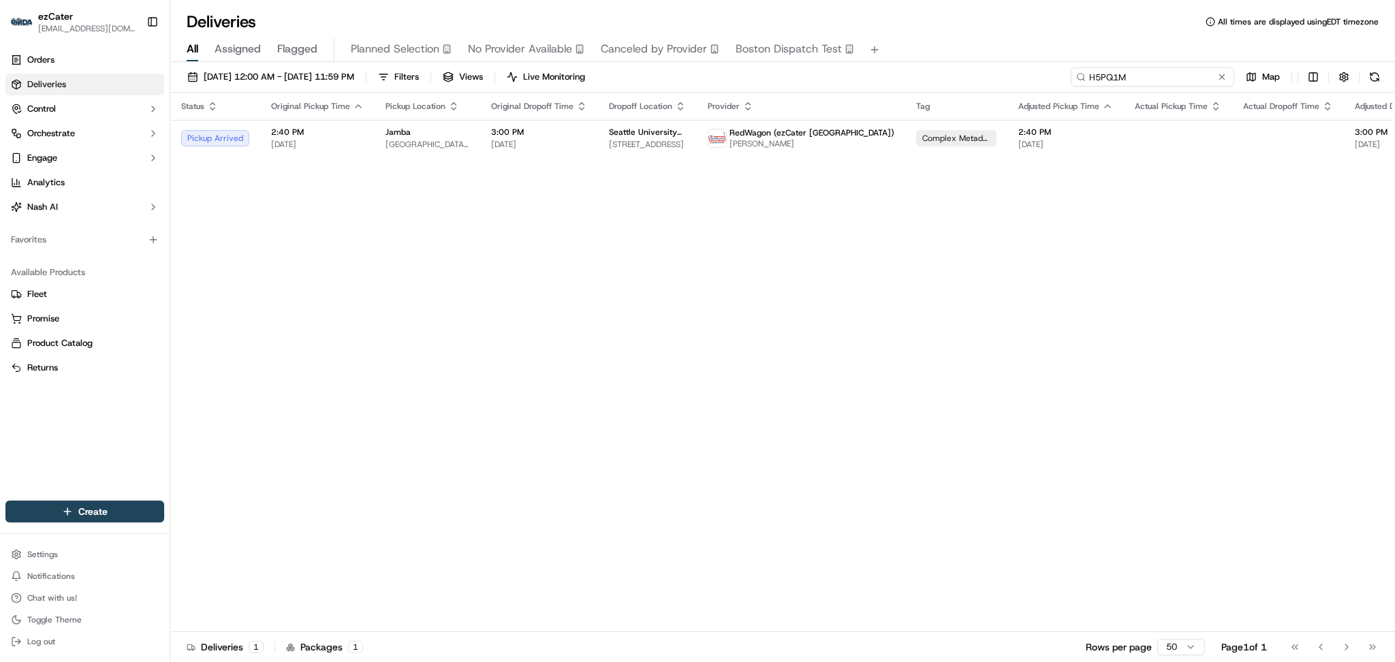
drag, startPoint x: 1179, startPoint y: 76, endPoint x: 955, endPoint y: 77, distance: 224.2
click at [956, 77] on div "09/01/2025 12:00 AM - 09/30/2025 11:59 PM Filters Views Live Monitoring H5PQ1M …" at bounding box center [782, 79] width 1225 height 25
paste input "X164ZJ"
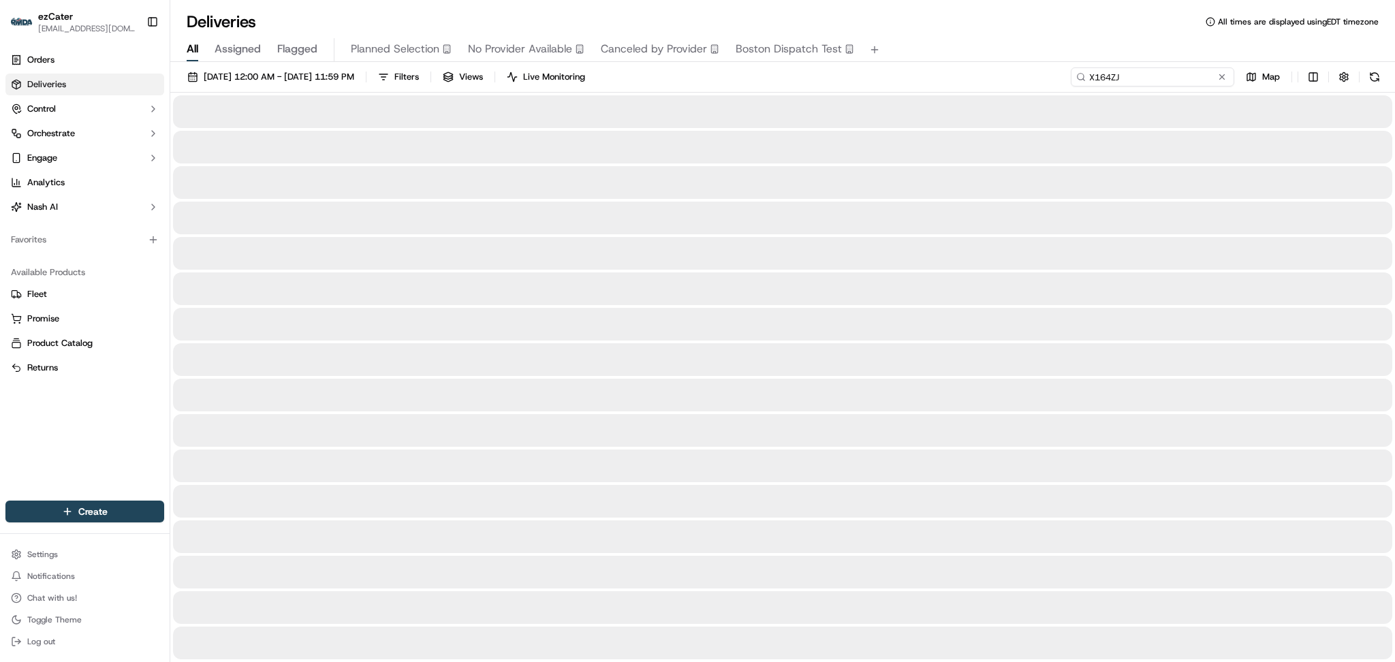
type input "X164ZJ"
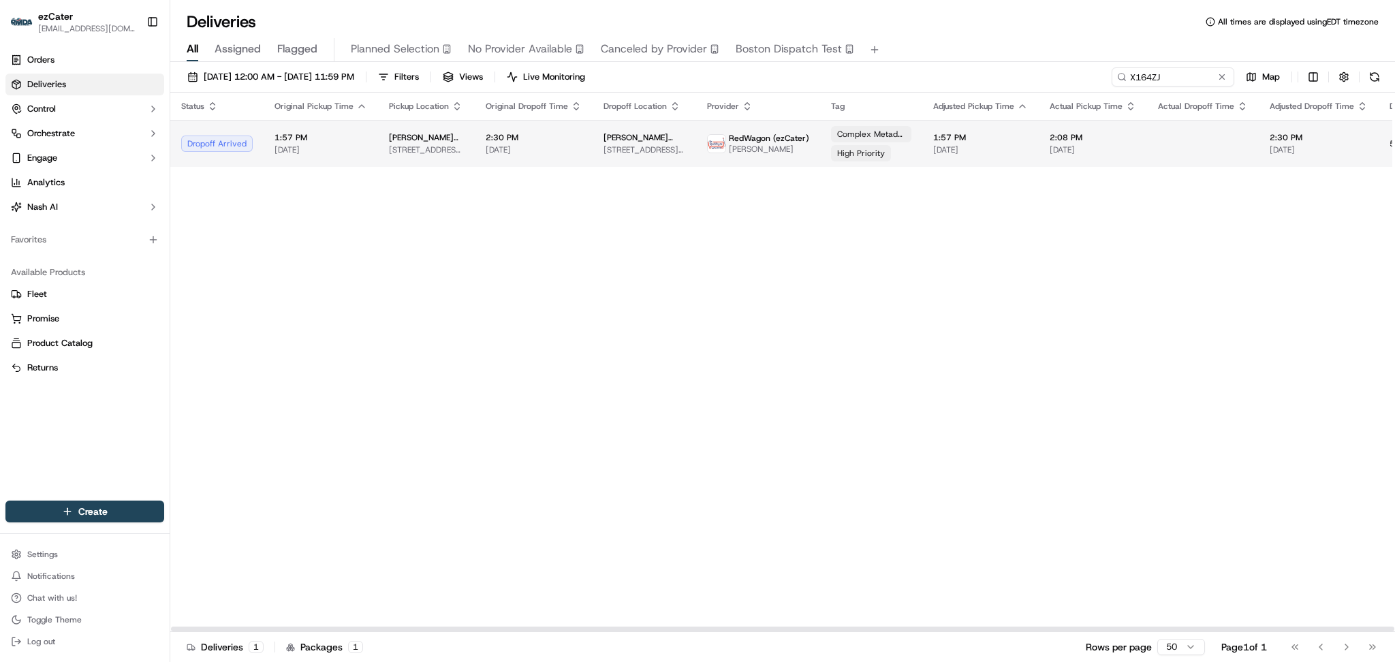
click at [1270, 145] on span "[DATE]" at bounding box center [1319, 149] width 98 height 11
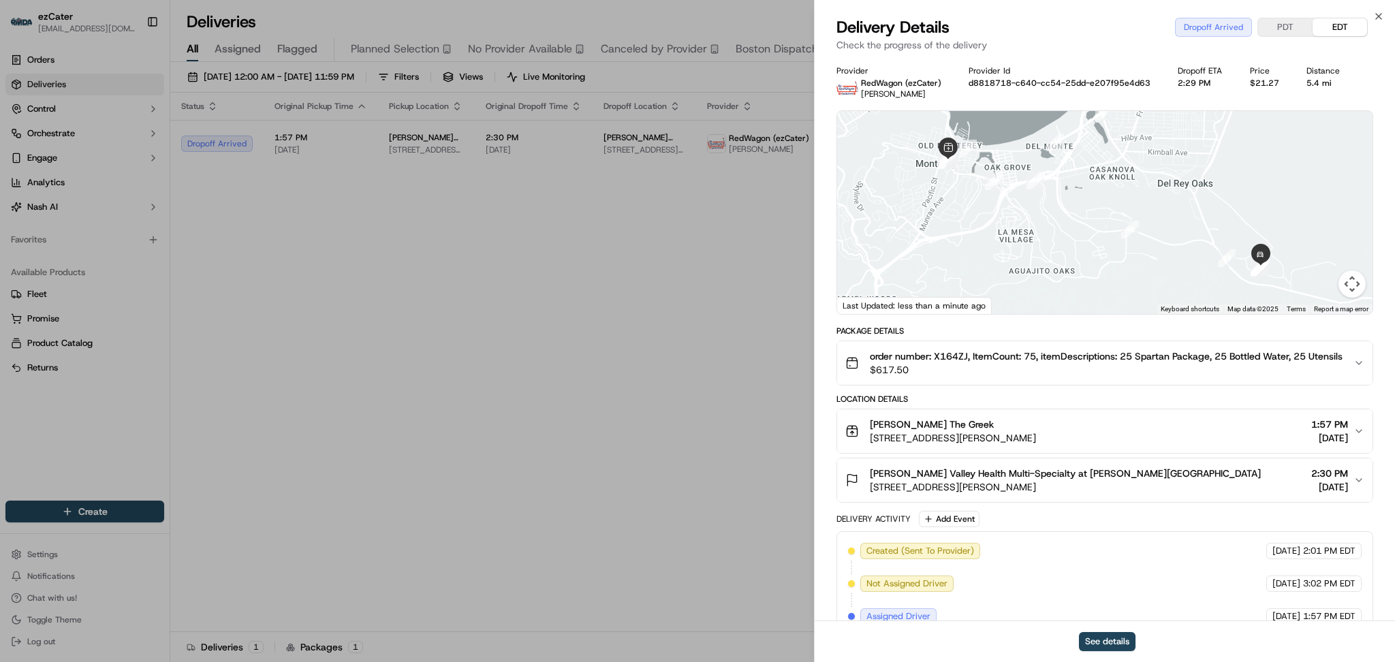
click at [1346, 480] on span "[DATE]" at bounding box center [1330, 487] width 37 height 14
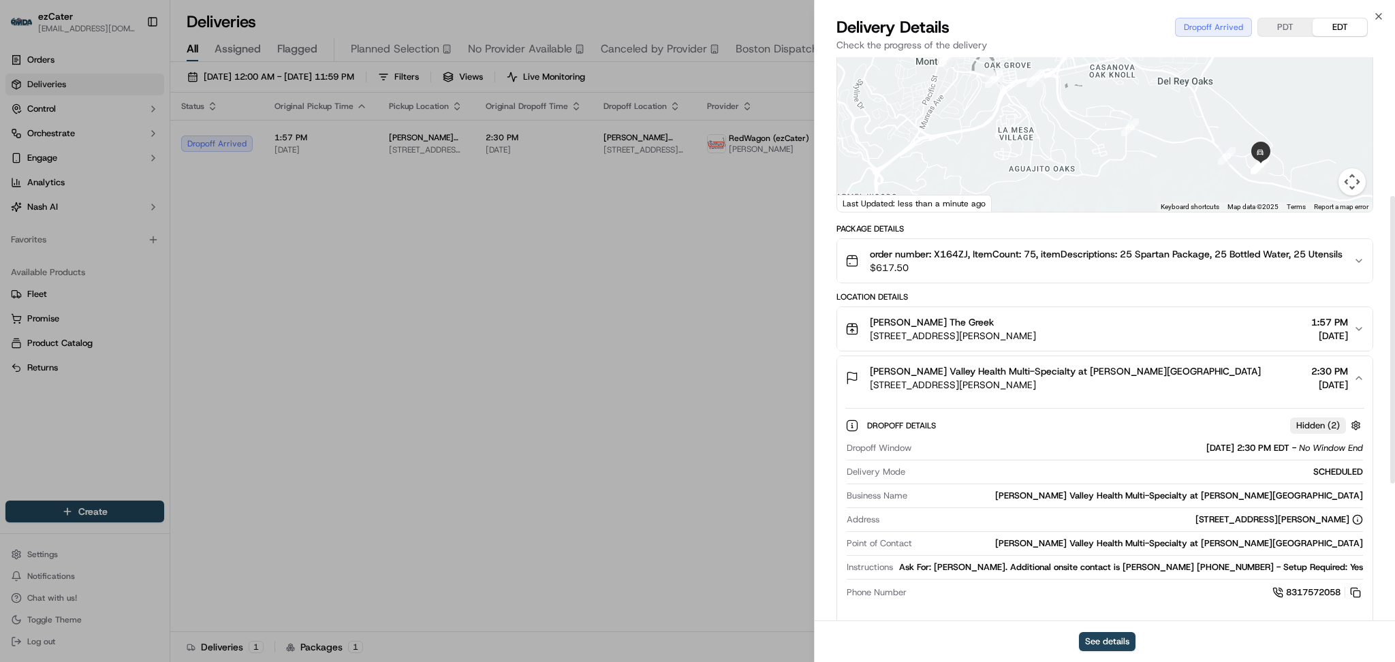
scroll to position [273, 0]
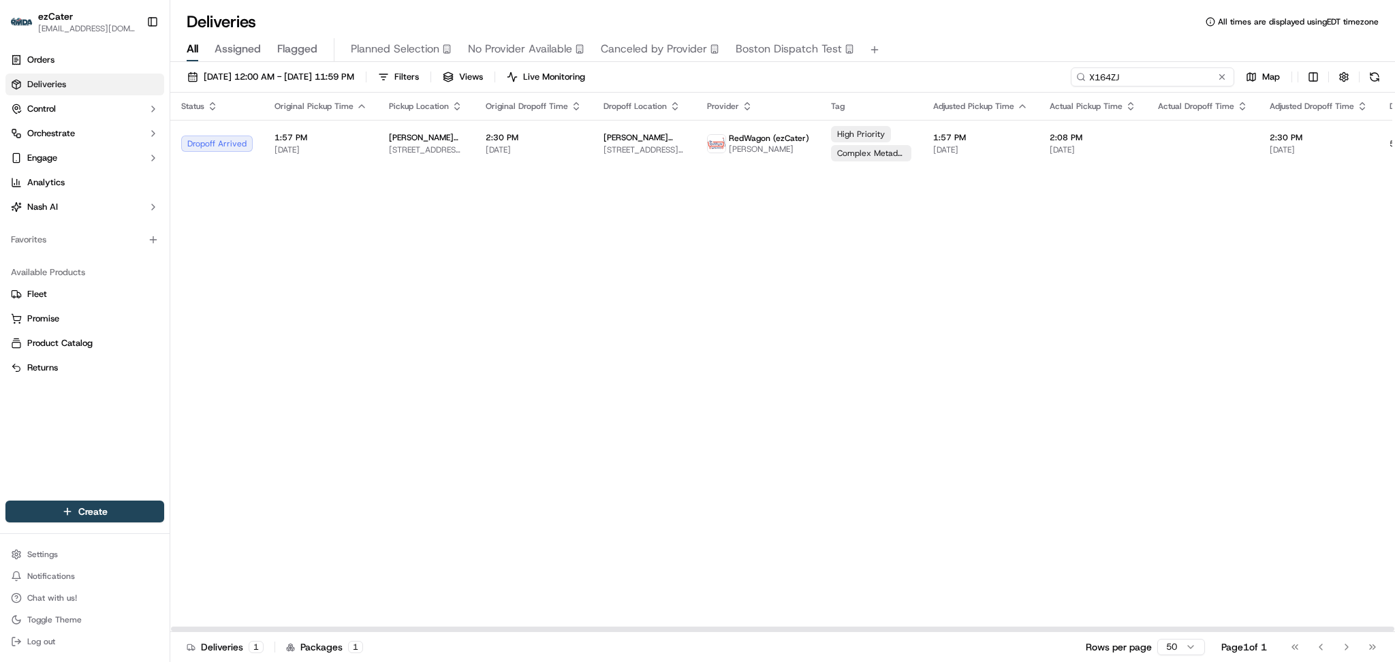
paste input "VGV1R7"
drag, startPoint x: 1174, startPoint y: 76, endPoint x: 852, endPoint y: 52, distance: 323.1
click at [854, 53] on div "Deliveries All times are displayed using EDT timezone All Assigned Flagged Plan…" at bounding box center [782, 331] width 1225 height 662
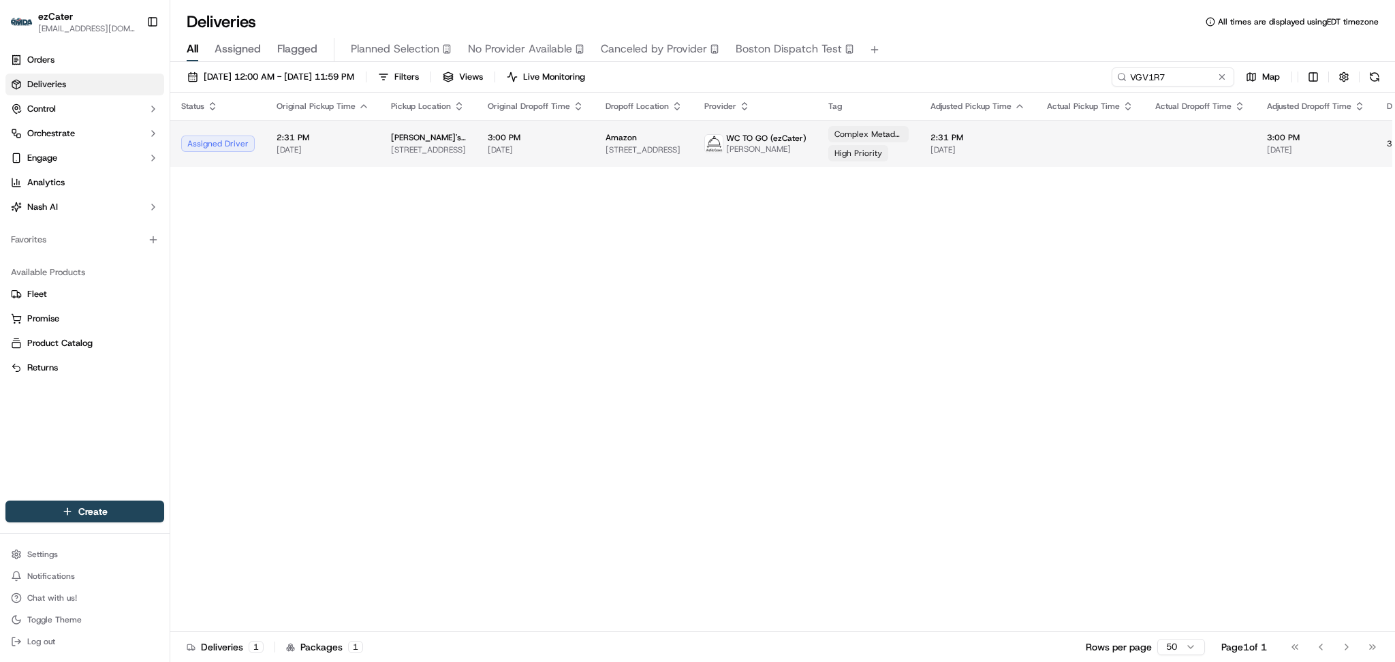
drag, startPoint x: 1142, startPoint y: 297, endPoint x: 1135, endPoint y: 121, distance: 176.6
click at [1145, 285] on div "Status Original Pickup Time Pickup Location Original Dropoff Time Dropoff Locat…" at bounding box center [876, 363] width 1413 height 540
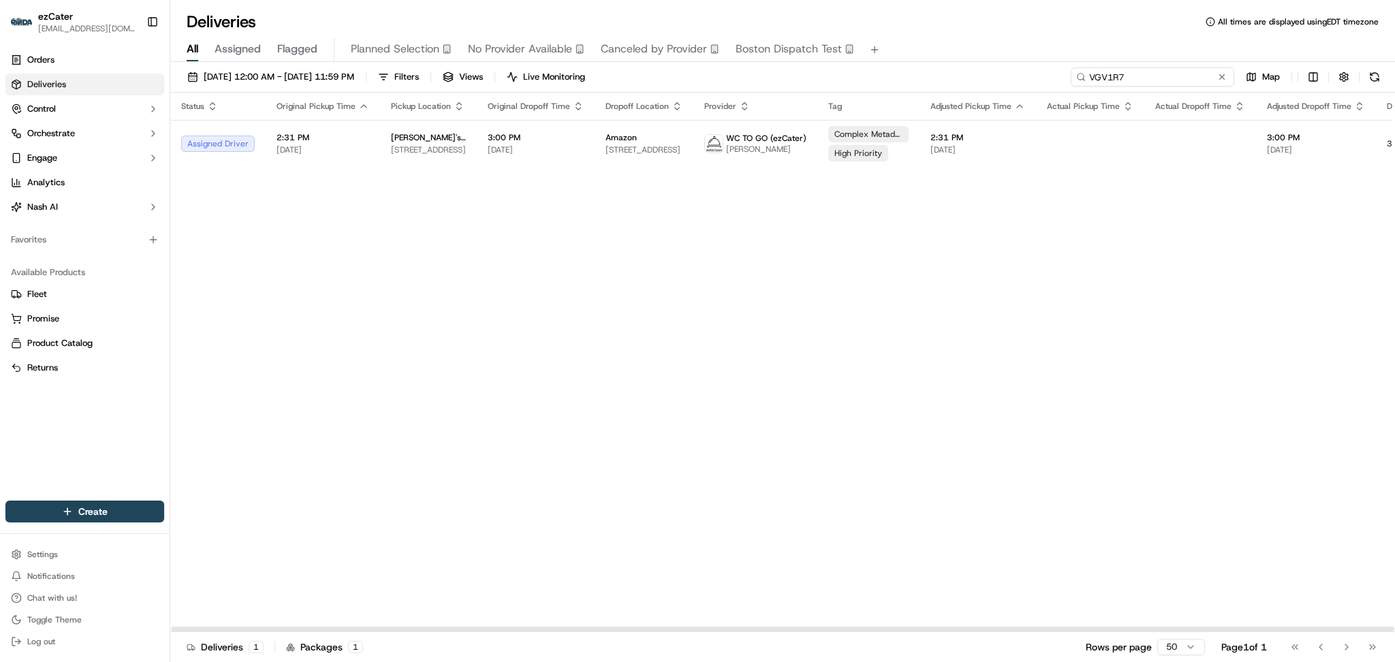
drag, startPoint x: 1174, startPoint y: 78, endPoint x: 912, endPoint y: 82, distance: 261.7
click at [912, 82] on div "09/01/2025 12:00 AM - 09/30/2025 11:59 PM Filters Views Live Monitoring VGV1R7 …" at bounding box center [782, 79] width 1225 height 25
paste input "H5PQ1M"
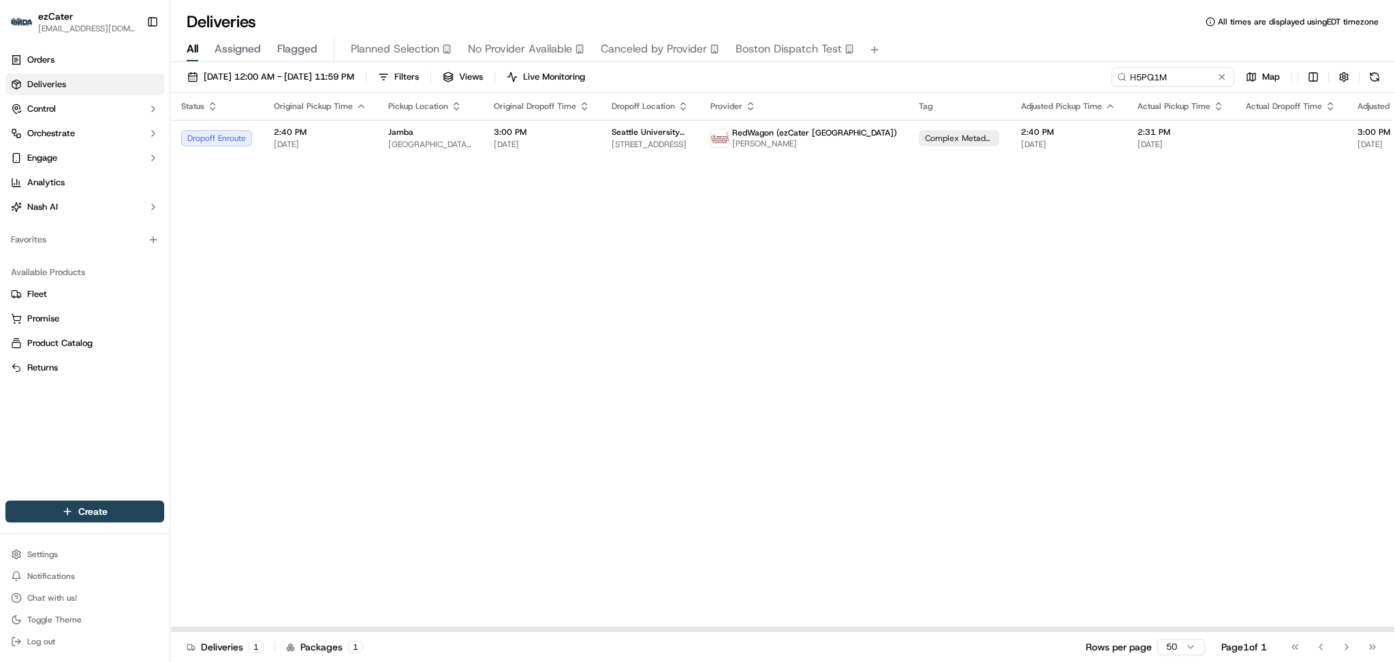
click at [1150, 195] on div "Status Original Pickup Time Pickup Location Original Dropoff Time Dropoff Locat…" at bounding box center [921, 363] width 1503 height 540
drag, startPoint x: 1179, startPoint y: 74, endPoint x: 860, endPoint y: 10, distance: 325.4
click at [863, 10] on div "Deliveries All times are displayed using EDT timezone All Assigned Flagged Plan…" at bounding box center [782, 331] width 1225 height 662
paste input "X164ZJ"
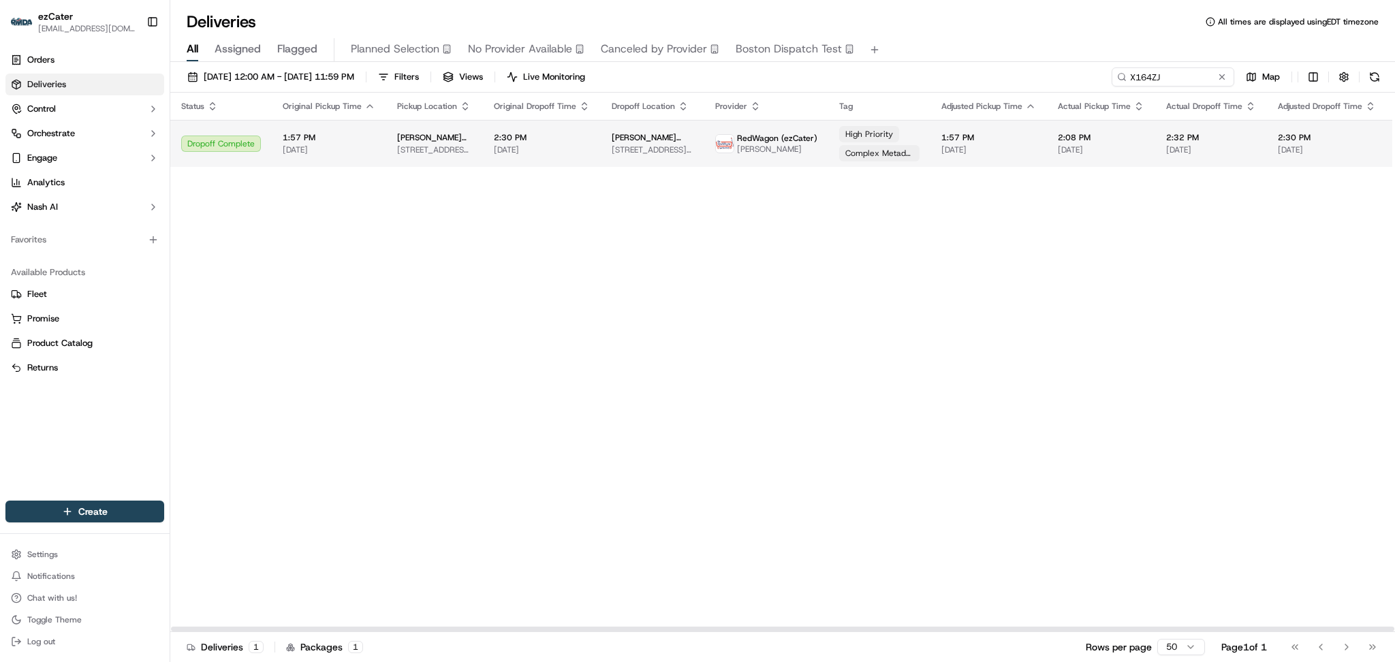
click at [1284, 141] on span "2:30 PM" at bounding box center [1327, 137] width 98 height 11
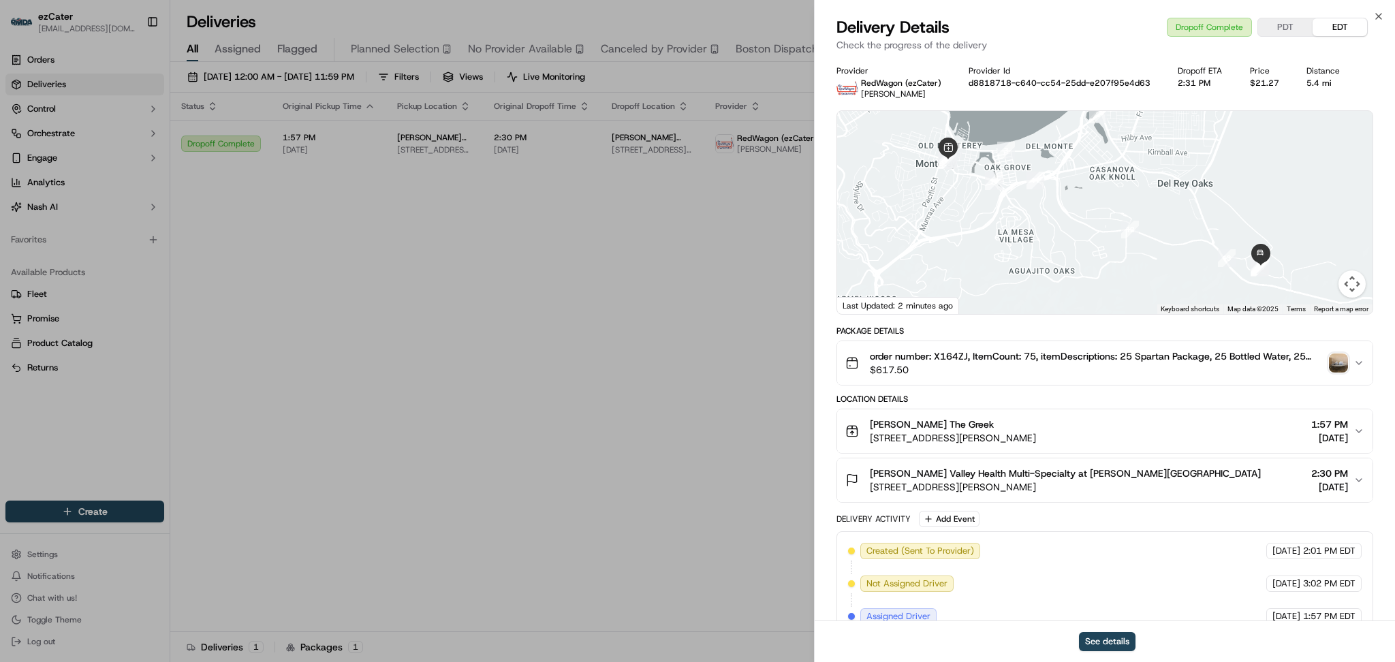
click at [1339, 368] on img "button" at bounding box center [1338, 363] width 19 height 19
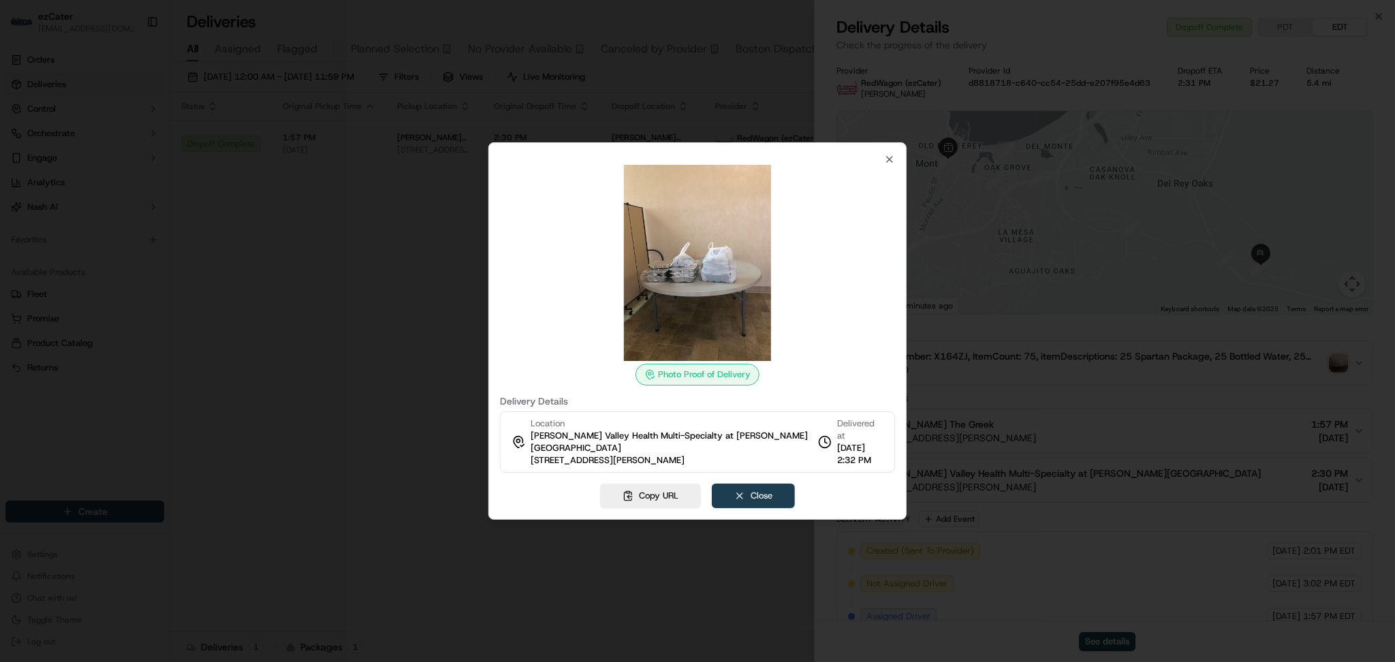
click at [750, 491] on button "Close" at bounding box center [753, 496] width 83 height 25
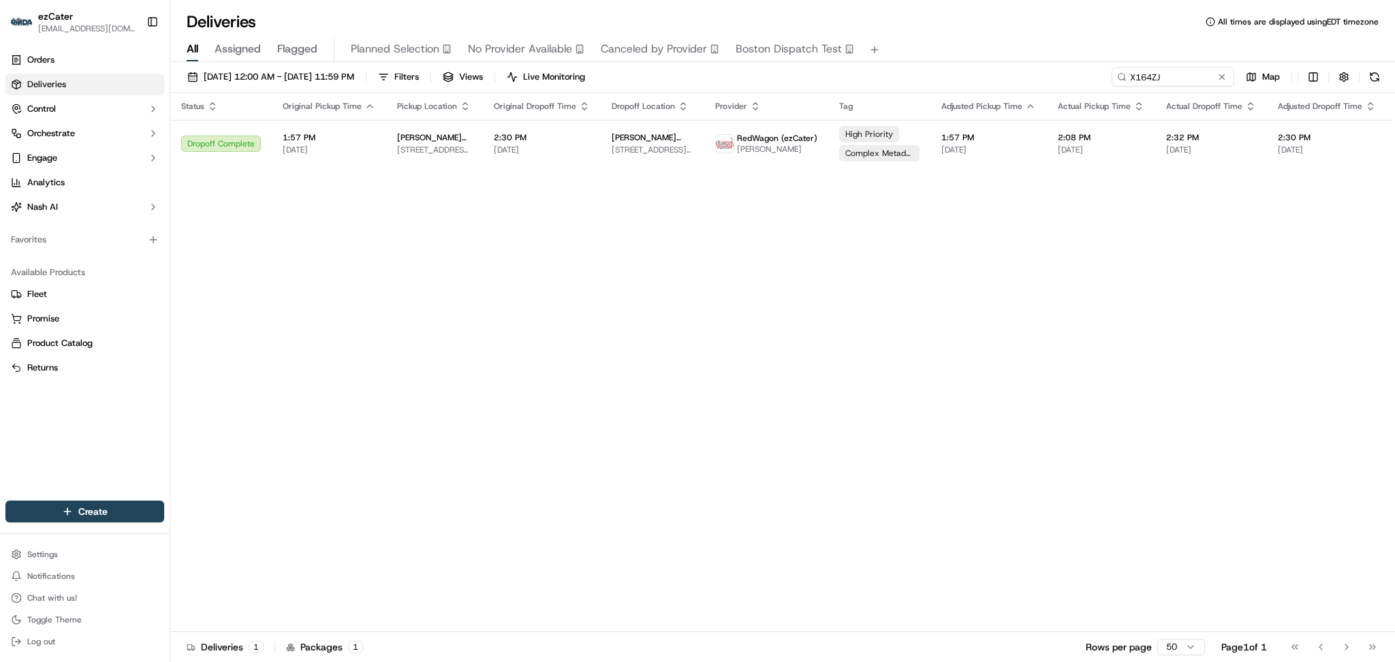
click at [1197, 348] on div "Status Original Pickup Time Pickup Location Original Dropoff Time Dropoff Locat…" at bounding box center [881, 363] width 1423 height 540
paste input "8Q9TGP"
drag, startPoint x: 1180, startPoint y: 83, endPoint x: 953, endPoint y: 78, distance: 227.6
click at [953, 78] on div "09/01/2025 12:00 AM - 09/30/2025 11:59 PM Filters Views Live Monitoring 8Q9TGP …" at bounding box center [782, 79] width 1225 height 25
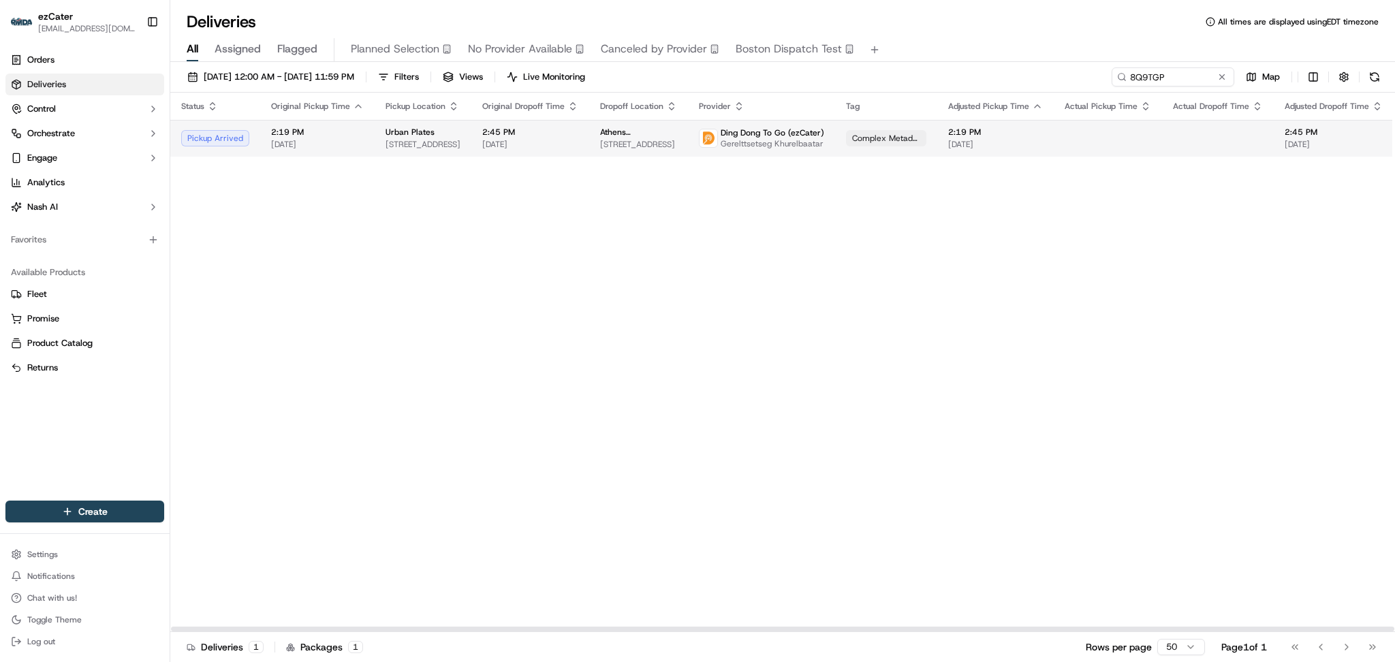
click at [1203, 142] on td at bounding box center [1218, 138] width 112 height 37
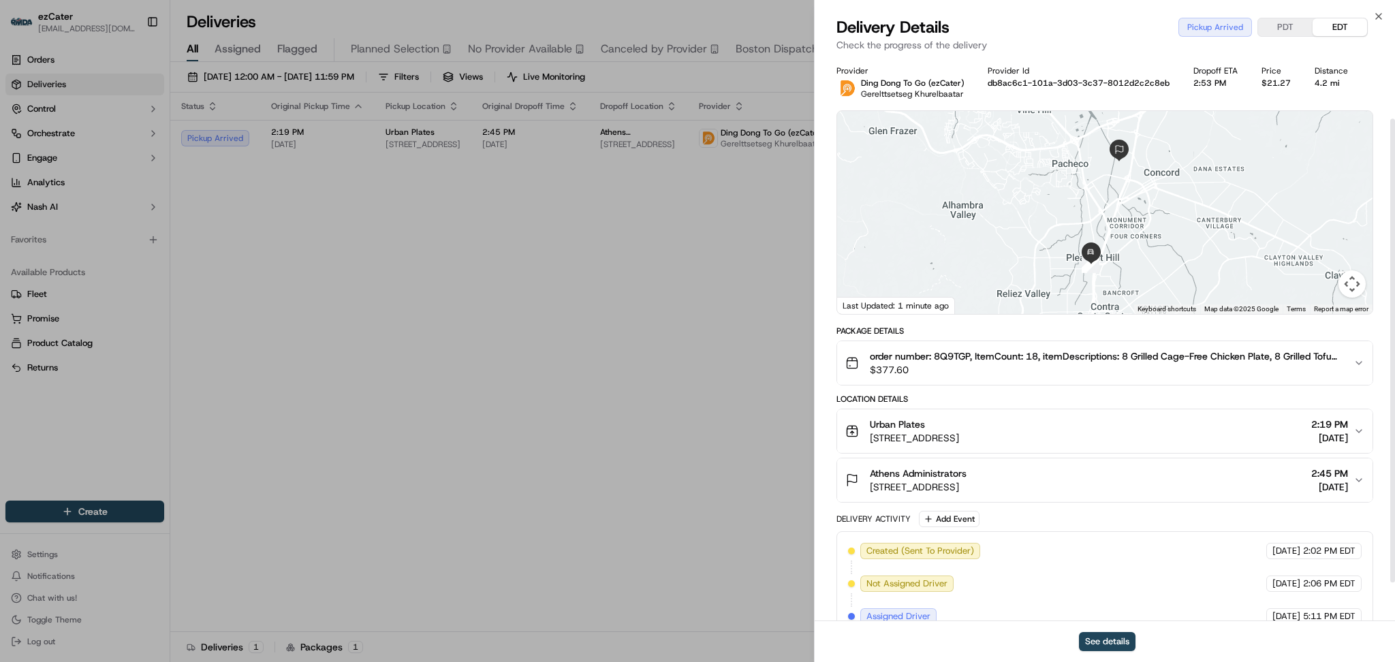
scroll to position [122, 0]
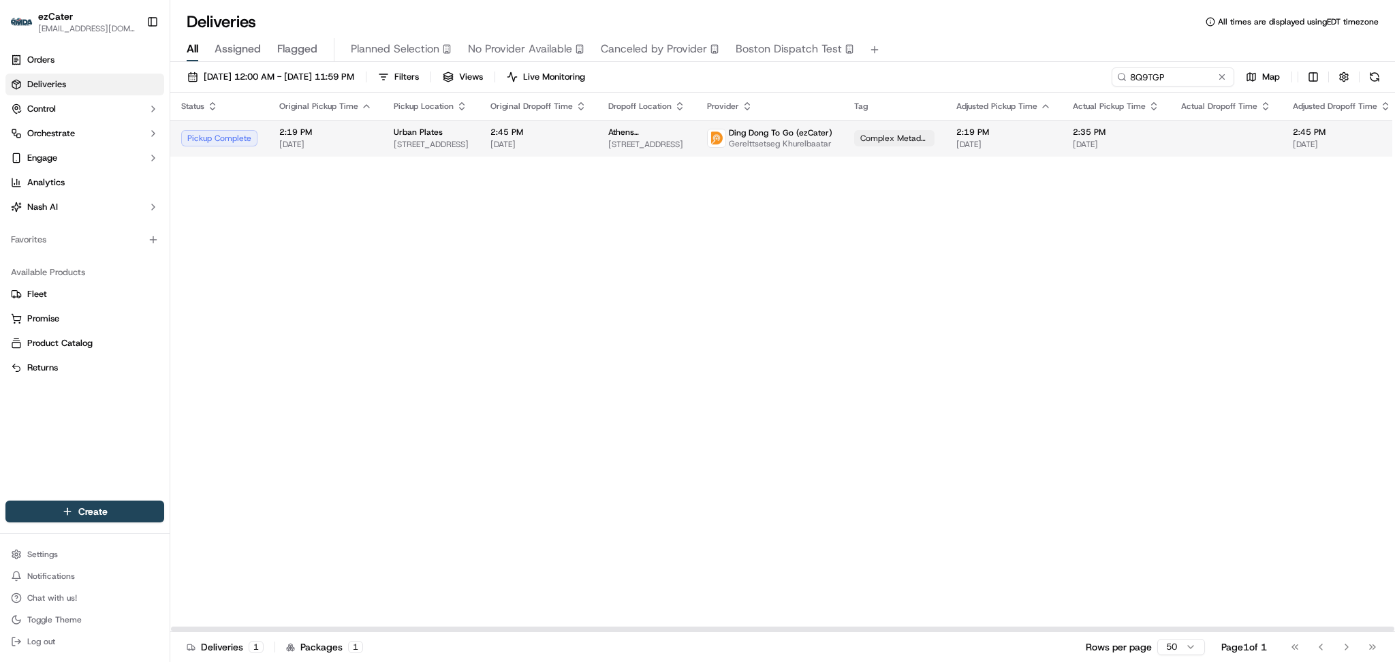
click at [553, 140] on span "[DATE]" at bounding box center [539, 144] width 96 height 11
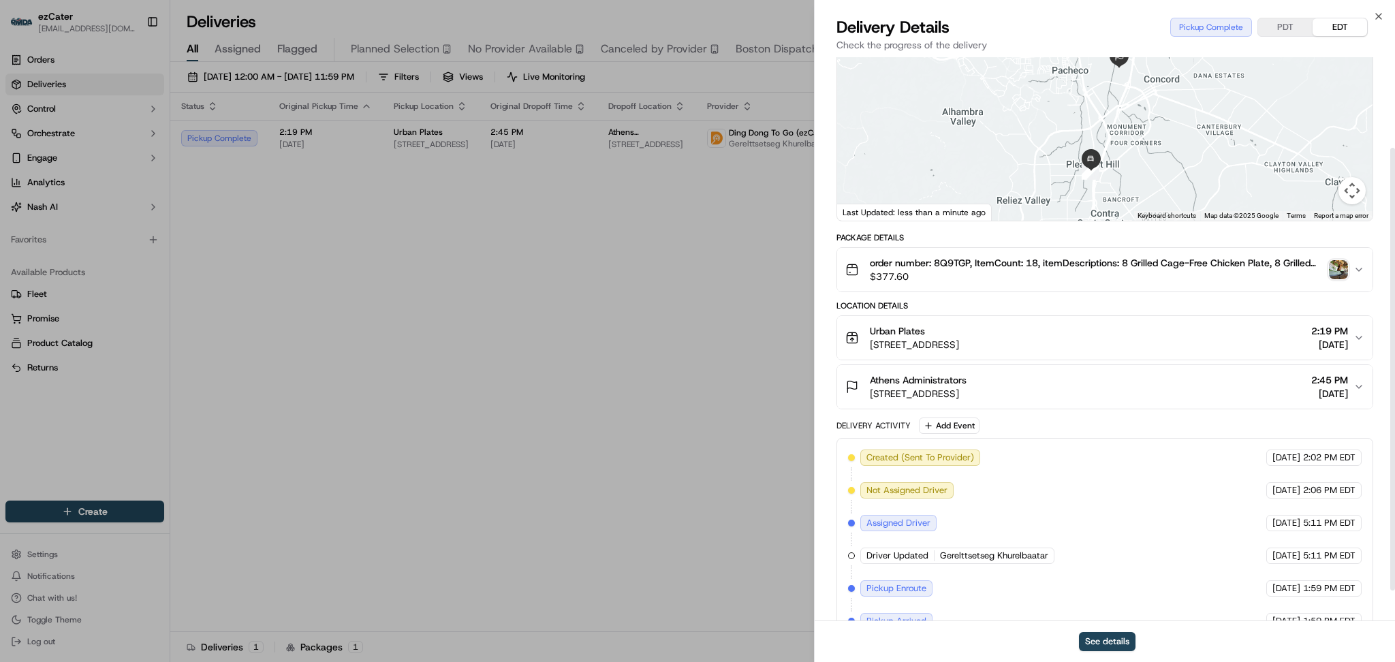
scroll to position [155, 0]
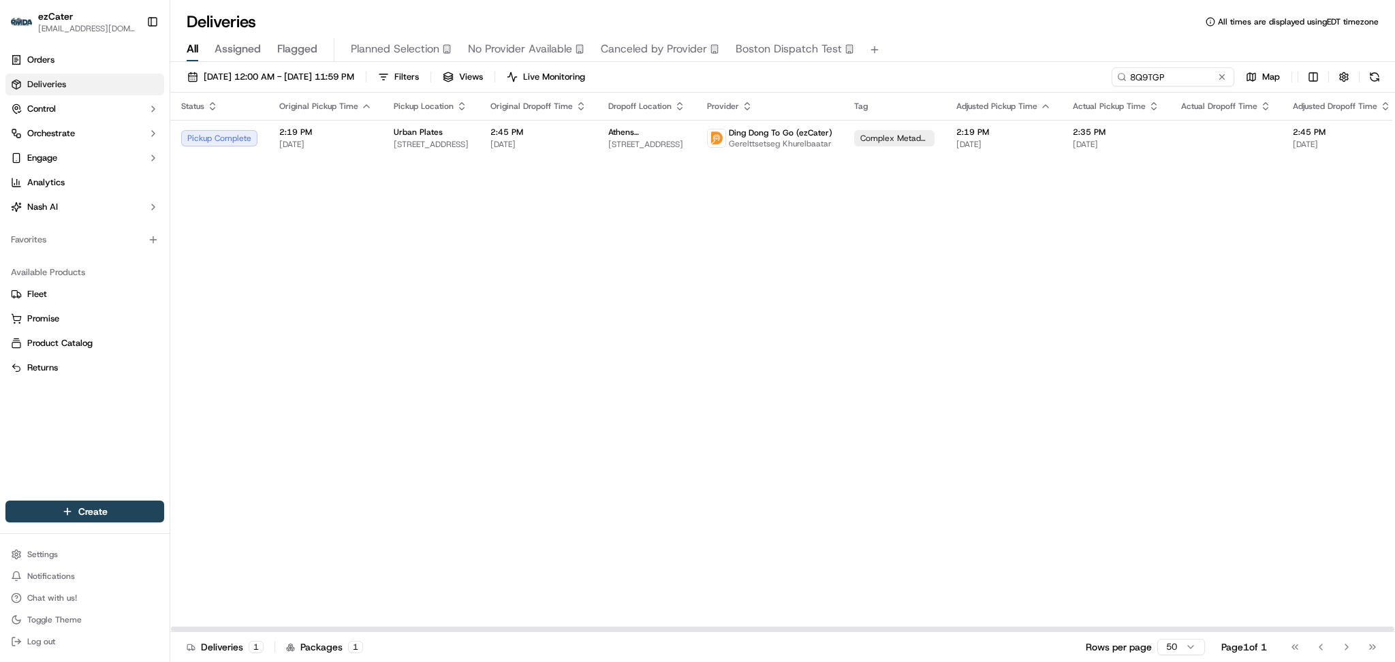
click at [1241, 311] on div "Status Original Pickup Time Pickup Location Original Dropoff Time Dropoff Locat…" at bounding box center [889, 363] width 1438 height 540
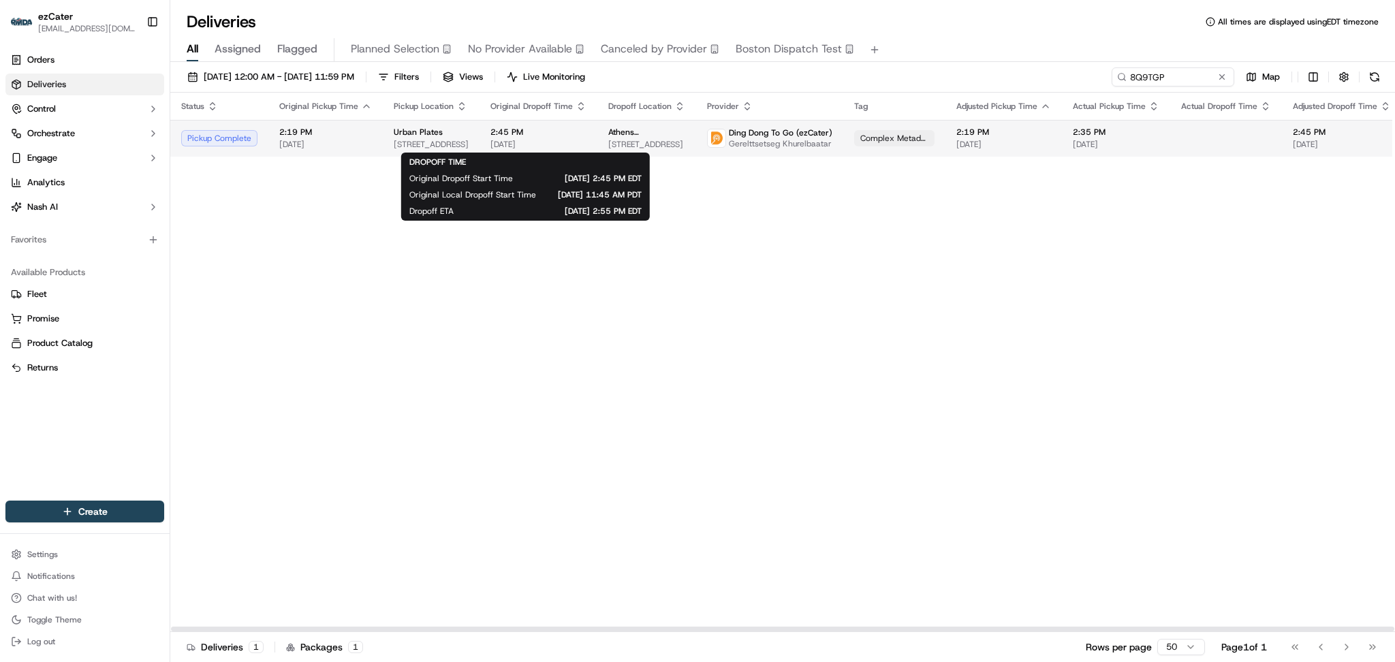
click at [565, 148] on span "[DATE]" at bounding box center [539, 144] width 96 height 11
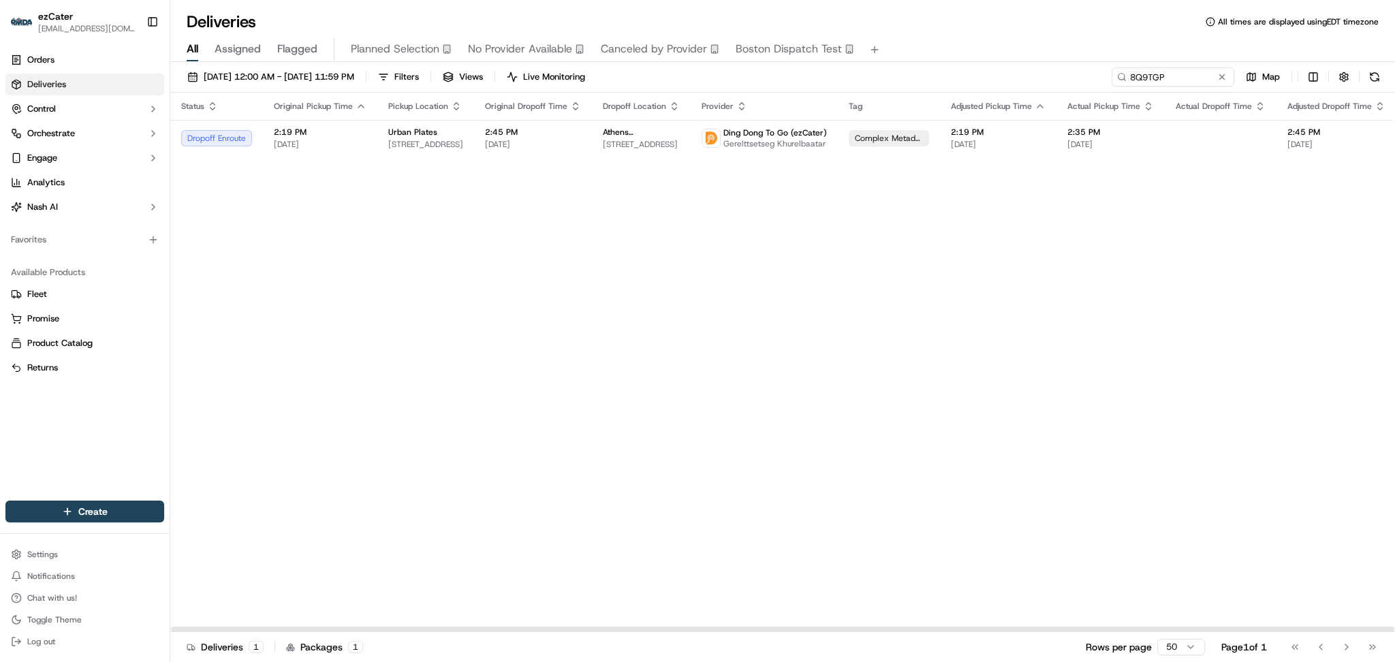
click at [1190, 209] on div "Status Original Pickup Time Pickup Location Original Dropoff Time Dropoff Locat…" at bounding box center [886, 363] width 1433 height 540
paste input "VGV1R7"
drag, startPoint x: 1170, startPoint y: 72, endPoint x: 942, endPoint y: 70, distance: 227.6
click at [942, 70] on div "09/01/2025 12:00 AM - 09/30/2025 11:59 PM Filters Views Live Monitoring VGV1R7 …" at bounding box center [782, 79] width 1225 height 25
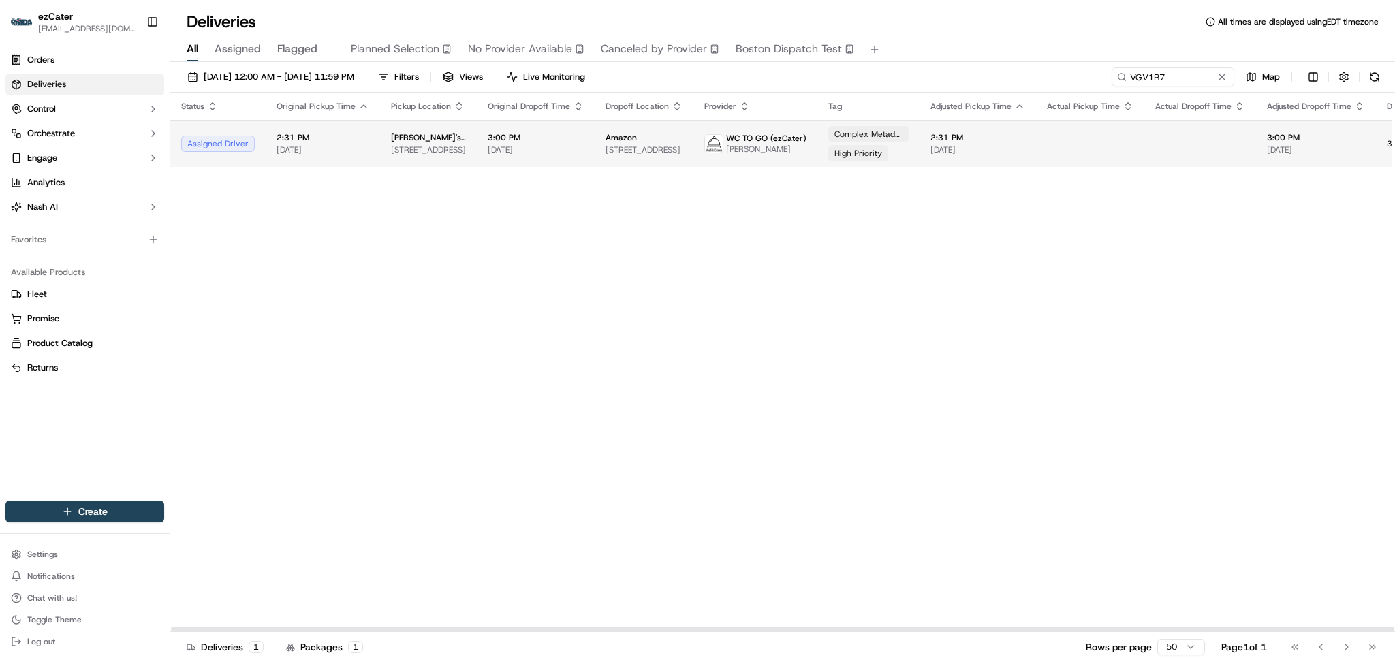
click at [676, 142] on td "Amazon [STREET_ADDRESS]" at bounding box center [644, 143] width 99 height 47
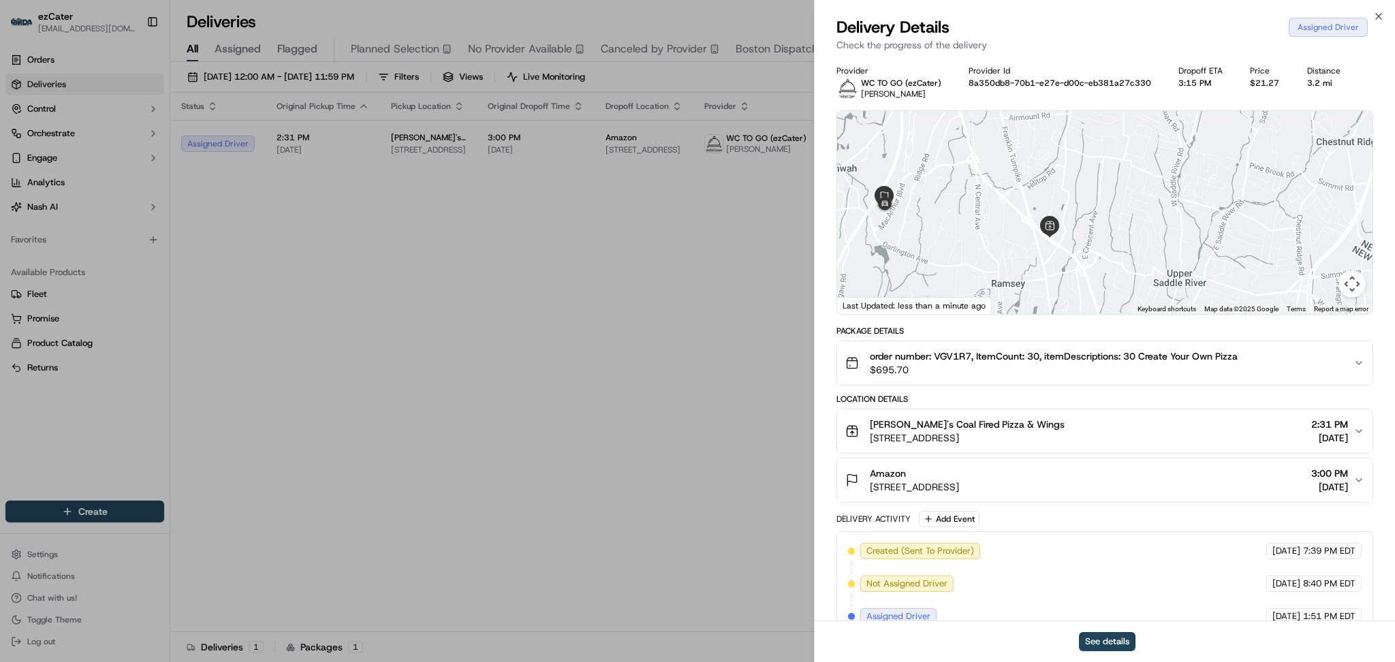
drag, startPoint x: 1165, startPoint y: 221, endPoint x: 1021, endPoint y: 221, distance: 144.5
click at [1021, 221] on div at bounding box center [1105, 212] width 536 height 203
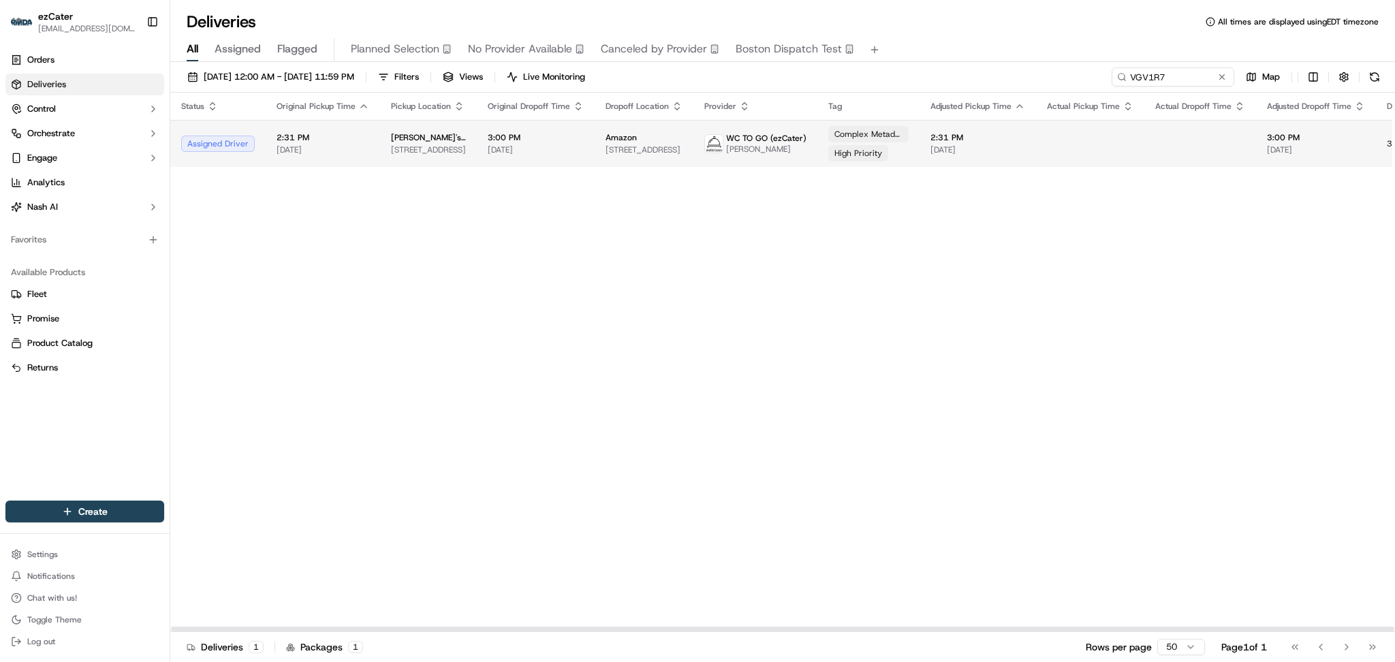
click at [1156, 143] on div at bounding box center [1201, 143] width 90 height 1
click at [278, 144] on span "[DATE]" at bounding box center [323, 149] width 93 height 11
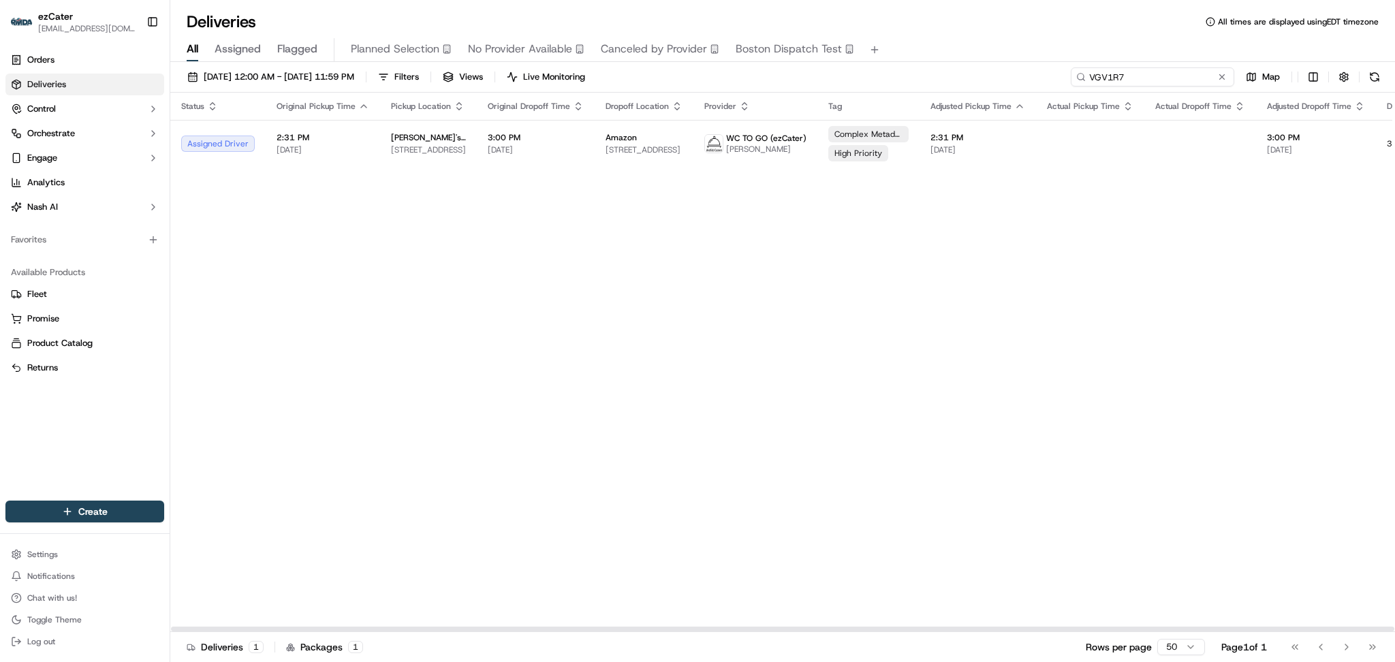
paste input "THK9UA"
drag, startPoint x: 1190, startPoint y: 79, endPoint x: 892, endPoint y: 54, distance: 299.5
click at [893, 54] on div "Deliveries All times are displayed using EDT timezone All Assigned Flagged Plan…" at bounding box center [782, 331] width 1225 height 662
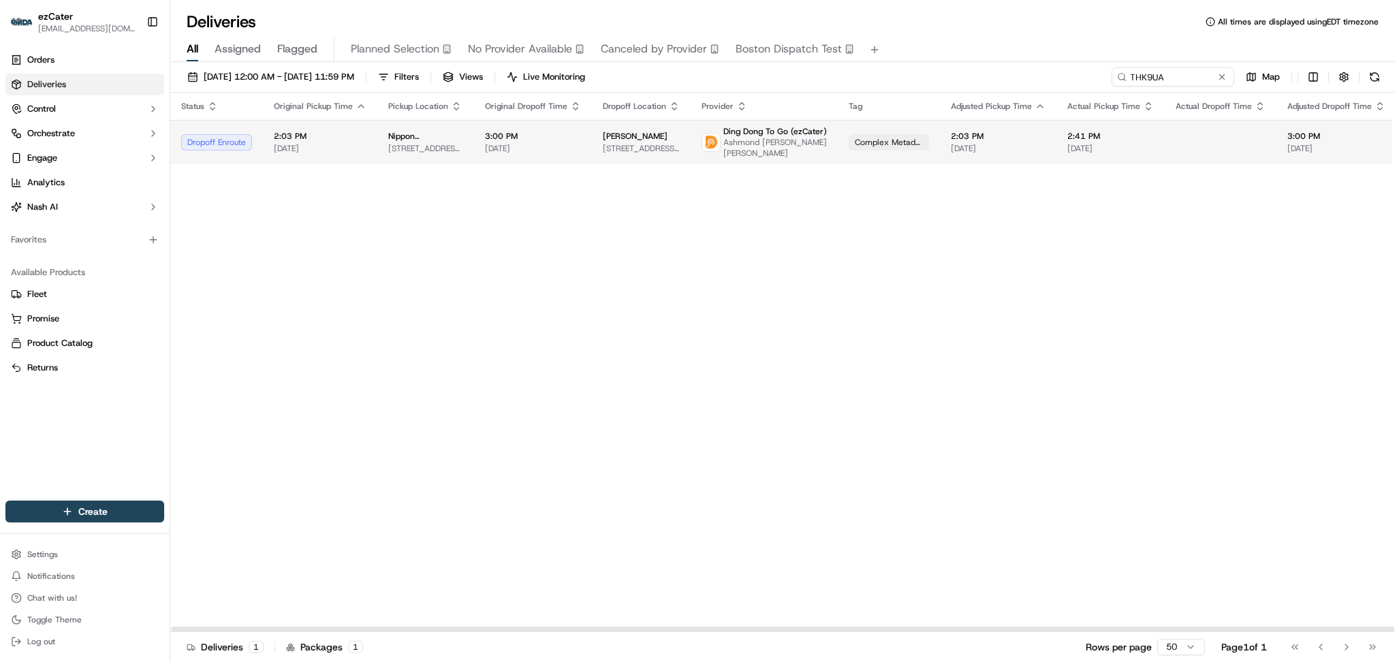
click at [285, 150] on span "[DATE]" at bounding box center [320, 148] width 93 height 11
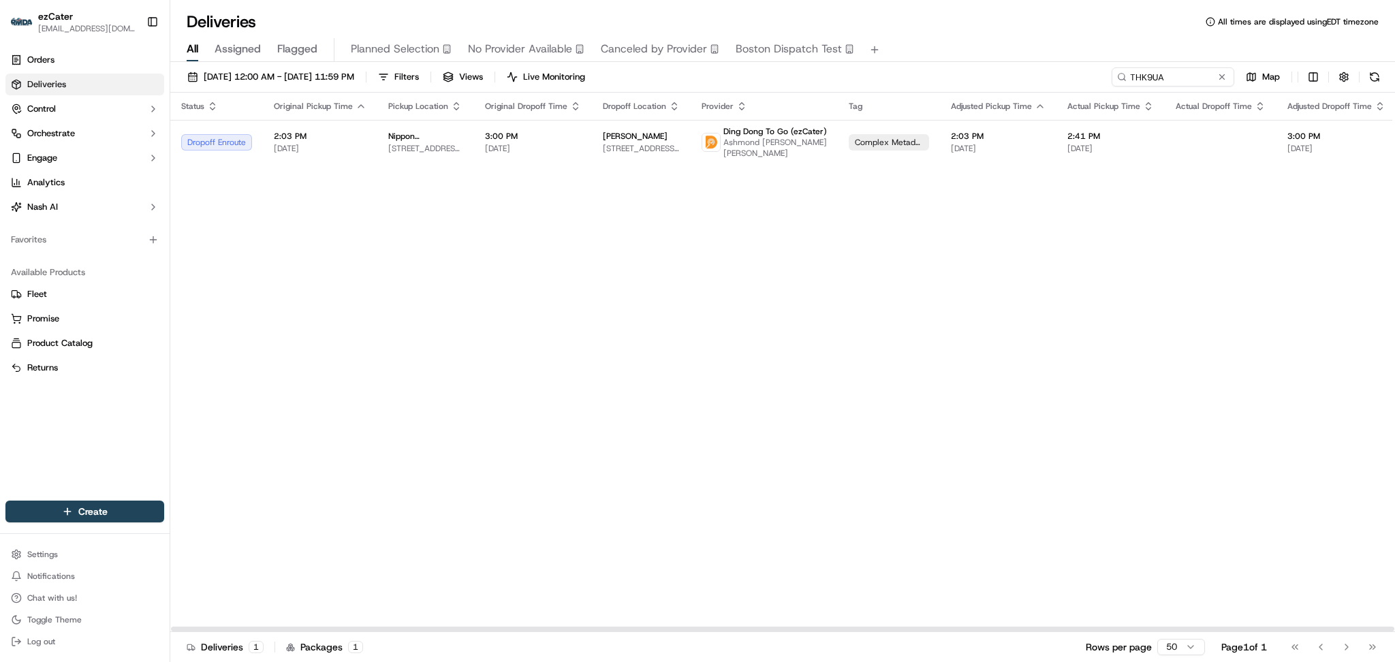
click at [1200, 324] on div "Status Original Pickup Time Pickup Location Original Dropoff Time Dropoff Locat…" at bounding box center [886, 363] width 1433 height 540
paste input "VGV1R7"
drag, startPoint x: 1141, startPoint y: 75, endPoint x: 935, endPoint y: 55, distance: 206.8
click at [935, 55] on div "Deliveries All times are displayed using EDT timezone All Assigned Flagged Plan…" at bounding box center [782, 331] width 1225 height 662
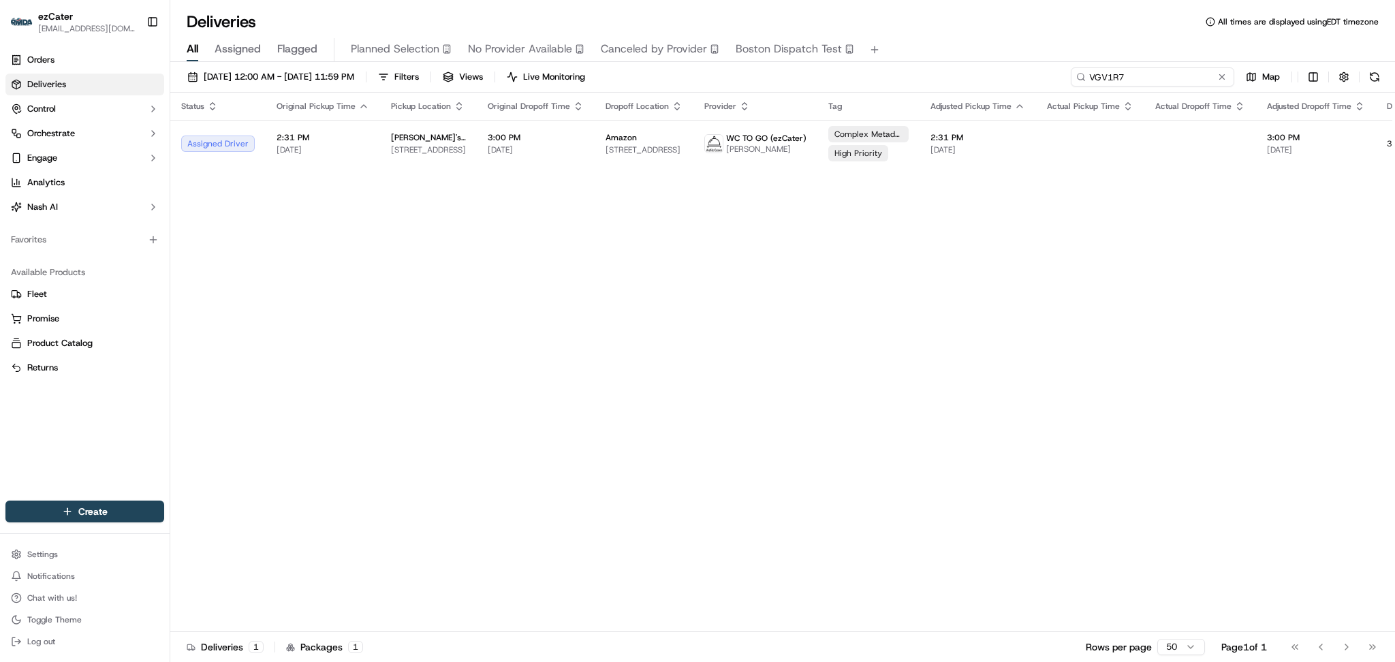
drag, startPoint x: 1143, startPoint y: 77, endPoint x: 826, endPoint y: 76, distance: 316.8
click at [826, 76] on div "09/01/2025 12:00 AM - 09/30/2025 11:59 PM Filters Views Live Monitoring VGV1R7 …" at bounding box center [782, 79] width 1225 height 25
paste input "WXP-WRW"
drag, startPoint x: 1284, startPoint y: 290, endPoint x: 1277, endPoint y: 241, distance: 49.5
click at [1284, 283] on div "Status Original Pickup Time Pickup Location Original Dropoff Time Dropoff Locat…" at bounding box center [879, 363] width 1419 height 540
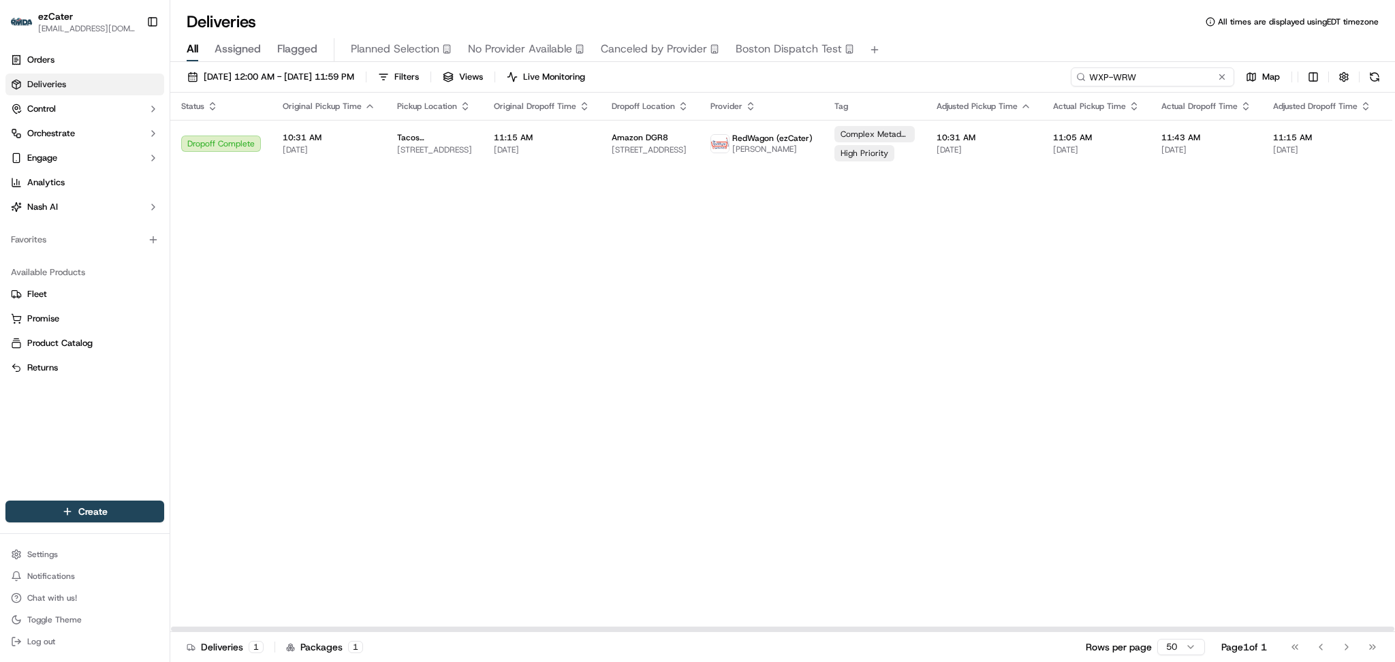
paste input "VGV1R7"
drag, startPoint x: 1194, startPoint y: 76, endPoint x: 957, endPoint y: 76, distance: 237.1
click at [958, 76] on div "09/01/2025 12:00 AM - 09/30/2025 11:59 PM Filters Views Live Monitoring VGV1R7 …" at bounding box center [782, 79] width 1225 height 25
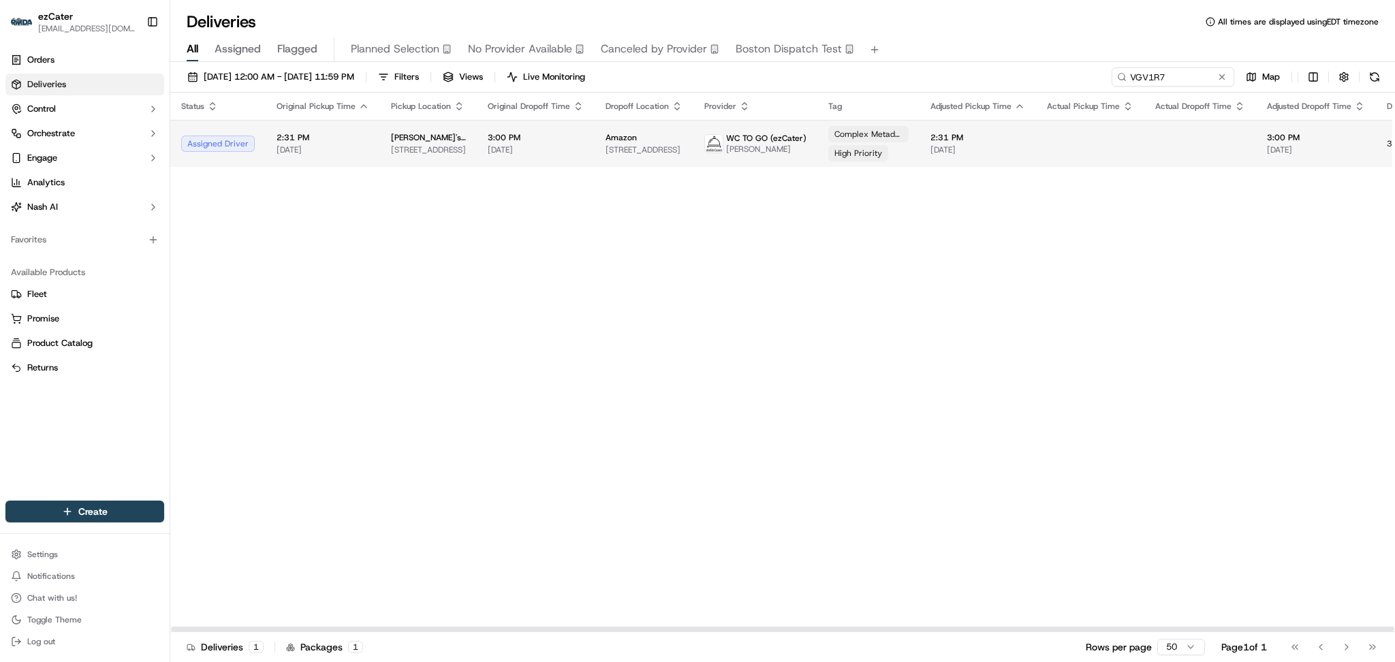
click at [1238, 140] on td at bounding box center [1201, 143] width 112 height 47
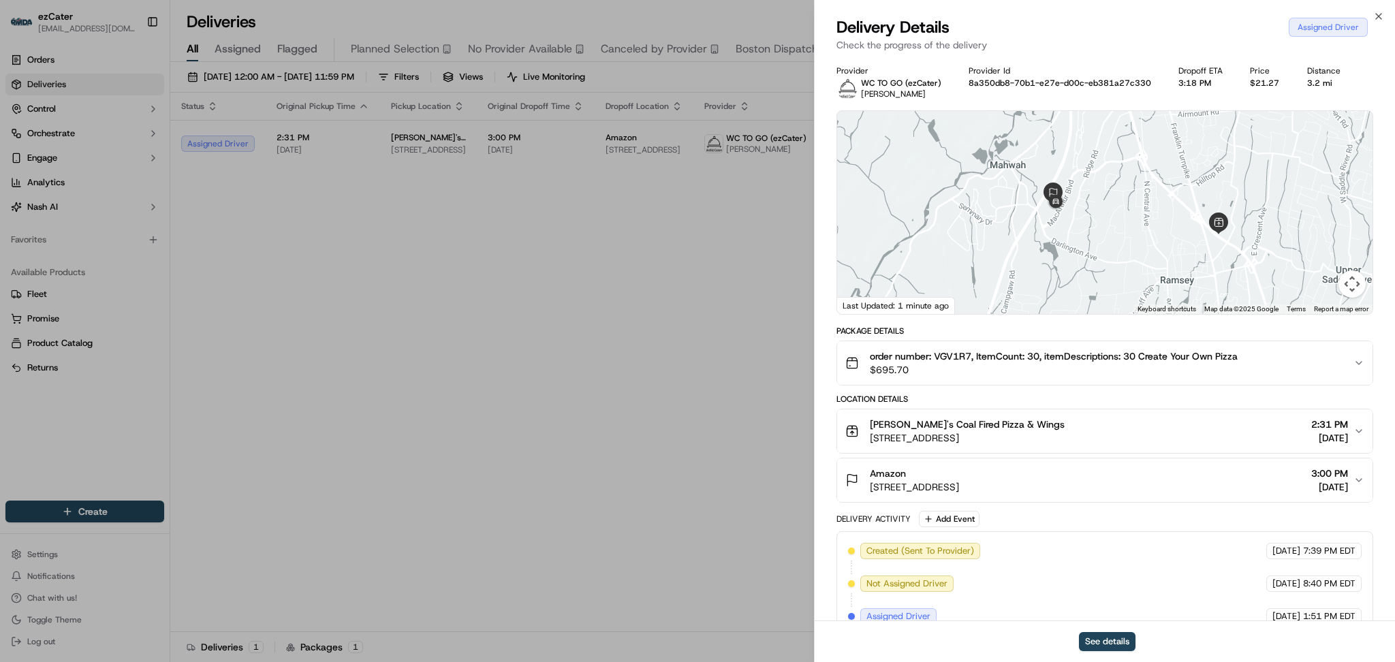
drag, startPoint x: 1179, startPoint y: 205, endPoint x: 1167, endPoint y: 219, distance: 18.8
click at [1167, 219] on div at bounding box center [1105, 212] width 536 height 203
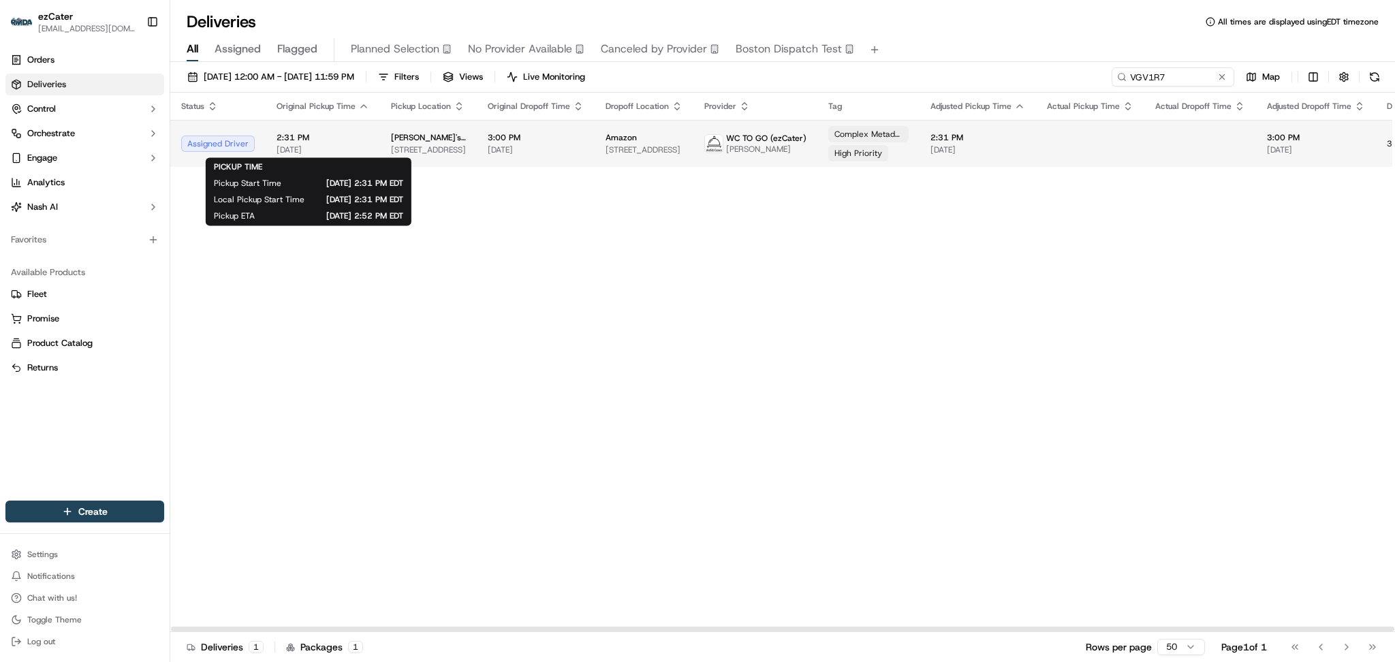
click at [343, 138] on span "2:31 PM" at bounding box center [323, 137] width 93 height 11
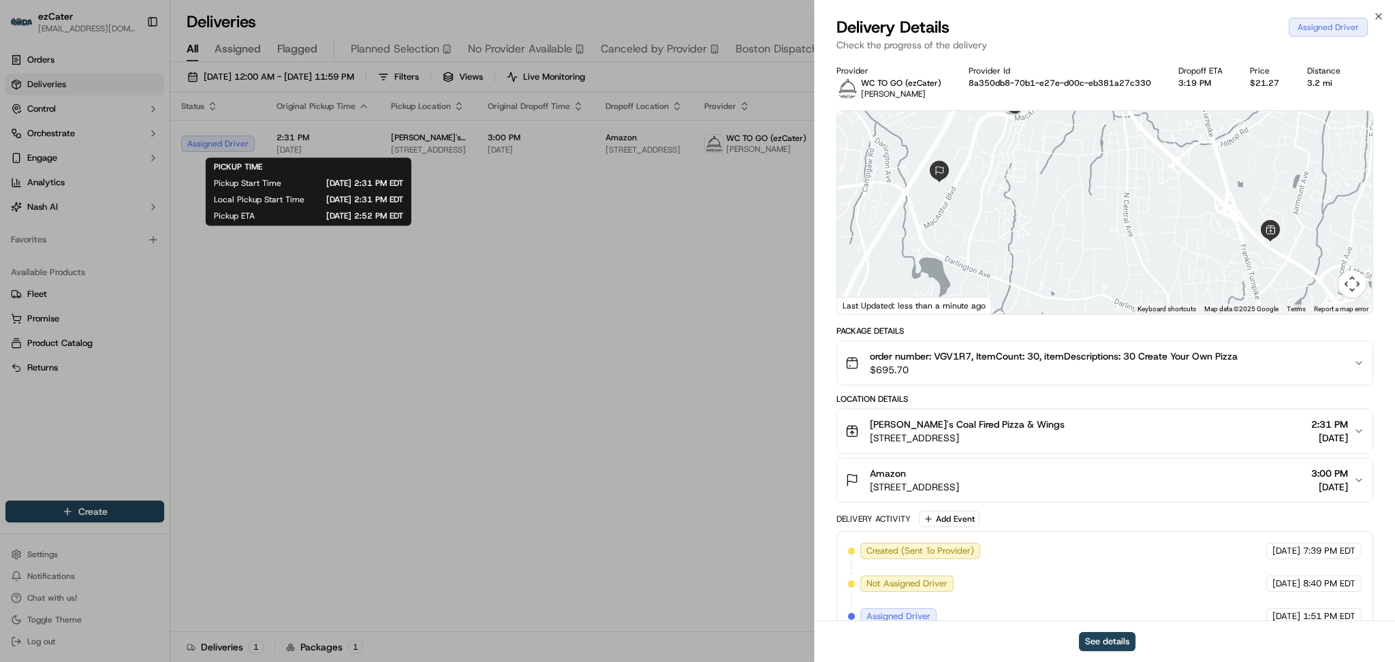
click at [1213, 33] on div "Delivery Details Assigned Driver" at bounding box center [1105, 27] width 537 height 22
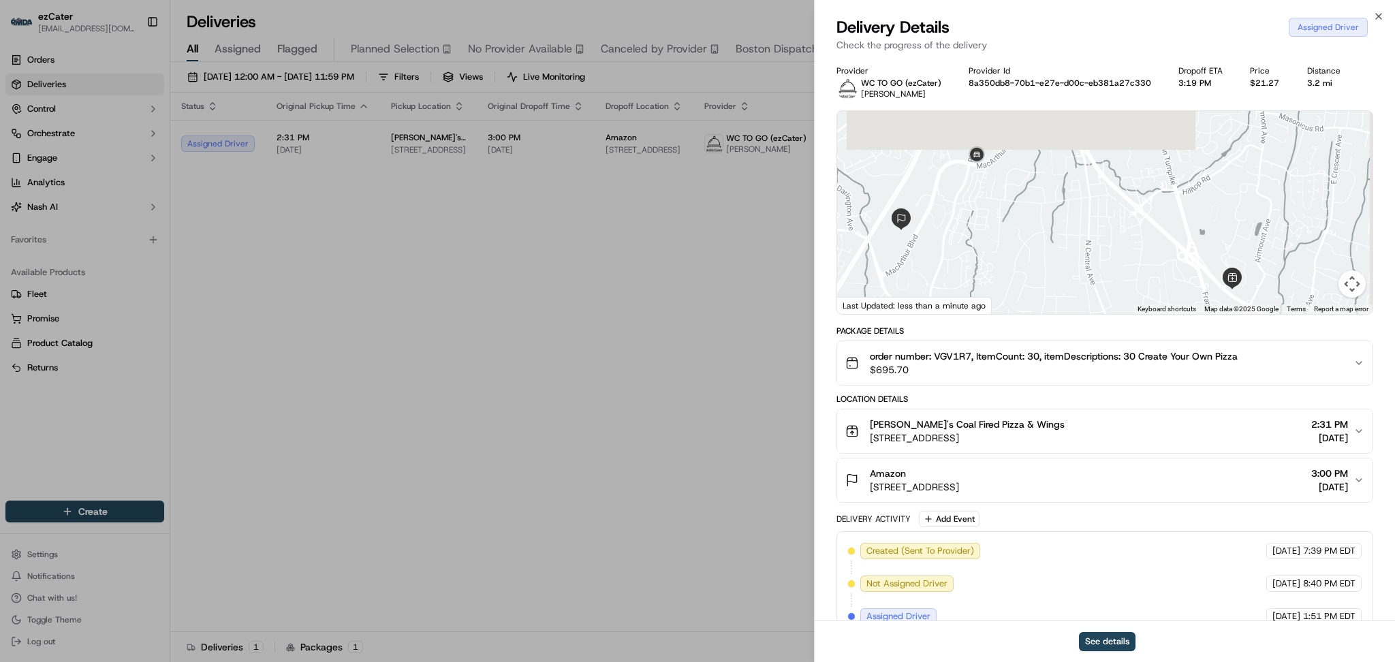
drag, startPoint x: 1180, startPoint y: 201, endPoint x: 1143, endPoint y: 252, distance: 63.4
click at [1143, 252] on div at bounding box center [1105, 212] width 536 height 203
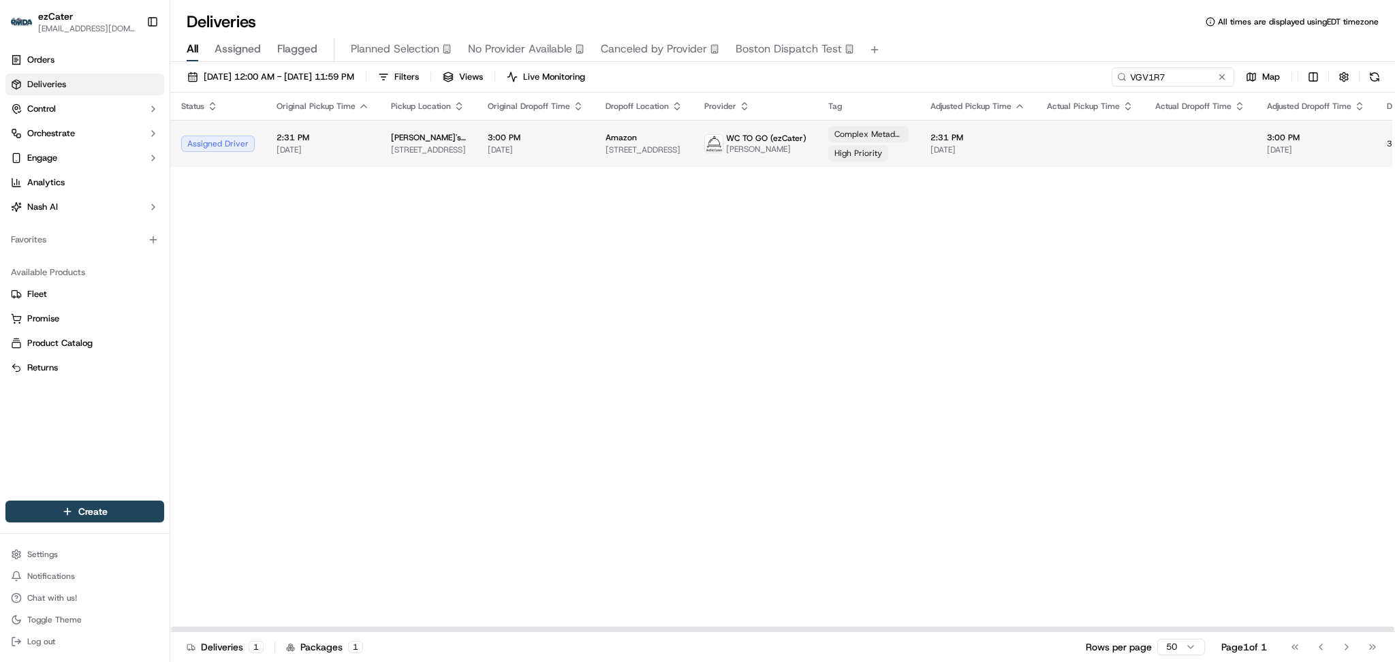
click at [706, 152] on img at bounding box center [714, 144] width 18 height 18
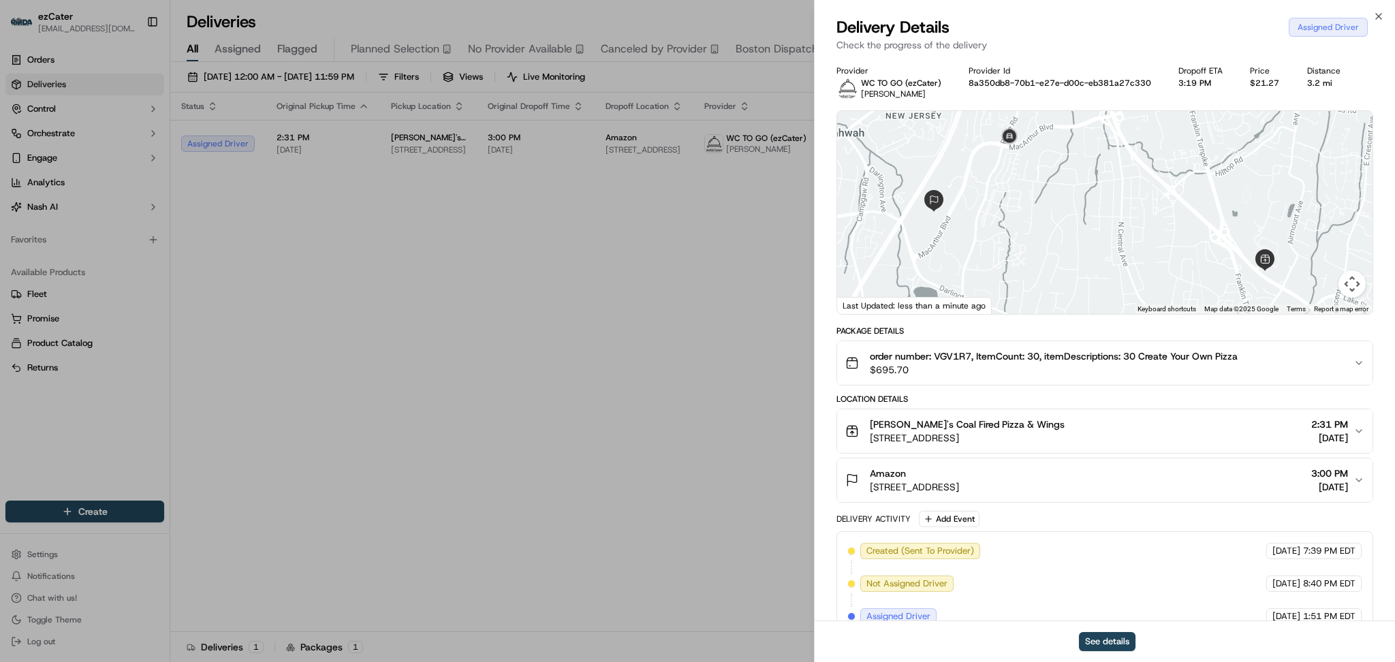
drag, startPoint x: 1175, startPoint y: 169, endPoint x: 1170, endPoint y: 198, distance: 29.8
click at [1170, 198] on div at bounding box center [1105, 212] width 536 height 203
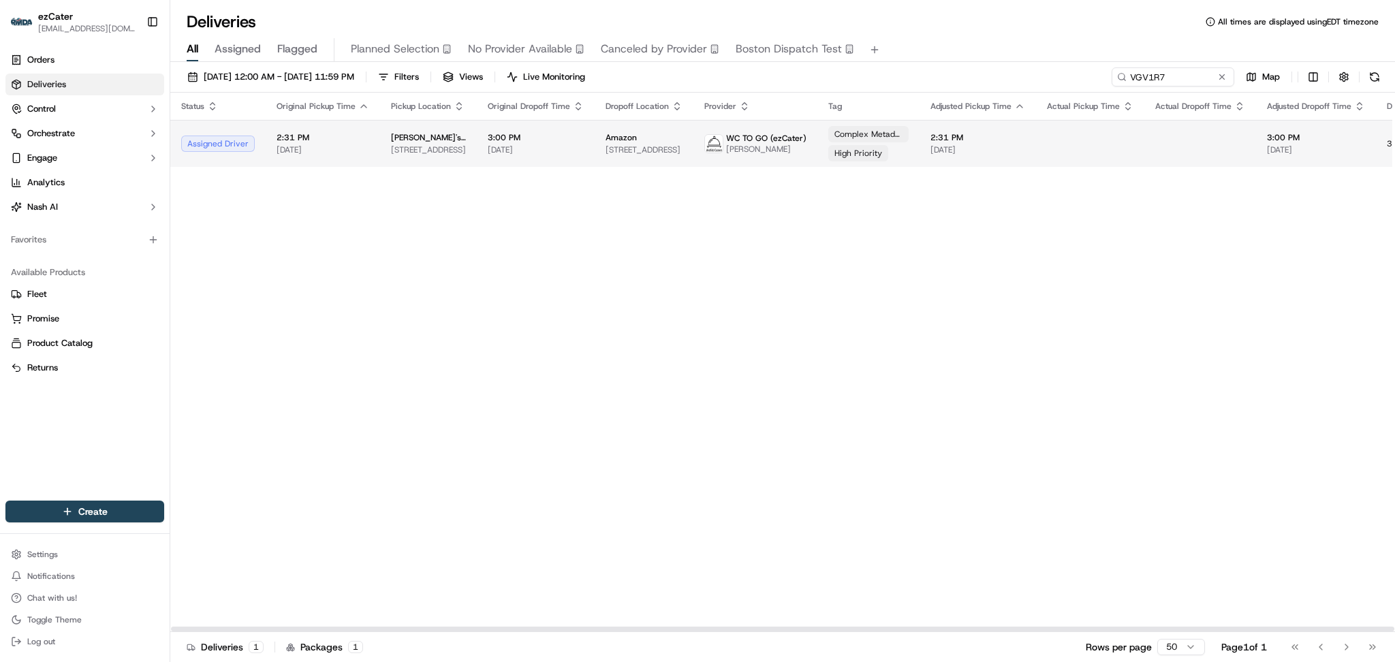
click at [595, 141] on td "Amazon [STREET_ADDRESS]" at bounding box center [644, 143] width 99 height 47
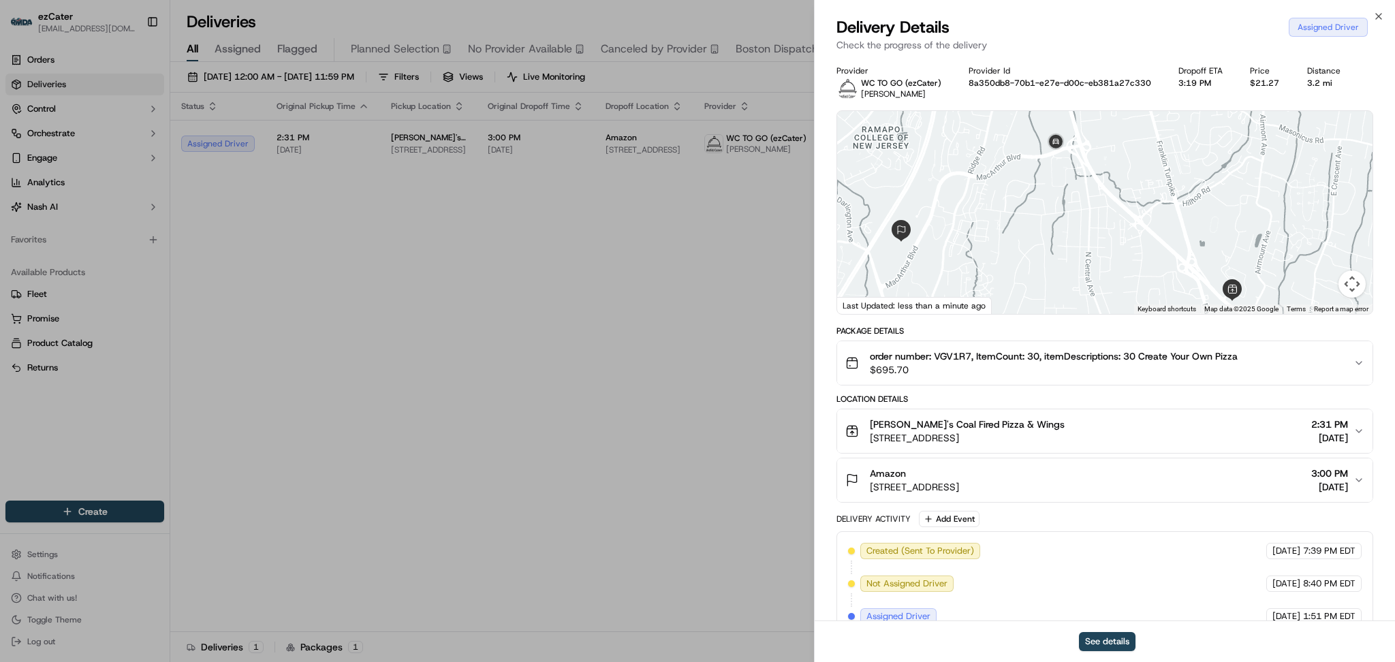
drag, startPoint x: 1247, startPoint y: 212, endPoint x: 1206, endPoint y: 275, distance: 75.4
click at [1206, 275] on div at bounding box center [1105, 212] width 536 height 203
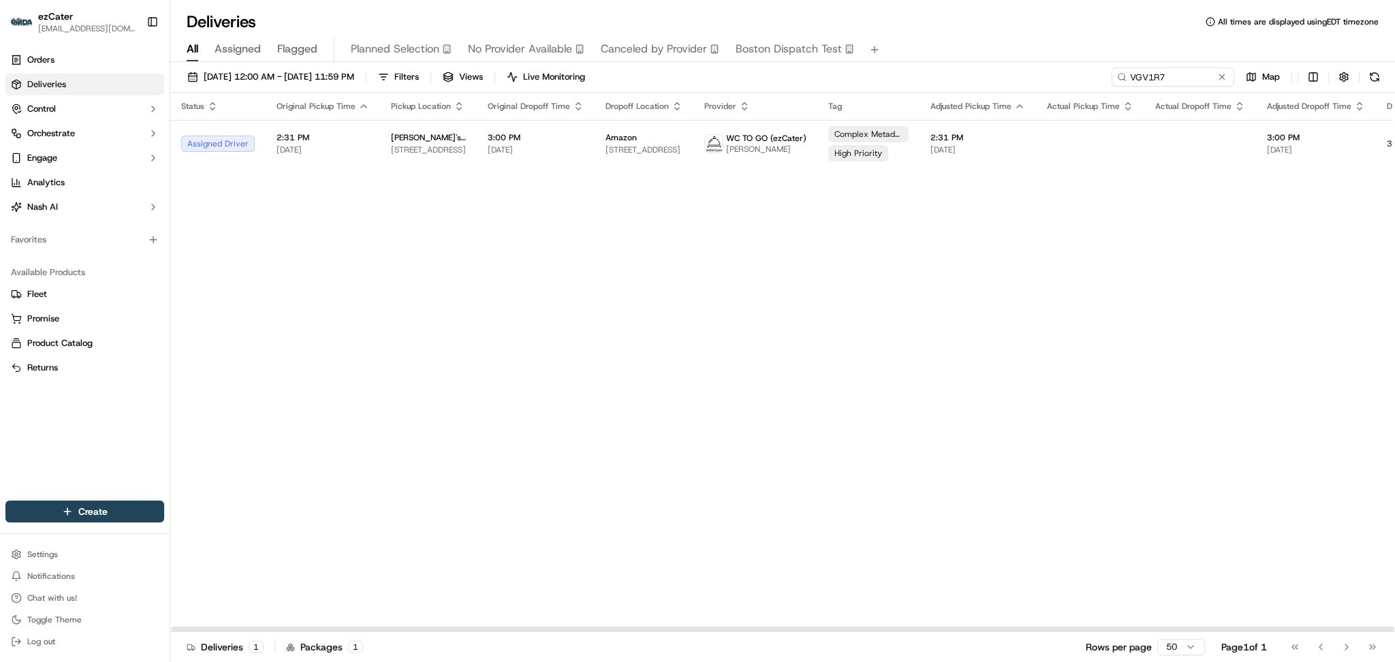
click at [767, 304] on div "Status Original Pickup Time Pickup Location Original Dropoff Time Dropoff Locat…" at bounding box center [876, 363] width 1413 height 540
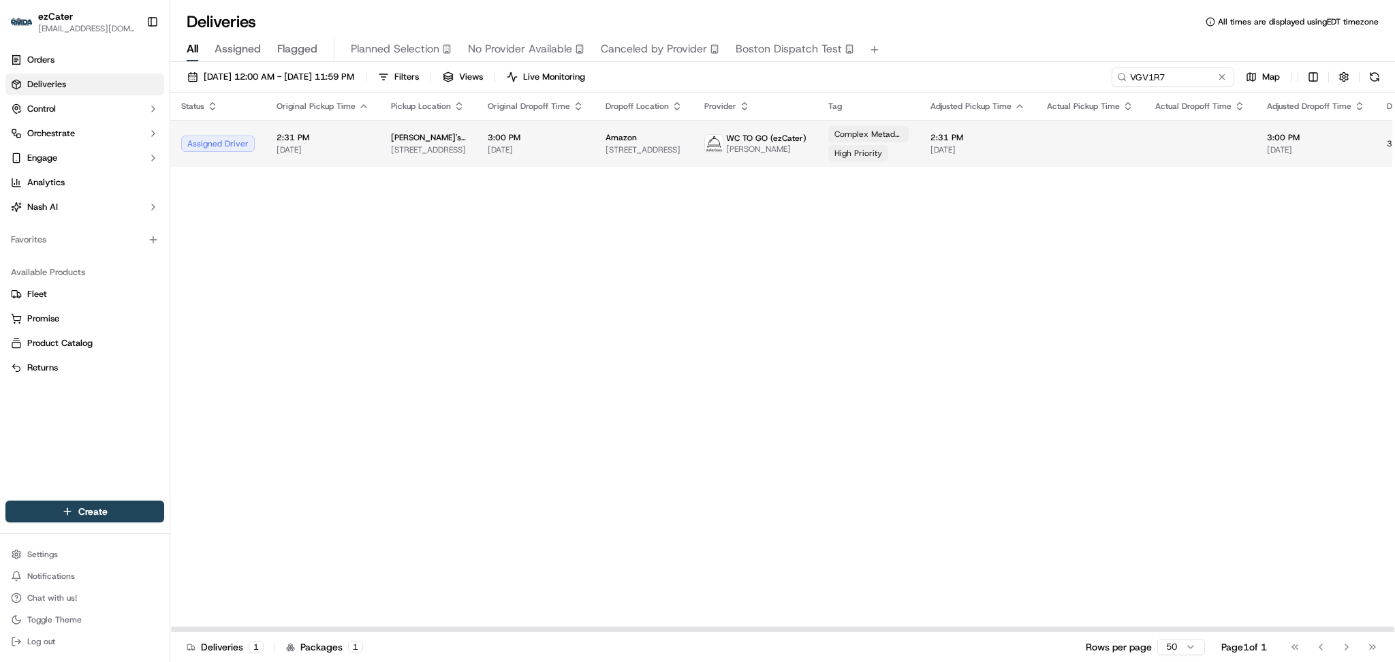
click at [841, 145] on div "High Priority" at bounding box center [859, 153] width 60 height 16
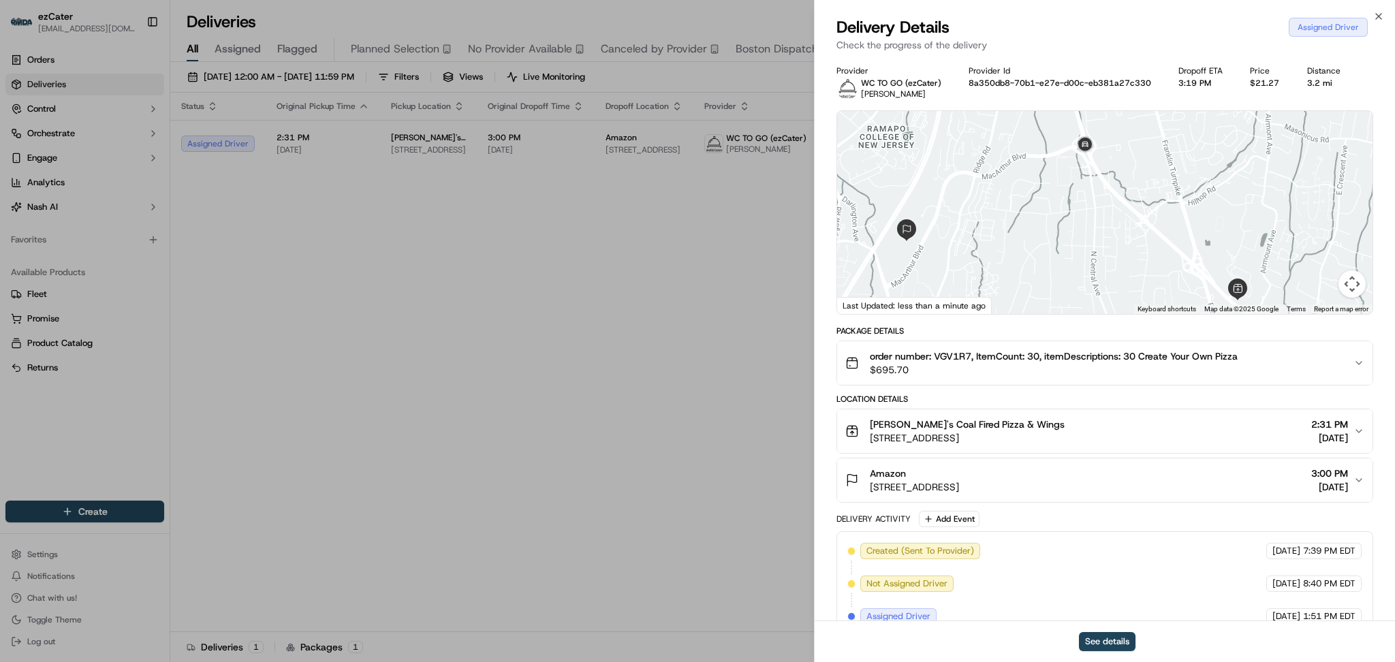
drag, startPoint x: 1254, startPoint y: 187, endPoint x: 1222, endPoint y: 249, distance: 70.7
click at [1222, 249] on div at bounding box center [1105, 212] width 536 height 203
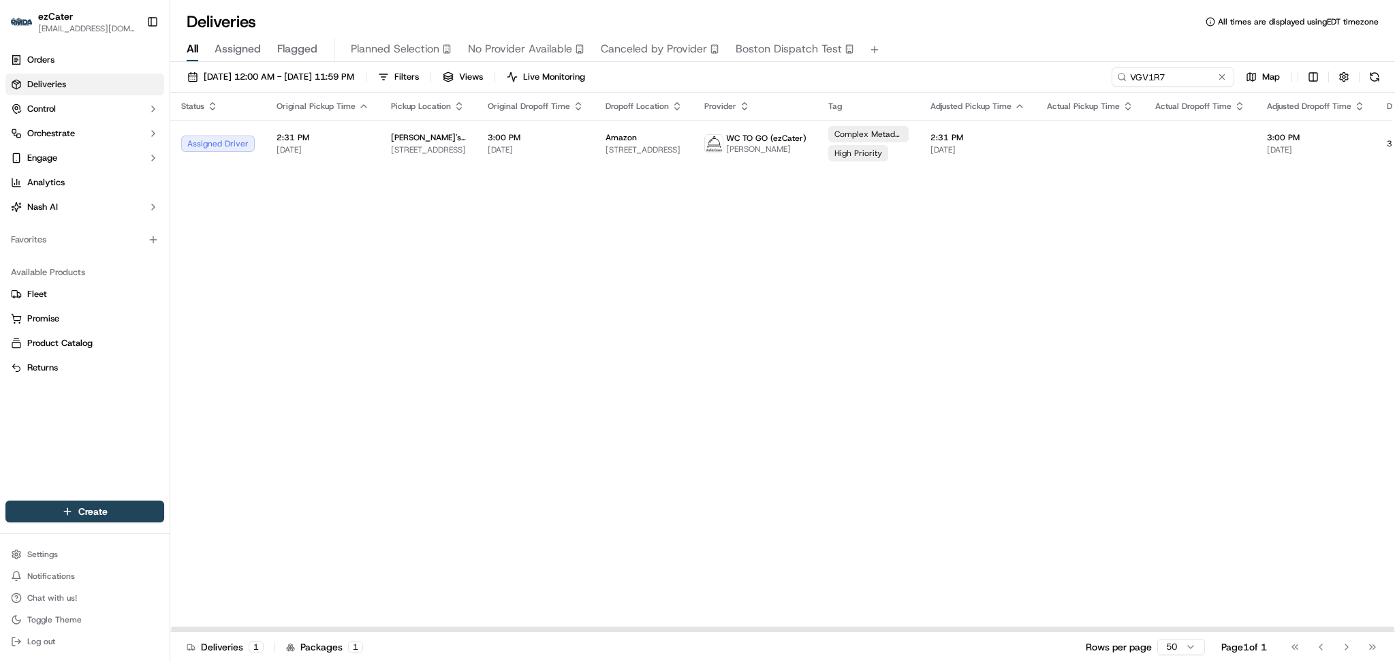
click at [1167, 227] on div "Status Original Pickup Time Pickup Location Original Dropoff Time Dropoff Locat…" at bounding box center [876, 363] width 1413 height 540
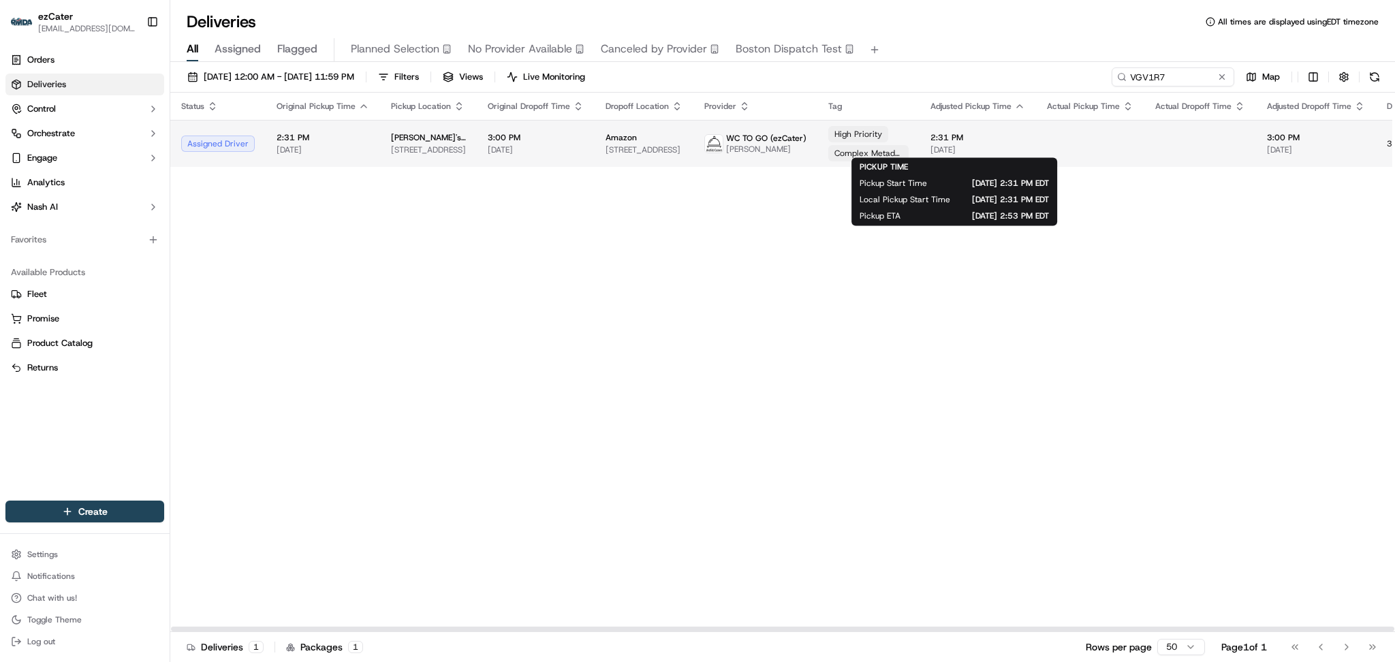
click at [933, 142] on span "2:31 PM" at bounding box center [978, 137] width 95 height 11
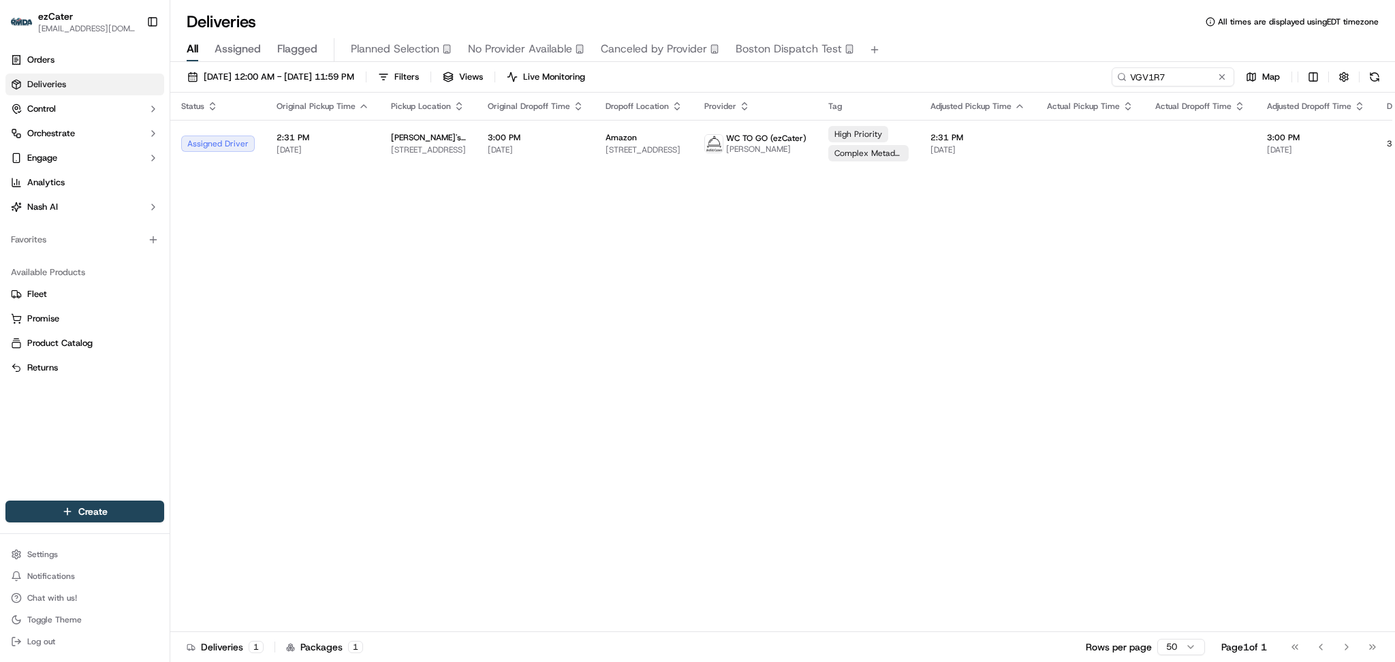
click at [1252, 241] on div "Status Original Pickup Time Pickup Location Original Dropoff Time Dropoff Locat…" at bounding box center [876, 363] width 1413 height 540
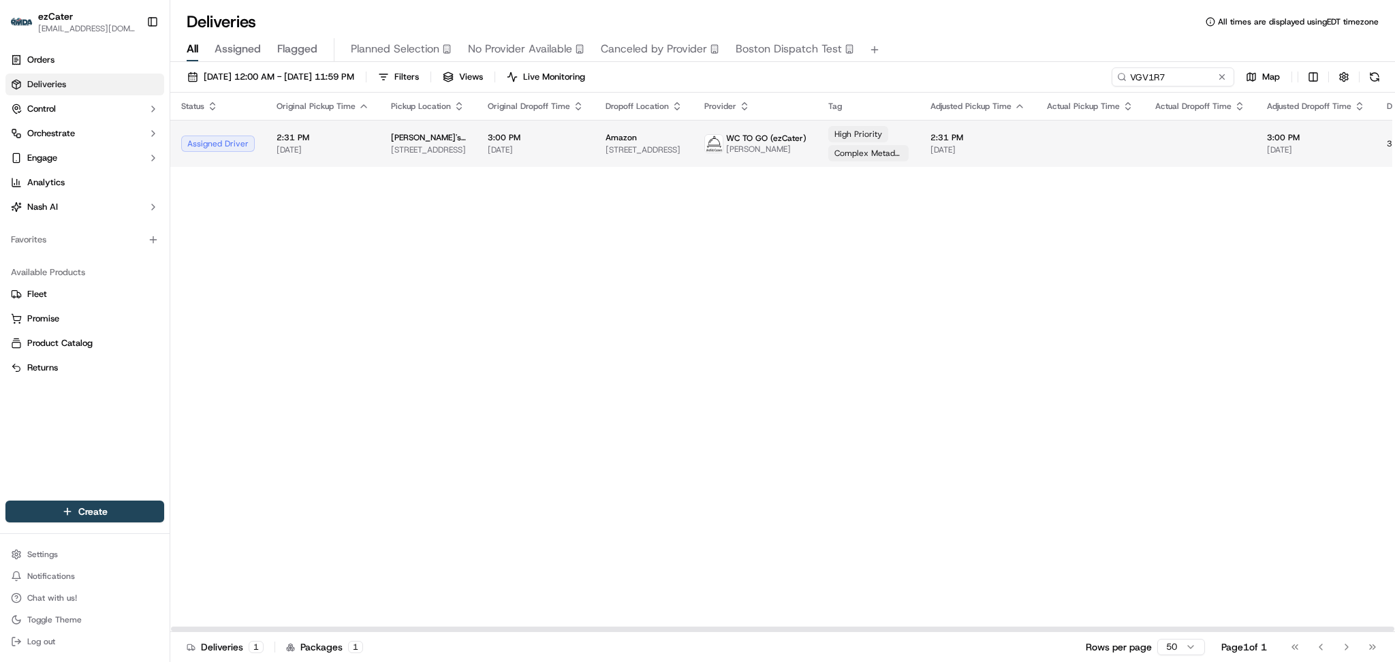
click at [1190, 143] on div at bounding box center [1201, 143] width 90 height 1
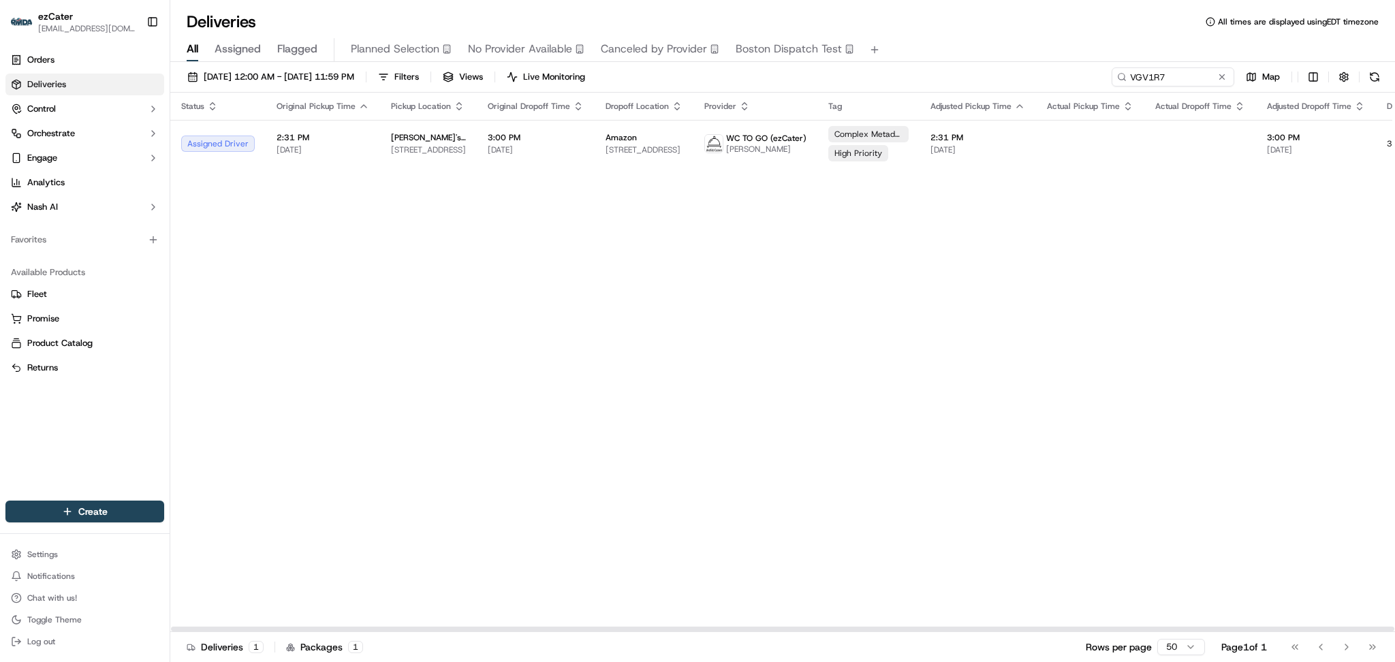
drag, startPoint x: 1287, startPoint y: 266, endPoint x: 1234, endPoint y: 185, distance: 97.5
click at [1288, 261] on div "Status Original Pickup Time Pickup Location Original Dropoff Time Dropoff Locat…" at bounding box center [876, 363] width 1413 height 540
drag, startPoint x: 1185, startPoint y: 85, endPoint x: 959, endPoint y: 78, distance: 225.6
click at [967, 82] on div "09/01/2025 12:00 AM - 09/30/2025 11:59 PM Filters Views Live Monitoring VGV1R7 …" at bounding box center [782, 79] width 1225 height 25
paste input "3GAF17"
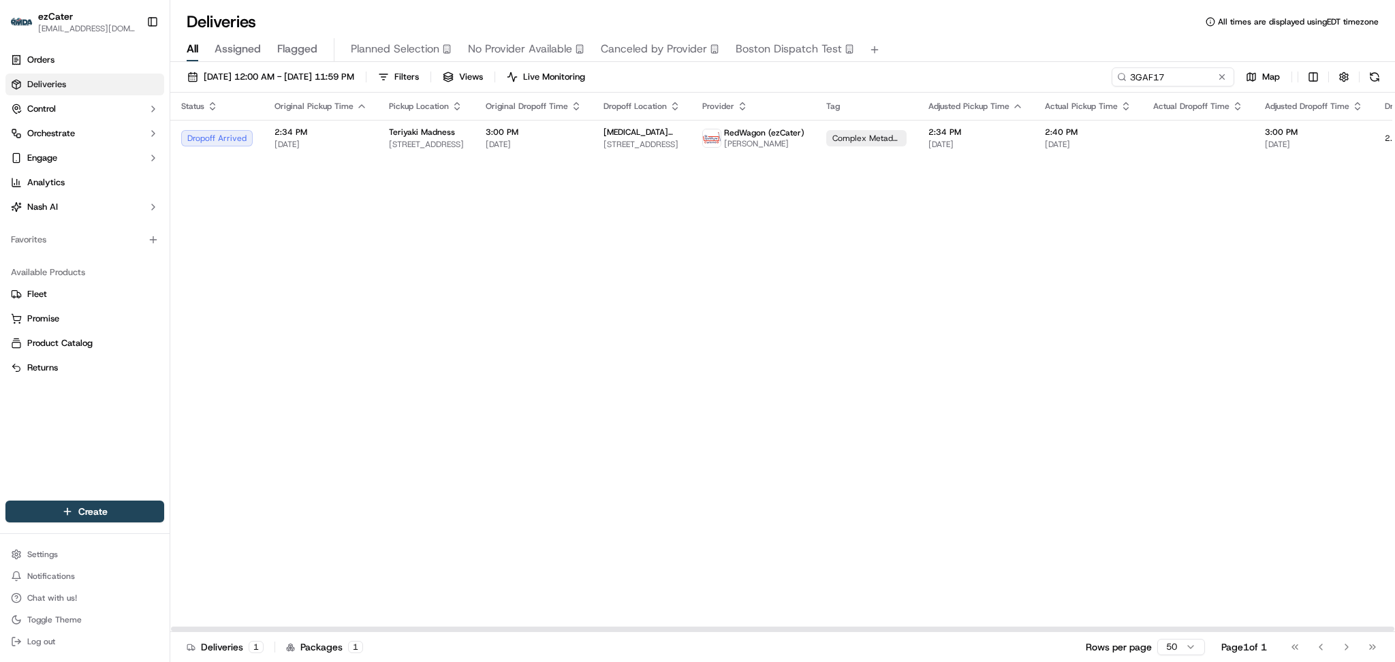
click at [1176, 161] on div "Status Original Pickup Time Pickup Location Original Dropoff Time Dropoff Locat…" at bounding box center [875, 363] width 1410 height 540
click at [1183, 134] on td at bounding box center [1199, 138] width 112 height 37
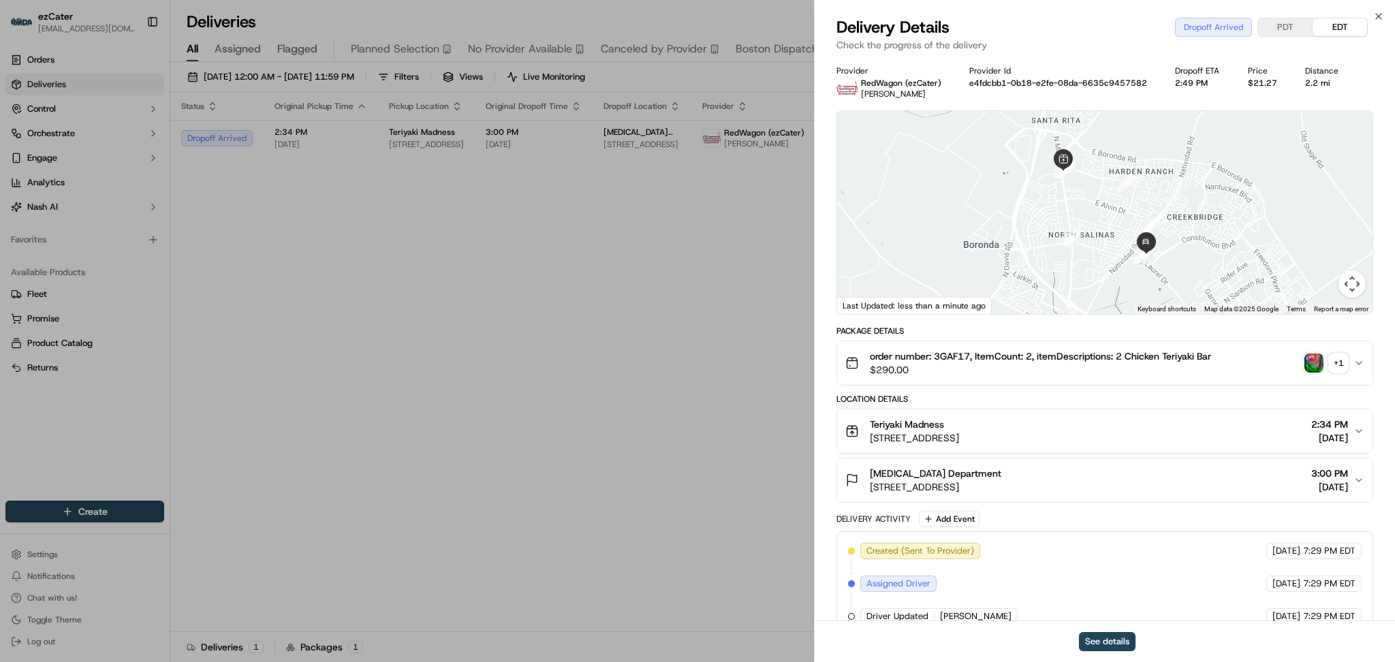
click at [1339, 366] on div "+ 1" at bounding box center [1338, 363] width 19 height 19
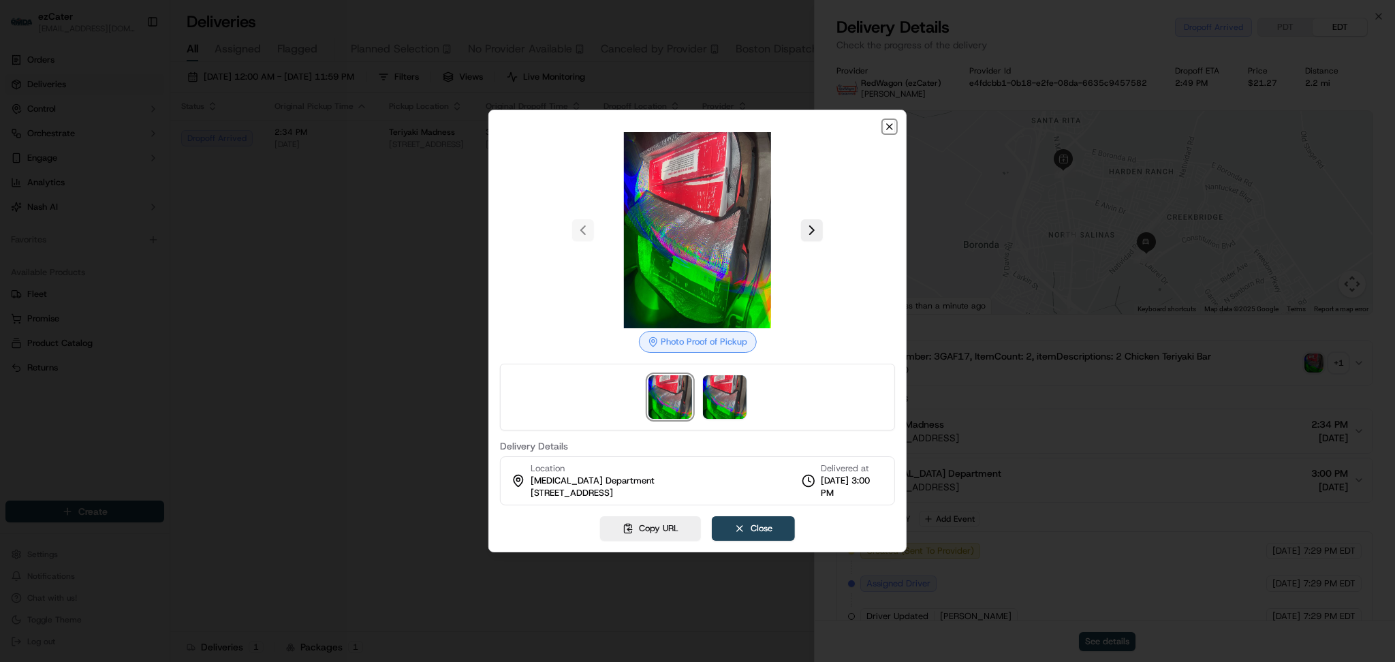
click at [895, 127] on icon "button" at bounding box center [889, 126] width 11 height 11
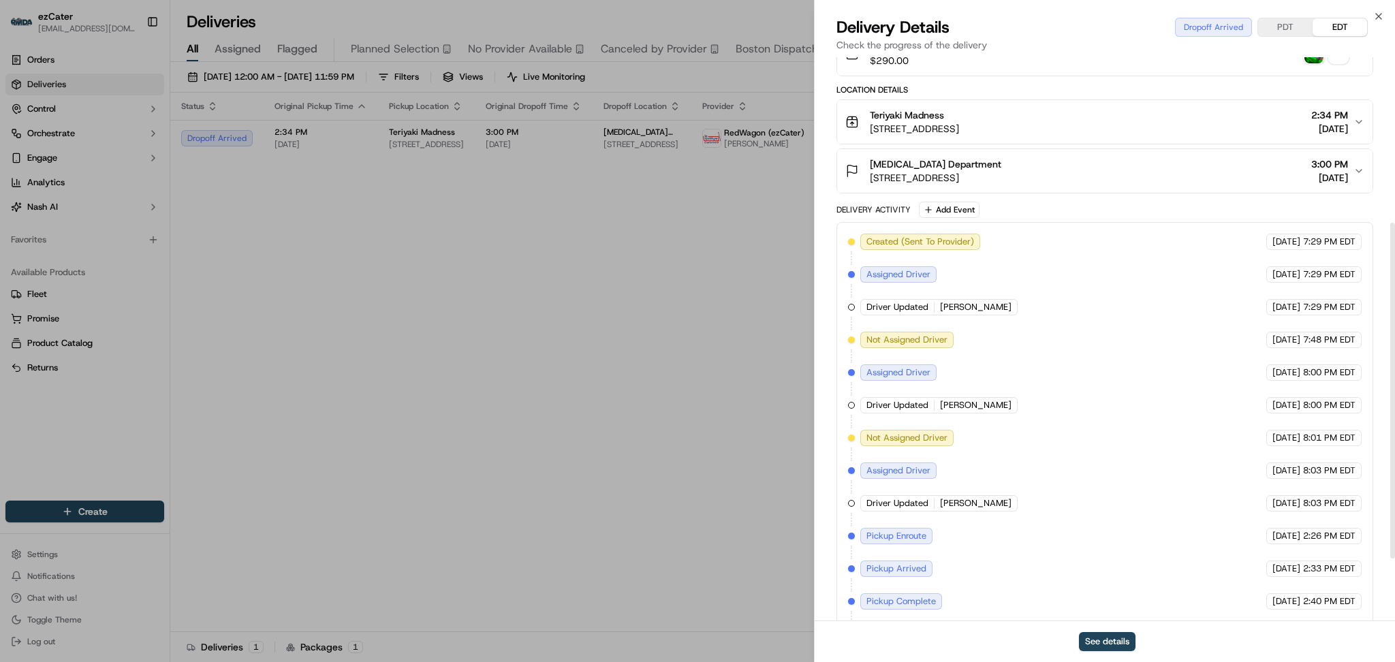
scroll to position [384, 0]
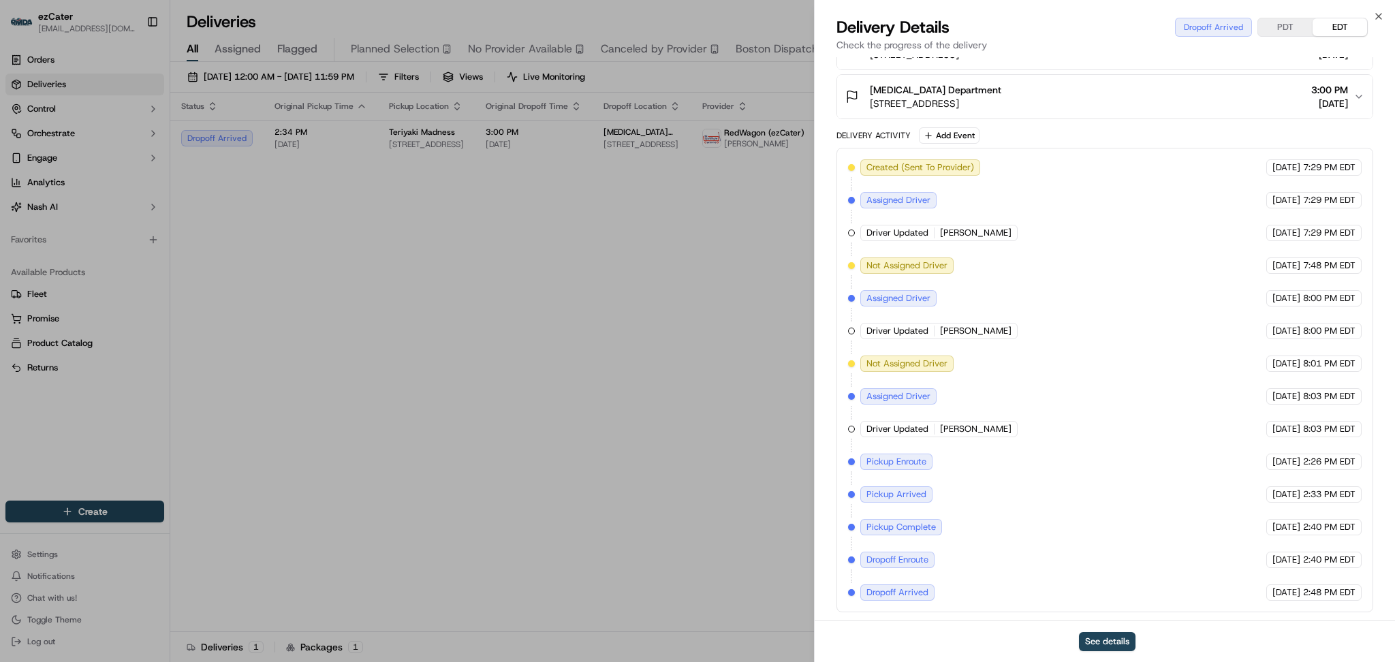
click at [1317, 99] on span "[DATE]" at bounding box center [1330, 104] width 37 height 14
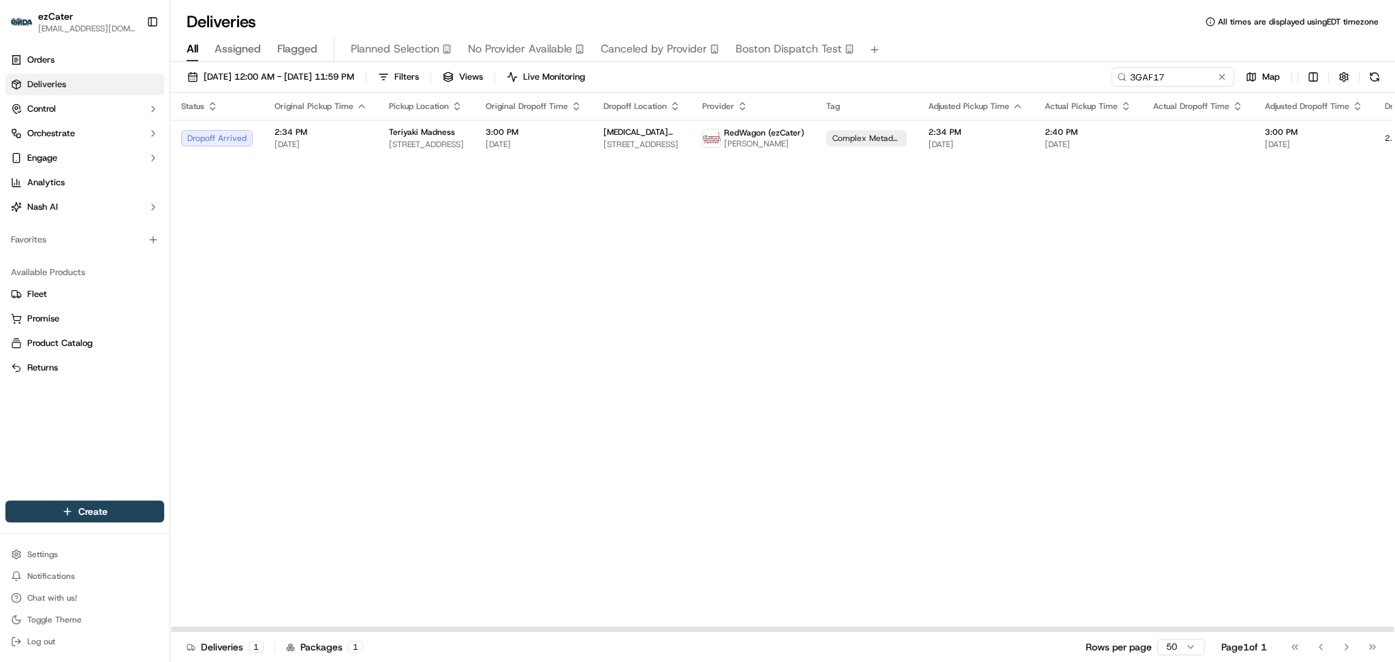
click at [1182, 352] on div "Status Original Pickup Time Pickup Location Original Dropoff Time Dropoff Locat…" at bounding box center [875, 363] width 1410 height 540
paste input "5VT-QRC"
drag, startPoint x: 1170, startPoint y: 74, endPoint x: 949, endPoint y: 72, distance: 220.8
click at [953, 72] on div "09/01/2025 12:00 AM - 09/30/2025 11:59 PM Filters Views Live Monitoring 5VT-QRC…" at bounding box center [782, 79] width 1225 height 25
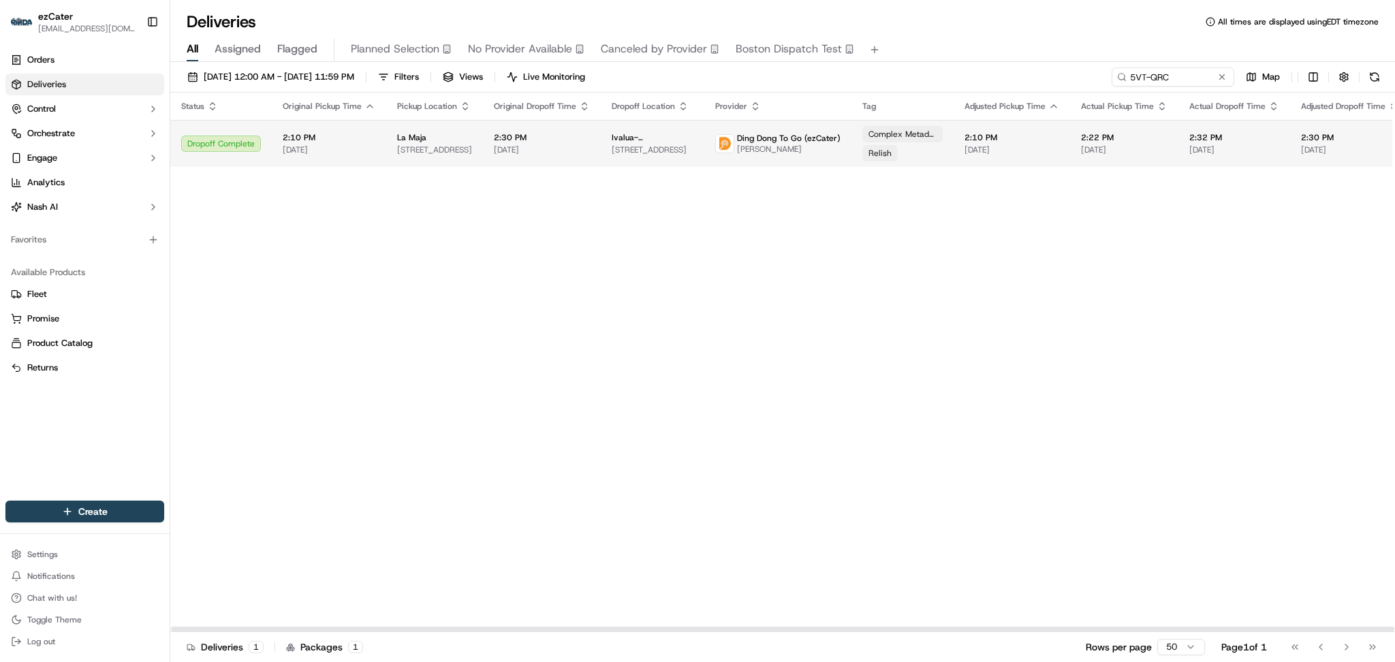
click at [1269, 138] on td "2:32 PM 09/18/2025" at bounding box center [1235, 143] width 112 height 47
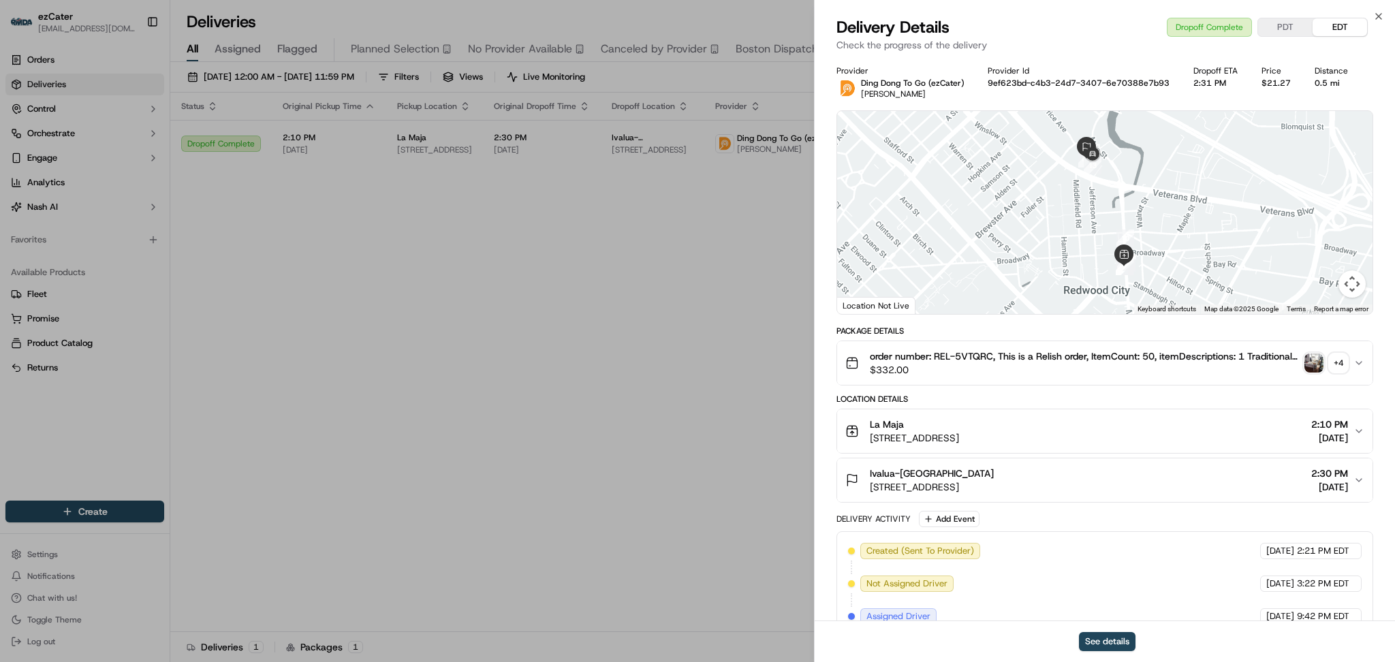
click at [1320, 363] on img "button" at bounding box center [1314, 363] width 19 height 19
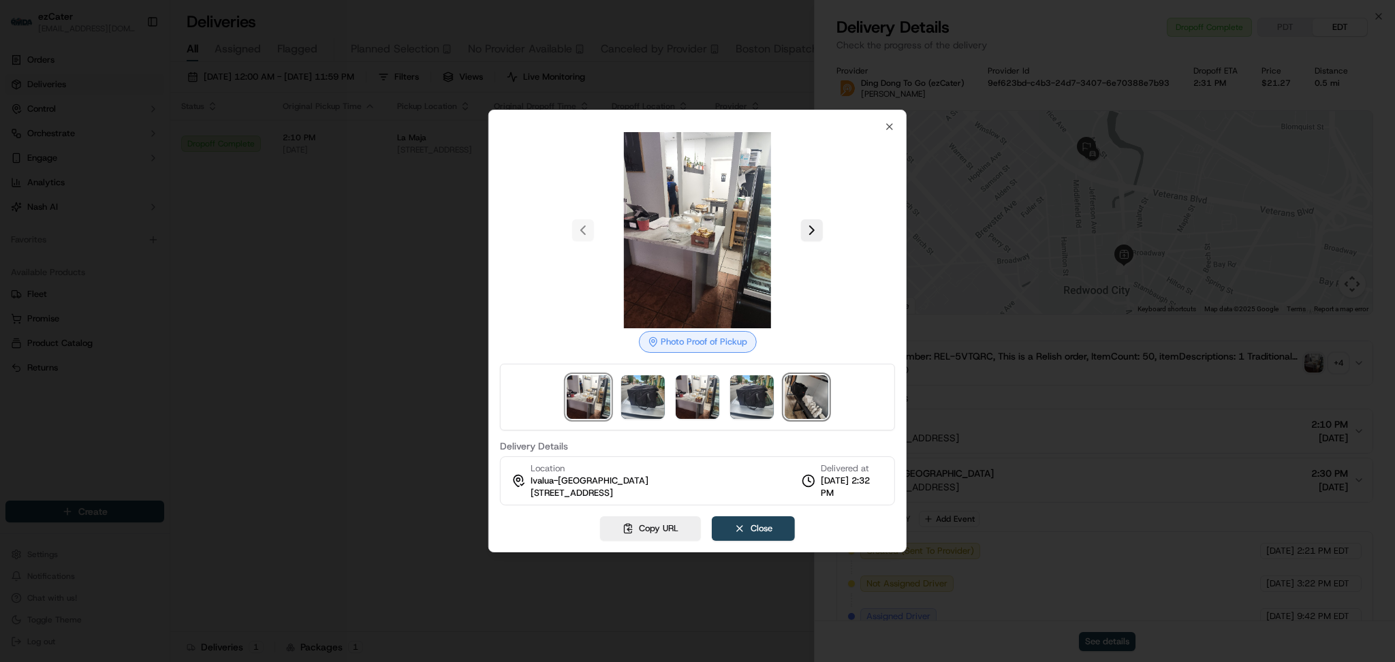
click at [807, 402] on img at bounding box center [807, 397] width 44 height 44
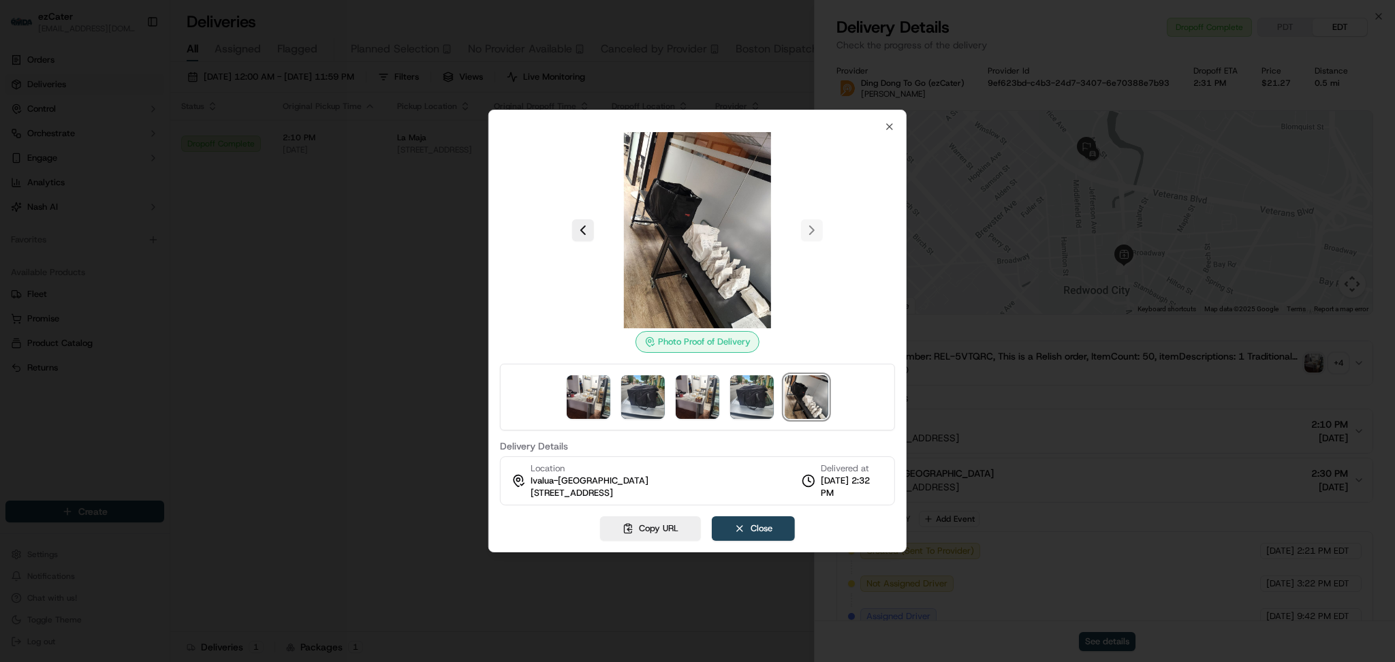
click at [260, 337] on div at bounding box center [697, 331] width 1395 height 662
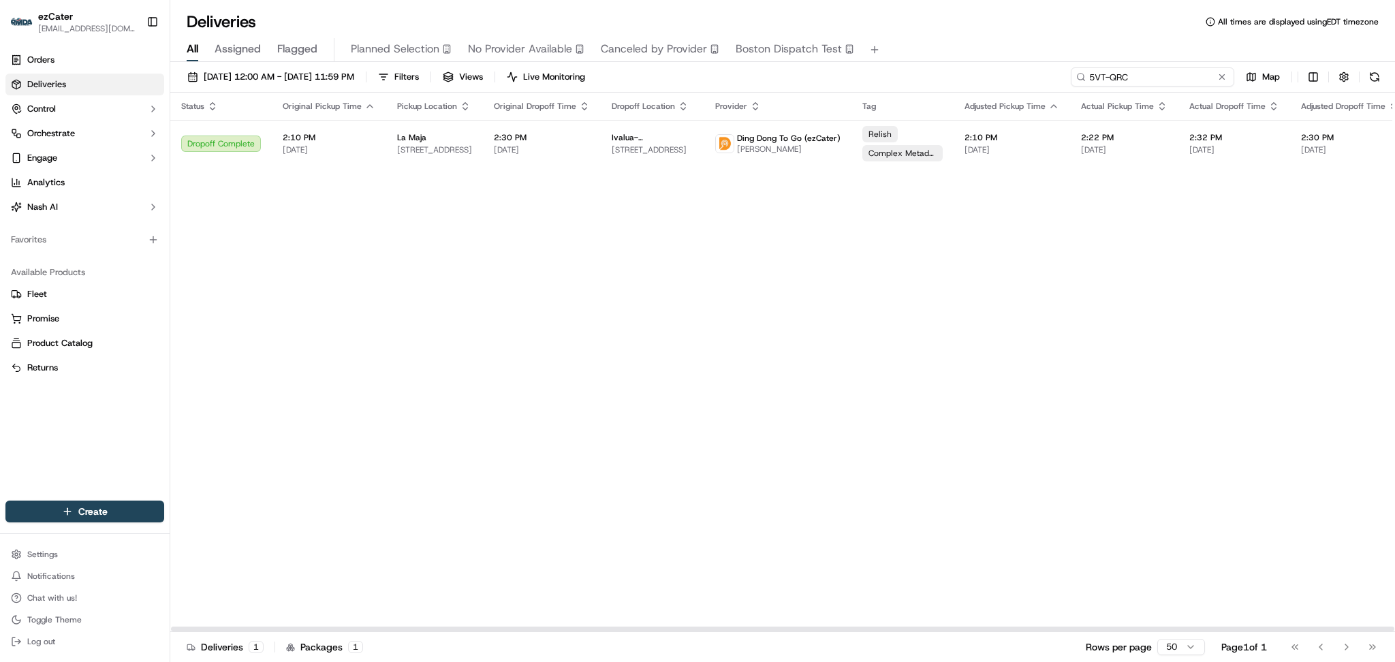
paste input "3GAF17"
drag, startPoint x: 1177, startPoint y: 85, endPoint x: 1002, endPoint y: 82, distance: 175.8
click at [1002, 82] on div "09/01/2025 12:00 AM - 09/30/2025 11:59 PM Filters Views Live Monitoring 3GAF17 …" at bounding box center [782, 79] width 1225 height 25
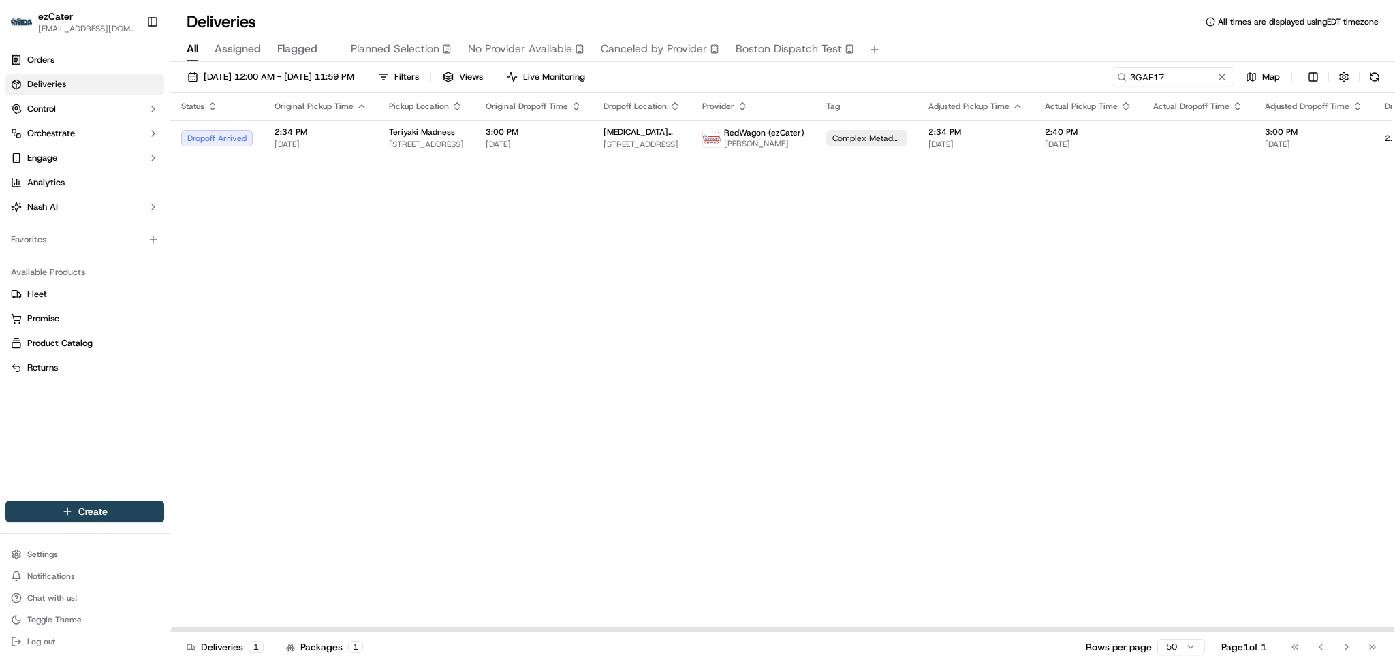
click at [1291, 315] on div "Status Original Pickup Time Pickup Location Original Dropoff Time Dropoff Locat…" at bounding box center [875, 363] width 1410 height 540
click at [940, 140] on span "[DATE]" at bounding box center [976, 144] width 95 height 11
click at [626, 143] on span "1441 Constitution Blvd, Salinas, CA 93901, USA" at bounding box center [642, 144] width 77 height 11
paste input "1Y9E2C"
drag, startPoint x: 1201, startPoint y: 78, endPoint x: 914, endPoint y: 74, distance: 286.9
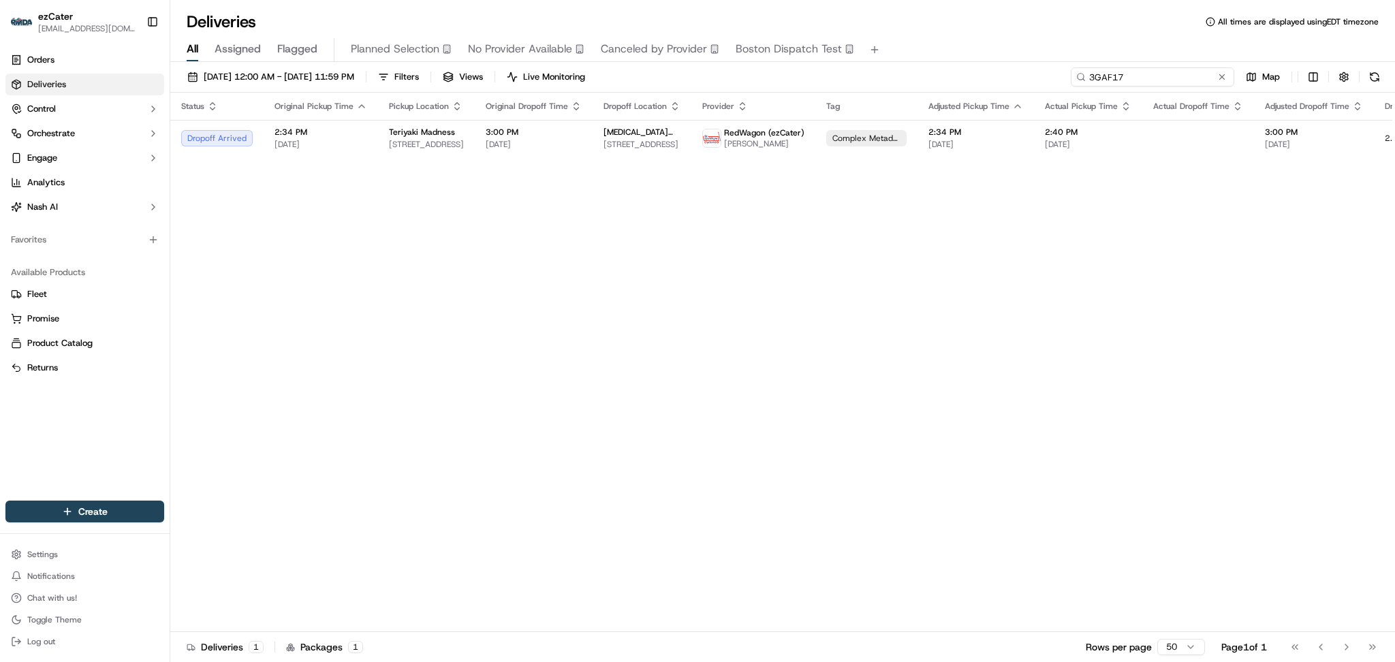
click at [914, 74] on div "09/01/2025 12:00 AM - 09/30/2025 11:59 PM Filters Views Live Monitoring 3GAF17 …" at bounding box center [782, 79] width 1225 height 25
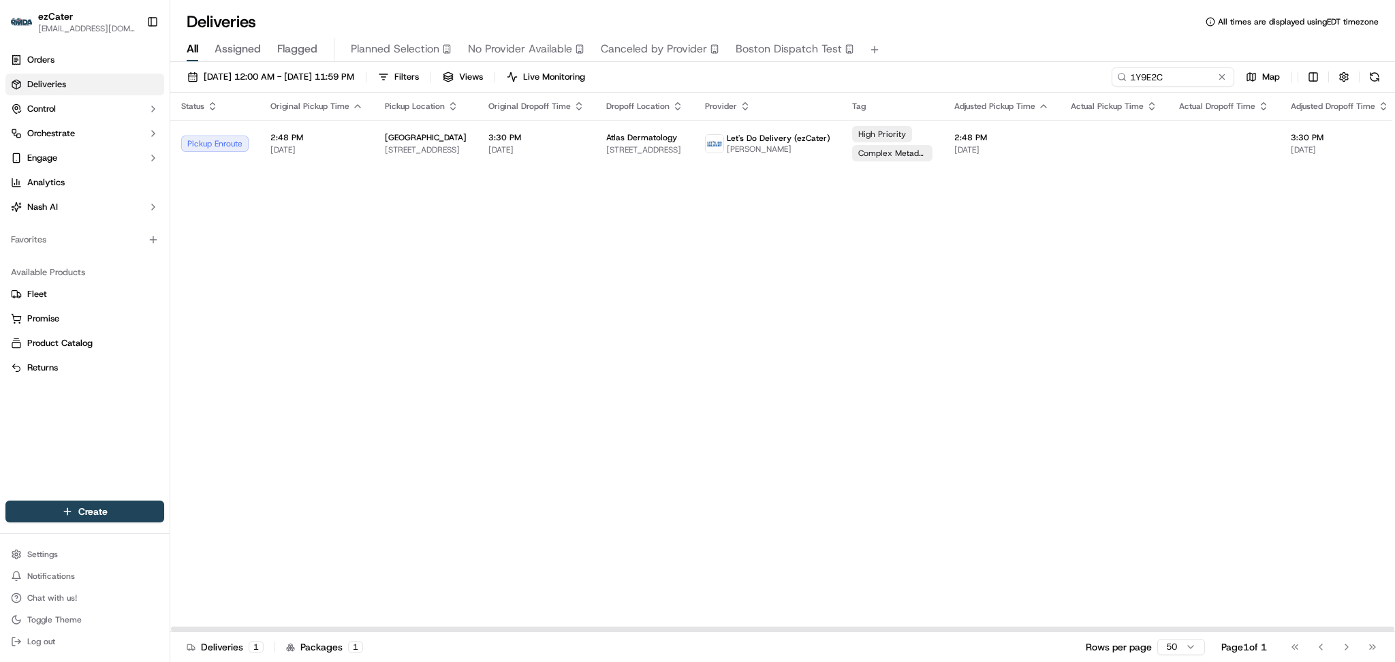
drag, startPoint x: 1269, startPoint y: 219, endPoint x: 1145, endPoint y: 70, distance: 193.9
click at [1269, 217] on div "Status Original Pickup Time Pickup Location Original Dropoff Time Dropoff Locat…" at bounding box center [888, 363] width 1436 height 540
paste input "V6JU4T"
drag, startPoint x: 1173, startPoint y: 75, endPoint x: 897, endPoint y: 75, distance: 275.3
click at [897, 75] on div "09/01/2025 12:00 AM - 09/30/2025 11:59 PM Filters Views Live Monitoring V6JU4T …" at bounding box center [782, 79] width 1225 height 25
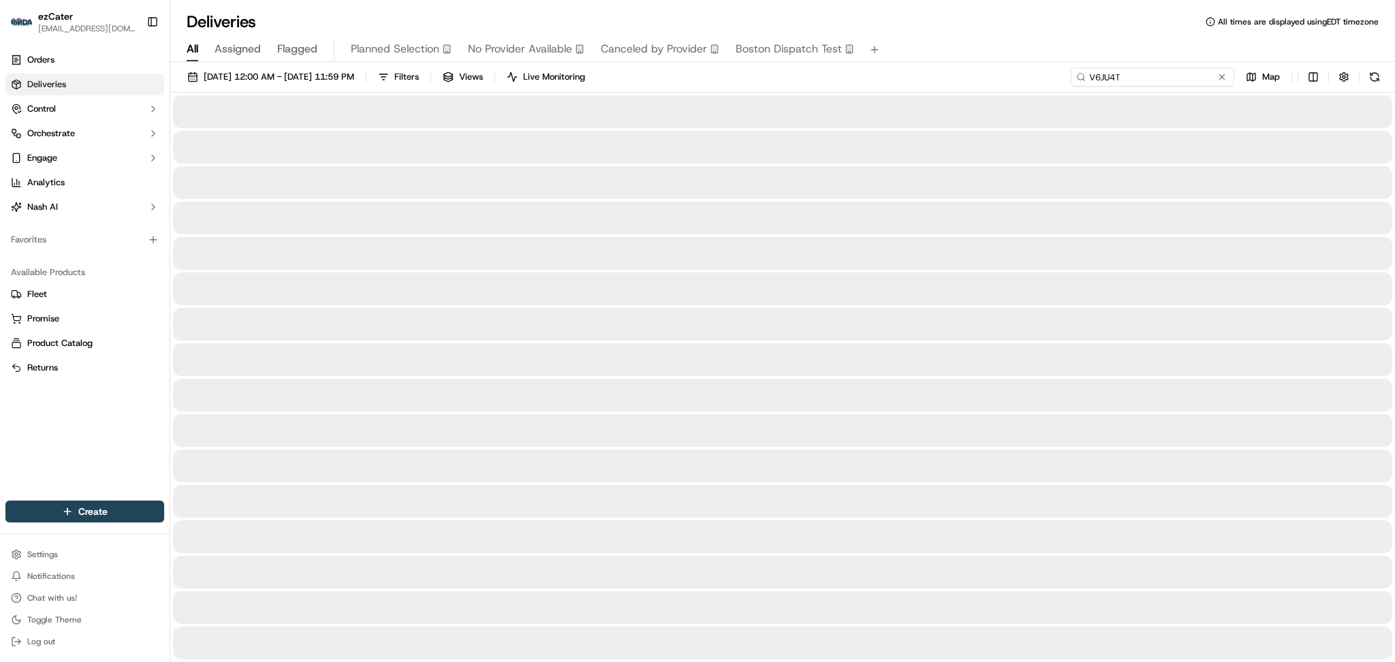
type input "V6JU4T"
click at [1204, 211] on div at bounding box center [783, 218] width 1220 height 33
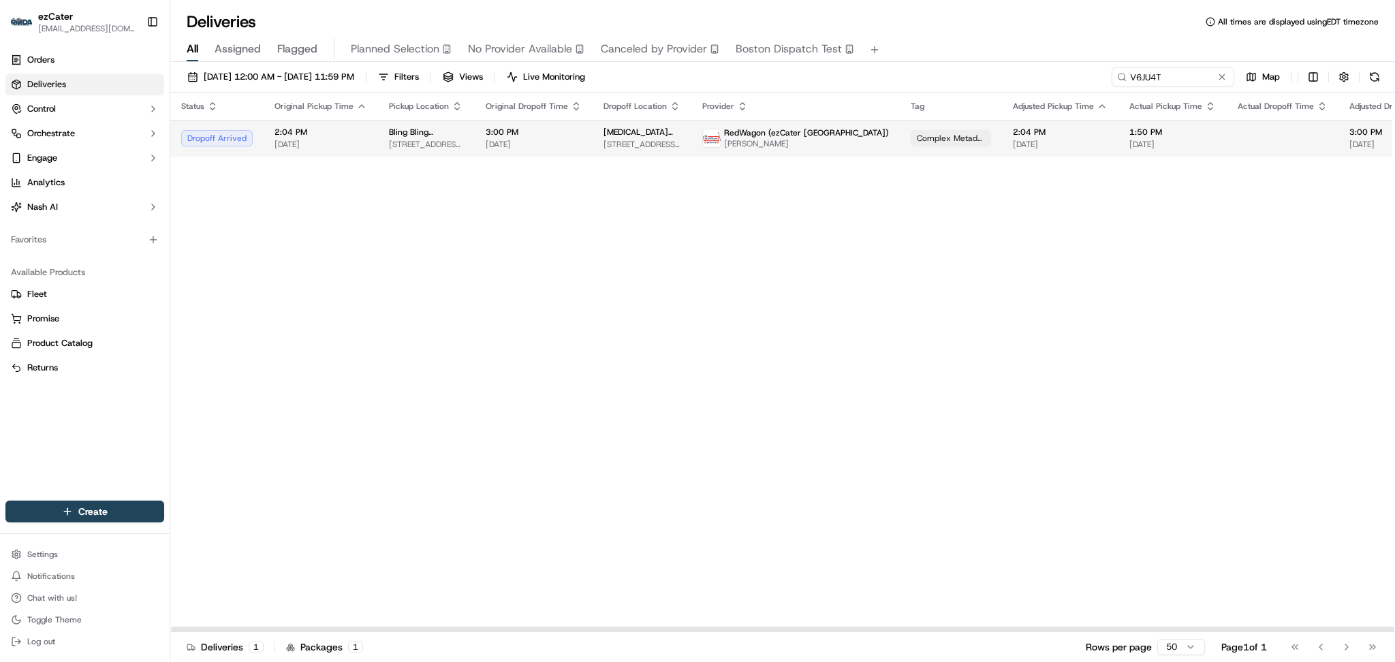
click at [1002, 134] on td "2:04 PM 09/18/2025" at bounding box center [1060, 138] width 117 height 37
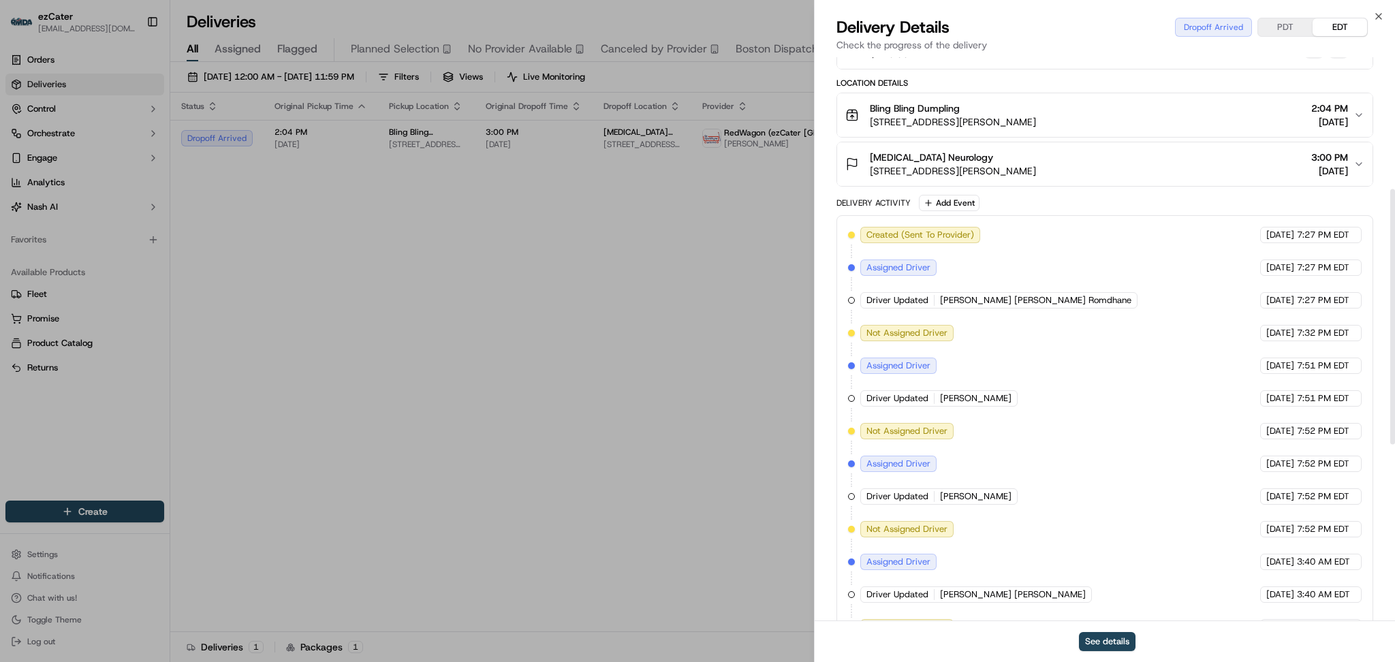
scroll to position [181, 0]
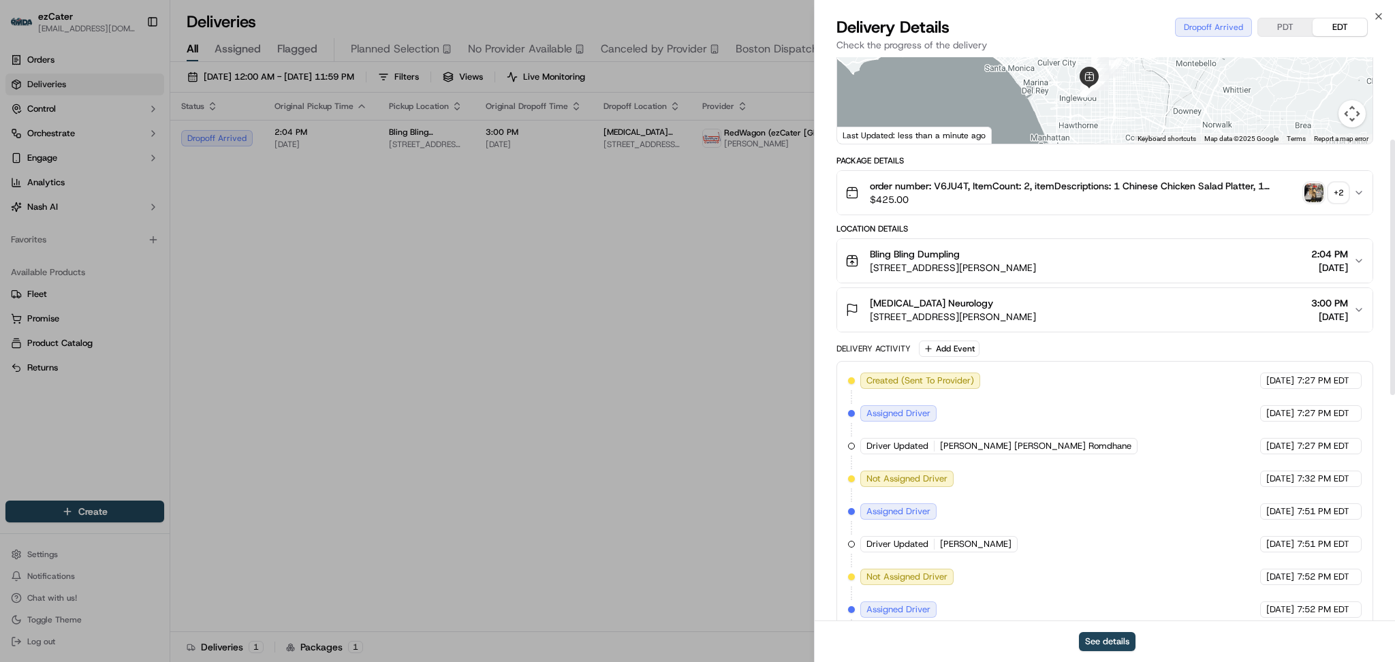
click at [1357, 305] on icon "button" at bounding box center [1359, 310] width 11 height 11
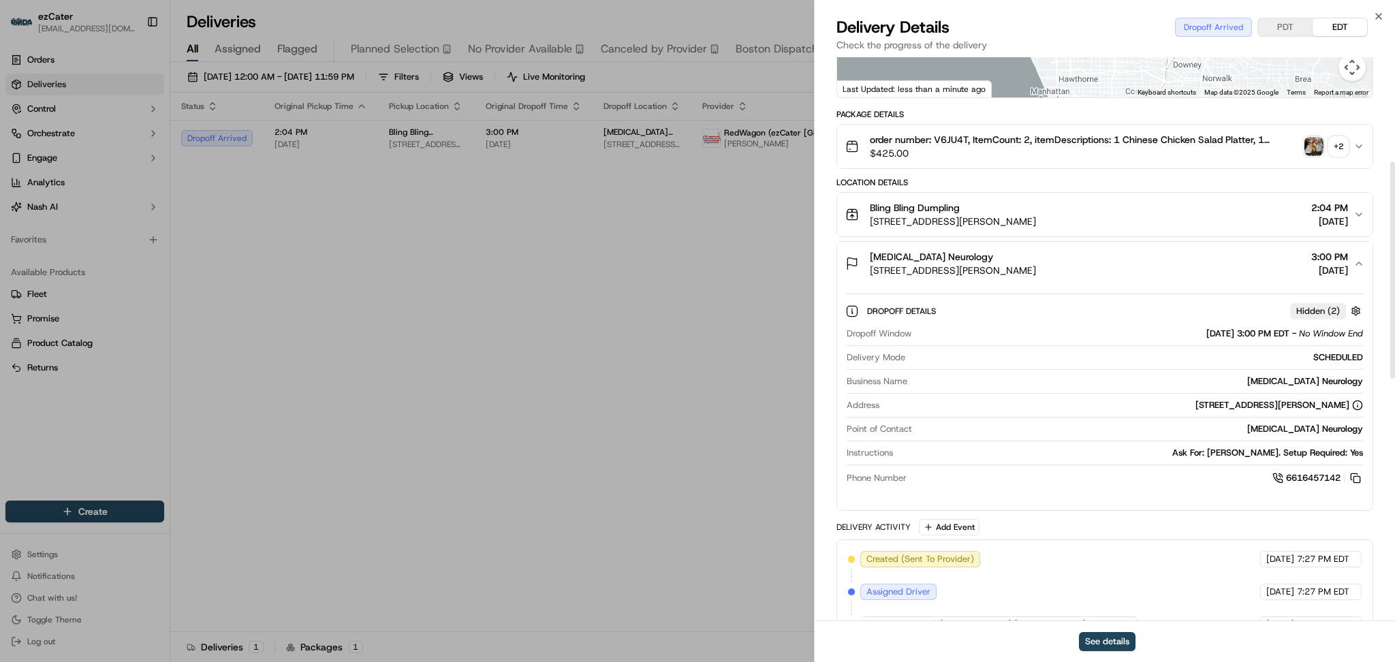
scroll to position [273, 0]
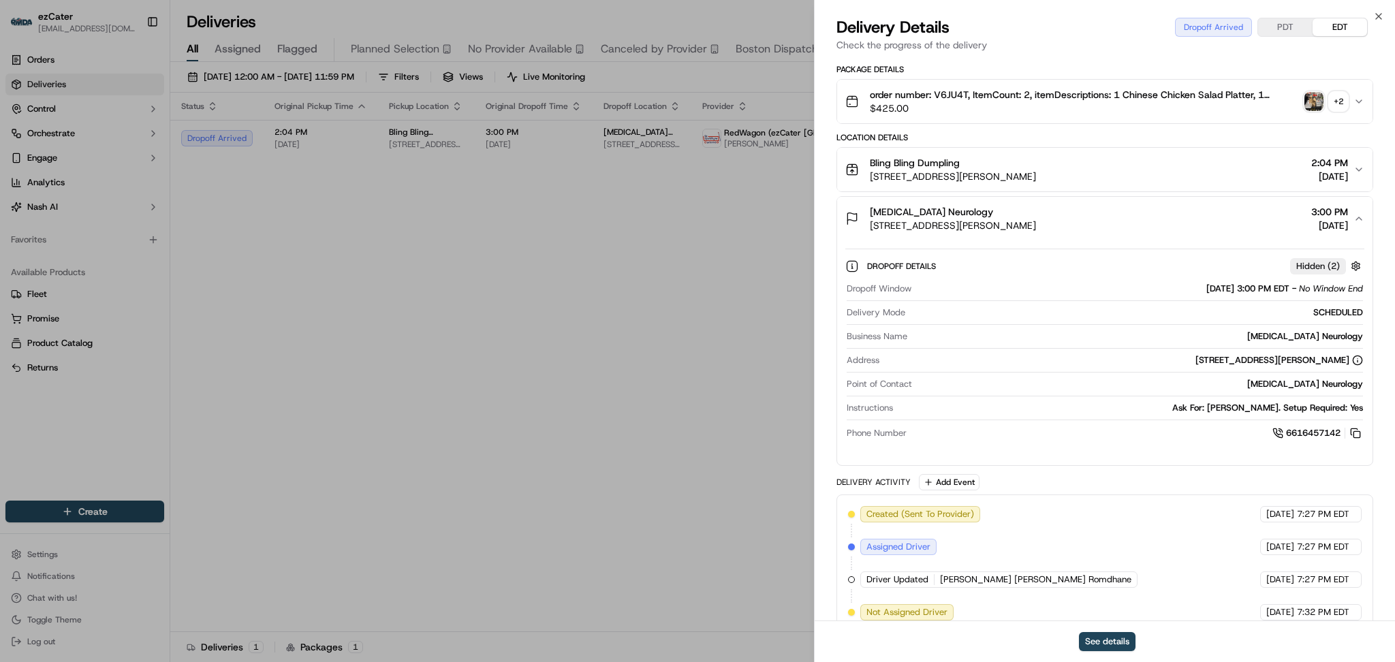
click at [1337, 93] on div "+ 2" at bounding box center [1338, 101] width 19 height 19
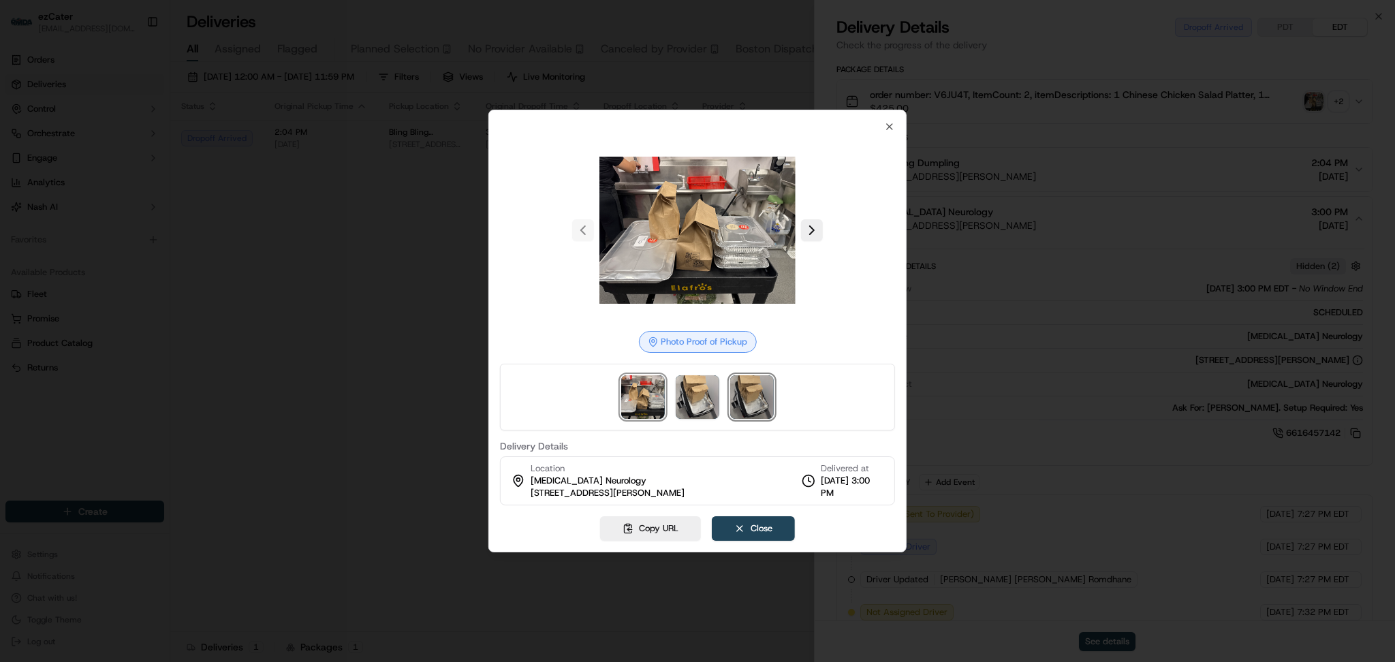
click at [767, 405] on img at bounding box center [752, 397] width 44 height 44
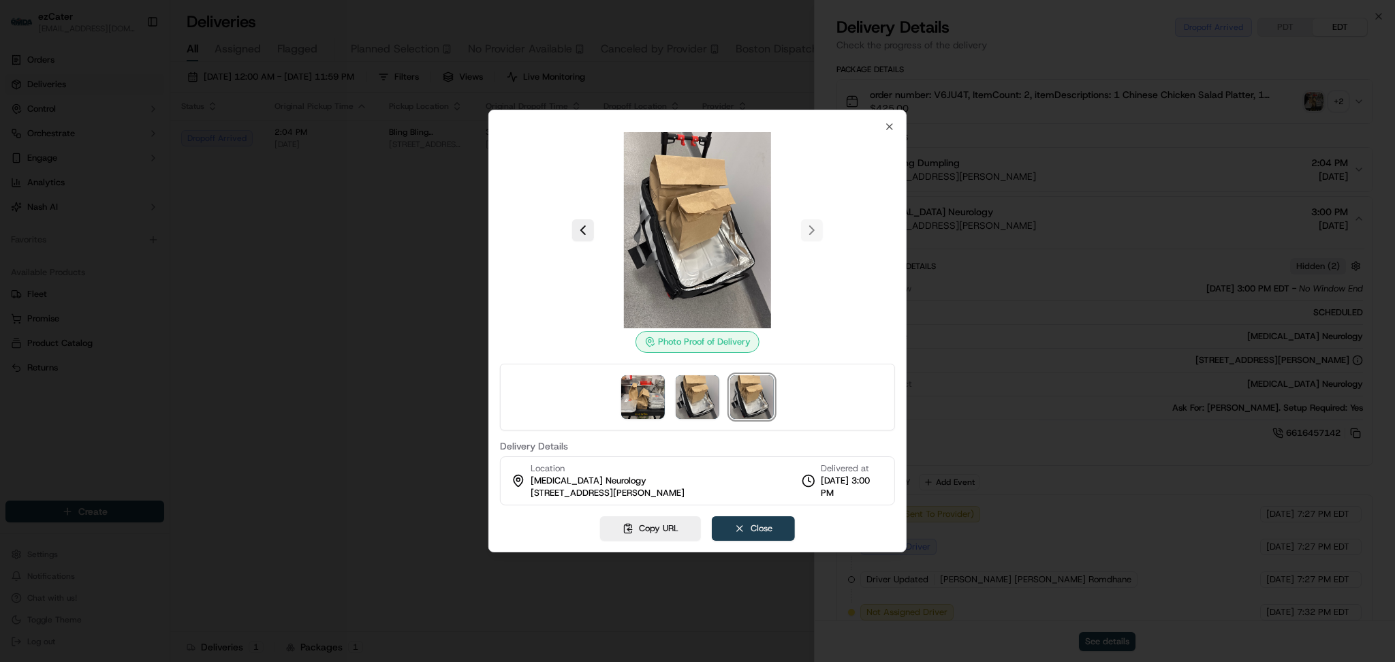
click at [771, 534] on button "Close" at bounding box center [753, 528] width 83 height 25
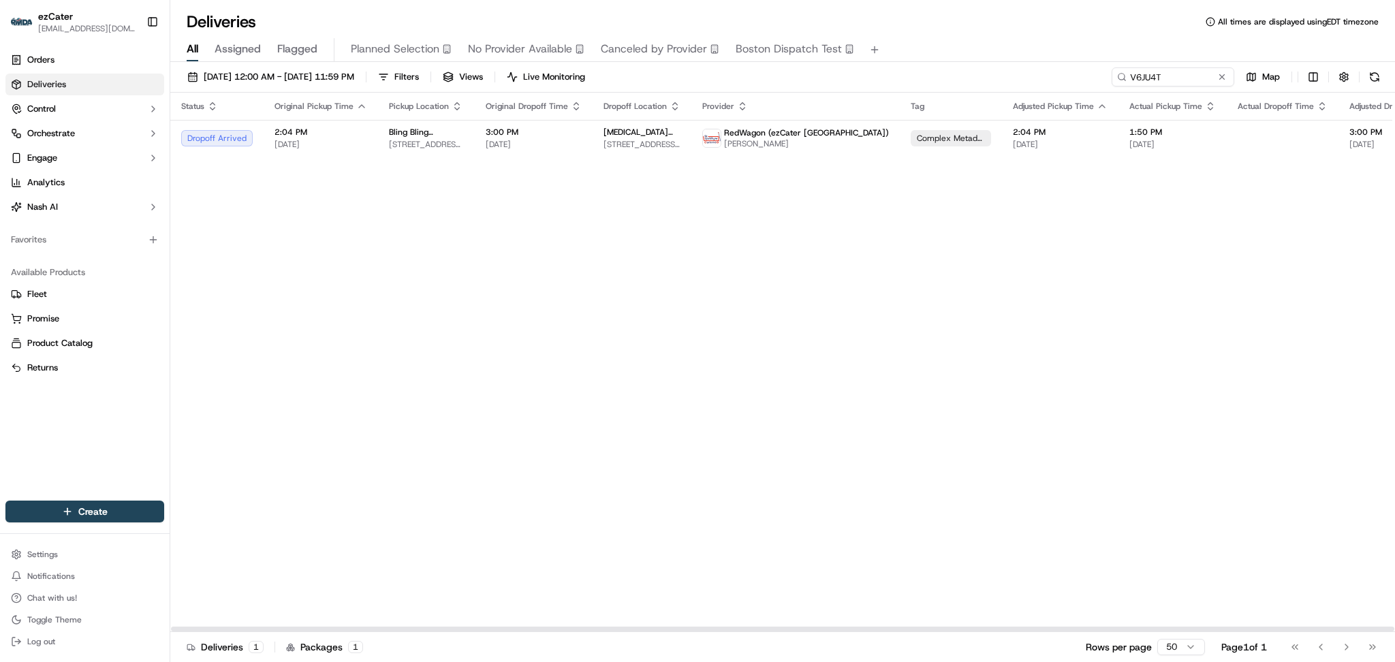
drag, startPoint x: 1297, startPoint y: 264, endPoint x: 1267, endPoint y: 200, distance: 70.7
click at [1299, 265] on div "Status Original Pickup Time Pickup Location Original Dropoff Time Dropoff Locat…" at bounding box center [917, 363] width 1495 height 540
drag, startPoint x: 1179, startPoint y: 76, endPoint x: 826, endPoint y: 76, distance: 353.6
click at [827, 76] on div "09/01/2025 12:00 AM - 09/30/2025 11:59 PM Filters Views Live Monitoring V6JU4T …" at bounding box center [782, 79] width 1225 height 25
paste input "1Y9E2C"
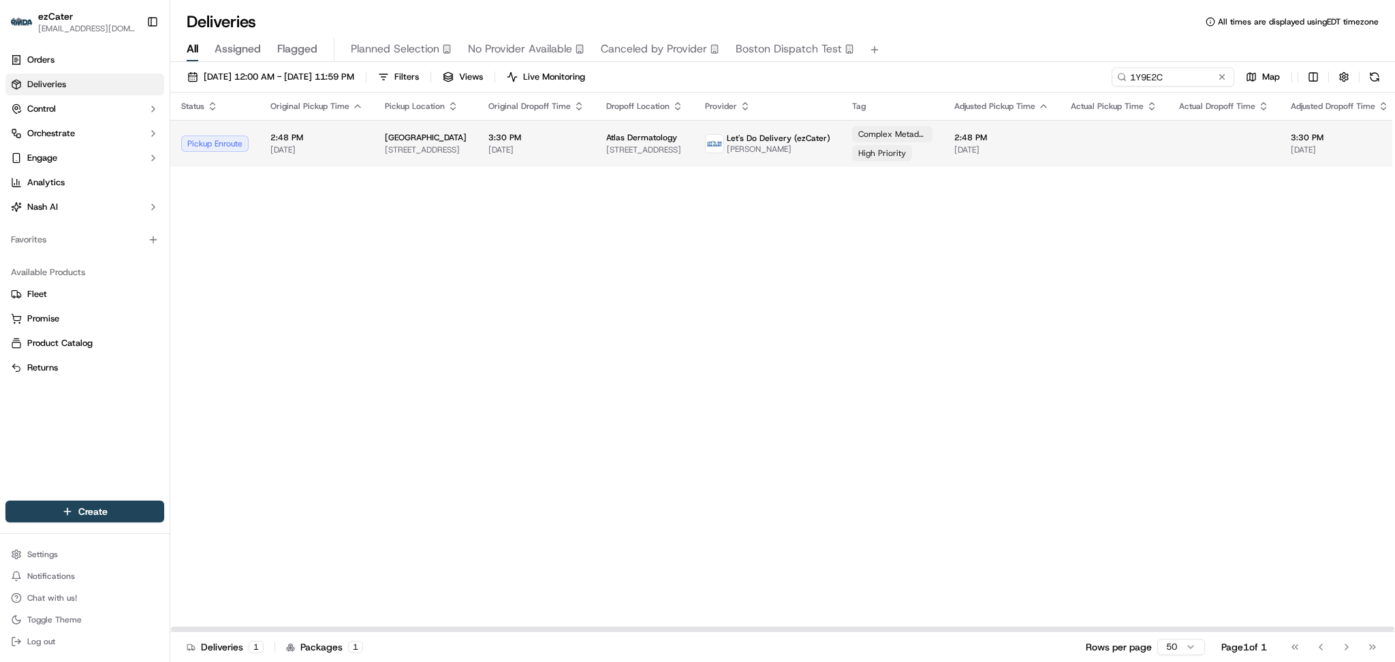
click at [960, 153] on span "[DATE]" at bounding box center [1002, 149] width 95 height 11
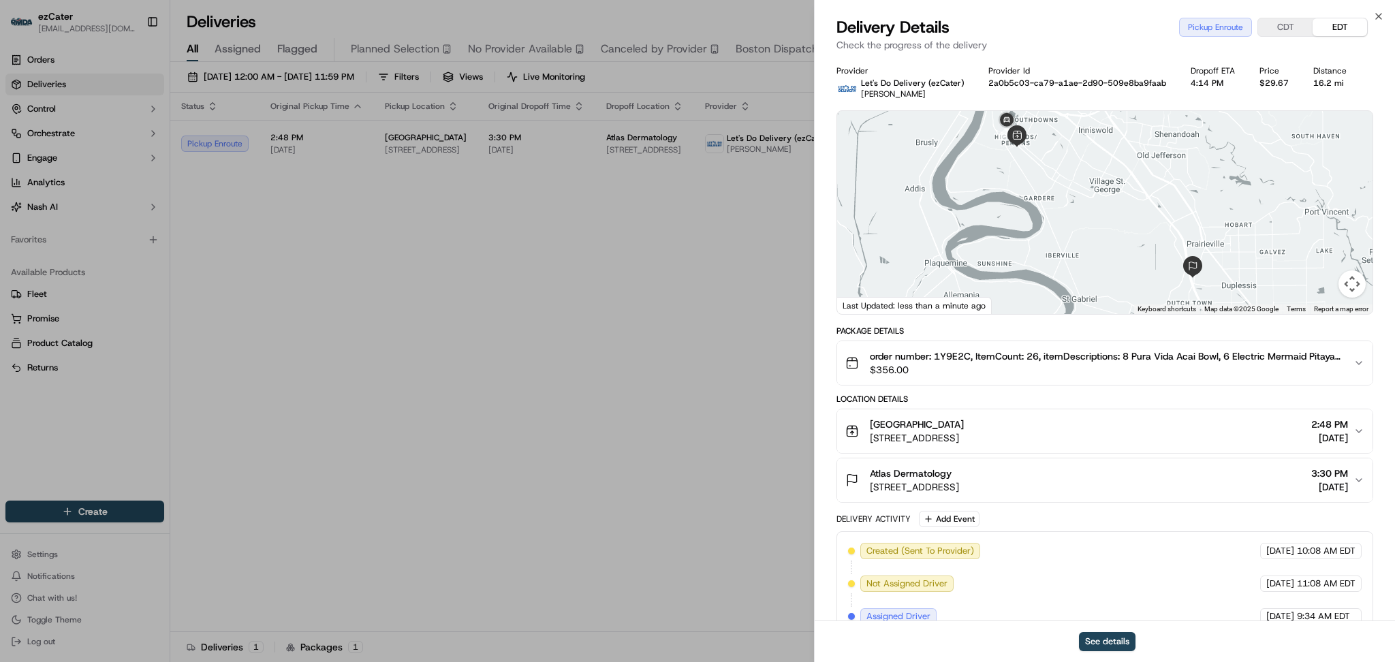
scroll to position [89, 0]
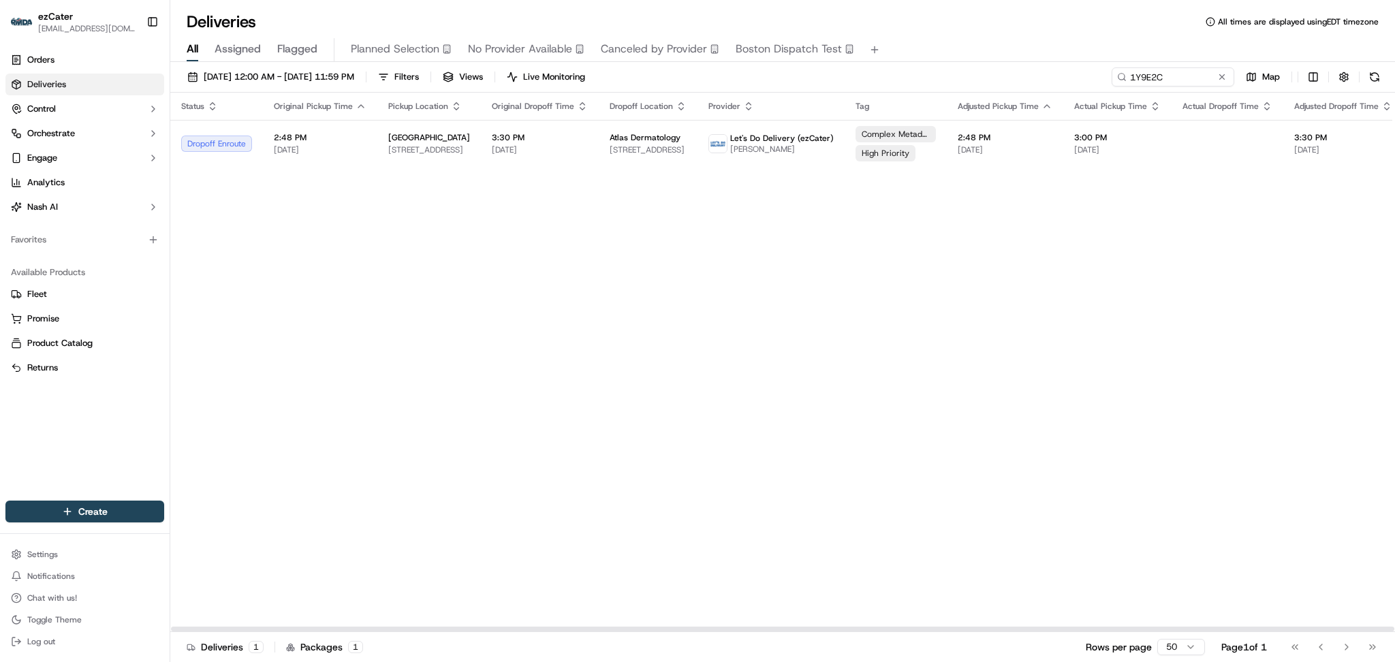
click at [1193, 339] on div "Status Original Pickup Time Pickup Location Original Dropoff Time Dropoff Locat…" at bounding box center [890, 363] width 1440 height 540
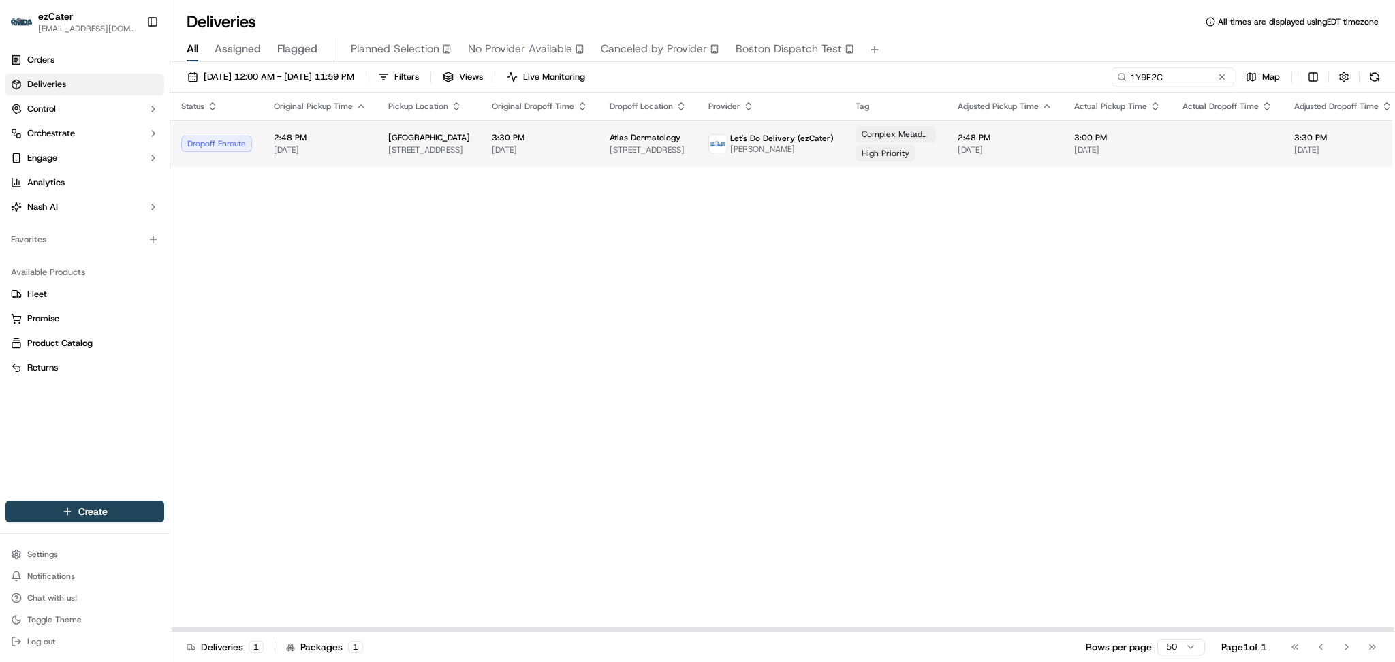
click at [568, 153] on span "[DATE]" at bounding box center [540, 149] width 96 height 11
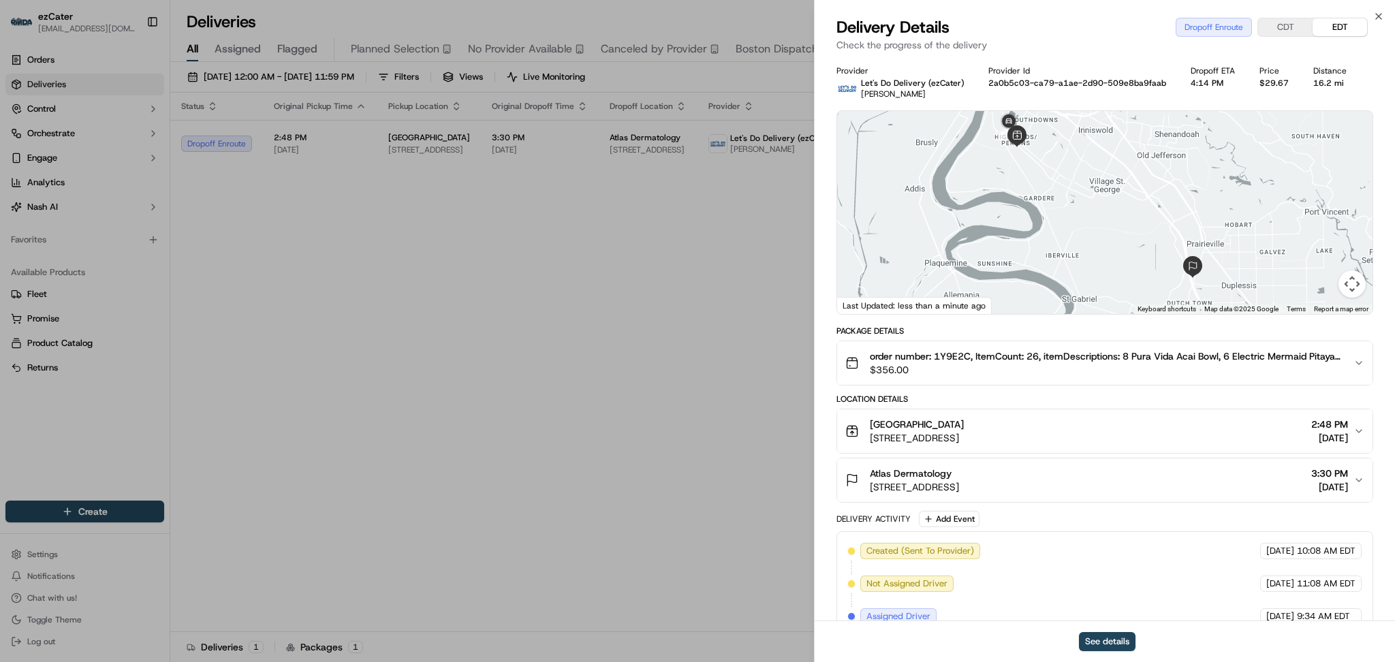
scroll to position [187, 0]
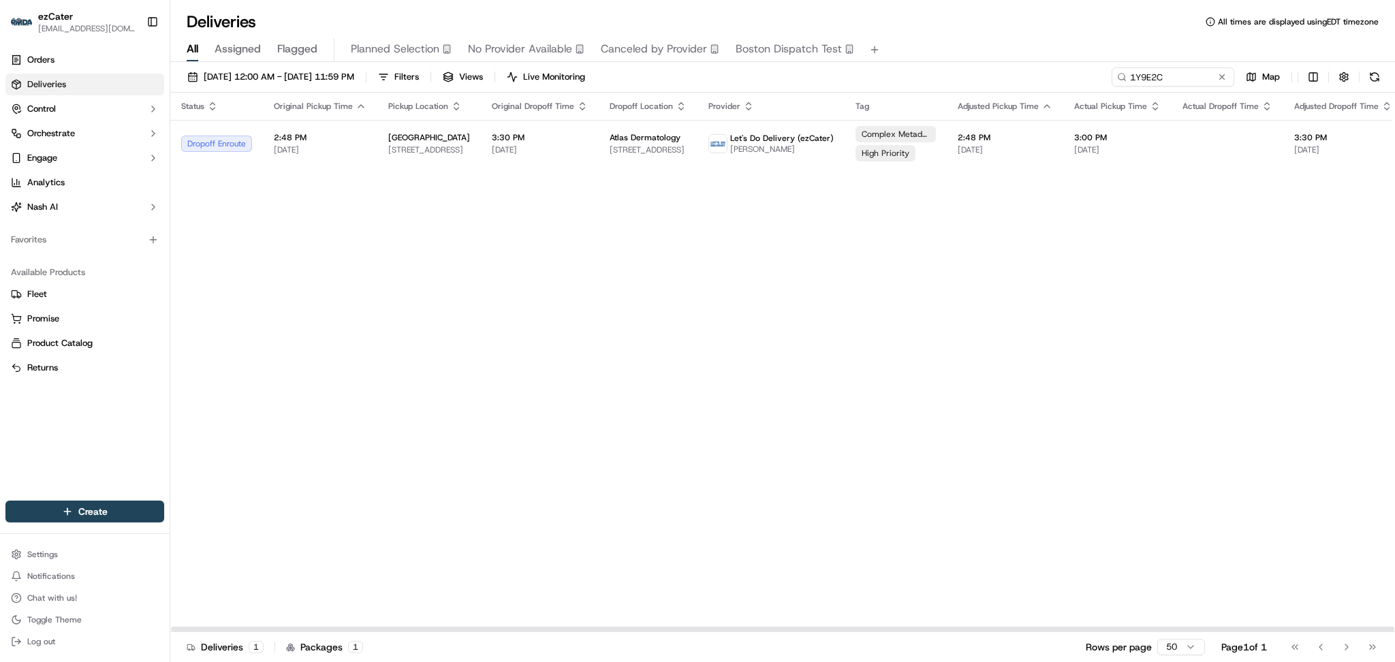
click at [1271, 312] on div "Status Original Pickup Time Pickup Location Original Dropoff Time Dropoff Locat…" at bounding box center [890, 363] width 1440 height 540
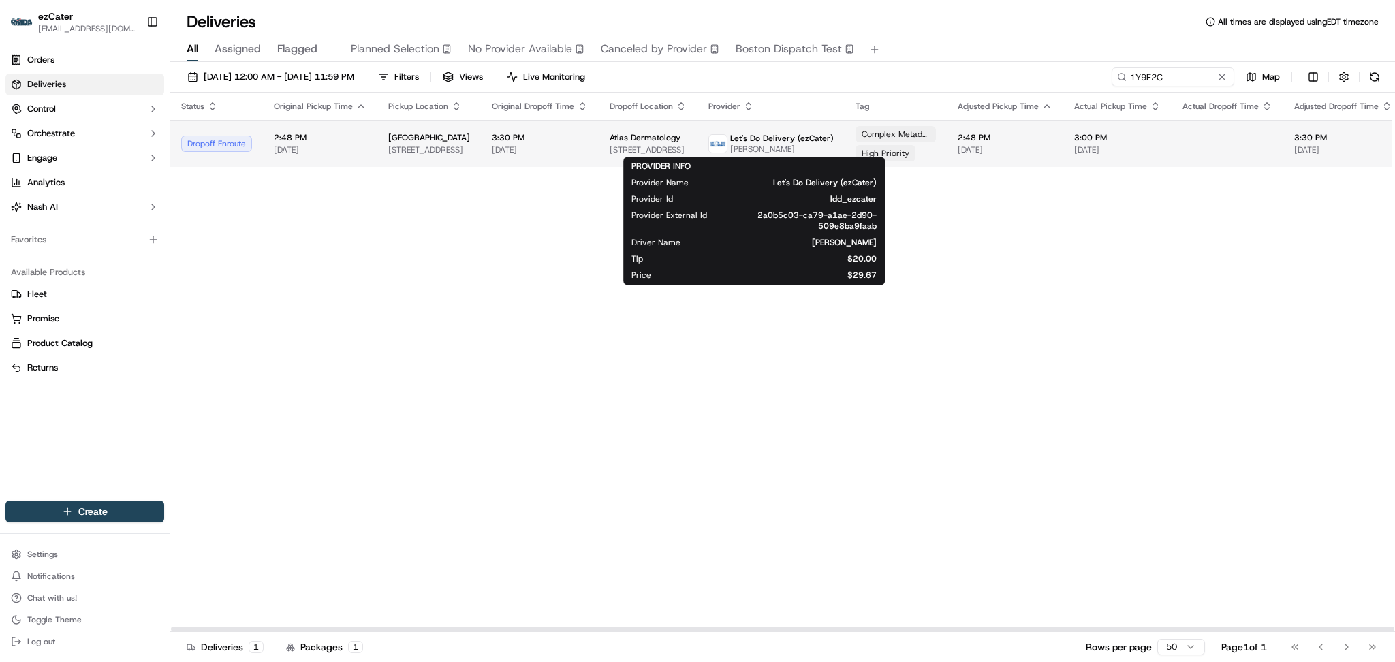
click at [745, 144] on span "[PERSON_NAME]" at bounding box center [782, 149] width 104 height 11
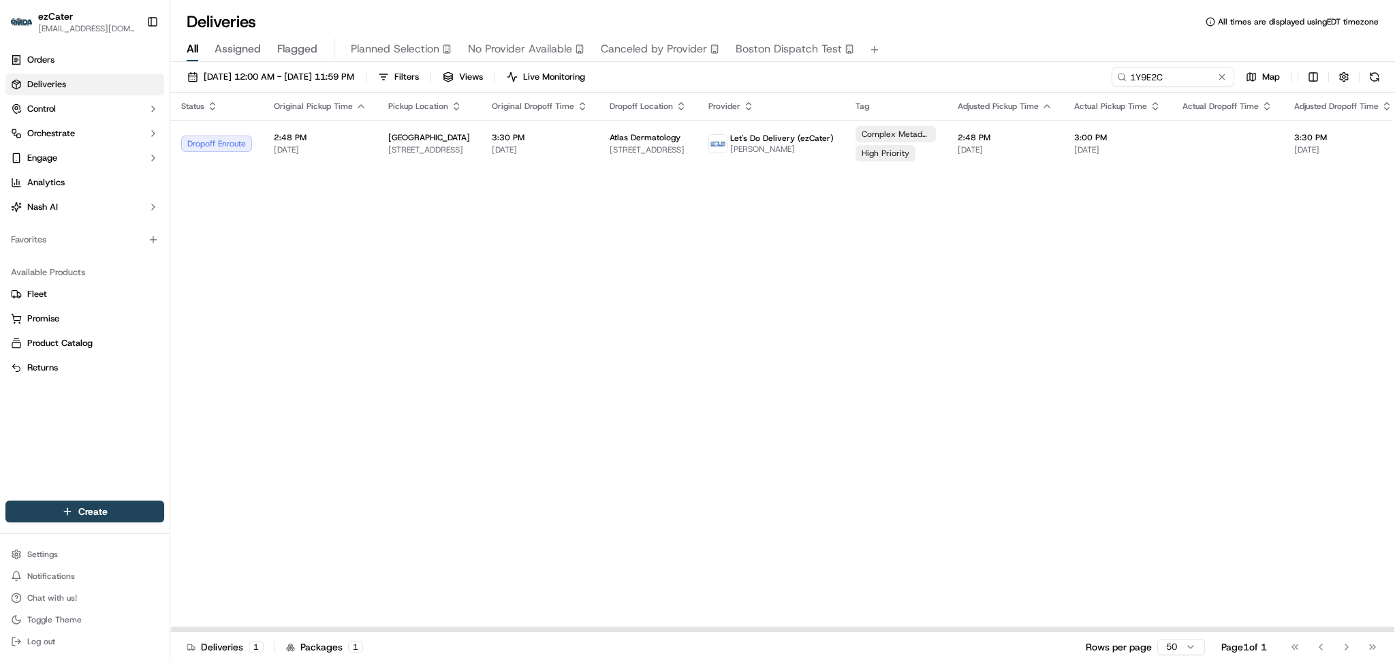
drag, startPoint x: 1318, startPoint y: 319, endPoint x: 1315, endPoint y: 305, distance: 13.9
click at [1318, 319] on div "Status Original Pickup Time Pickup Location Original Dropoff Time Dropoff Locat…" at bounding box center [890, 363] width 1440 height 540
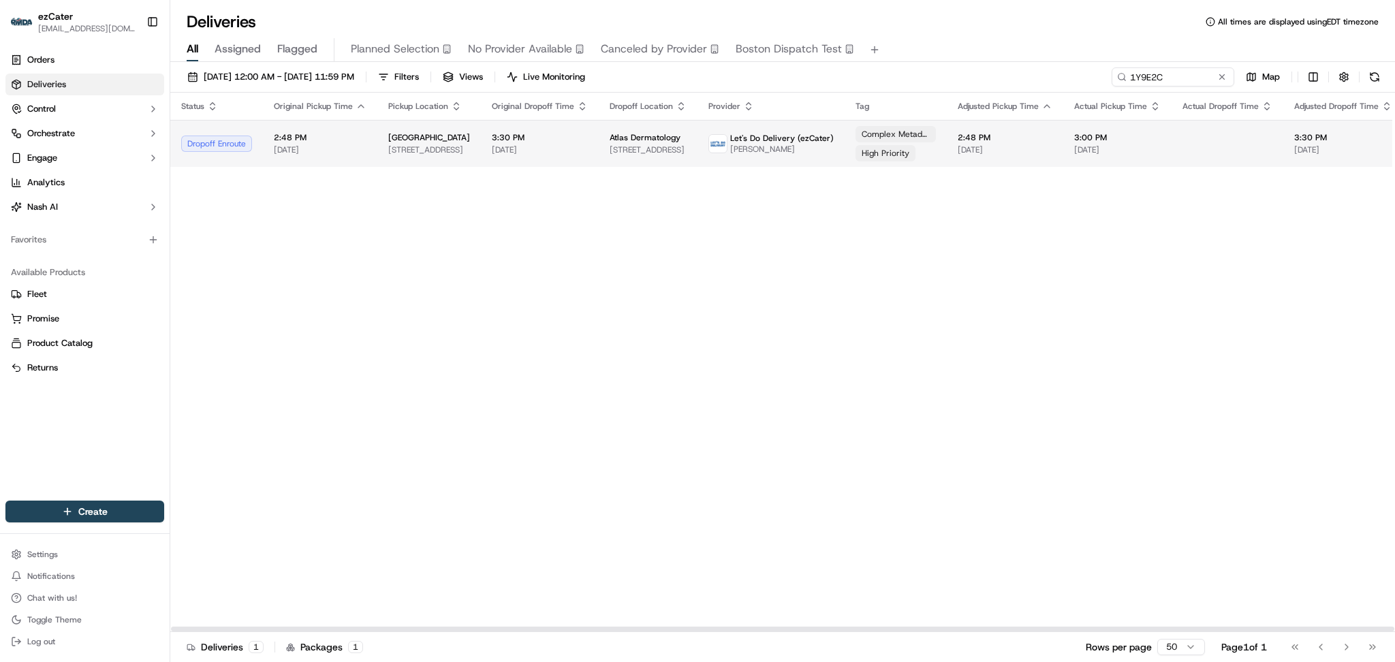
click at [1064, 134] on td "3:00 PM 09/18/2025" at bounding box center [1118, 143] width 108 height 47
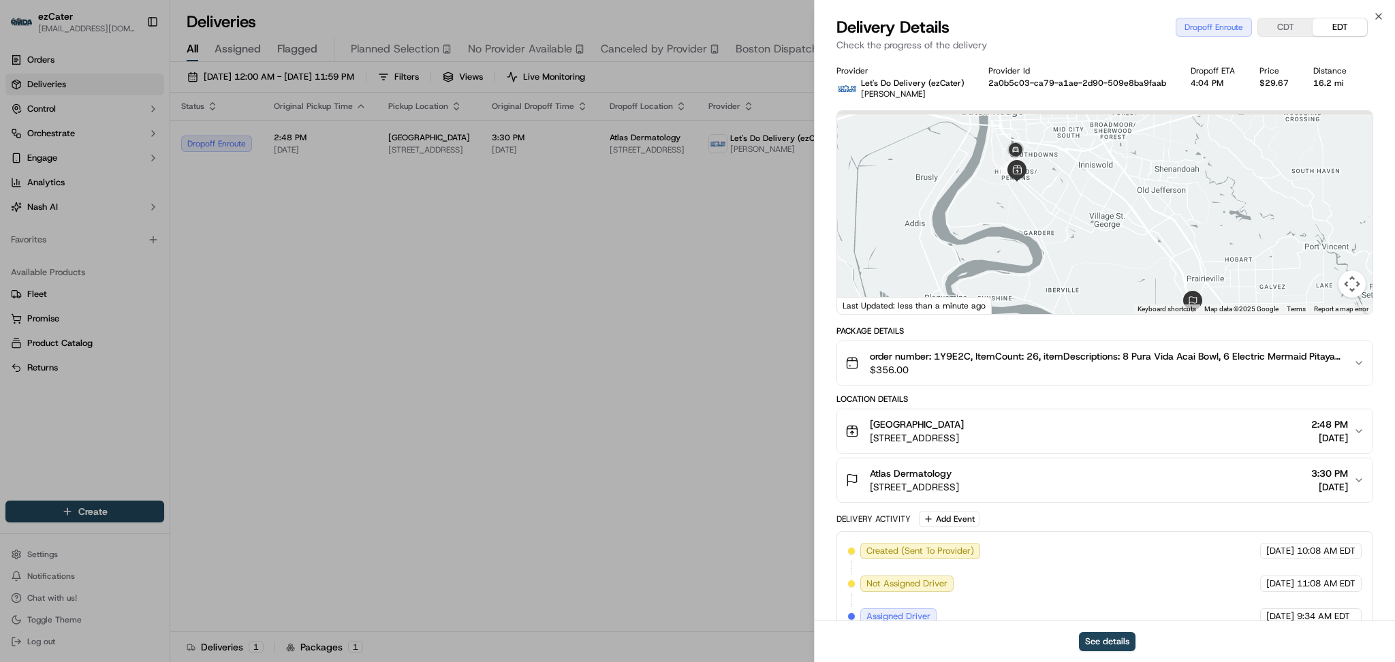
drag, startPoint x: 1173, startPoint y: 212, endPoint x: 1173, endPoint y: 251, distance: 38.8
click at [1173, 251] on div at bounding box center [1105, 212] width 536 height 203
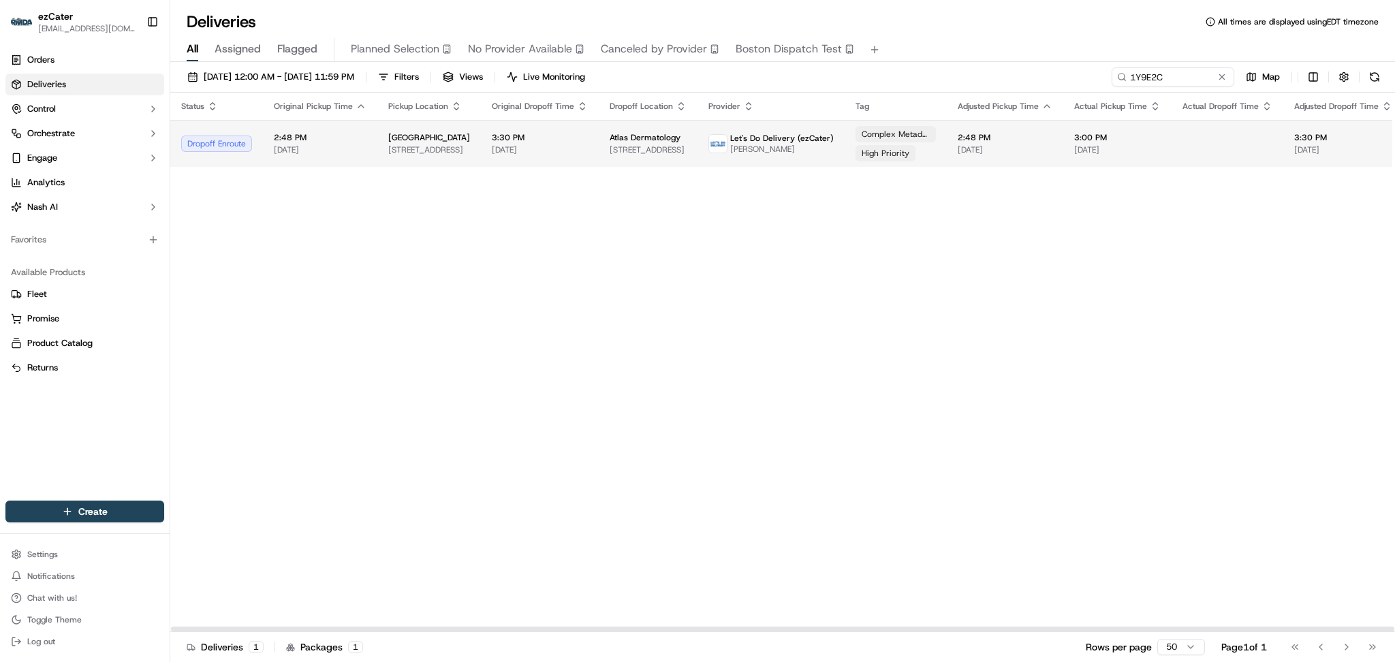
click at [678, 144] on td "Atlas Dermatology 14151 LA-73, Prairieville, LA 70769, USA" at bounding box center [648, 143] width 99 height 47
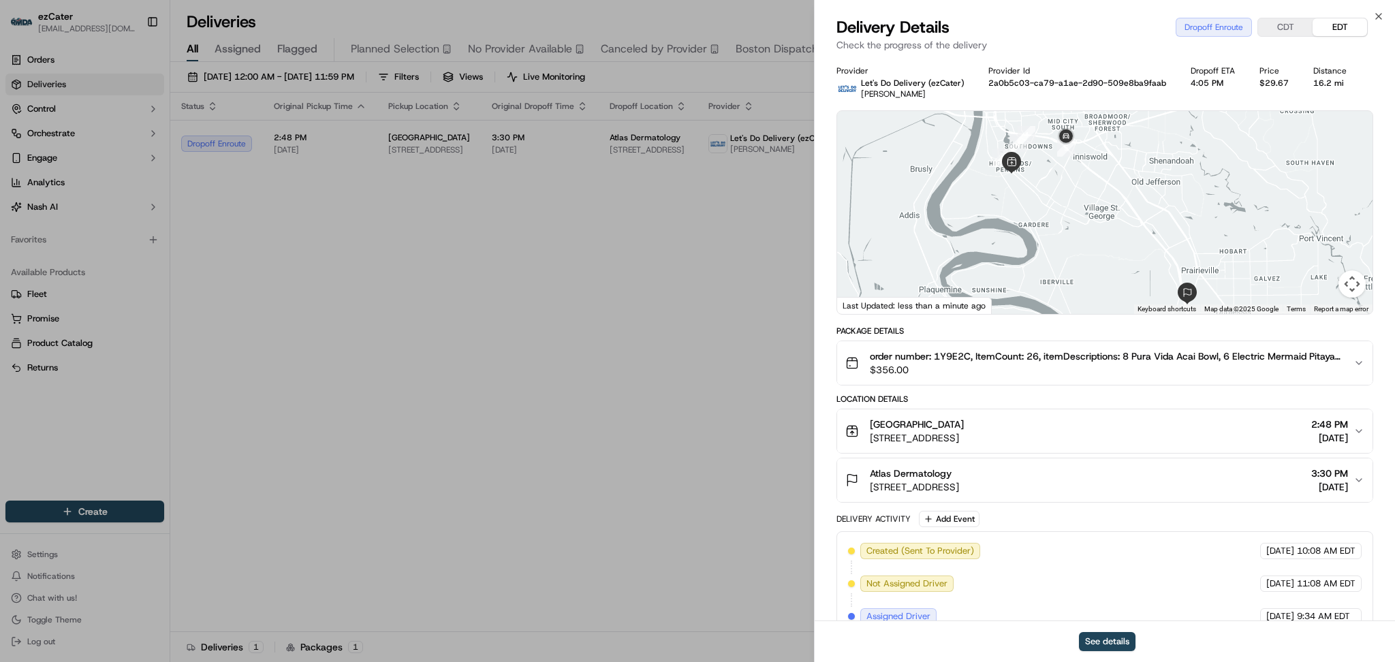
drag, startPoint x: 1194, startPoint y: 197, endPoint x: 1189, endPoint y: 230, distance: 33.2
click at [1189, 230] on div at bounding box center [1105, 212] width 536 height 203
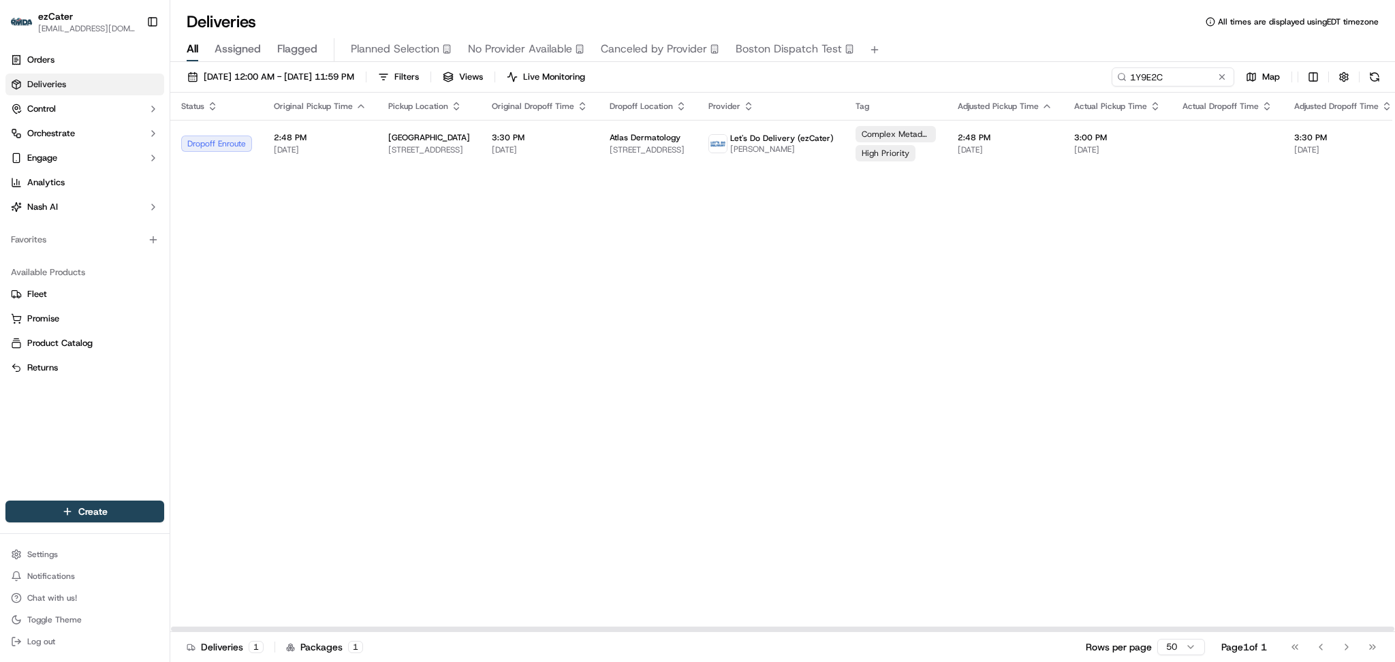
click at [1212, 286] on div "Status Original Pickup Time Pickup Location Original Dropoff Time Dropoff Locat…" at bounding box center [890, 363] width 1440 height 540
click at [1186, 184] on div "Status Original Pickup Time Pickup Location Original Dropoff Time Dropoff Locat…" at bounding box center [890, 363] width 1440 height 540
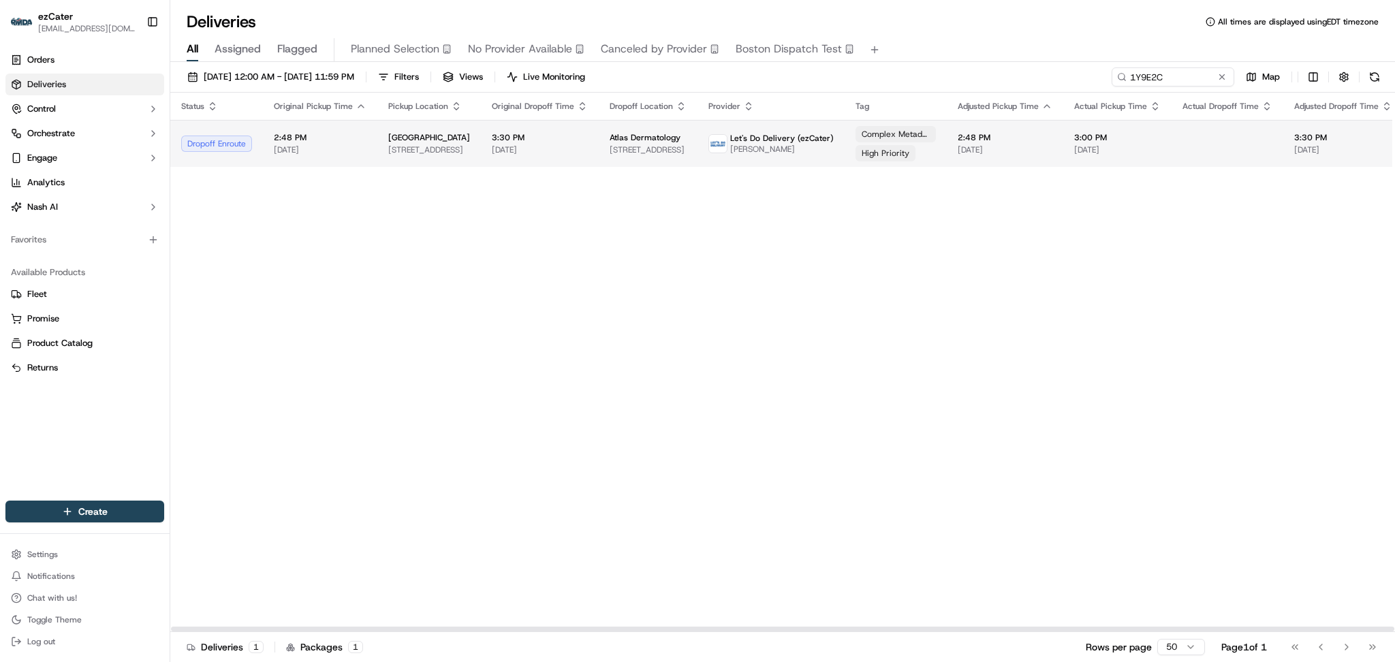
click at [1124, 152] on span "[DATE]" at bounding box center [1118, 149] width 87 height 11
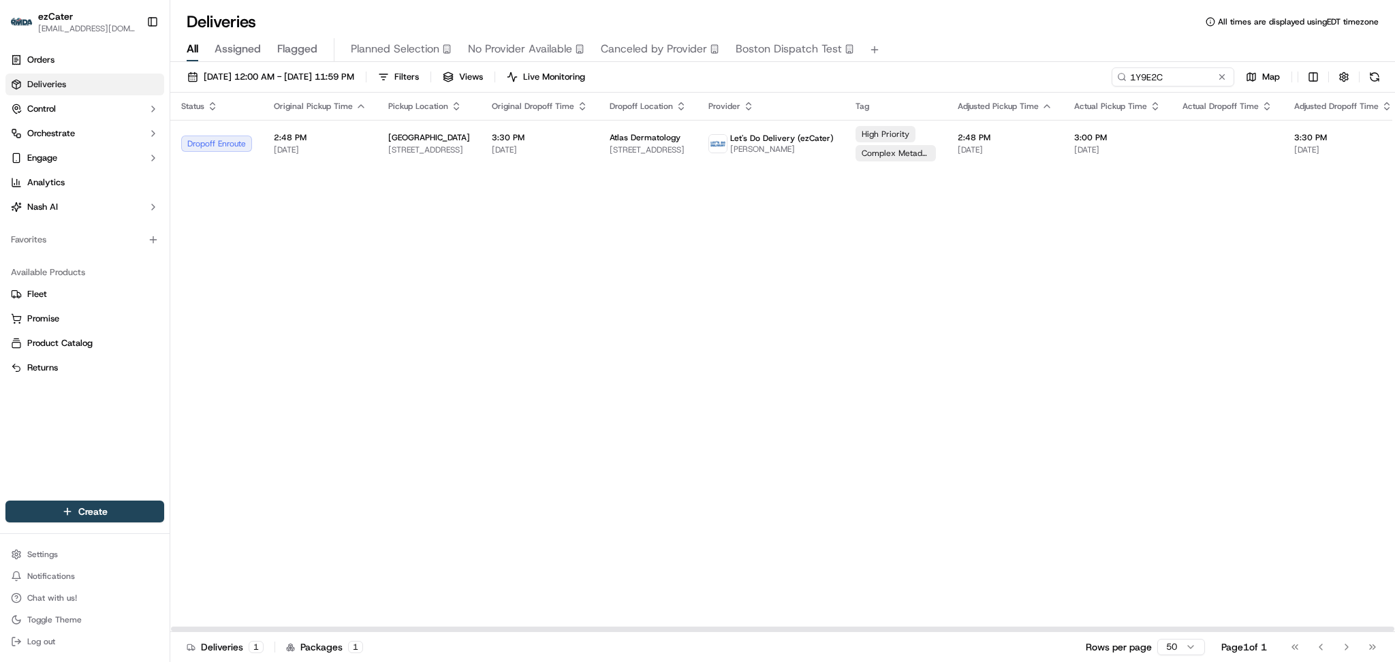
click at [1218, 416] on div "Status Original Pickup Time Pickup Location Original Dropoff Time Dropoff Locat…" at bounding box center [890, 363] width 1440 height 540
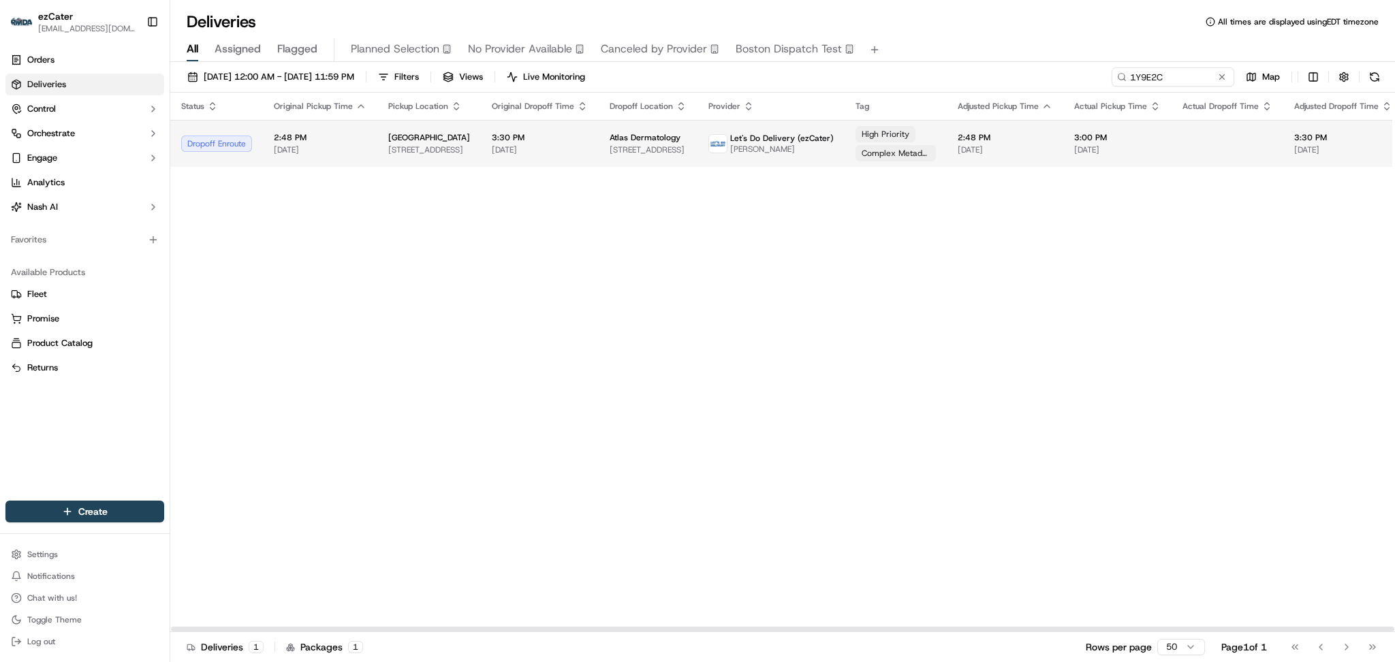
click at [736, 151] on span "[PERSON_NAME]" at bounding box center [782, 149] width 104 height 11
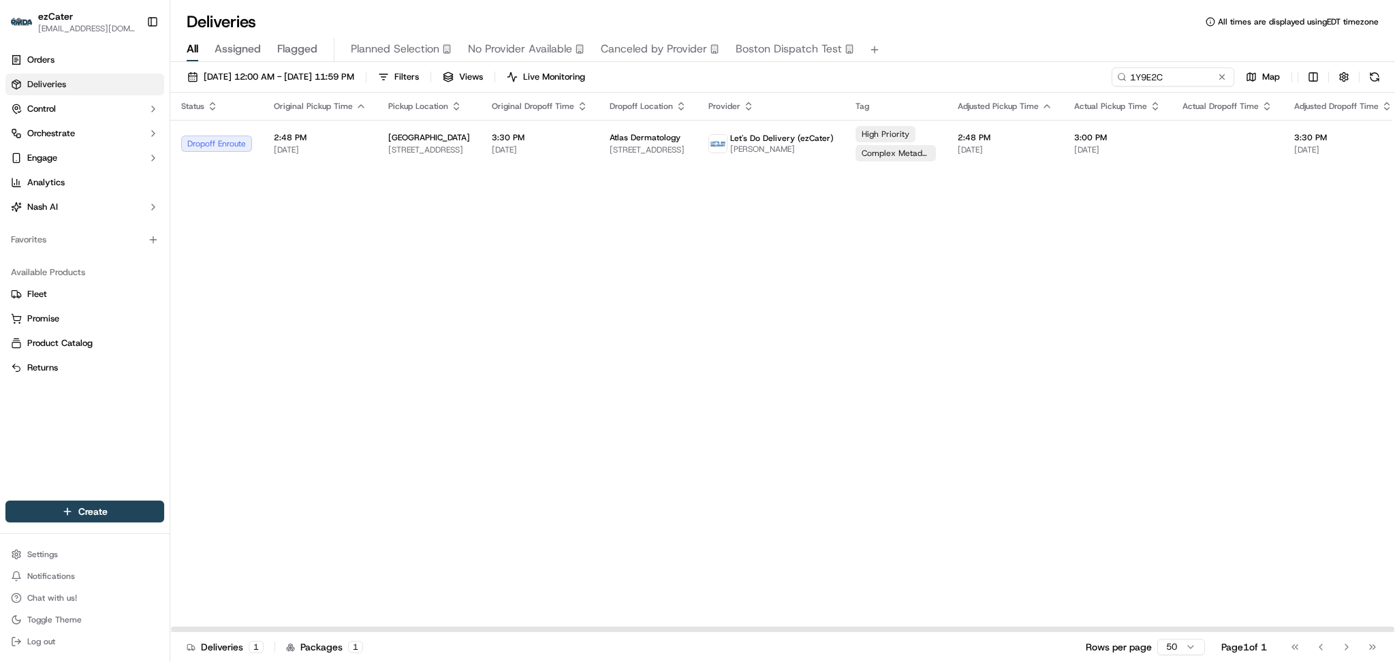
click at [1249, 318] on div "Status Original Pickup Time Pickup Location Original Dropoff Time Dropoff Locat…" at bounding box center [890, 363] width 1440 height 540
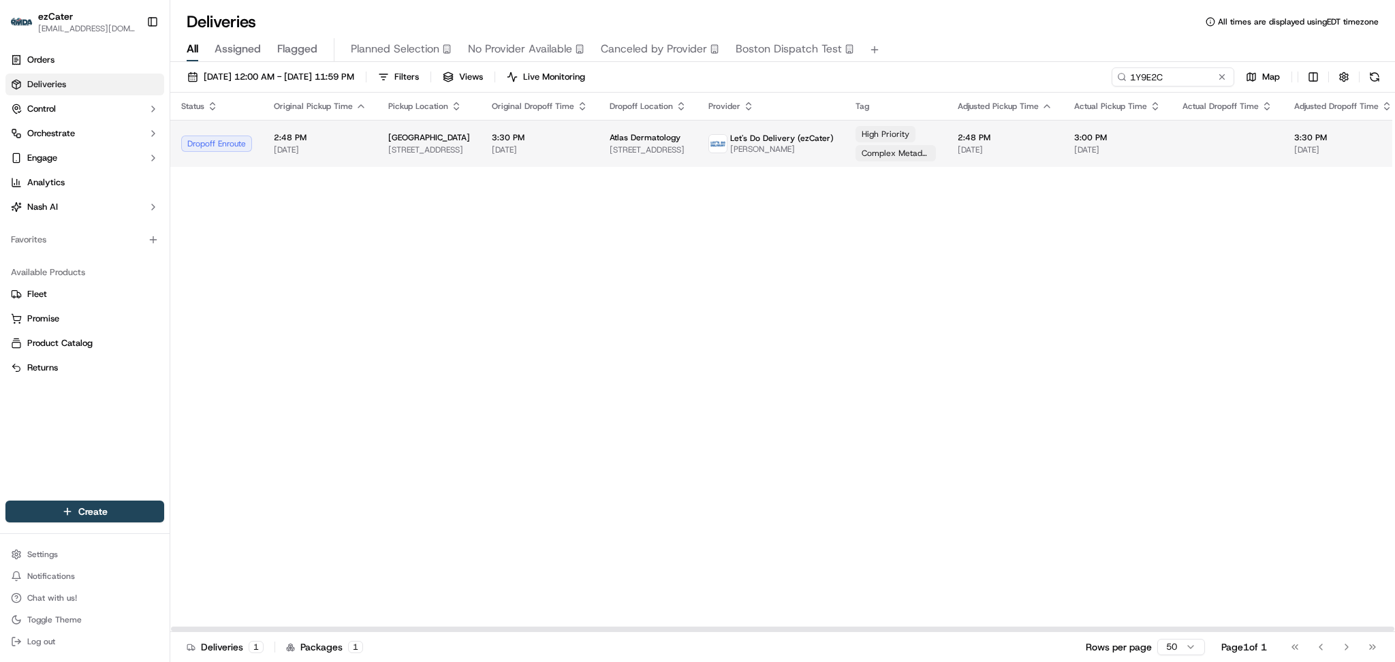
click at [732, 158] on td "Let's Do Delivery (ezCater) [PERSON_NAME]" at bounding box center [771, 143] width 147 height 47
click at [804, 156] on td "Let's Do Delivery (ezCater) [PERSON_NAME]" at bounding box center [771, 143] width 147 height 47
click at [731, 151] on span "[PERSON_NAME]" at bounding box center [782, 149] width 104 height 11
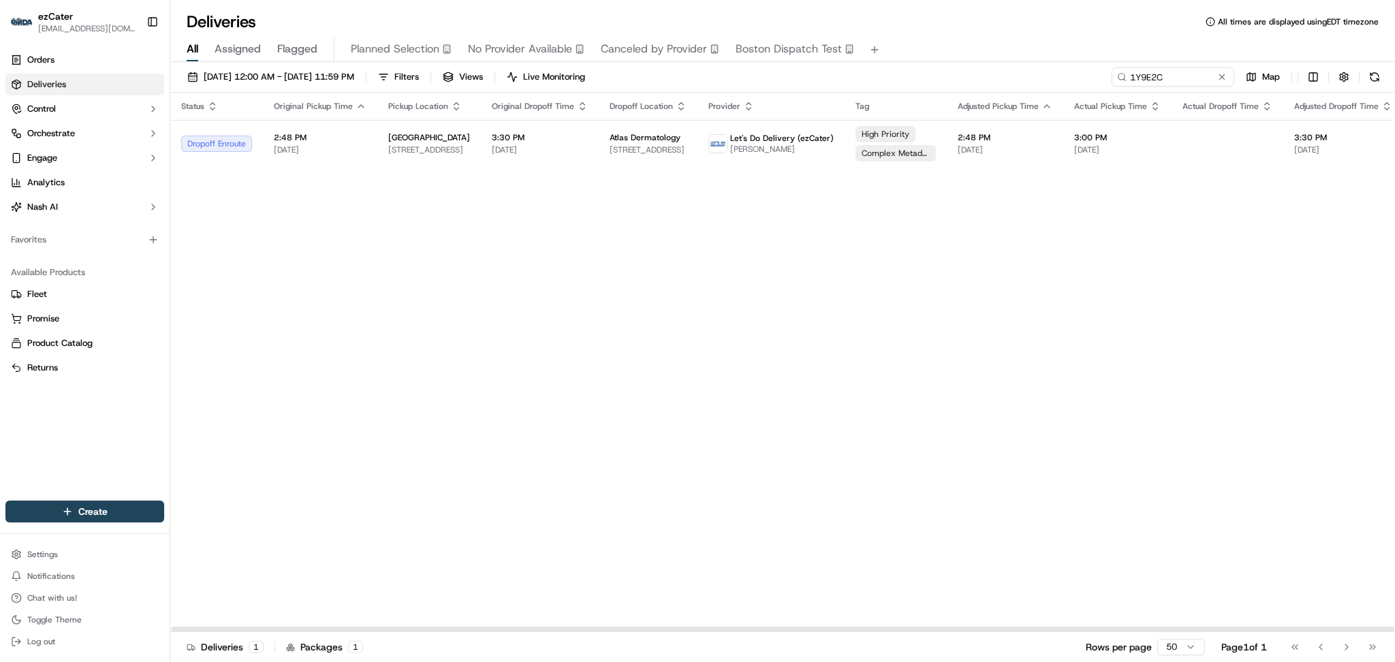
click at [1148, 305] on div "Status Original Pickup Time Pickup Location Original Dropoff Time Dropoff Locat…" at bounding box center [890, 363] width 1440 height 540
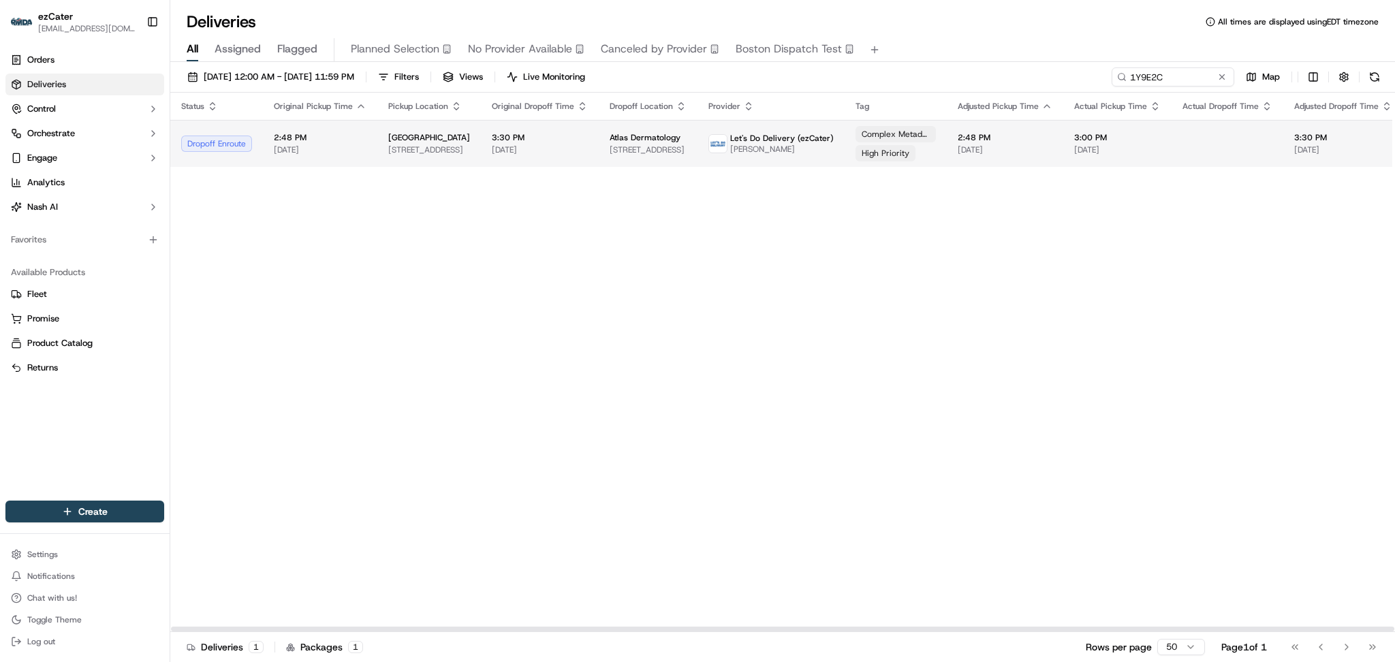
click at [1028, 161] on td "2:48 PM 09/18/2025" at bounding box center [1005, 143] width 117 height 47
click at [1284, 144] on td "3:30 PM 09/18/2025" at bounding box center [1344, 143] width 120 height 47
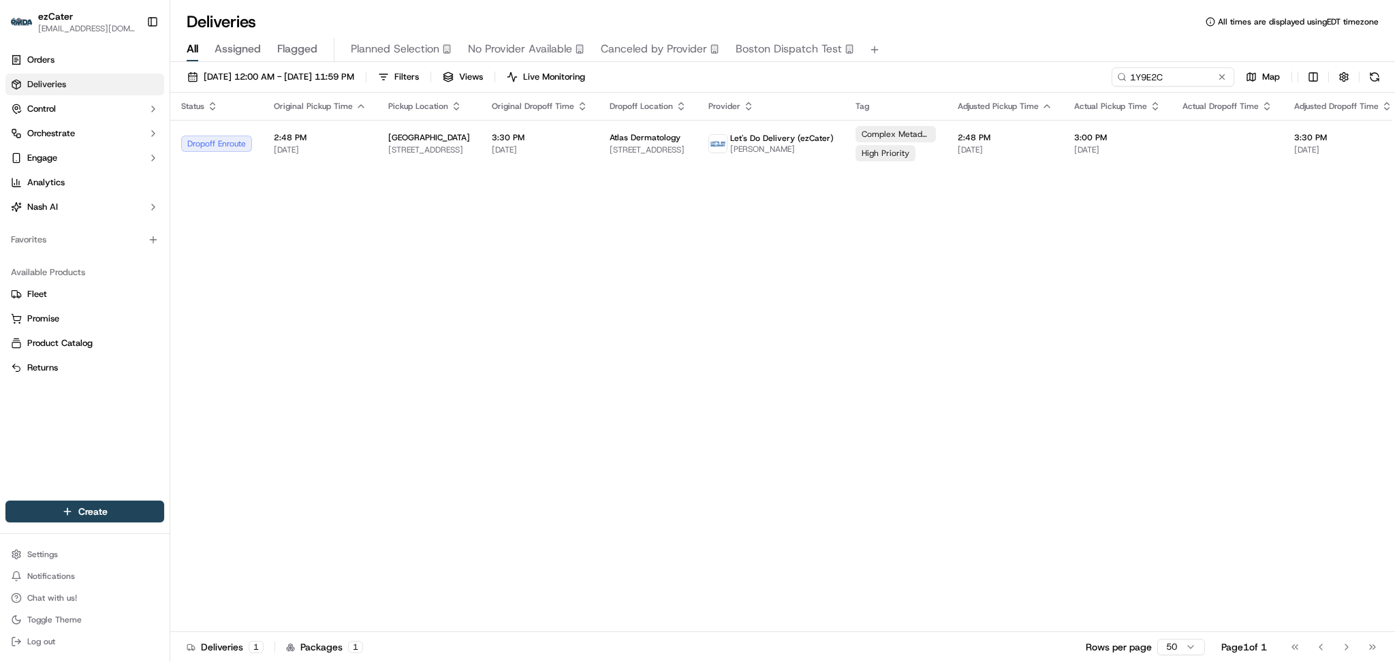
drag, startPoint x: 1086, startPoint y: 228, endPoint x: 1088, endPoint y: 198, distance: 30.7
click at [1086, 220] on div "Status Original Pickup Time Pickup Location Original Dropoff Time Dropoff Locat…" at bounding box center [890, 363] width 1440 height 540
paste input "52VVPJ"
drag, startPoint x: 1168, startPoint y: 79, endPoint x: 890, endPoint y: 67, distance: 278.2
click at [890, 67] on div "[DATE] 12:00 AM - [DATE] 11:59 PM Filters Views Live Monitoring 1Y9E2C Map" at bounding box center [782, 79] width 1225 height 25
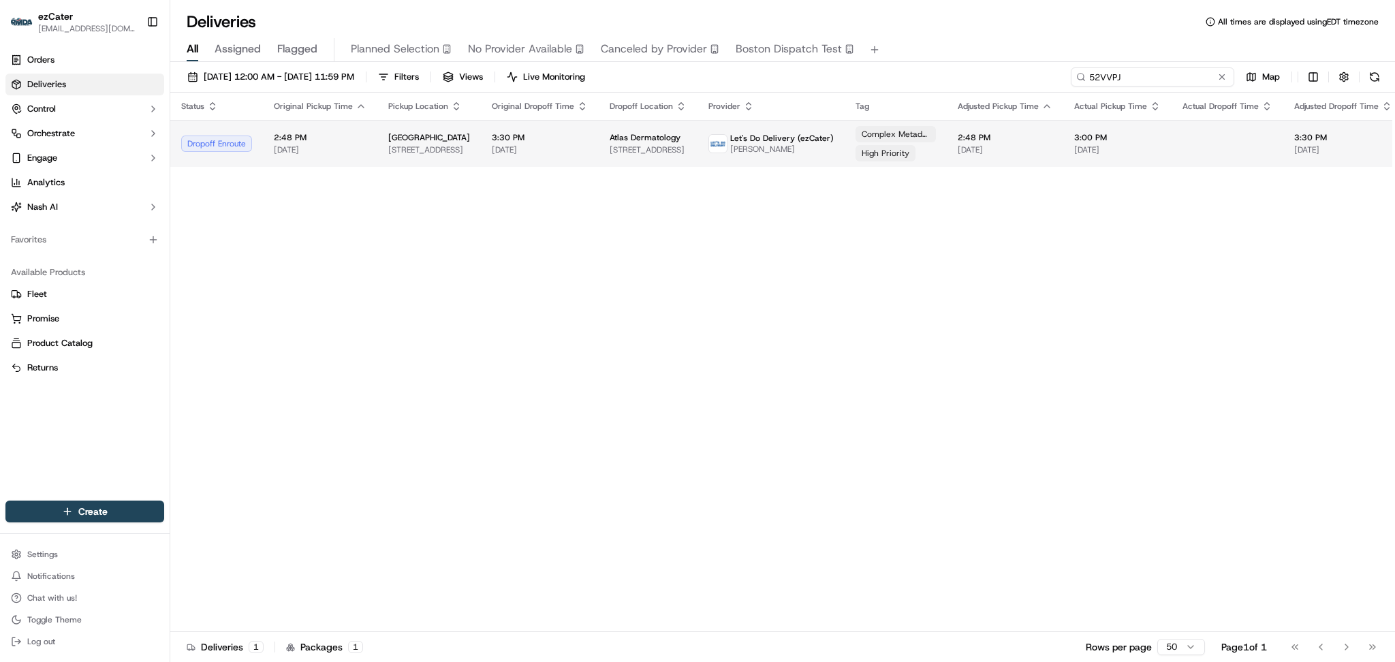
type input "52VVPJ"
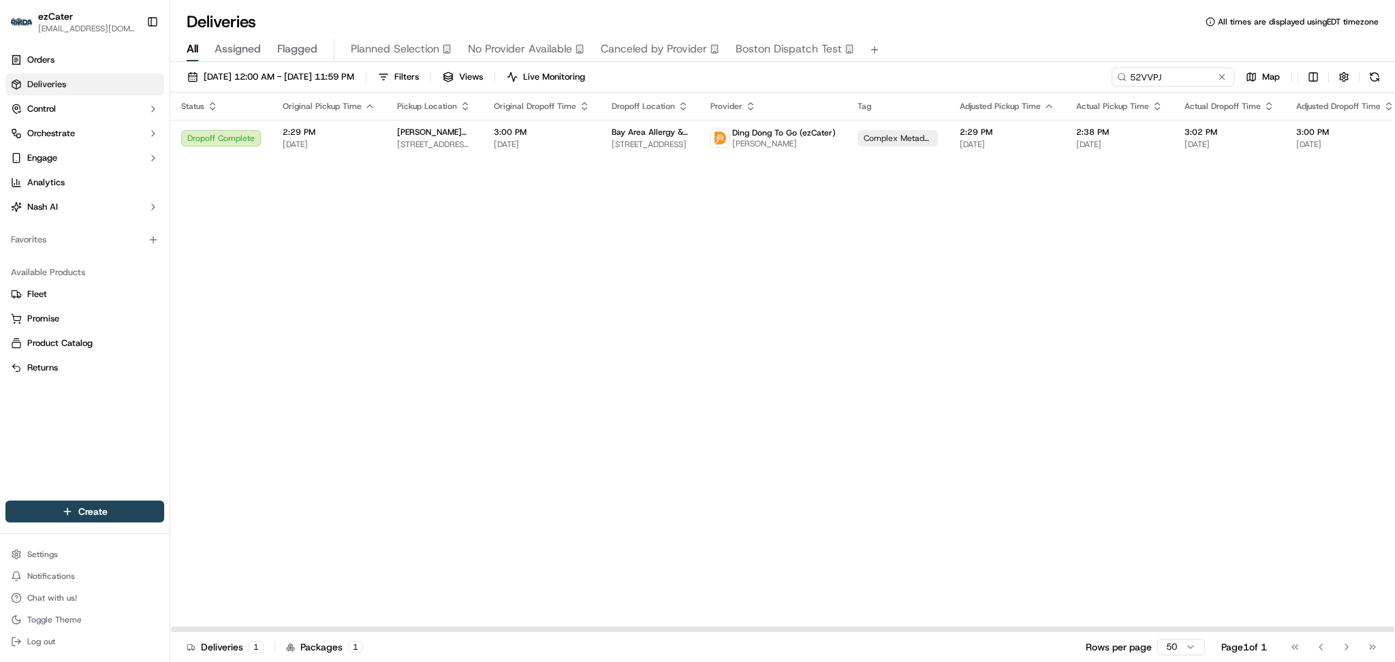
drag, startPoint x: 1213, startPoint y: 179, endPoint x: 1215, endPoint y: 90, distance: 88.6
click at [1214, 178] on div "Status Original Pickup Time Pickup Location Original Dropoff Time Dropoff Locat…" at bounding box center [891, 363] width 1442 height 540
click at [1224, 77] on button at bounding box center [1223, 77] width 14 height 14
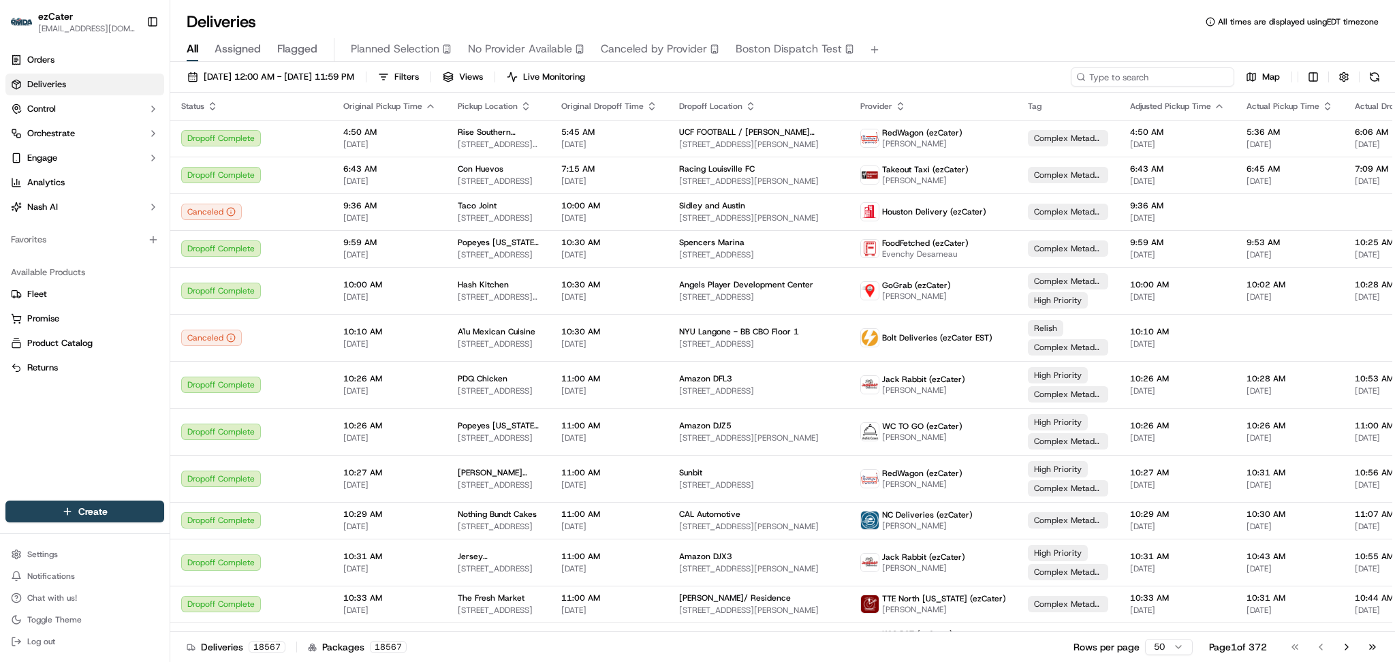
click at [1154, 70] on input at bounding box center [1153, 76] width 164 height 19
paste input "VEKYZM"
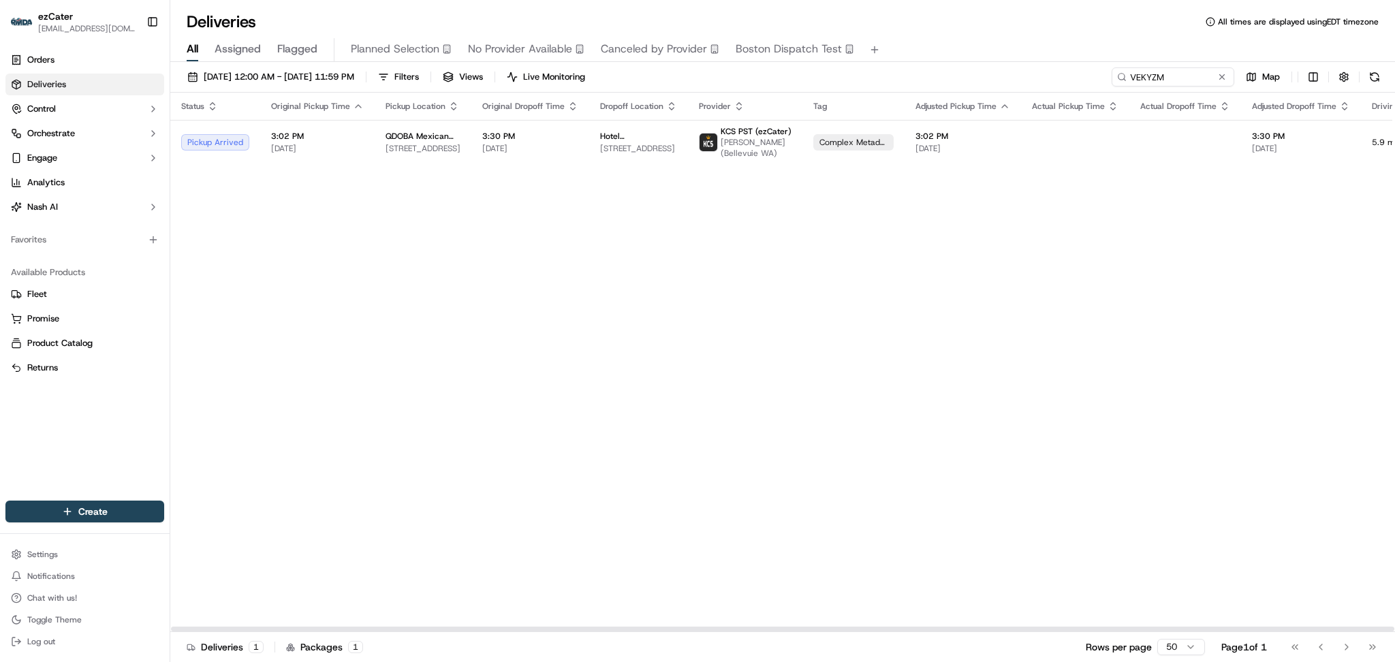
click at [1188, 418] on div "Status Original Pickup Time Pickup Location Original Dropoff Time Dropoff Locat…" at bounding box center [869, 363] width 1398 height 540
drag, startPoint x: 1186, startPoint y: 79, endPoint x: 859, endPoint y: 79, distance: 327.7
click at [859, 79] on div "09/01/2025 12:00 AM - 09/30/2025 11:59 PM Filters Views Live Monitoring VEKYZM …" at bounding box center [782, 79] width 1225 height 25
paste input "43M-630"
click at [1194, 244] on div "Status Original Pickup Time Pickup Location Original Dropoff Time Dropoff Locat…" at bounding box center [871, 363] width 1403 height 540
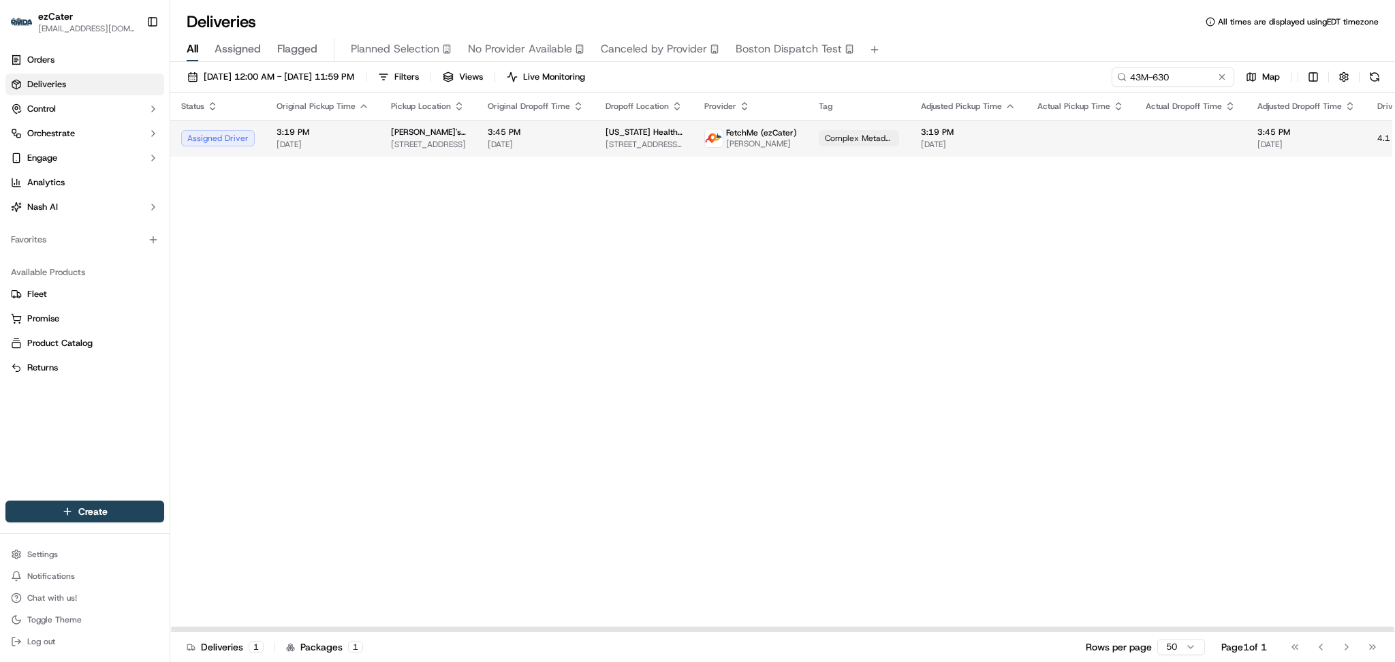
click at [1135, 146] on td at bounding box center [1191, 138] width 112 height 37
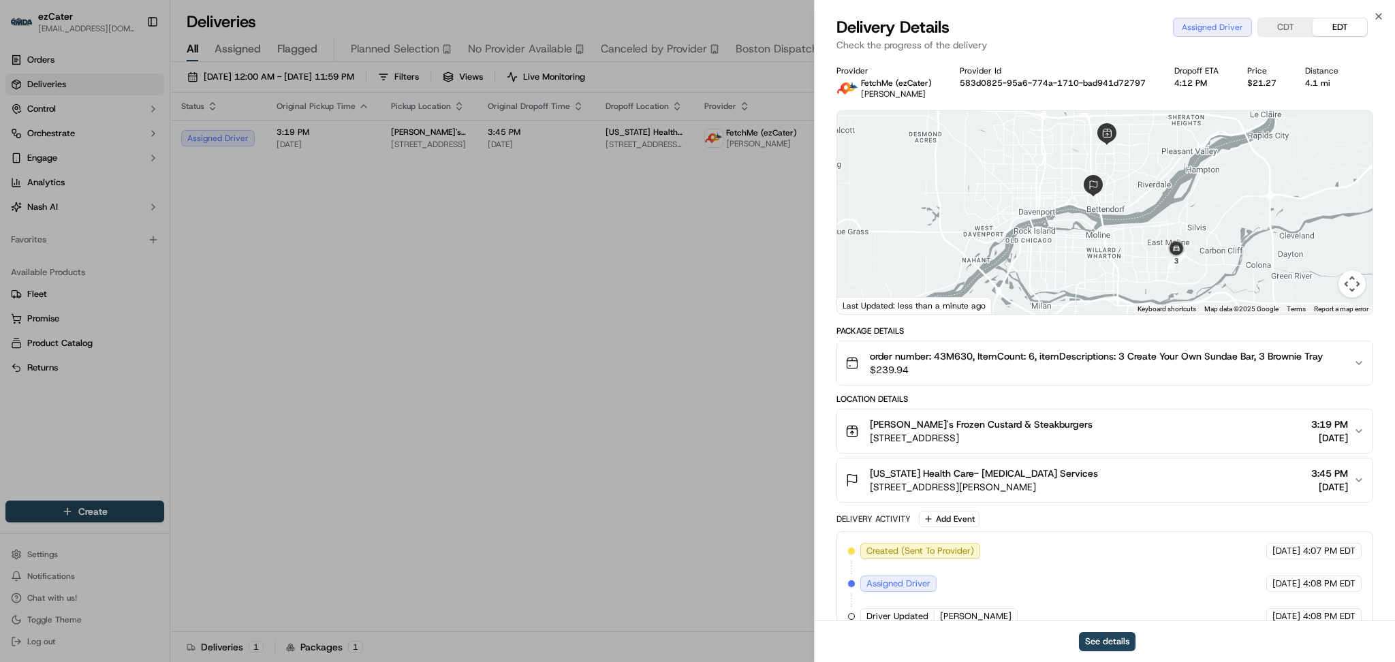
drag, startPoint x: 1141, startPoint y: 231, endPoint x: 1109, endPoint y: 212, distance: 37.3
click at [1109, 212] on div at bounding box center [1105, 212] width 536 height 203
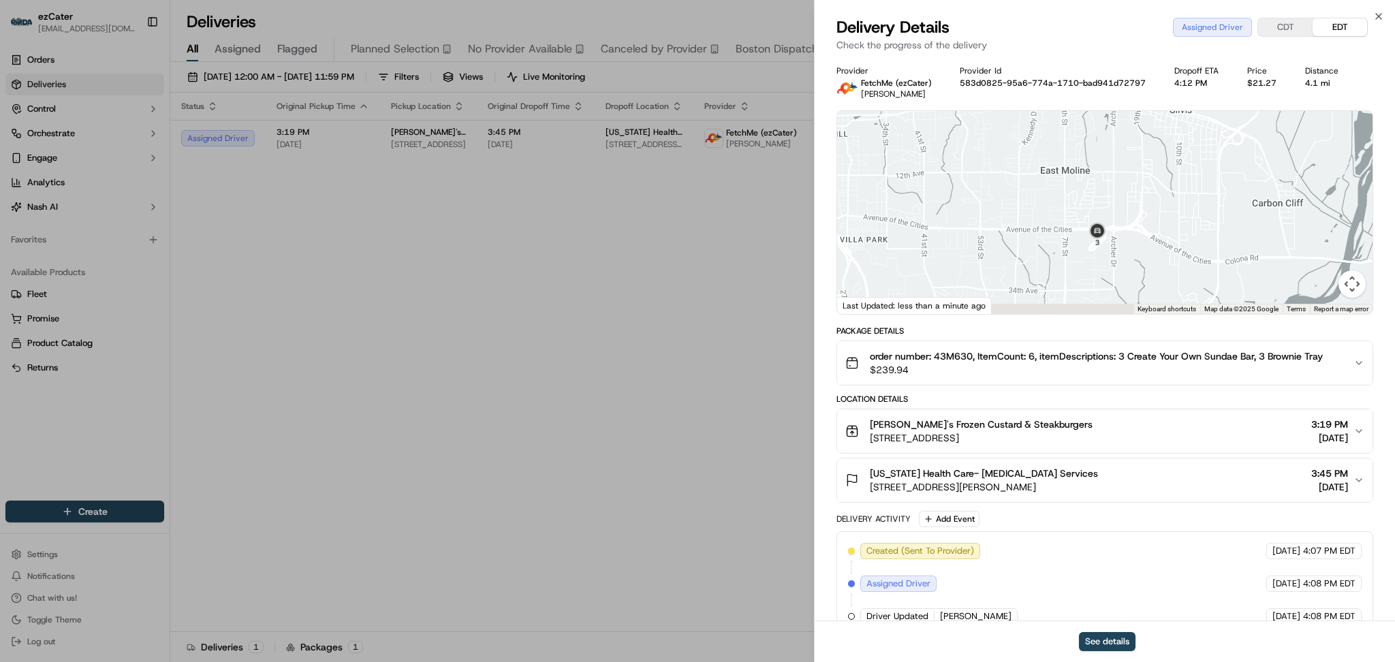
drag, startPoint x: 1147, startPoint y: 215, endPoint x: 1138, endPoint y: 174, distance: 42.6
click at [1138, 174] on div at bounding box center [1105, 212] width 536 height 203
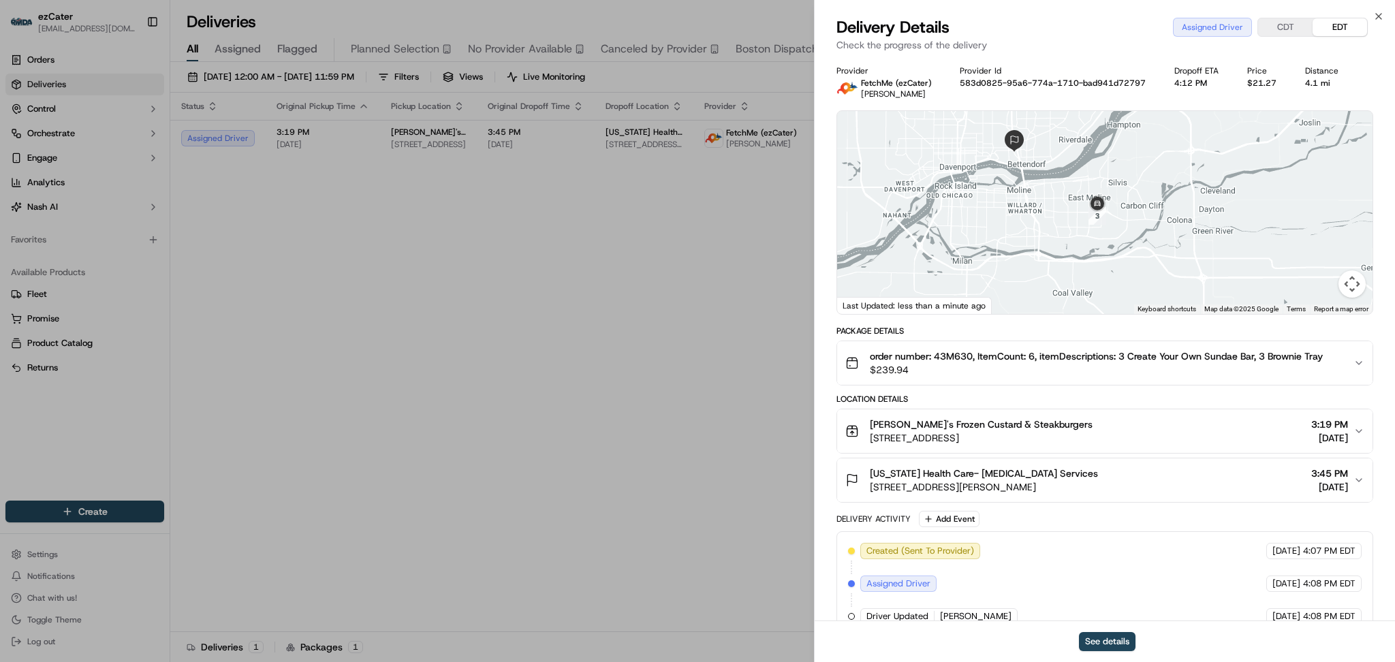
drag, startPoint x: 1187, startPoint y: 181, endPoint x: 1187, endPoint y: 255, distance: 74.3
click at [1187, 255] on div at bounding box center [1105, 212] width 536 height 203
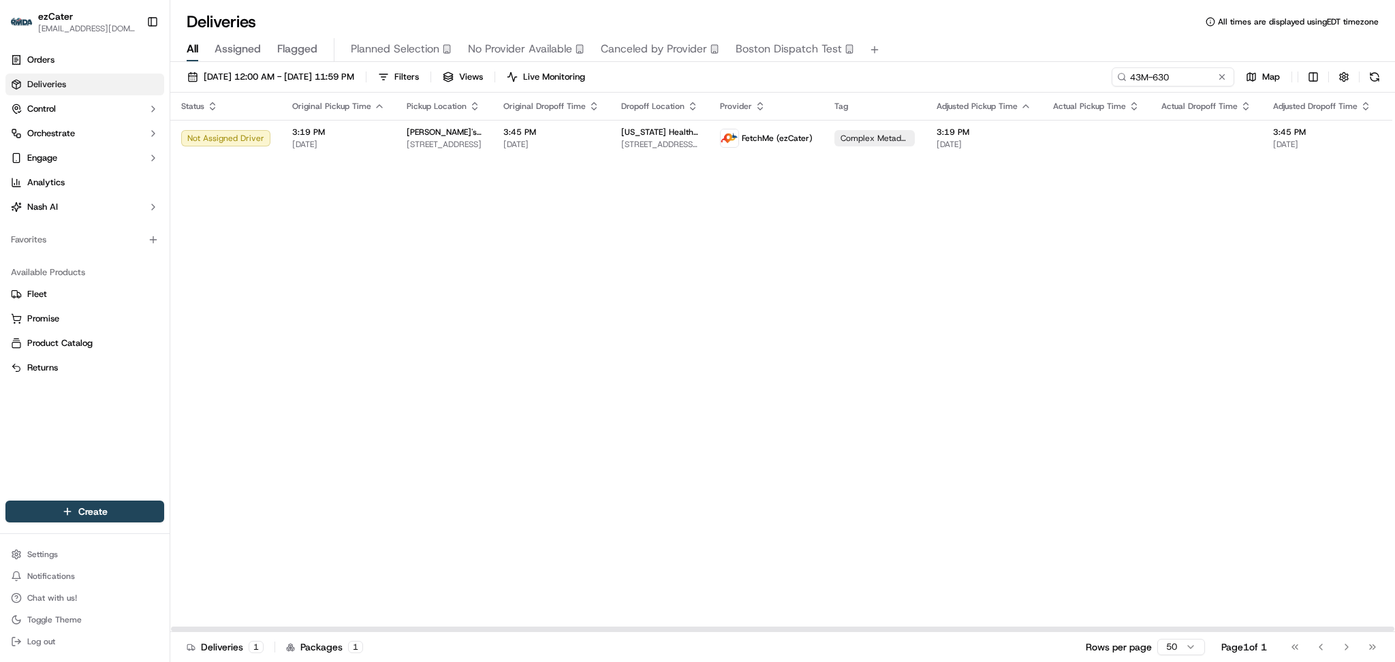
click at [1236, 317] on div "Status Original Pickup Time Pickup Location Original Dropoff Time Dropoff Locat…" at bounding box center [879, 363] width 1419 height 540
click at [1053, 153] on td at bounding box center [1097, 138] width 108 height 37
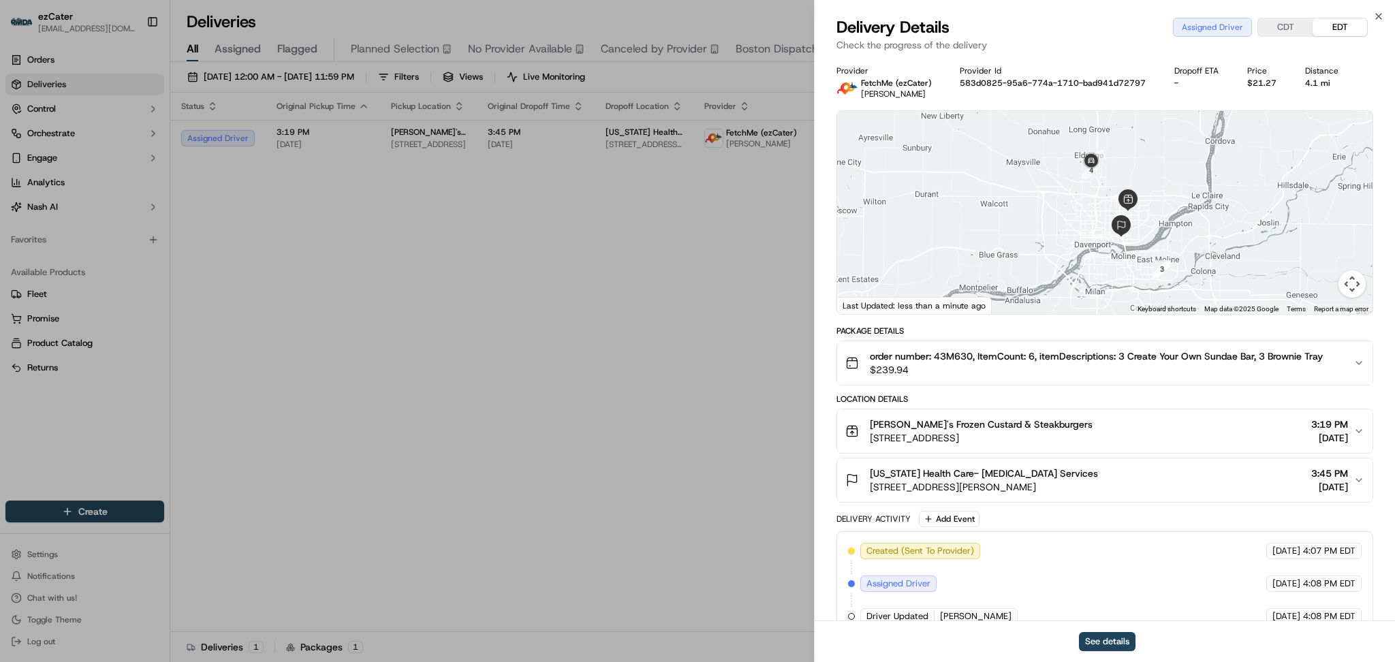
drag, startPoint x: 1218, startPoint y: 221, endPoint x: 1186, endPoint y: 232, distance: 33.8
click at [1186, 232] on div at bounding box center [1105, 212] width 536 height 203
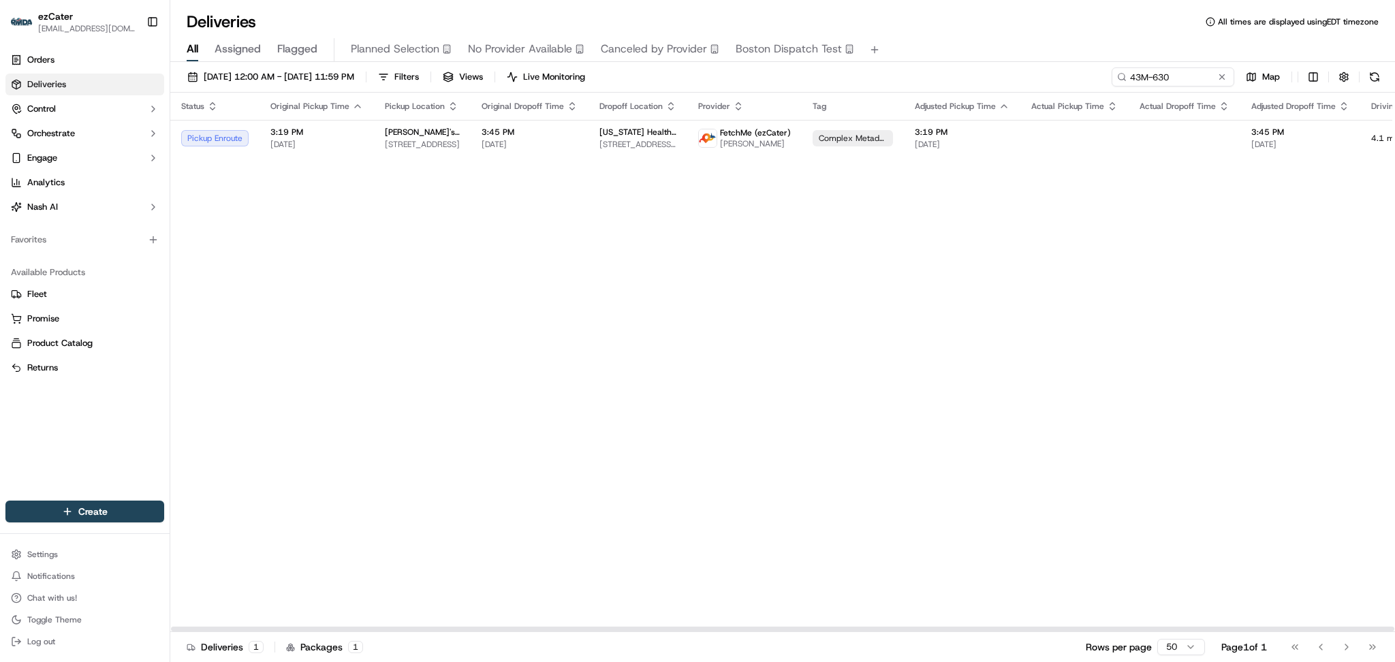
drag, startPoint x: 1210, startPoint y: 253, endPoint x: 1199, endPoint y: 208, distance: 46.3
click at [1210, 251] on div "Status Original Pickup Time Pickup Location Original Dropoff Time Dropoff Locat…" at bounding box center [868, 363] width 1397 height 540
click at [1075, 144] on td at bounding box center [1075, 138] width 108 height 37
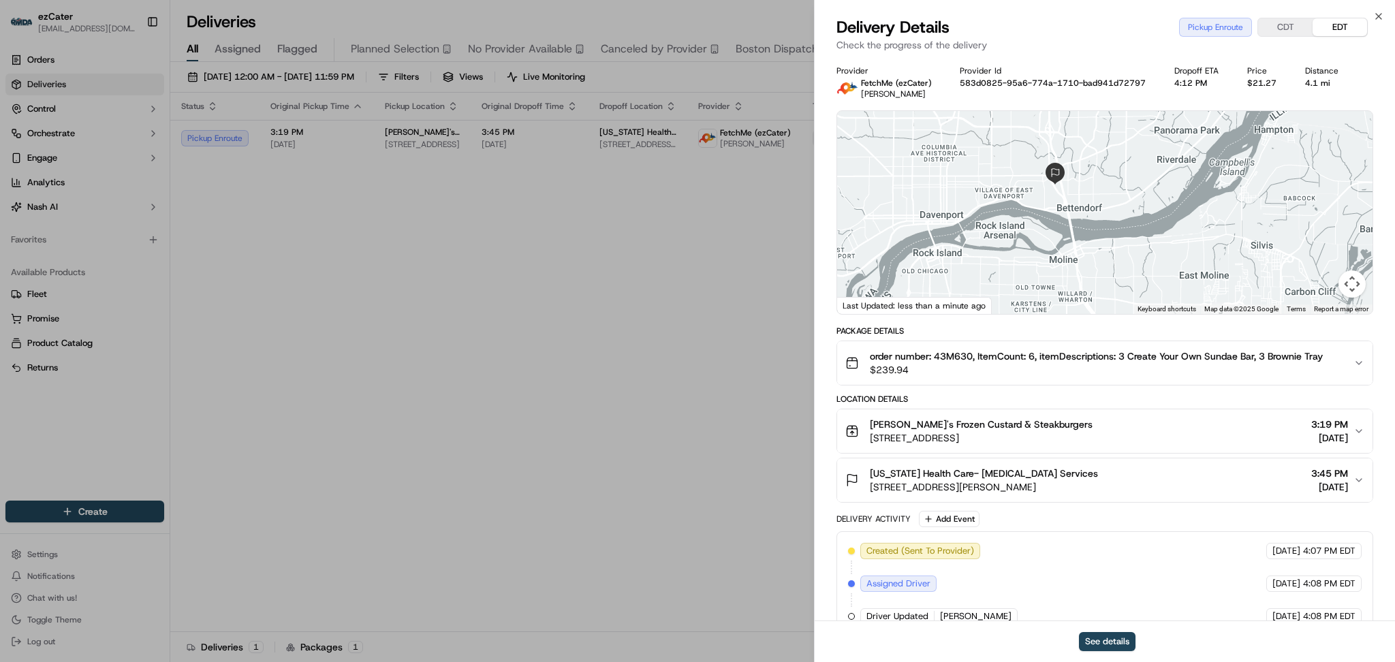
drag, startPoint x: 1196, startPoint y: 252, endPoint x: 1160, endPoint y: 172, distance: 88.1
click at [1160, 172] on div at bounding box center [1105, 212] width 536 height 203
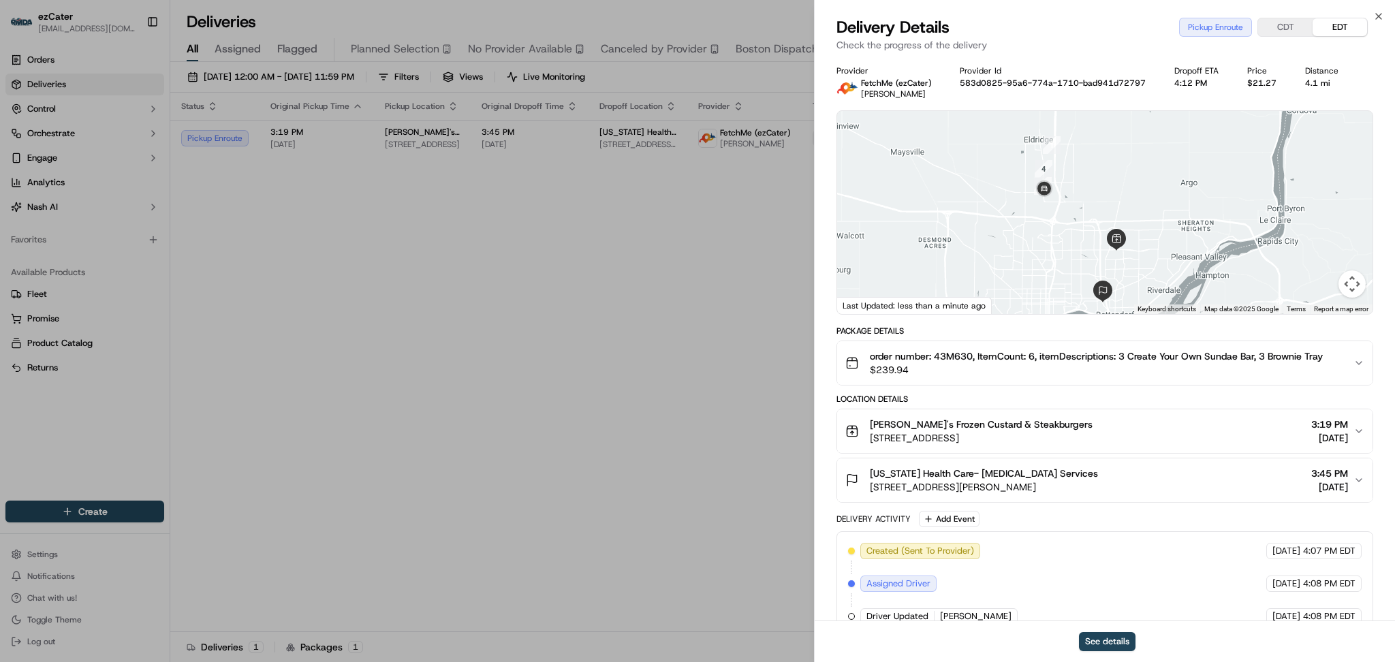
drag, startPoint x: 1184, startPoint y: 168, endPoint x: 1182, endPoint y: 268, distance: 100.2
click at [1182, 268] on div at bounding box center [1105, 212] width 536 height 203
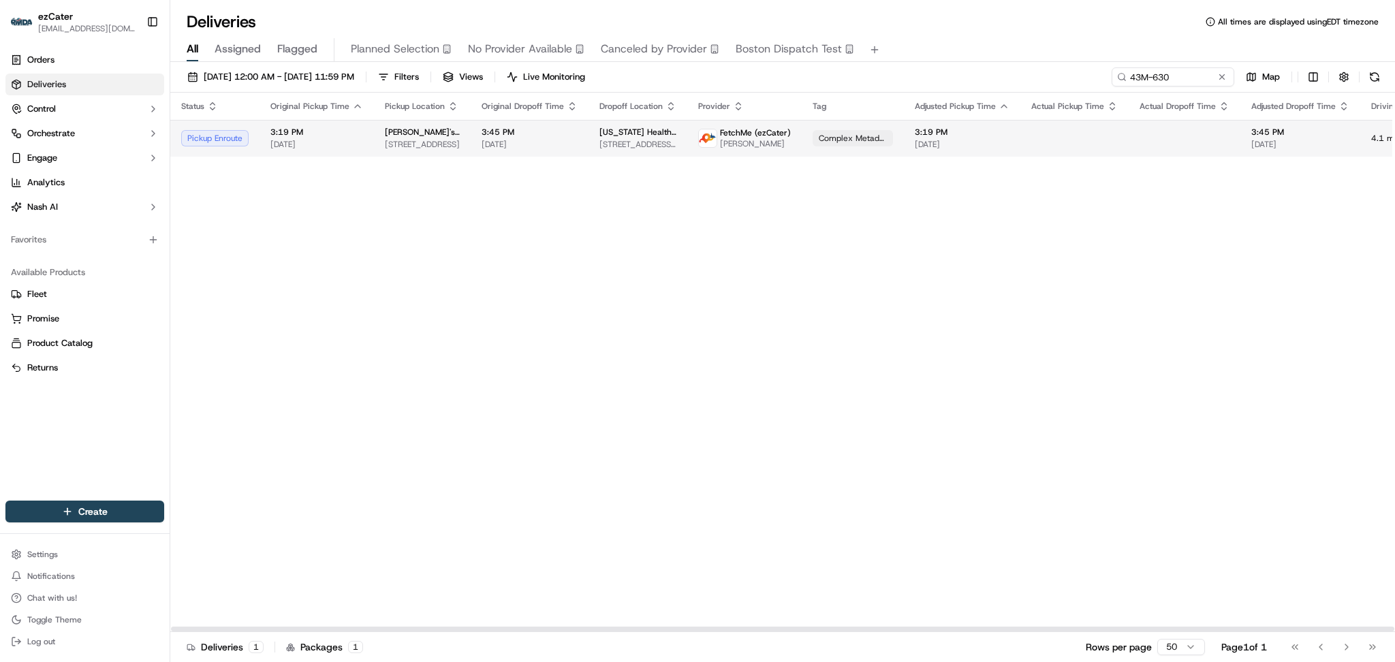
click at [1158, 140] on td at bounding box center [1185, 138] width 112 height 37
drag, startPoint x: 1172, startPoint y: 71, endPoint x: 902, endPoint y: 34, distance: 272.3
click at [902, 34] on div "Deliveries All times are displayed using EDT timezone All Assigned Flagged Plan…" at bounding box center [782, 331] width 1225 height 662
paste input "1Y9E2C"
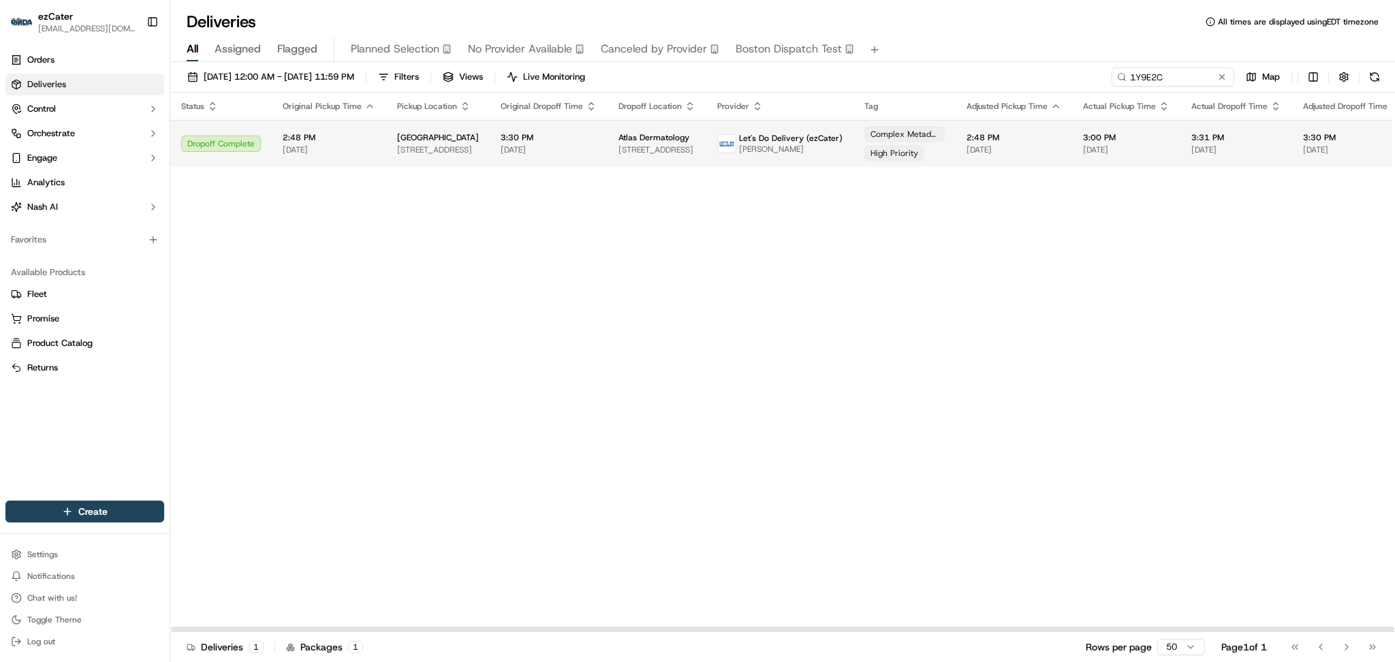
click at [649, 144] on span "[STREET_ADDRESS]" at bounding box center [657, 149] width 77 height 11
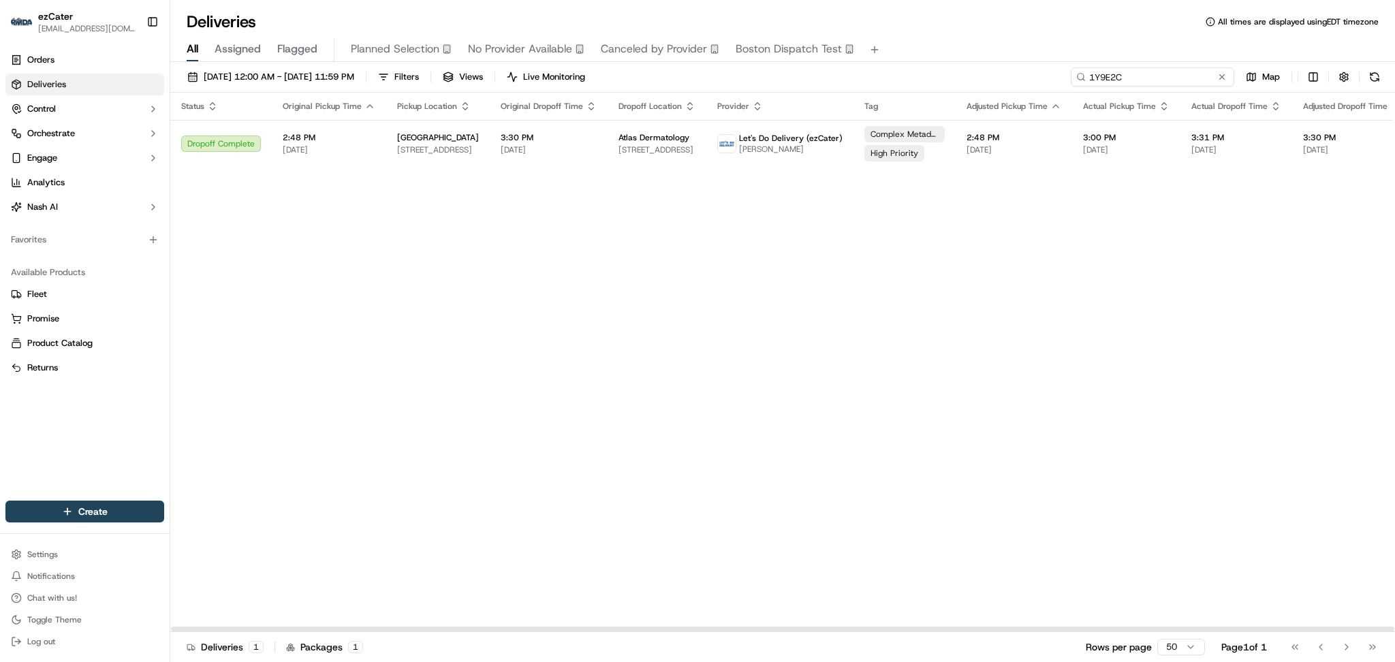
paste input "ZG2Y2Z"
drag, startPoint x: 1182, startPoint y: 75, endPoint x: 856, endPoint y: 80, distance: 325.7
click at [856, 80] on div "09/01/2025 12:00 AM - 09/30/2025 11:59 PM Filters Views Live Monitoring ZG2Y2Z …" at bounding box center [782, 79] width 1225 height 25
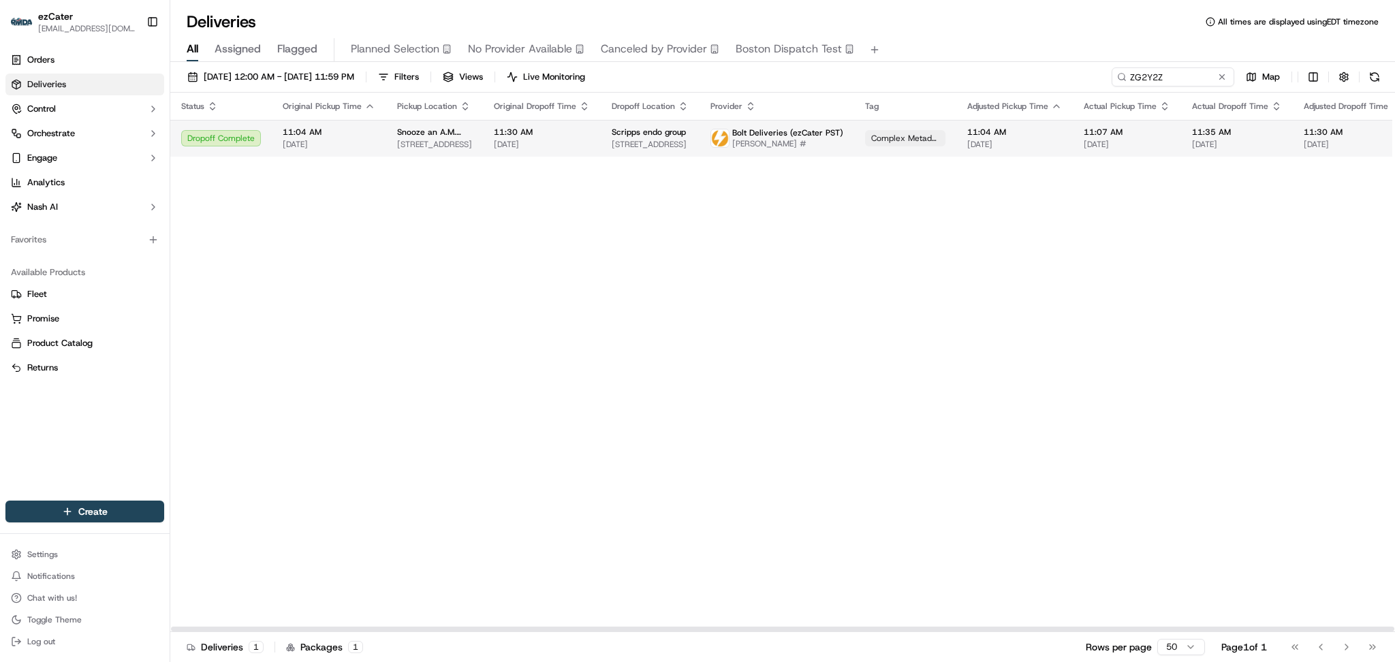
click at [532, 146] on span "[DATE]" at bounding box center [542, 144] width 96 height 11
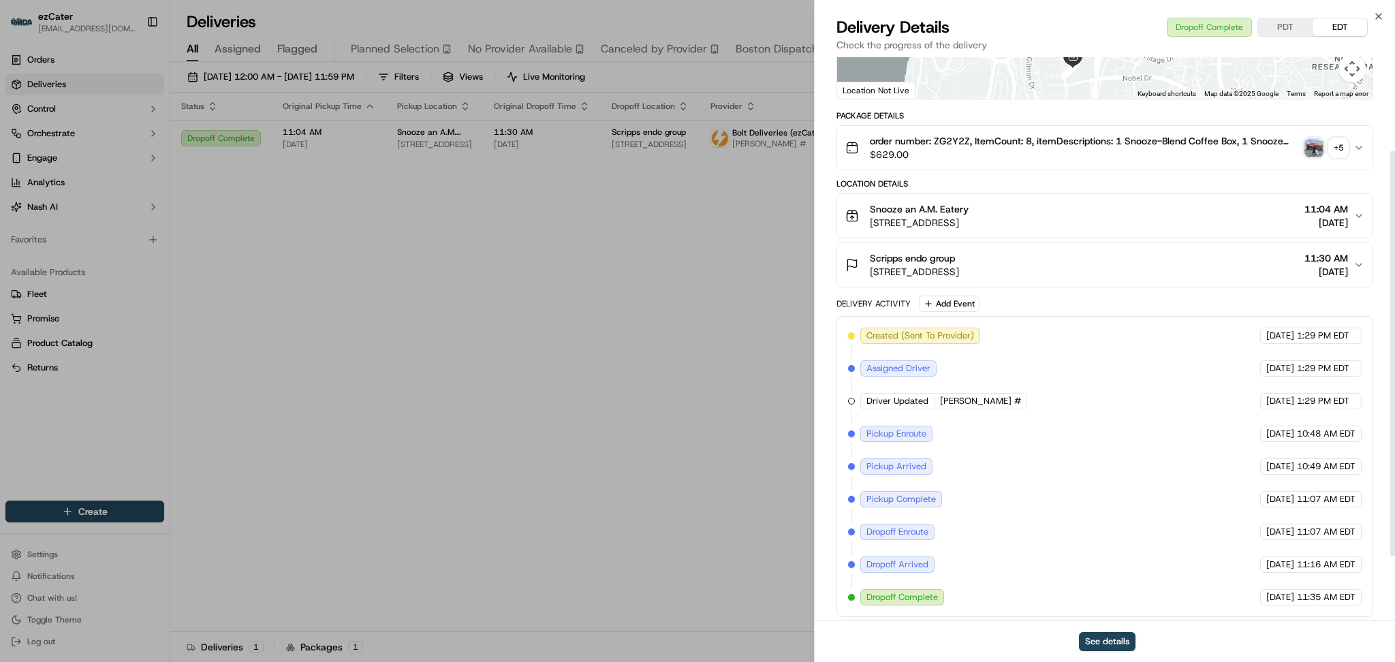
scroll to position [221, 0]
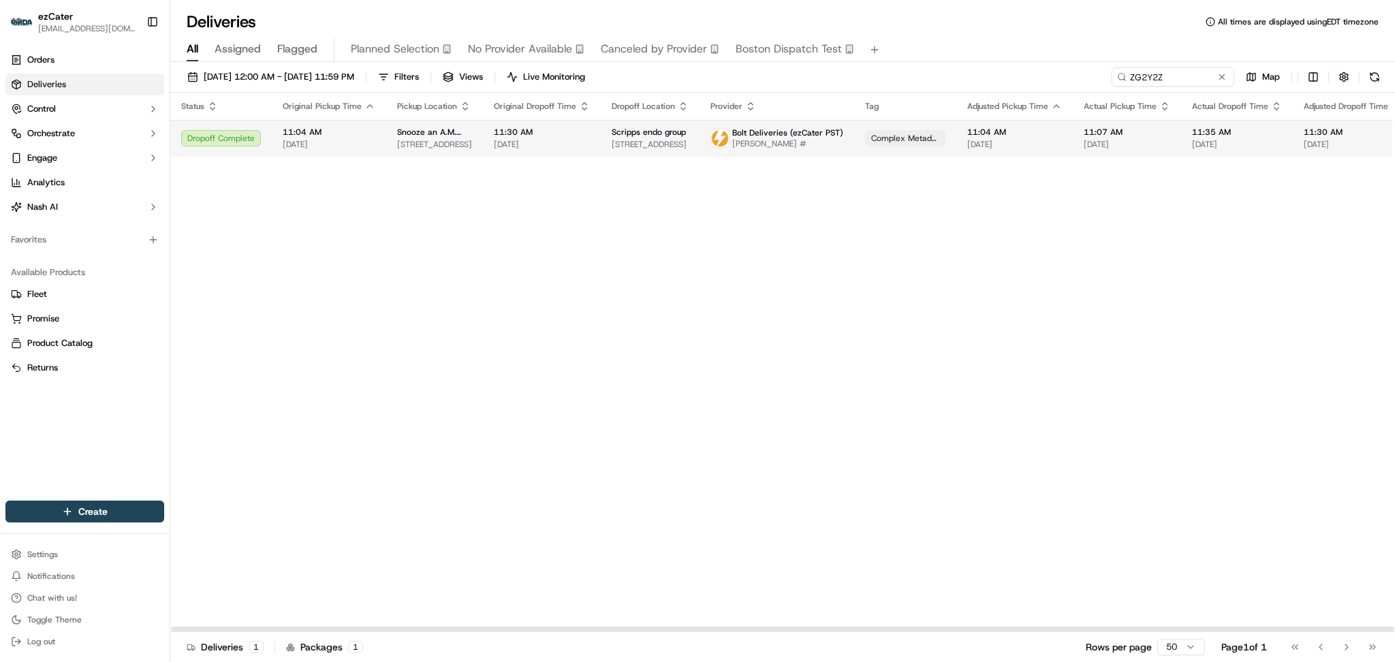
click at [700, 150] on td "Bolt Deliveries (ezCater PST) Murilo Oliveira #" at bounding box center [777, 138] width 155 height 37
click at [1084, 137] on span "11:07 AM" at bounding box center [1127, 132] width 87 height 11
click at [809, 155] on td "Bolt Deliveries (ezCater PST) Murilo Oliveira #" at bounding box center [777, 138] width 155 height 37
paste input "REL-WKA97V"
drag, startPoint x: 1179, startPoint y: 74, endPoint x: 1031, endPoint y: 71, distance: 148.6
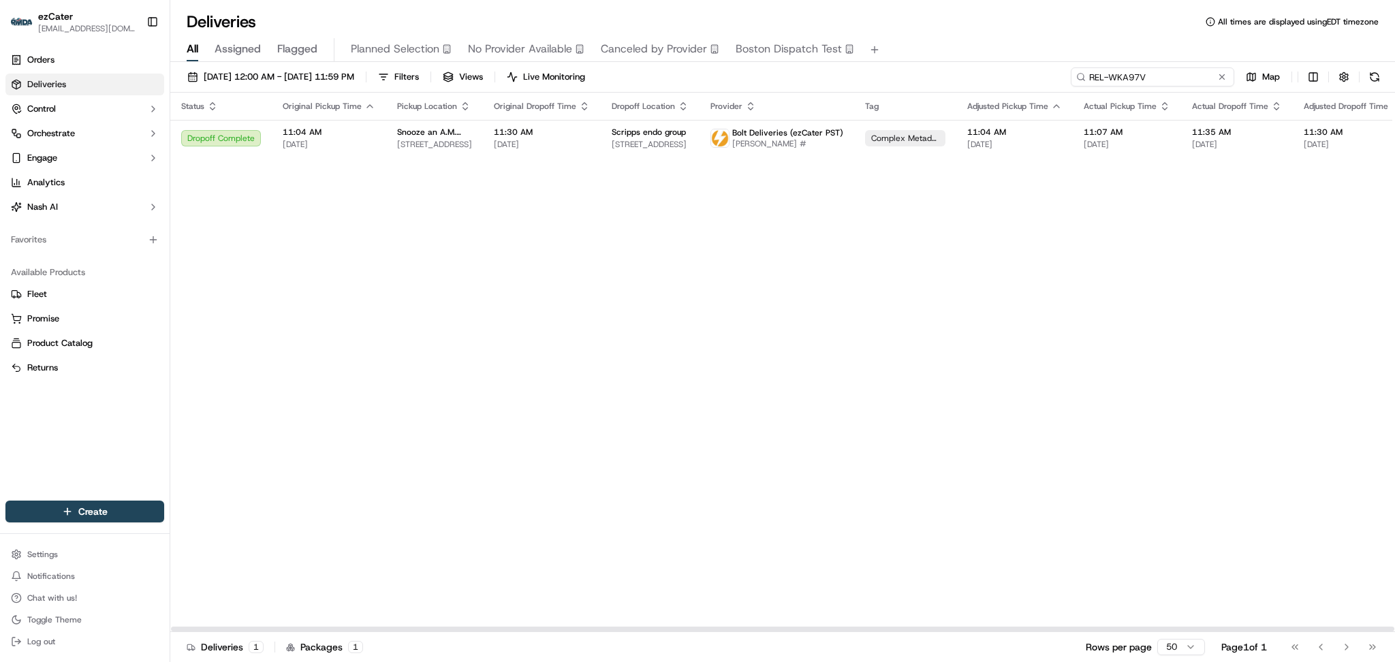
click at [1031, 71] on div "09/01/2025 12:00 AM - 09/30/2025 11:59 PM Filters Views Live Monitoring REL-WKA…" at bounding box center [782, 79] width 1225 height 25
type input "REL-WKA97V"
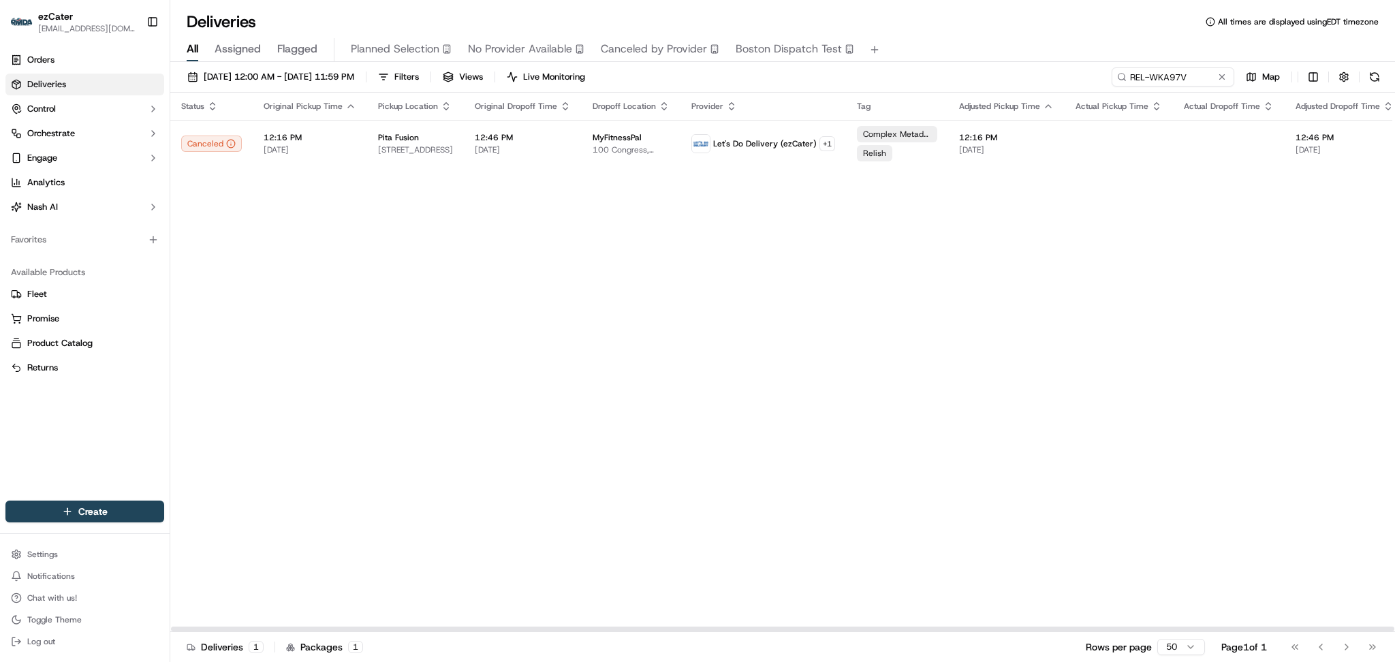
drag, startPoint x: 1161, startPoint y: 84, endPoint x: 1077, endPoint y: 80, distance: 84.6
click at [1076, 81] on div "09/01/2025 12:00 AM - 09/30/2025 11:59 PM Filters Views Live Monitoring REL-WKA…" at bounding box center [782, 79] width 1225 height 25
drag, startPoint x: 1206, startPoint y: 82, endPoint x: 1212, endPoint y: 79, distance: 7.0
click at [1207, 82] on input "REL-WKA97V" at bounding box center [1153, 76] width 164 height 19
click at [1219, 77] on button at bounding box center [1223, 77] width 14 height 14
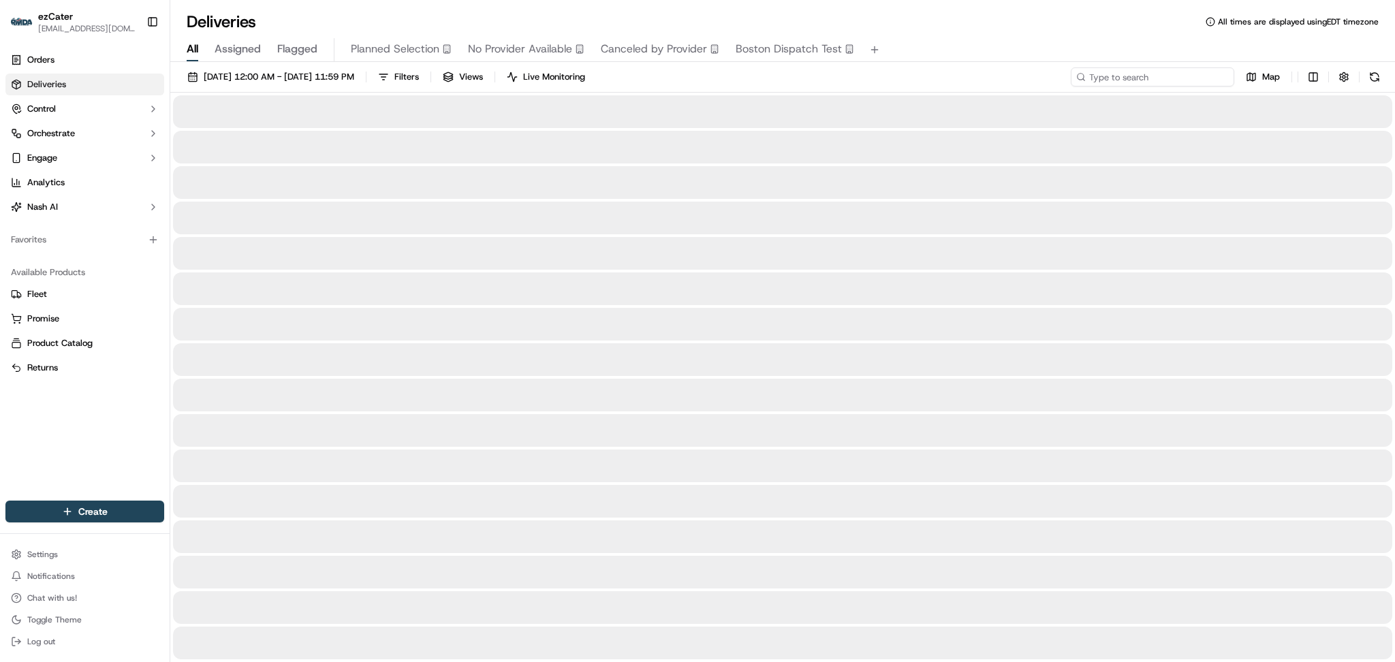
click at [1198, 77] on input at bounding box center [1153, 76] width 164 height 19
paste input "VRCXPA"
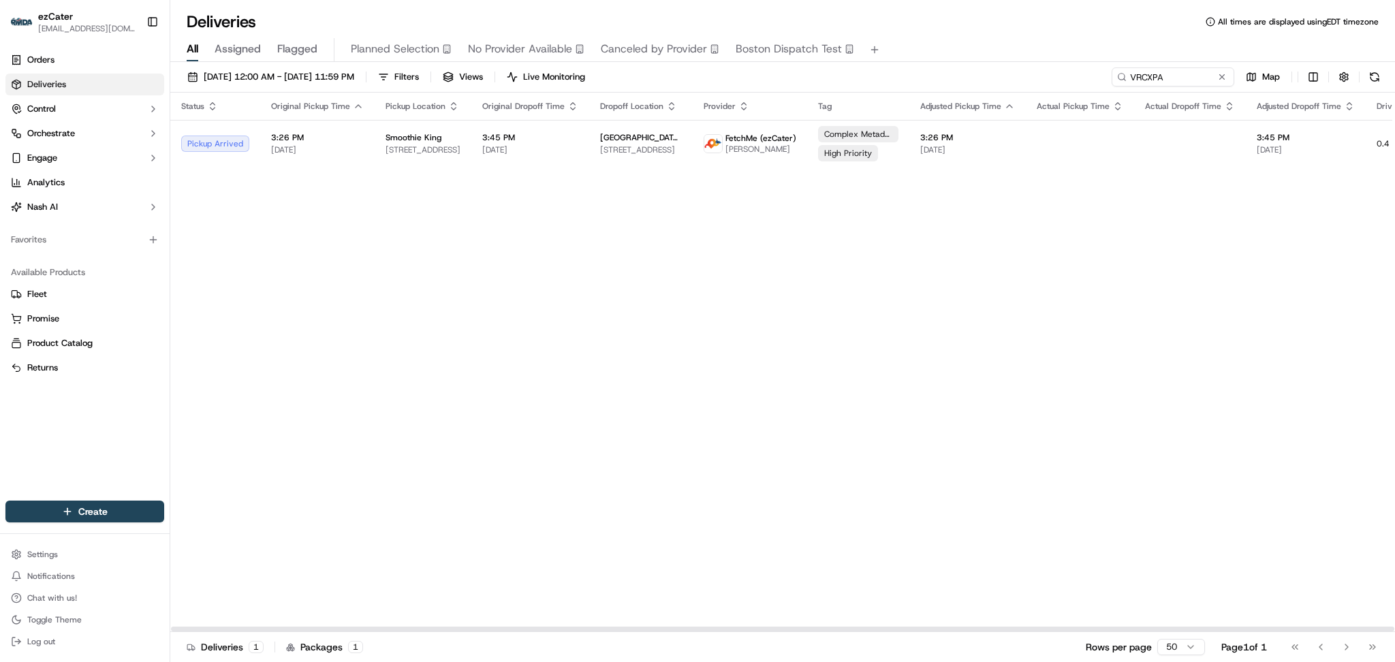
click at [1201, 380] on div "Status Original Pickup Time Pickup Location Original Dropoff Time Dropoff Locat…" at bounding box center [871, 363] width 1402 height 540
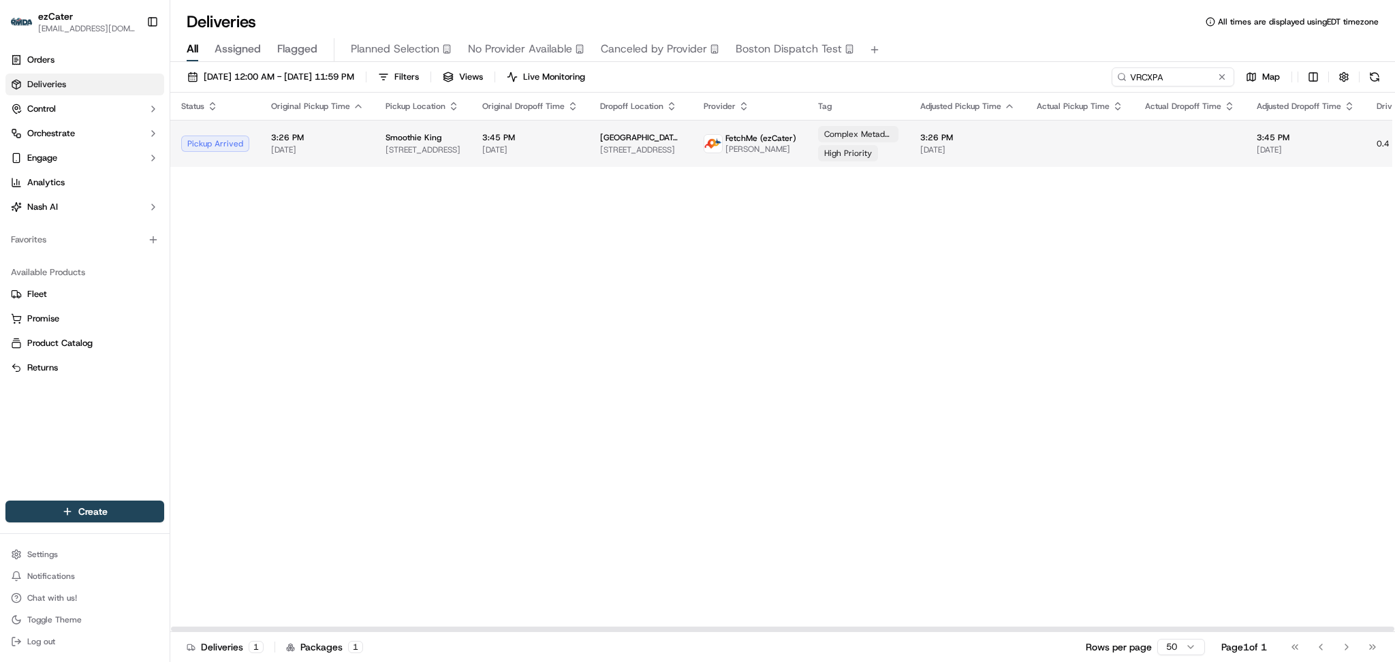
click at [857, 145] on div "High Priority" at bounding box center [848, 153] width 60 height 16
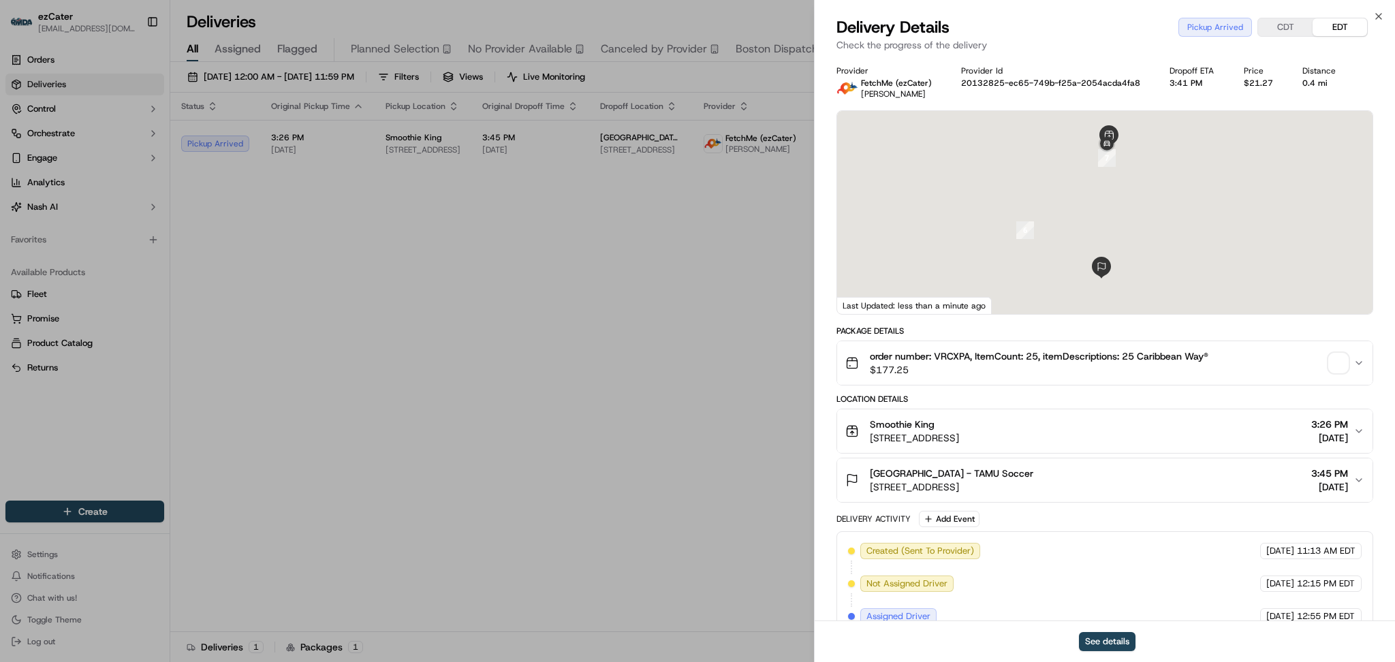
click at [1162, 14] on div "Close Delivery Details Pickup Arrived CDT EDT Check the progress of the deliver…" at bounding box center [1104, 331] width 581 height 662
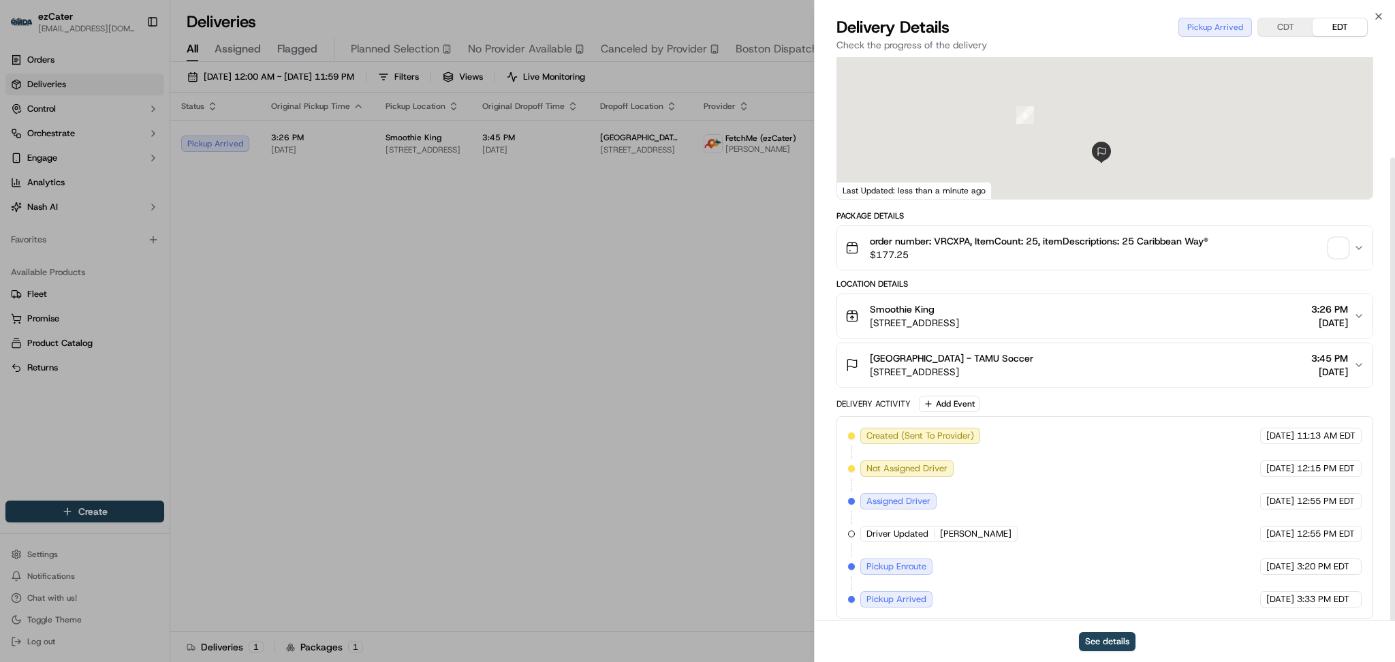
scroll to position [122, 0]
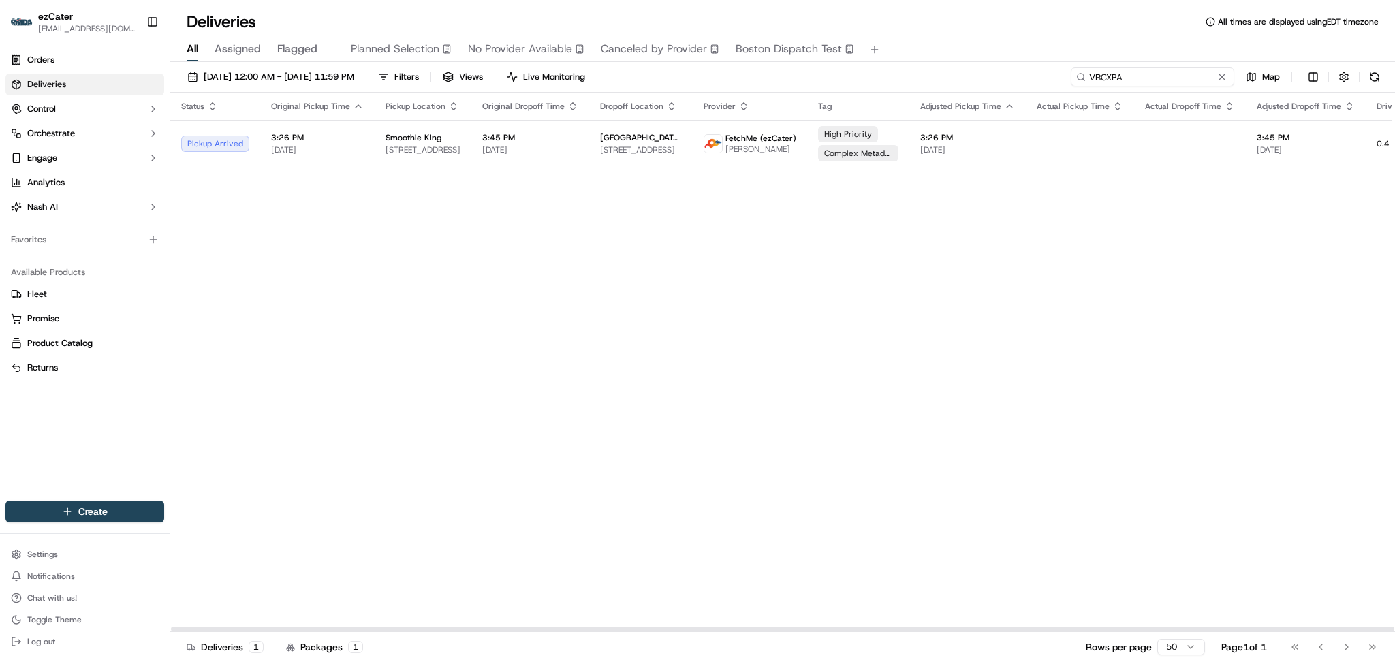
drag, startPoint x: 1175, startPoint y: 78, endPoint x: 968, endPoint y: 78, distance: 207.1
click at [968, 78] on div "09/01/2025 12:00 AM - 09/30/2025 11:59 PM Filters Views Live Monitoring VRCXPA …" at bounding box center [782, 79] width 1225 height 25
paste input "6JXC0J"
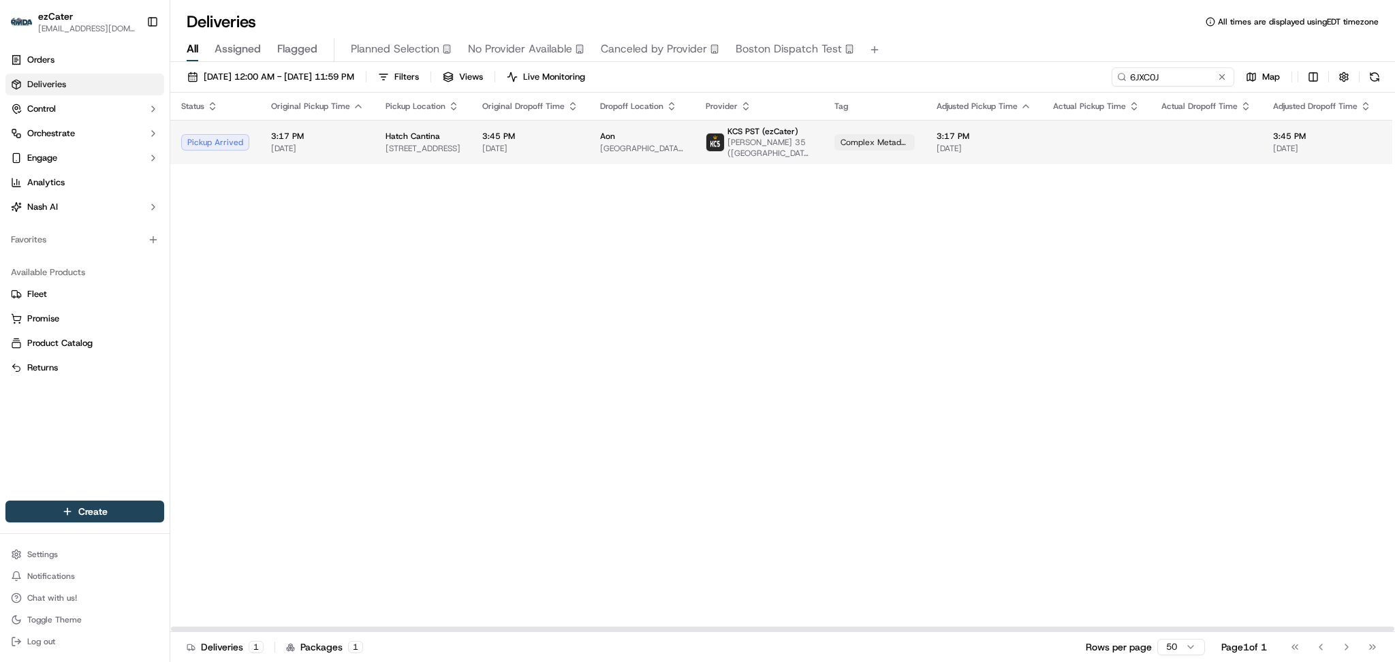
click at [841, 145] on span "Complex Metadata" at bounding box center [875, 142] width 68 height 11
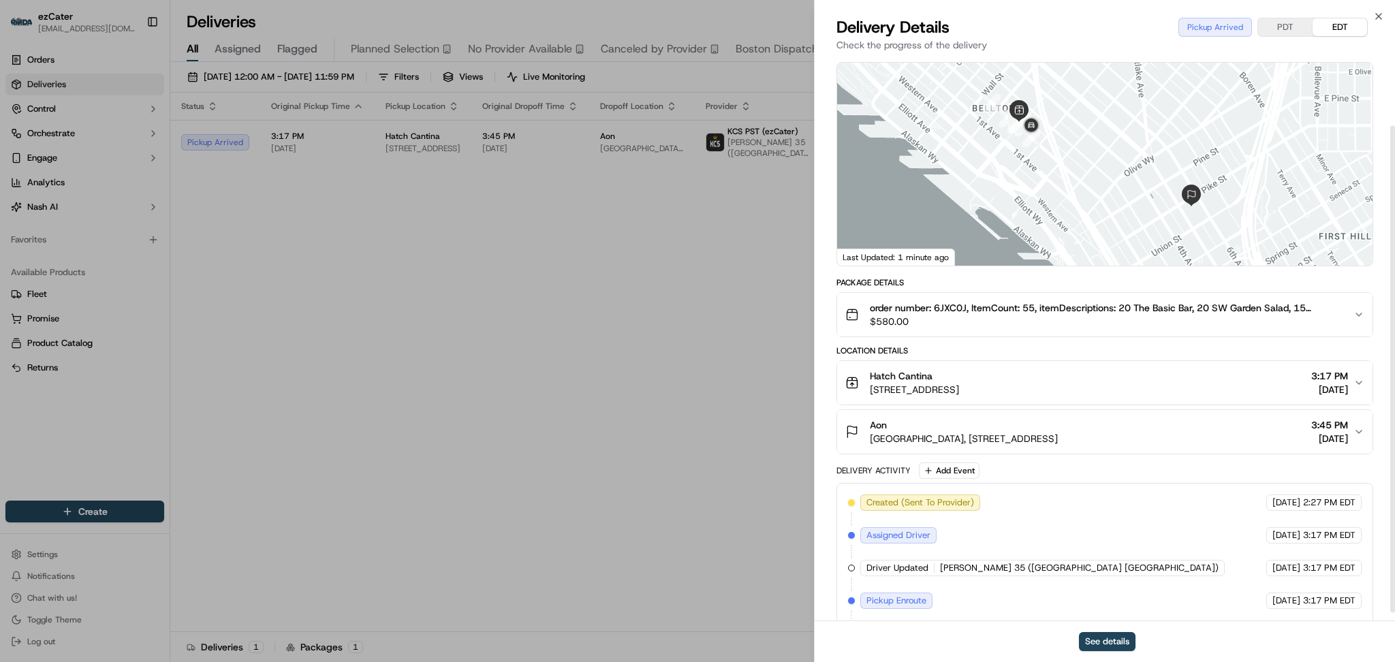
scroll to position [89, 0]
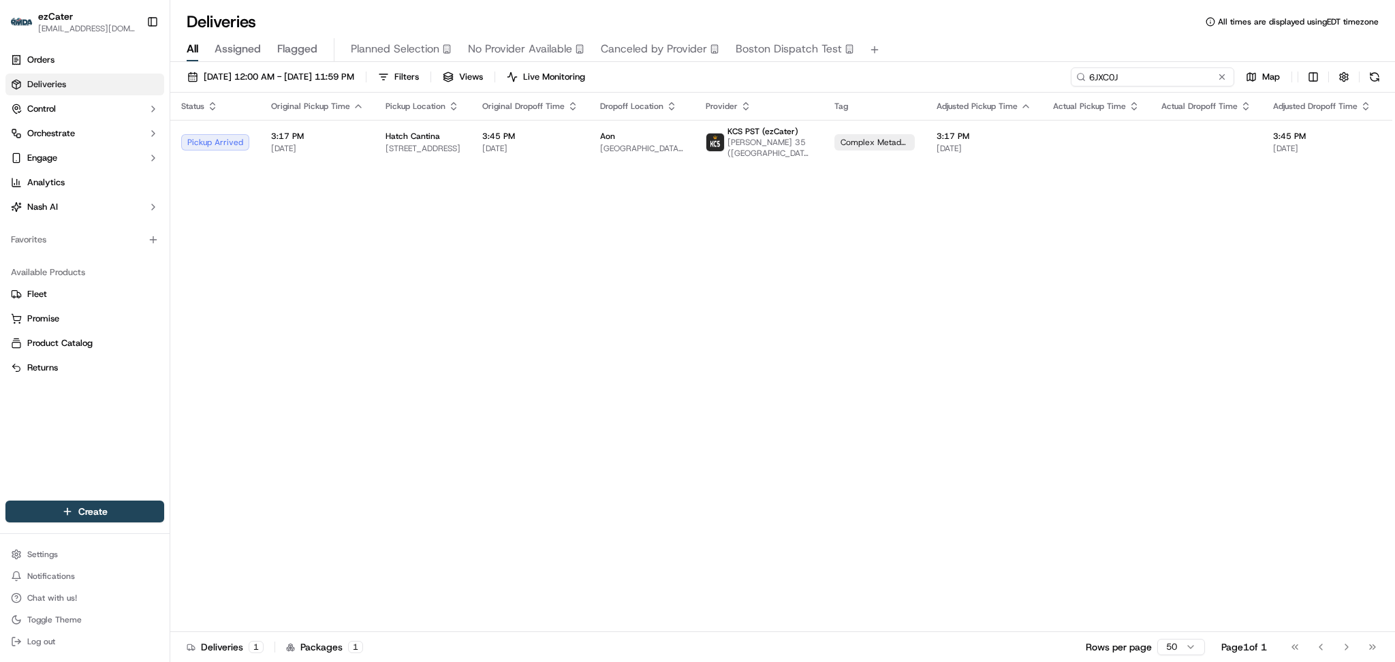
paste input "0XK7W4"
drag, startPoint x: 1160, startPoint y: 78, endPoint x: 942, endPoint y: 80, distance: 218.7
click at [942, 80] on div "09/01/2025 12:00 AM - 09/30/2025 11:59 PM Filters Views Live Monitoring 0XK7W4 …" at bounding box center [782, 79] width 1225 height 25
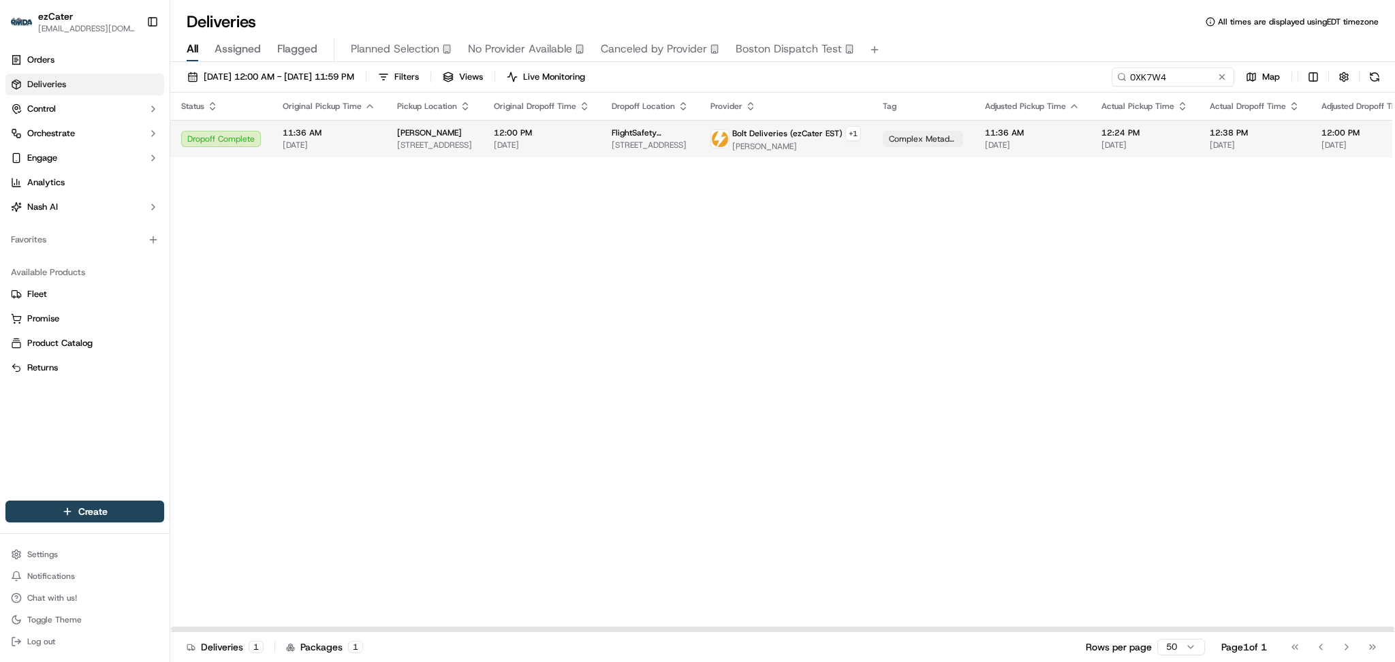
click at [721, 136] on div "Bolt Deliveries (ezCater EST) + 1 Thomas Morris" at bounding box center [786, 139] width 151 height 26
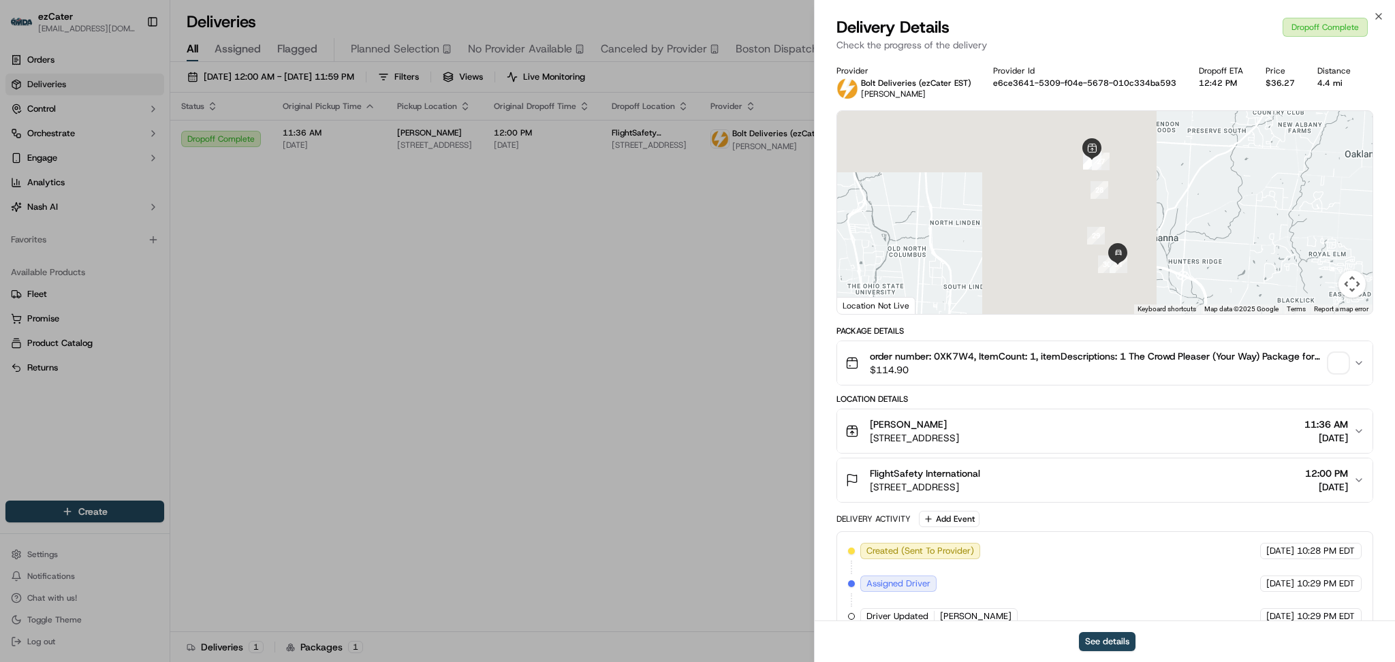
scroll to position [417, 0]
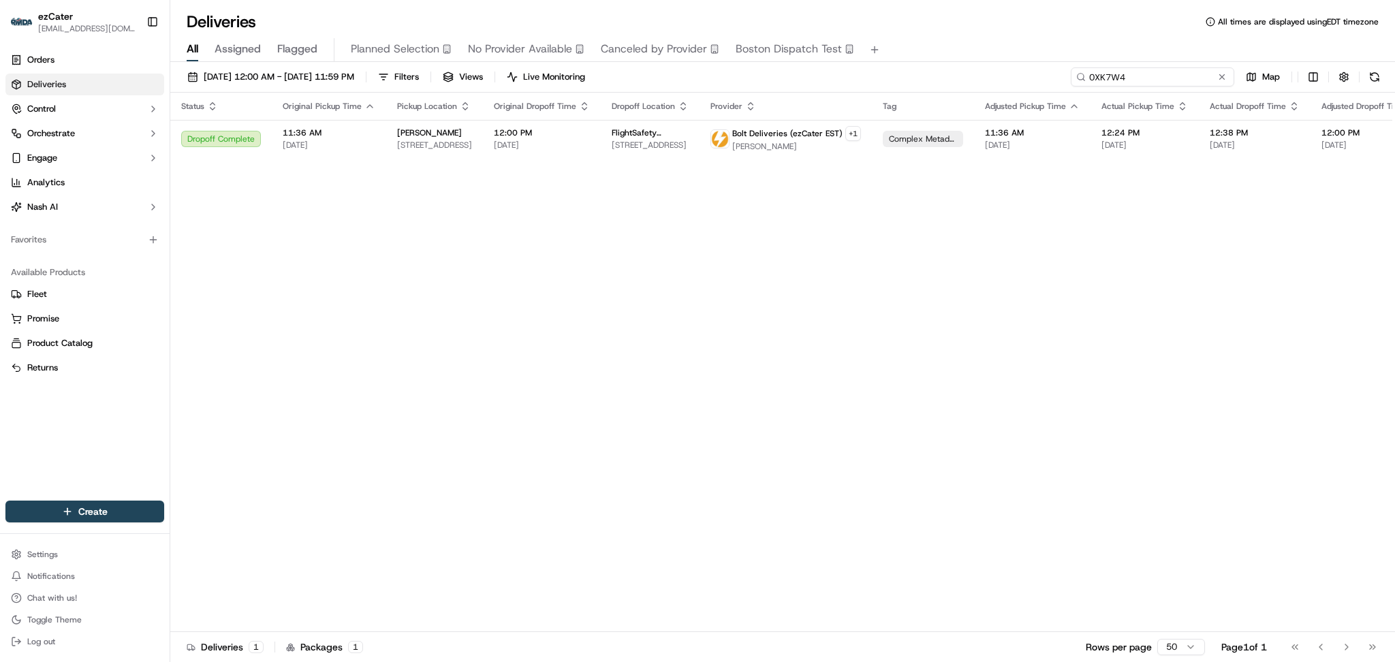
drag, startPoint x: 1190, startPoint y: 71, endPoint x: 763, endPoint y: 71, distance: 426.6
click at [763, 71] on div "09/01/2025 12:00 AM - 09/30/2025 11:59 PM Filters Views Live Monitoring 0XK7W4 …" at bounding box center [782, 79] width 1225 height 25
paste input "Z38T99"
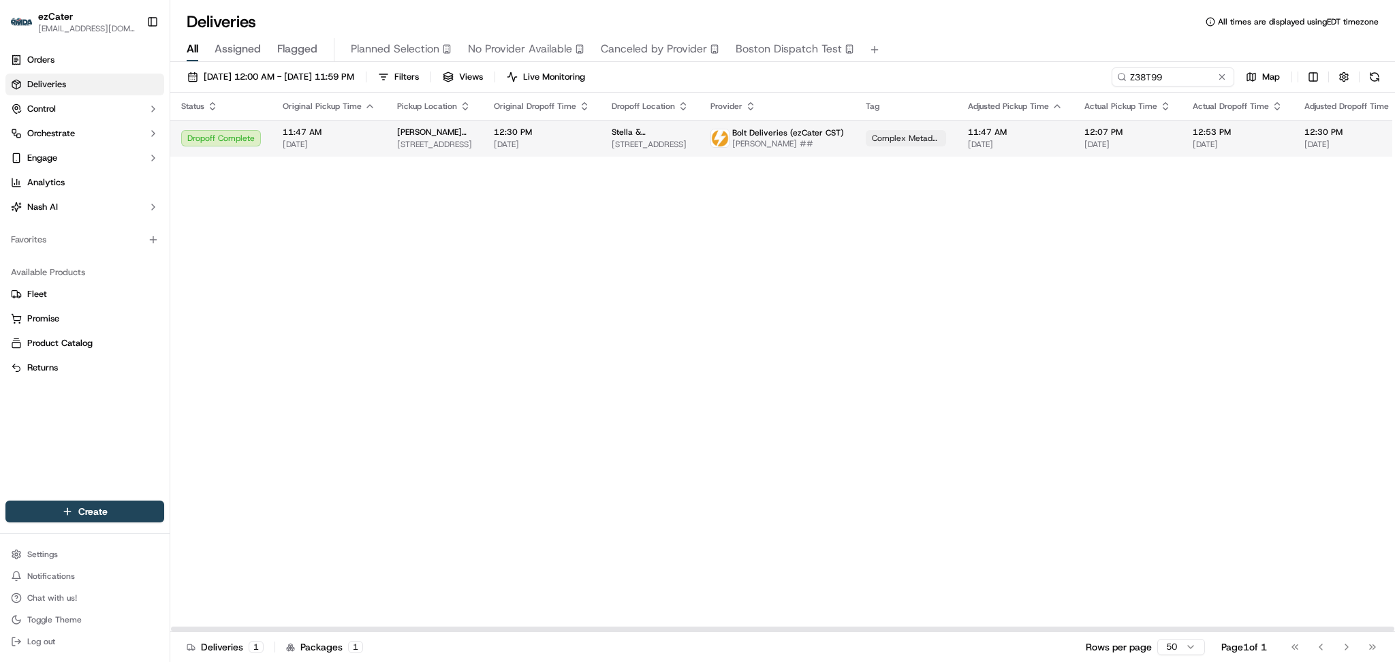
click at [732, 141] on span "TAYLOR STEFANSKI ##" at bounding box center [788, 143] width 112 height 11
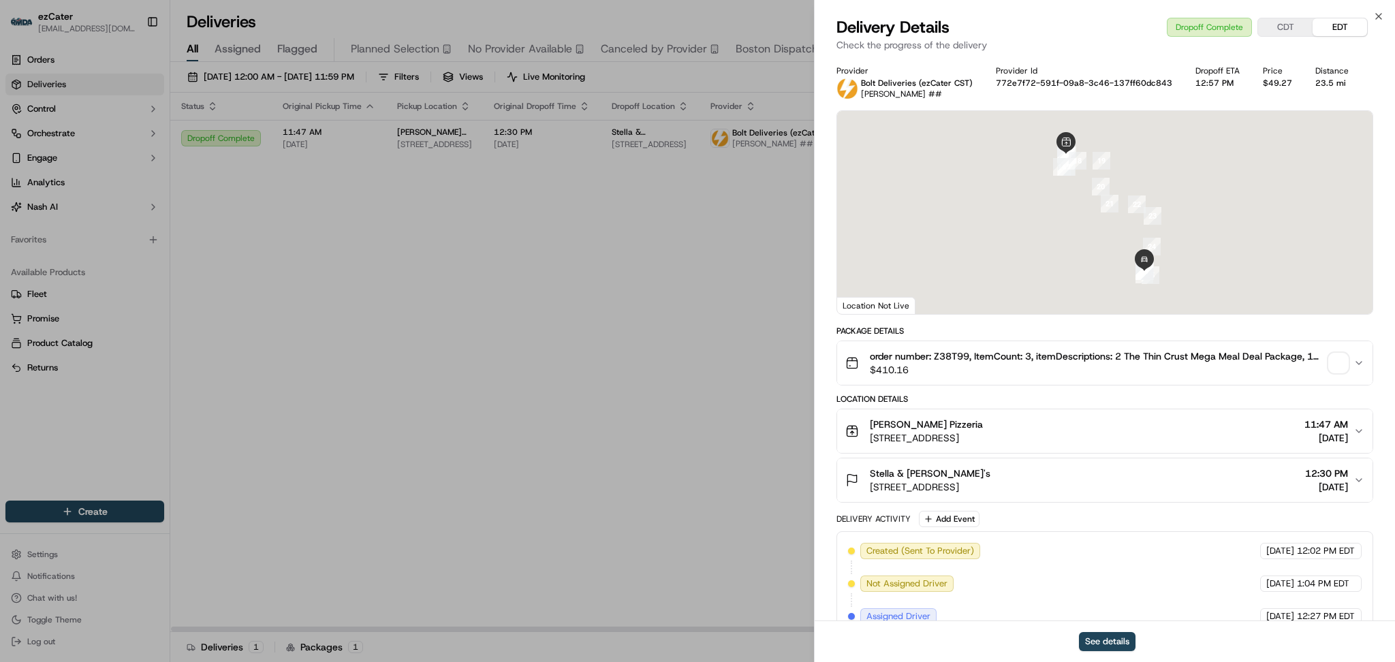
scroll to position [319, 0]
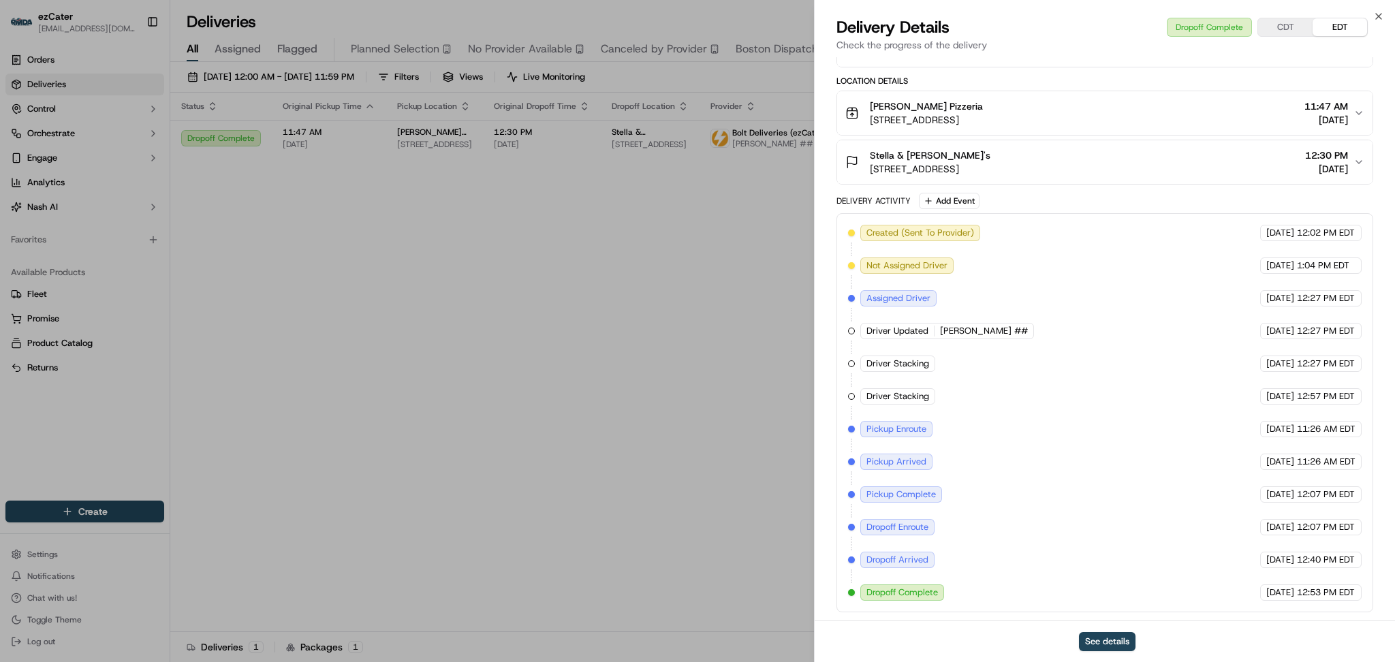
drag, startPoint x: 662, startPoint y: 457, endPoint x: 653, endPoint y: 450, distance: 11.2
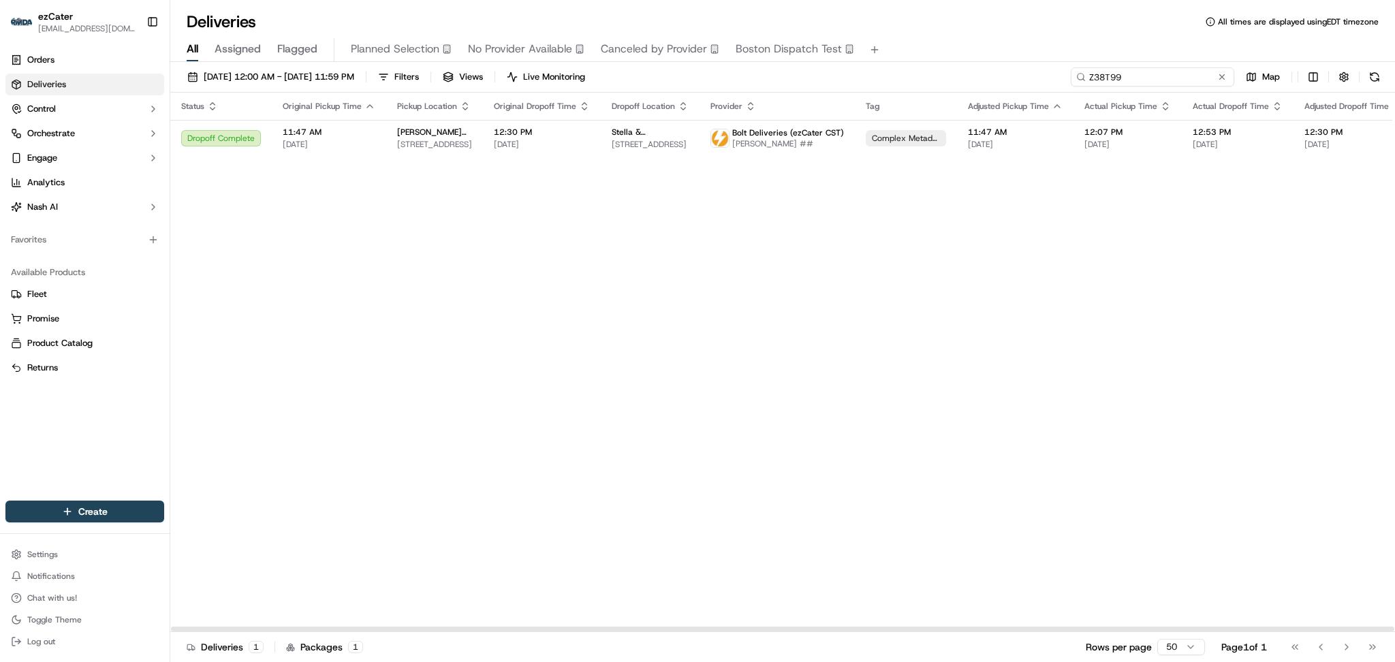
drag, startPoint x: 1168, startPoint y: 76, endPoint x: 773, endPoint y: 49, distance: 396.1
click at [773, 49] on div "Deliveries All times are displayed using EDT timezone All Assigned Flagged Plan…" at bounding box center [782, 331] width 1225 height 662
paste input "YP19HU"
click at [563, 144] on span "[DATE]" at bounding box center [542, 144] width 96 height 11
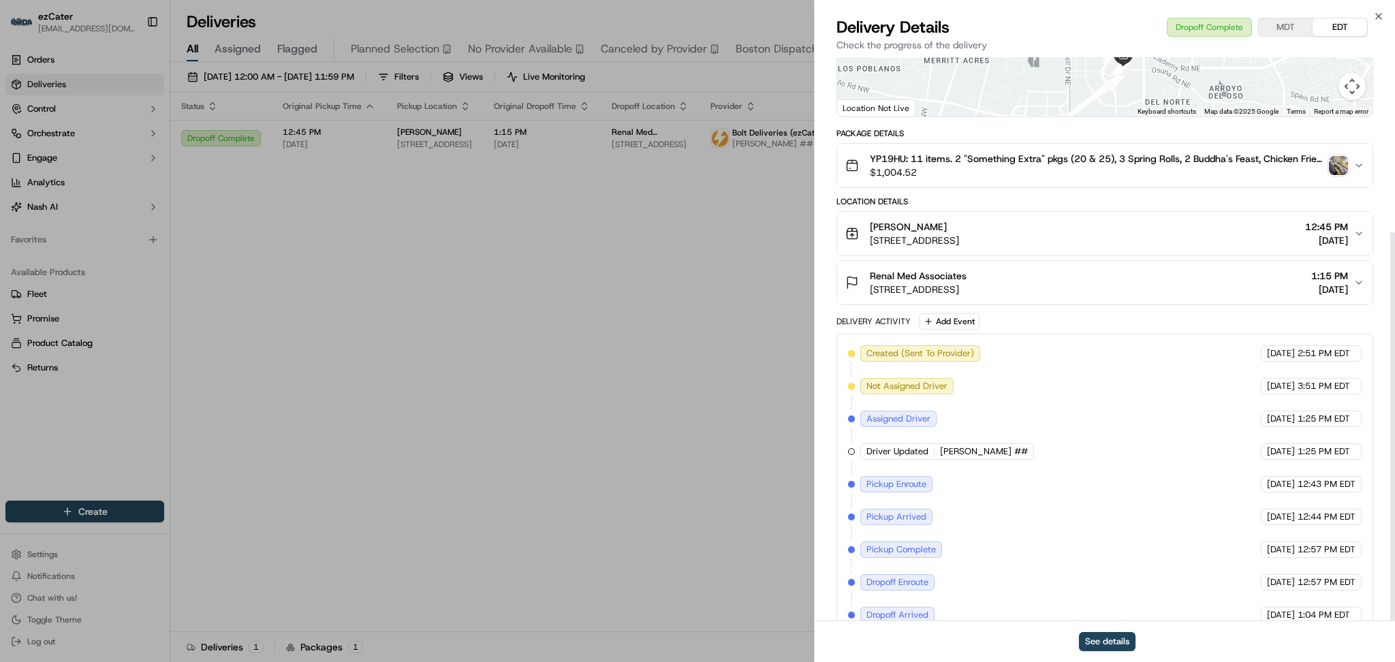
scroll to position [253, 0]
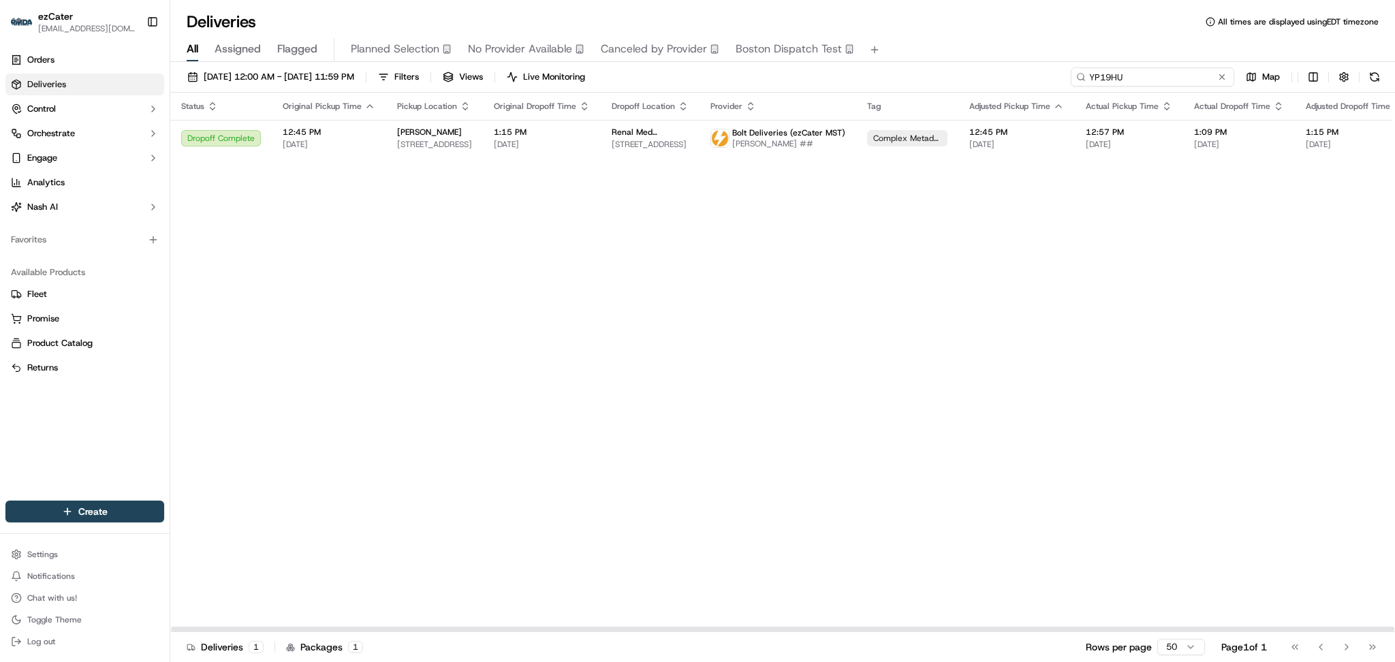
paste input "FFH90T"
drag, startPoint x: 1178, startPoint y: 71, endPoint x: 789, endPoint y: 33, distance: 390.9
click at [792, 33] on div "Deliveries All times are displayed using EDT timezone All Assigned Flagged Plan…" at bounding box center [782, 331] width 1225 height 662
click at [645, 137] on span "Ogden Clinic of Dermatology: Lori Ramirez, MD" at bounding box center [650, 132] width 77 height 11
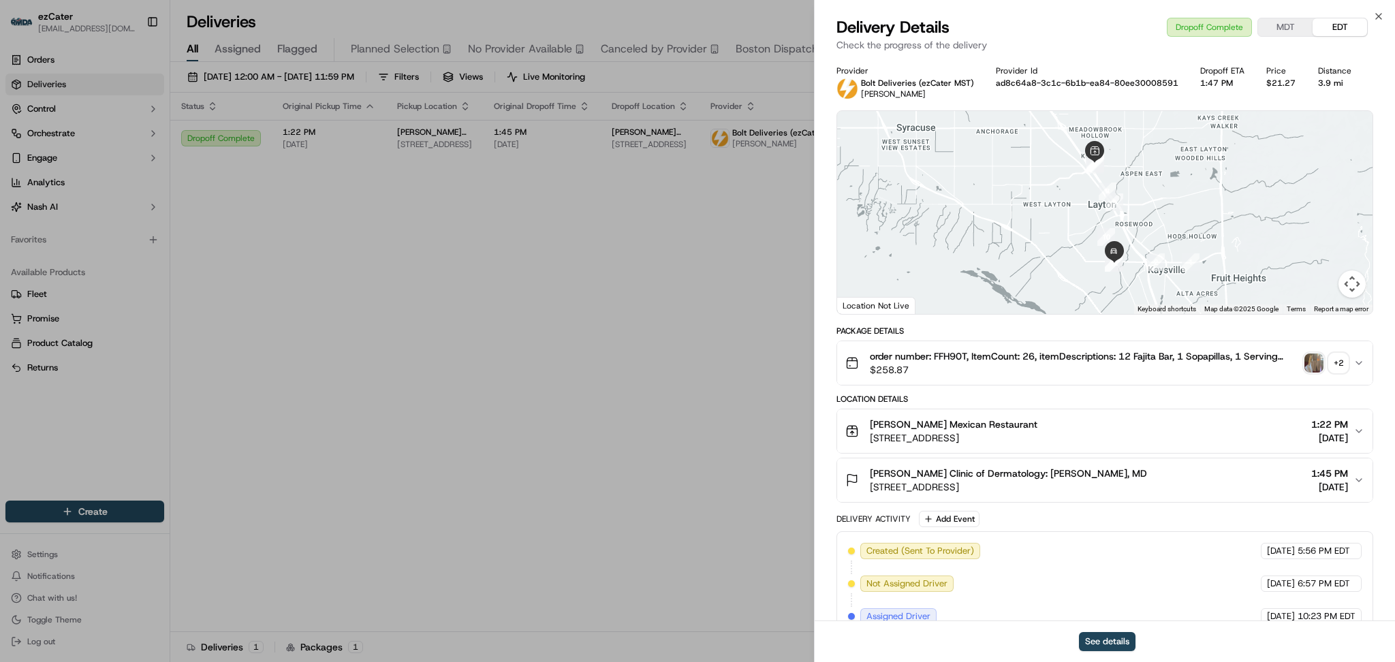
drag, startPoint x: 310, startPoint y: 380, endPoint x: 366, endPoint y: 360, distance: 59.0
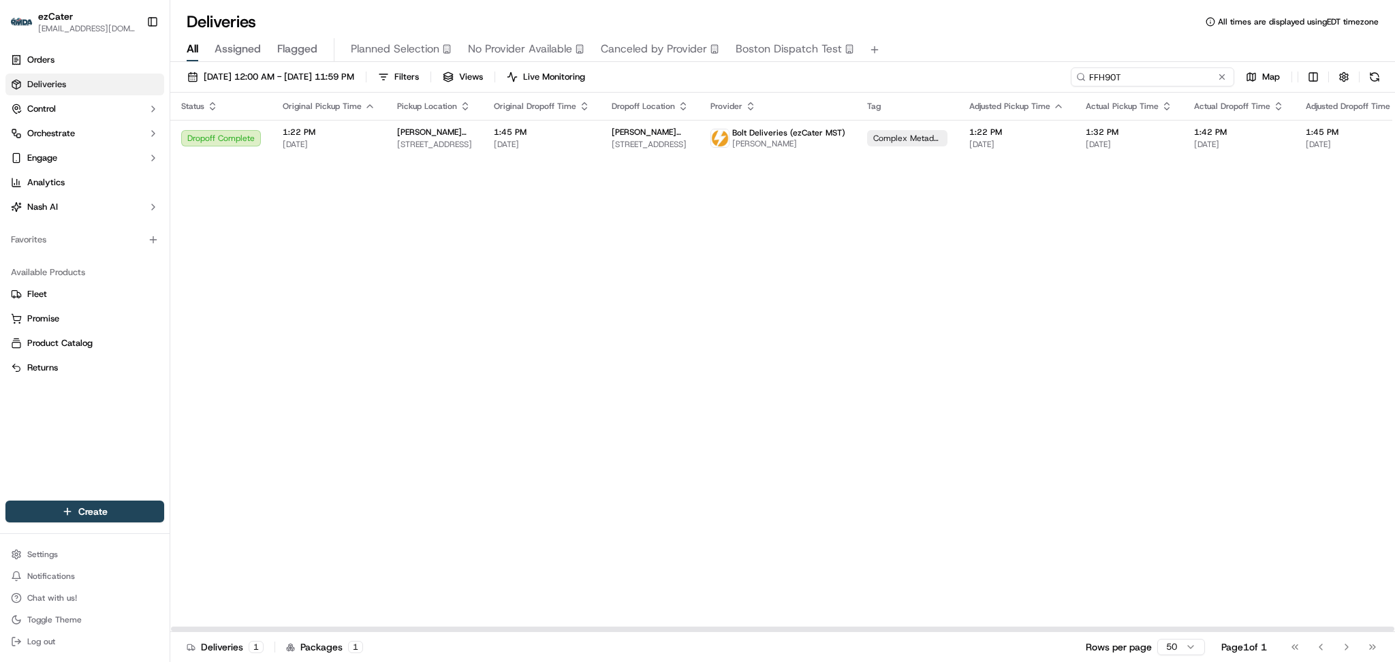
paste input "VRCXPA"
drag, startPoint x: 1171, startPoint y: 74, endPoint x: 831, endPoint y: 61, distance: 340.3
click at [833, 61] on div "Deliveries All times are displayed using EDT timezone All Assigned Flagged Plan…" at bounding box center [782, 331] width 1225 height 662
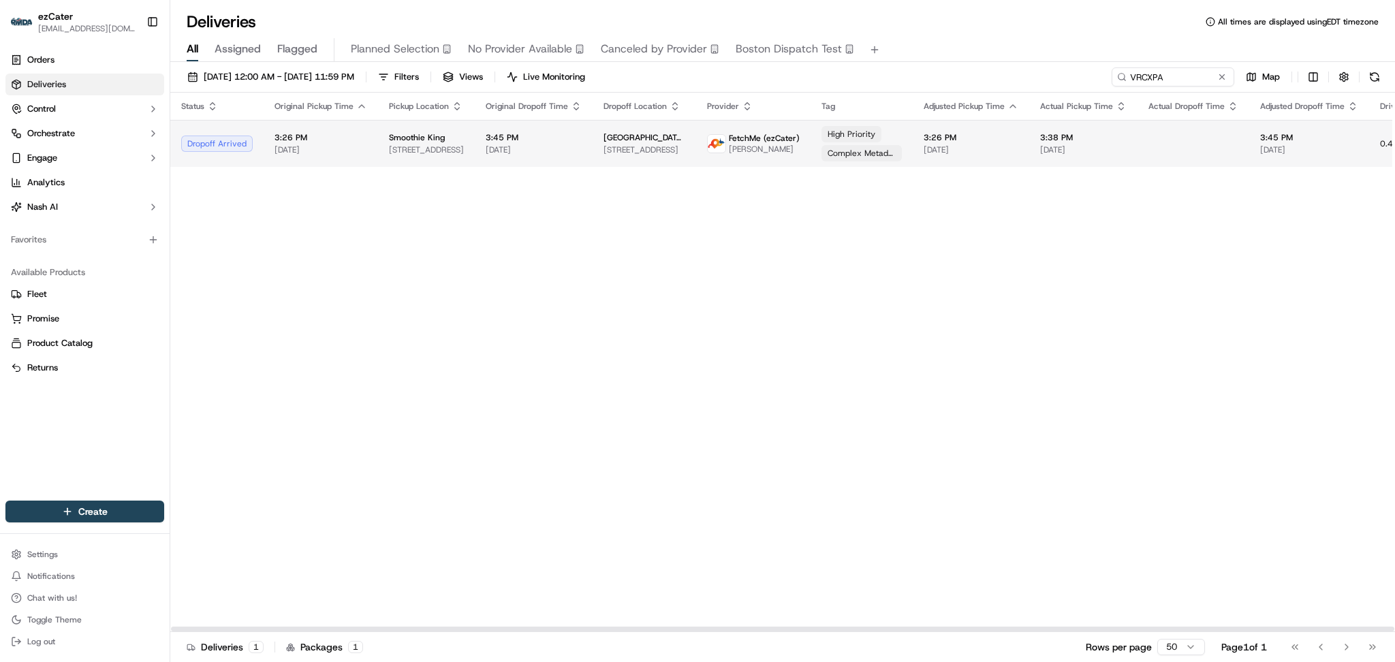
click at [876, 139] on div "High Priority Complex Metadata" at bounding box center [862, 143] width 80 height 35
click at [1261, 146] on span "[DATE]" at bounding box center [1310, 149] width 98 height 11
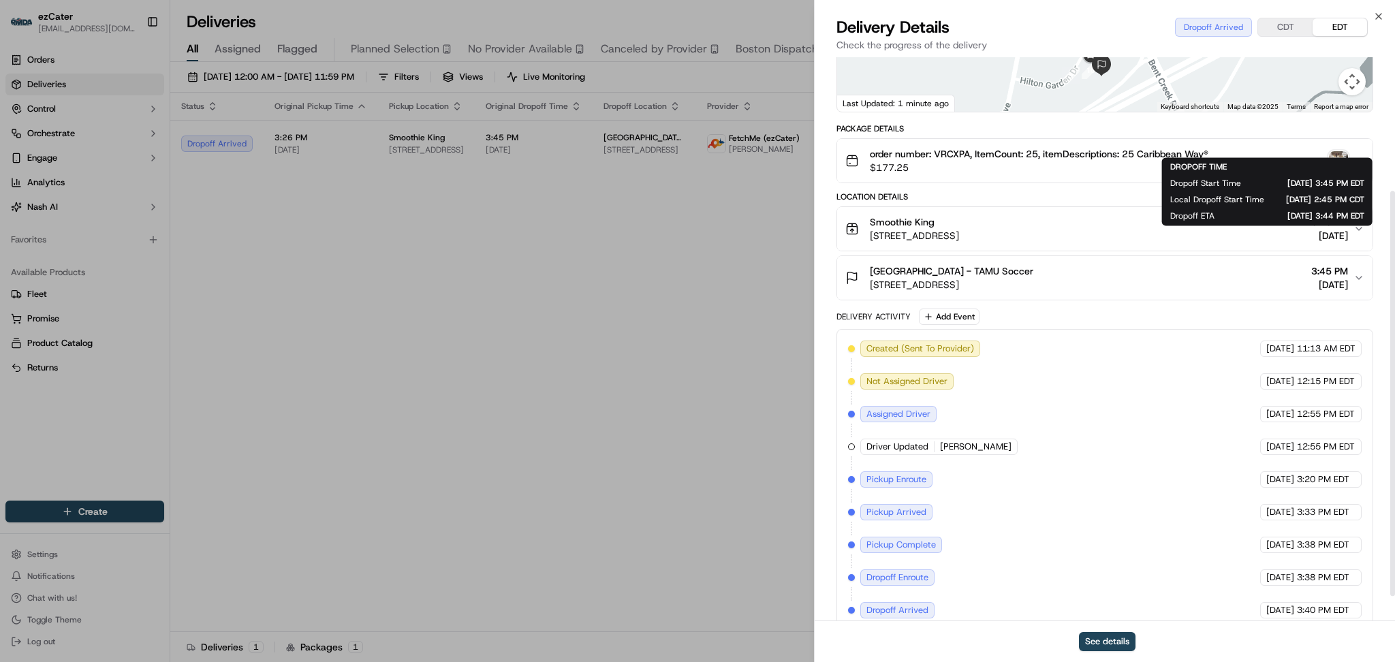
scroll to position [221, 0]
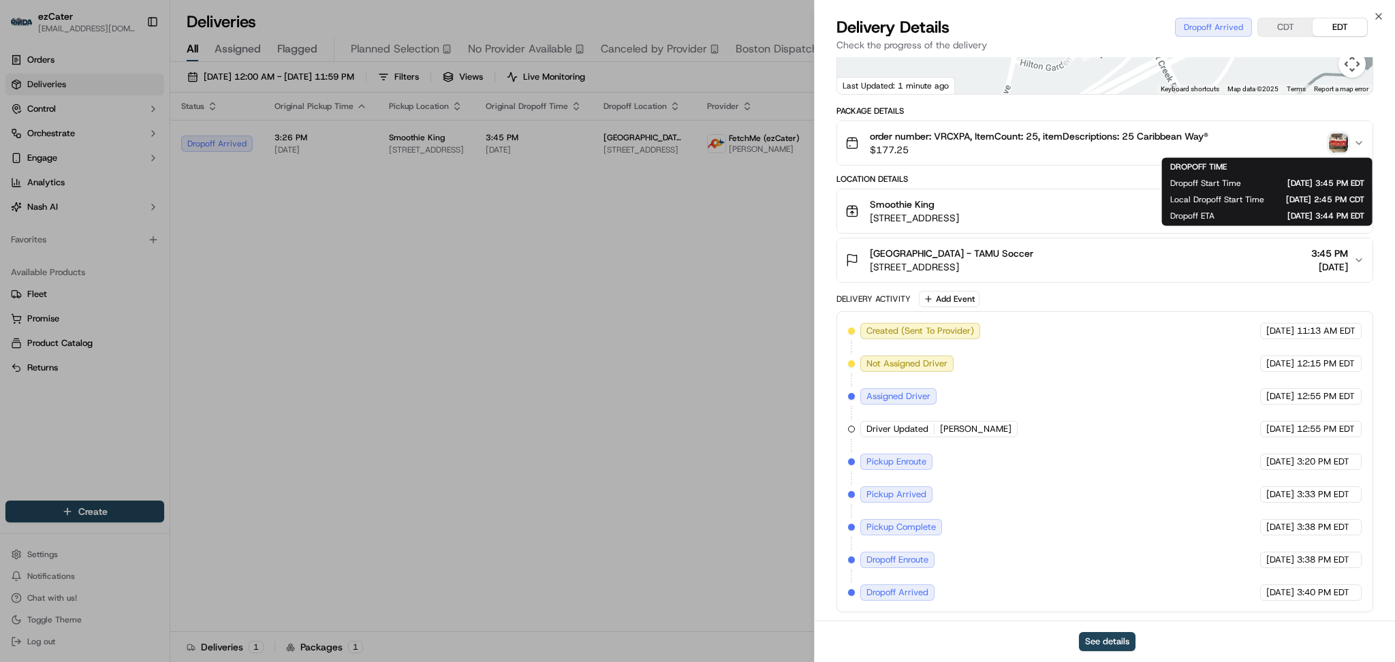
click at [1236, 126] on button "order number: VRCXPA, ItemCount: 25, itemDescriptions: 25 Caribbean Way® $177.25" at bounding box center [1105, 143] width 536 height 44
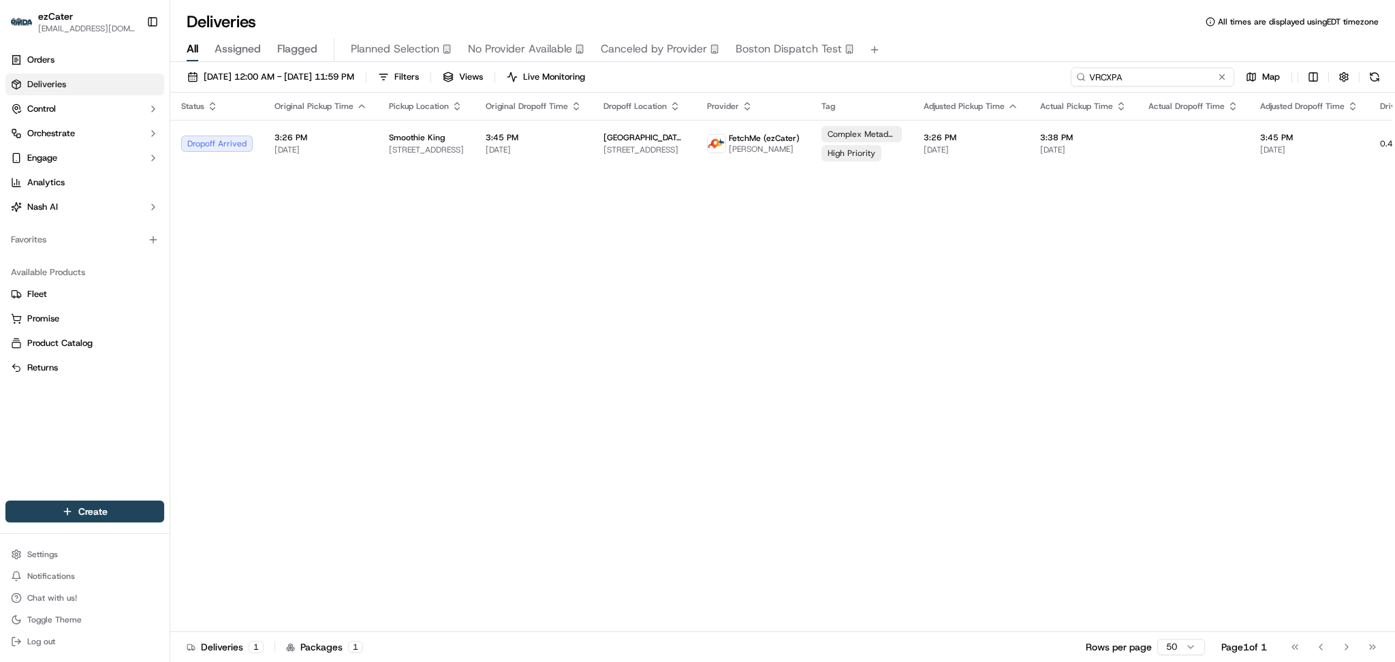
drag, startPoint x: 1175, startPoint y: 68, endPoint x: 887, endPoint y: 63, distance: 287.6
click at [887, 63] on div "09/01/2025 12:00 AM - 09/30/2025 11:59 PM Filters Views Live Monitoring VRCXPA …" at bounding box center [782, 363] width 1225 height 603
paste input
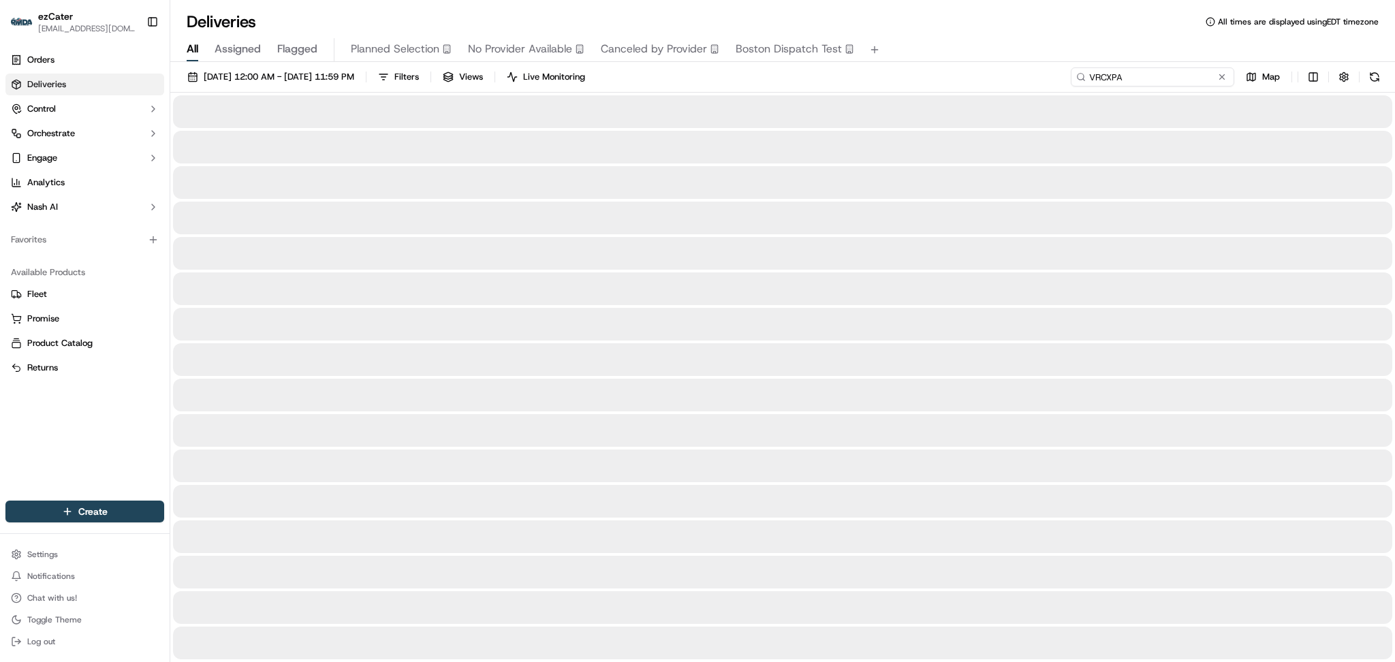
drag, startPoint x: 1147, startPoint y: 78, endPoint x: 860, endPoint y: 79, distance: 287.5
click at [860, 79] on div "09/01/2025 12:00 AM - 09/30/2025 11:59 PM Filters Views Live Monitoring VRCXPA …" at bounding box center [782, 79] width 1225 height 25
paste input "FFH90T"
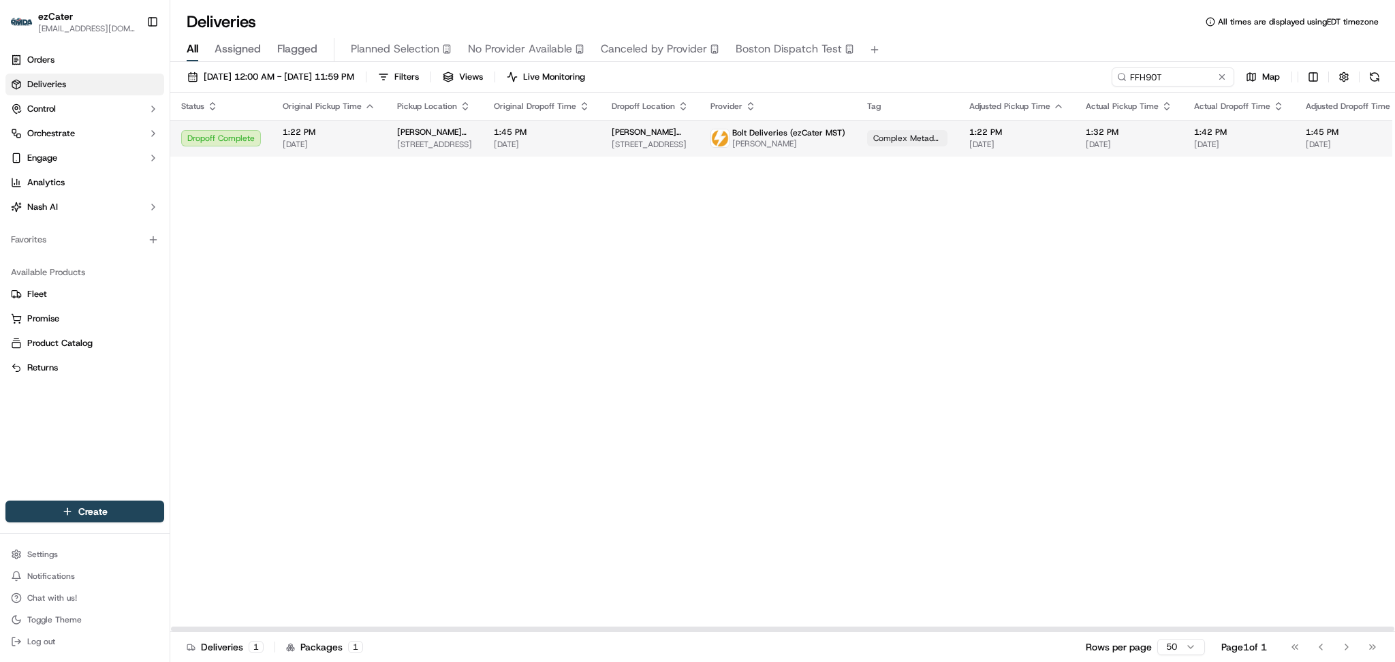
click at [1087, 138] on div "1:32 PM 09/18/2025" at bounding box center [1129, 138] width 87 height 23
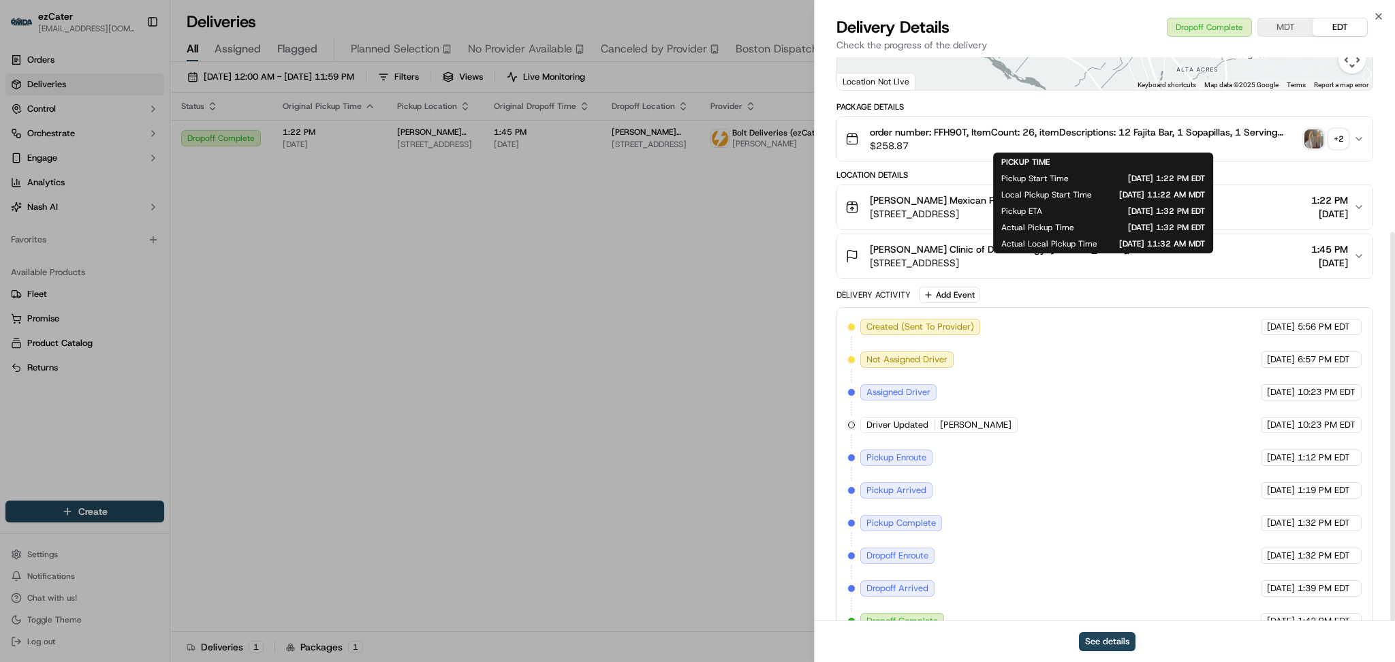
scroll to position [253, 0]
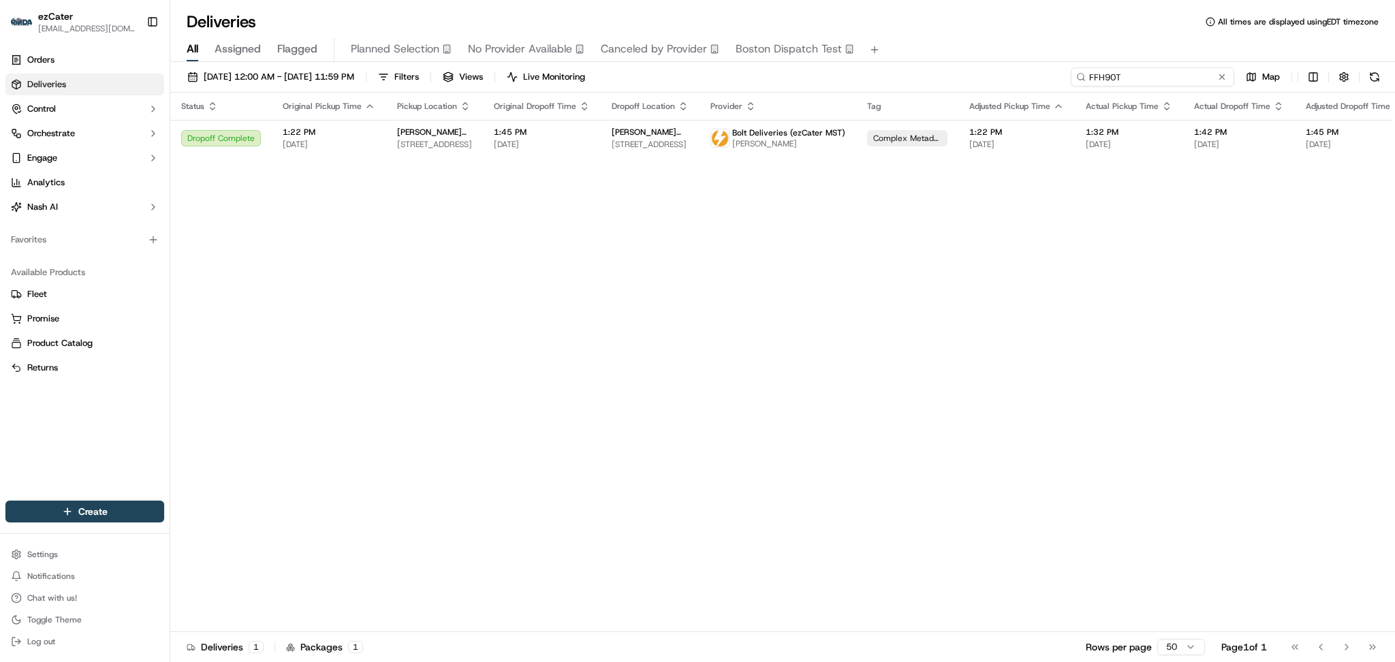
paste input "VRCXPA"
type input "VRCXPA"
drag, startPoint x: 1194, startPoint y: 74, endPoint x: 808, endPoint y: 74, distance: 385.7
click at [819, 75] on div "09/01/2025 12:00 AM - 09/30/2025 11:59 PM Filters Views Live Monitoring VRCXPA …" at bounding box center [782, 79] width 1225 height 25
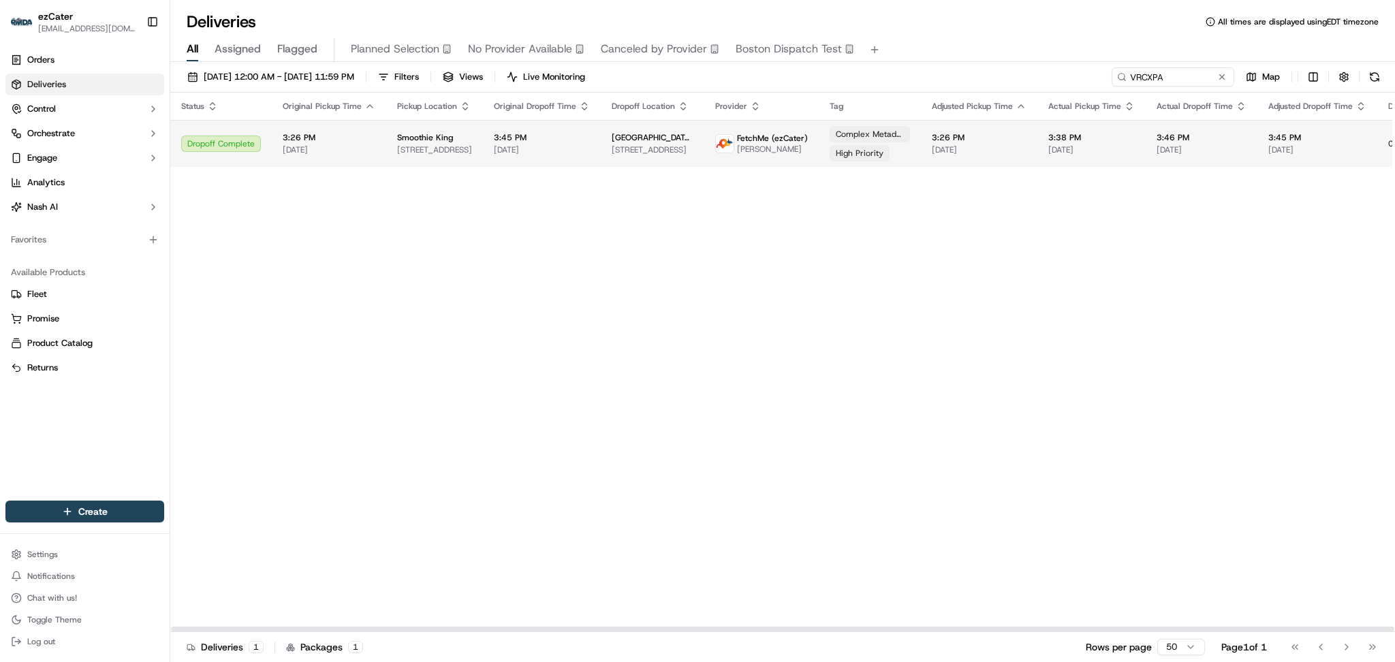
click at [590, 162] on td "3:45 PM 09/18/2025" at bounding box center [542, 143] width 118 height 47
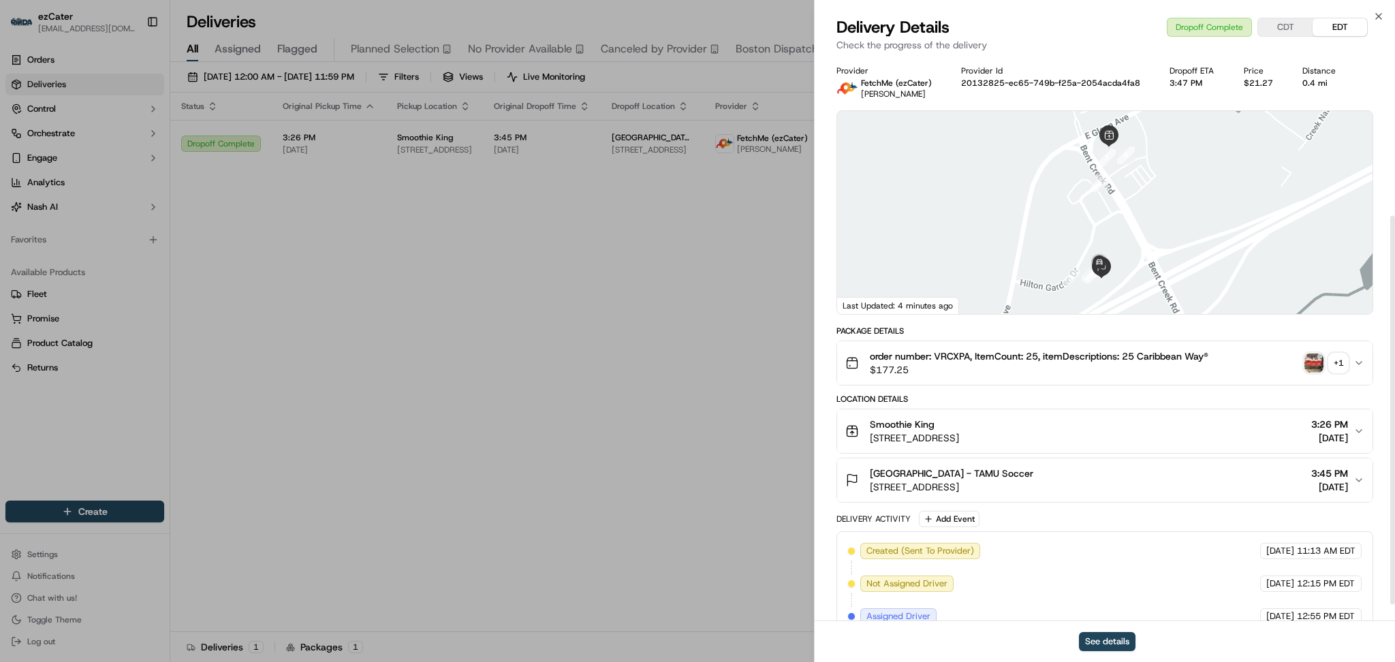
scroll to position [253, 0]
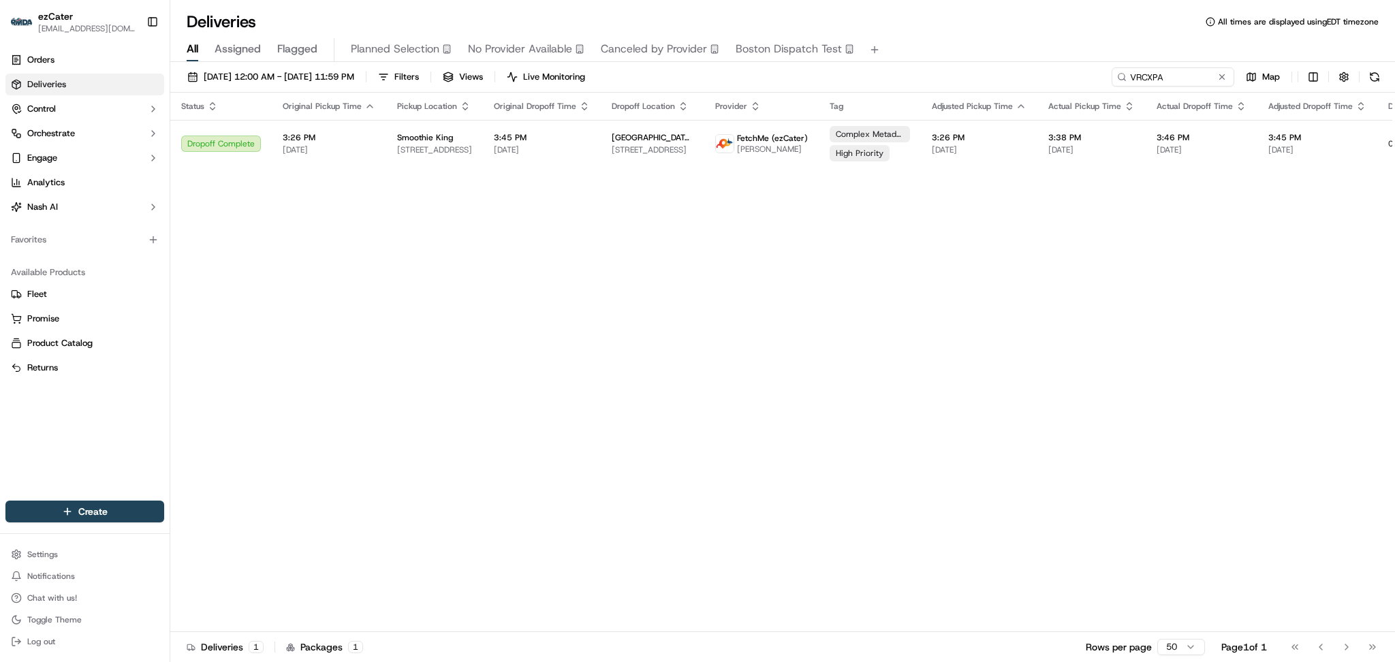
drag, startPoint x: 443, startPoint y: 428, endPoint x: 431, endPoint y: 379, distance: 50.6
drag, startPoint x: 1182, startPoint y: 76, endPoint x: 818, endPoint y: 69, distance: 363.2
click at [818, 69] on div "09/01/2025 12:00 AM - 09/30/2025 11:59 PM Filters Views Live Monitoring VRCXPA …" at bounding box center [782, 79] width 1225 height 25
click at [1164, 74] on input "VRCXPA" at bounding box center [1153, 76] width 164 height 19
drag, startPoint x: 1163, startPoint y: 74, endPoint x: 983, endPoint y: 89, distance: 181.2
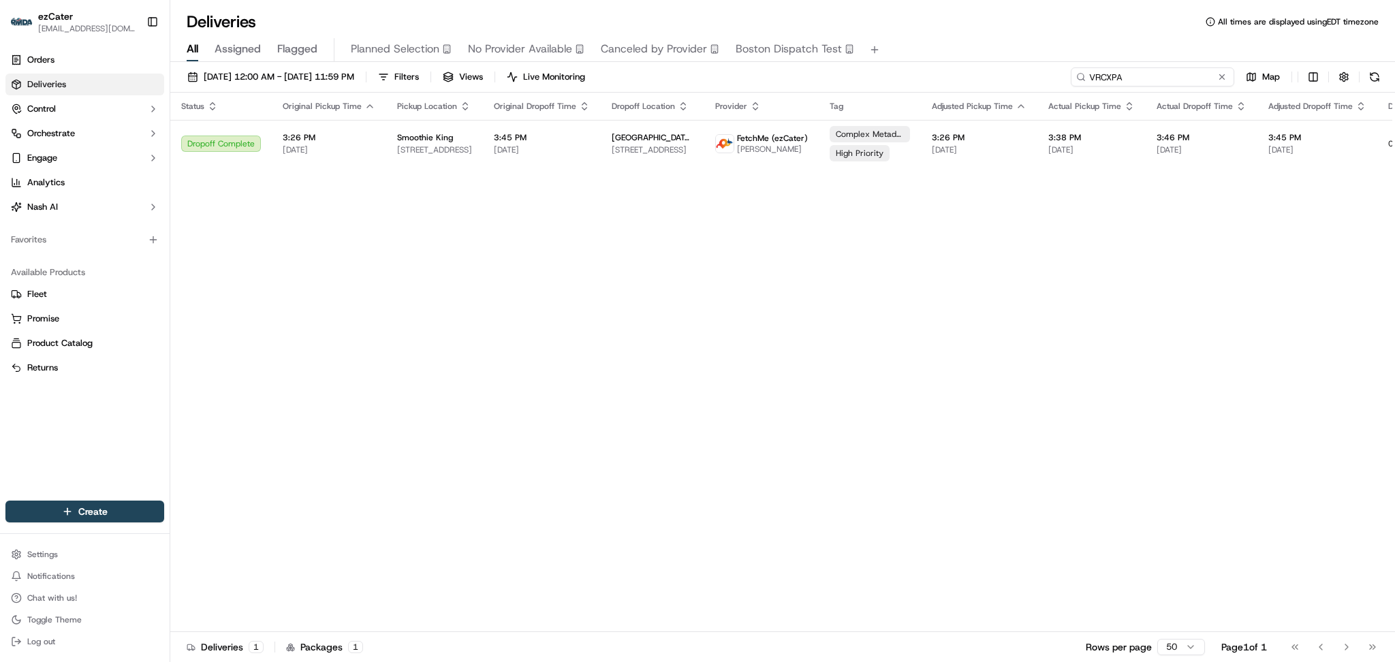
click at [985, 89] on div "09/01/2025 12:00 AM - 09/30/2025 11:59 PM Filters Views Live Monitoring VRCXPA …" at bounding box center [782, 79] width 1225 height 25
paste input "8PF6G3"
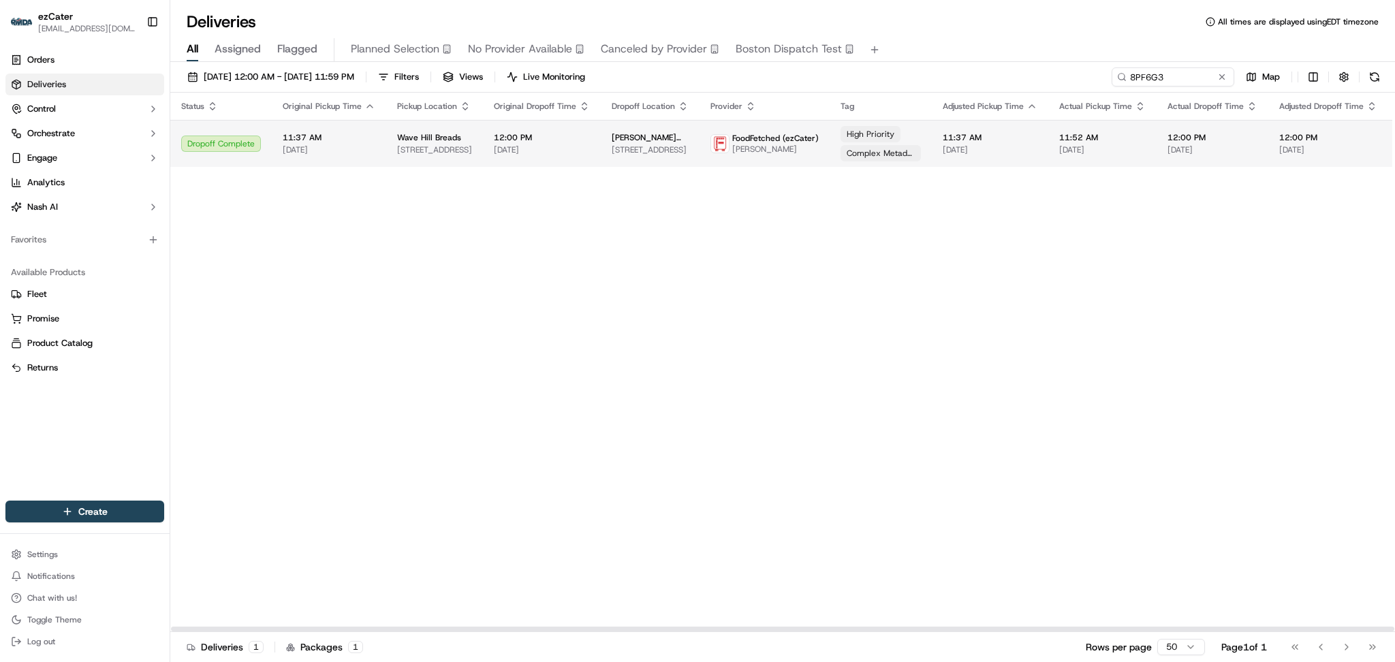
click at [1157, 129] on td "12:00 PM 09/18/2025" at bounding box center [1213, 143] width 112 height 47
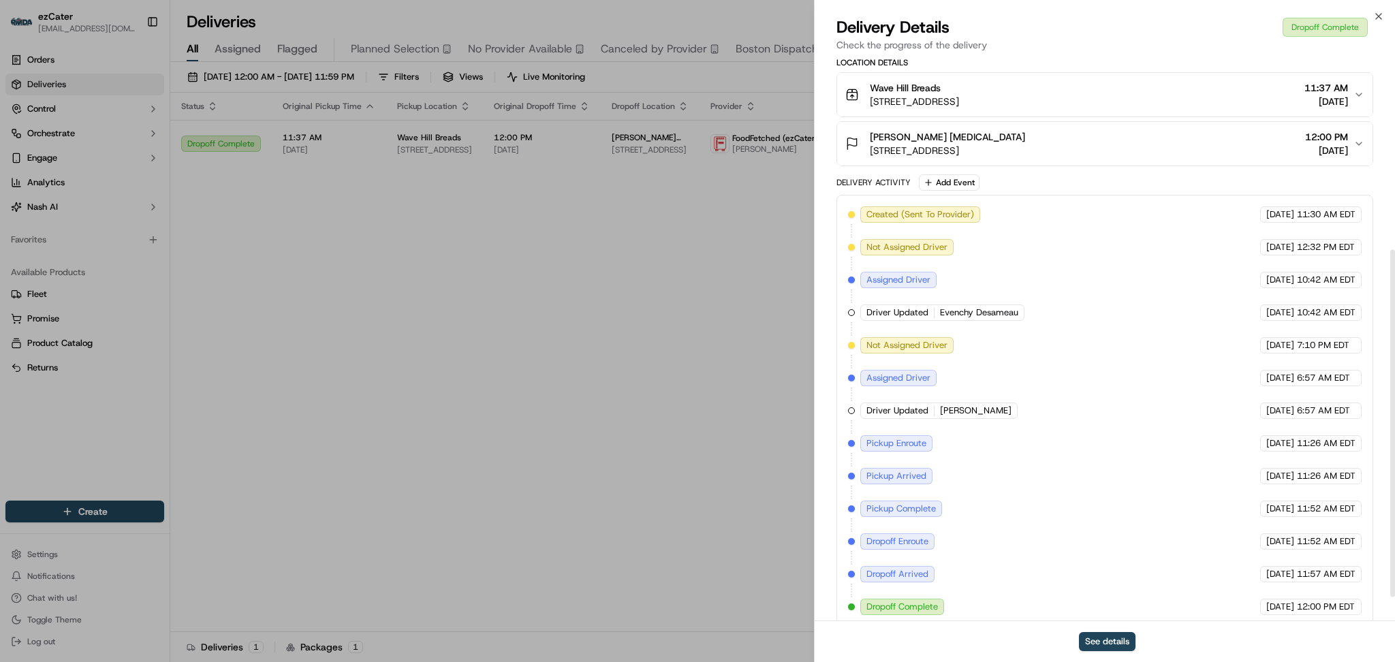
scroll to position [352, 0]
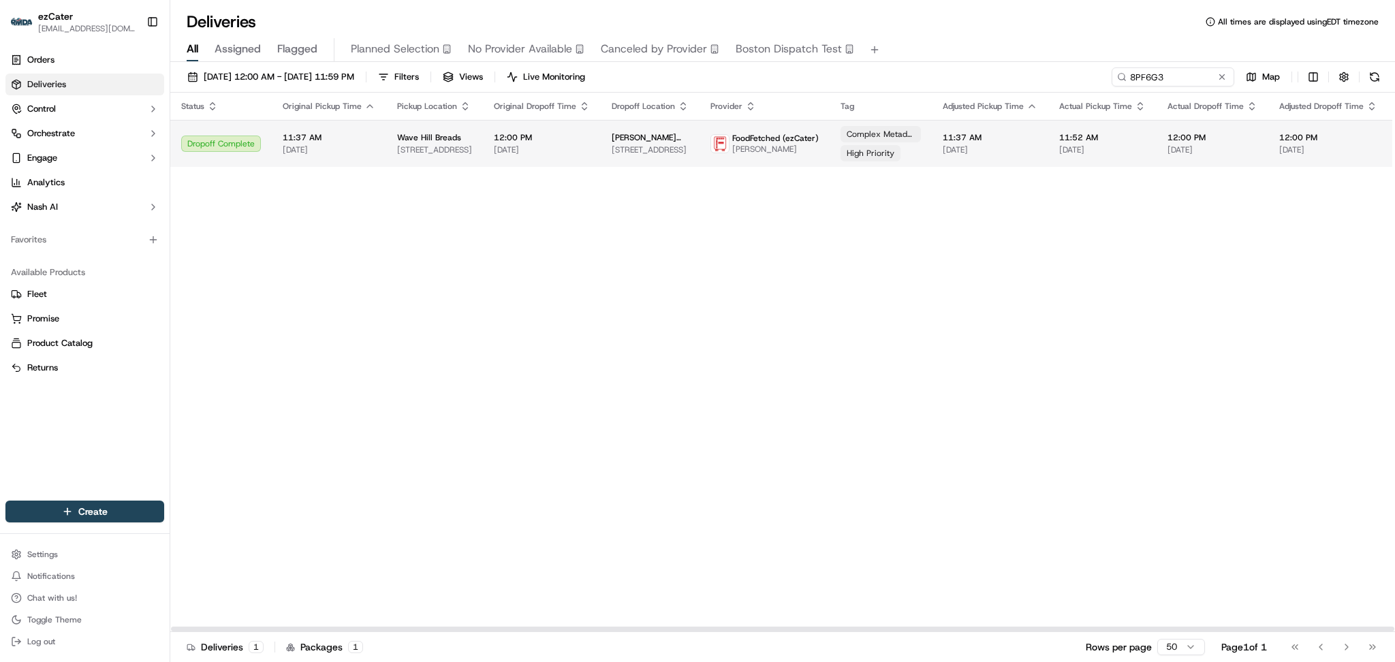
click at [546, 150] on span "[DATE]" at bounding box center [542, 149] width 96 height 11
click at [946, 153] on span "[DATE]" at bounding box center [990, 149] width 95 height 11
click at [943, 141] on span "11:37 AM" at bounding box center [990, 137] width 95 height 11
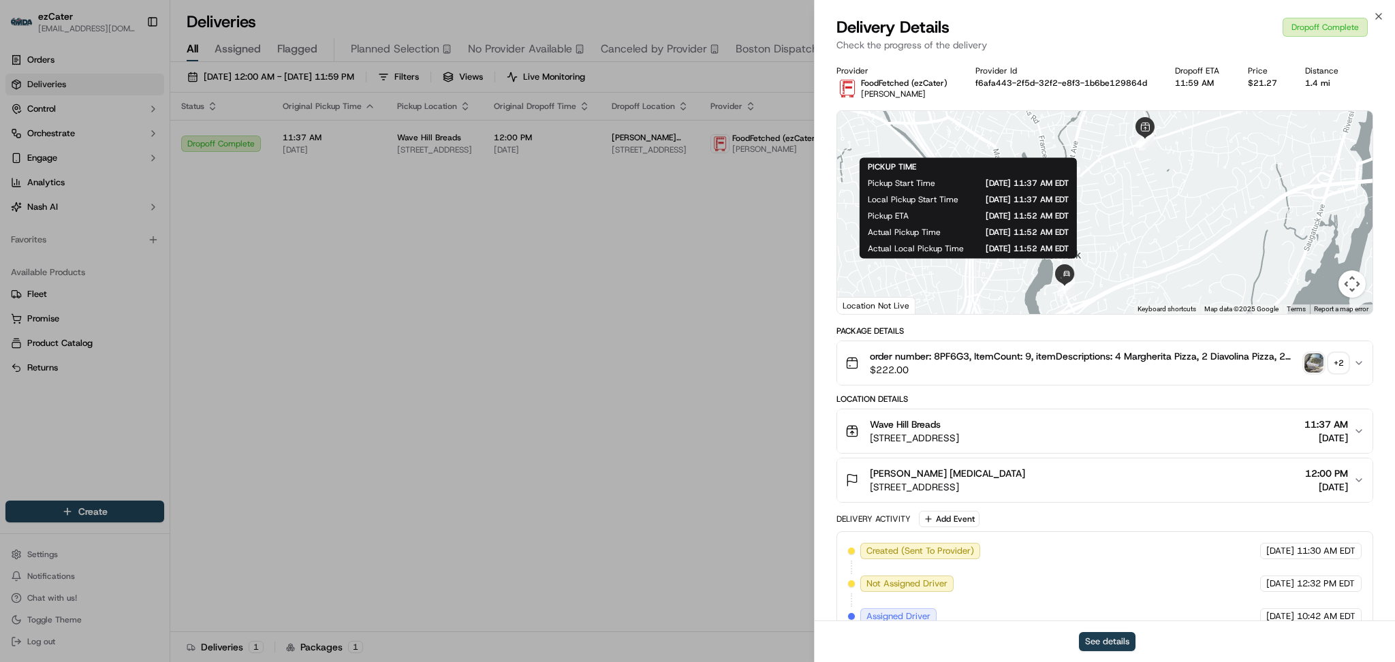
click at [1095, 646] on button "See details" at bounding box center [1107, 641] width 57 height 19
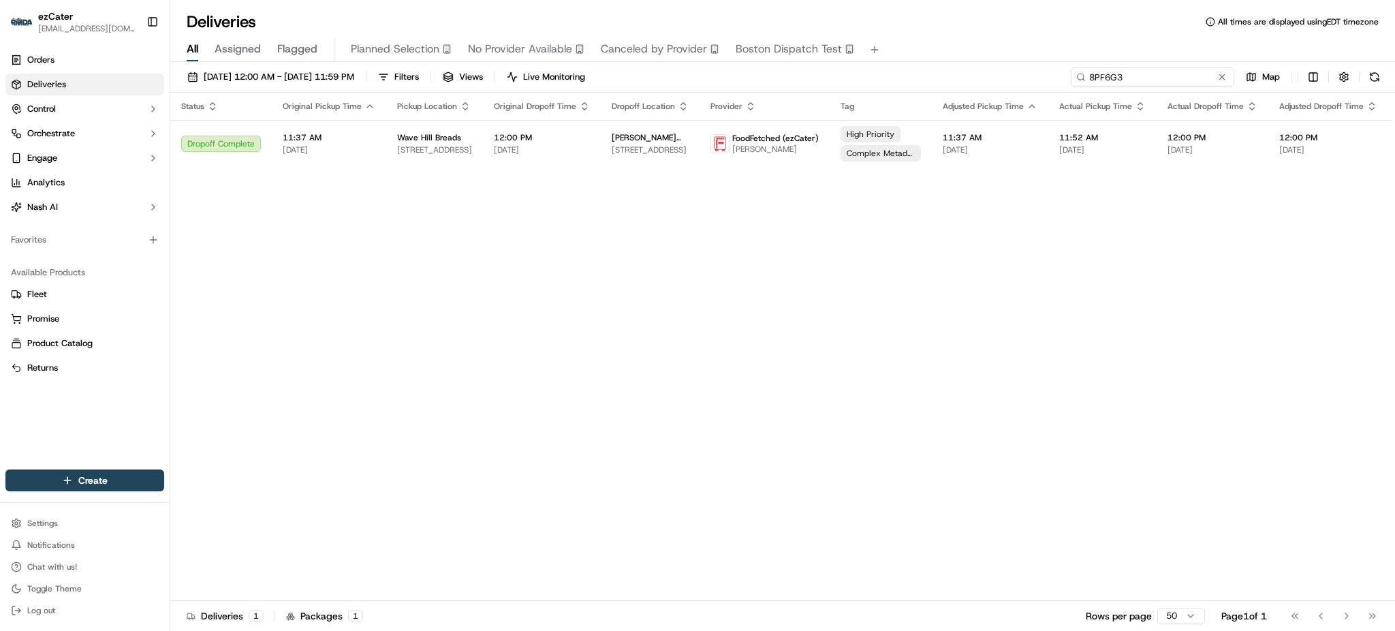
paste input "1QAEH6"
drag, startPoint x: 1180, startPoint y: 80, endPoint x: 882, endPoint y: 78, distance: 298.5
click at [882, 78] on div "09/01/2025 12:00 AM - 09/30/2025 11:59 PM Filters Views Live Monitoring 1QAEH6 …" at bounding box center [782, 79] width 1225 height 25
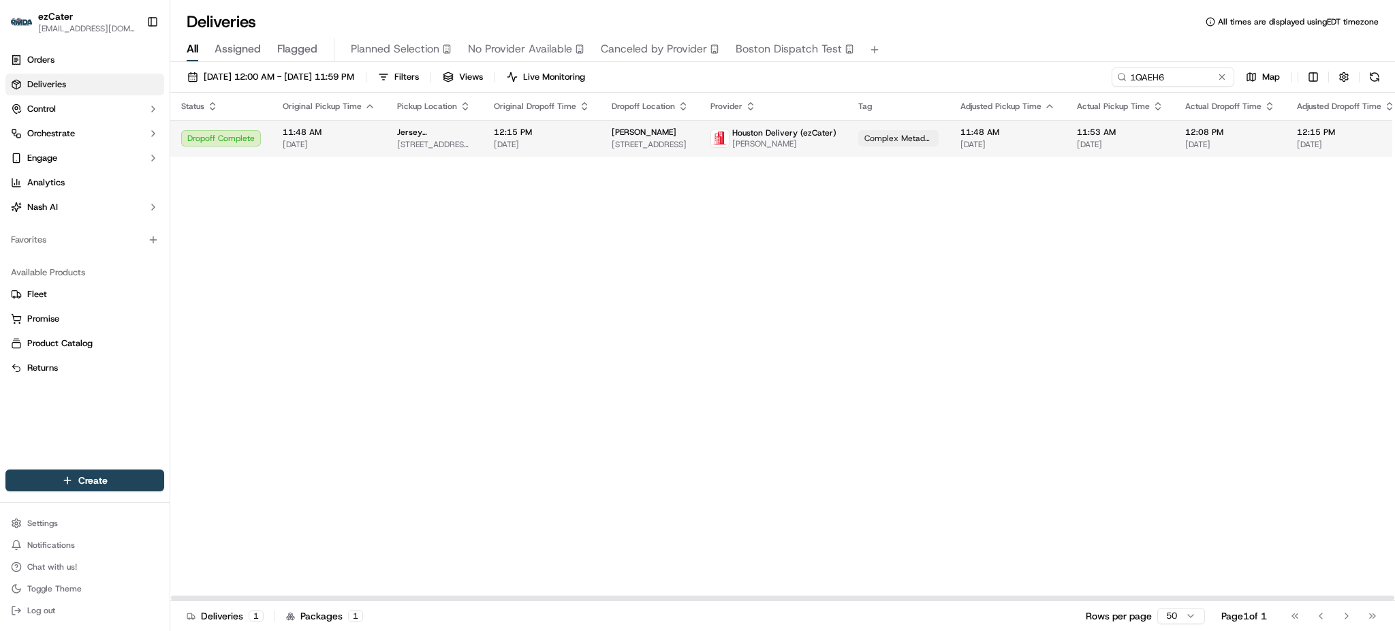
click at [743, 143] on span "Jett Forse" at bounding box center [784, 143] width 104 height 11
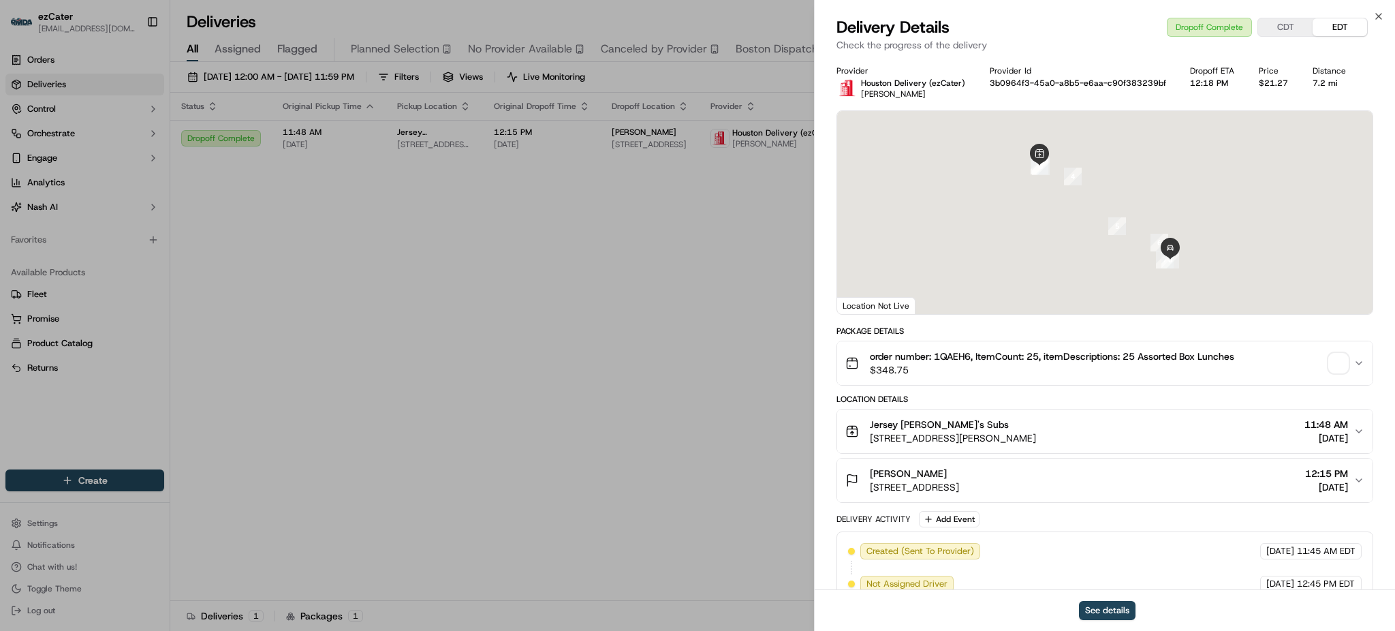
scroll to position [285, 0]
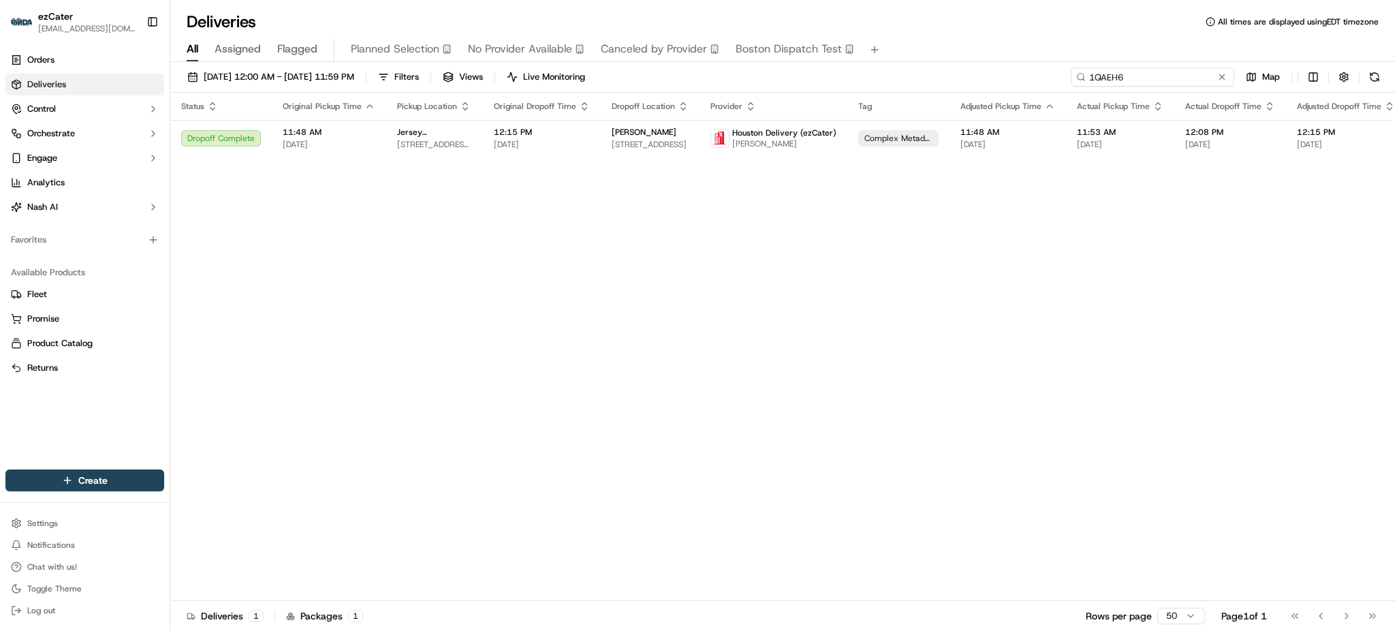
drag, startPoint x: 1180, startPoint y: 85, endPoint x: 855, endPoint y: 61, distance: 325.9
click at [855, 61] on div "Deliveries All times are displayed using EDT timezone All Assigned Flagged Plan…" at bounding box center [782, 315] width 1225 height 631
paste input "6P6P8K"
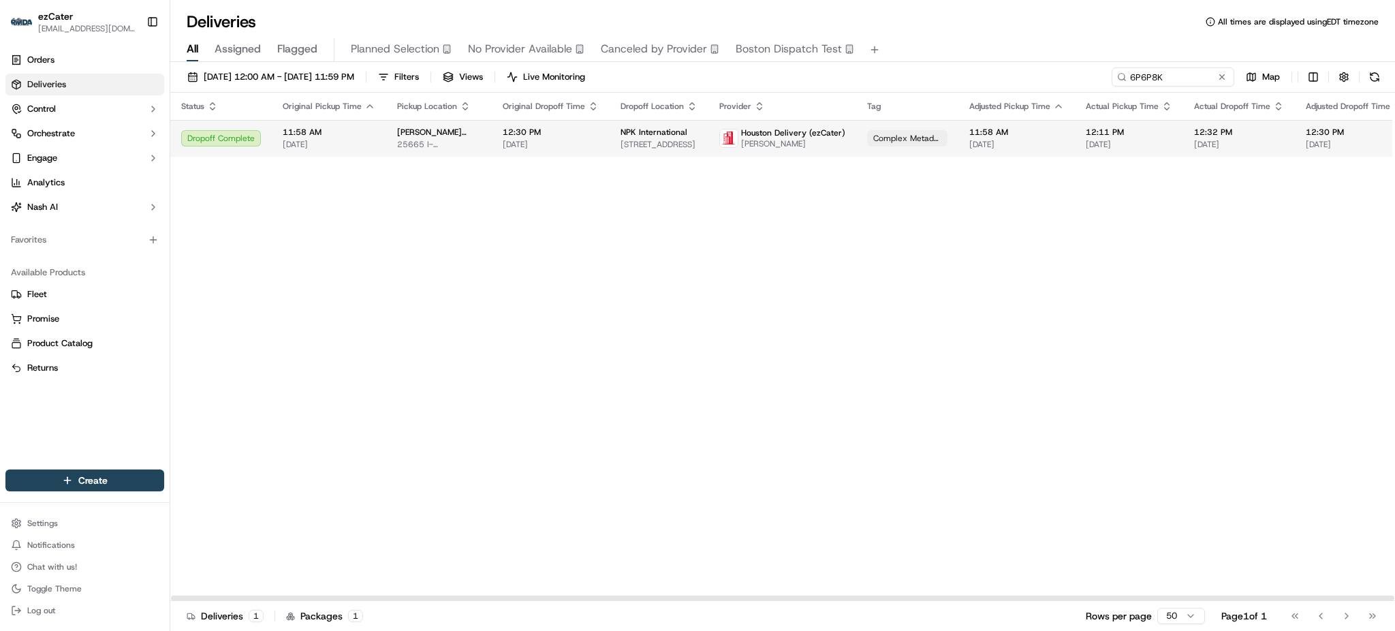
click at [636, 151] on td "NPK International 9320 Lakeside Blvd #100, The Woodlands, TX 77381, USA" at bounding box center [659, 138] width 99 height 37
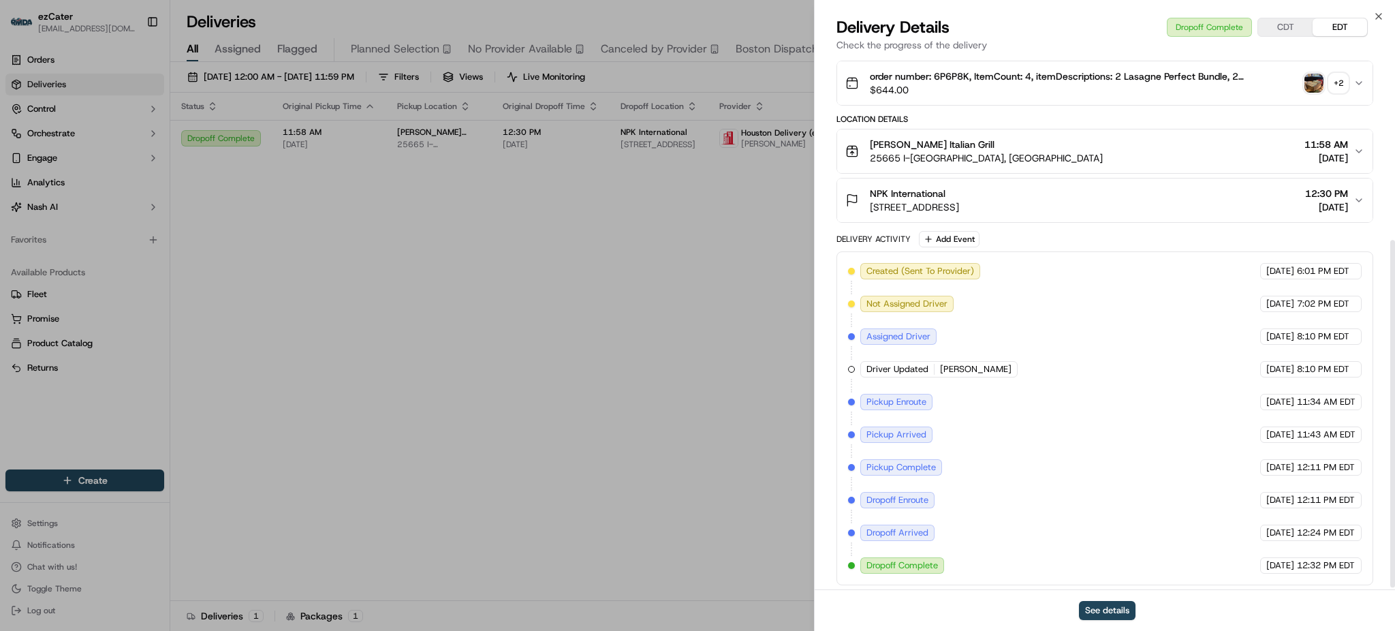
scroll to position [285, 0]
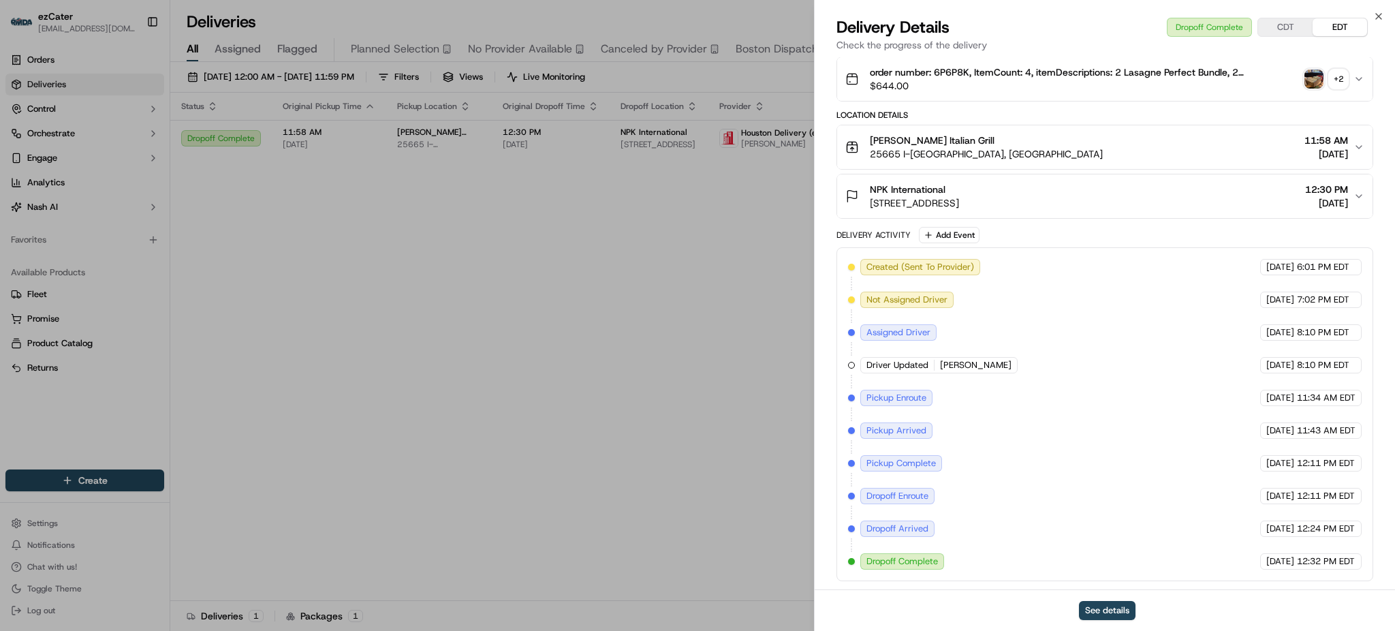
drag, startPoint x: 418, startPoint y: 286, endPoint x: 323, endPoint y: 61, distance: 244.9
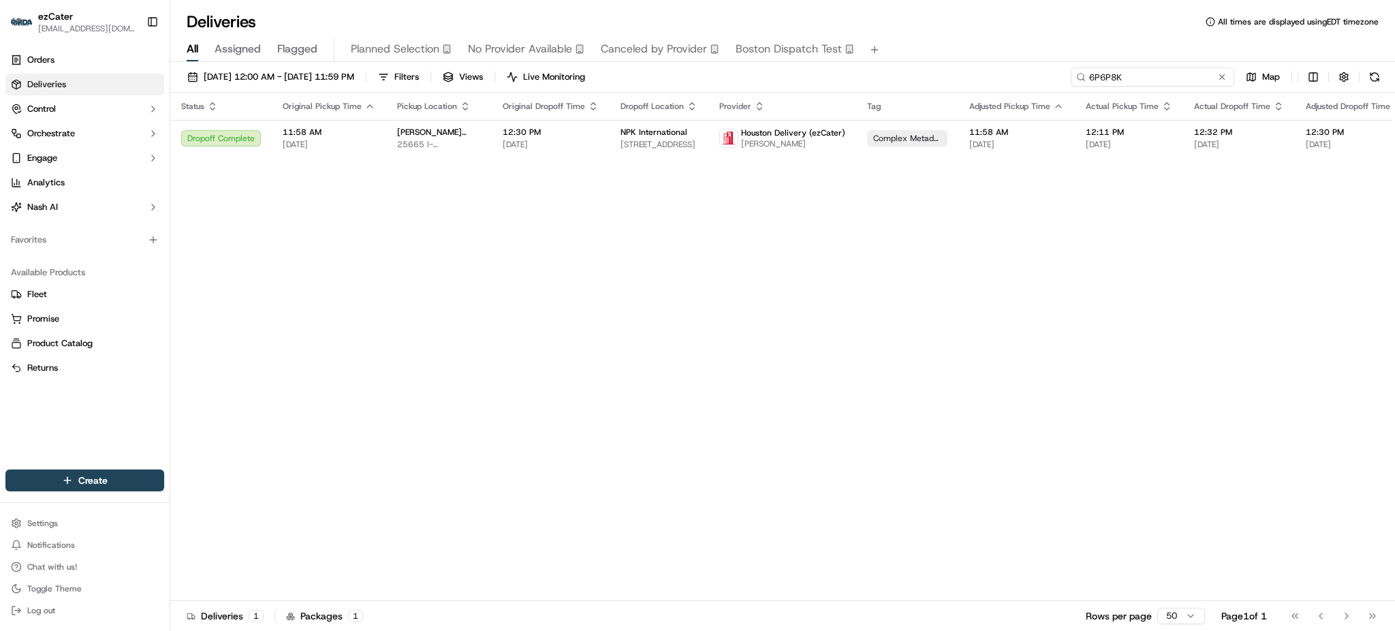
drag, startPoint x: 1174, startPoint y: 78, endPoint x: 830, endPoint y: 65, distance: 344.3
click at [830, 65] on div "09/01/2025 12:00 AM - 09/30/2025 11:59 PM Filters Views Live Monitoring 6P6P8K …" at bounding box center [782, 348] width 1225 height 572
paste input "8ZMKW8"
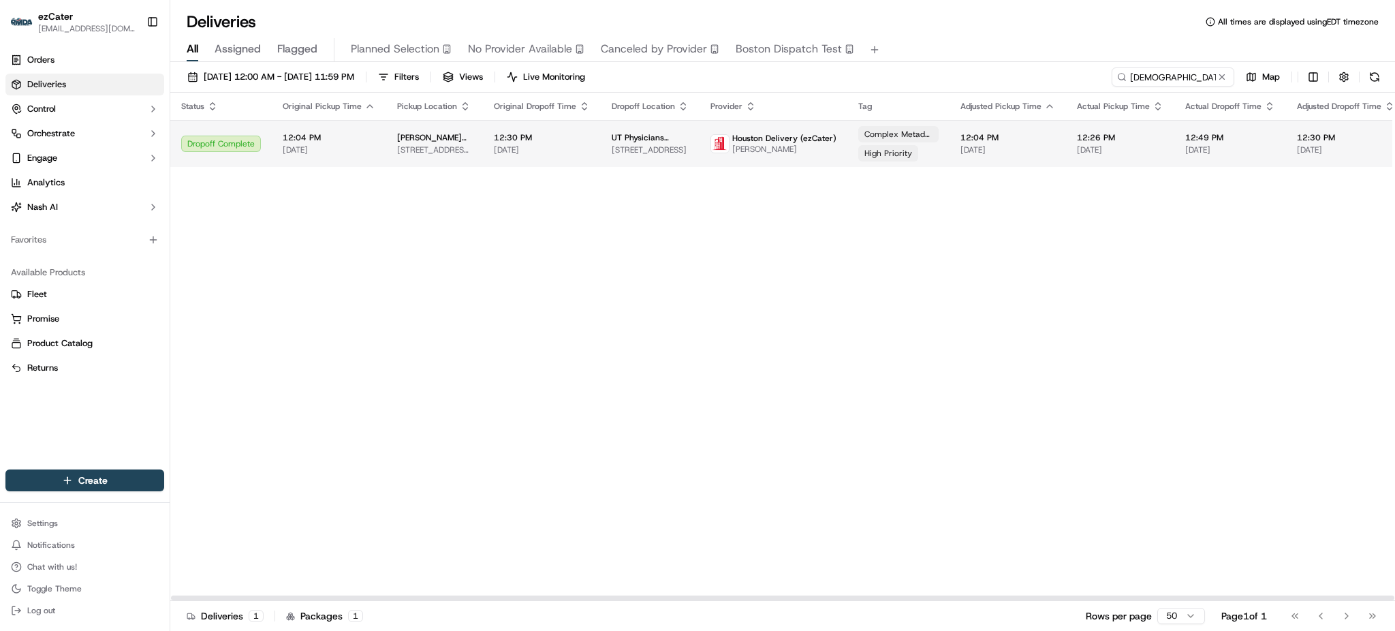
click at [895, 143] on div "Complex Metadata High Priority" at bounding box center [899, 143] width 80 height 35
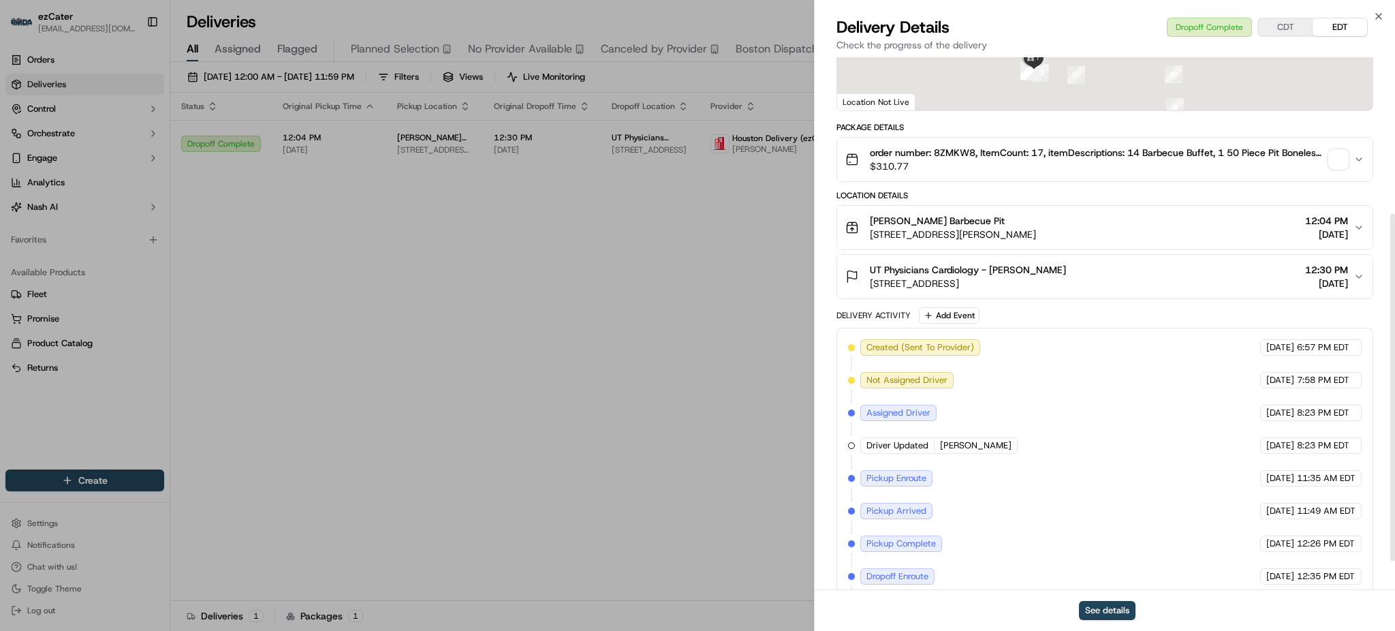
scroll to position [285, 0]
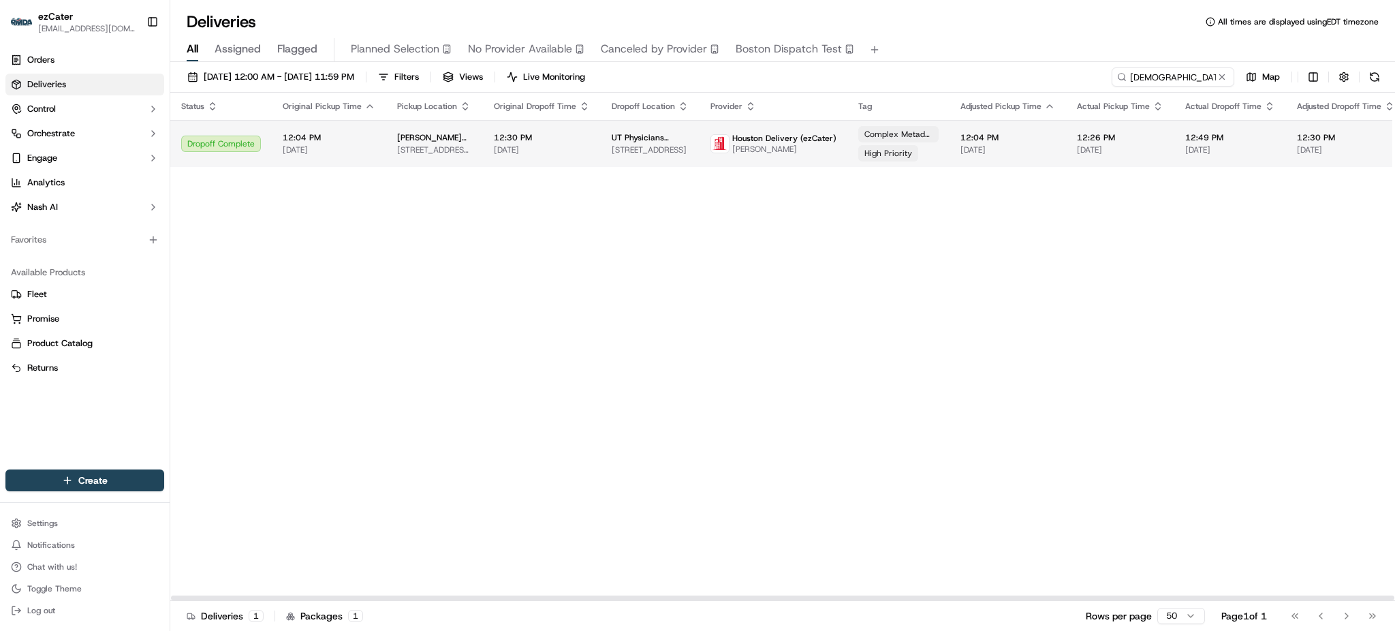
click at [557, 138] on span "12:30 PM" at bounding box center [542, 137] width 96 height 11
click at [807, 146] on span "Faduma Osman" at bounding box center [784, 149] width 104 height 11
click at [768, 145] on span "Faduma Osman" at bounding box center [784, 149] width 104 height 11
click at [1051, 149] on td "12:04 PM 09/18/2025" at bounding box center [1008, 143] width 117 height 47
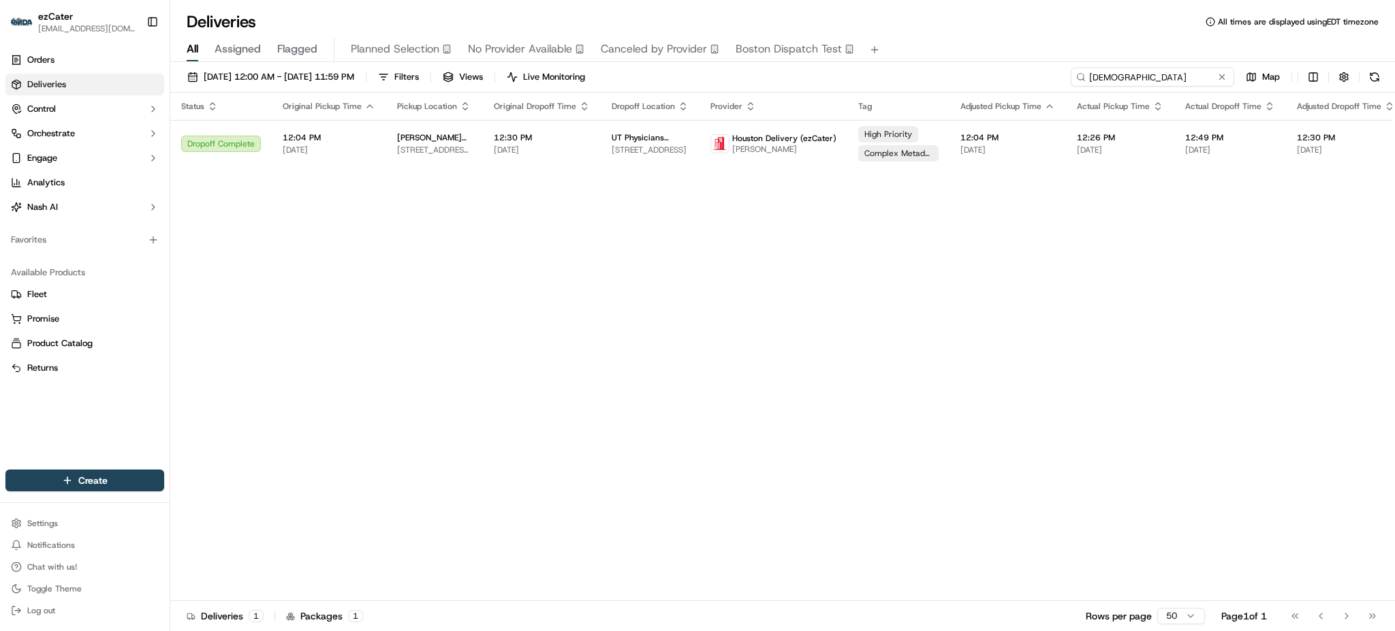
drag, startPoint x: 1178, startPoint y: 72, endPoint x: 812, endPoint y: 62, distance: 366.7
click at [812, 62] on div "09/01/2025 12:00 AM - 09/30/2025 11:59 PM Filters Views Live Monitoring 8ZMKW8 …" at bounding box center [782, 348] width 1225 height 572
paste input "KUVCY"
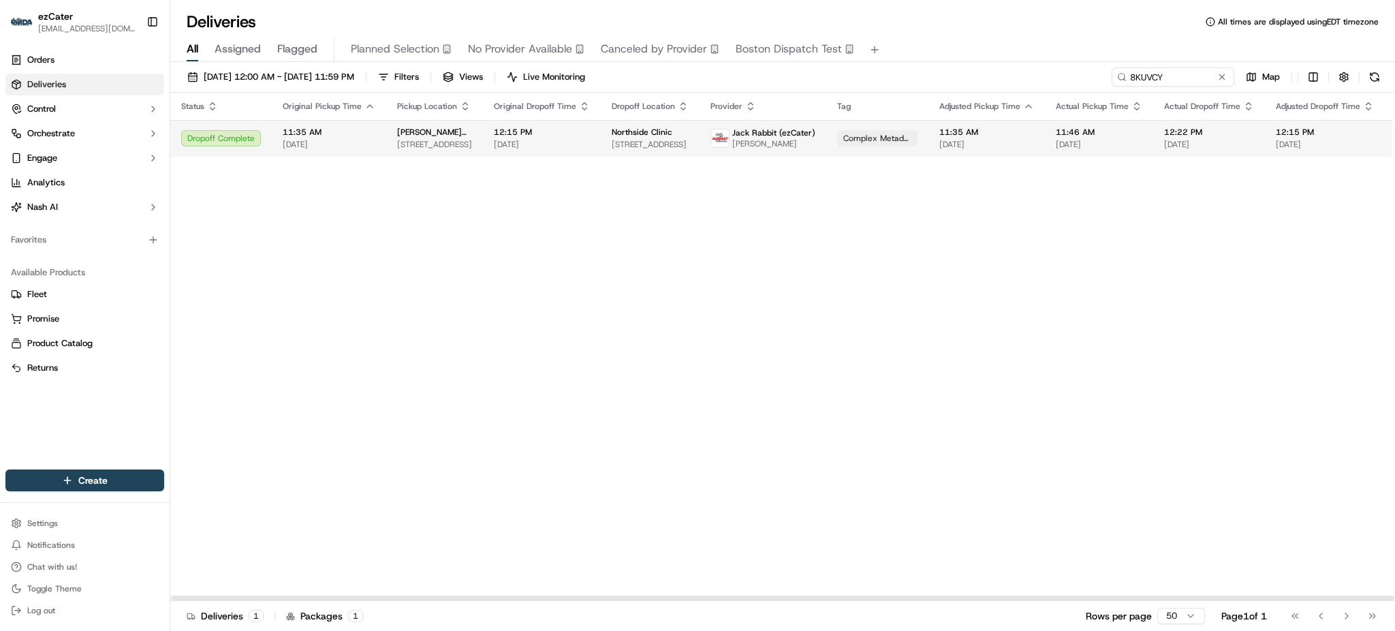
click at [636, 143] on span "95 Shell St #2a, Saraland, AL 36571, USA" at bounding box center [650, 144] width 77 height 11
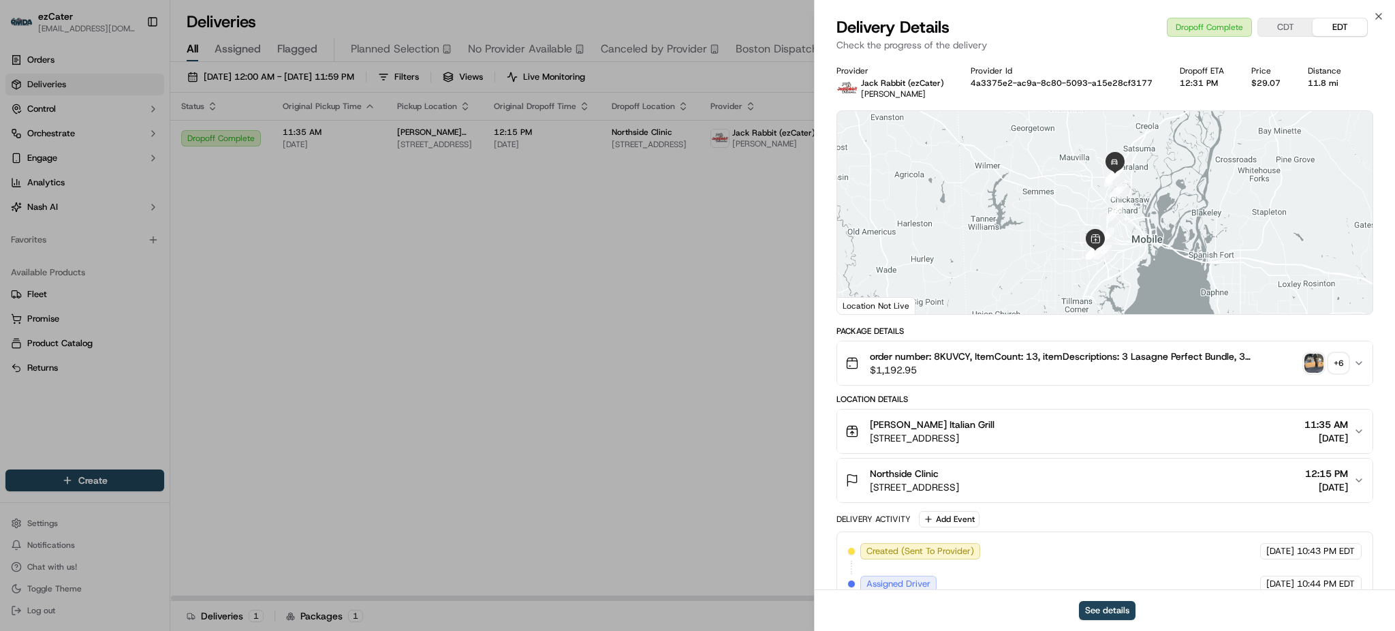
drag, startPoint x: 1185, startPoint y: 497, endPoint x: 1201, endPoint y: 533, distance: 38.7
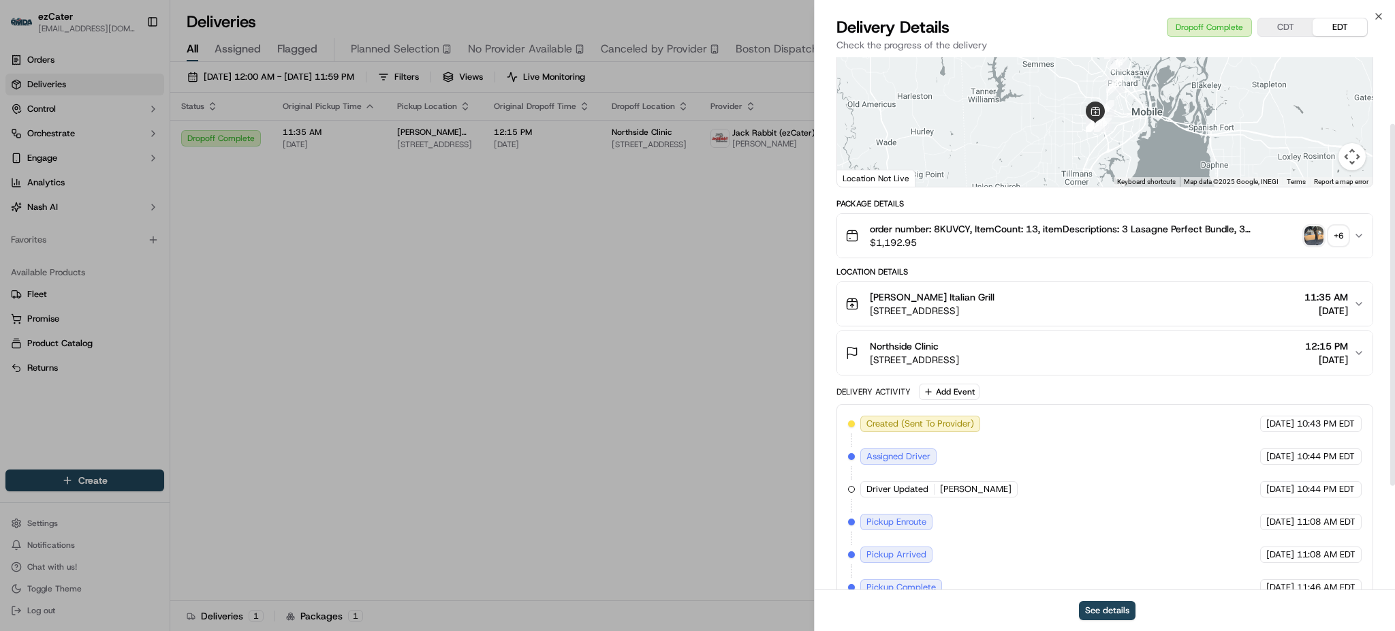
scroll to position [181, 0]
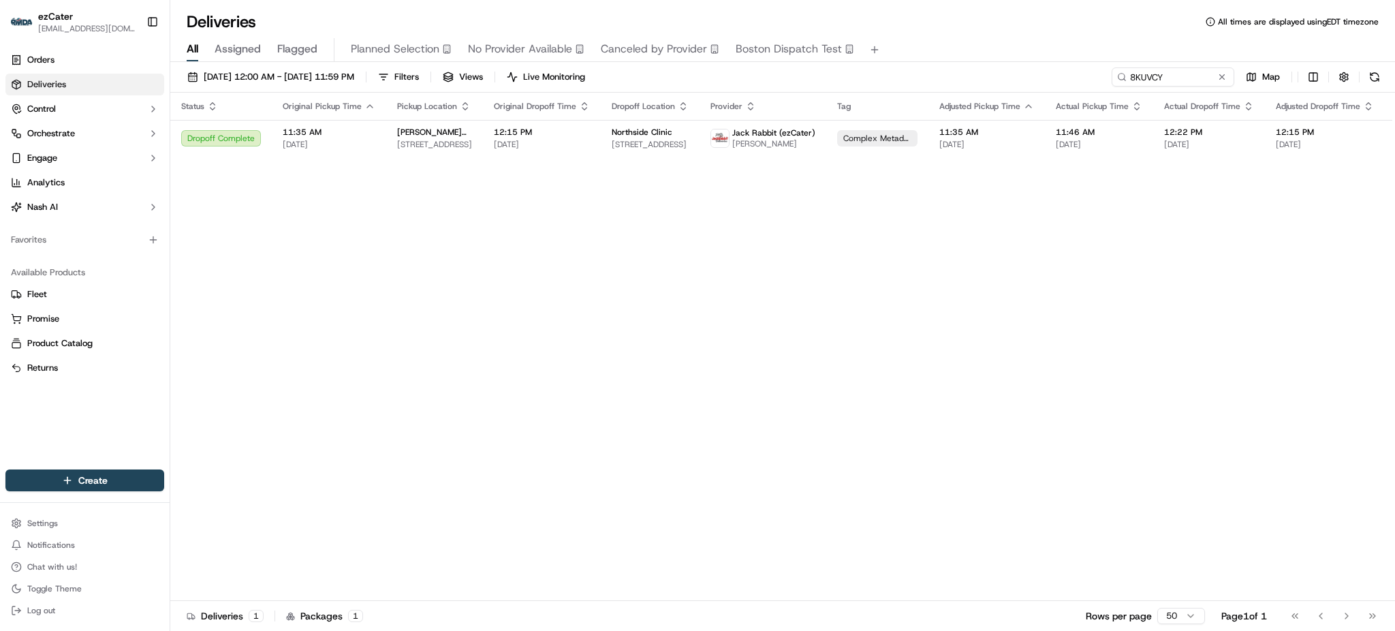
drag, startPoint x: 1201, startPoint y: 533, endPoint x: 770, endPoint y: 489, distance: 432.9
click at [901, 130] on div "Complex Metadata" at bounding box center [877, 138] width 80 height 16
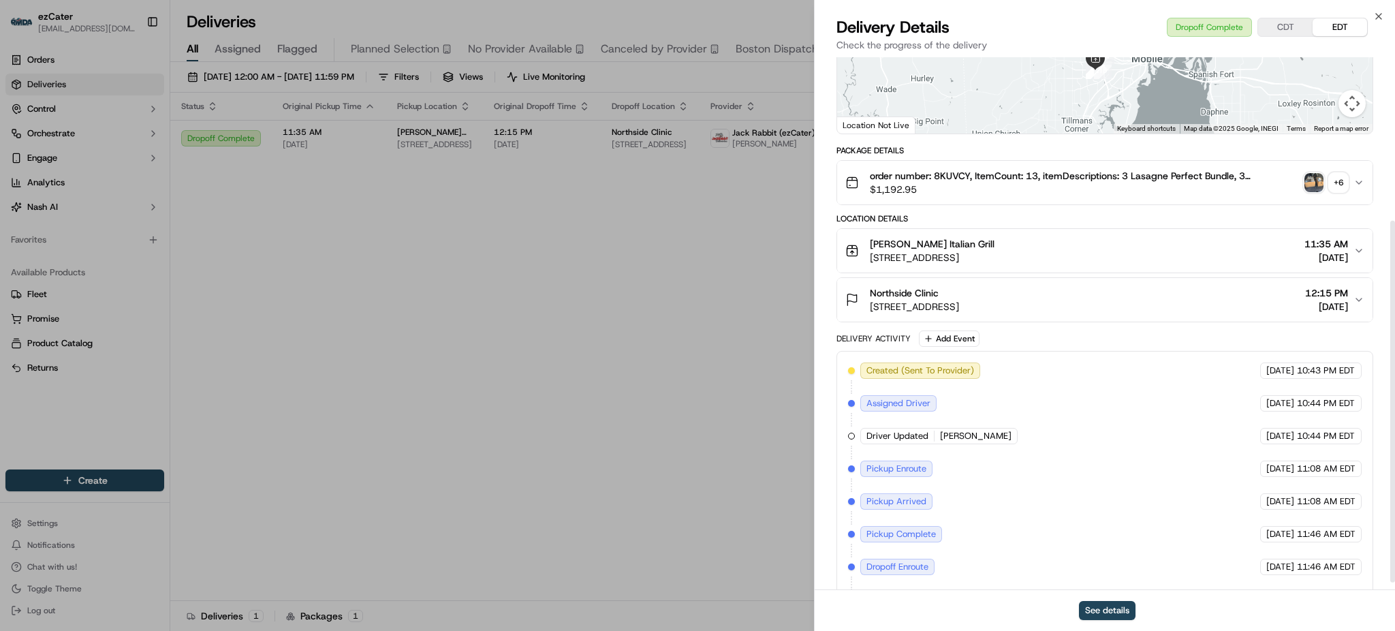
scroll to position [252, 0]
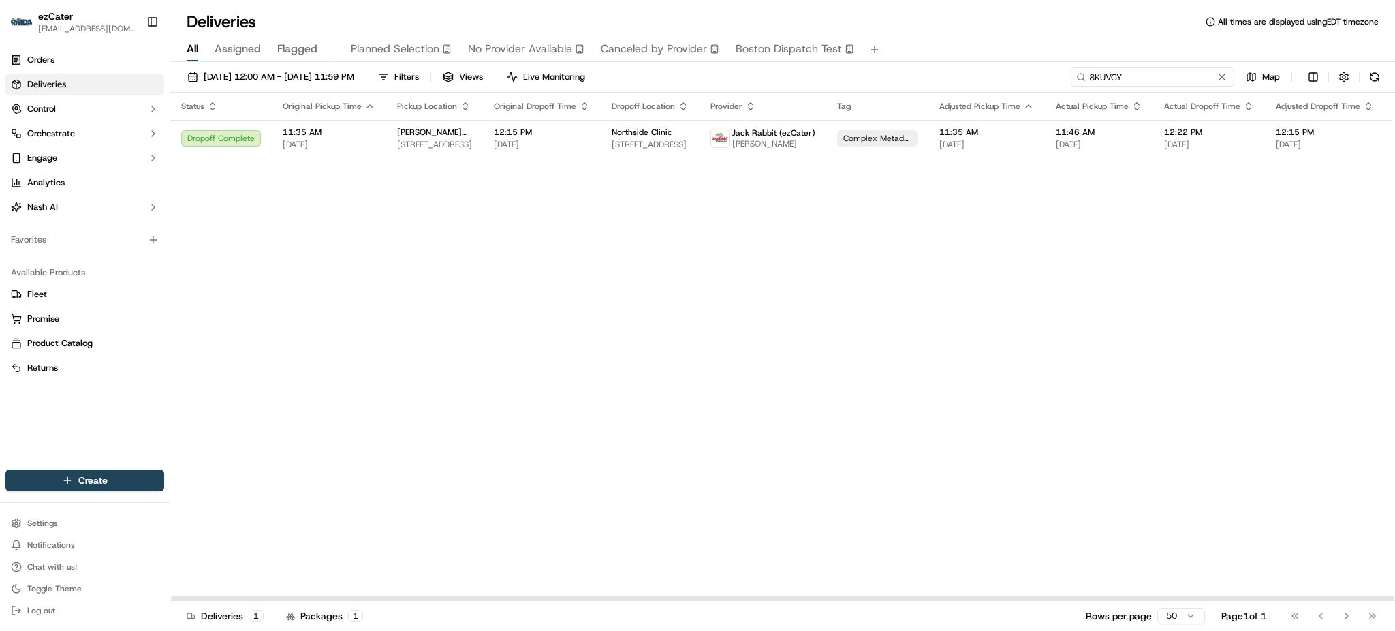
paste input "THK9UA"
drag, startPoint x: 1181, startPoint y: 70, endPoint x: 881, endPoint y: 40, distance: 301.4
click at [882, 40] on div "Deliveries All times are displayed using EDT timezone All Assigned Flagged Plan…" at bounding box center [782, 315] width 1225 height 631
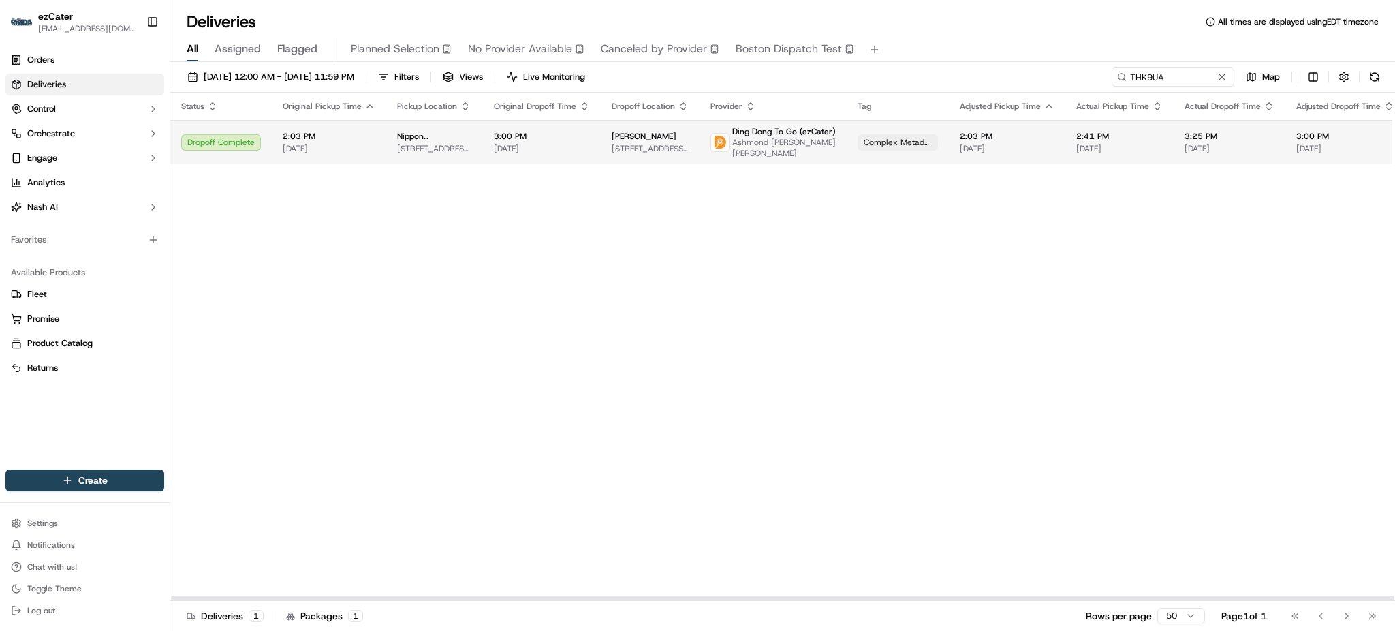
click at [756, 138] on span "Ashmond Matthew Robinson Swayne" at bounding box center [784, 148] width 104 height 22
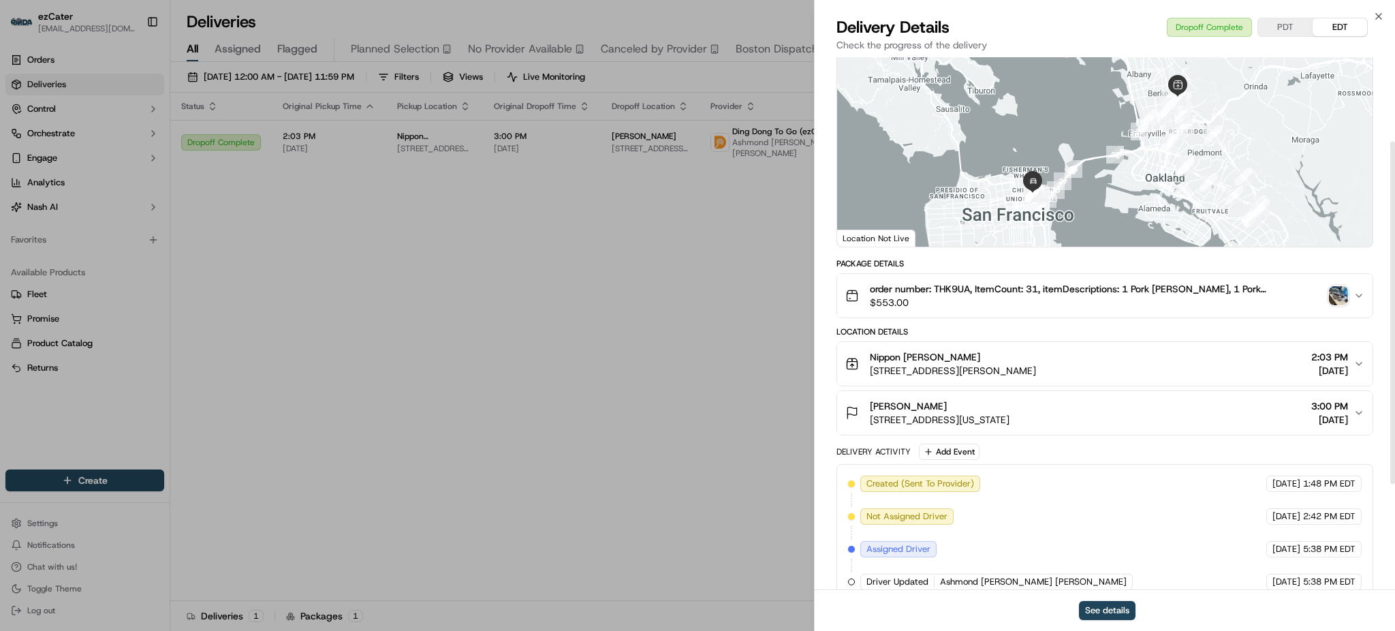
scroll to position [296, 0]
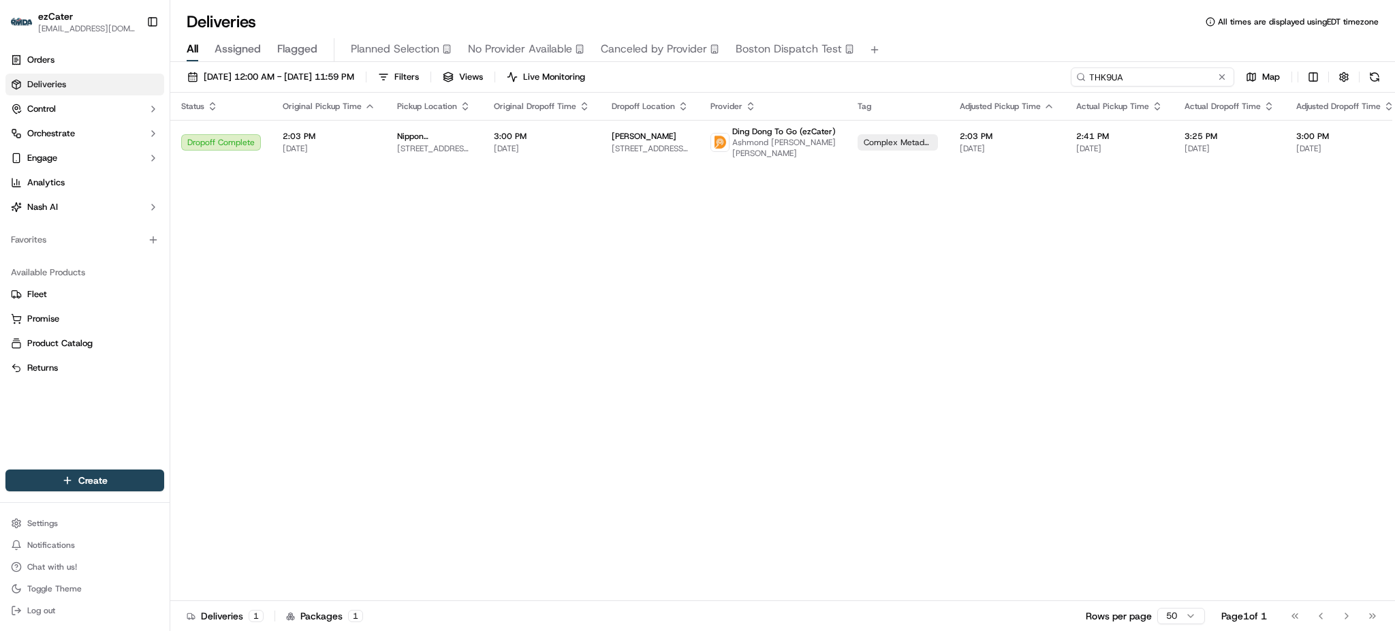
paste input "49HFGP"
drag, startPoint x: 1173, startPoint y: 72, endPoint x: 887, endPoint y: 73, distance: 286.2
click at [888, 73] on div "09/01/2025 12:00 AM - 09/30/2025 11:59 PM Filters Views Live Monitoring THK9UA …" at bounding box center [782, 79] width 1225 height 25
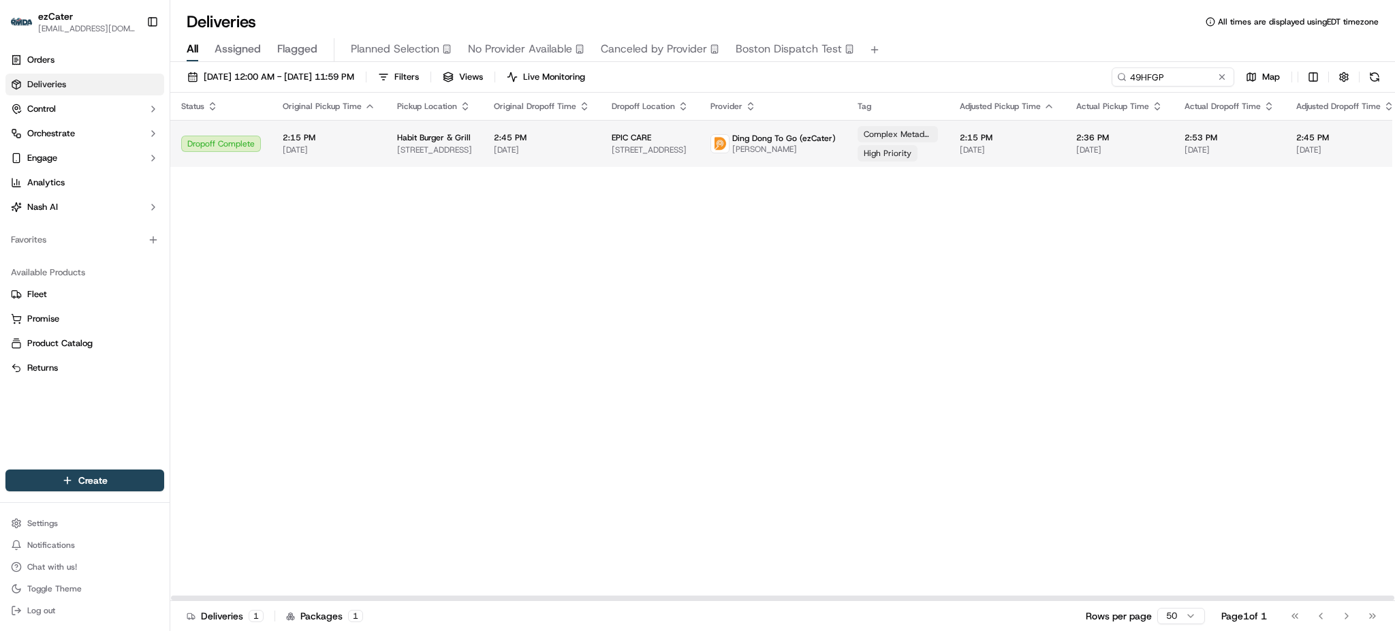
click at [1083, 140] on span "2:36 PM" at bounding box center [1120, 137] width 87 height 11
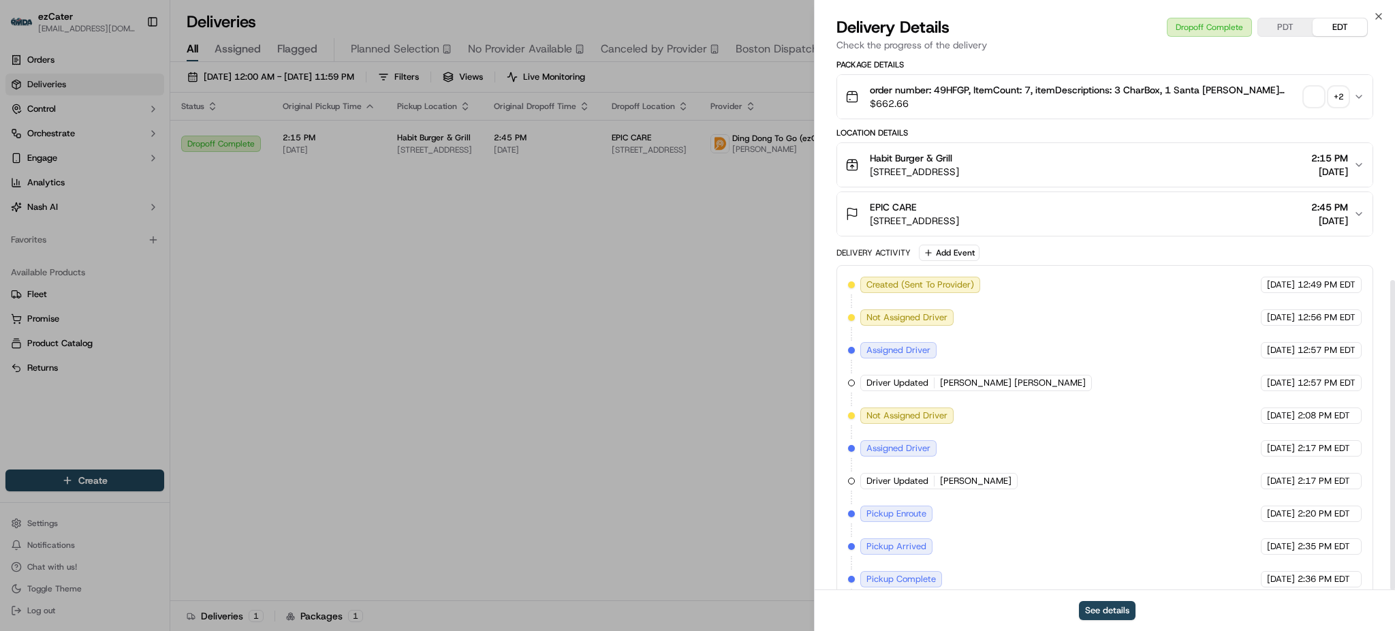
scroll to position [383, 0]
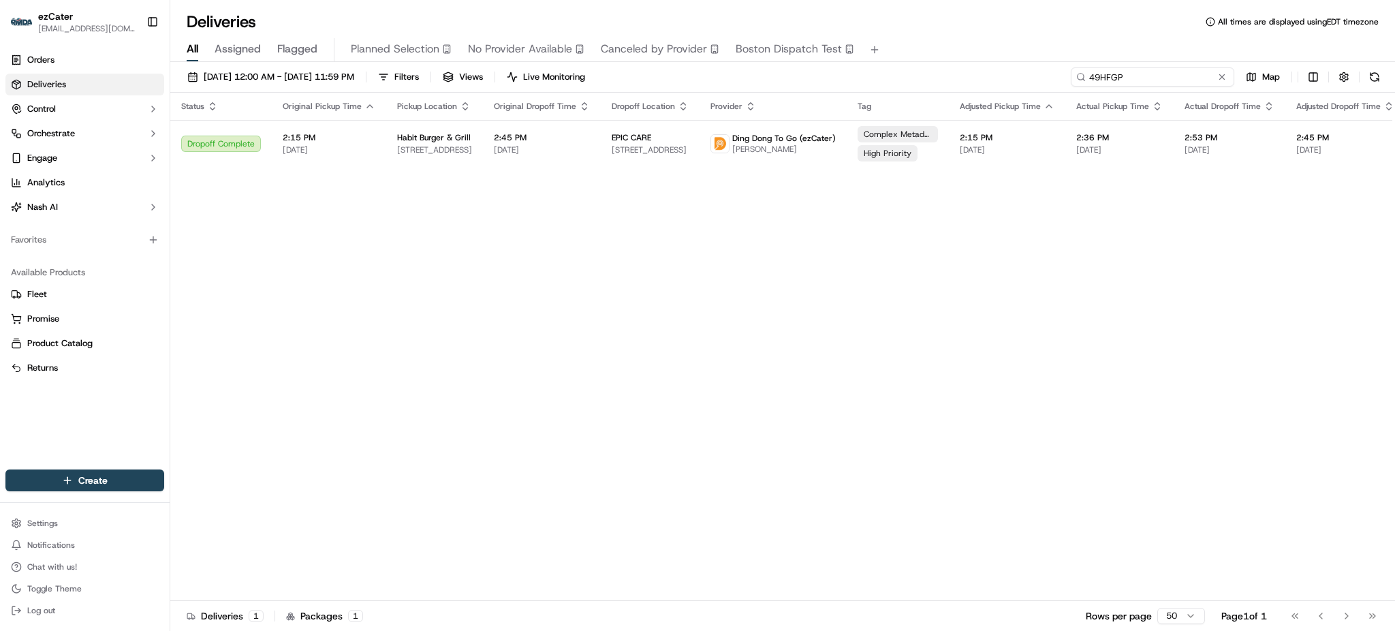
paste input "8Q9T"
drag, startPoint x: 1185, startPoint y: 72, endPoint x: 797, endPoint y: 75, distance: 387.7
click at [797, 74] on div "09/01/2025 12:00 AM - 09/30/2025 11:59 PM Filters Views Live Monitoring 8Q9TGP …" at bounding box center [782, 79] width 1225 height 25
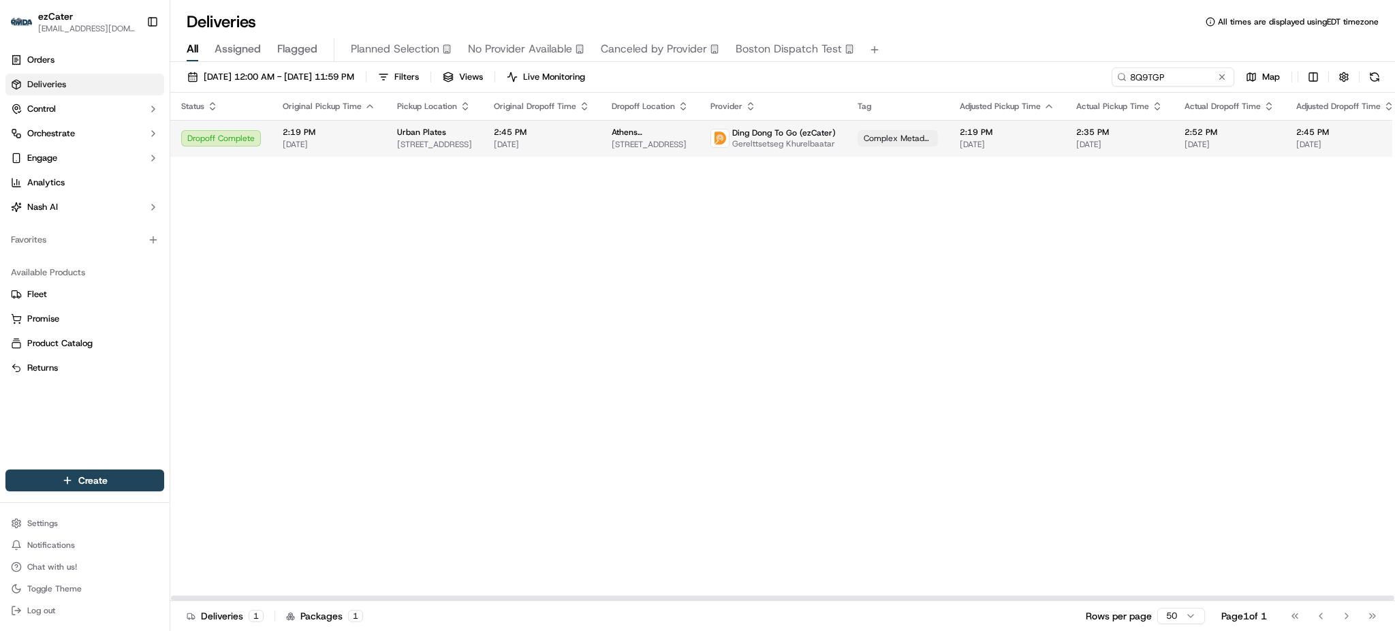
click at [656, 140] on span "2552 Stanwell Dr, Concord, CA 94520, USA" at bounding box center [650, 144] width 77 height 11
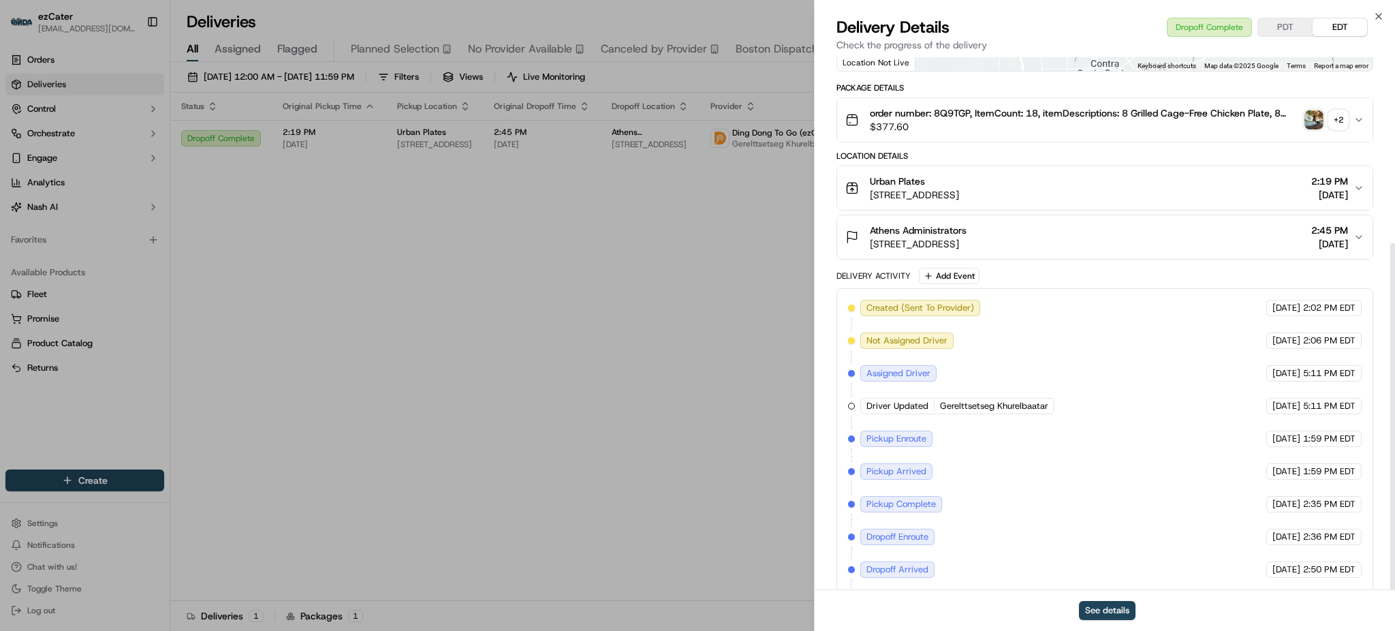
scroll to position [285, 0]
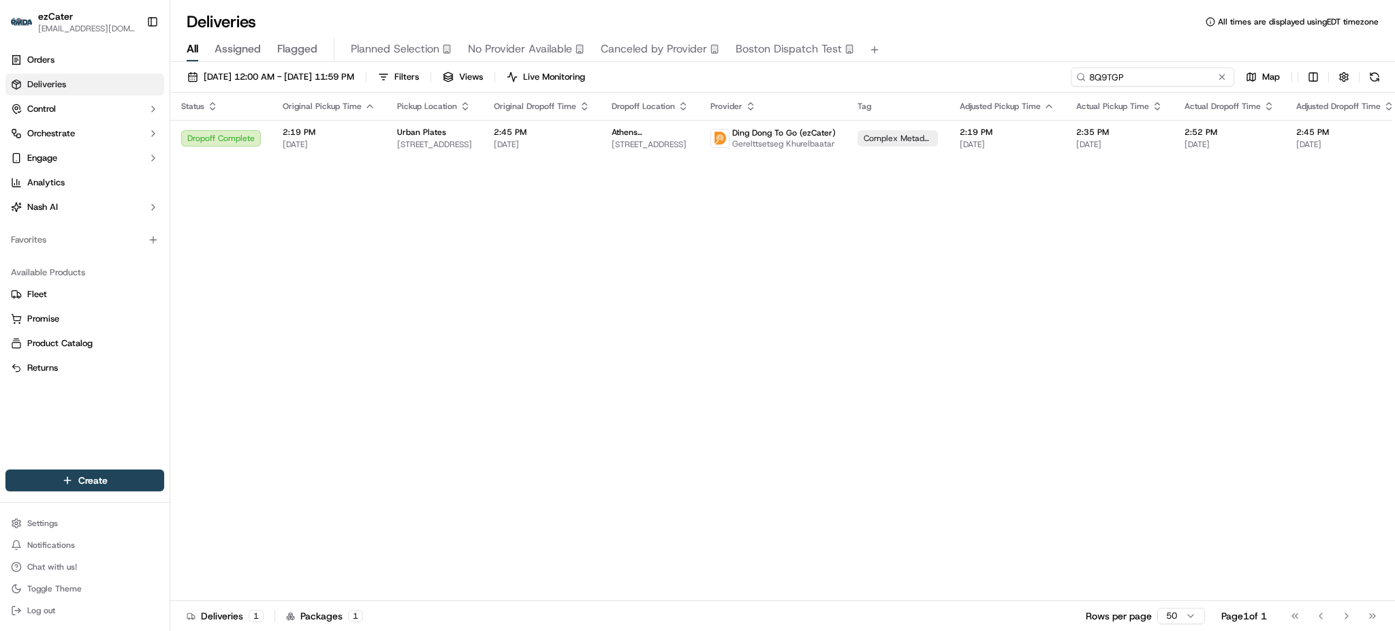
paste input "6JXC0J"
drag, startPoint x: 1194, startPoint y: 72, endPoint x: 858, endPoint y: 75, distance: 336.6
click at [858, 75] on div "09/01/2025 12:00 AM - 09/30/2025 11:59 PM Filters Views Live Monitoring 8Q9TGP …" at bounding box center [782, 79] width 1225 height 25
click at [1113, 76] on input "6JXC0J" at bounding box center [1153, 76] width 164 height 19
paste input "Y1E1AH"
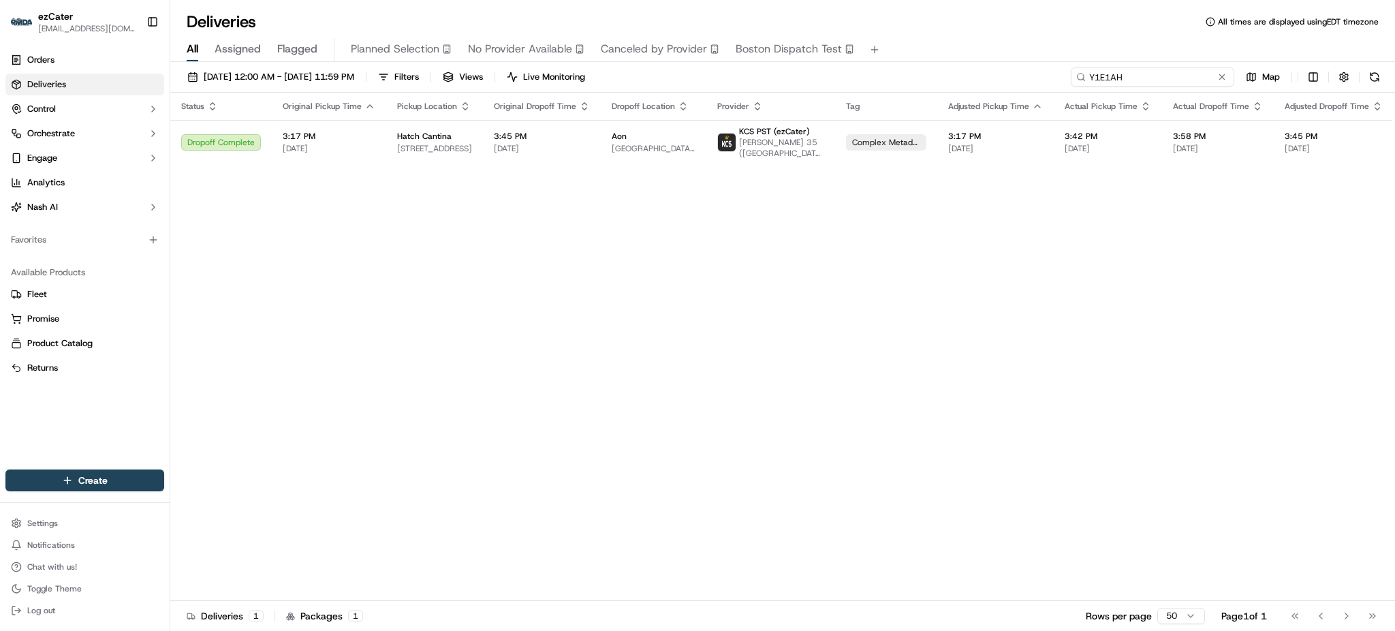
drag, startPoint x: 1126, startPoint y: 77, endPoint x: 908, endPoint y: 76, distance: 218.0
click at [908, 76] on div "09/01/2025 12:00 AM - 09/30/2025 11:59 PM Filters Views Live Monitoring Y1E1AH …" at bounding box center [782, 79] width 1225 height 25
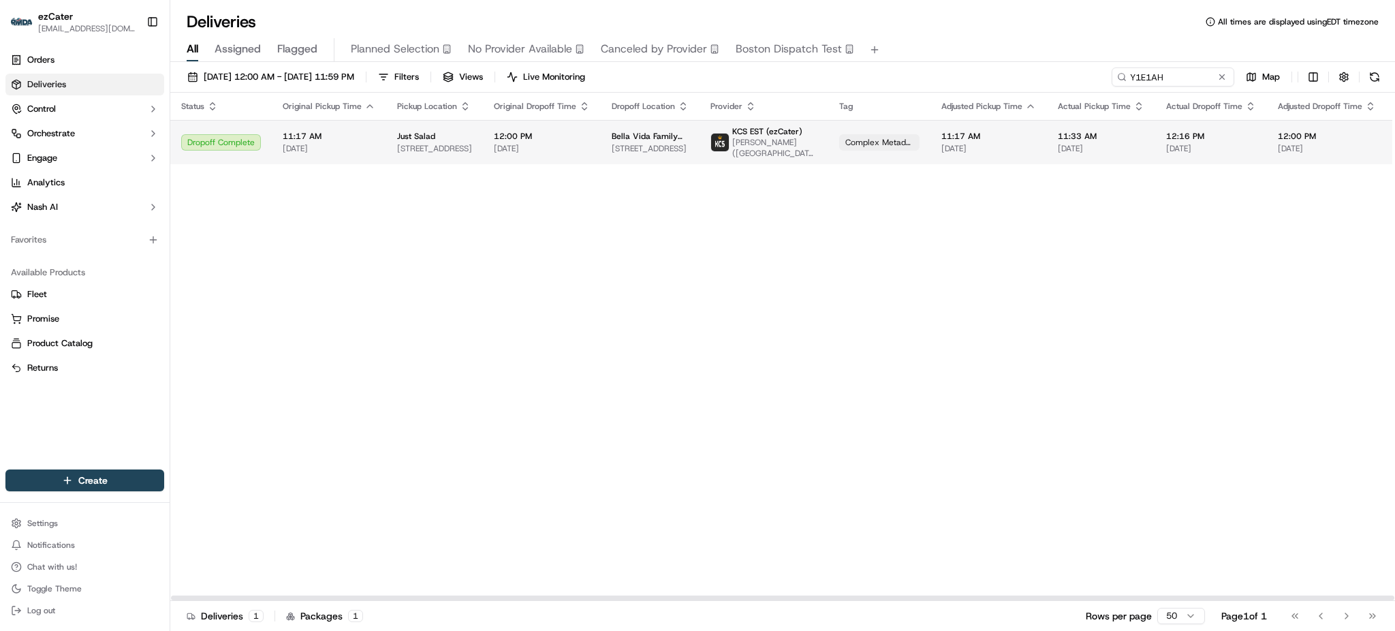
click at [546, 135] on span "12:00 PM" at bounding box center [542, 136] width 96 height 11
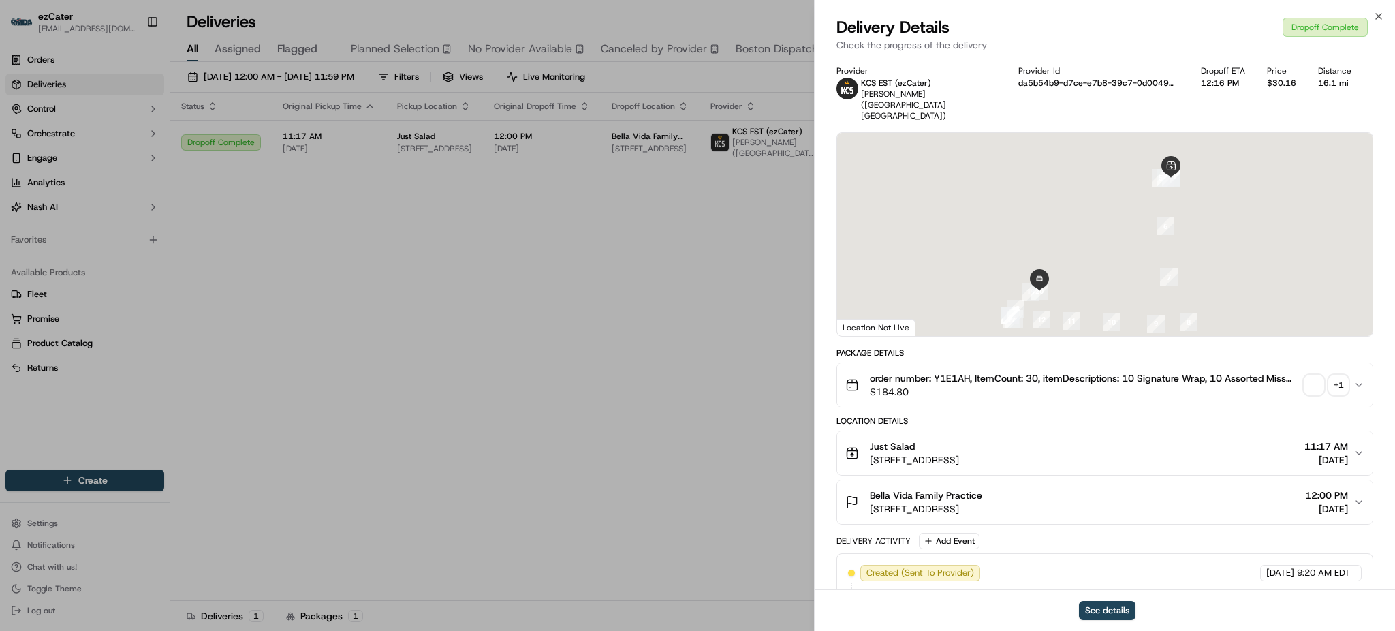
scroll to position [263, 0]
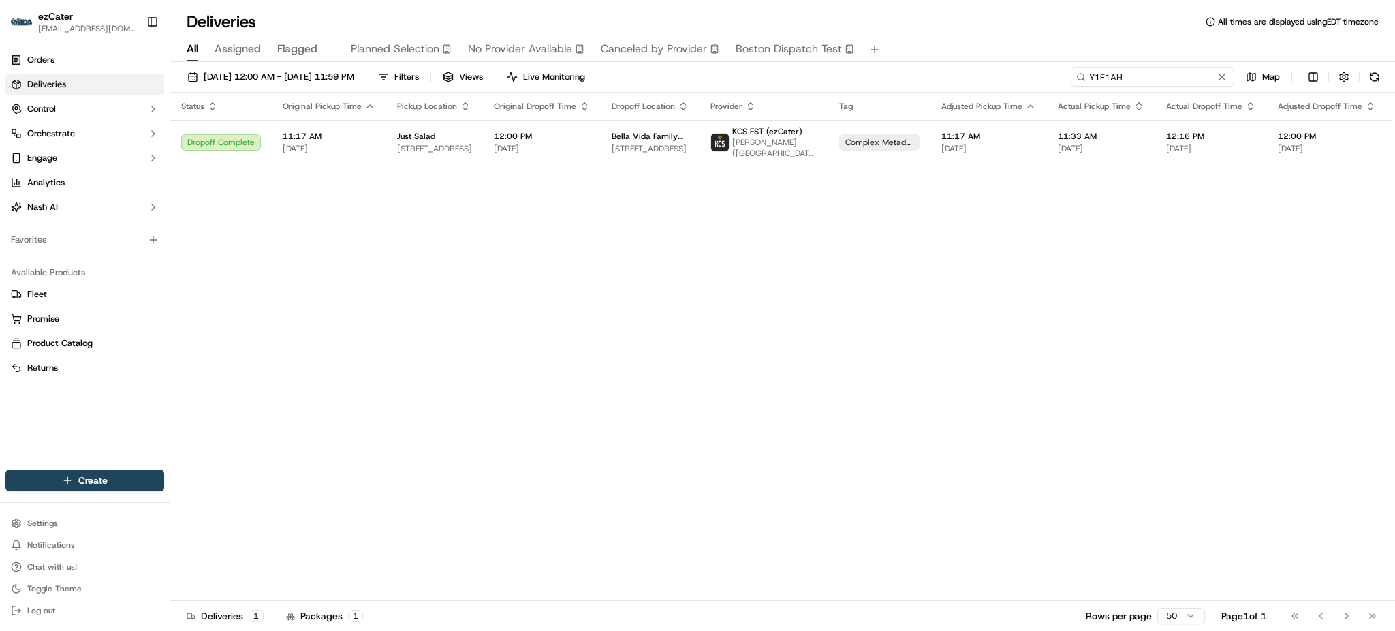
paste input "XRGY21"
drag, startPoint x: 1191, startPoint y: 72, endPoint x: 818, endPoint y: 74, distance: 372.7
click at [818, 74] on div "09/01/2025 12:00 AM - 09/30/2025 11:59 PM Filters Views Live Monitoring Y1E1AH …" at bounding box center [782, 79] width 1225 height 25
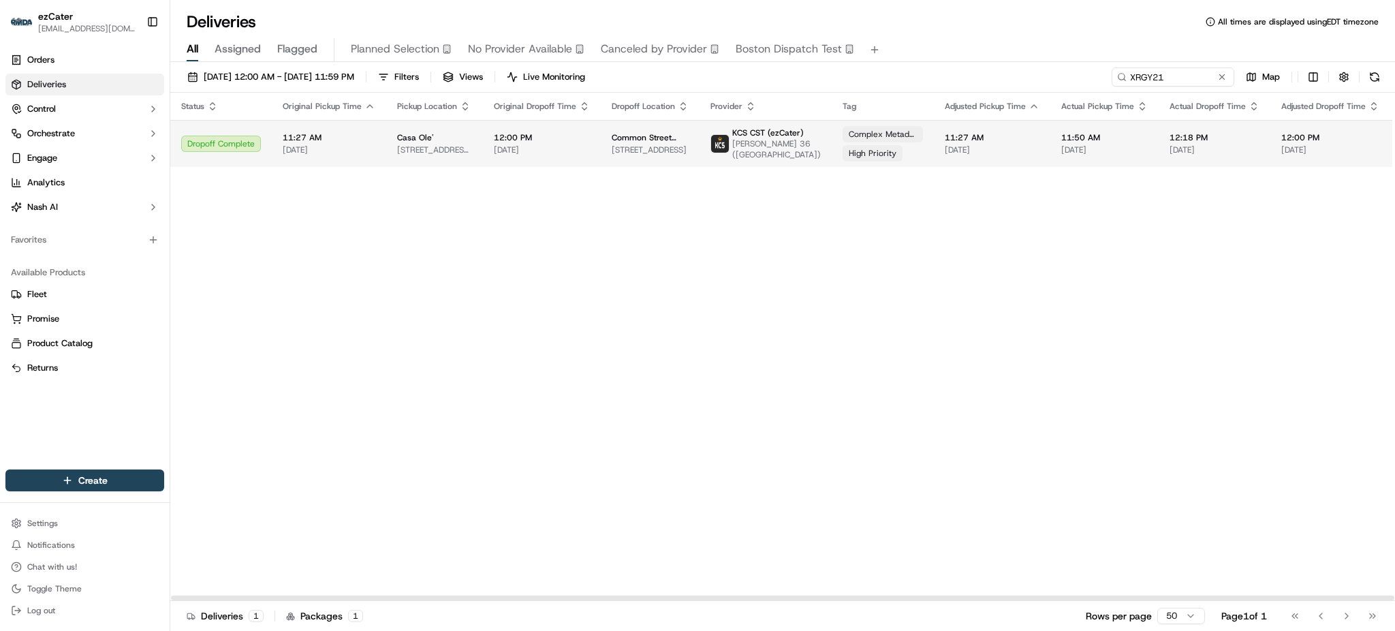
click at [585, 138] on td "12:00 PM 09/18/2025" at bounding box center [542, 143] width 118 height 47
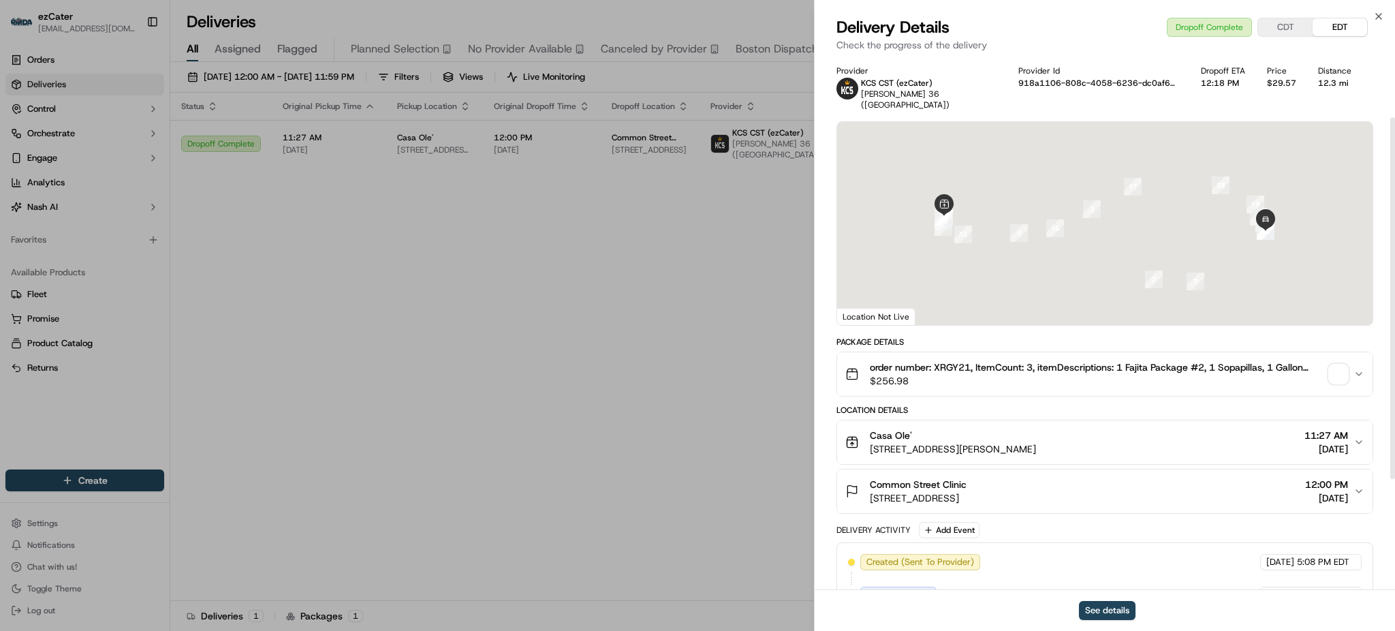
scroll to position [252, 0]
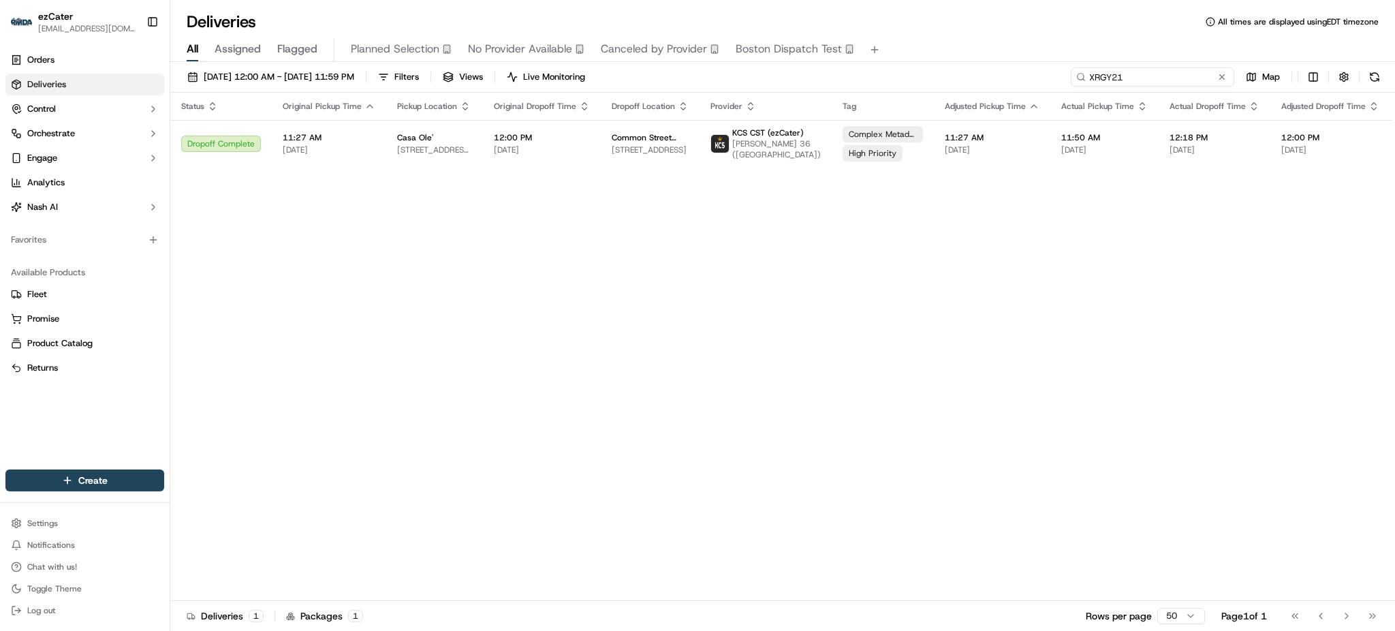
drag, startPoint x: 1186, startPoint y: 70, endPoint x: 923, endPoint y: 70, distance: 263.0
click at [923, 70] on div "09/01/2025 12:00 AM - 09/30/2025 11:59 PM Filters Views Live Monitoring XRGY21 …" at bounding box center [782, 79] width 1225 height 25
paste input "T855ZU"
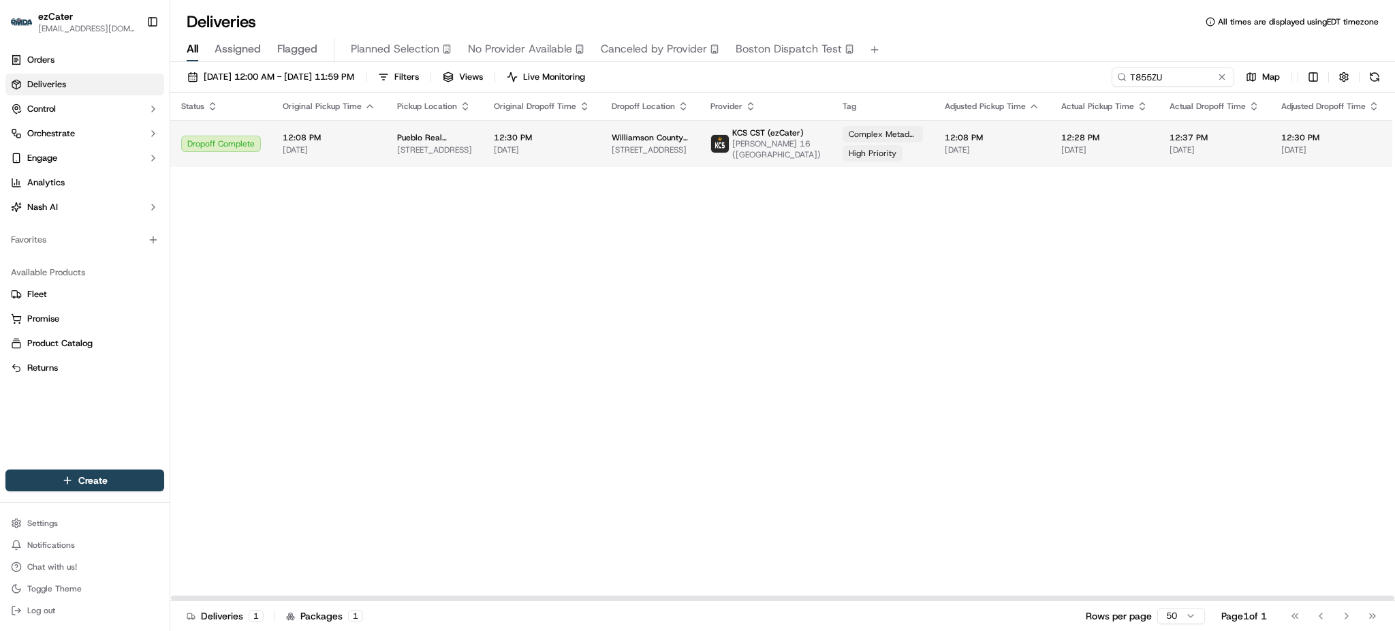
click at [897, 144] on td "Complex Metadata High Priority" at bounding box center [883, 143] width 102 height 47
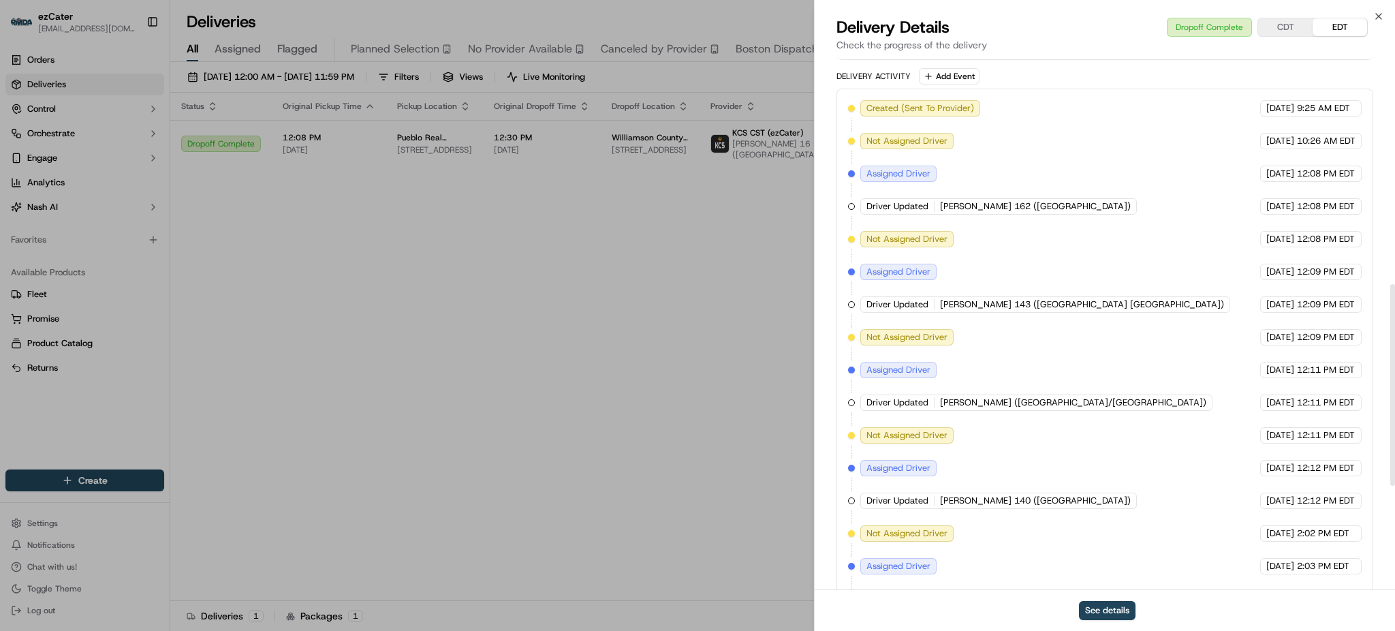
scroll to position [875, 0]
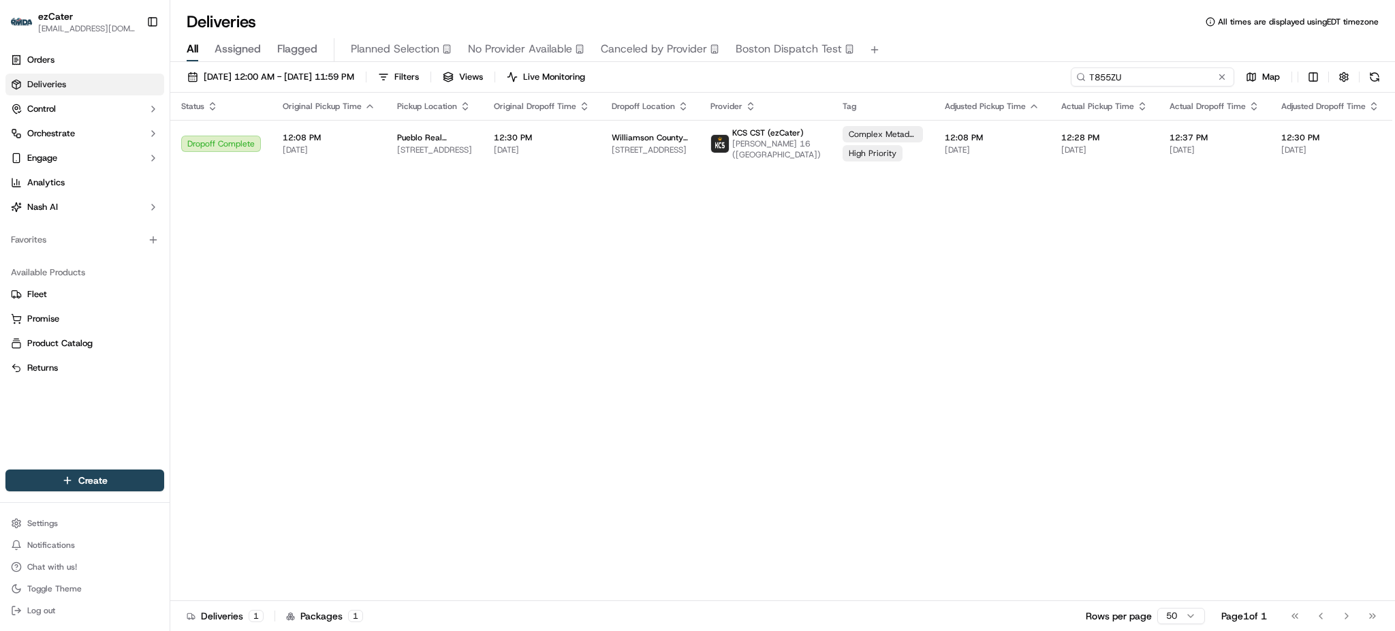
drag, startPoint x: 1157, startPoint y: 71, endPoint x: 1032, endPoint y: 72, distance: 125.4
click at [1032, 72] on div "09/01/2025 12:00 AM - 09/30/2025 11:59 PM Filters Views Live Monitoring T855ZU …" at bounding box center [782, 79] width 1225 height 25
paste input "VEKYZM"
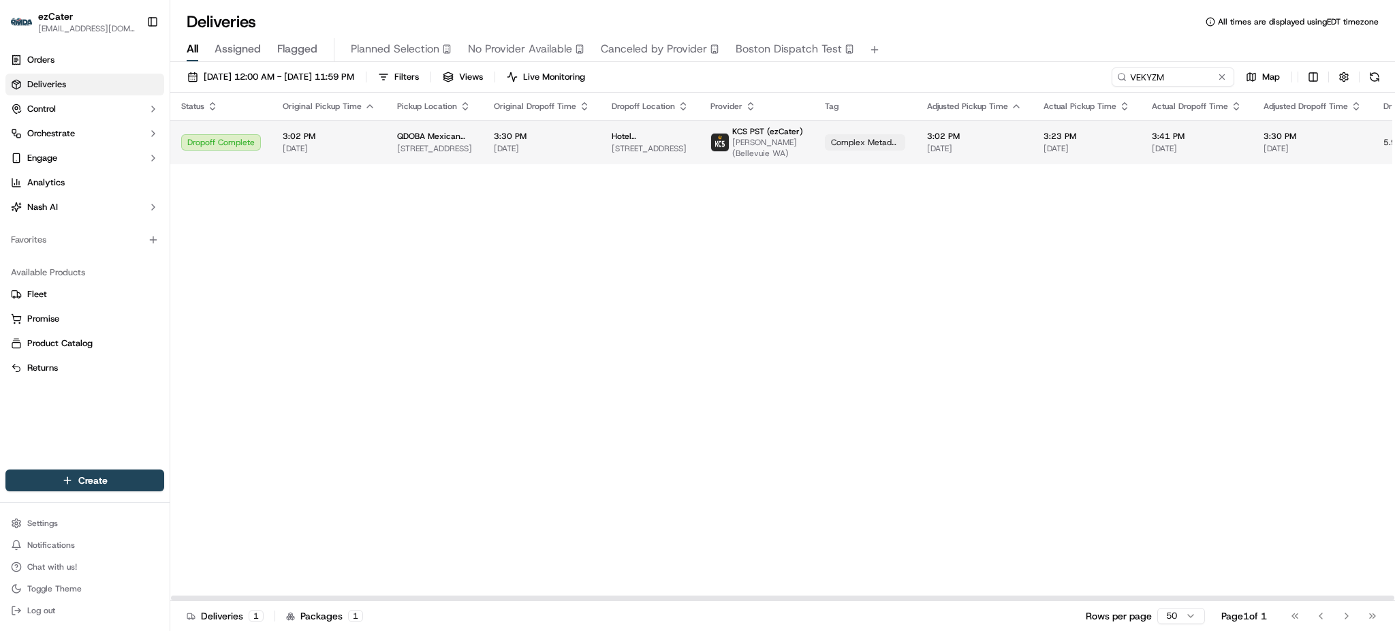
click at [1033, 149] on td "3:23 PM 09/18/2025" at bounding box center [1087, 142] width 108 height 44
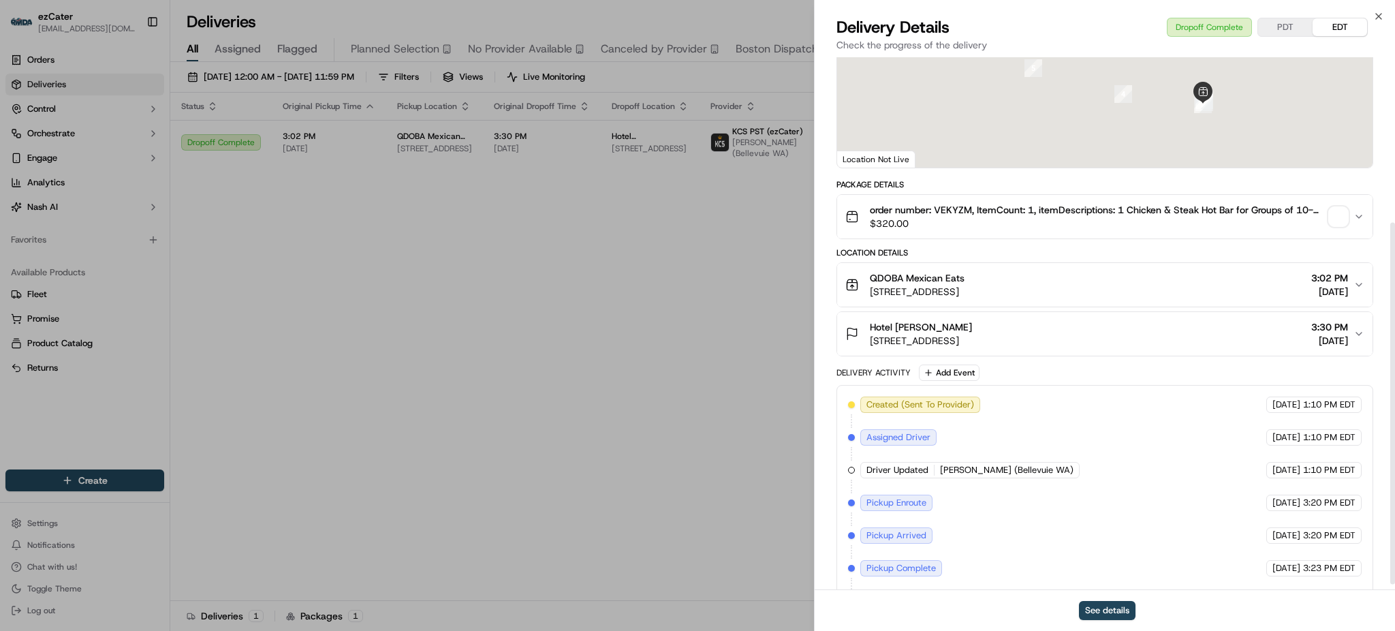
scroll to position [252, 0]
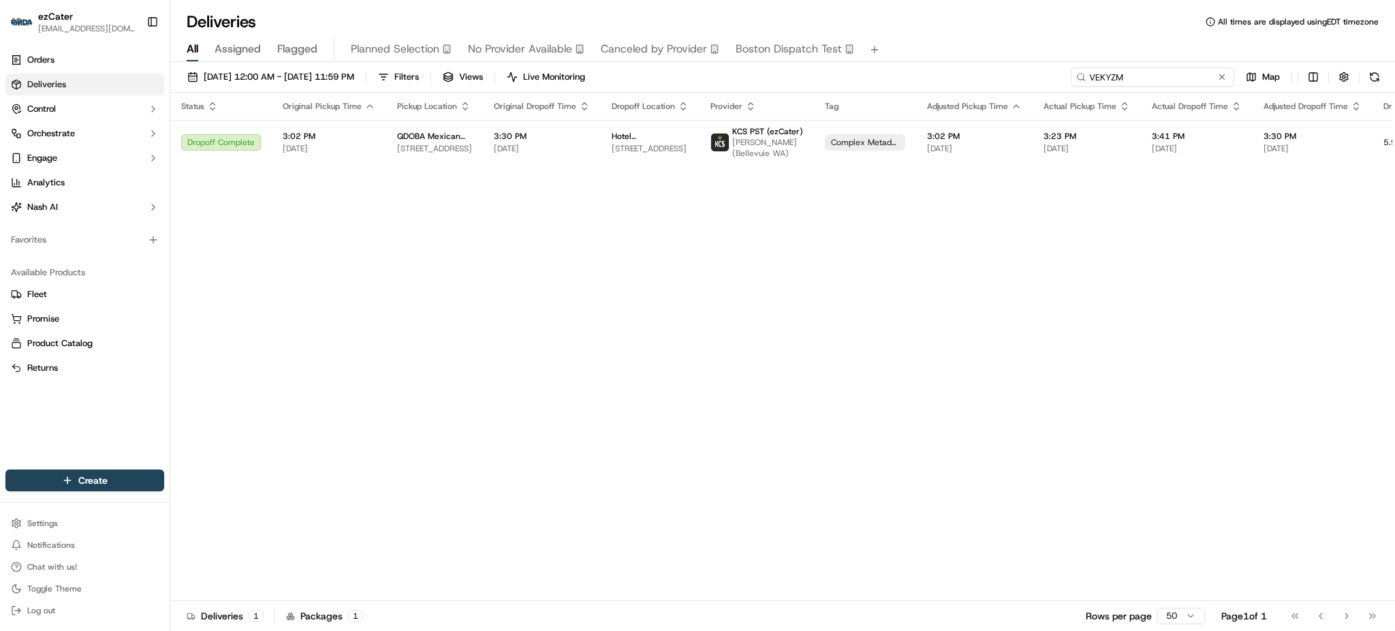
drag, startPoint x: 1179, startPoint y: 71, endPoint x: 834, endPoint y: 71, distance: 344.8
click at [834, 71] on div "09/01/2025 12:00 AM - 09/30/2025 11:59 PM Filters Views Live Monitoring VEKYZM …" at bounding box center [782, 79] width 1225 height 25
paste input "6JXC0J"
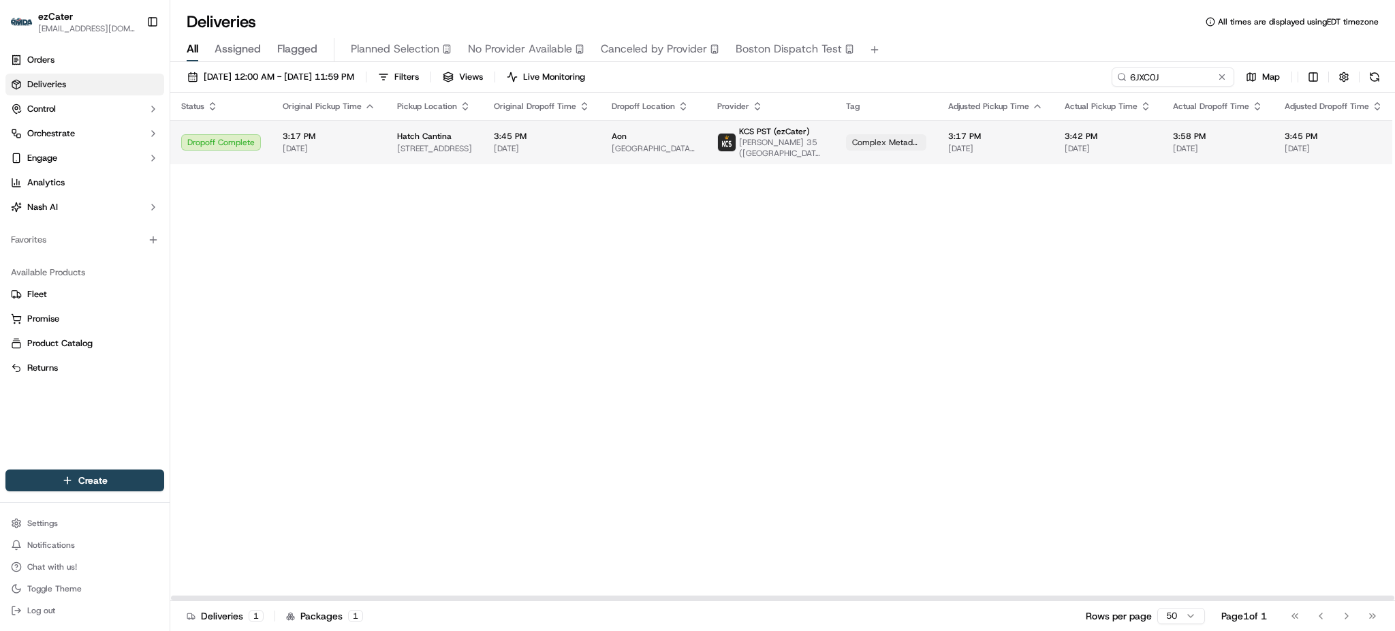
click at [590, 146] on td "3:45 PM 09/18/2025" at bounding box center [542, 142] width 118 height 44
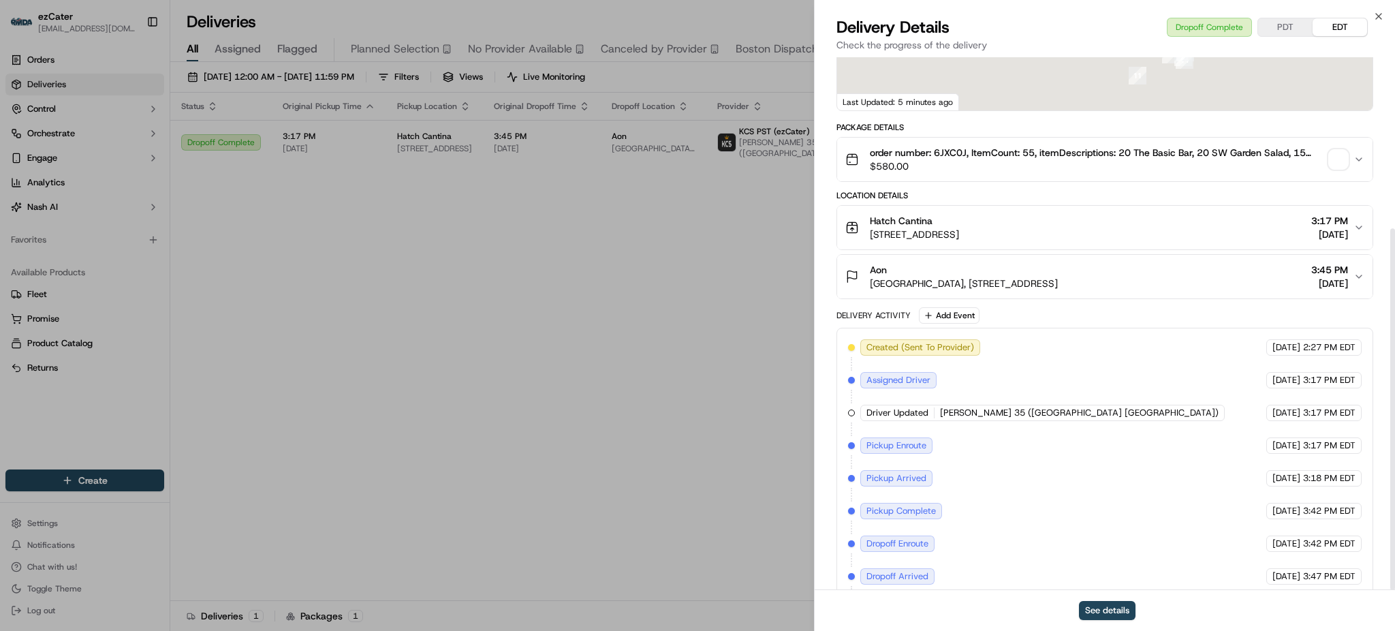
scroll to position [252, 0]
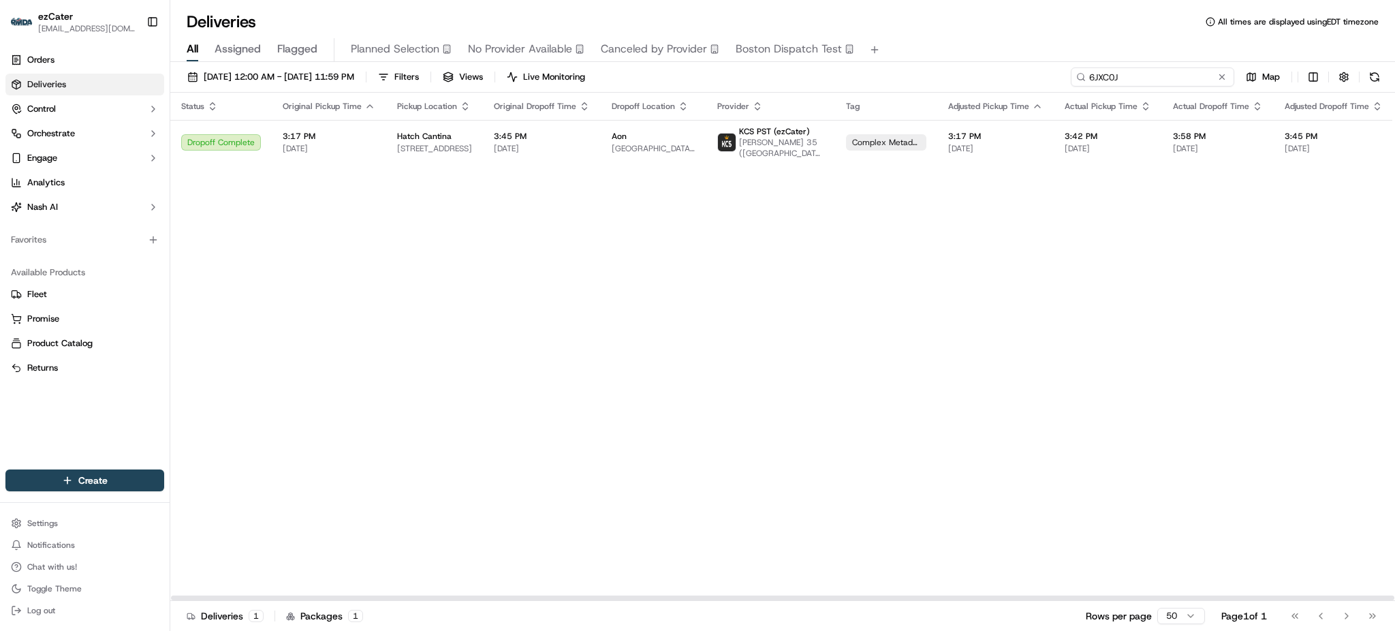
drag, startPoint x: 1170, startPoint y: 72, endPoint x: 860, endPoint y: 67, distance: 310.1
click at [863, 67] on div "09/01/2025 12:00 AM - 09/30/2025 11:59 PM Filters Views Live Monitoring 6JXC0J …" at bounding box center [782, 79] width 1225 height 25
paste input "0Q3CAU"
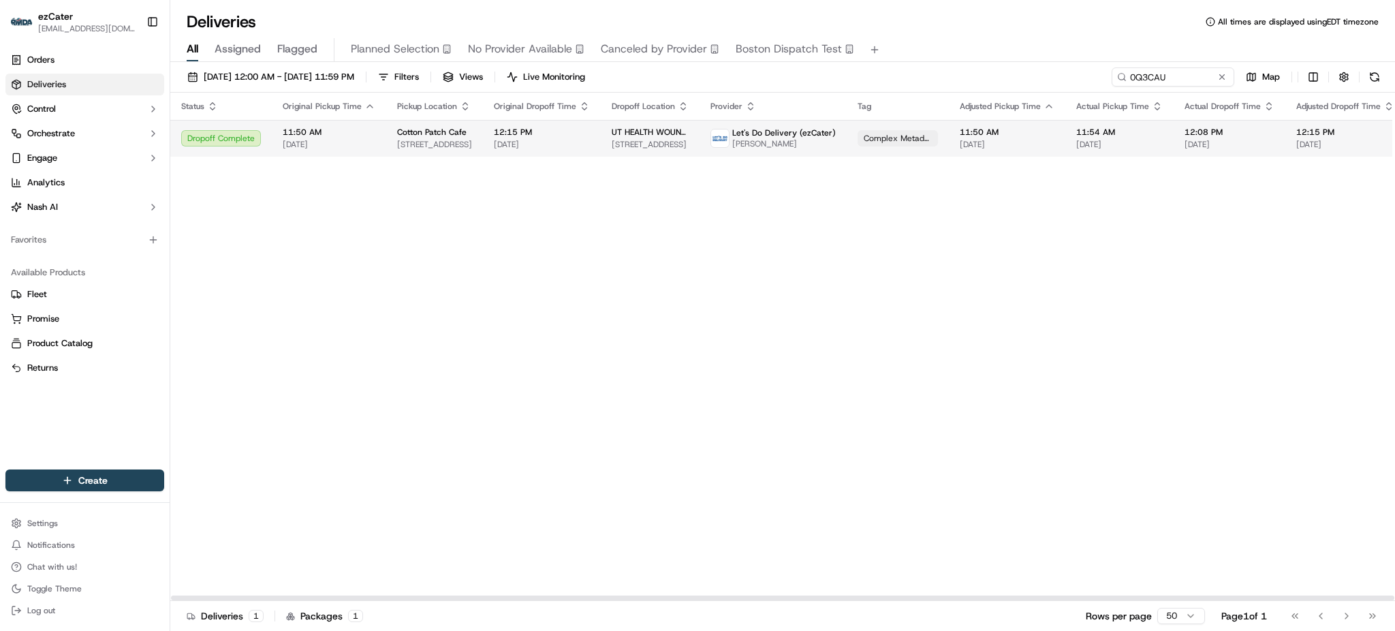
click at [765, 146] on span "Karen Daniels" at bounding box center [784, 143] width 104 height 11
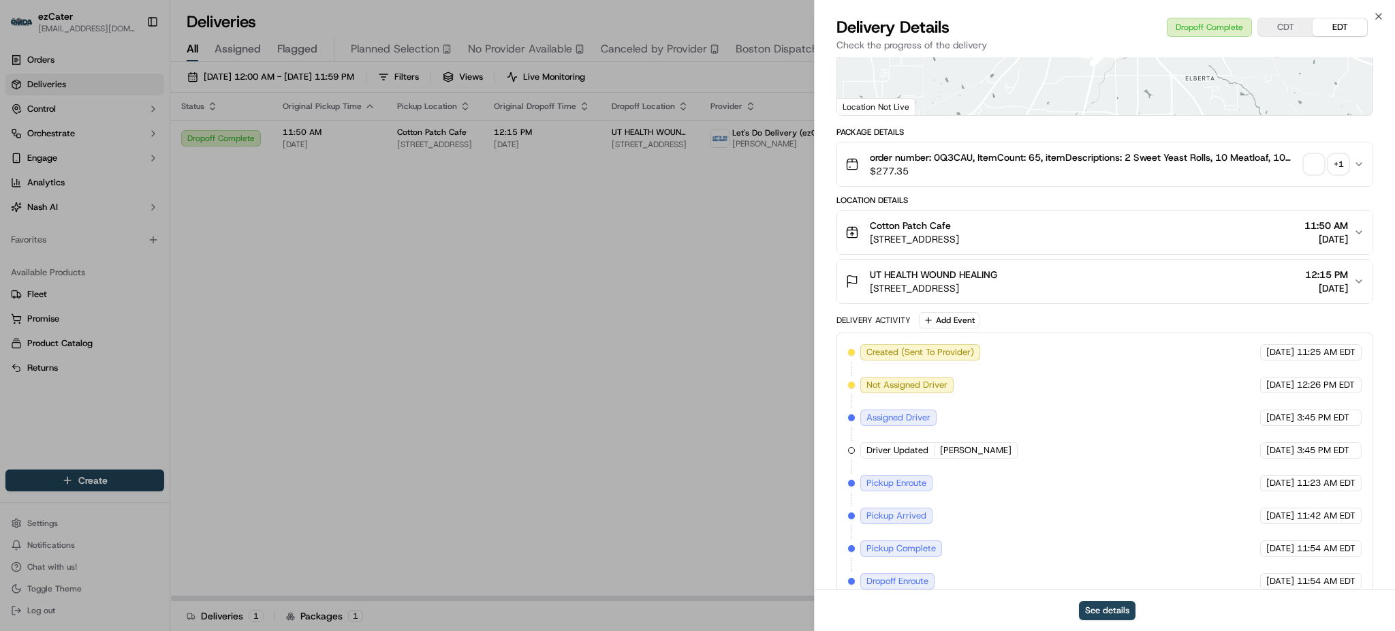
scroll to position [285, 0]
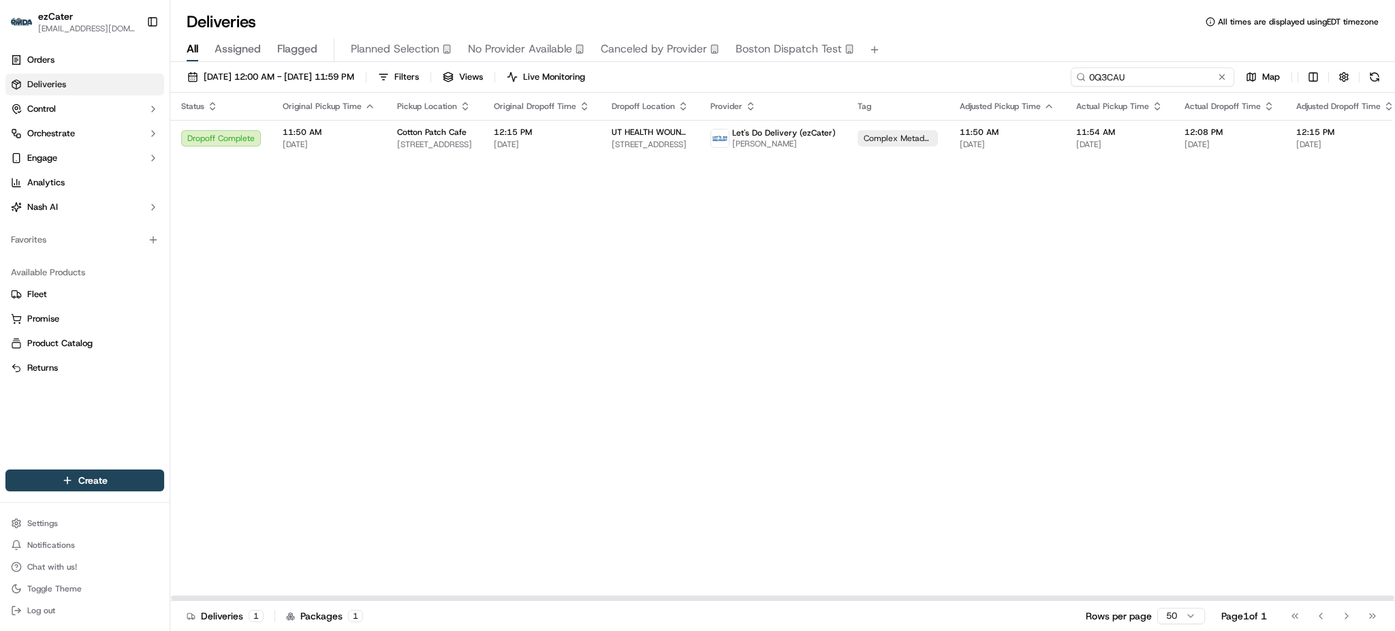
drag, startPoint x: 1178, startPoint y: 77, endPoint x: 867, endPoint y: 76, distance: 310.7
click at [867, 76] on div "09/01/2025 12:00 AM - 09/30/2025 11:59 PM Filters Views Live Monitoring 0Q3CAU …" at bounding box center [782, 79] width 1225 height 25
paste input "X9775R"
drag, startPoint x: 1169, startPoint y: 81, endPoint x: 889, endPoint y: 61, distance: 280.7
click at [889, 61] on div "Deliveries All times are displayed using EDT timezone All Assigned Flagged Plan…" at bounding box center [782, 315] width 1225 height 631
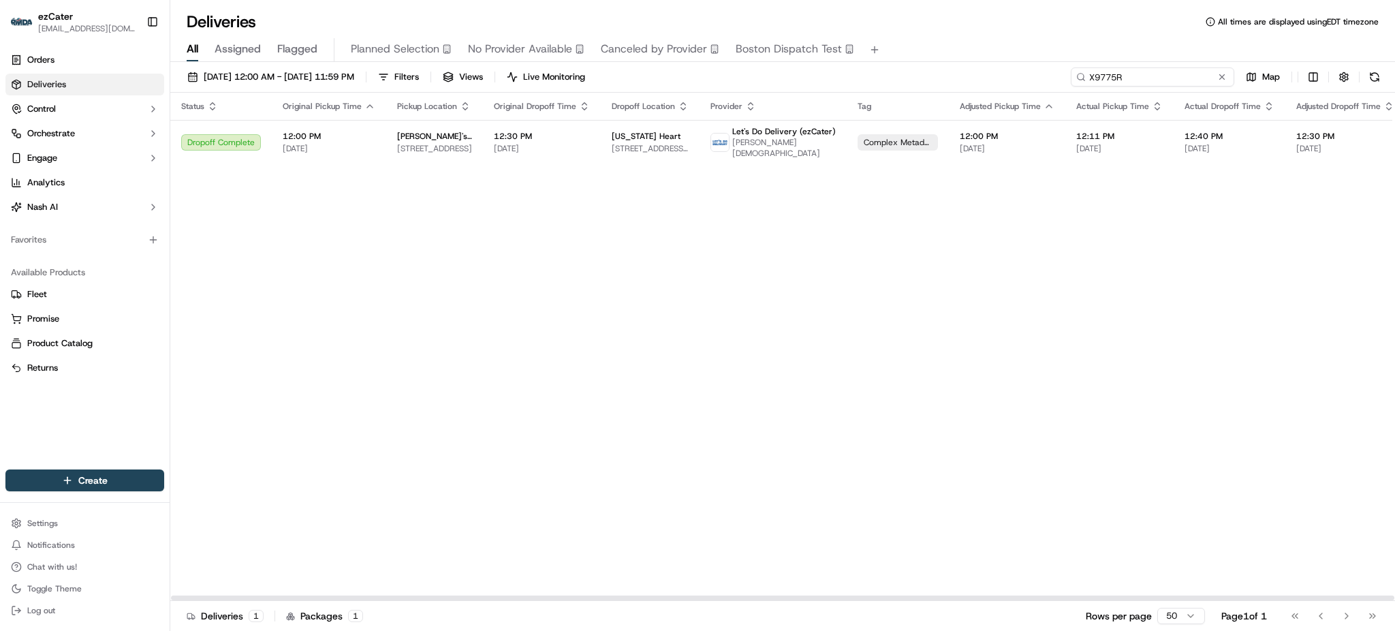
paste input
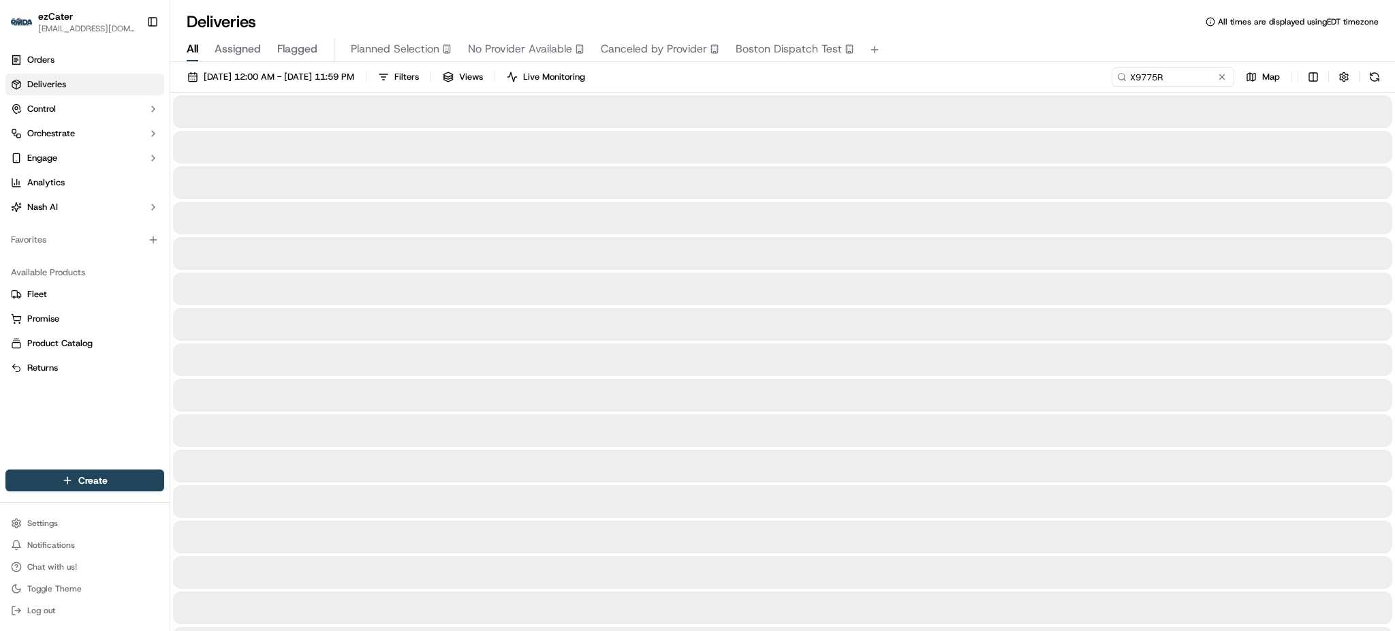
click at [1129, 14] on div "Deliveries All times are displayed using EDT timezone" at bounding box center [782, 22] width 1225 height 22
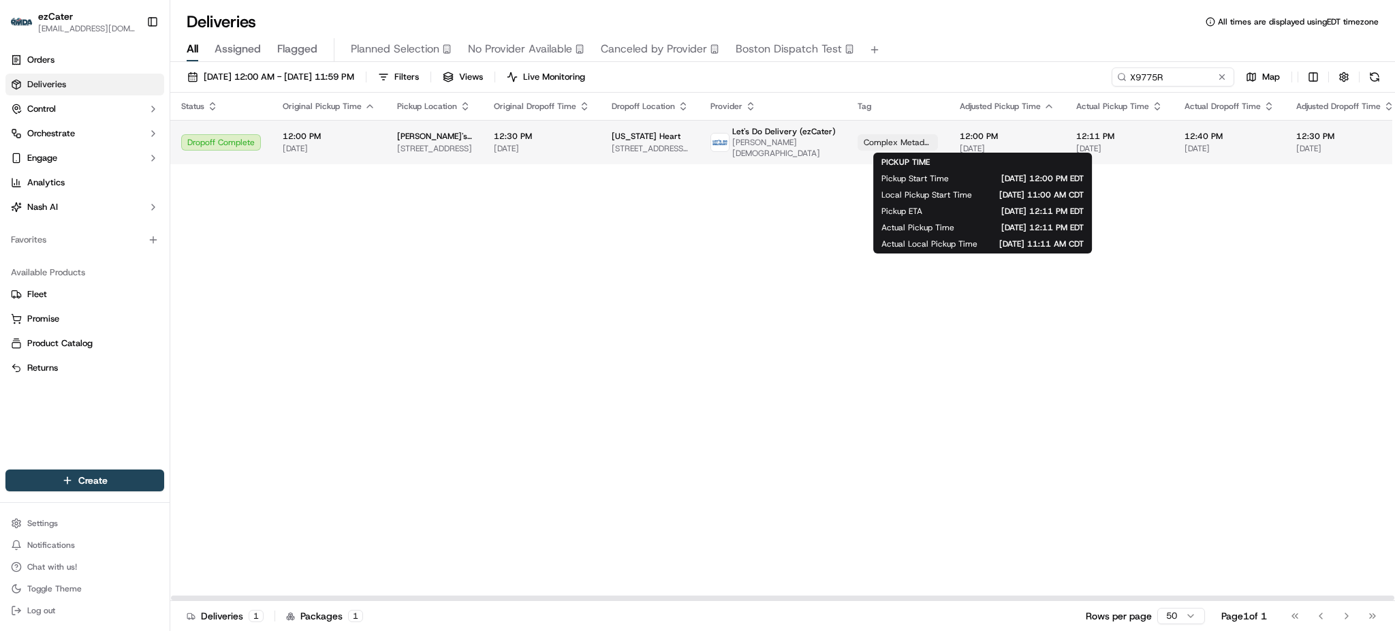
click at [966, 143] on span "[DATE]" at bounding box center [1007, 148] width 95 height 11
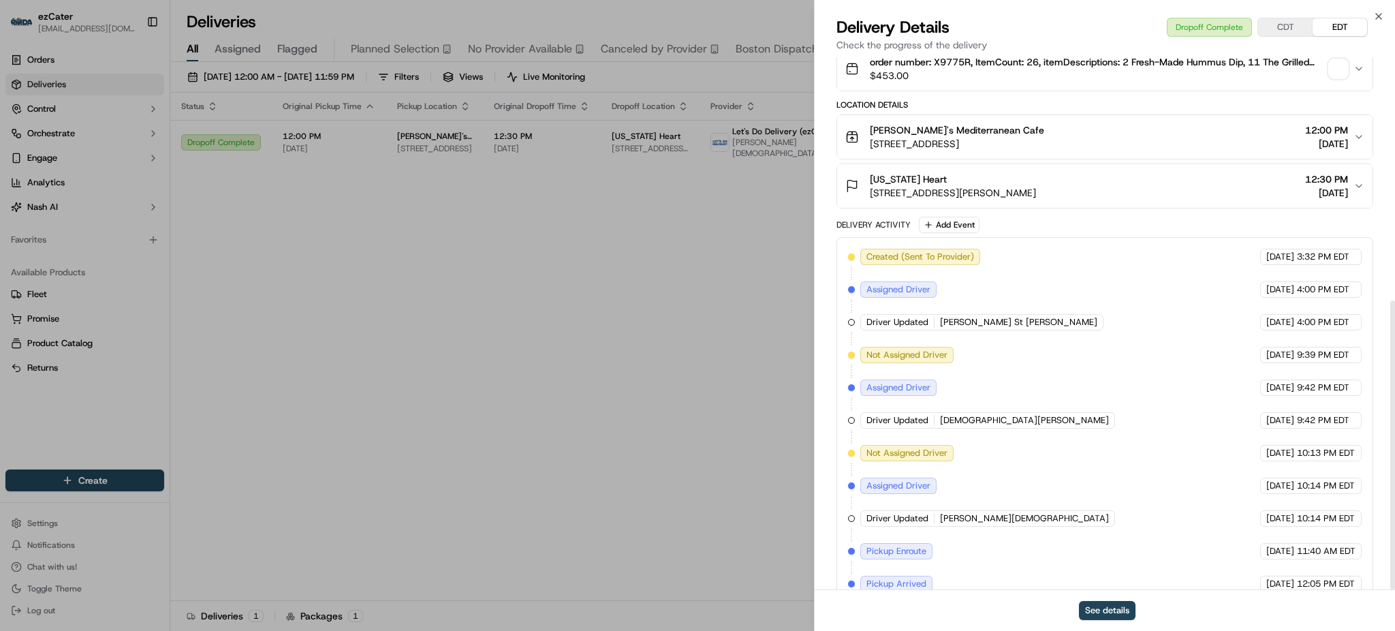
scroll to position [448, 0]
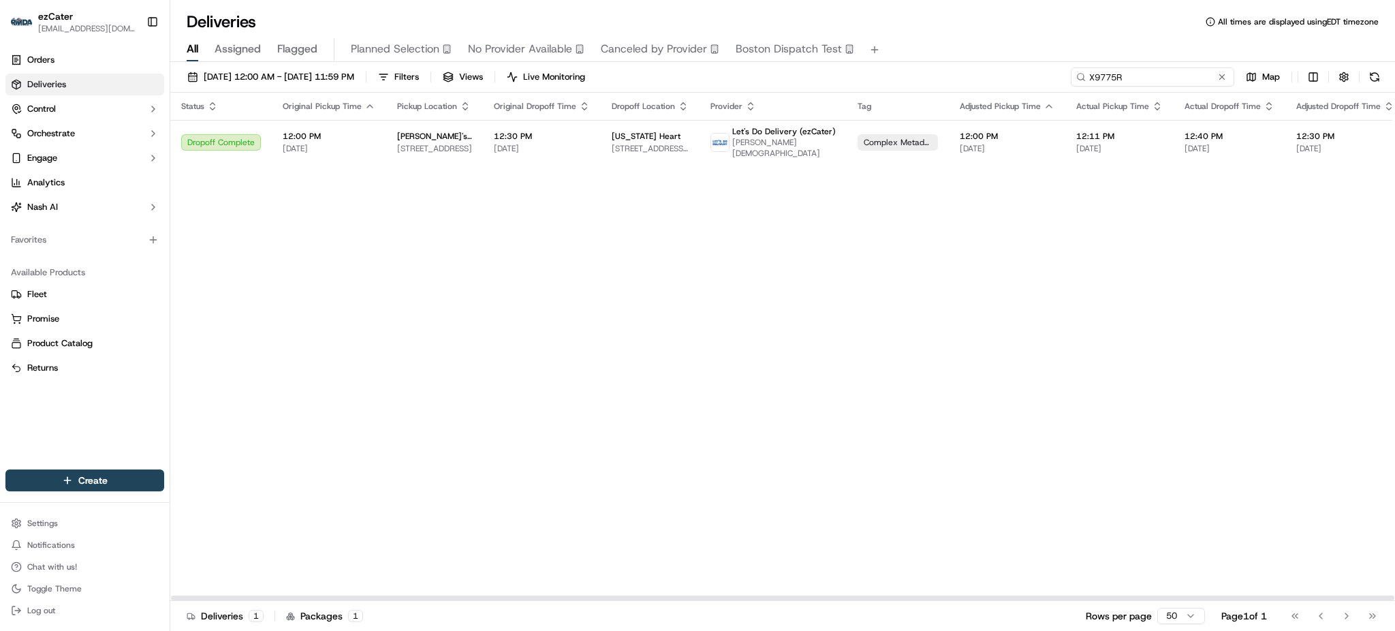
drag, startPoint x: 1187, startPoint y: 84, endPoint x: 965, endPoint y: 77, distance: 222.2
click at [965, 77] on div "09/01/2025 12:00 AM - 09/30/2025 11:59 PM Filters Views Live Monitoring X9775R …" at bounding box center [782, 79] width 1225 height 25
paste input "HHVXXX"
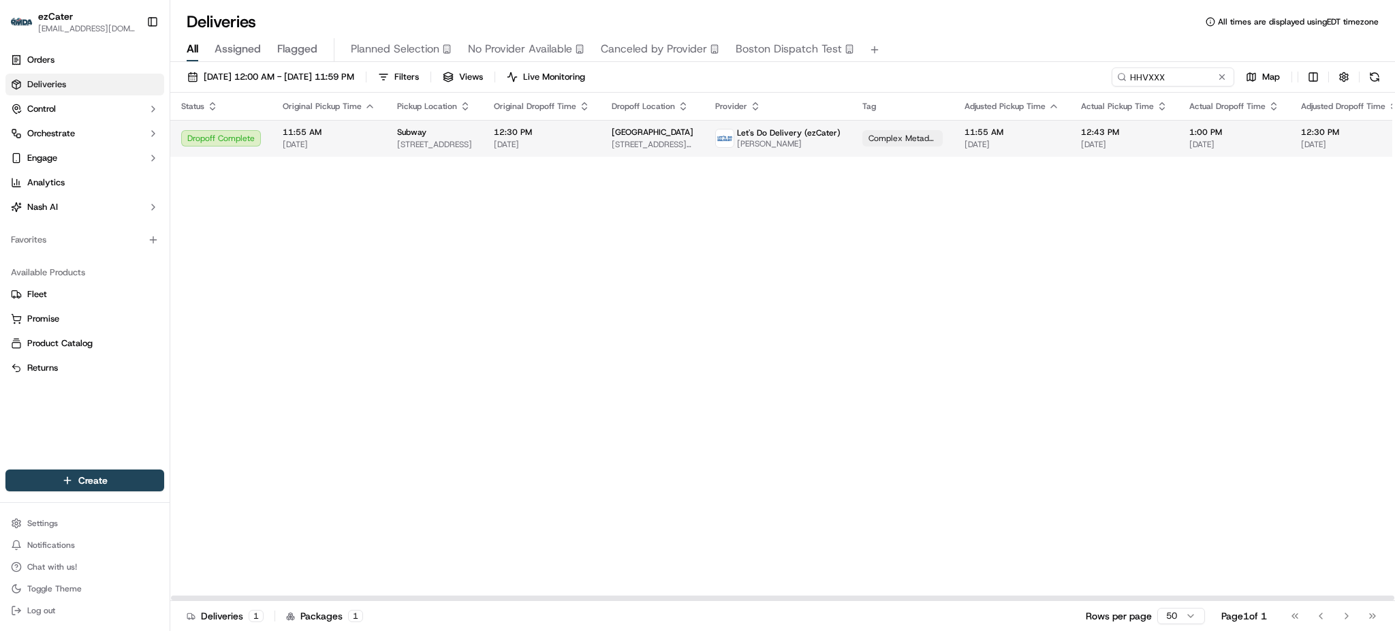
click at [807, 139] on span "Yvonne Carpio" at bounding box center [789, 143] width 104 height 11
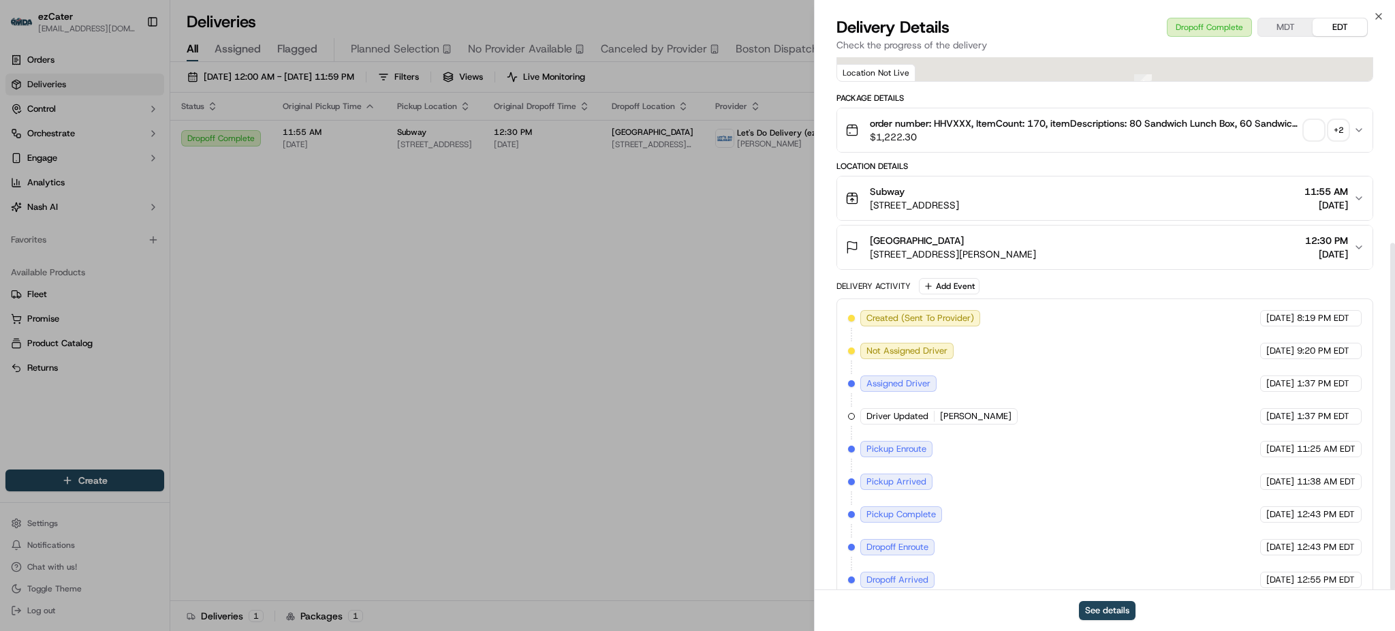
scroll to position [285, 0]
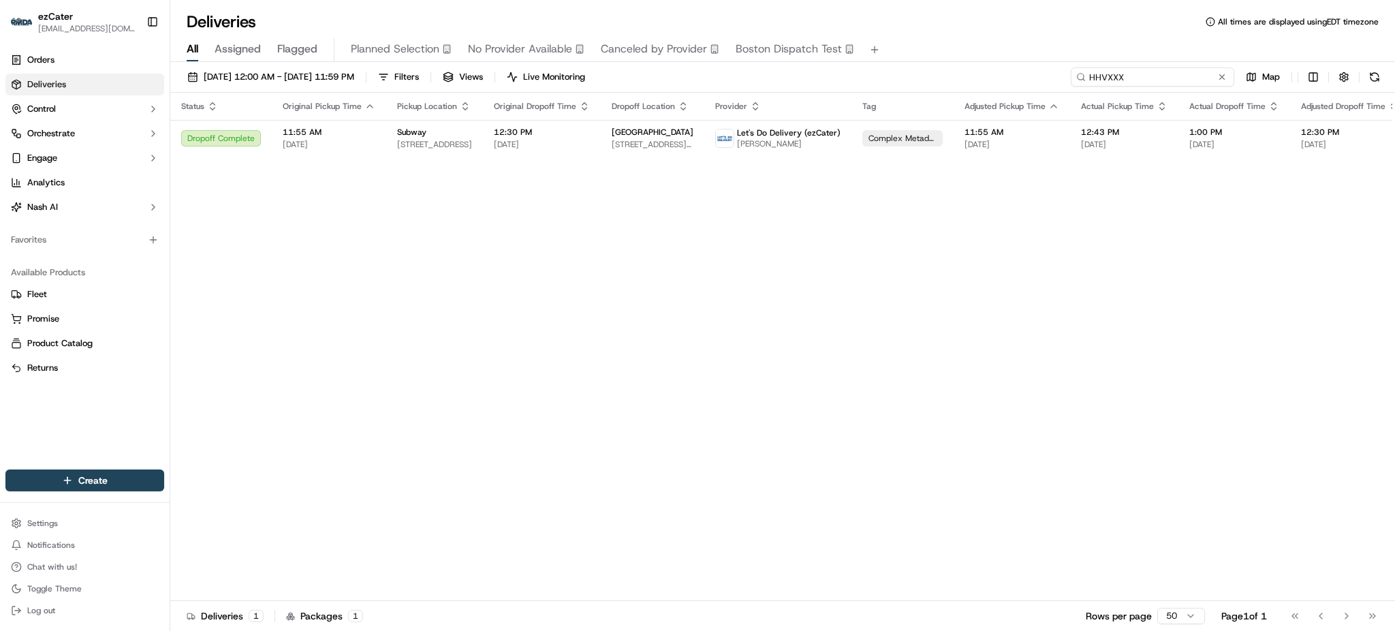
drag, startPoint x: 1181, startPoint y: 74, endPoint x: 962, endPoint y: 59, distance: 219.3
click at [962, 59] on div "Deliveries All times are displayed using EDT timezone All Assigned Flagged Plan…" at bounding box center [782, 315] width 1225 height 631
paste input "6PKP1M"
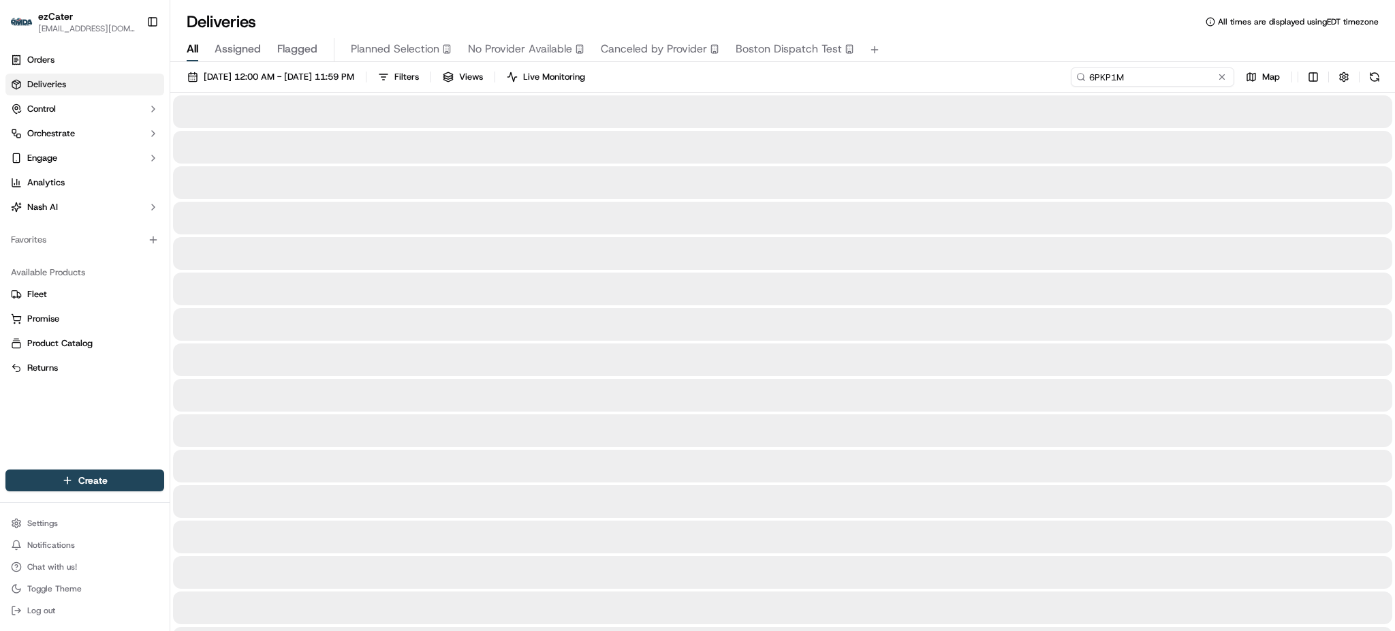
type input "6PKP1M"
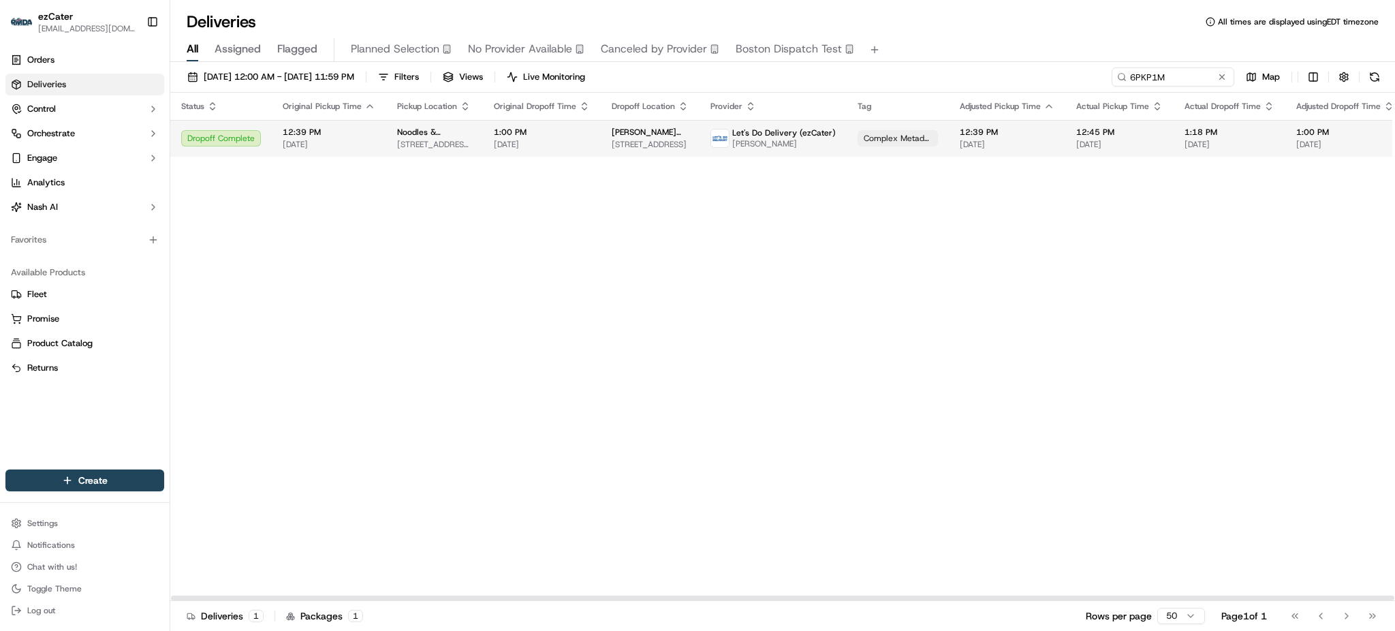
click at [591, 142] on td "1:00 PM 09/18/2025" at bounding box center [542, 138] width 118 height 37
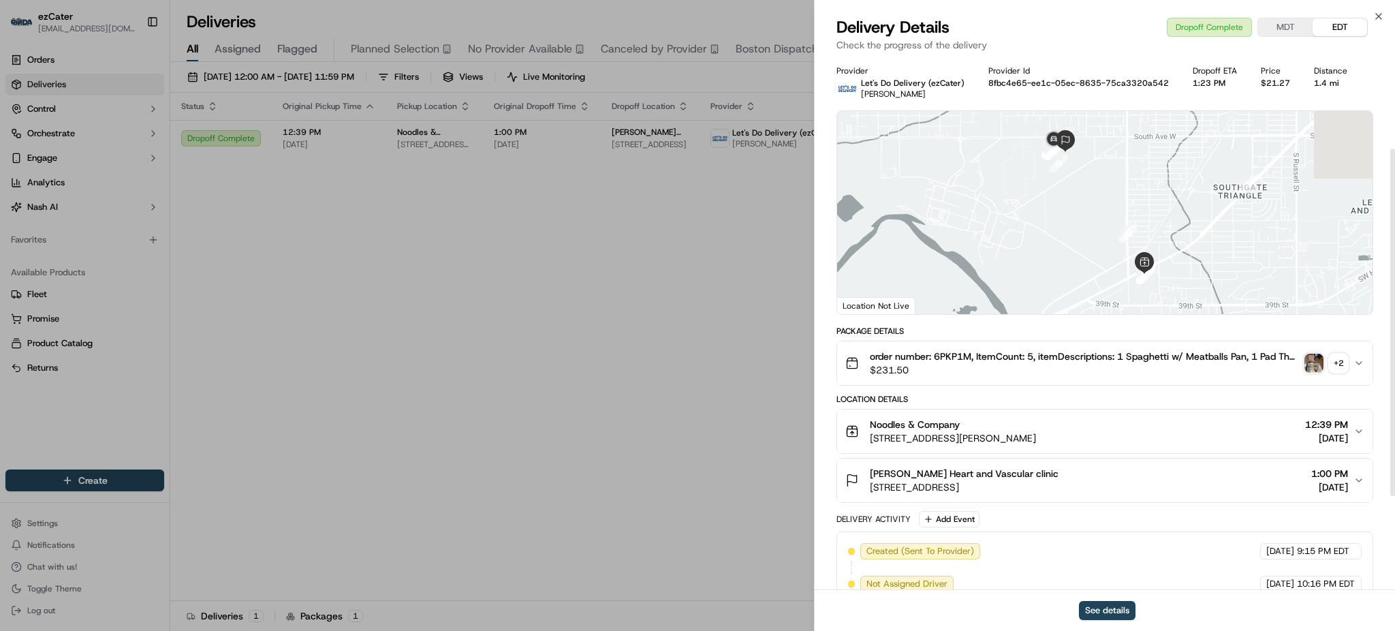
scroll to position [285, 0]
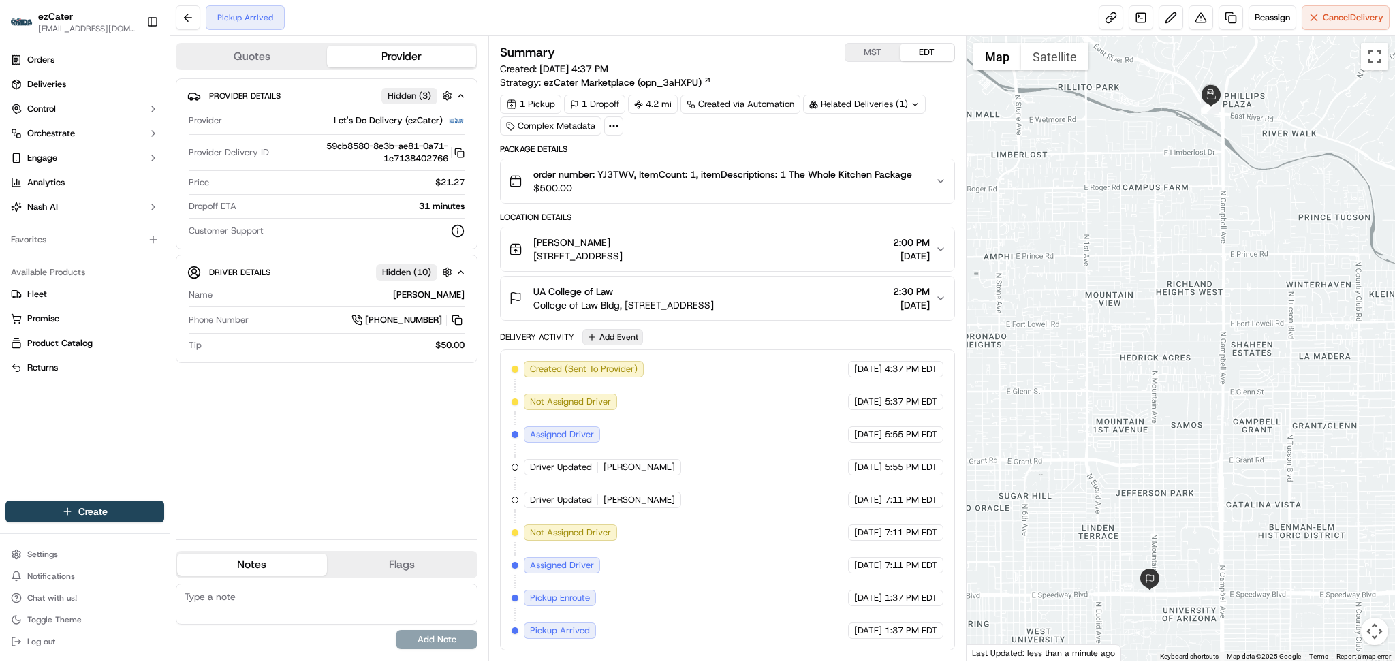
click at [617, 341] on button "Add Event" at bounding box center [613, 337] width 61 height 16
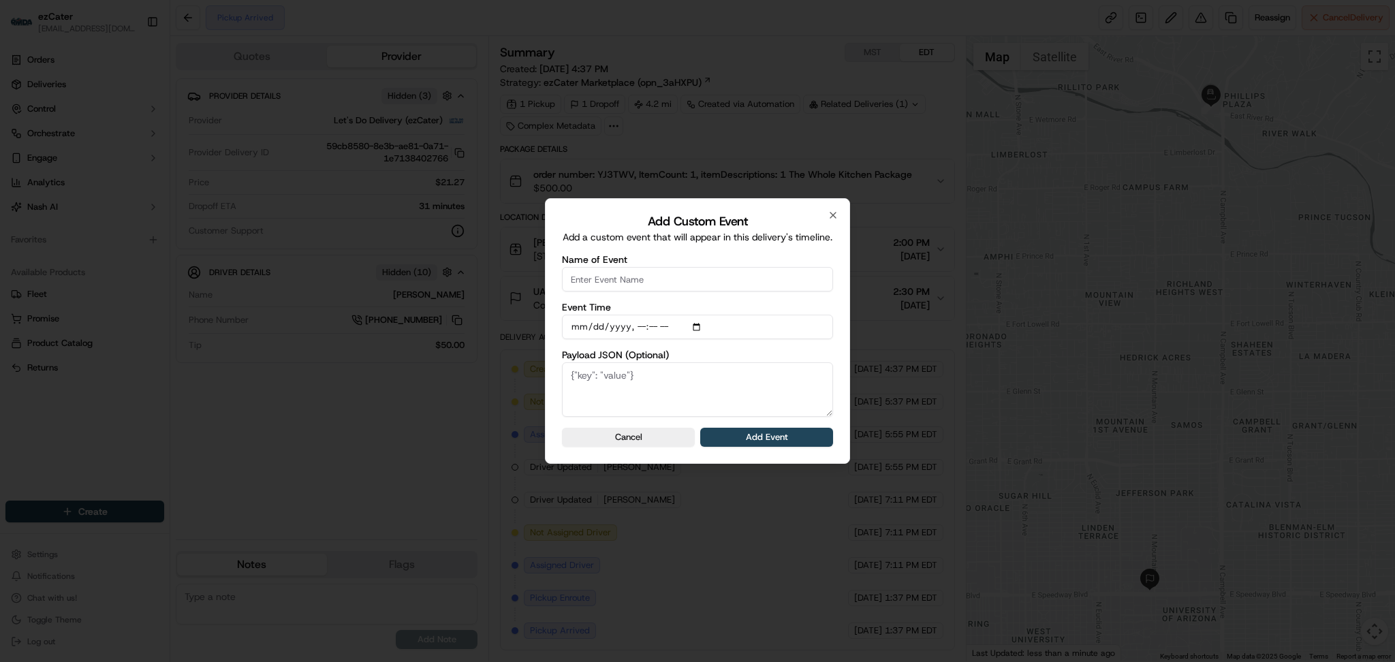
click at [659, 285] on input "Name of Event" at bounding box center [697, 279] width 271 height 25
type input "CP Not Ready"
click at [721, 434] on button "Add Event" at bounding box center [766, 437] width 133 height 19
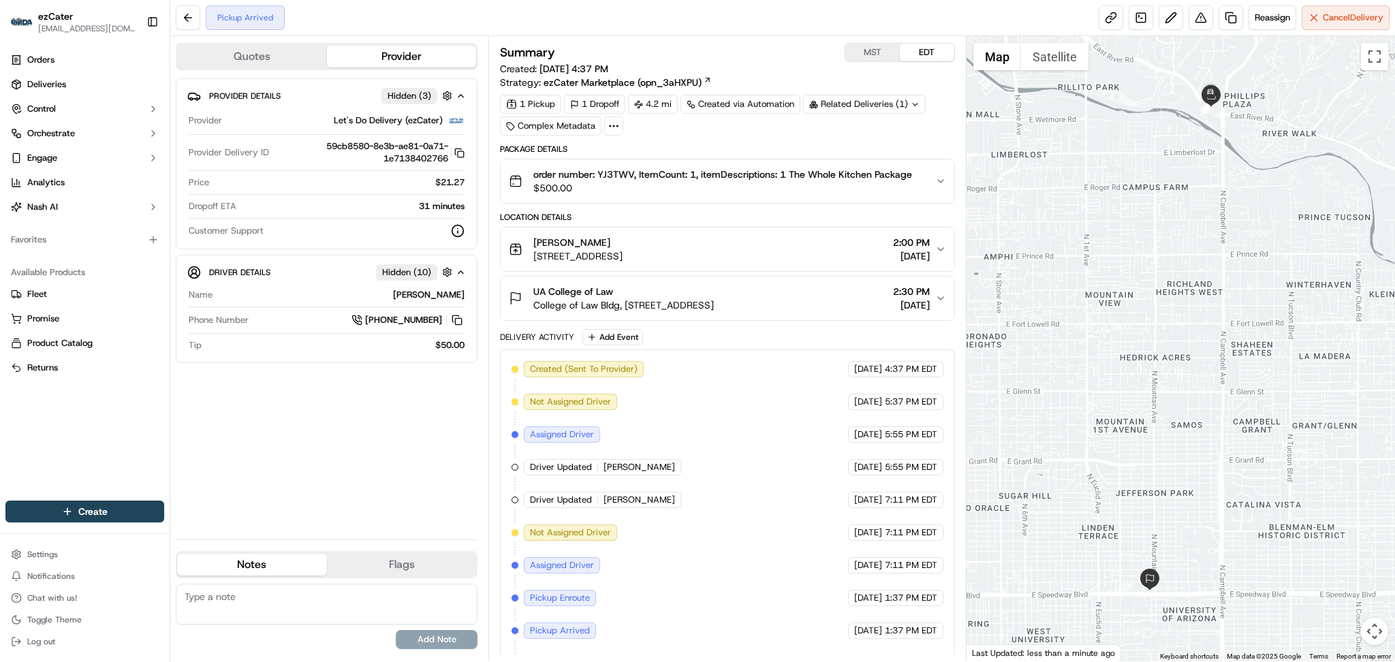
click at [395, 592] on textarea at bounding box center [327, 604] width 302 height 41
type textarea "CP did not yet prepare the food, DD can't wait longer - ezCater asked DD to mov…"
drag, startPoint x: 453, startPoint y: 643, endPoint x: 494, endPoint y: 660, distance: 44.0
click at [453, 643] on button "Add Note" at bounding box center [437, 639] width 82 height 19
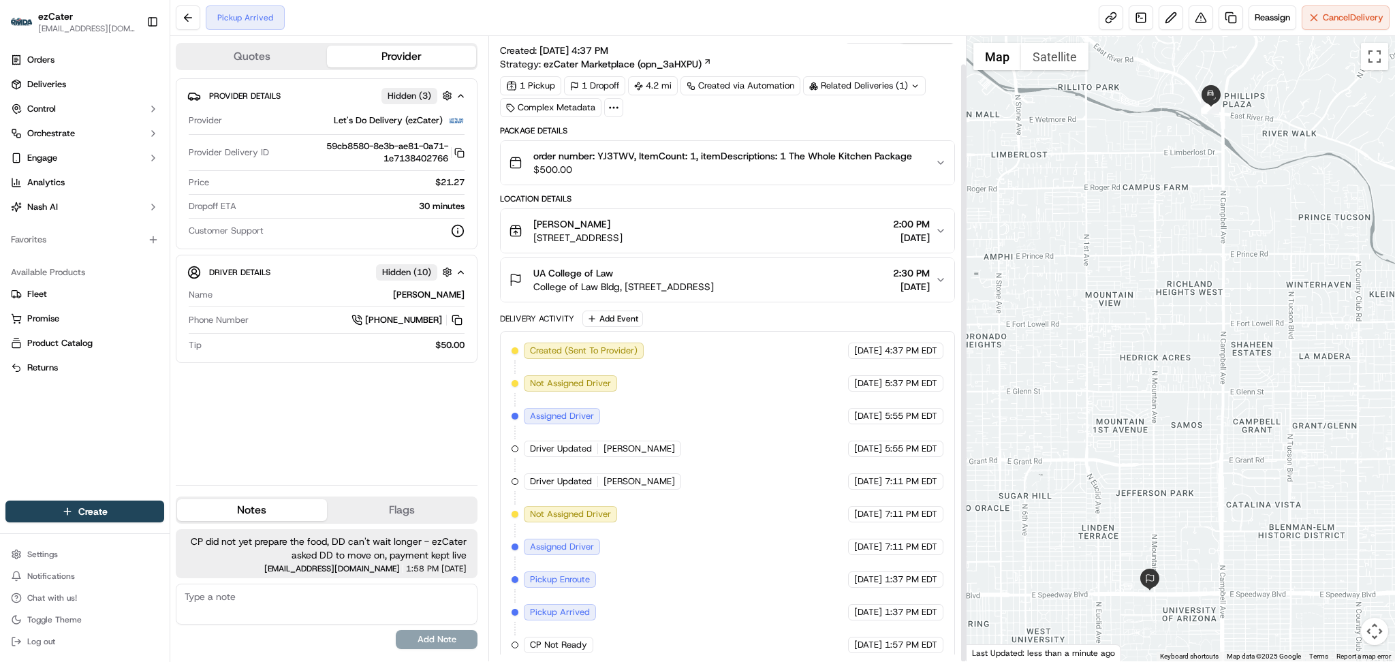
scroll to position [29, 0]
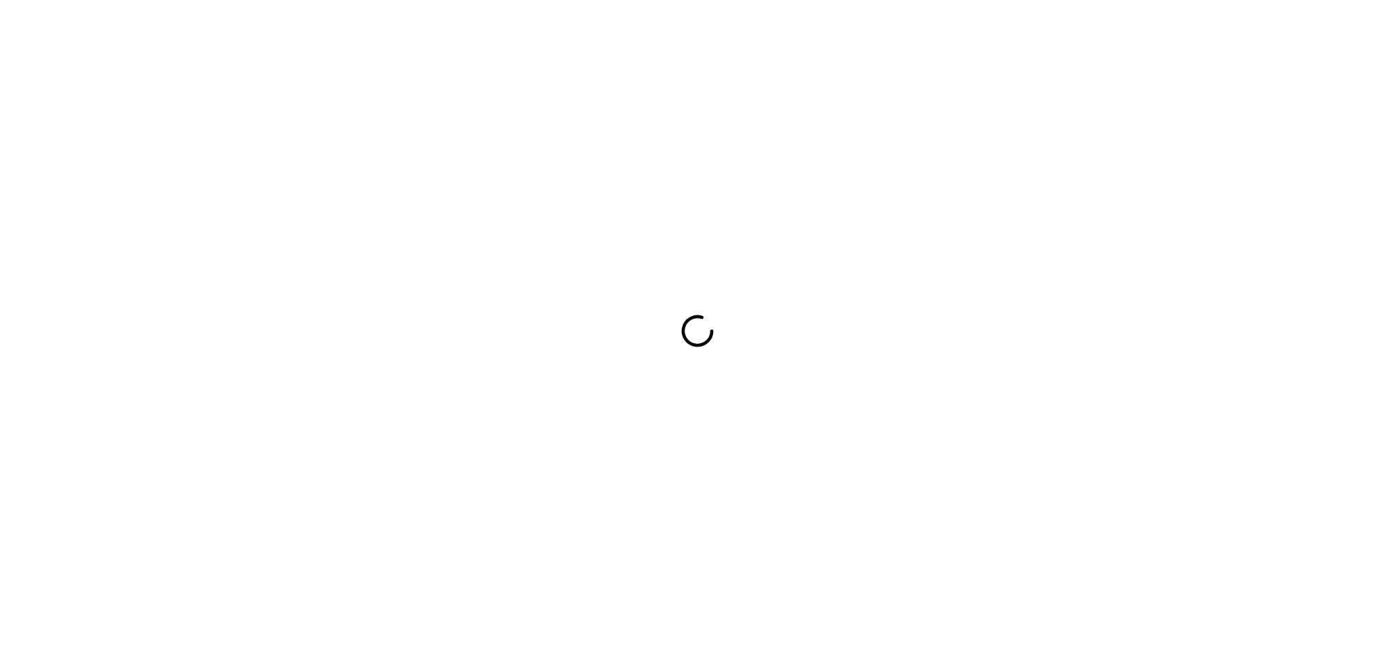
click at [626, 27] on div at bounding box center [697, 331] width 1395 height 662
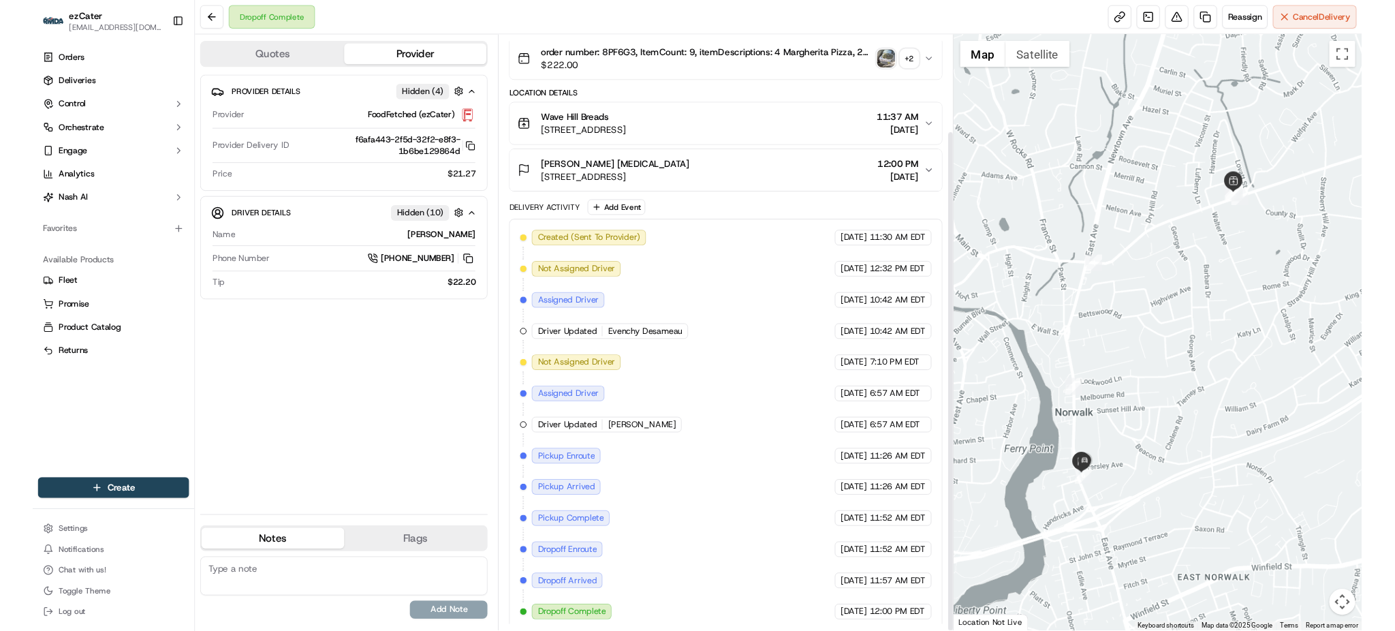
scroll to position [121, 0]
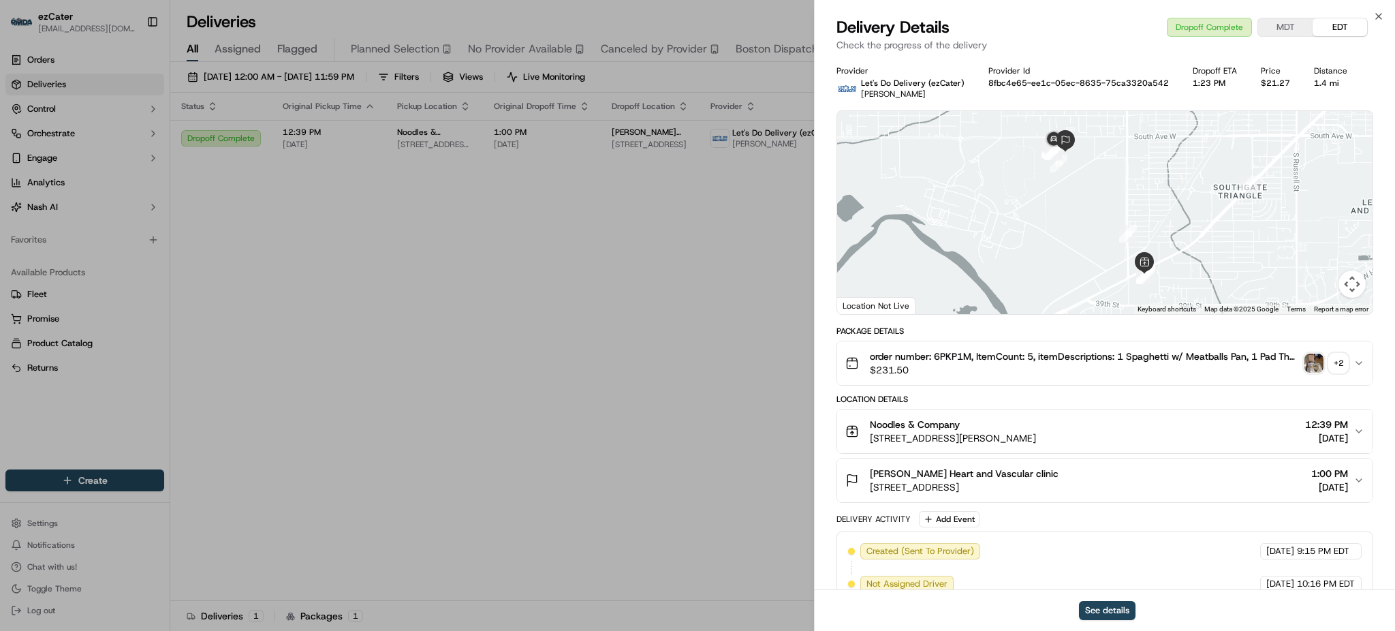
scroll to position [285, 0]
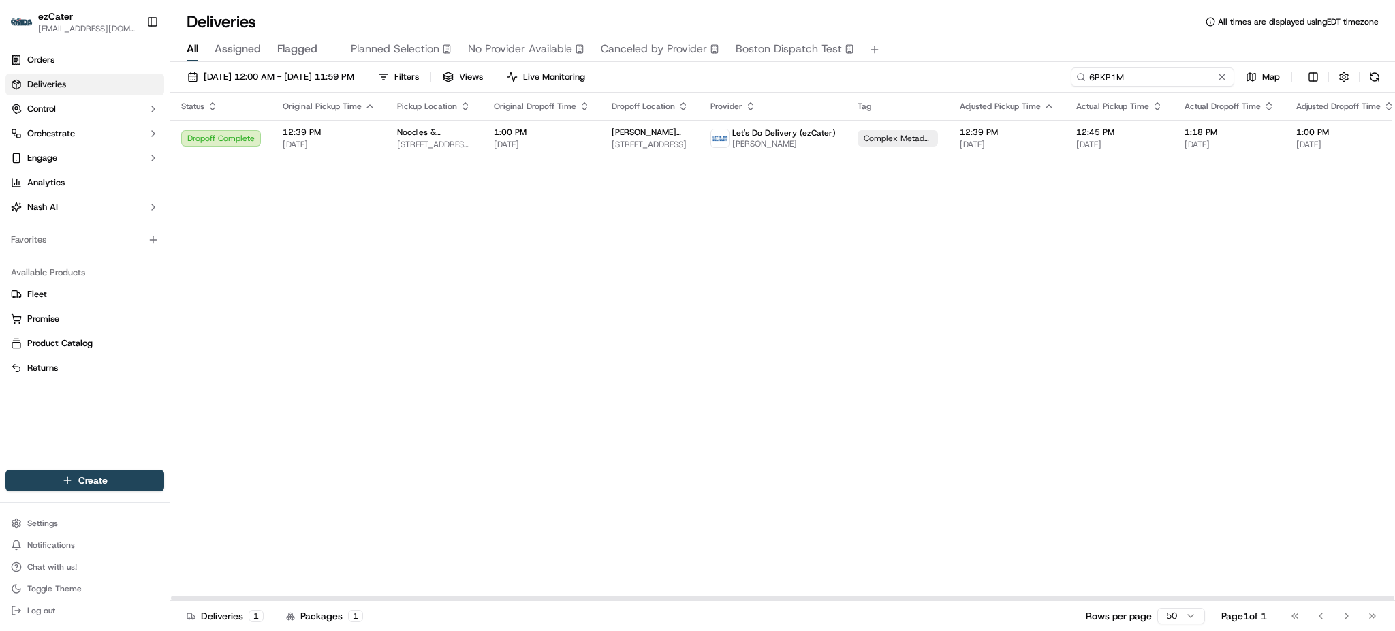
paste input "QRYEQR"
drag, startPoint x: 1177, startPoint y: 73, endPoint x: 805, endPoint y: 62, distance: 372.2
click at [805, 62] on div "[DATE] 12:00 AM - [DATE] 11:59 PM Filters Views Live Monitoring QRYEQR Map Stat…" at bounding box center [782, 348] width 1225 height 572
click at [755, 130] on span "Let's Do Delivery (ezCater)" at bounding box center [789, 132] width 104 height 11
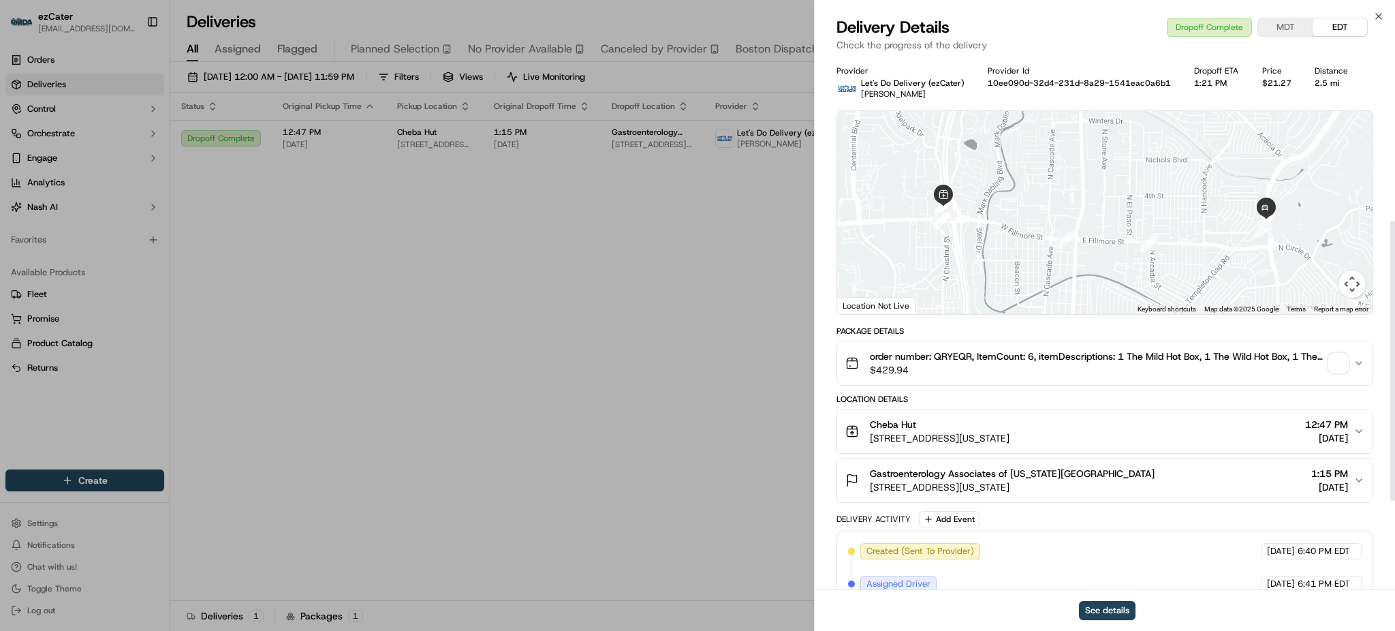
scroll to position [481, 0]
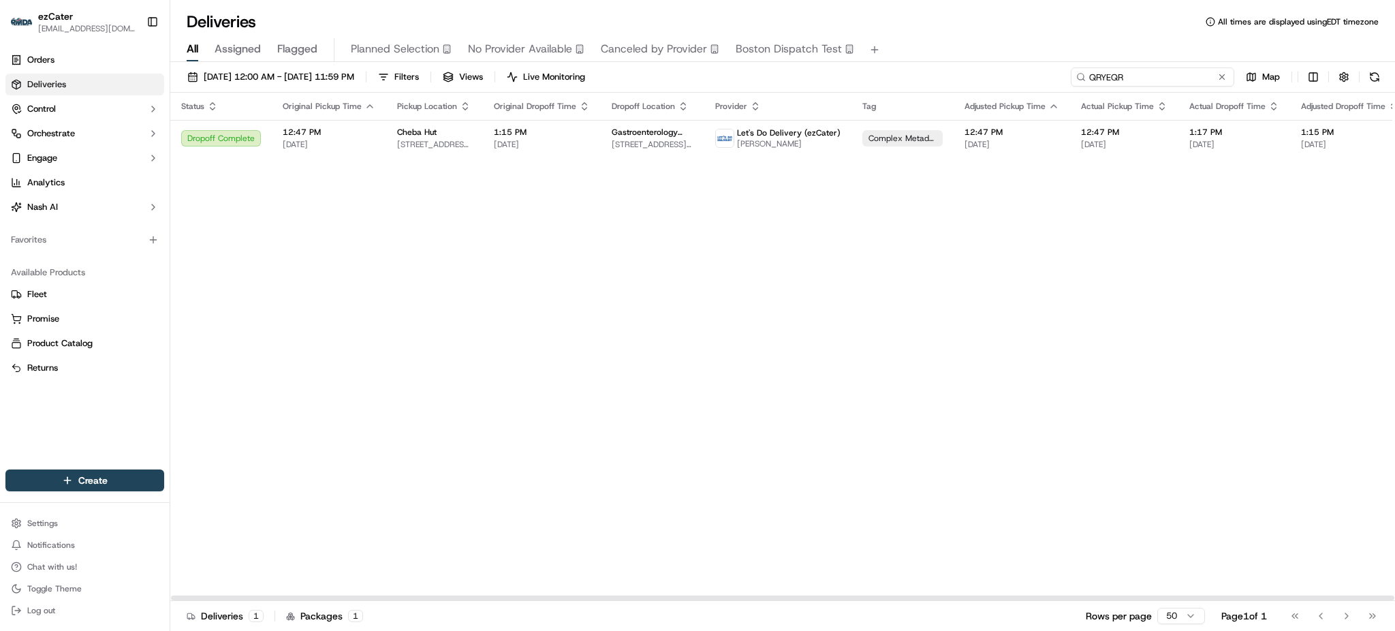
paste input "JAU5CX"
drag, startPoint x: 1183, startPoint y: 78, endPoint x: 833, endPoint y: 77, distance: 350.2
click at [833, 77] on div "[DATE] 12:00 AM - [DATE] 11:59 PM Filters Views Live Monitoring JAU5CX Map" at bounding box center [782, 79] width 1225 height 25
click at [660, 144] on span "[STREET_ADDRESS][US_STATE]" at bounding box center [650, 144] width 77 height 11
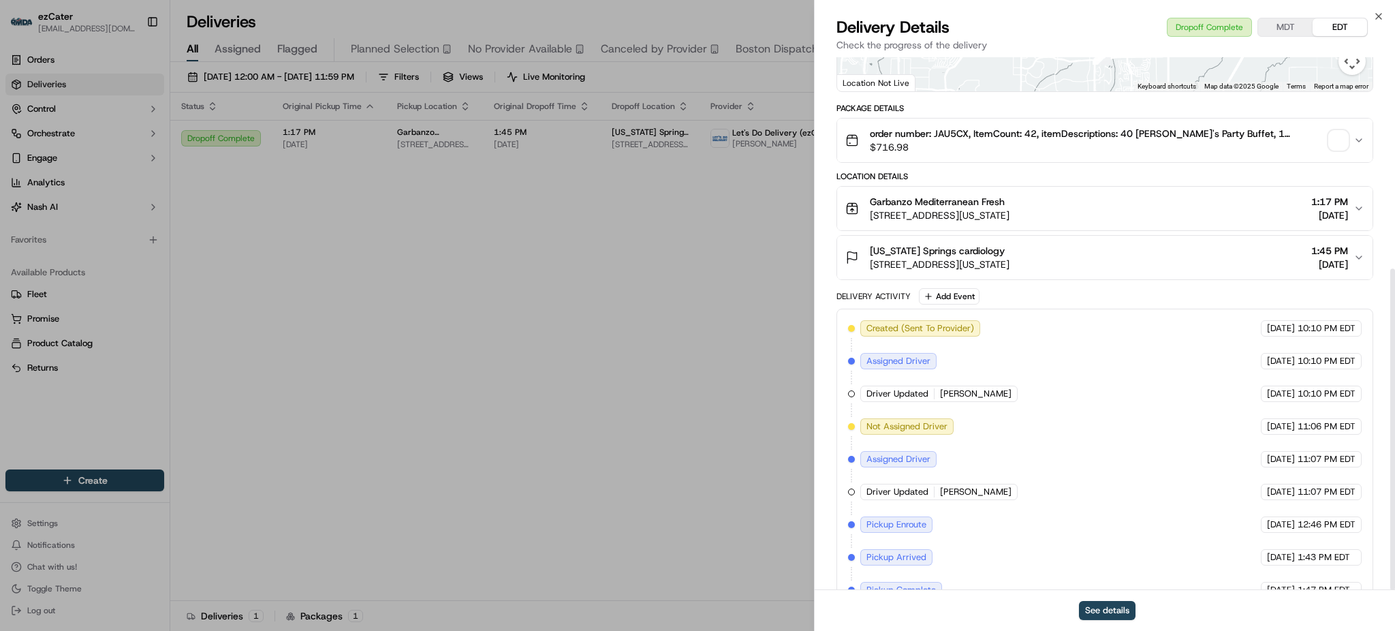
scroll to position [350, 0]
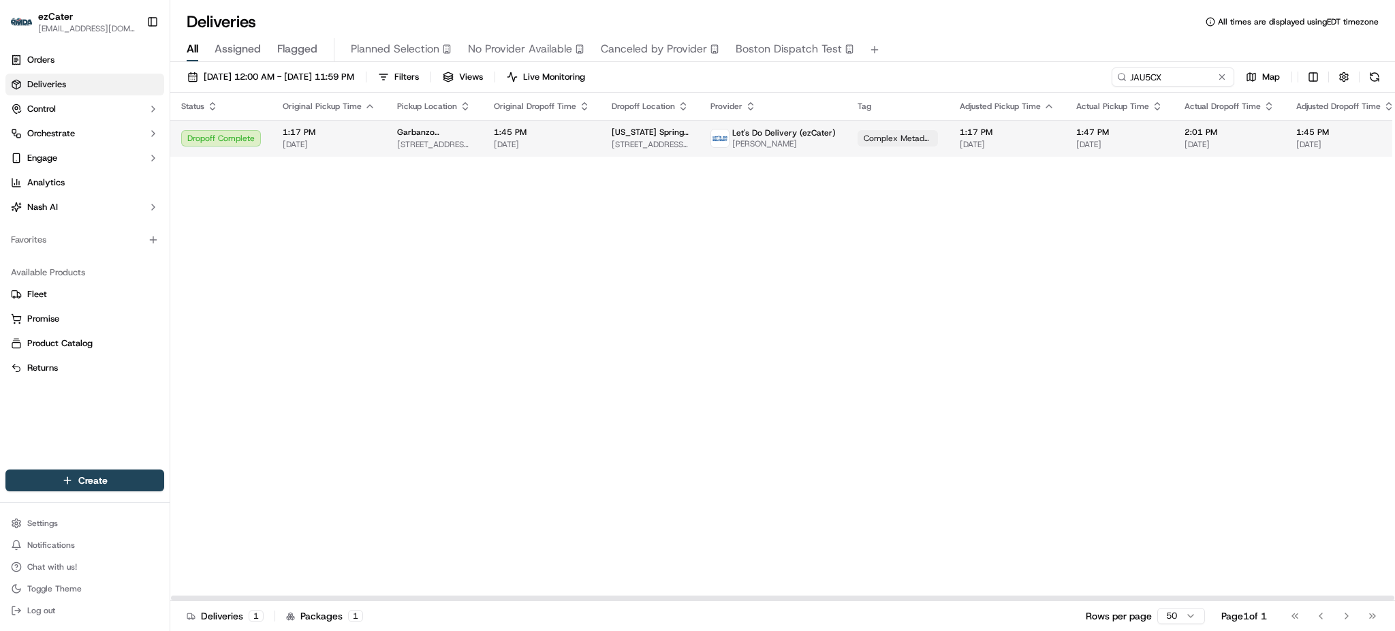
click at [1109, 141] on span "[DATE]" at bounding box center [1120, 144] width 87 height 11
paste input "1Y9E2C"
drag, startPoint x: 1184, startPoint y: 69, endPoint x: 1006, endPoint y: 72, distance: 178.6
click at [1010, 70] on div "[DATE] 12:00 AM - [DATE] 11:59 PM Filters Views Live Monitoring 1Y9E2C Map" at bounding box center [782, 79] width 1225 height 25
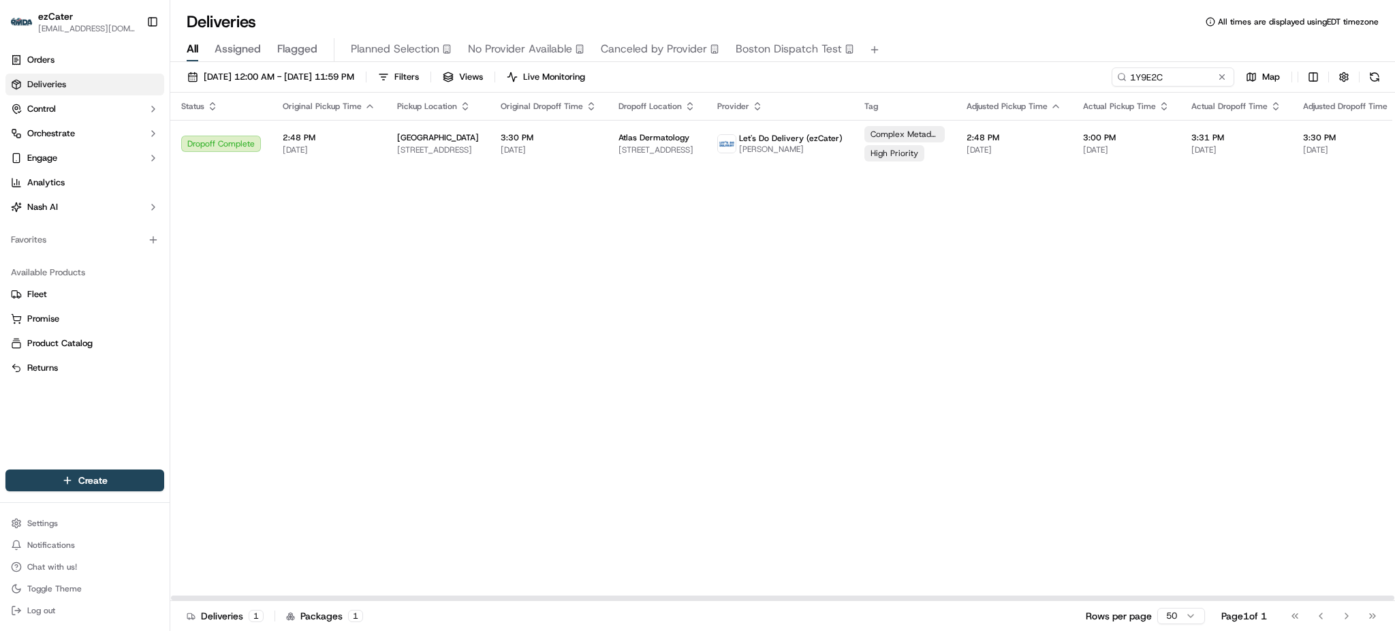
click at [707, 141] on td "Let's Do Delivery (ezCater) [PERSON_NAME]" at bounding box center [780, 143] width 147 height 47
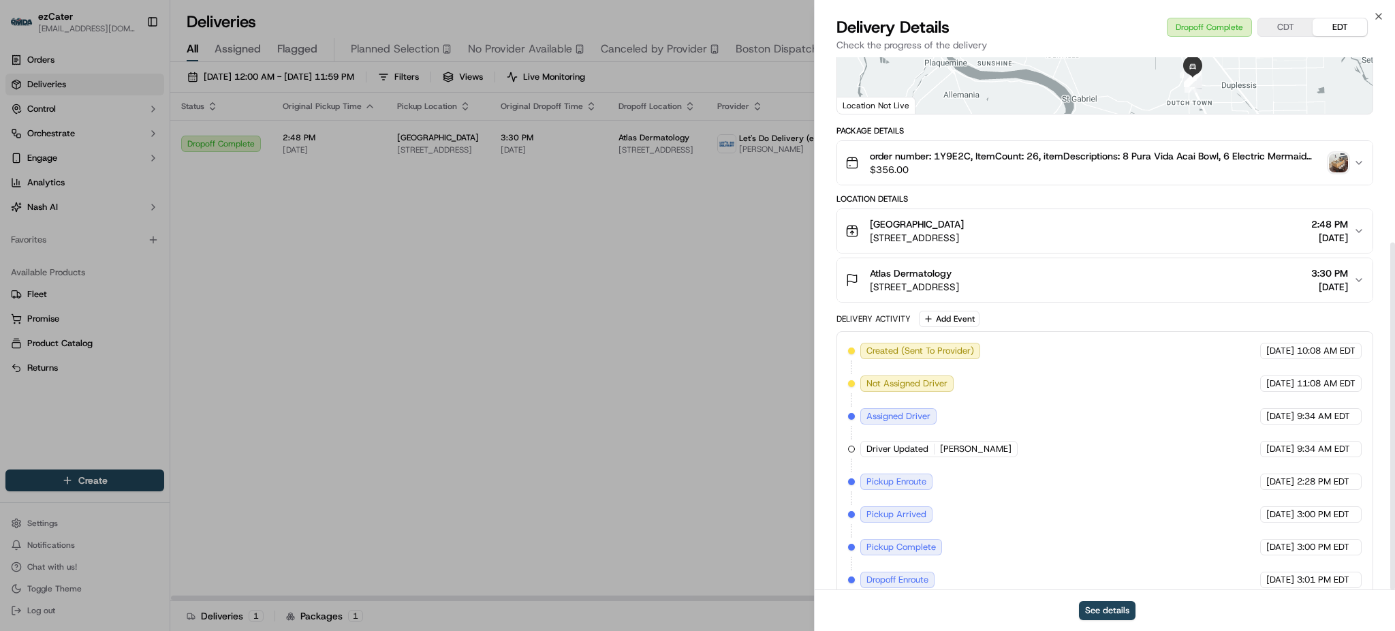
scroll to position [285, 0]
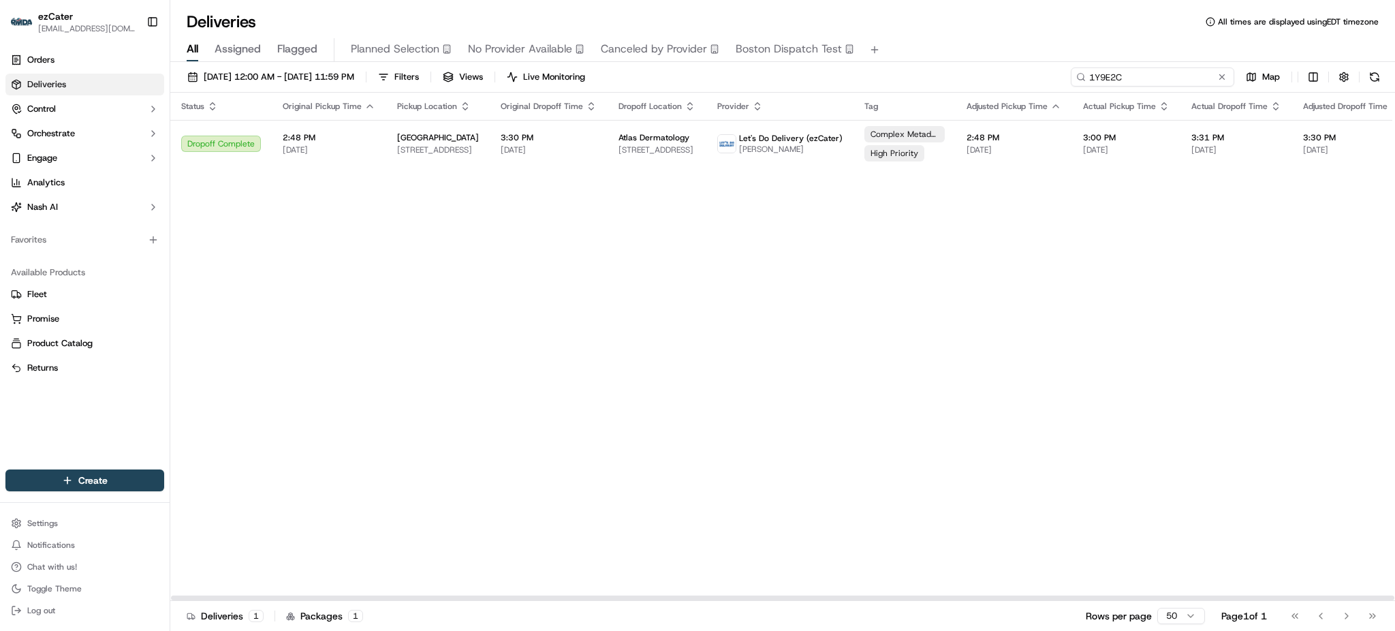
paste input "TG6WCM"
drag, startPoint x: 1174, startPoint y: 84, endPoint x: 978, endPoint y: 75, distance: 195.8
click at [978, 75] on div "[DATE] 12:00 AM - [DATE] 11:59 PM Filters Views Live Monitoring TG6WCM Map" at bounding box center [782, 79] width 1225 height 25
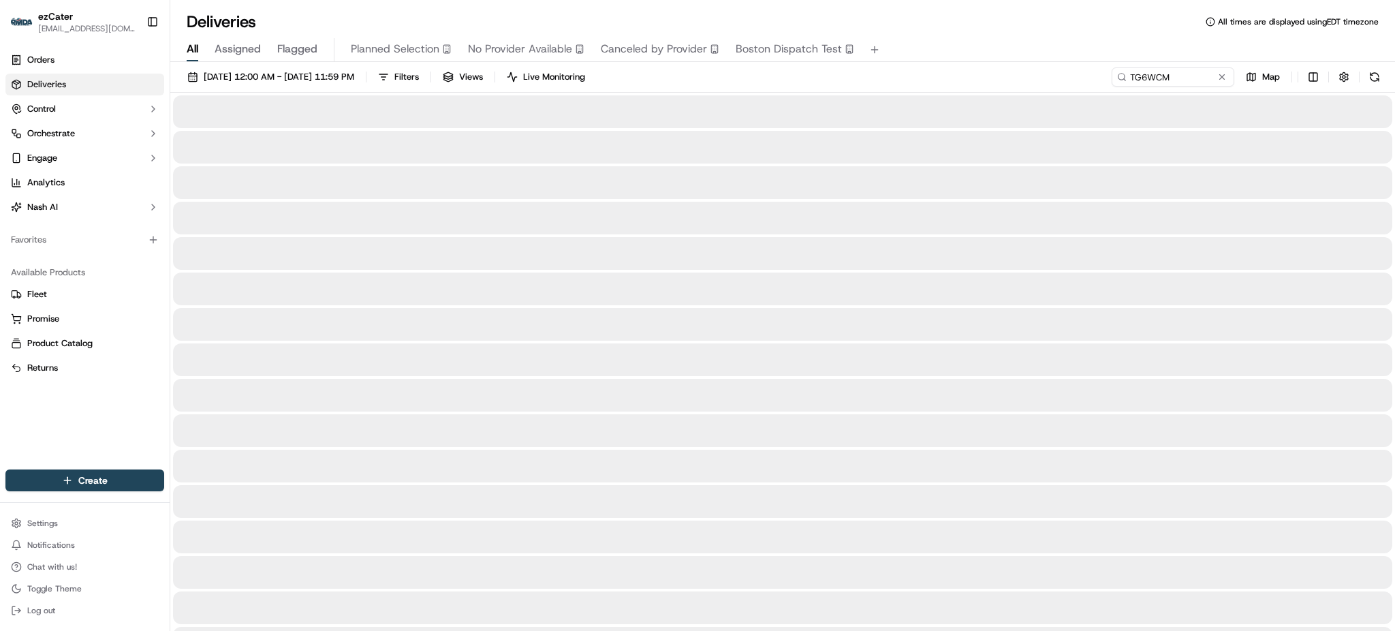
click at [1162, 42] on div "All Assigned Flagged Planned Selection No Provider Available Canceled by Provid…" at bounding box center [782, 50] width 1225 height 24
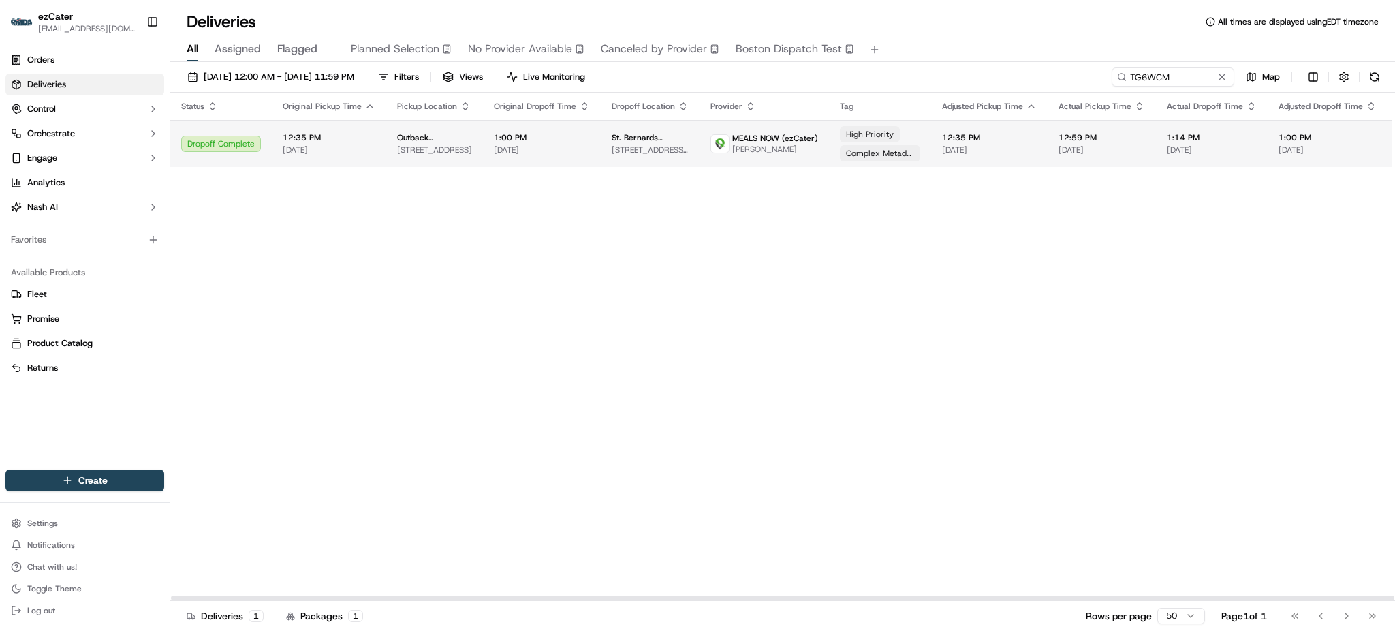
click at [1096, 128] on td "12:59 PM [DATE]" at bounding box center [1102, 143] width 108 height 47
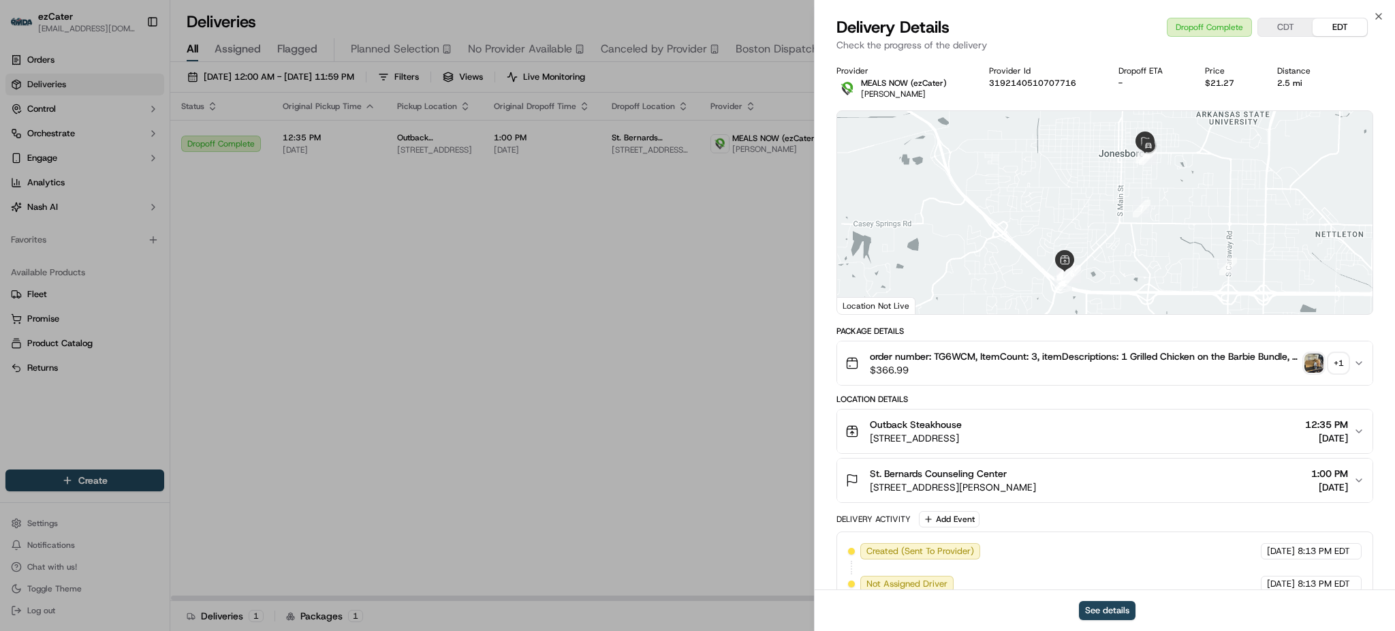
scroll to position [383, 0]
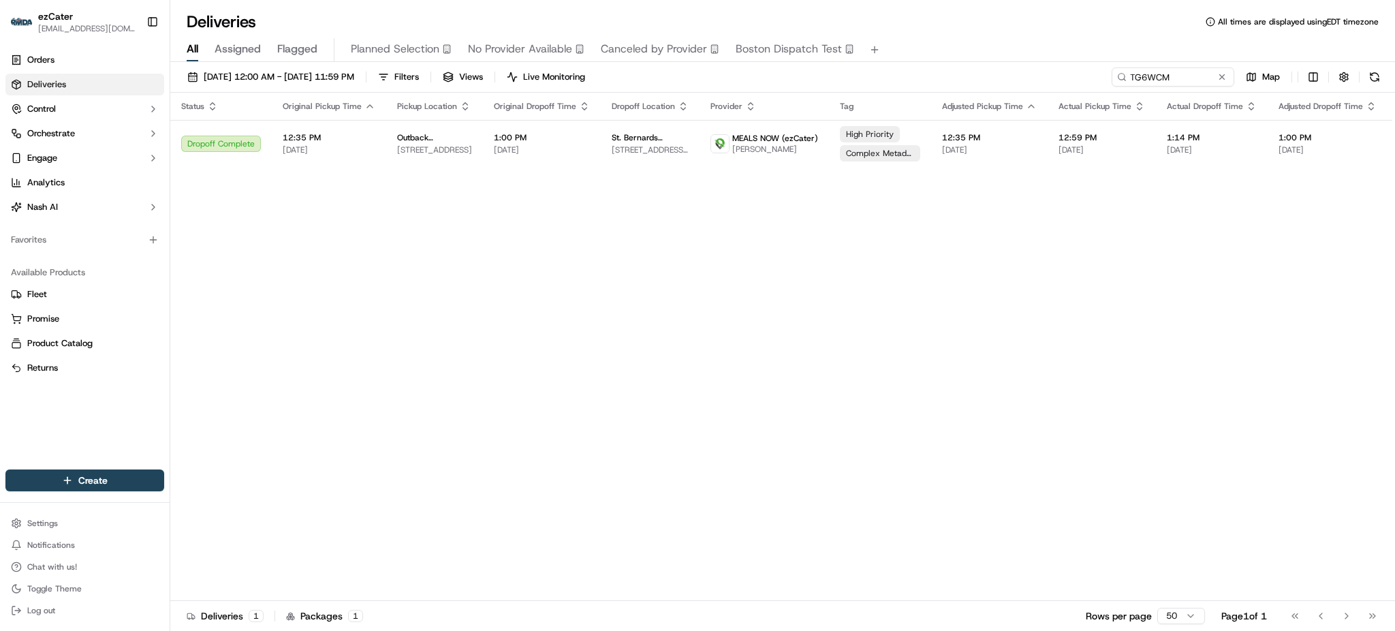
drag, startPoint x: 474, startPoint y: 315, endPoint x: 457, endPoint y: 284, distance: 35.7
drag, startPoint x: 1179, startPoint y: 78, endPoint x: 825, endPoint y: 78, distance: 353.6
click at [825, 78] on div "[DATE] 12:00 AM - [DATE] 11:59 PM Filters Views Live Monitoring TG6WCM Map" at bounding box center [782, 79] width 1225 height 25
paste input "W1A76"
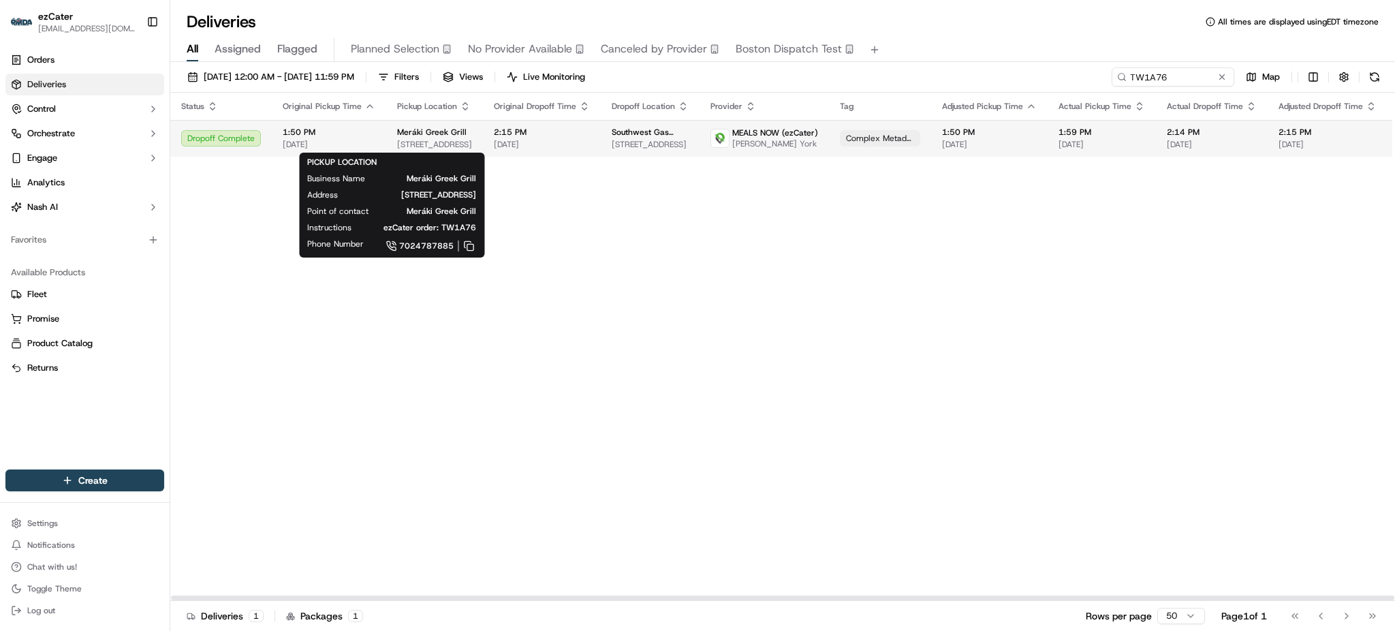
click at [428, 136] on span "Meráki Greek Grill" at bounding box center [432, 132] width 70 height 11
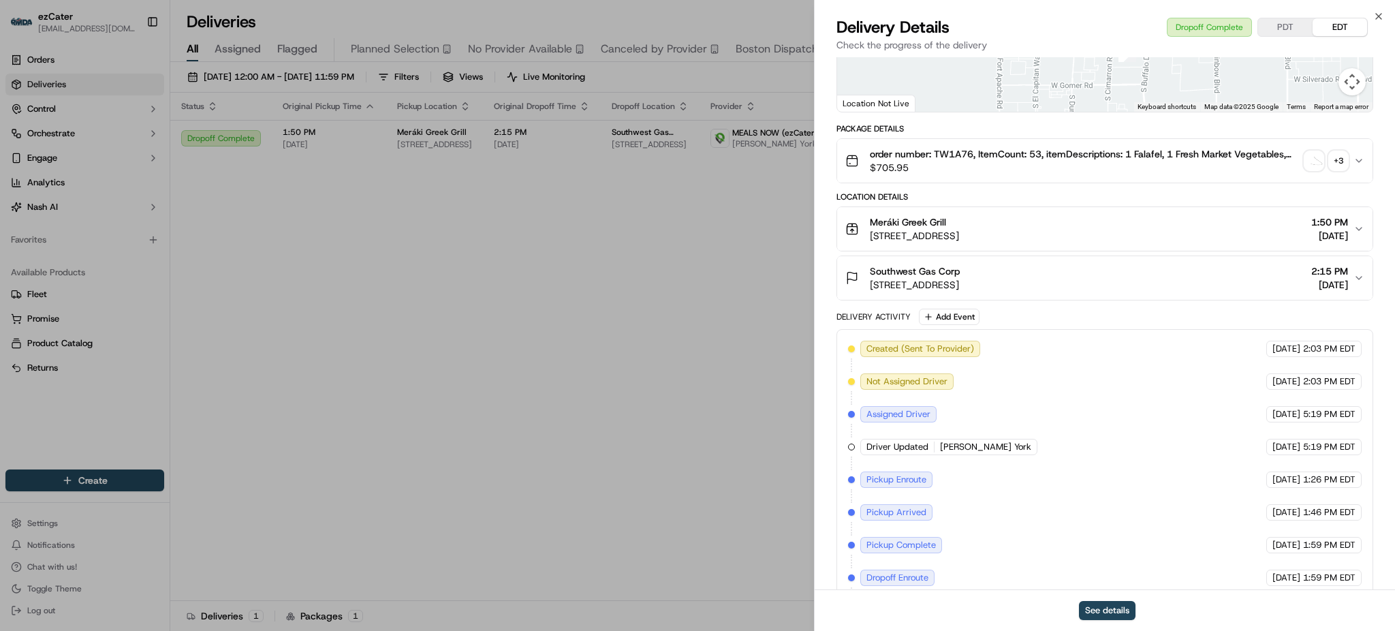
scroll to position [285, 0]
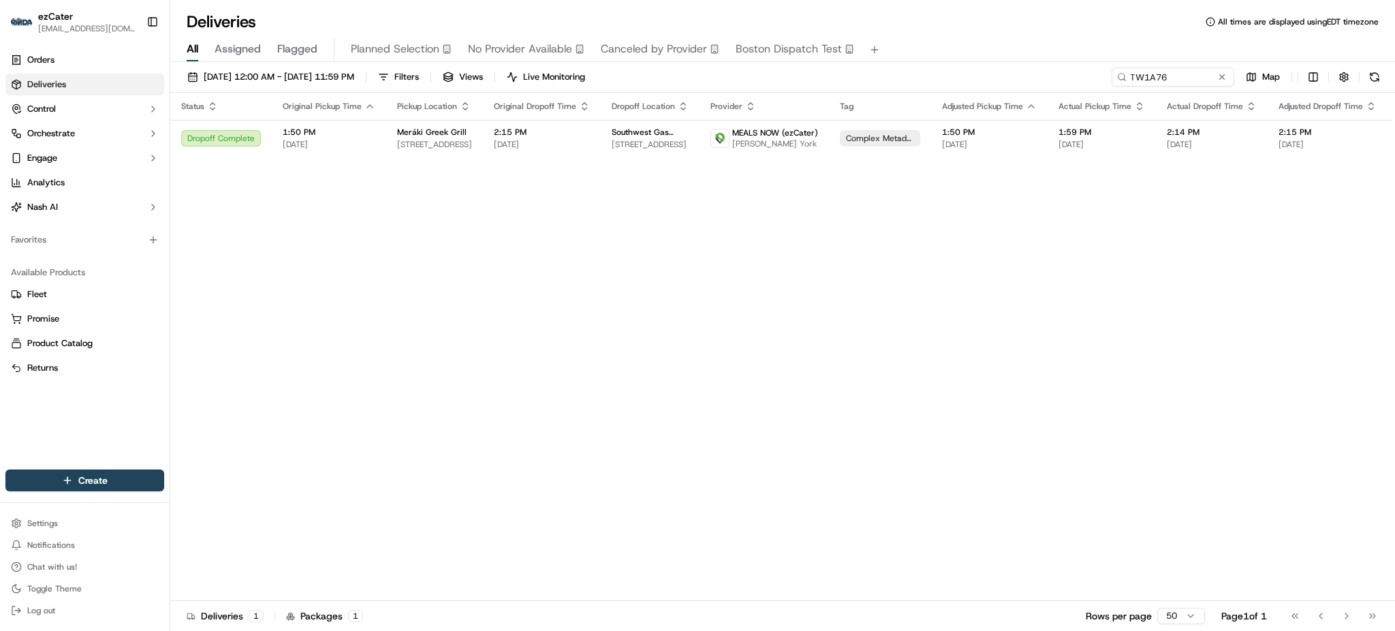
drag, startPoint x: 545, startPoint y: 522, endPoint x: 489, endPoint y: 382, distance: 151.1
paste input "G8WXAP"
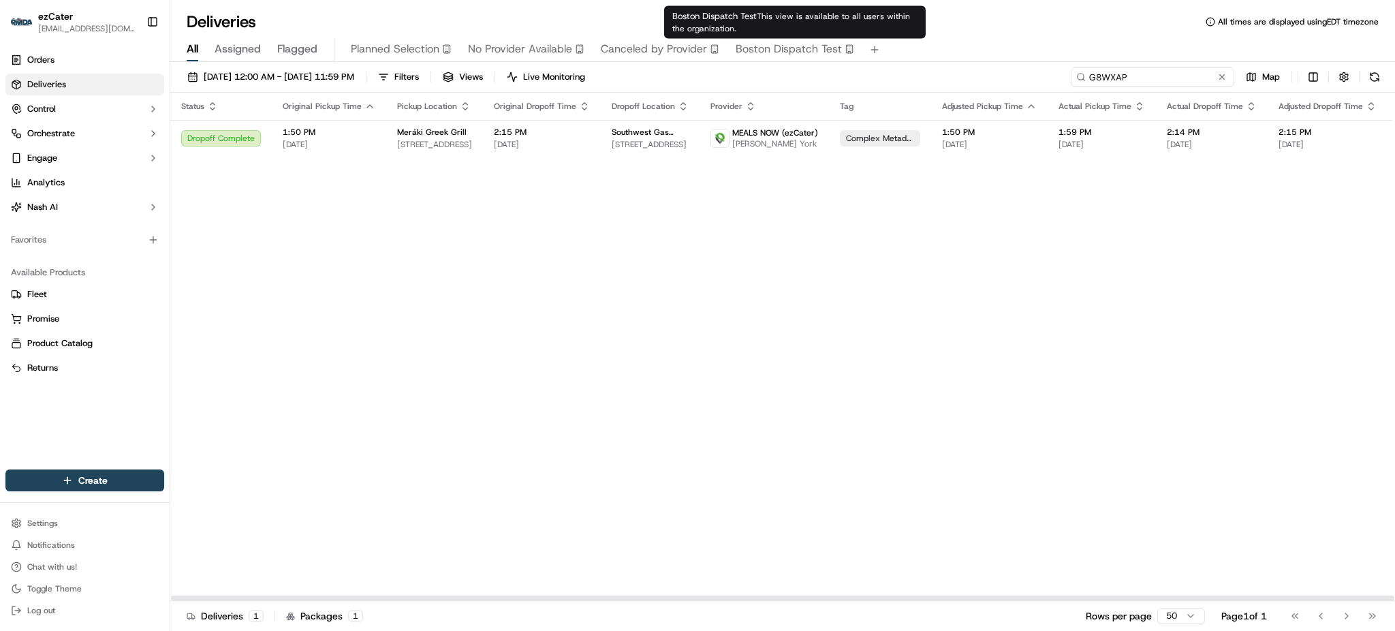
drag, startPoint x: 1171, startPoint y: 74, endPoint x: 815, endPoint y: 54, distance: 356.2
click at [815, 54] on div "Deliveries All times are displayed using EDT timezone All Assigned Flagged Plan…" at bounding box center [782, 315] width 1225 height 631
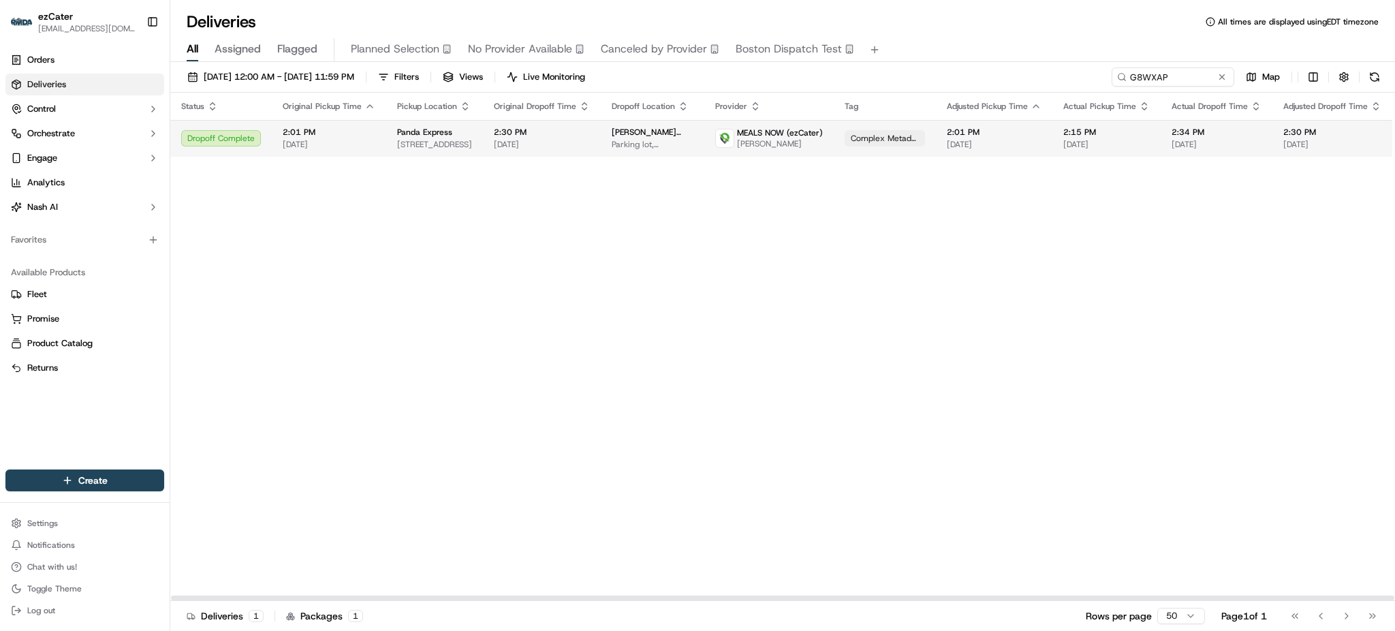
click at [587, 132] on td "2:30 PM [DATE]" at bounding box center [542, 138] width 118 height 37
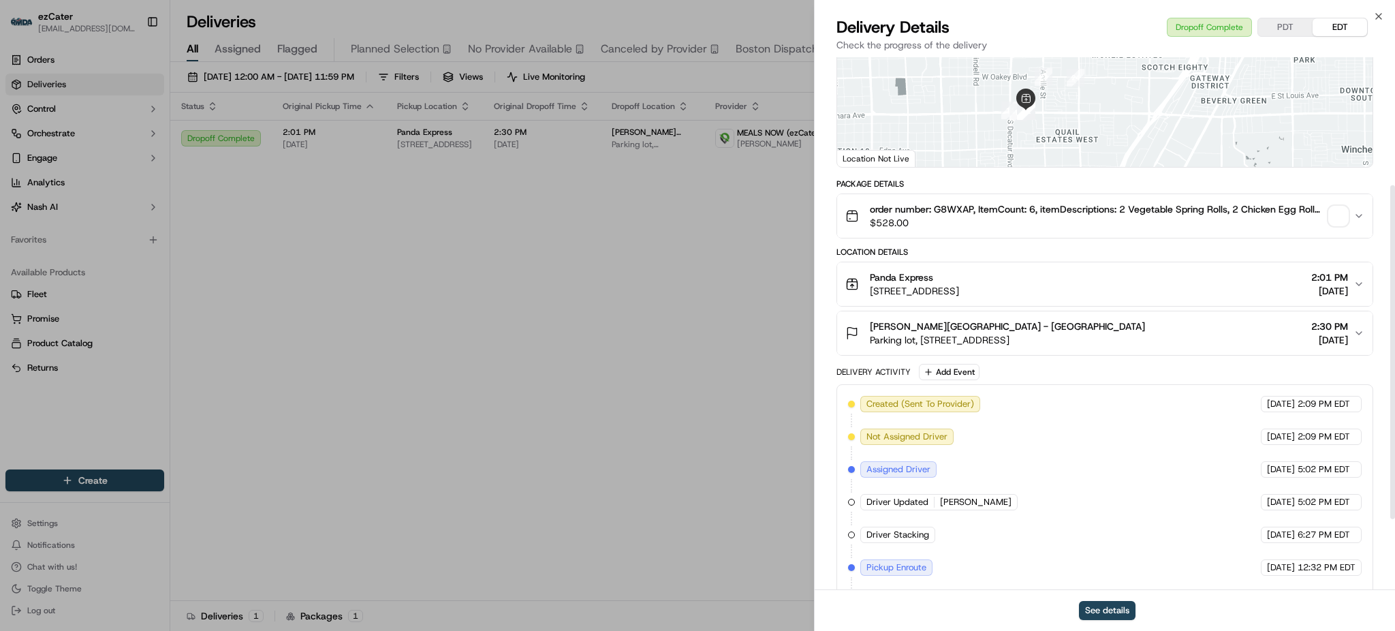
scroll to position [318, 0]
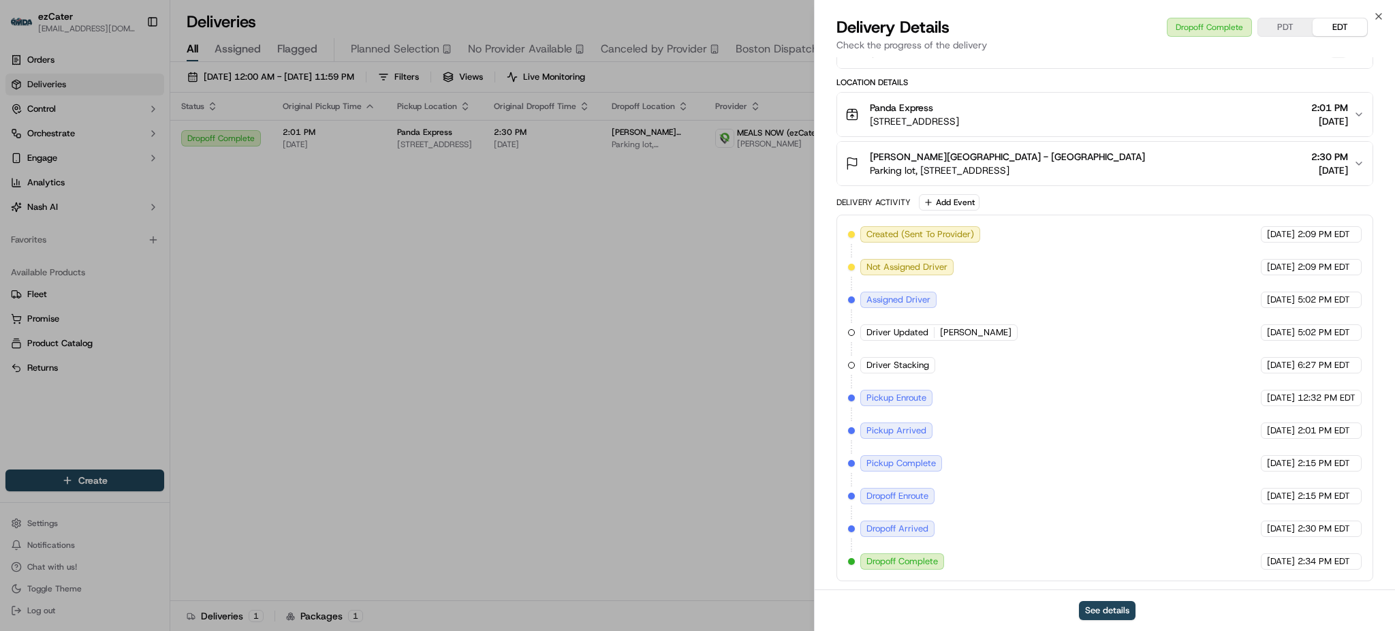
drag, startPoint x: 380, startPoint y: 338, endPoint x: 247, endPoint y: 53, distance: 314.0
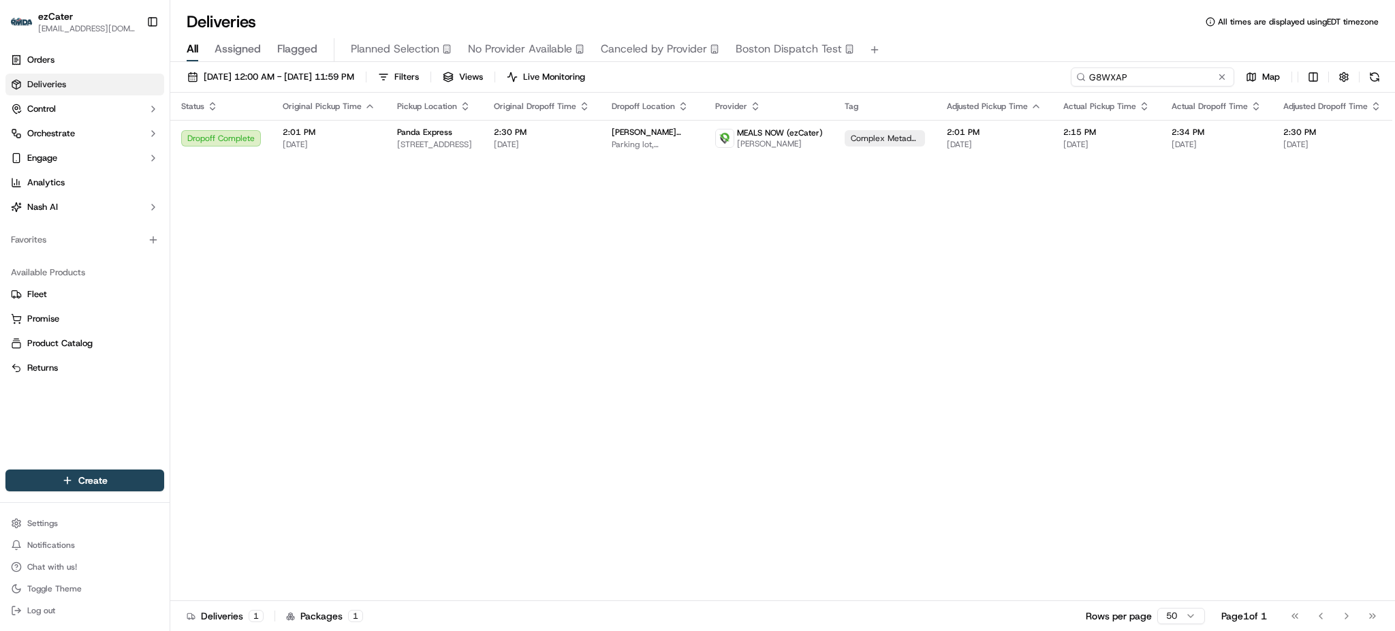
paste input "5PQPYH"
drag, startPoint x: 1199, startPoint y: 67, endPoint x: 889, endPoint y: 79, distance: 310.3
click at [892, 78] on div "[DATE] 12:00 AM - [DATE] 11:59 PM Filters Views Live Monitoring 5PQPYH Map" at bounding box center [782, 79] width 1225 height 25
click at [1143, 88] on div "[DATE] 12:00 AM - [DATE] 11:59 PM Filters Views Live Monitoring 5PQPYH Map" at bounding box center [782, 79] width 1225 height 25
drag, startPoint x: 1172, startPoint y: 76, endPoint x: 869, endPoint y: 73, distance: 302.6
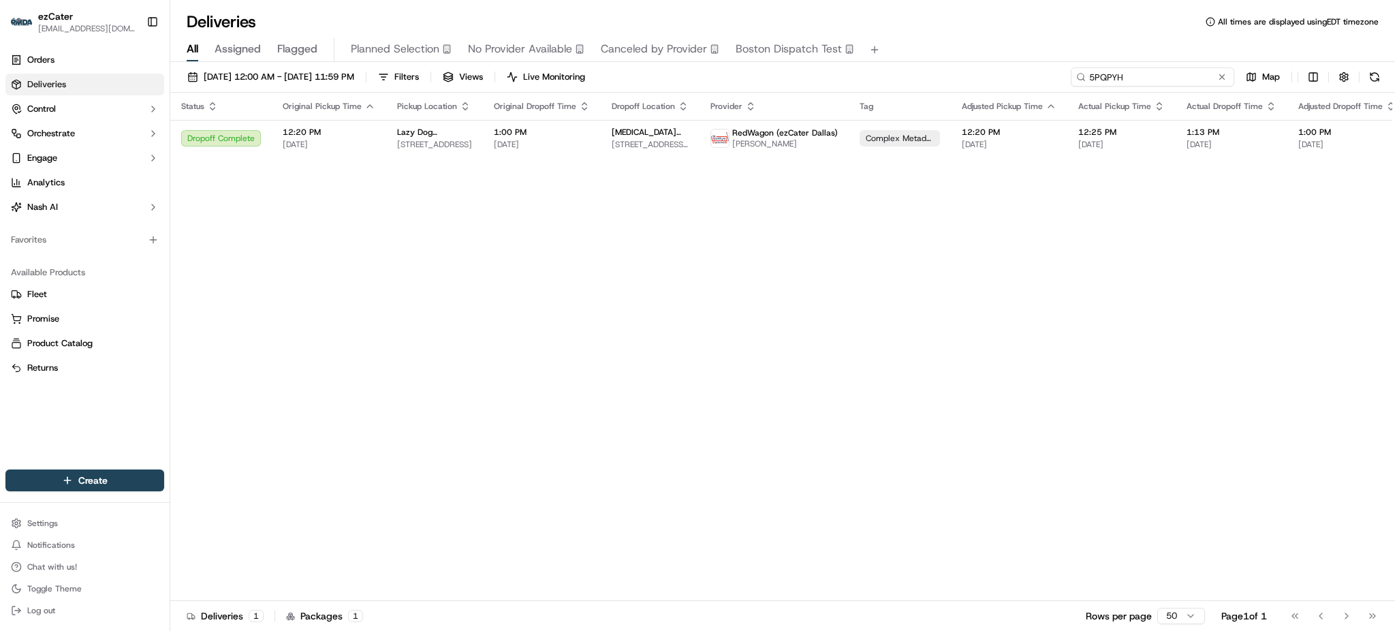
click at [869, 73] on div "[DATE] 12:00 AM - [DATE] 11:59 PM Filters Views Live Monitoring 5PQPYH Map" at bounding box center [782, 79] width 1225 height 25
paste input "CYC6C5"
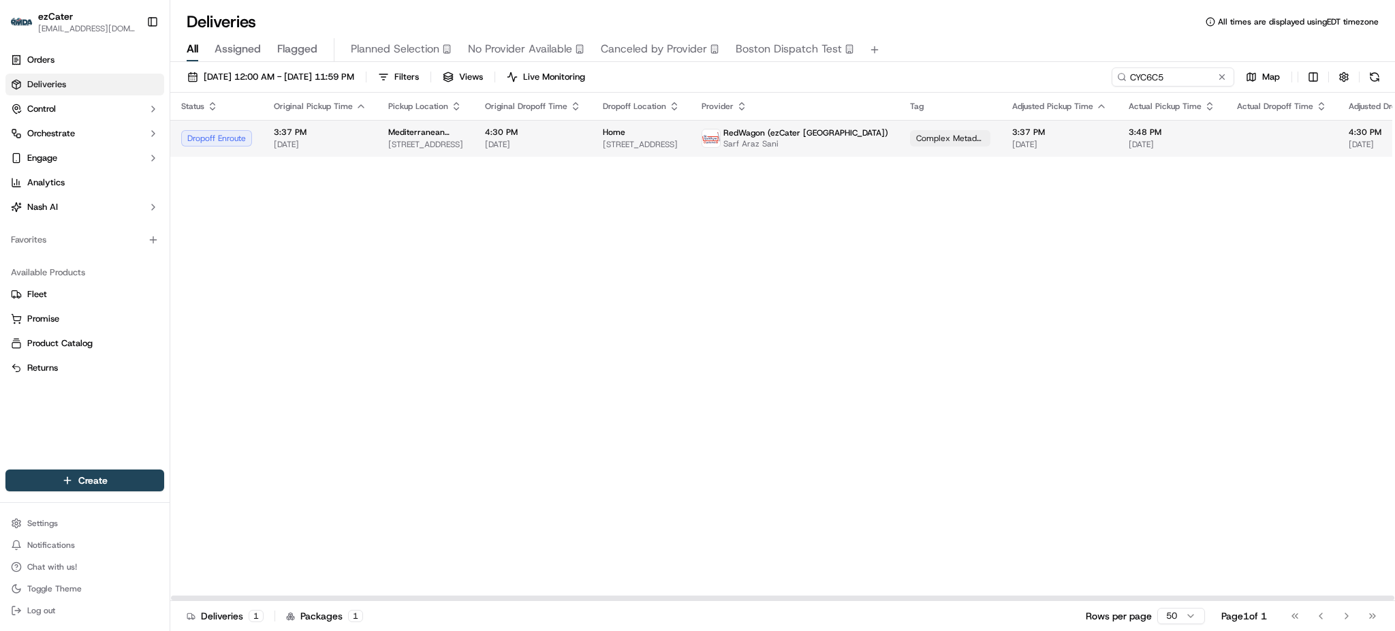
click at [691, 144] on td "RedWagon (ezCater [GEOGRAPHIC_DATA]) Sarf Araz Sani" at bounding box center [795, 138] width 209 height 37
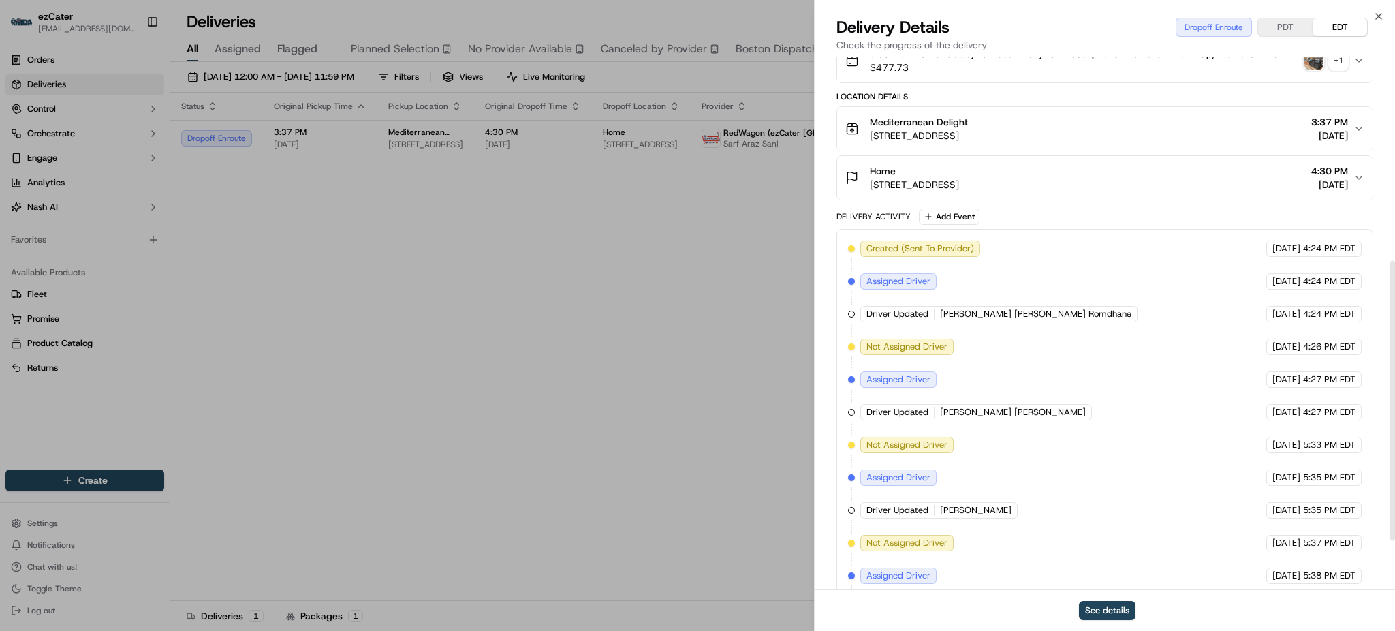
scroll to position [481, 0]
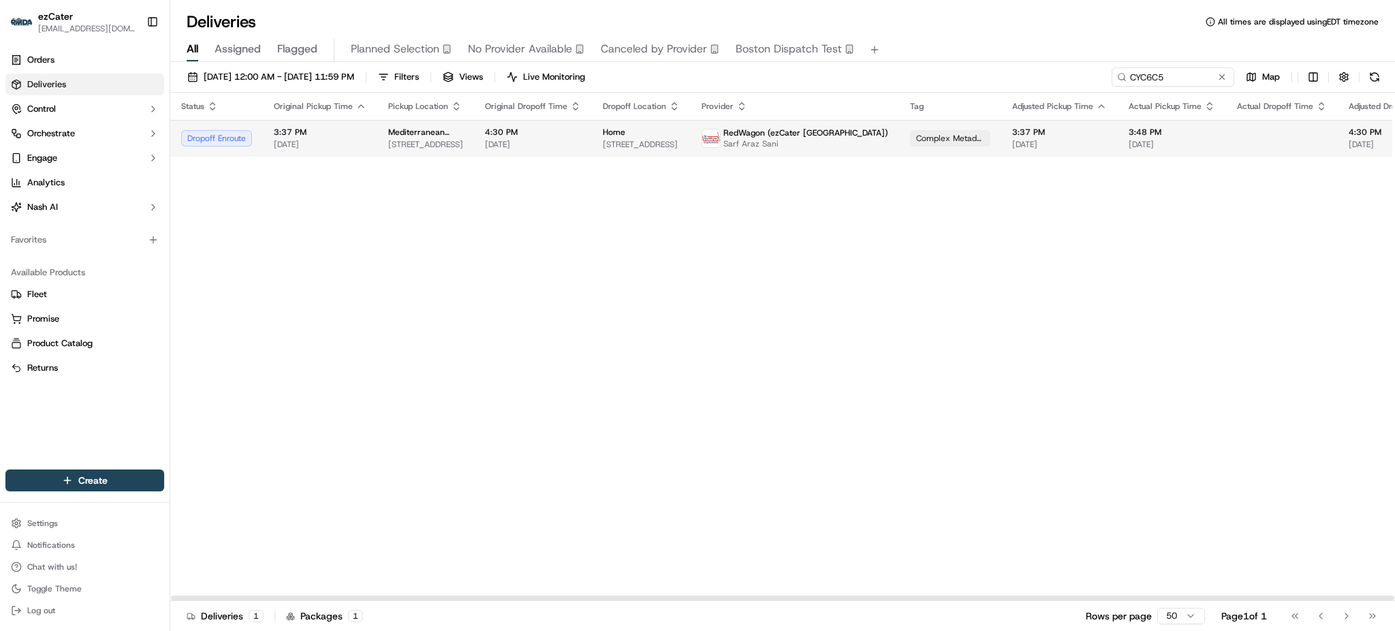
click at [691, 141] on td "RedWagon (ezCater [GEOGRAPHIC_DATA]) Sarf Araz Sani" at bounding box center [795, 138] width 209 height 37
drag, startPoint x: 1173, startPoint y: 75, endPoint x: 829, endPoint y: 76, distance: 343.4
click at [829, 76] on div "[DATE] 12:00 AM - [DATE] 11:59 PM Filters Views Live Monitoring CYC6C5 Map" at bounding box center [782, 79] width 1225 height 25
paste input "VGV1R7"
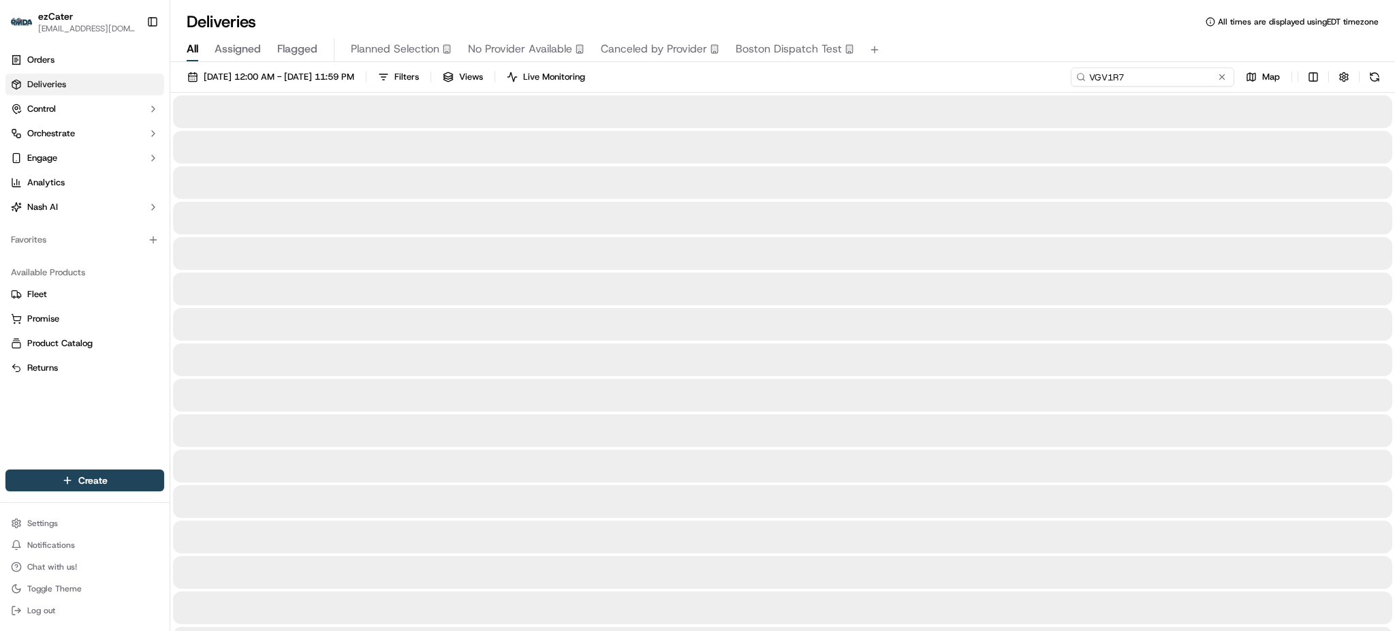
type input "VGV1R7"
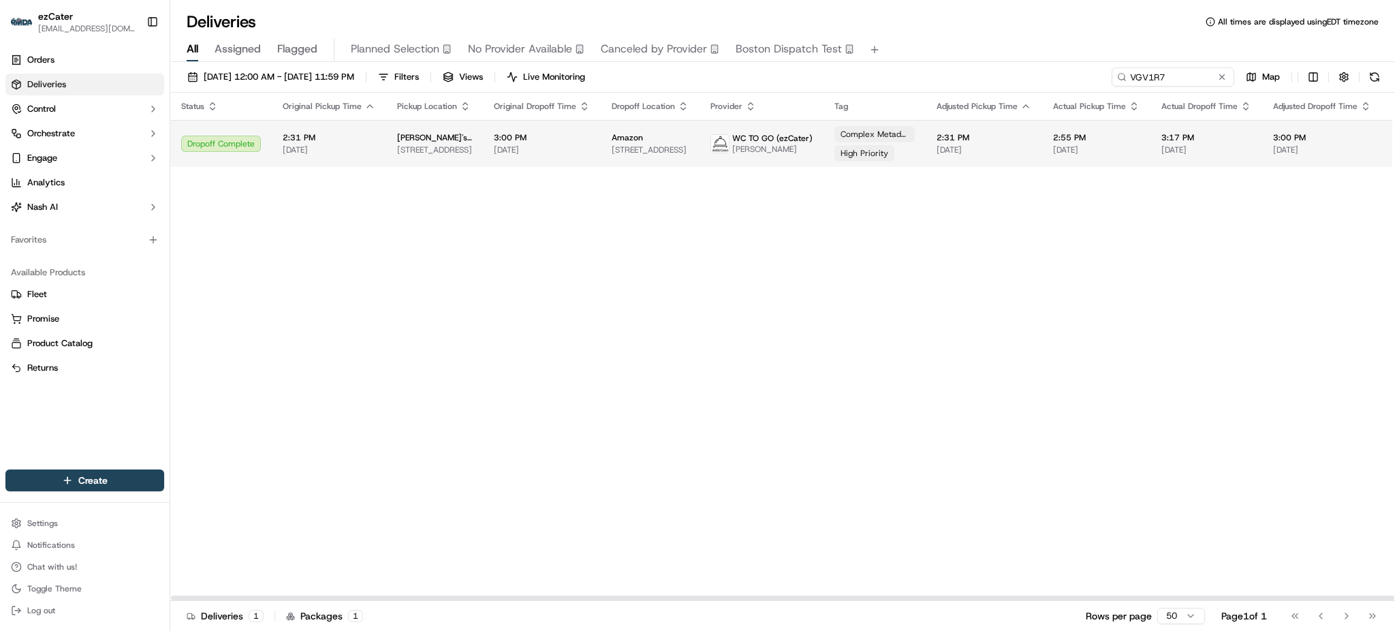
click at [678, 137] on div "Amazon" at bounding box center [650, 137] width 77 height 11
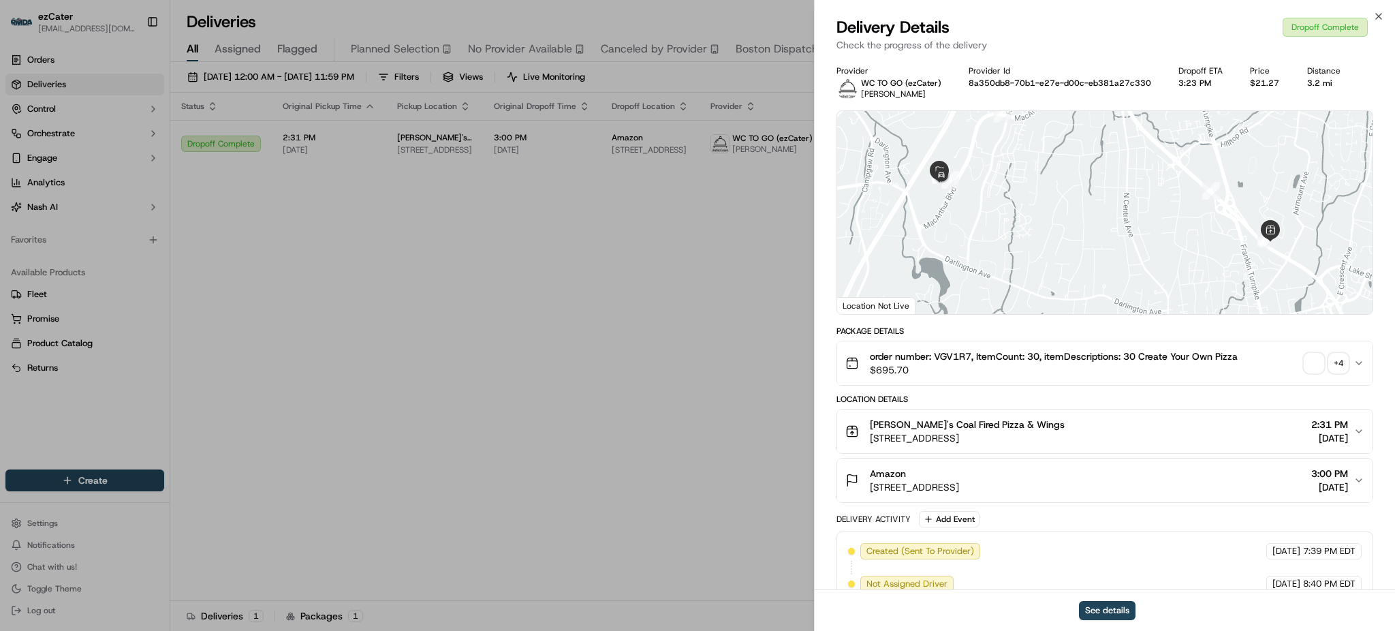
scroll to position [285, 0]
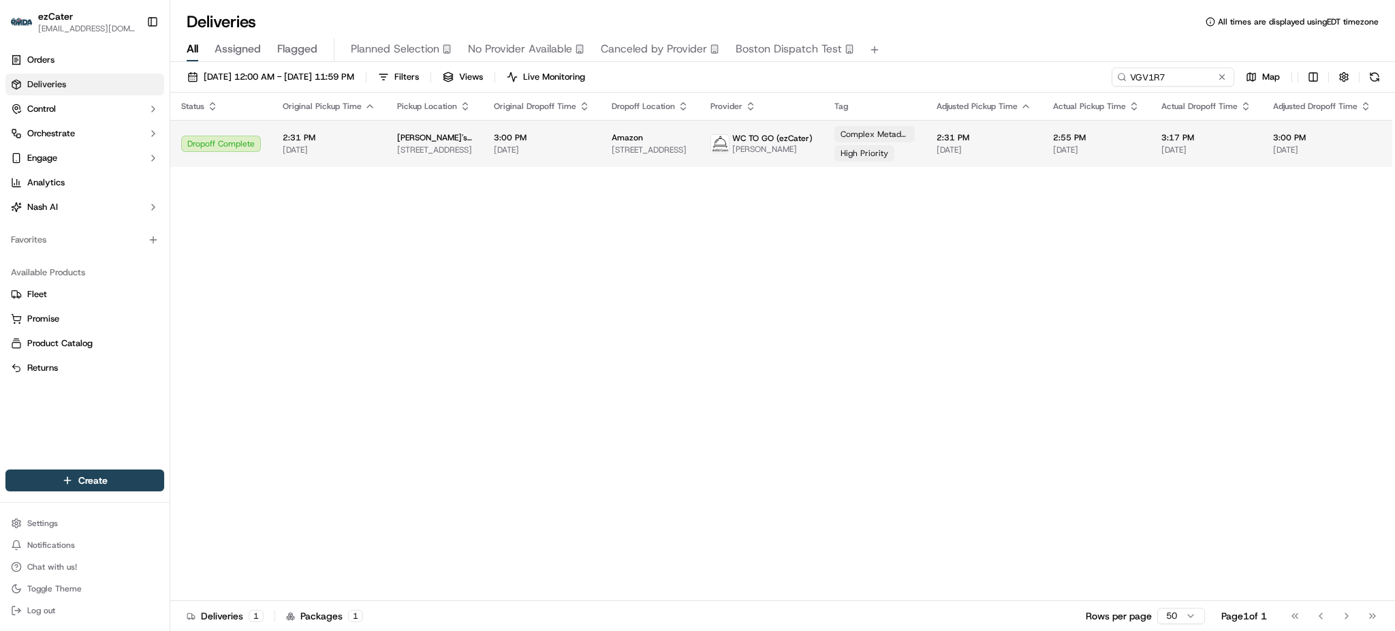
drag, startPoint x: 380, startPoint y: 341, endPoint x: 279, endPoint y: 139, distance: 226.1
